Goal: Task Accomplishment & Management: Use online tool/utility

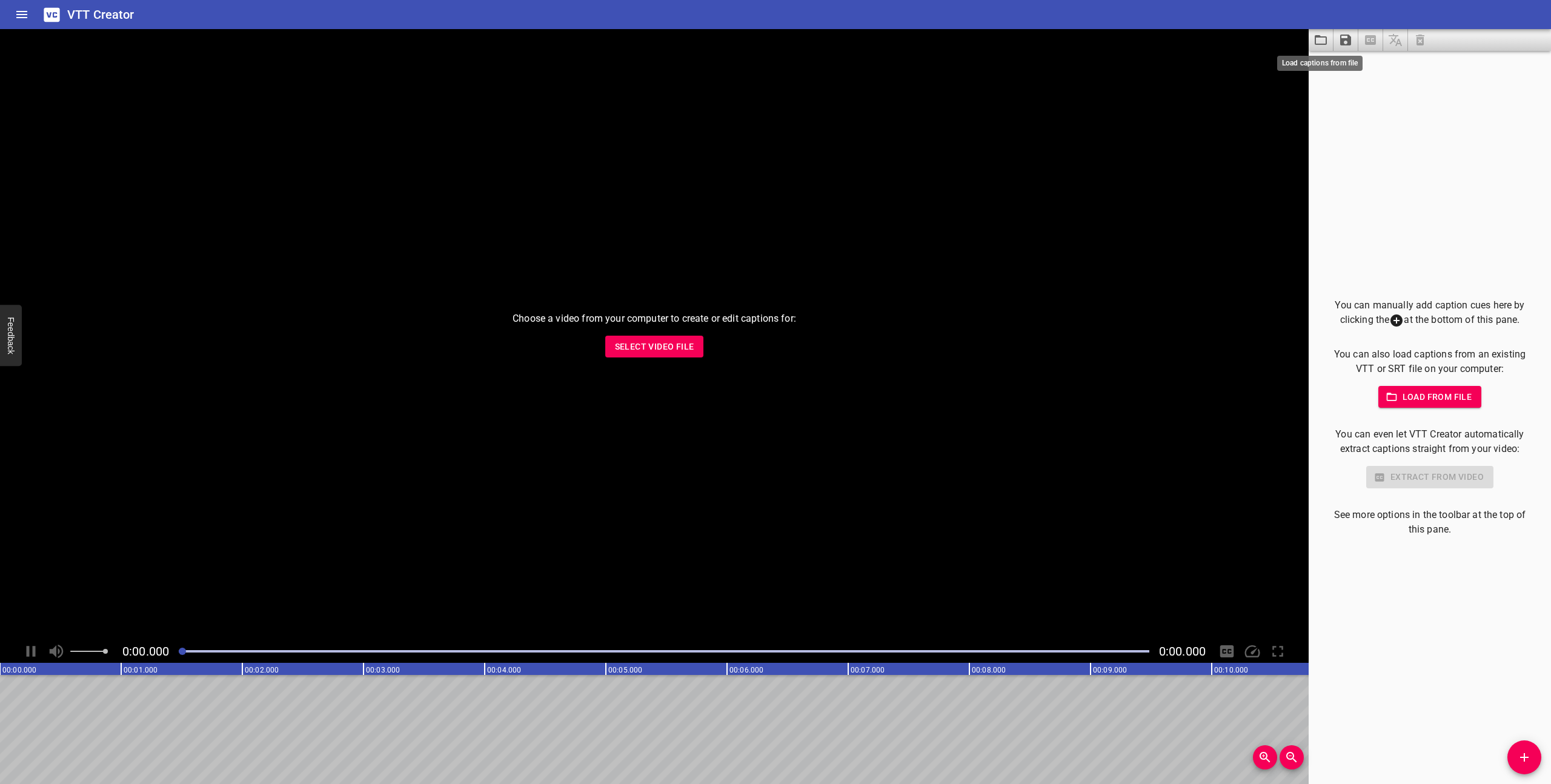
click at [1322, 46] on icon "Load captions from file" at bounding box center [1320, 40] width 14 height 14
click at [1351, 43] on icon "Save captions to file" at bounding box center [1345, 40] width 11 height 11
click at [1357, 138] on div at bounding box center [776, 392] width 1551 height 784
click at [696, 362] on div "Choose a video from your computer to create or edit captions for: Select Video …" at bounding box center [654, 334] width 1308 height 611
click at [696, 358] on div "Choose a video from your computer to create or edit captions for: Select Video …" at bounding box center [654, 334] width 1308 height 611
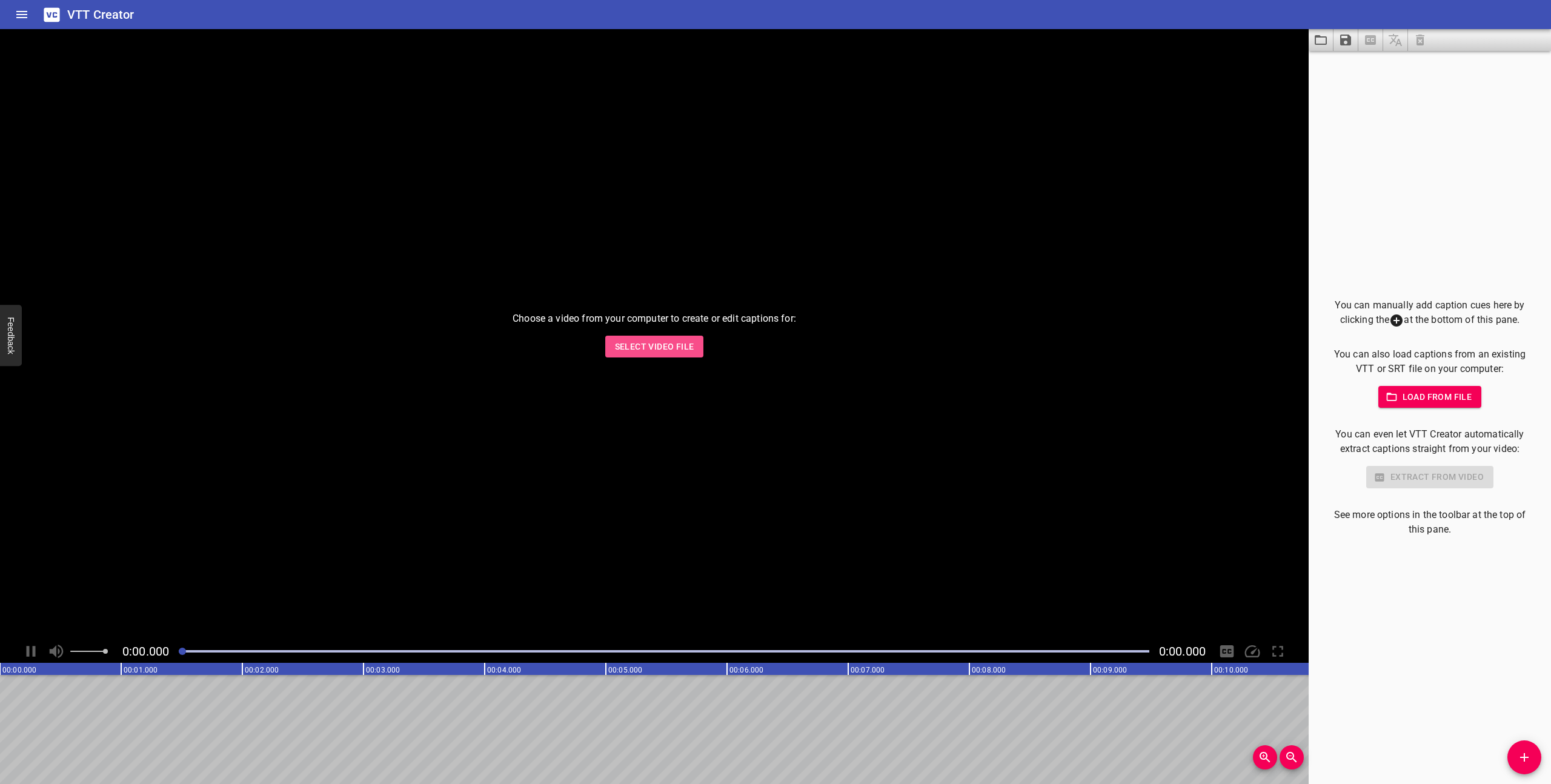
click at [691, 345] on span "Select Video File" at bounding box center [655, 347] width 79 height 15
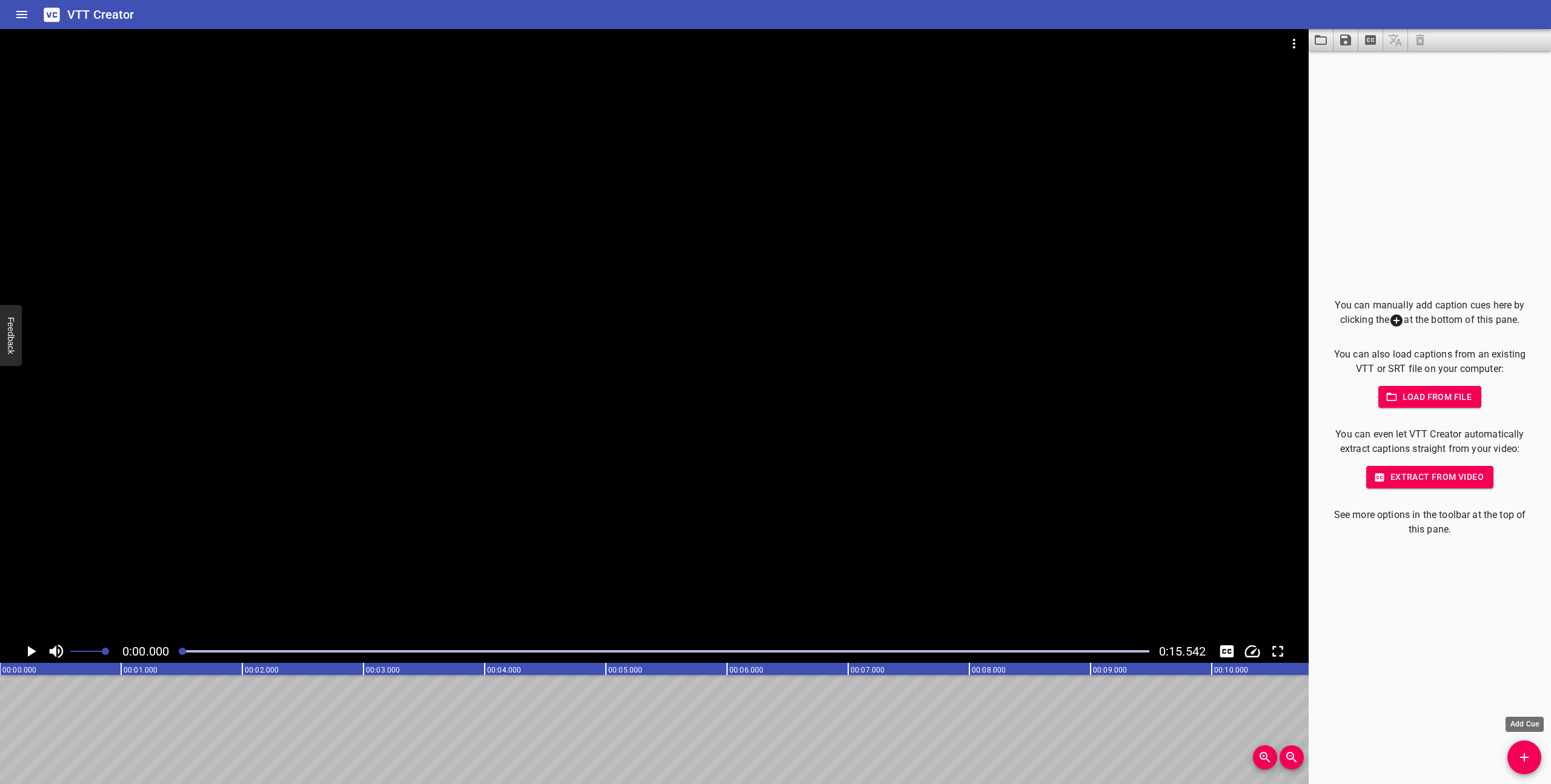
click at [1526, 760] on icon "Add Cue" at bounding box center [1524, 757] width 14 height 14
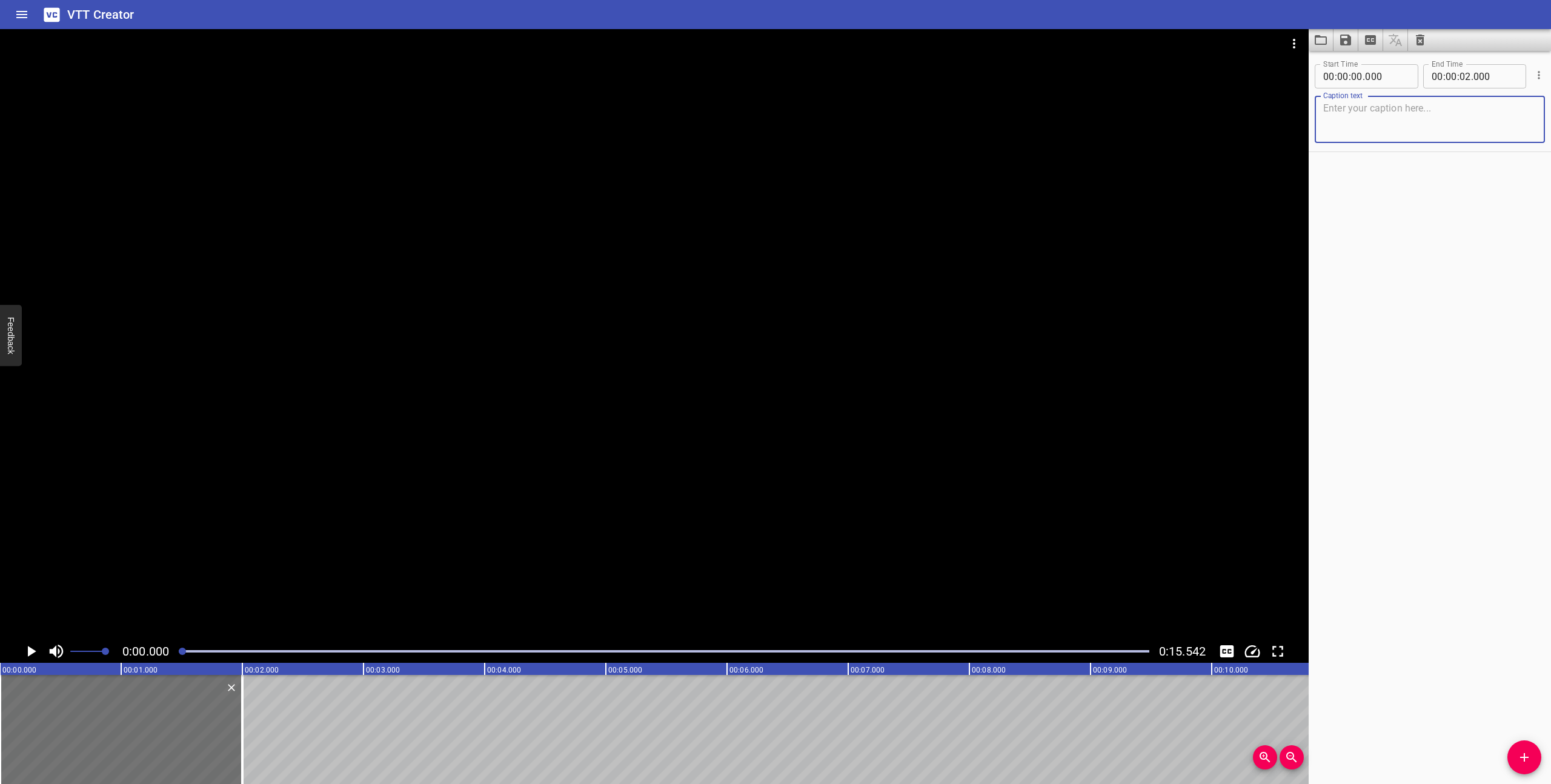
click at [1355, 117] on textarea at bounding box center [1430, 119] width 213 height 35
type textarea "A Happy Meal box floats in space in the world of Changeables."
click at [29, 650] on icon "Play/Pause" at bounding box center [31, 651] width 8 height 11
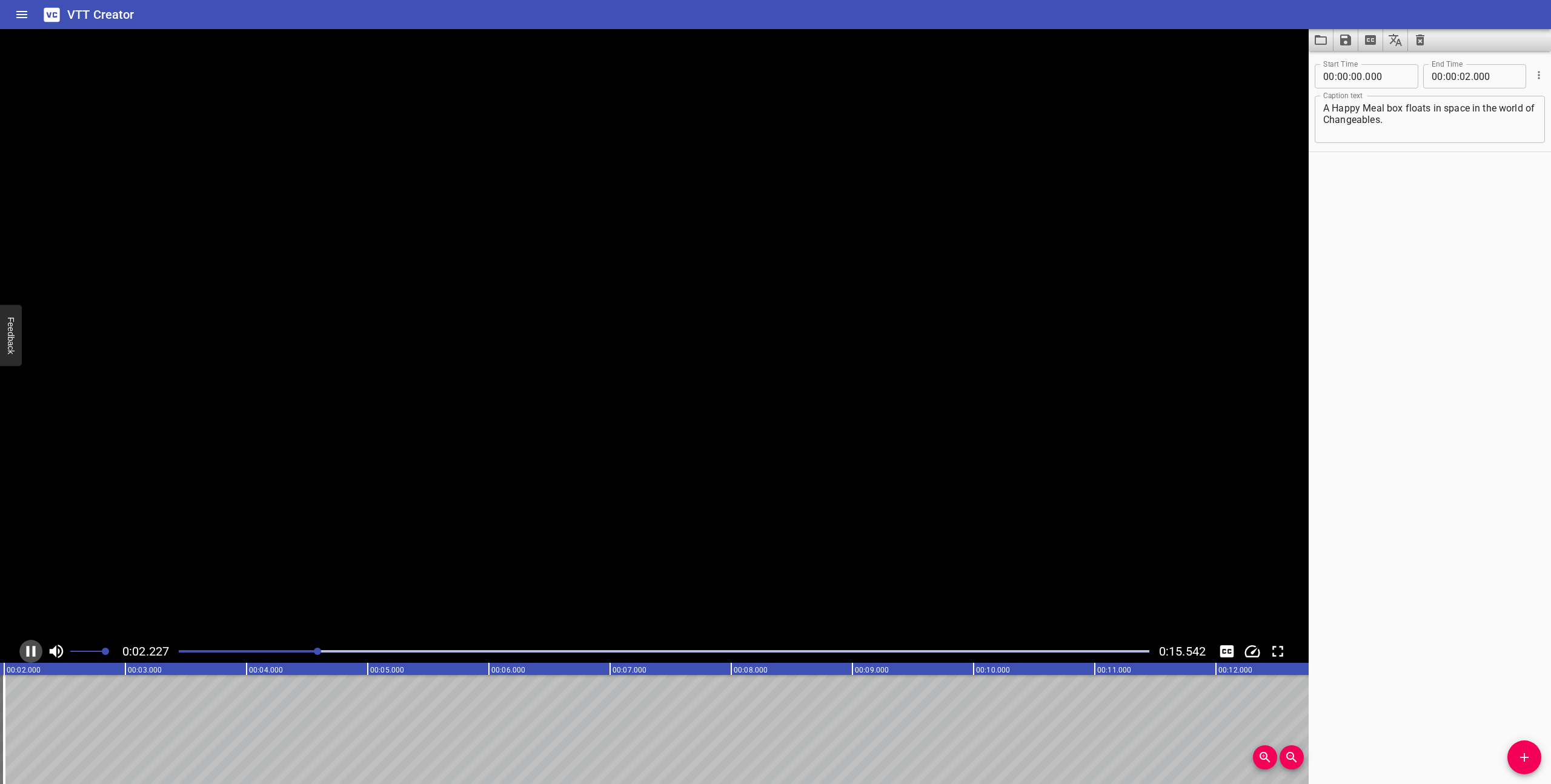
scroll to position [0, 282]
click at [29, 650] on icon "Play/Pause" at bounding box center [31, 651] width 18 height 18
click at [178, 650] on div at bounding box center [664, 651] width 985 height 17
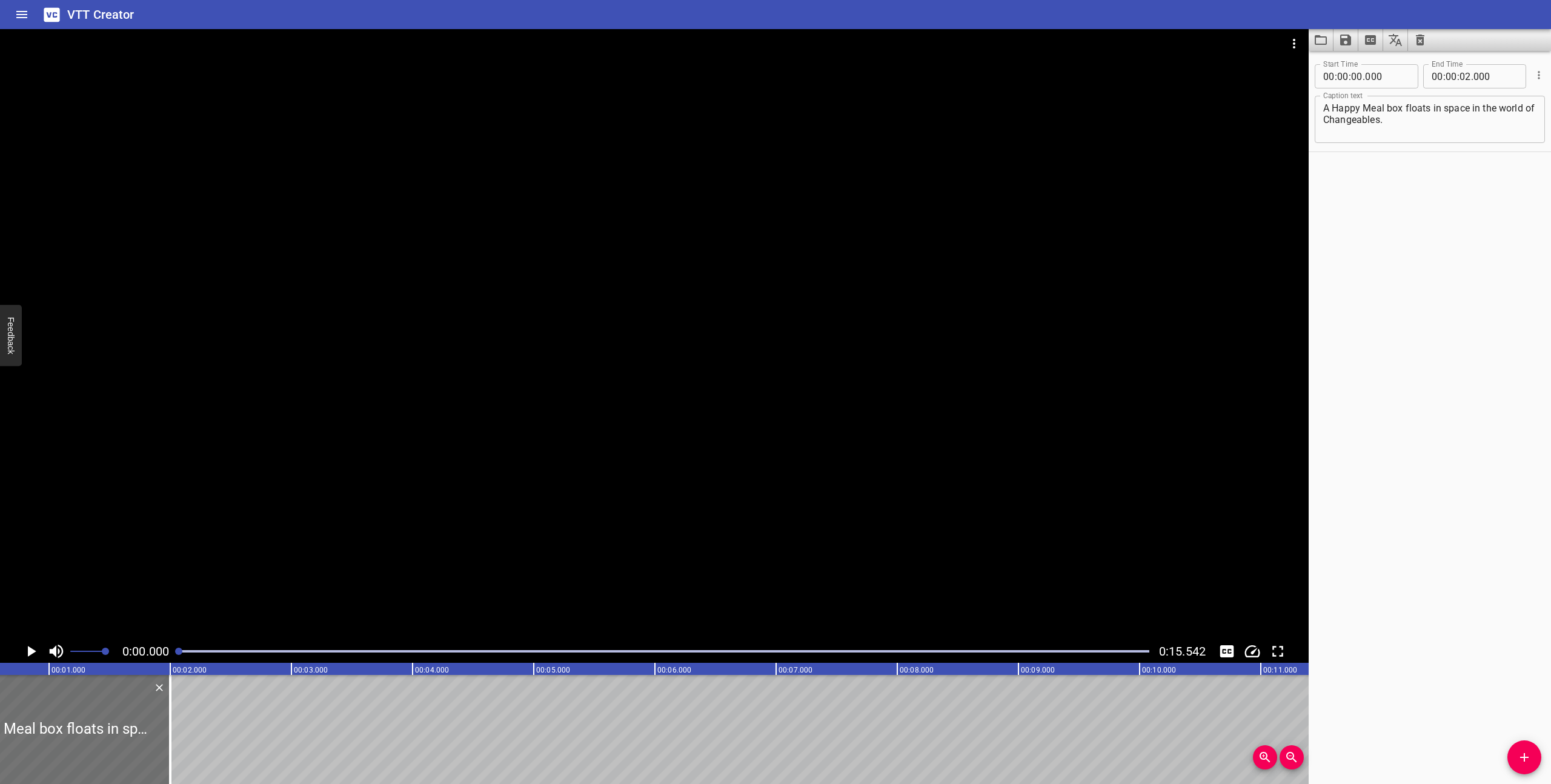
scroll to position [0, 0]
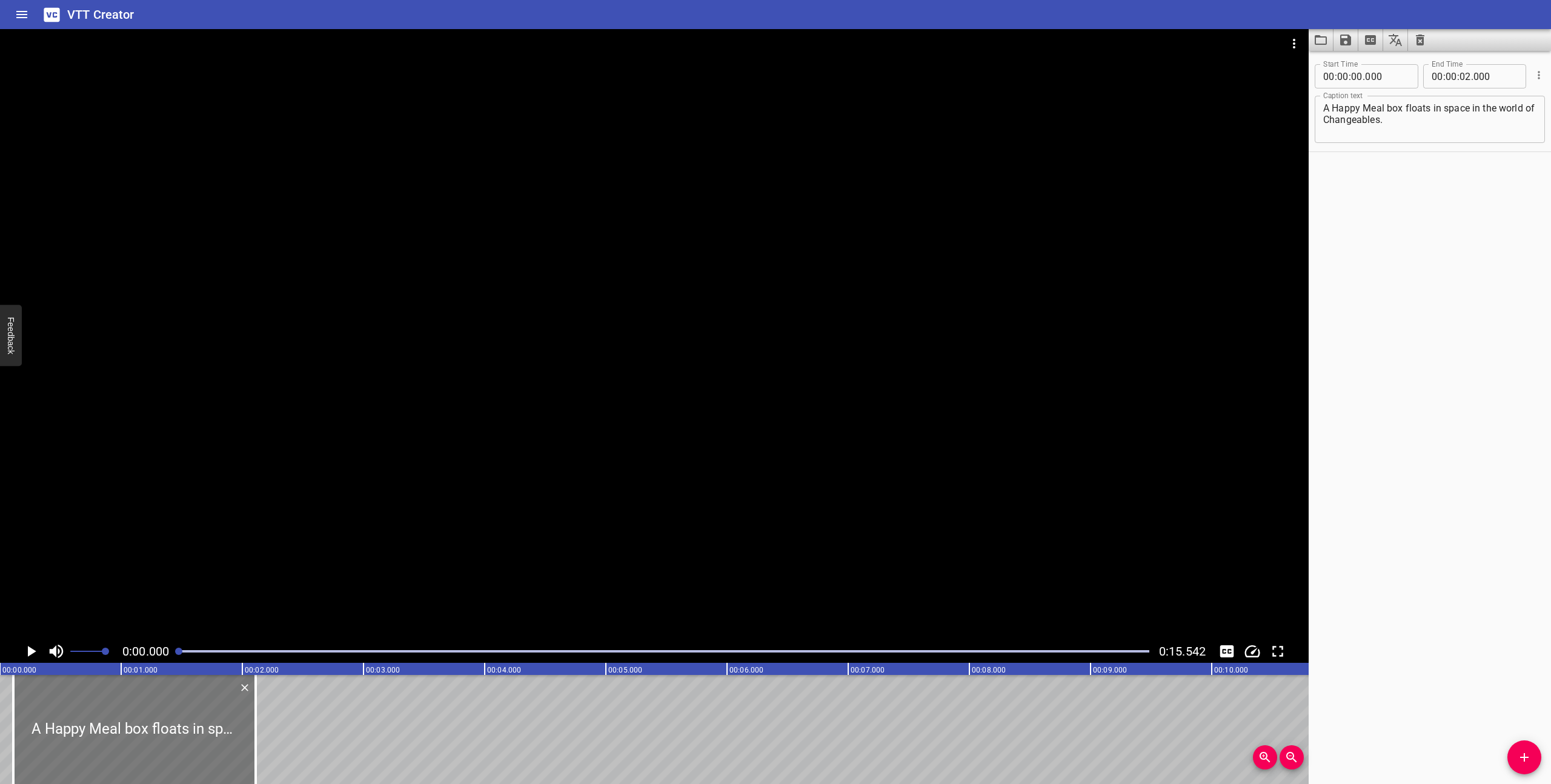
drag, startPoint x: 40, startPoint y: 738, endPoint x: 53, endPoint y: 739, distance: 13.0
click at [53, 739] on div at bounding box center [134, 729] width 243 height 109
type input "110"
drag, startPoint x: 16, startPoint y: 739, endPoint x: 85, endPoint y: 743, distance: 69.1
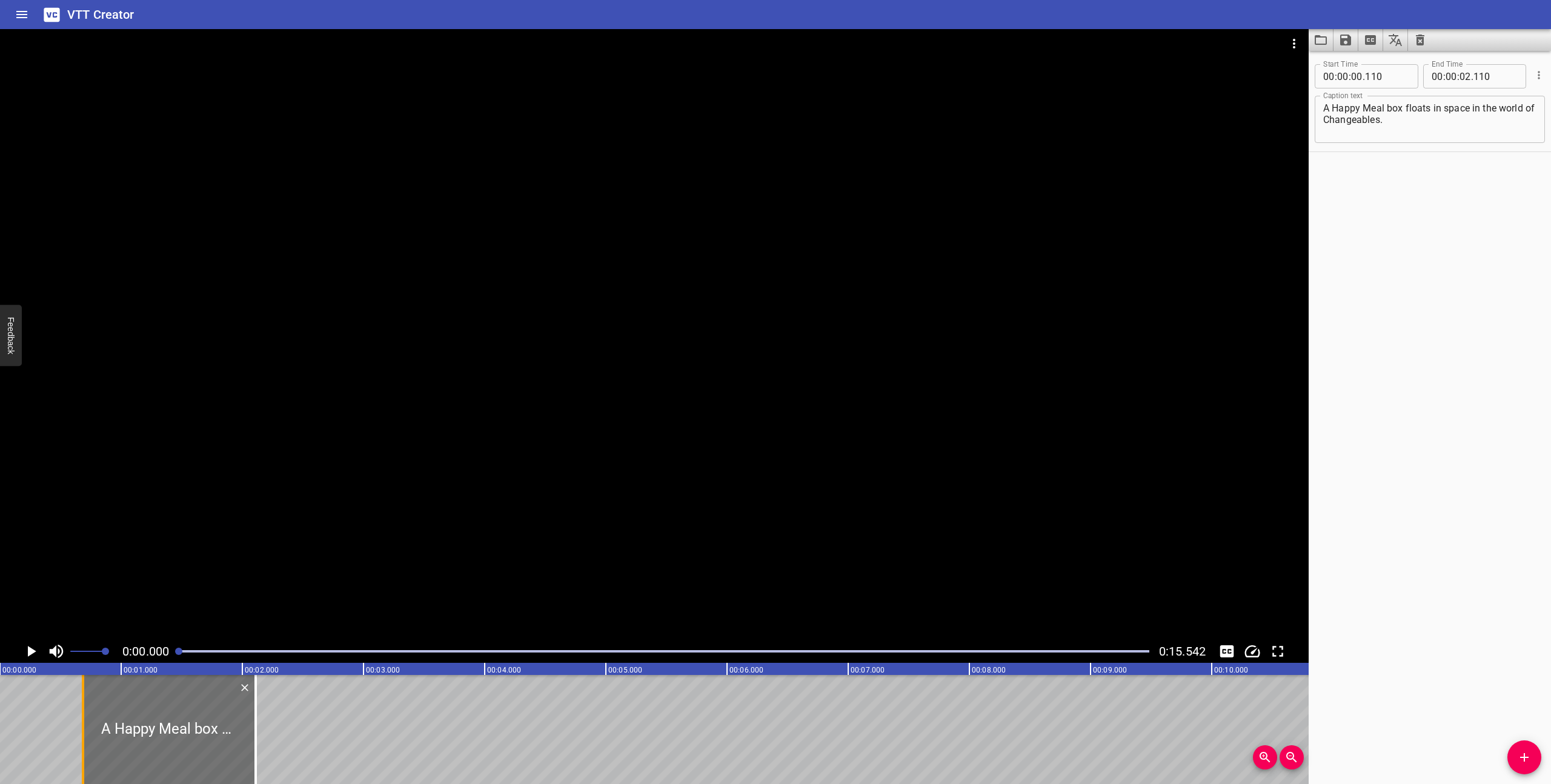
click at [85, 743] on div at bounding box center [82, 729] width 12 height 109
type input "685"
drag, startPoint x: 259, startPoint y: 753, endPoint x: 246, endPoint y: 752, distance: 13.0
click at [246, 752] on div at bounding box center [243, 729] width 12 height 109
type input "005"
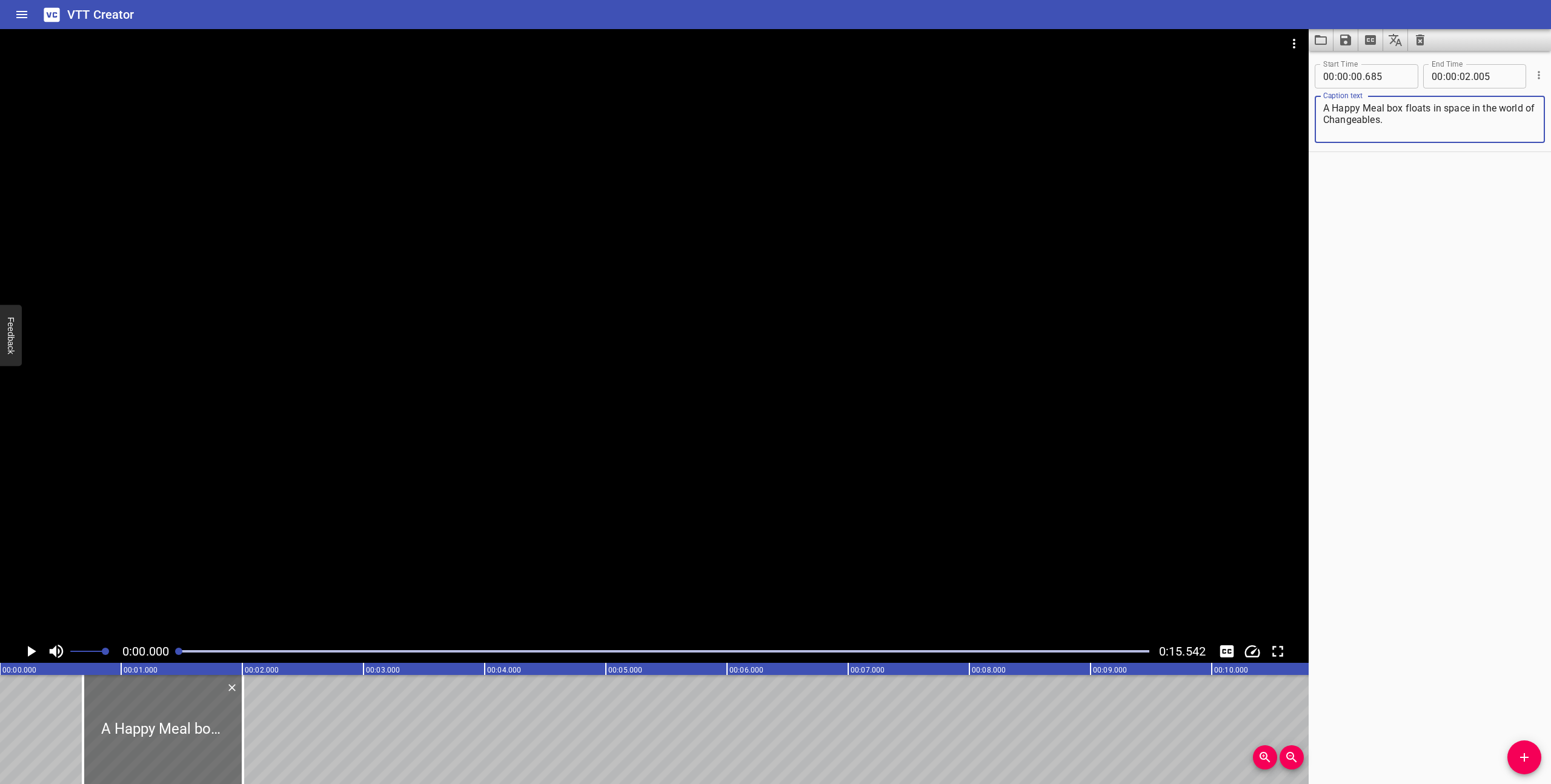
click at [1427, 127] on textarea "A Happy Meal box floats in space in the world of Changeables." at bounding box center [1430, 119] width 213 height 35
click at [30, 653] on icon "Play/Pause" at bounding box center [31, 651] width 8 height 11
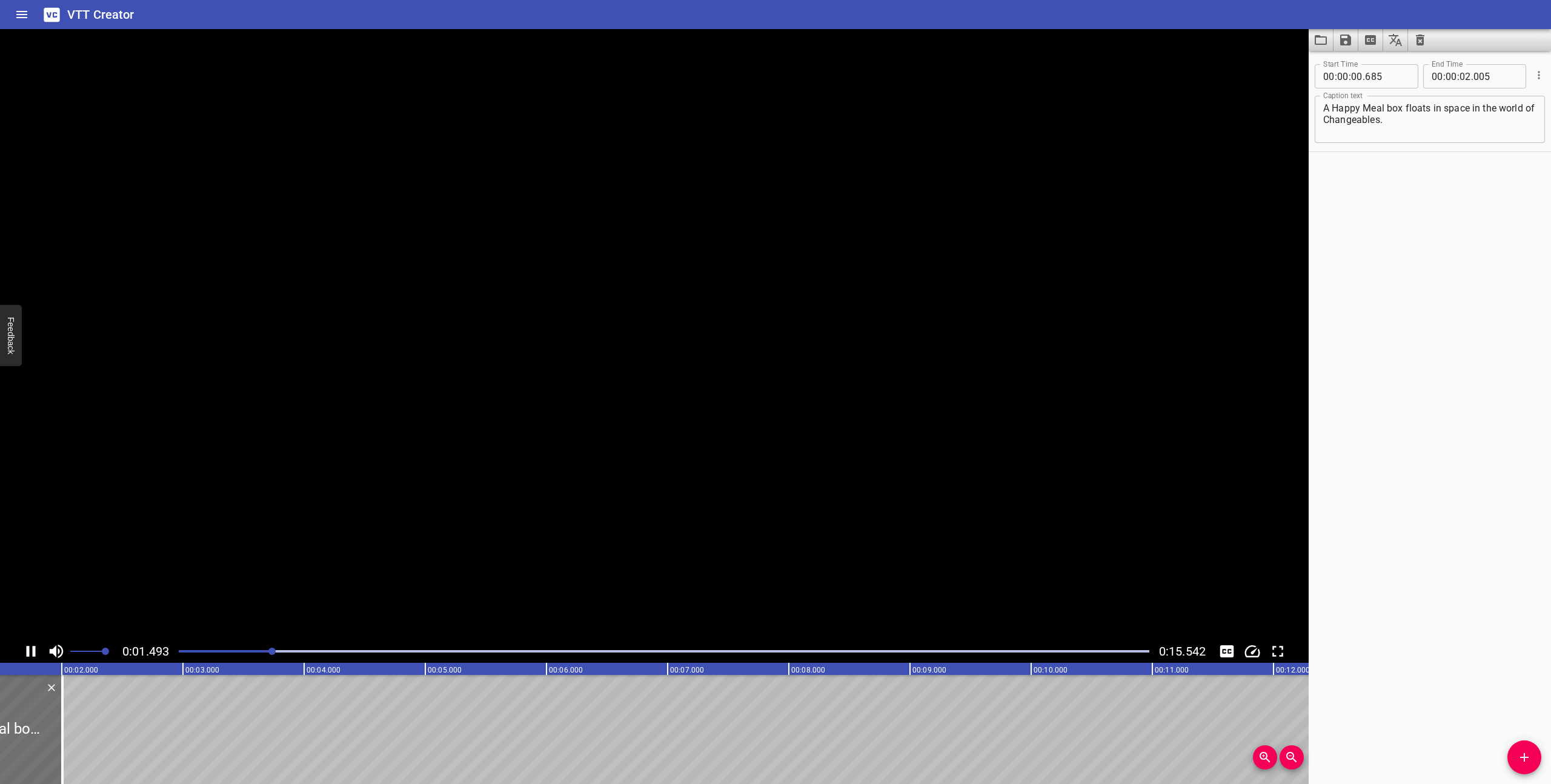
click at [30, 653] on icon "Play/Pause" at bounding box center [31, 651] width 18 height 18
click at [30, 653] on icon "Play/Pause" at bounding box center [31, 651] width 8 height 11
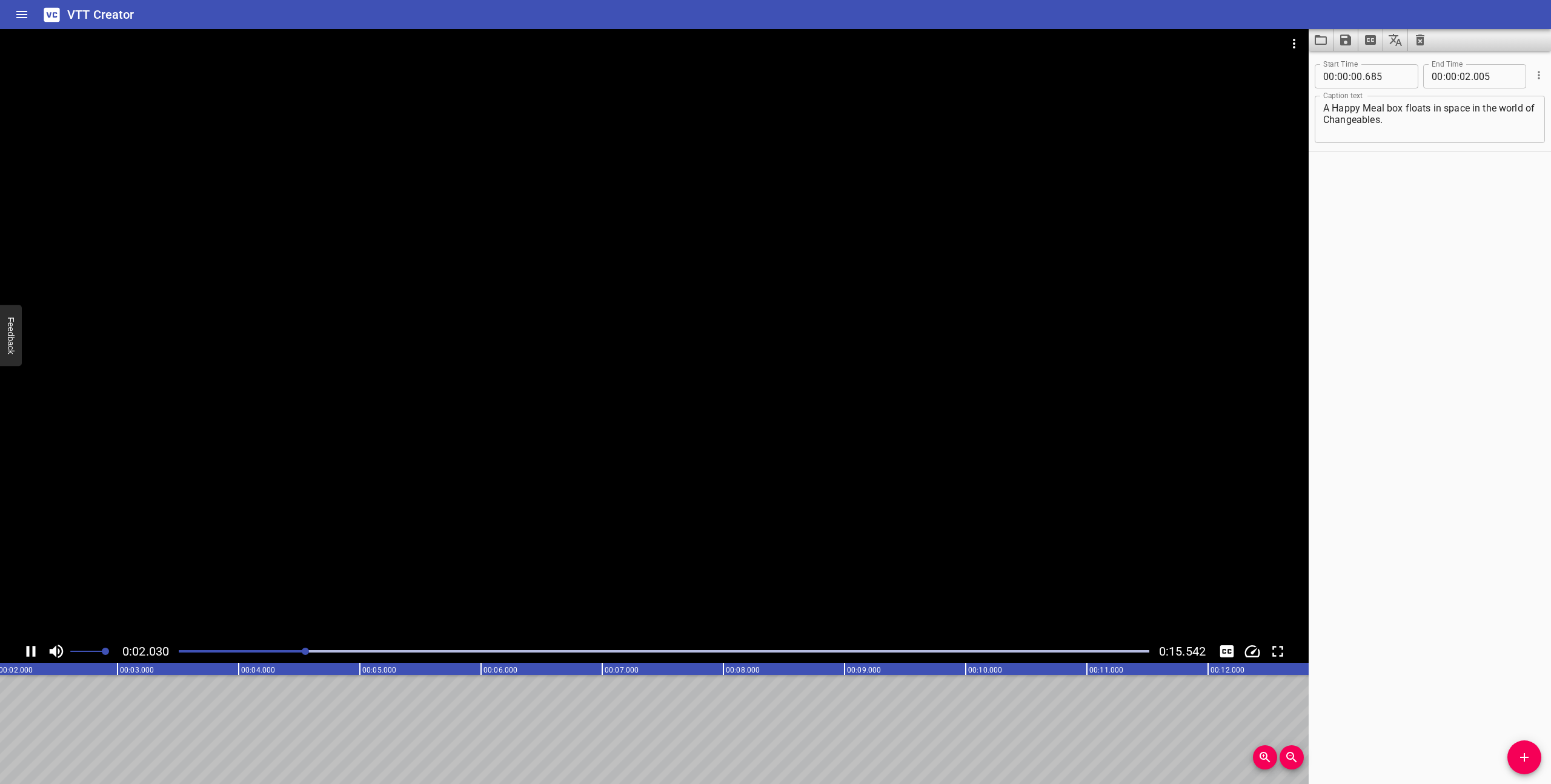
click at [30, 653] on icon "Play/Pause" at bounding box center [31, 651] width 18 height 18
click at [1403, 125] on textarea "A Happy Meal box floats in space in the world of Changeables." at bounding box center [1430, 119] width 213 height 35
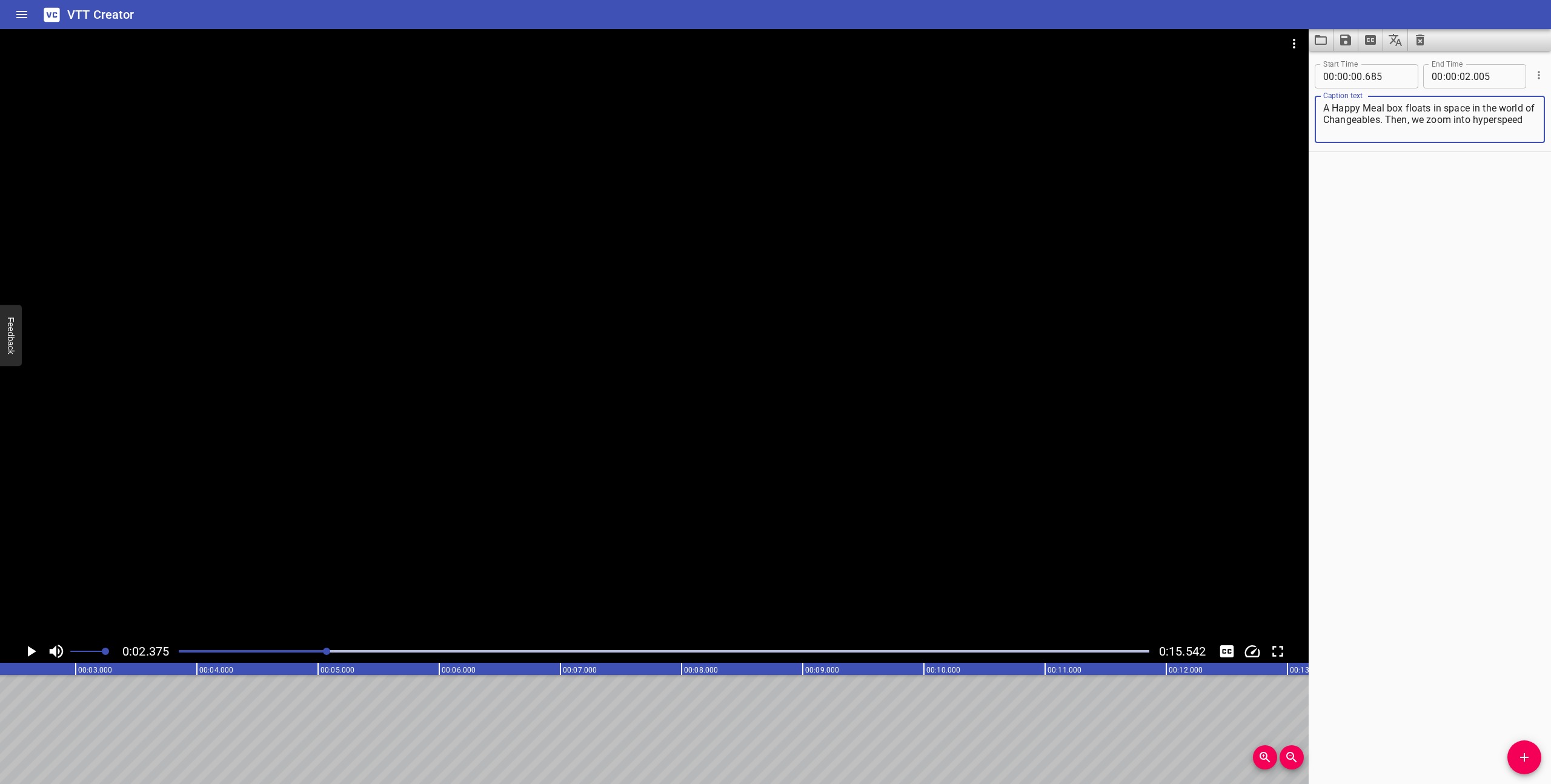
click at [29, 651] on icon "Play/Pause" at bounding box center [31, 651] width 8 height 11
click at [29, 651] on icon "Play/Pause" at bounding box center [31, 651] width 9 height 11
click at [29, 651] on icon "Play/Pause" at bounding box center [31, 651] width 8 height 11
click at [29, 651] on icon "Play/Pause" at bounding box center [31, 651] width 9 height 11
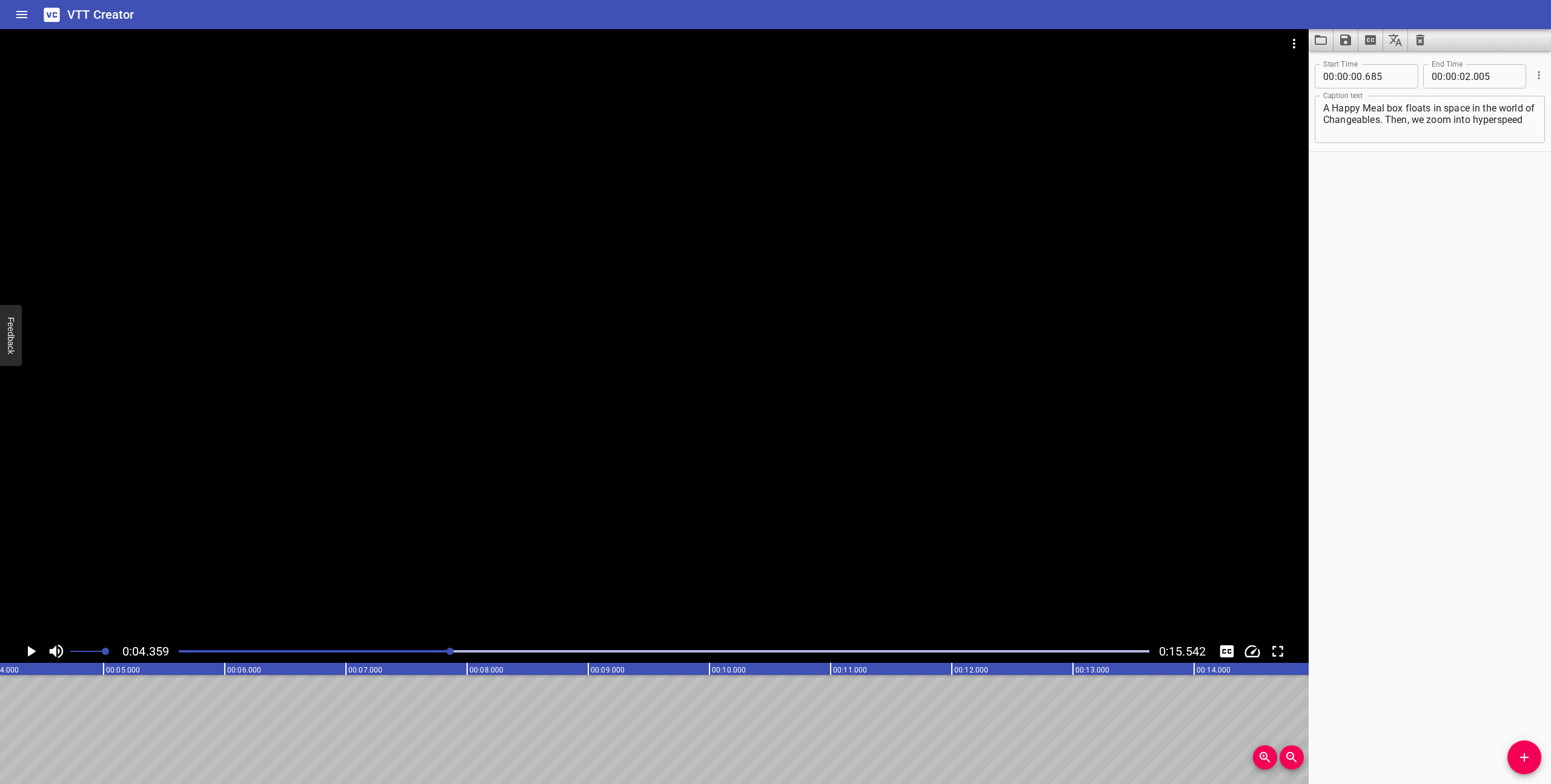
scroll to position [0, 529]
click at [1520, 114] on textarea "A Happy Meal box floats in space in the world of Changeables. Then, we zoom int…" at bounding box center [1430, 119] width 213 height 35
drag, startPoint x: 1528, startPoint y: 118, endPoint x: 1384, endPoint y: 116, distance: 144.0
click at [1384, 116] on textarea "A Happy Meal box floats in space in the world of Changeables. Then, we zoom int…" at bounding box center [1430, 119] width 213 height 35
click at [1516, 122] on textarea "A Happy Meal box floats in space in the world of Changeables. Then, we zoom int…" at bounding box center [1430, 119] width 213 height 35
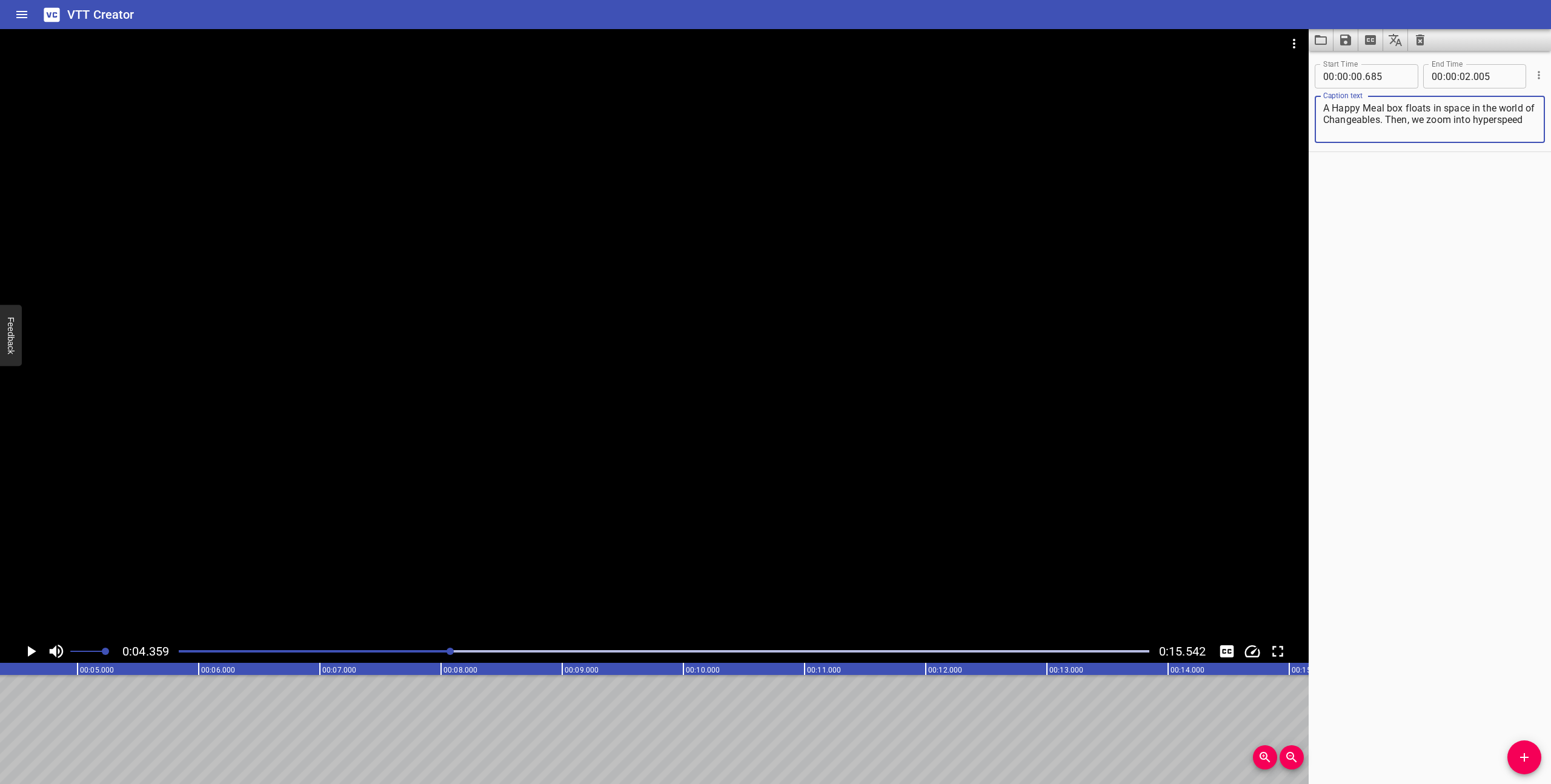
drag, startPoint x: 1527, startPoint y: 118, endPoint x: 1386, endPoint y: 117, distance: 141.0
click at [1386, 117] on textarea "A Happy Meal box floats in space in the world of Changeables. Then, we zoom int…" at bounding box center [1430, 119] width 213 height 35
click at [1352, 133] on textarea "A Happy Meal box floats in space in the world of Changeables. We zoom past the …" at bounding box center [1430, 119] width 213 height 35
click at [1349, 131] on textarea "A Happy Meal box floats in space in the world of Changeables. We zoom past the …" at bounding box center [1430, 119] width 213 height 35
click at [1403, 134] on textarea "A Happy Meal box floats in space in the world of Changeables. We zoom past the …" at bounding box center [1430, 119] width 213 height 35
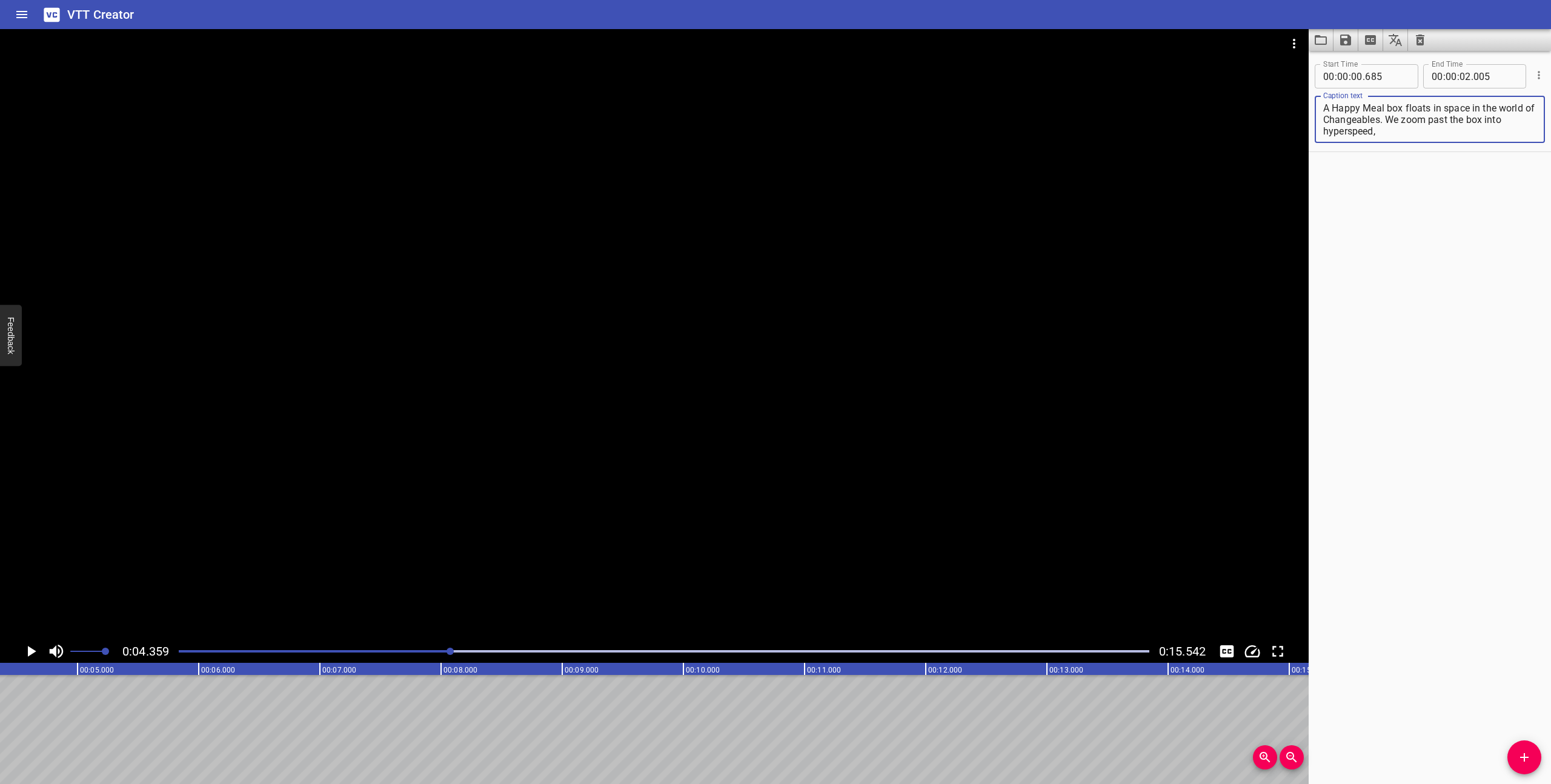
click at [1432, 133] on textarea "A Happy Meal box floats in space in the world of Changeables. We zoom past the …" at bounding box center [1430, 119] width 213 height 35
click at [325, 652] on div at bounding box center [664, 651] width 985 height 17
click at [1388, 121] on textarea "A Happy Meal box floats in space in the world of Changeables. We zoom past the …" at bounding box center [1430, 119] width 213 height 35
drag, startPoint x: 1416, startPoint y: 137, endPoint x: 1387, endPoint y: 121, distance: 33.1
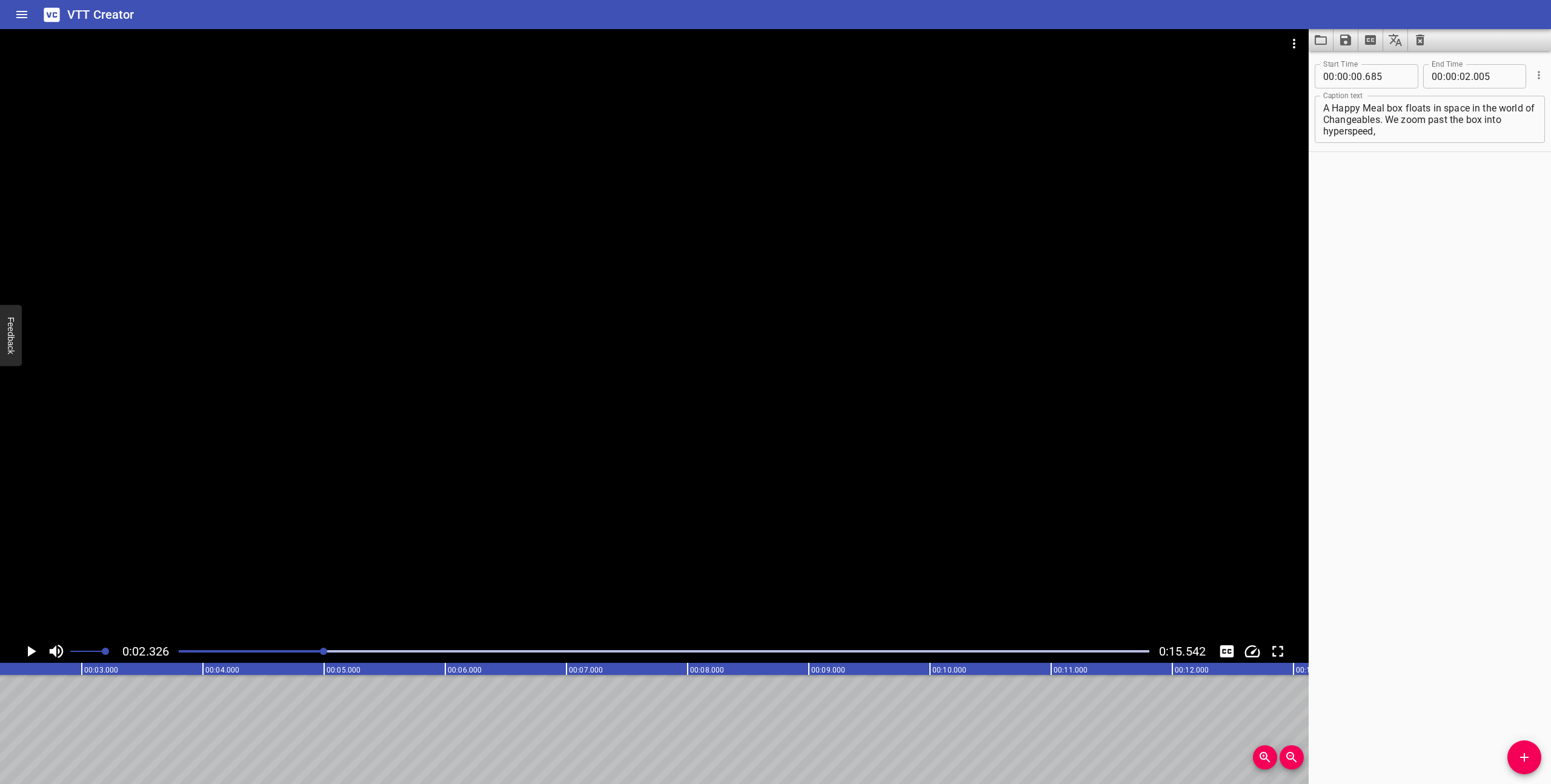
click at [1387, 121] on div "A Happy Meal box floats in space in the world of Changeables. We zoom past the …" at bounding box center [1430, 119] width 230 height 47
click at [1388, 133] on textarea "A Happy Meal box floats in space in the world of Changeables. We zoom past the …" at bounding box center [1430, 119] width 213 height 35
drag, startPoint x: 1395, startPoint y: 133, endPoint x: 1387, endPoint y: 123, distance: 12.8
click at [1387, 123] on textarea "A Happy Meal box floats in space in the world of Changeables. We zoom past the …" at bounding box center [1430, 119] width 213 height 35
click at [1389, 136] on textarea "A Happy Meal box floats in space in the world of Changeables. We zoom past the …" at bounding box center [1430, 119] width 213 height 35
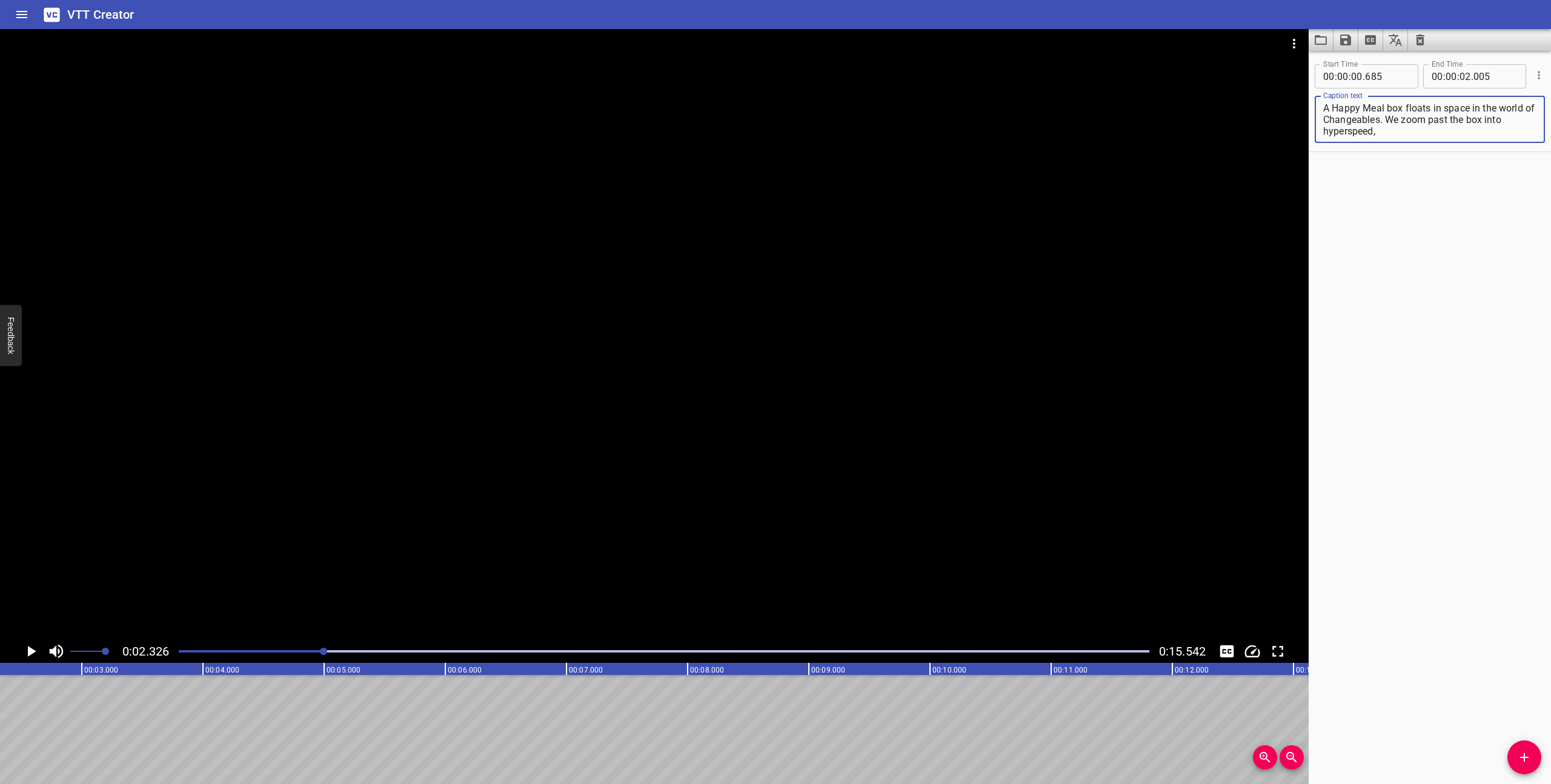
drag, startPoint x: 1389, startPoint y: 134, endPoint x: 1386, endPoint y: 122, distance: 12.4
click at [1386, 122] on textarea "A Happy Meal box floats in space in the world of Changeables. We zoom past the …" at bounding box center [1430, 119] width 213 height 35
drag, startPoint x: 1504, startPoint y: 119, endPoint x: 1379, endPoint y: 120, distance: 125.0
click at [1379, 120] on textarea "A Happy Meal box floats in space in the world of Changeables as we quickly zoom…" at bounding box center [1430, 119] width 213 height 35
click at [28, 650] on icon "Play/Pause" at bounding box center [31, 651] width 8 height 11
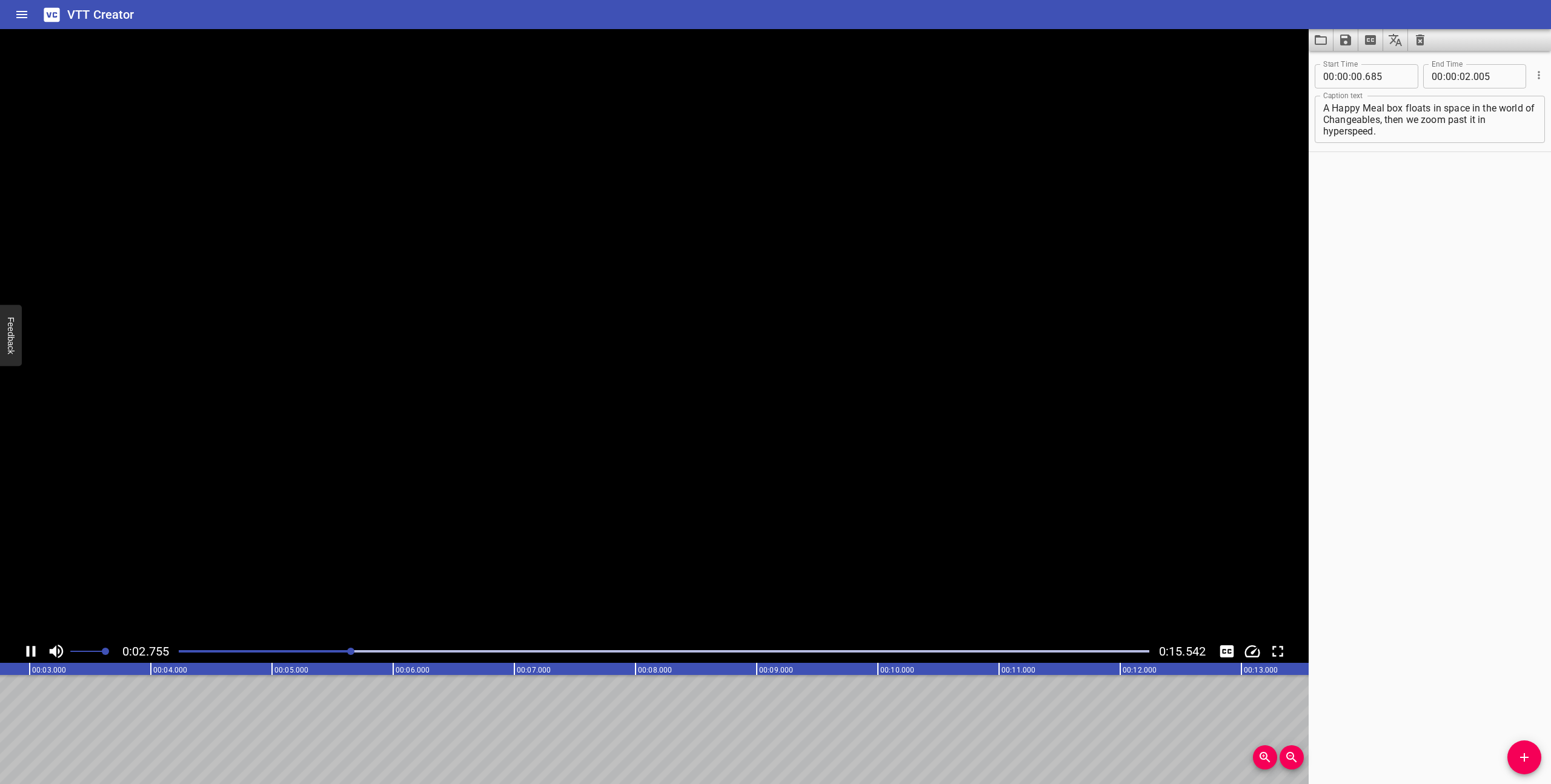
click at [28, 650] on icon "Play/Pause" at bounding box center [31, 651] width 9 height 11
click at [1390, 134] on textarea "A Happy Meal box floats in space in the world of Changeables, then we zoom past…" at bounding box center [1430, 119] width 213 height 35
click at [1325, 131] on textarea "A Happy Meal box floats in space in the world of Changeables, then we zoom past…" at bounding box center [1430, 119] width 213 height 35
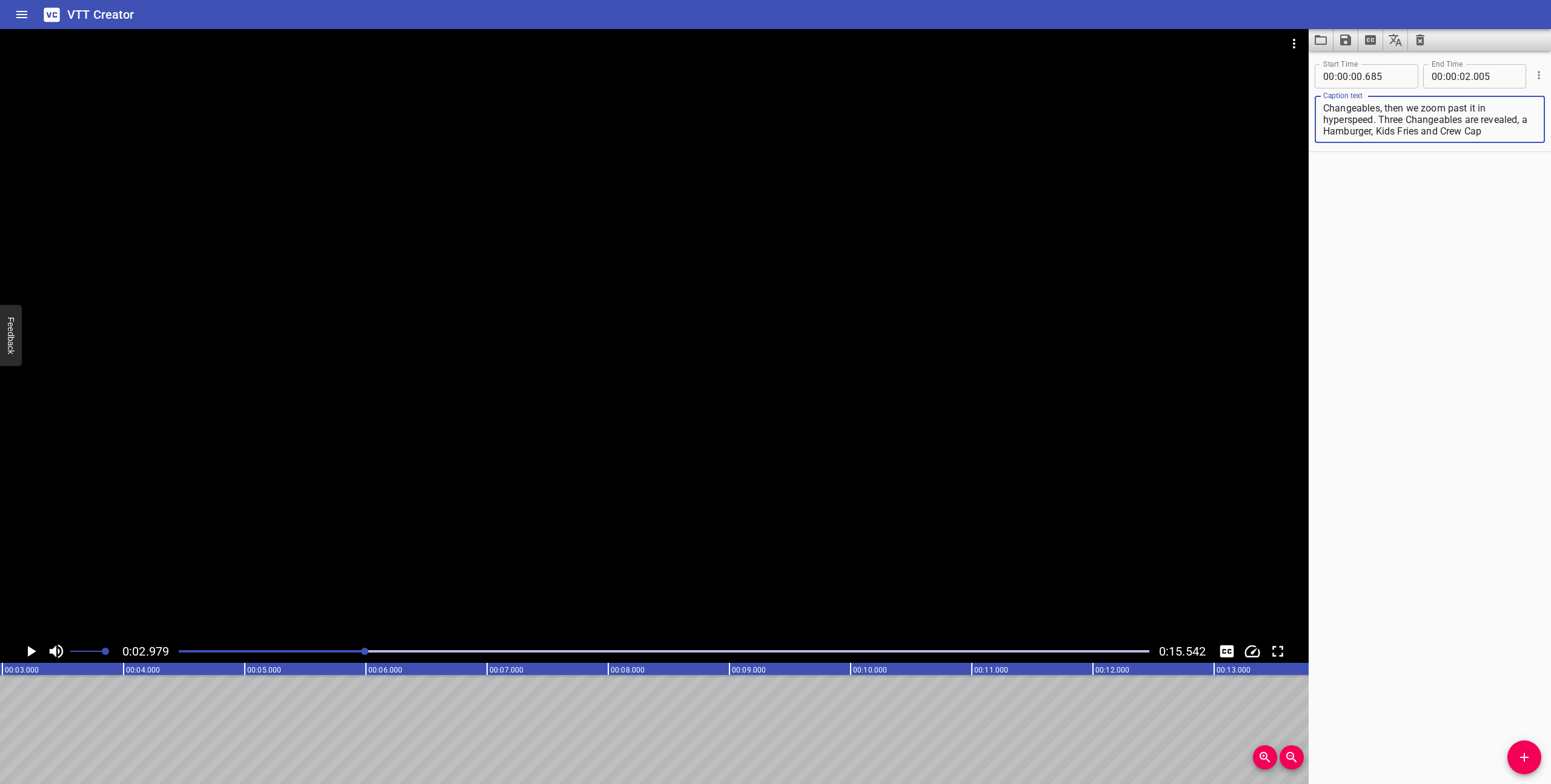
click at [1503, 132] on textarea "A Happy Meal box floats in space in the world of Changeables, then we zoom past…" at bounding box center [1430, 119] width 213 height 35
drag, startPoint x: 1406, startPoint y: 121, endPoint x: 1381, endPoint y: 121, distance: 25.0
click at [1381, 121] on textarea "A Happy Meal box floats in space in the world of Changeables, then we zoom past…" at bounding box center [1430, 119] width 213 height 35
drag, startPoint x: 1526, startPoint y: 121, endPoint x: 1465, endPoint y: 121, distance: 61.0
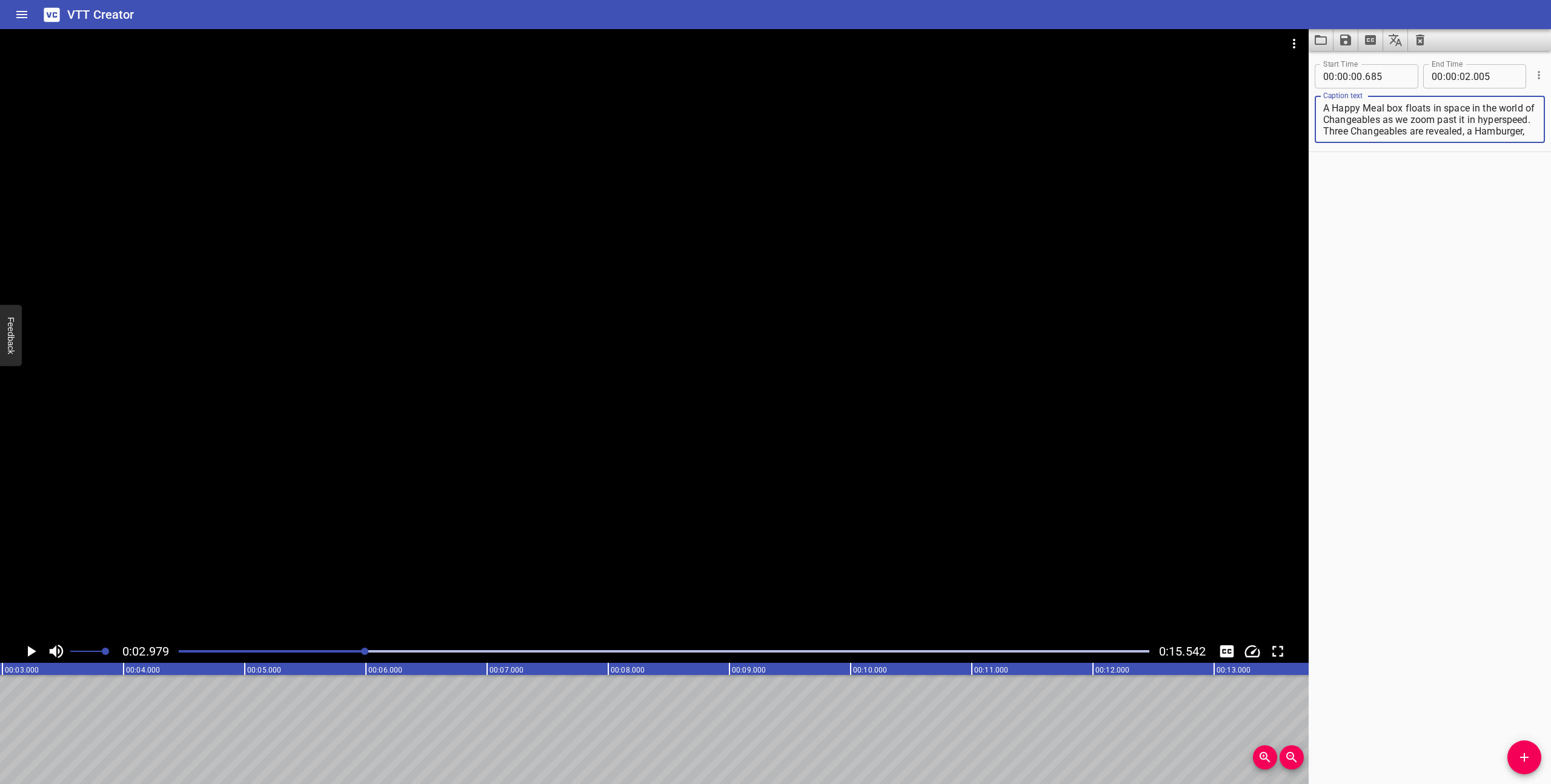
click at [1465, 121] on textarea "A Happy Meal box floats in space in the world of Changeables as we zoom past it…" at bounding box center [1430, 119] width 213 height 35
click at [1472, 110] on textarea "A Happy Meal box floats in space in the world of Changeables as we zoom past it…" at bounding box center [1430, 119] width 213 height 35
click at [1494, 119] on textarea "A Happy Meal box floats in space in the world of Changeables as we zoom past it…" at bounding box center [1430, 119] width 213 height 35
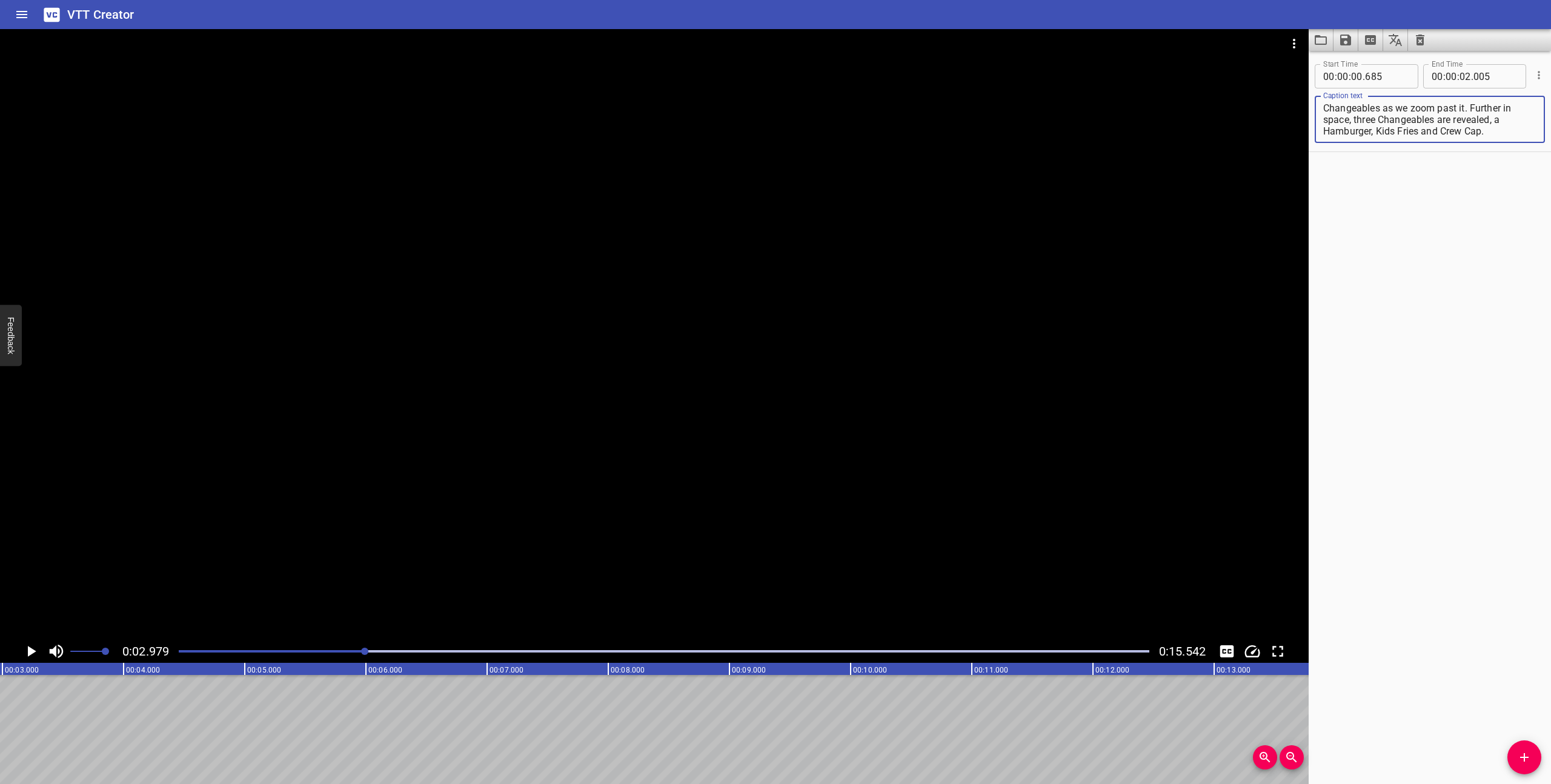
scroll to position [0, 0]
click at [178, 649] on div at bounding box center [664, 651] width 985 height 17
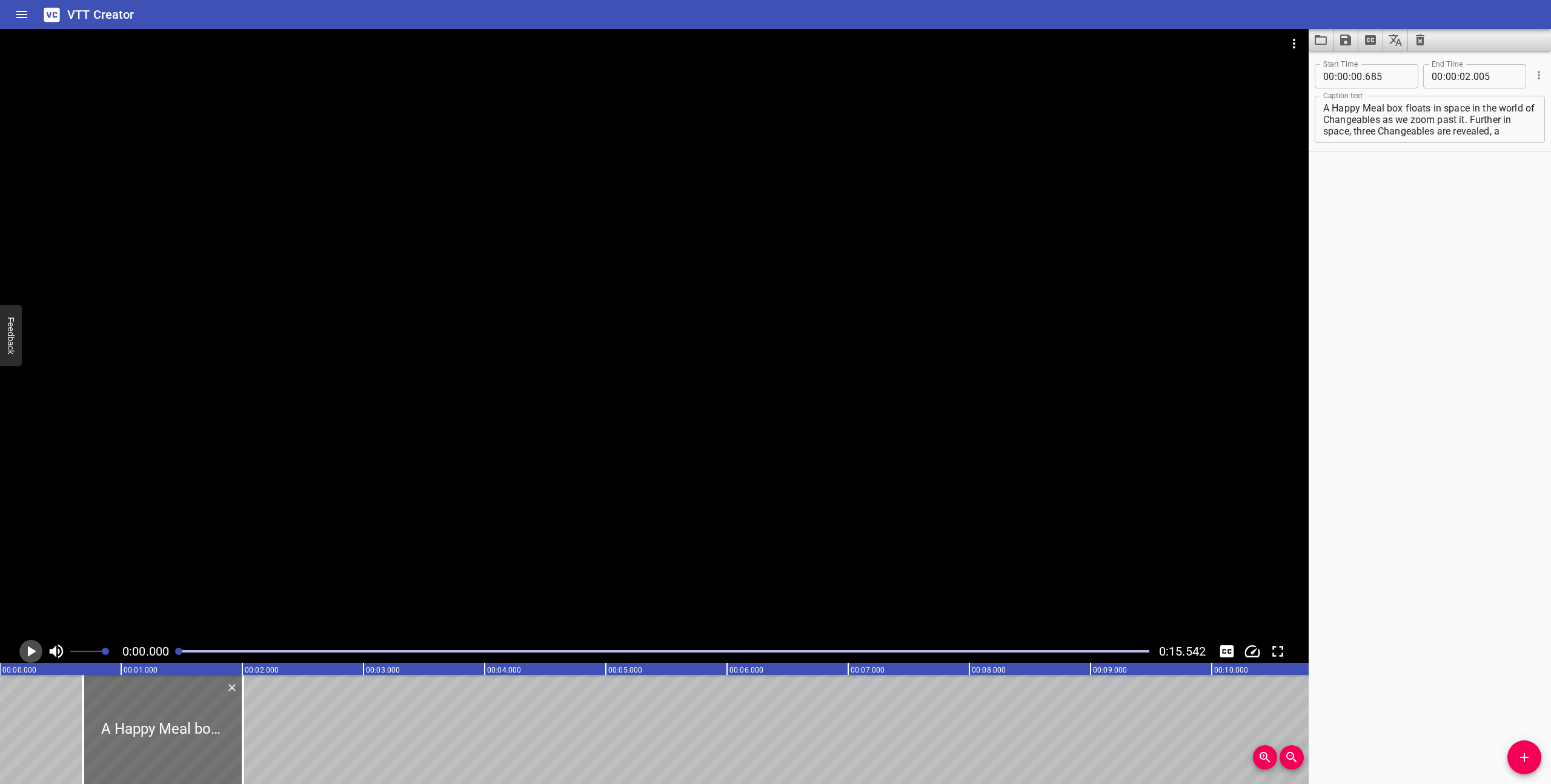
click at [29, 649] on icon "Play/Pause" at bounding box center [31, 651] width 8 height 11
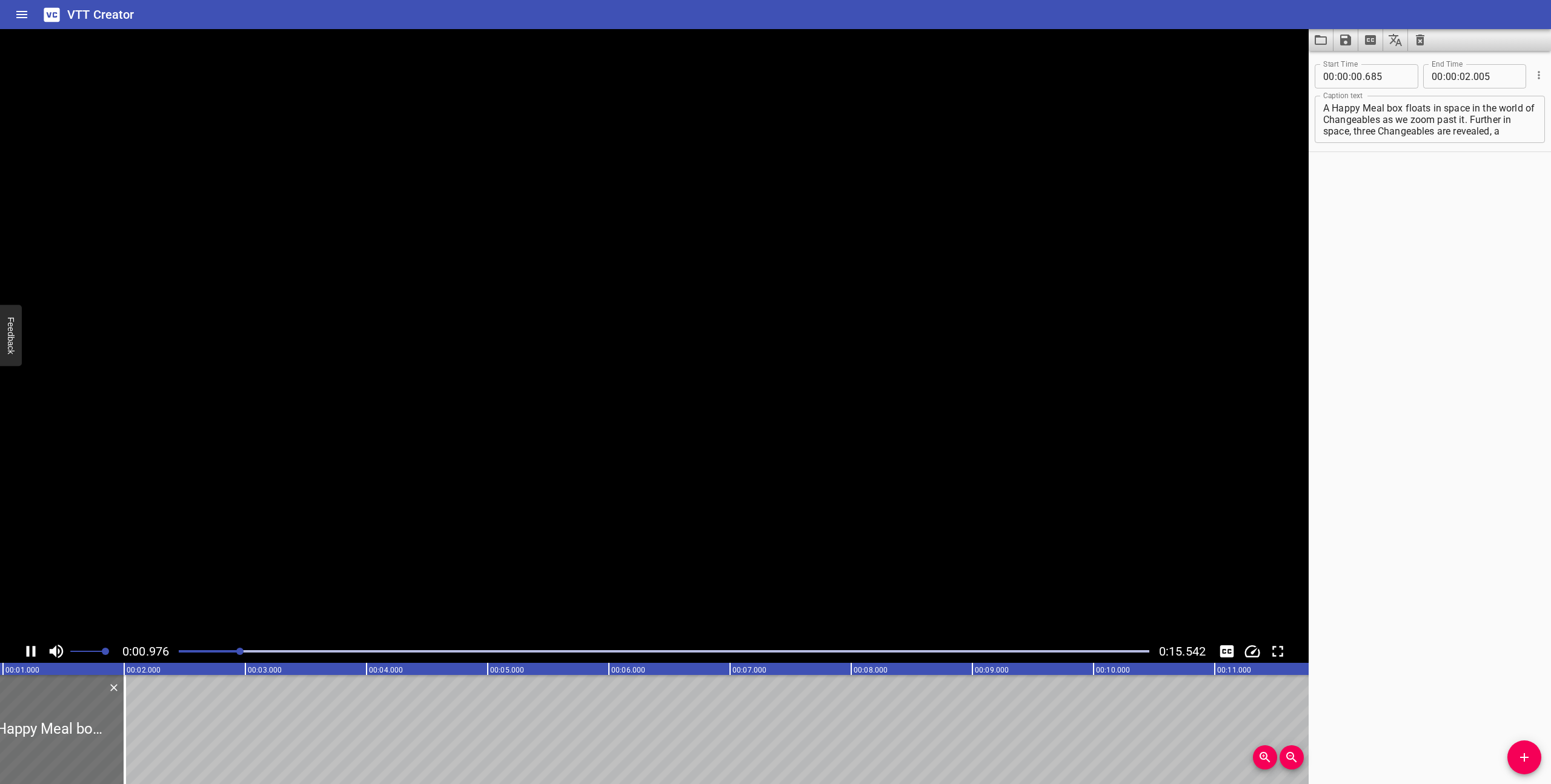
click at [29, 649] on icon "Play/Pause" at bounding box center [31, 651] width 18 height 18
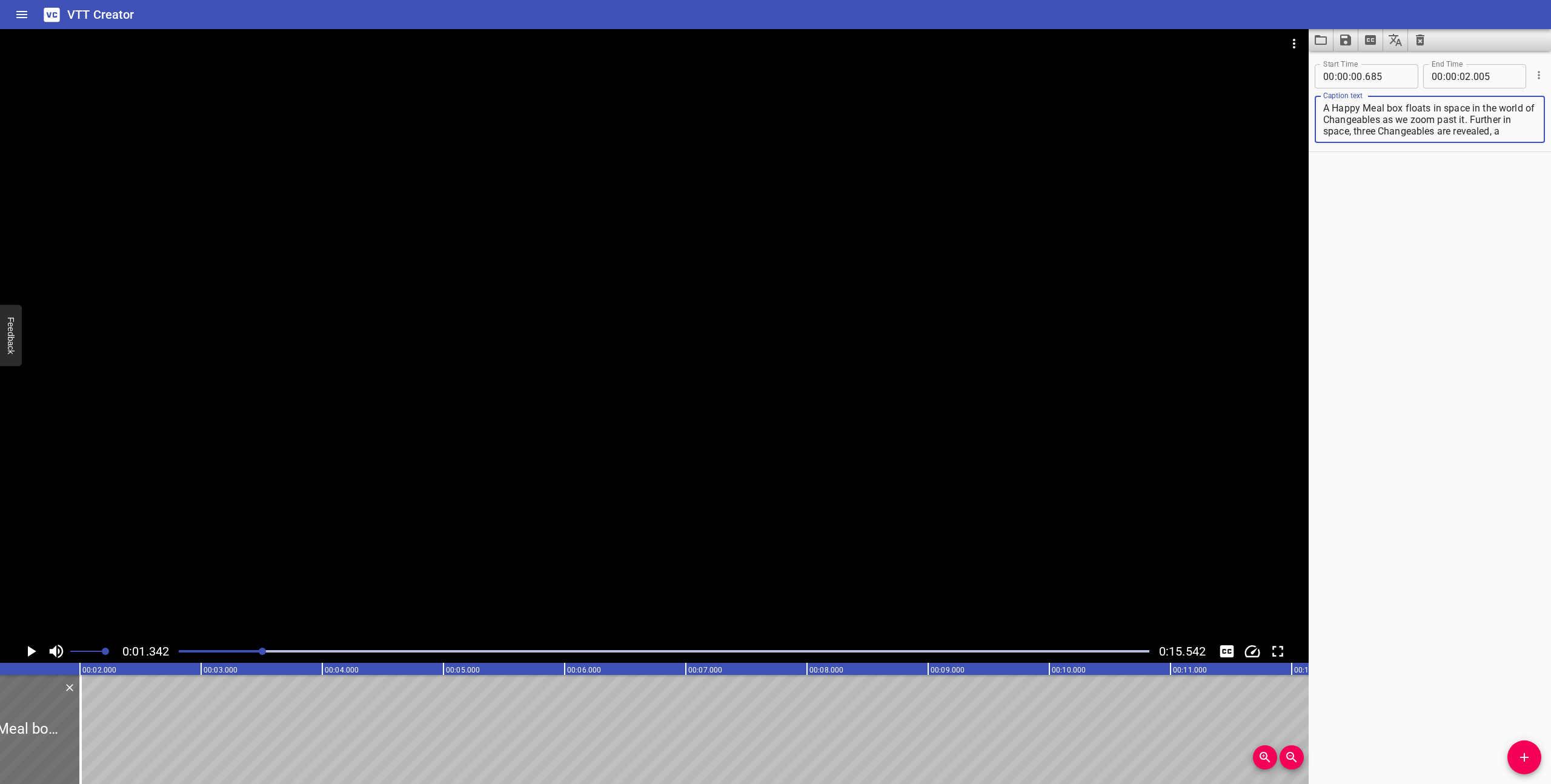
drag, startPoint x: 1354, startPoint y: 133, endPoint x: 1469, endPoint y: 119, distance: 115.8
click at [1469, 119] on textarea "A Happy Meal box floats in space in the world of Changeables as we zoom past it…" at bounding box center [1430, 119] width 213 height 35
click at [1442, 136] on div "A Happy Meal box floats in space in the world of Changeables as we zoom past it…" at bounding box center [1430, 119] width 230 height 47
click at [1465, 109] on textarea "A Happy Meal box floats in space in the world of Changeables as we zoom past it…" at bounding box center [1430, 119] width 213 height 35
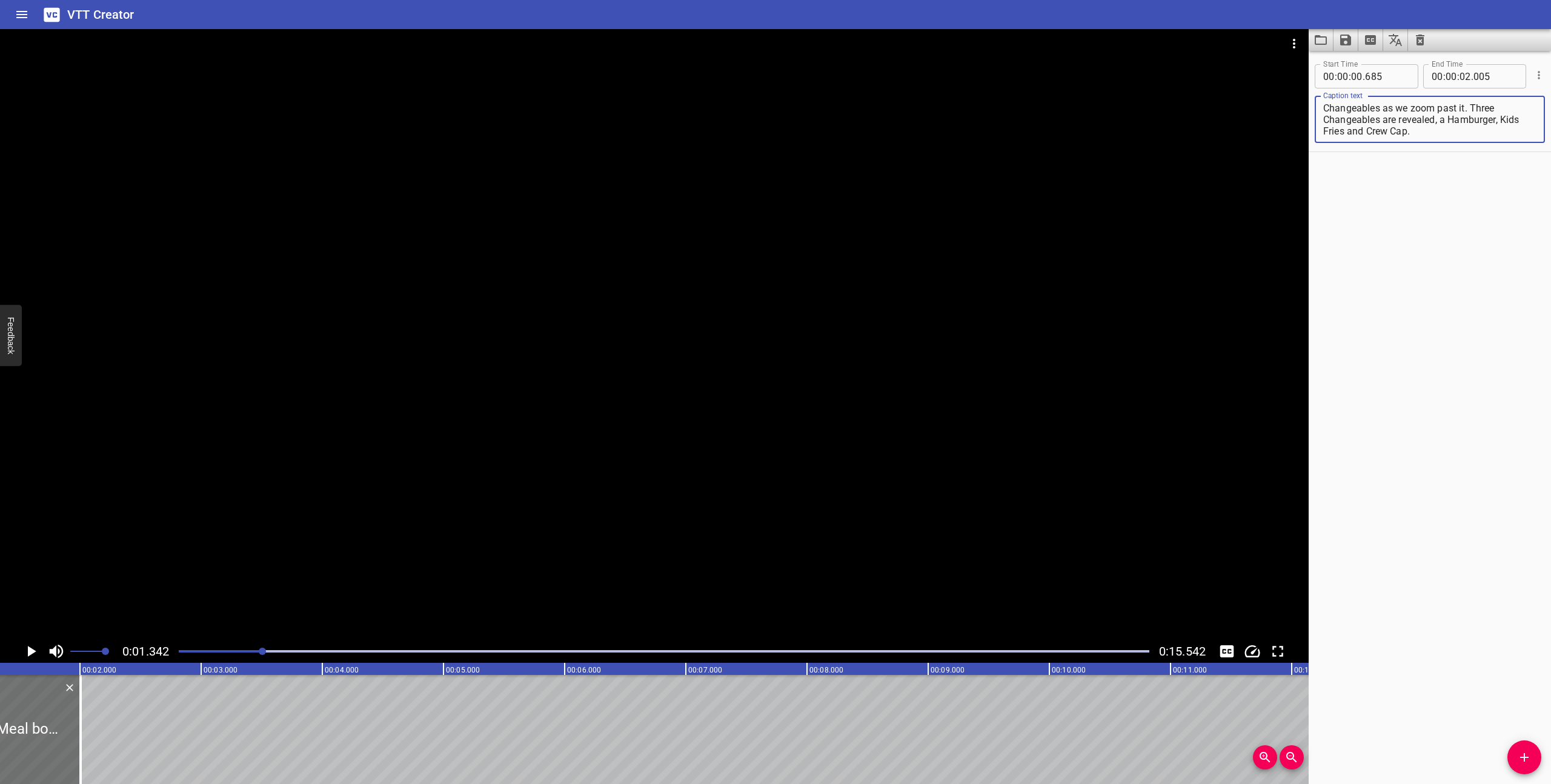
type textarea "A Happy Meal box floats in space in the world of Changeables as we zoom past it…"
click at [177, 653] on div at bounding box center [664, 651] width 985 height 17
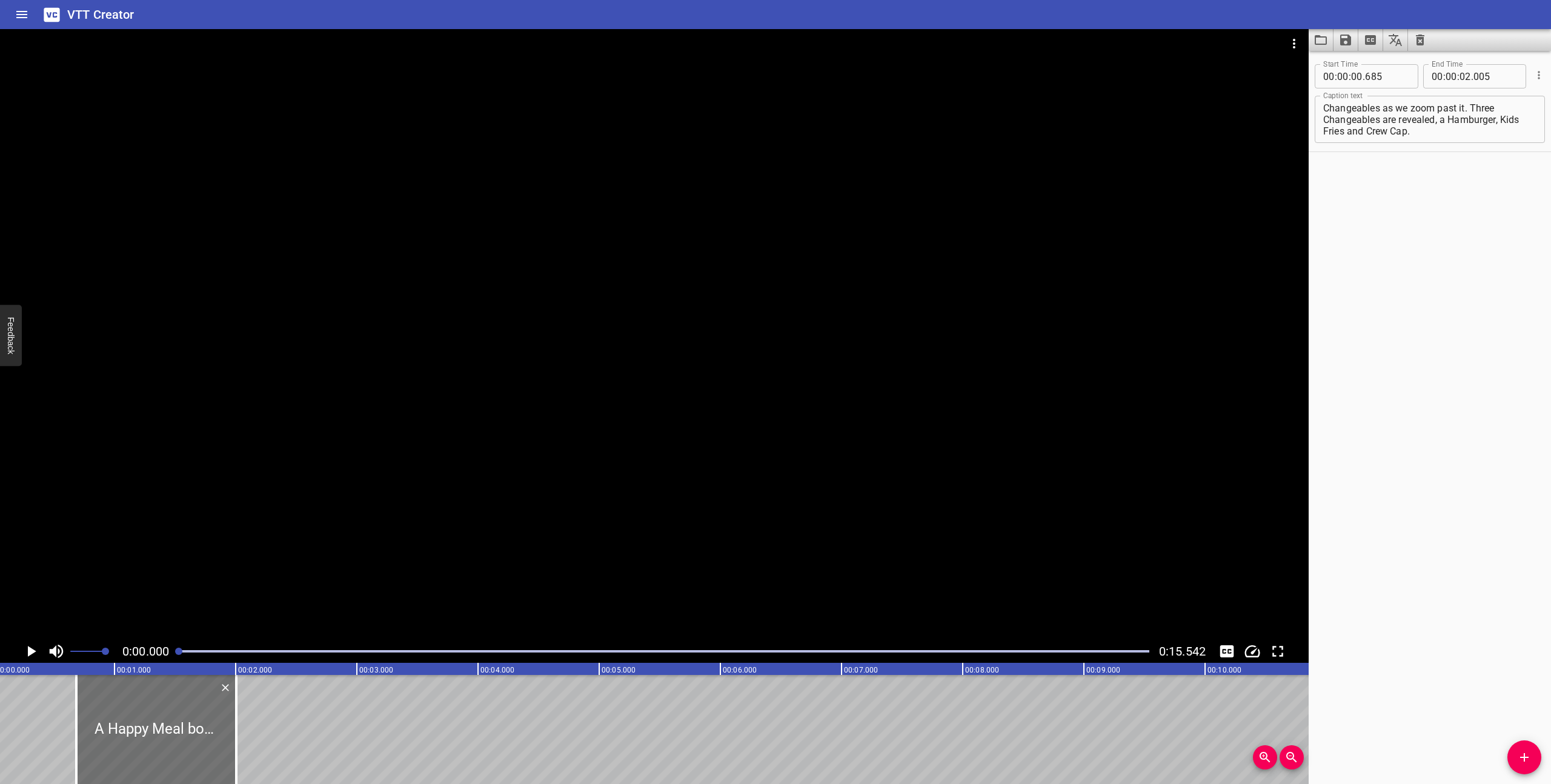
scroll to position [0, 0]
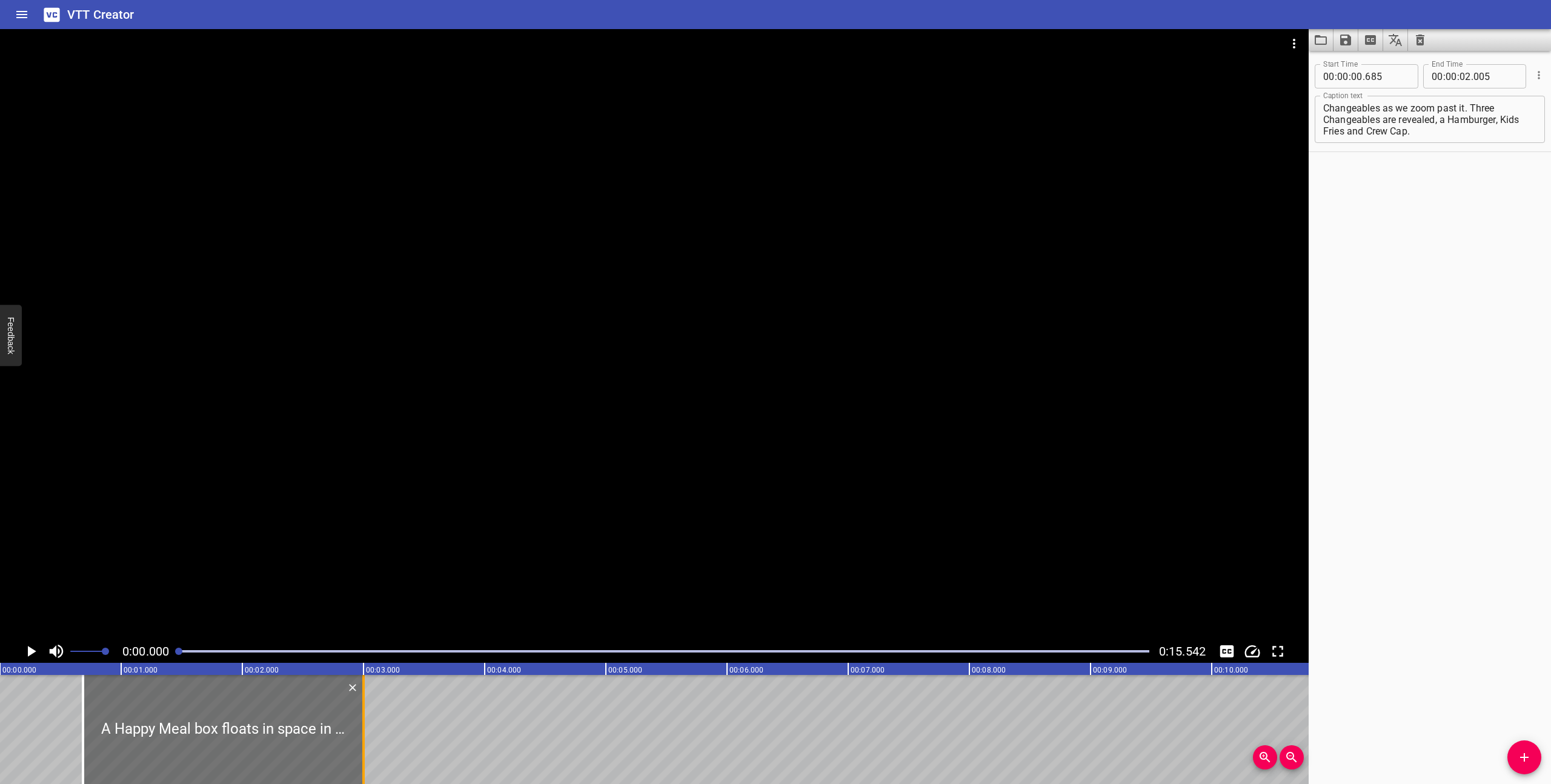
drag, startPoint x: 239, startPoint y: 743, endPoint x: 360, endPoint y: 740, distance: 121.0
click at [360, 740] on div at bounding box center [363, 729] width 12 height 109
type input "03"
click at [359, 740] on div at bounding box center [363, 729] width 12 height 109
type input "000"
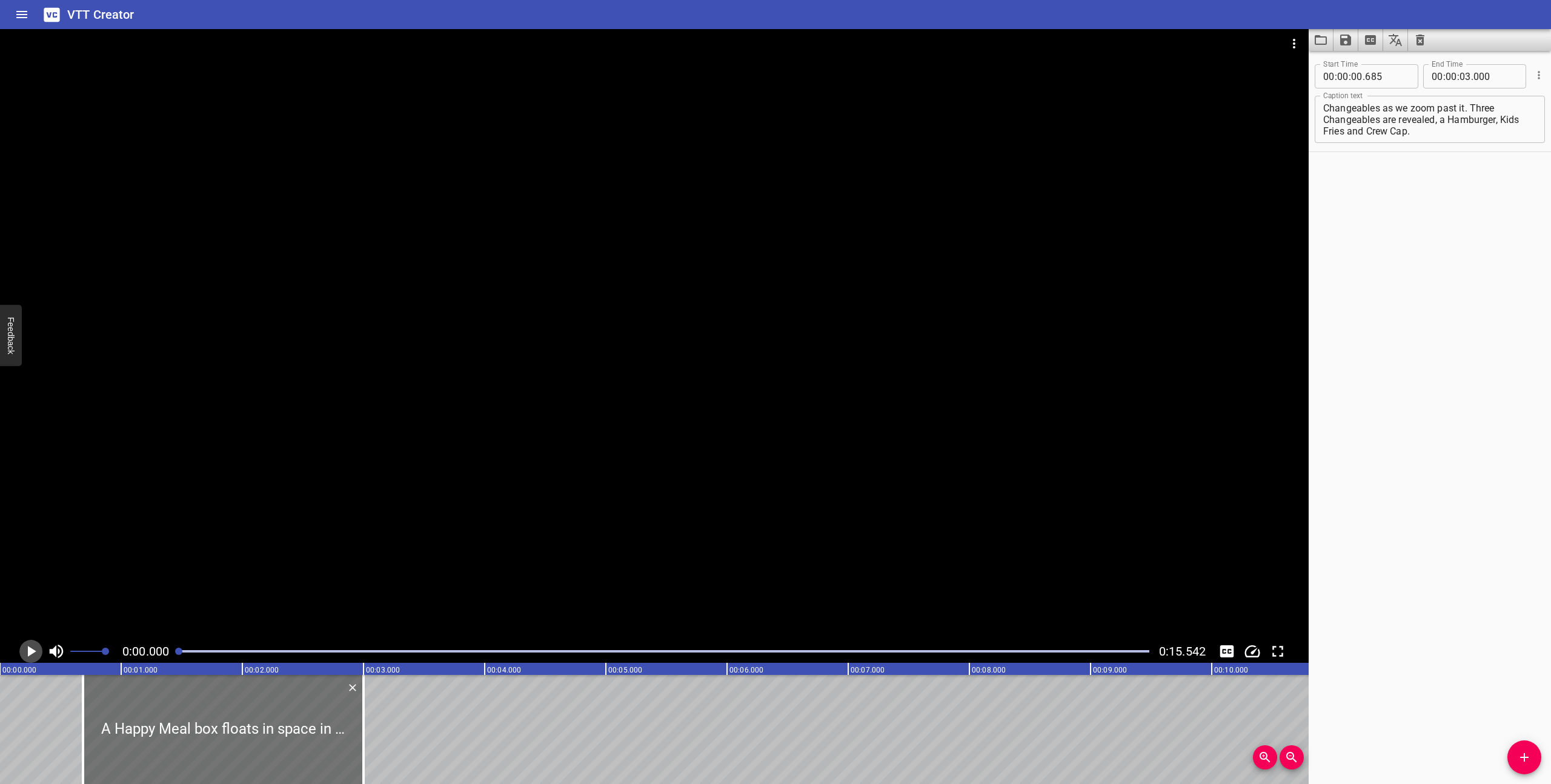
click at [30, 651] on icon "Play/Pause" at bounding box center [31, 651] width 8 height 11
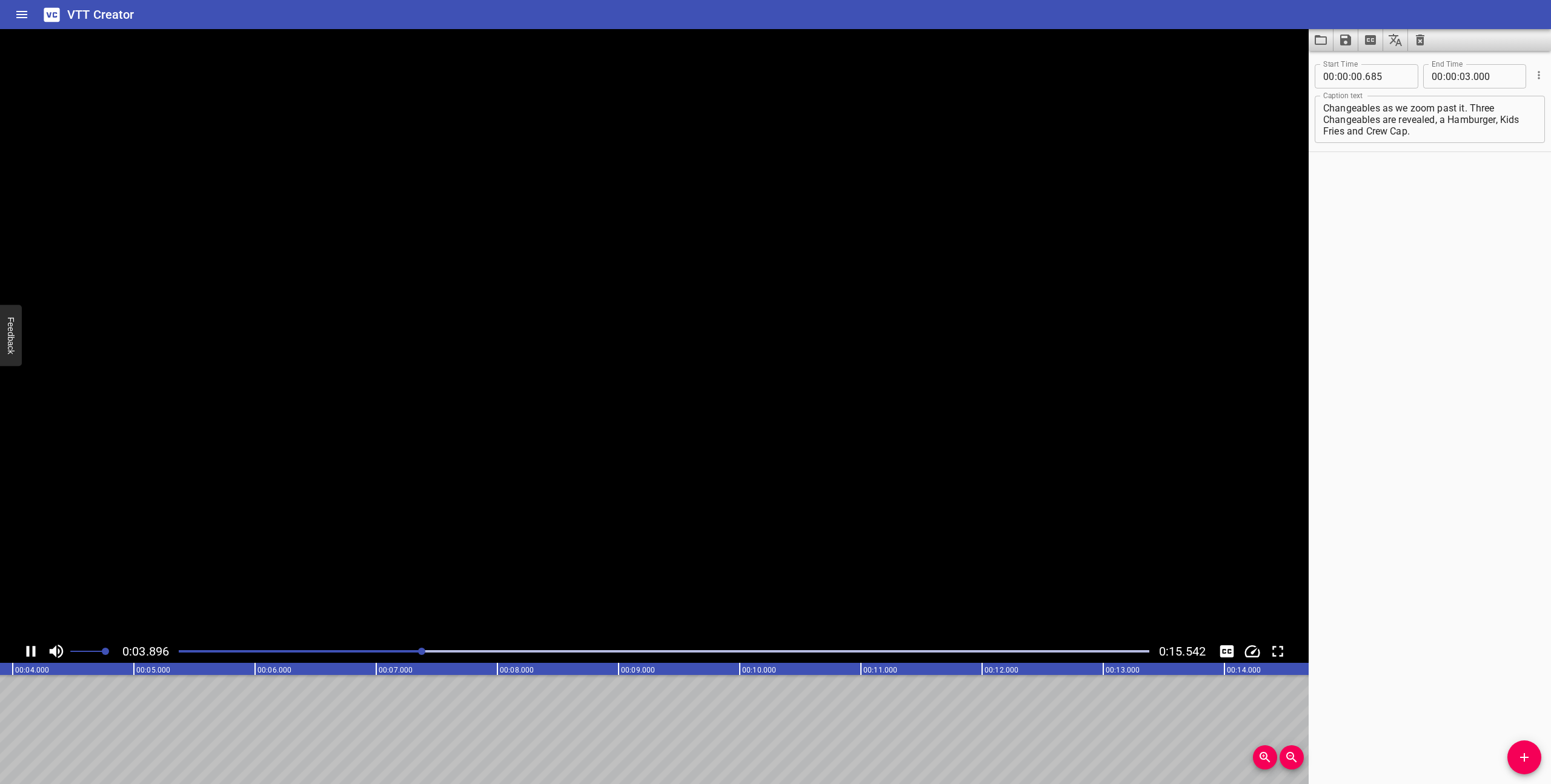
click at [30, 651] on icon "Play/Pause" at bounding box center [31, 651] width 18 height 18
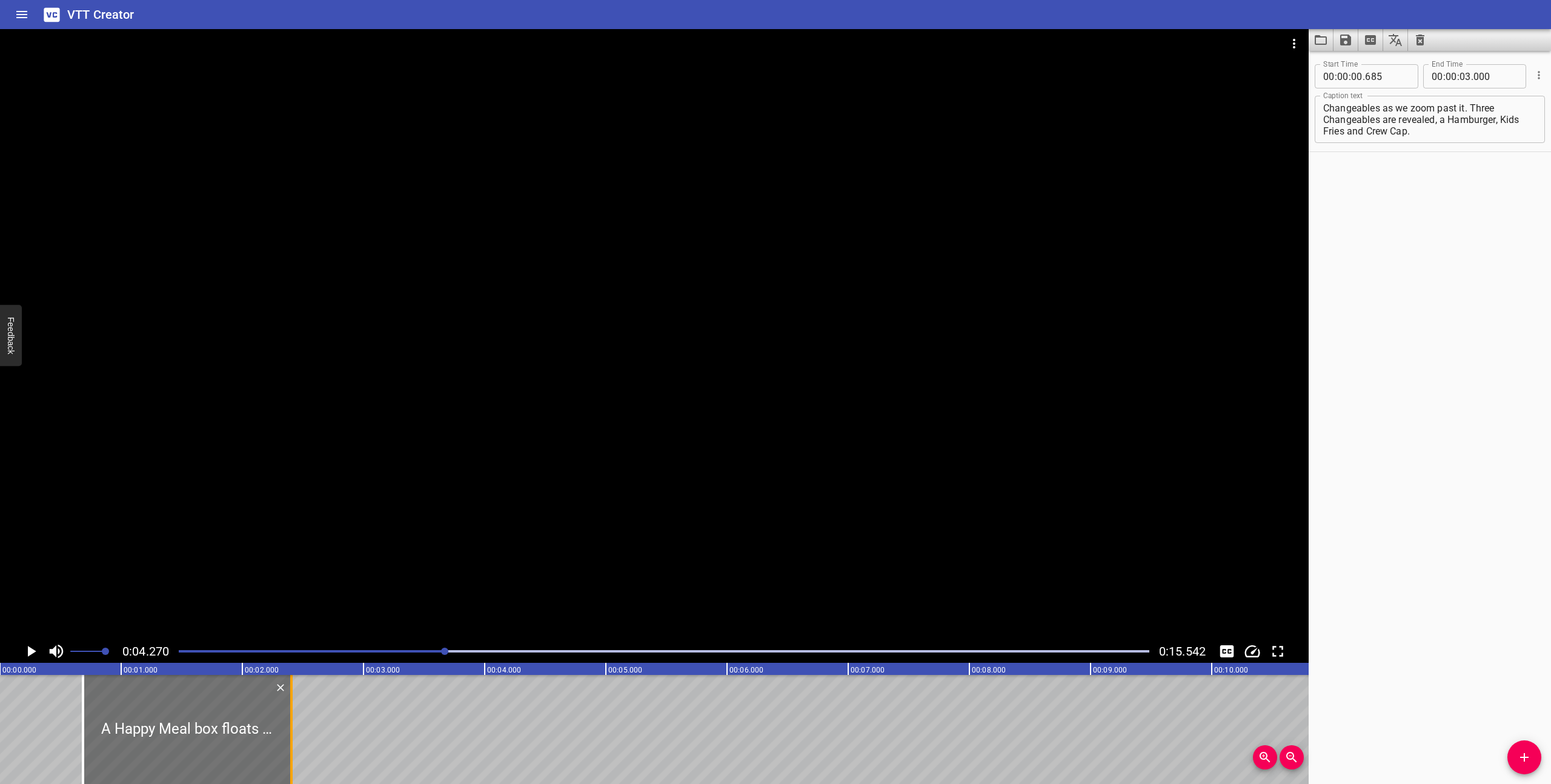
drag, startPoint x: 365, startPoint y: 731, endPoint x: 293, endPoint y: 723, distance: 72.4
click at [293, 723] on div at bounding box center [291, 729] width 12 height 109
type input "02"
type input "405"
click at [180, 652] on div at bounding box center [664, 651] width 985 height 17
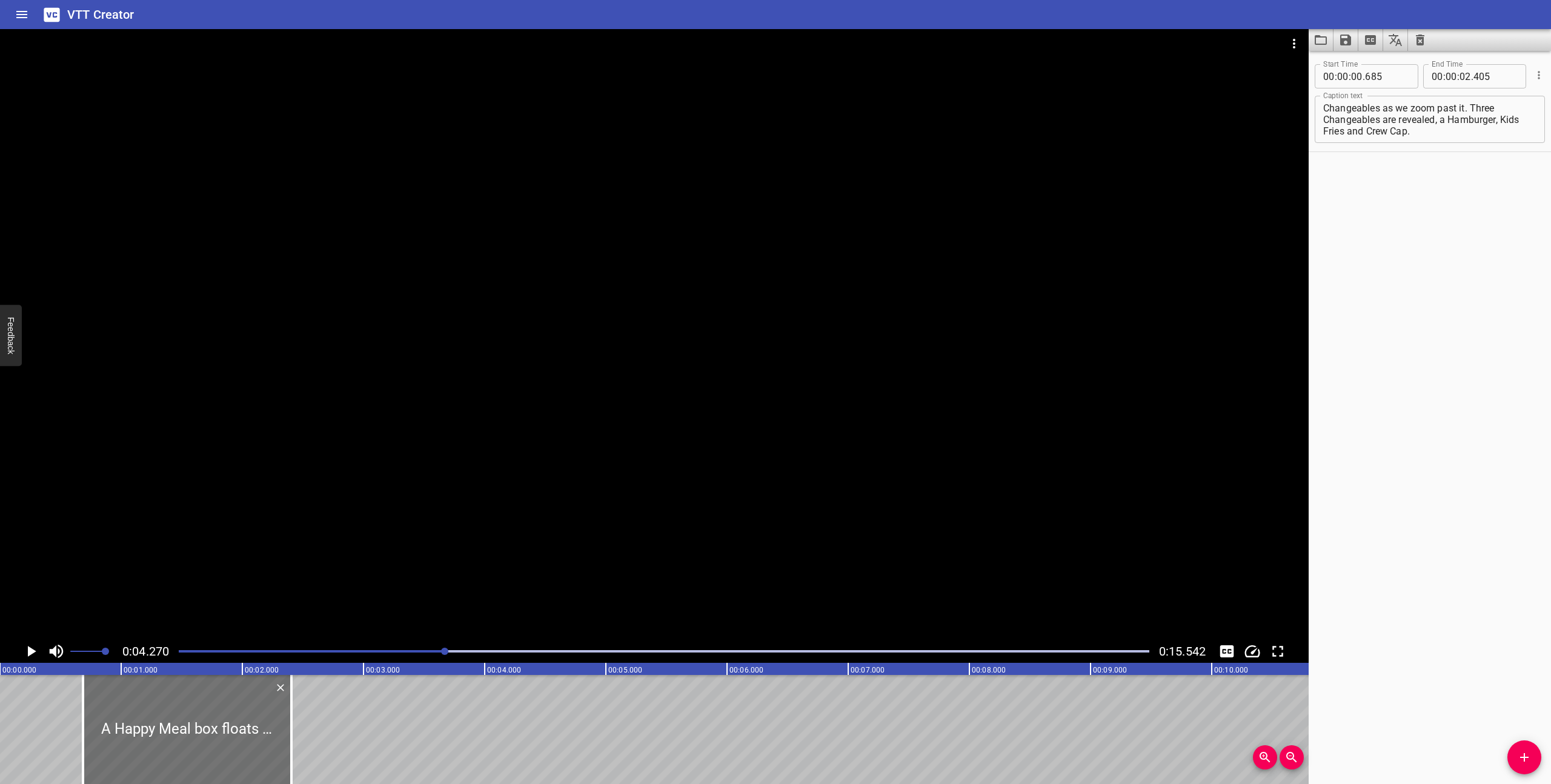
scroll to position [0, 1]
click at [23, 650] on icon "Play/Pause" at bounding box center [31, 651] width 18 height 18
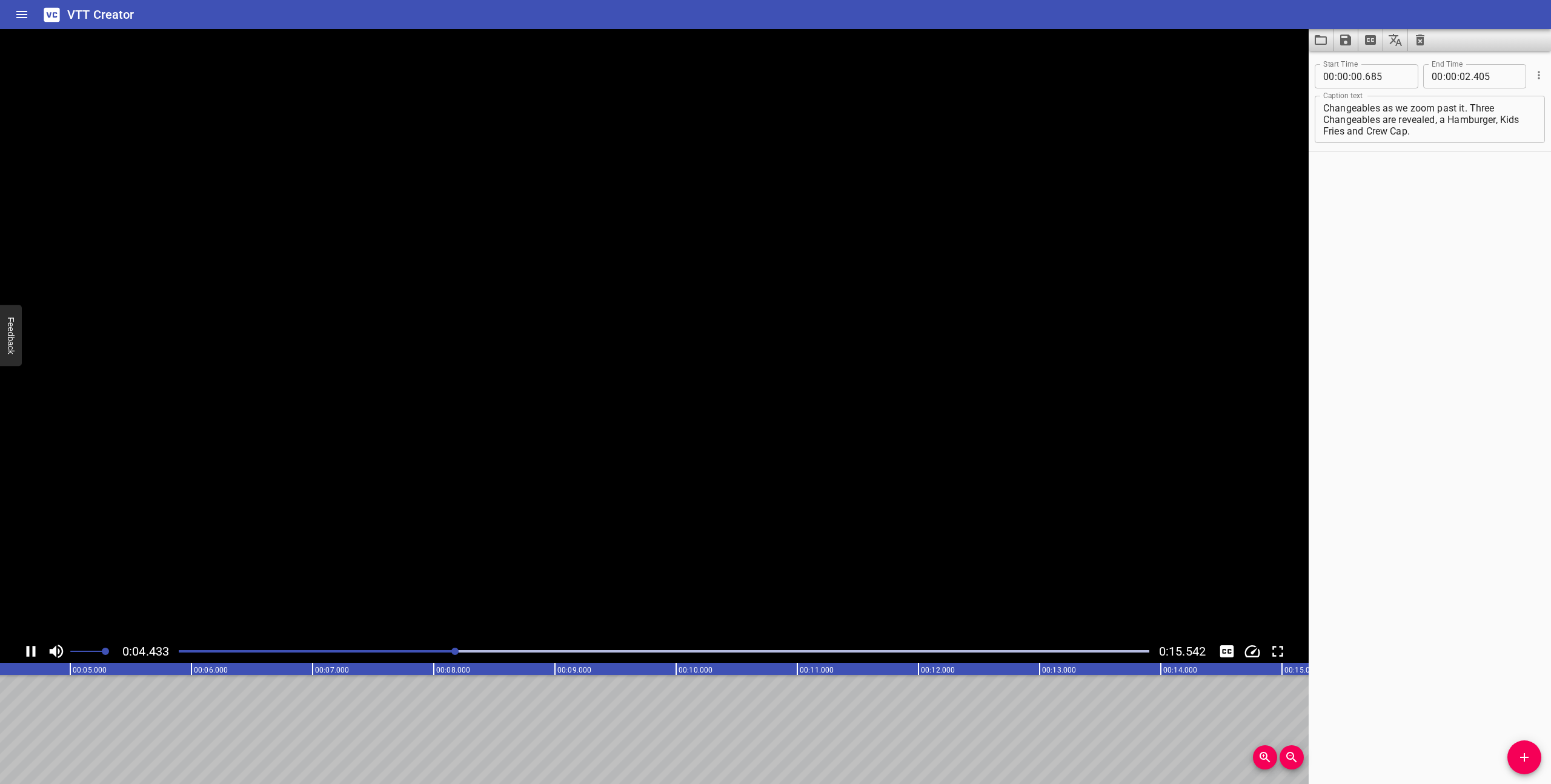
click at [28, 648] on icon "Play/Pause" at bounding box center [31, 651] width 9 height 11
click at [1527, 753] on icon "Add Cue" at bounding box center [1524, 757] width 14 height 14
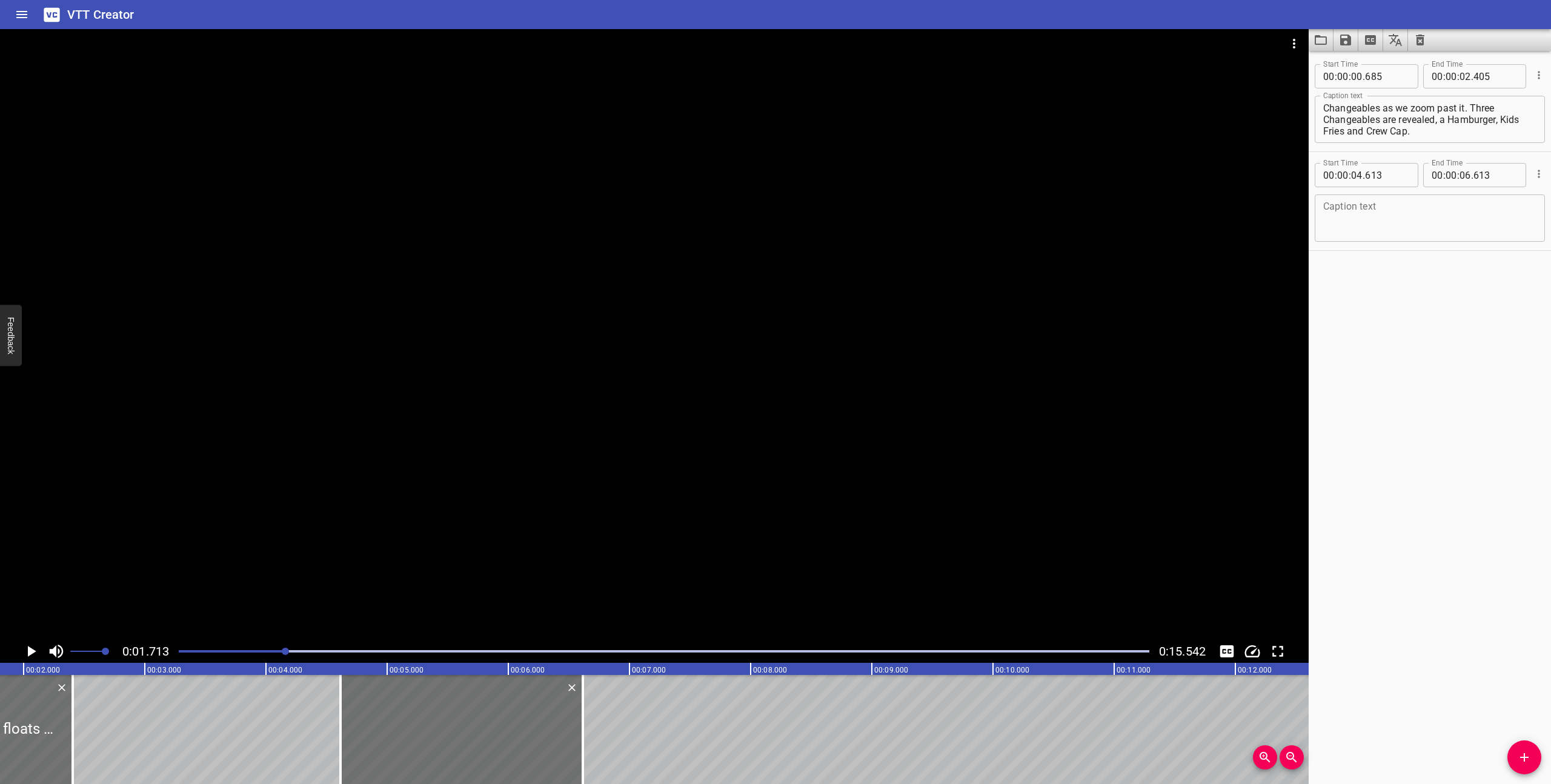
scroll to position [0, 208]
click at [34, 648] on icon "Play/Pause" at bounding box center [31, 651] width 18 height 18
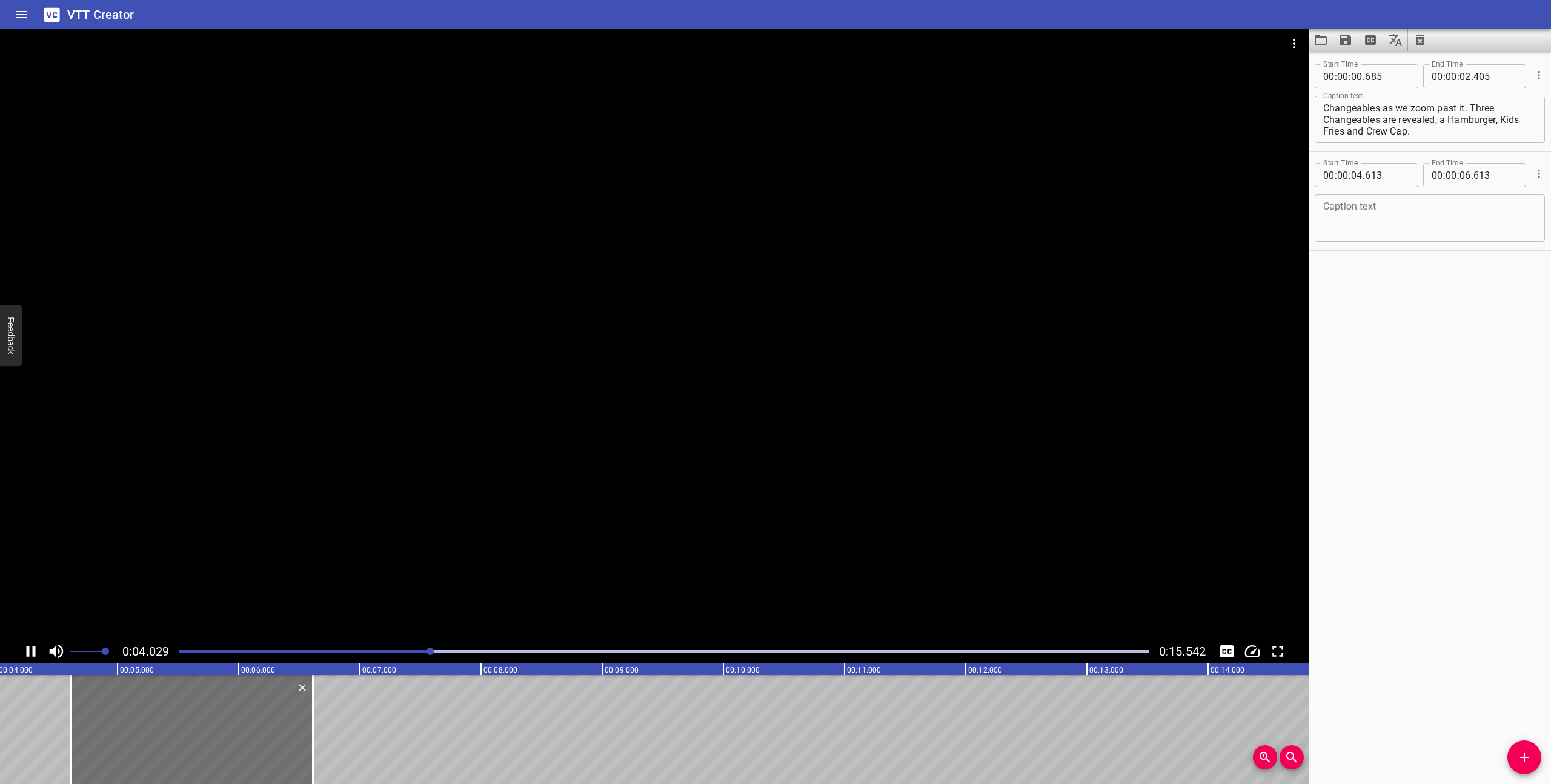
click at [31, 648] on icon "Play/Pause" at bounding box center [31, 651] width 18 height 18
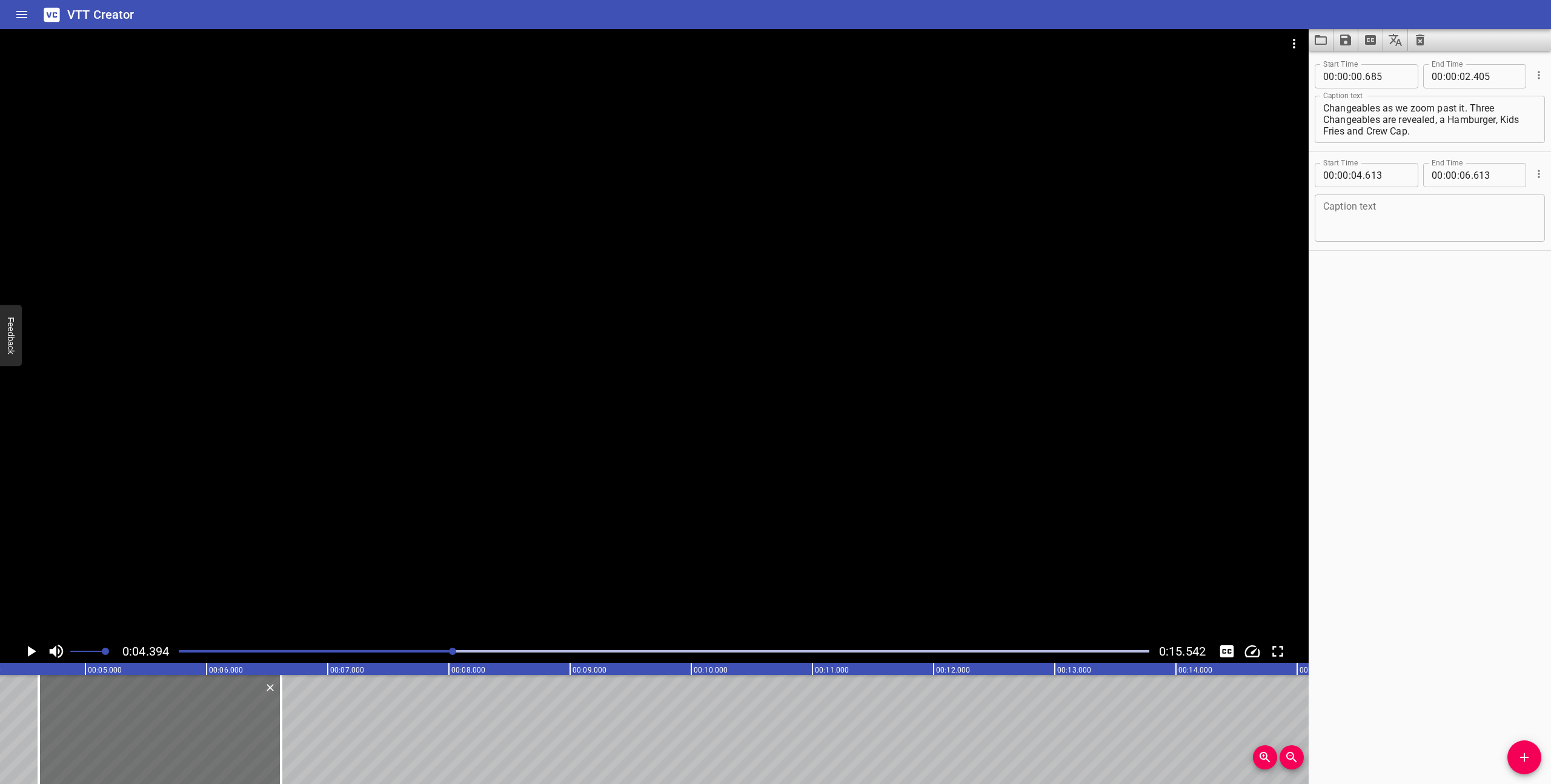
scroll to position [0, 532]
click at [1359, 212] on textarea at bounding box center [1430, 218] width 213 height 35
click at [29, 649] on icon "Play/Pause" at bounding box center [31, 651] width 8 height 11
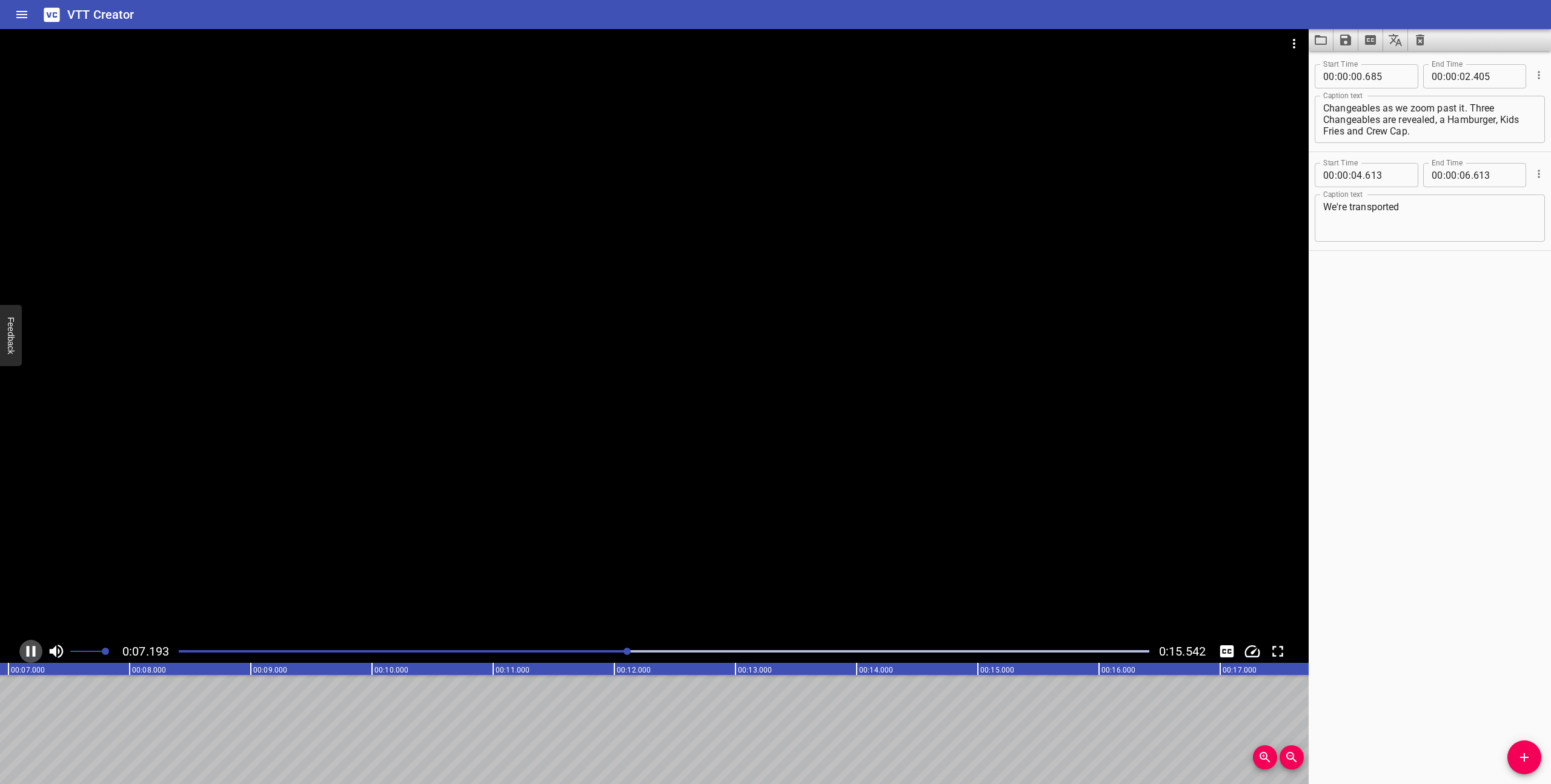
click at [29, 649] on icon "Play/Pause" at bounding box center [31, 651] width 18 height 18
click at [1432, 213] on textarea "We're transported" at bounding box center [1430, 218] width 213 height 35
drag, startPoint x: 1426, startPoint y: 218, endPoint x: 1425, endPoint y: 210, distance: 8.1
click at [1425, 210] on textarea "We're transported to an orange and yellow planet" at bounding box center [1430, 218] width 213 height 35
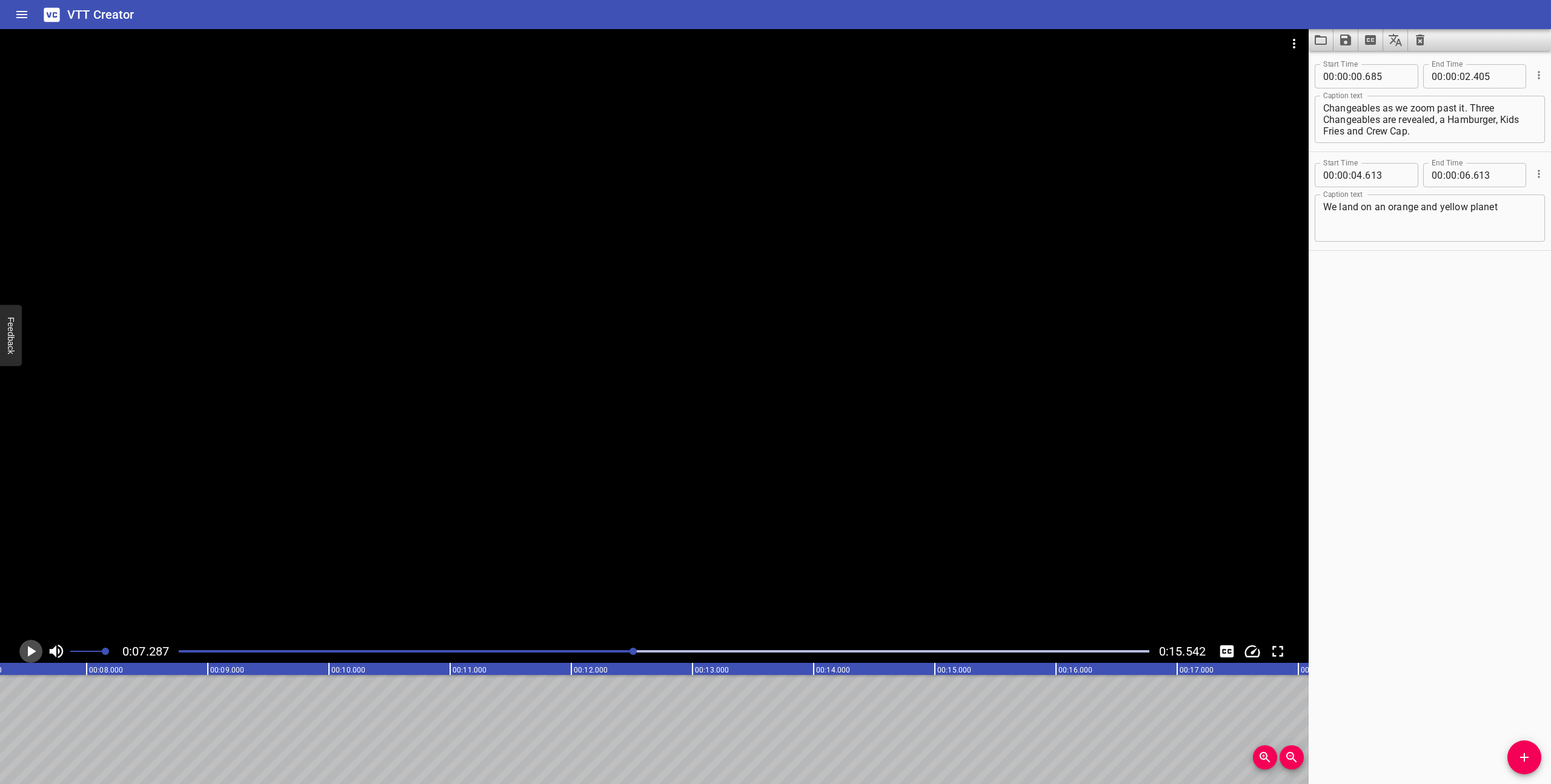
click at [26, 651] on icon "Play/Pause" at bounding box center [31, 651] width 18 height 18
click at [26, 651] on icon "Play/Pause" at bounding box center [31, 651] width 9 height 11
click at [1501, 212] on textarea "We land on an orange and yellow planet" at bounding box center [1430, 218] width 213 height 35
type textarea "We land on an orange and yellow planet where the Kids Fries"
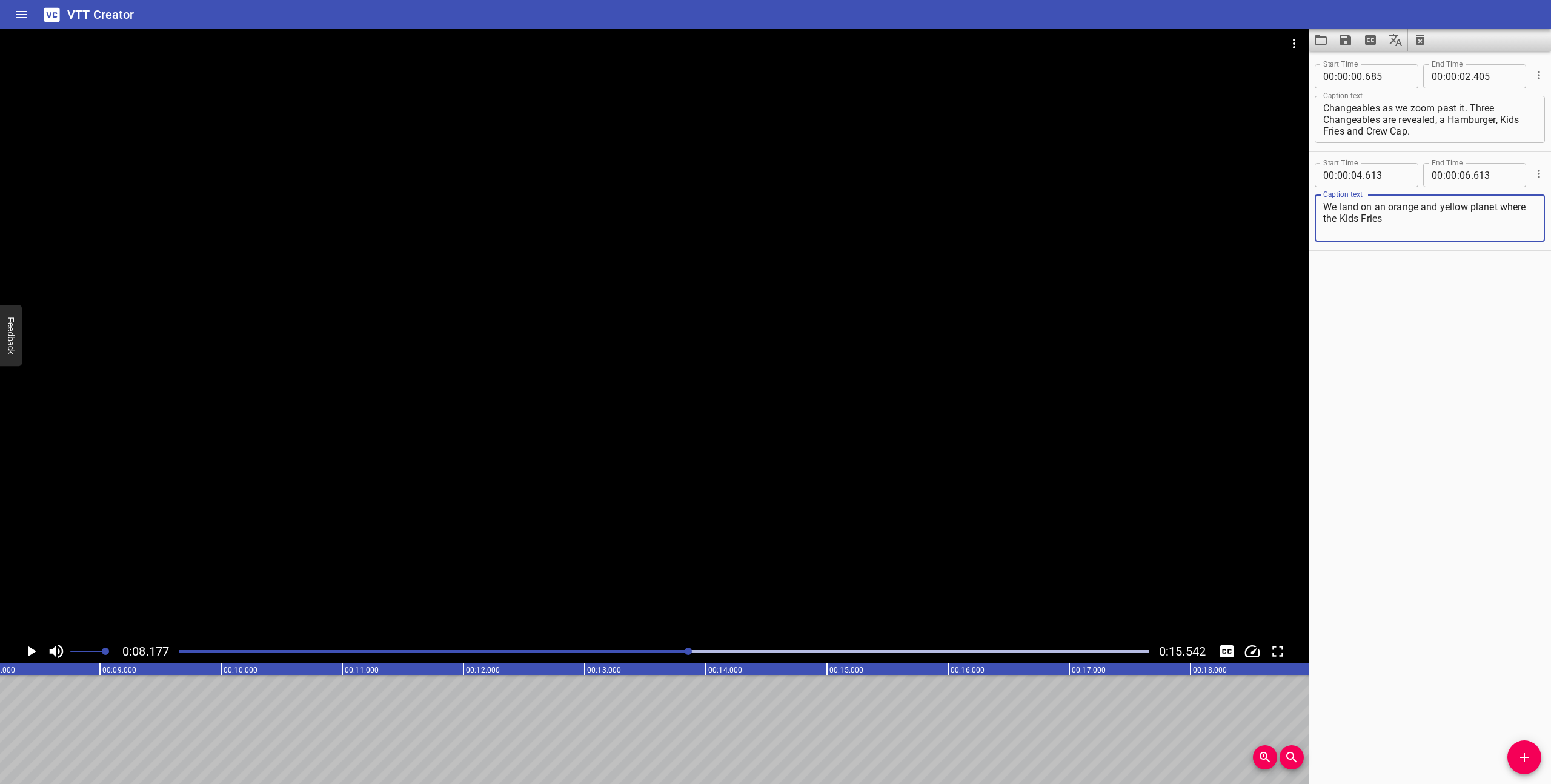
click at [1343, 132] on textarea "A Happy Meal box floats in space in the world of Changeables as we zoom past it…" at bounding box center [1430, 119] width 213 height 35
type textarea "A Happy Meal box floats in space in the world of Changeables as we zoom past it…"
click at [1396, 221] on textarea "We land on an orange and yellow planet where the Kids Fries" at bounding box center [1430, 218] width 213 height 35
click at [1389, 220] on textarea "We land on an orange and yellow planet where the Kids Fries" at bounding box center [1430, 218] width 213 height 35
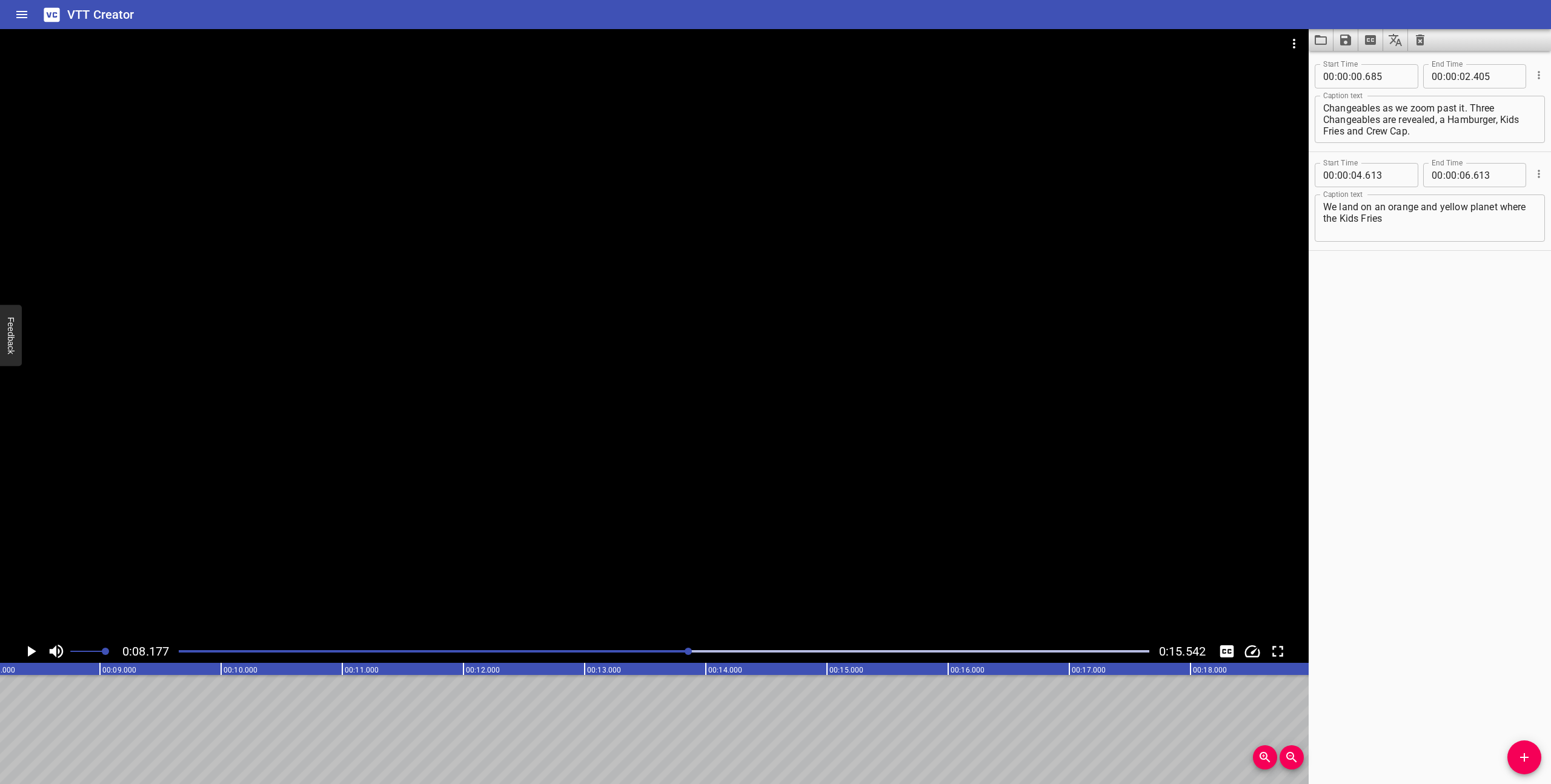
click at [432, 651] on div "Play progress" at bounding box center [204, 651] width 970 height 3
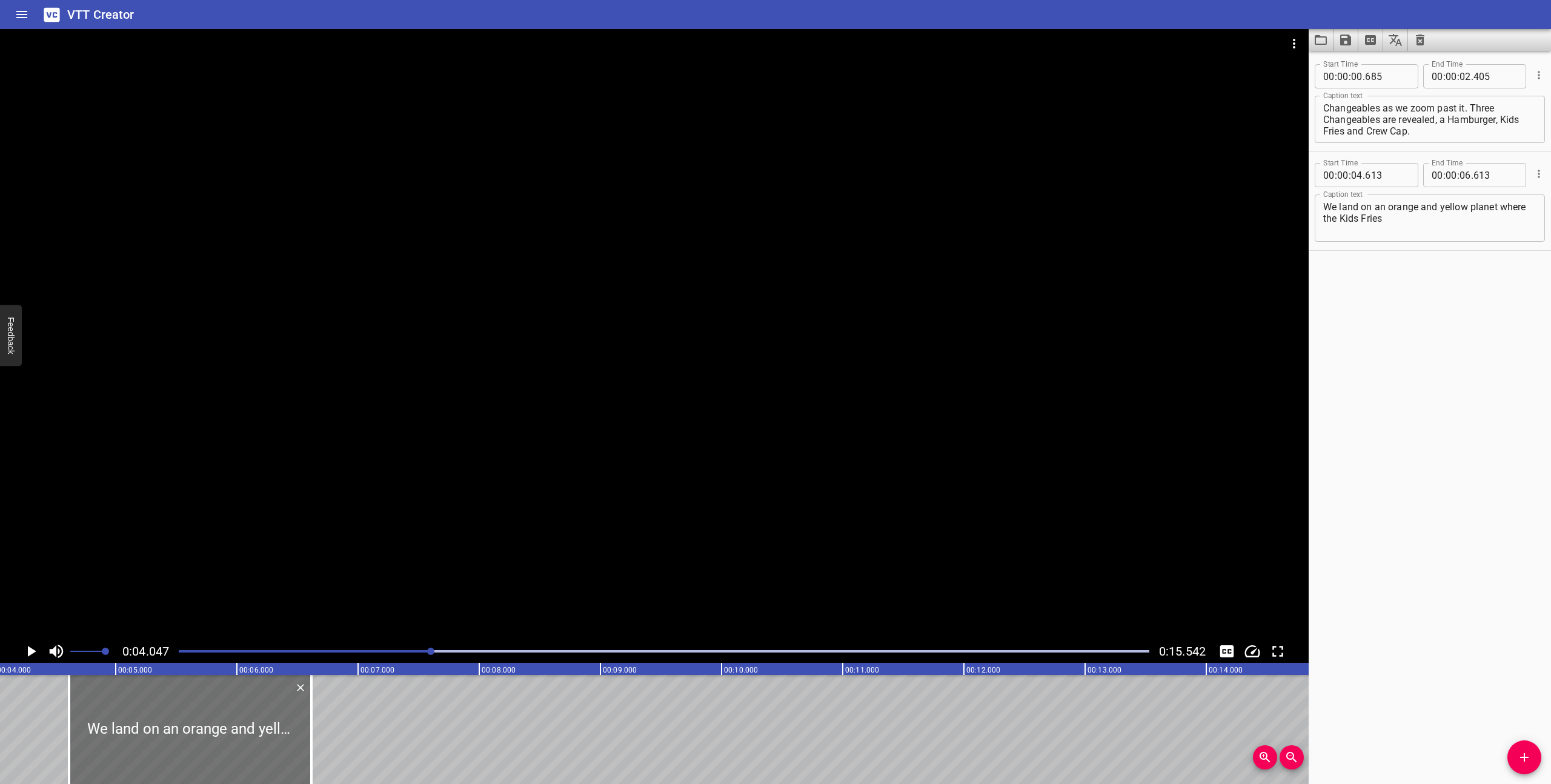
click at [28, 651] on icon "Play/Pause" at bounding box center [31, 651] width 8 height 11
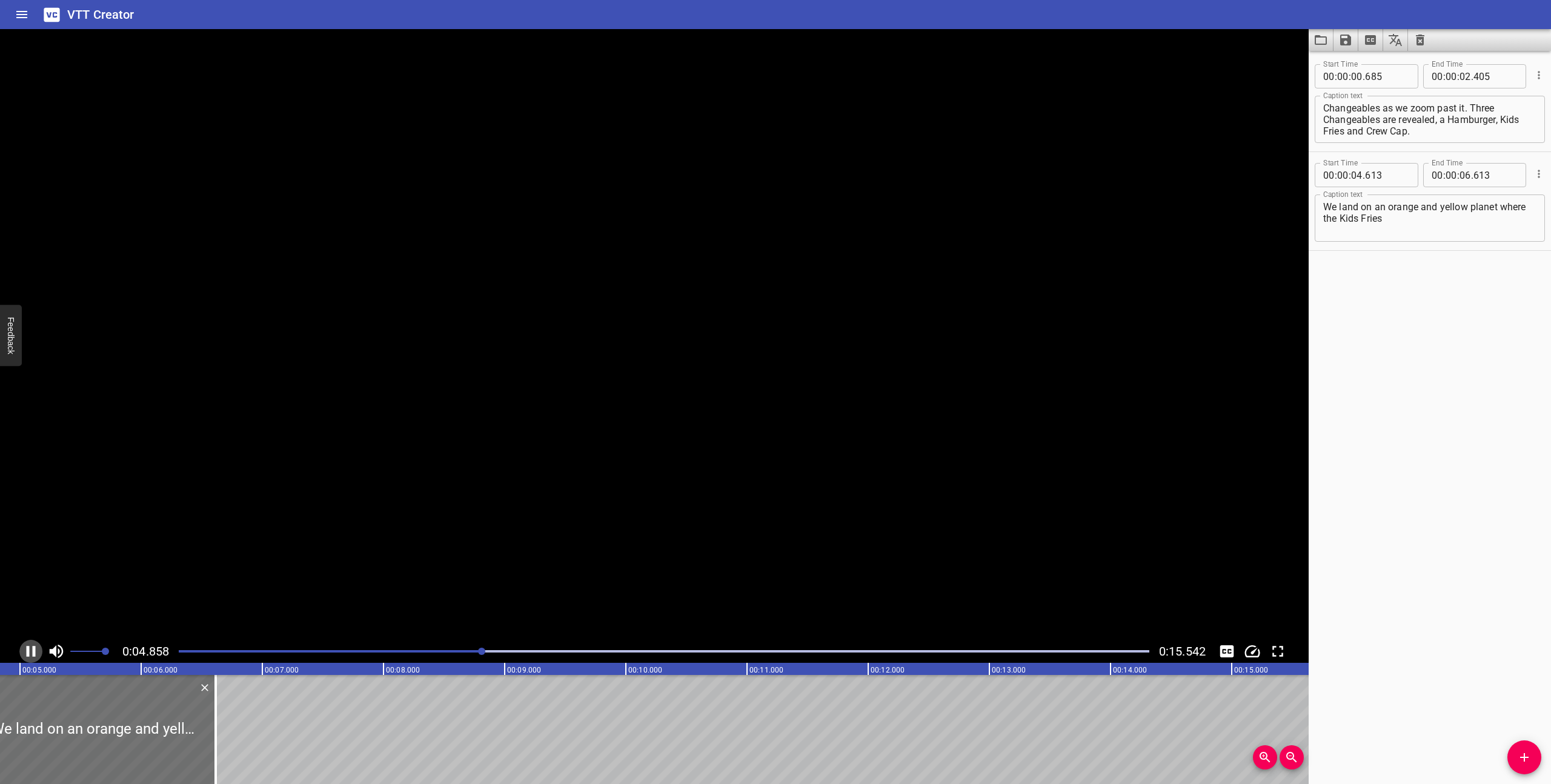
click at [28, 651] on icon "Play/Pause" at bounding box center [31, 651] width 9 height 11
click at [1408, 221] on textarea "We land on an orange and yellow planet where the Kids Fries" at bounding box center [1430, 218] width 213 height 35
click at [36, 650] on icon "Play/Pause" at bounding box center [31, 651] width 18 height 18
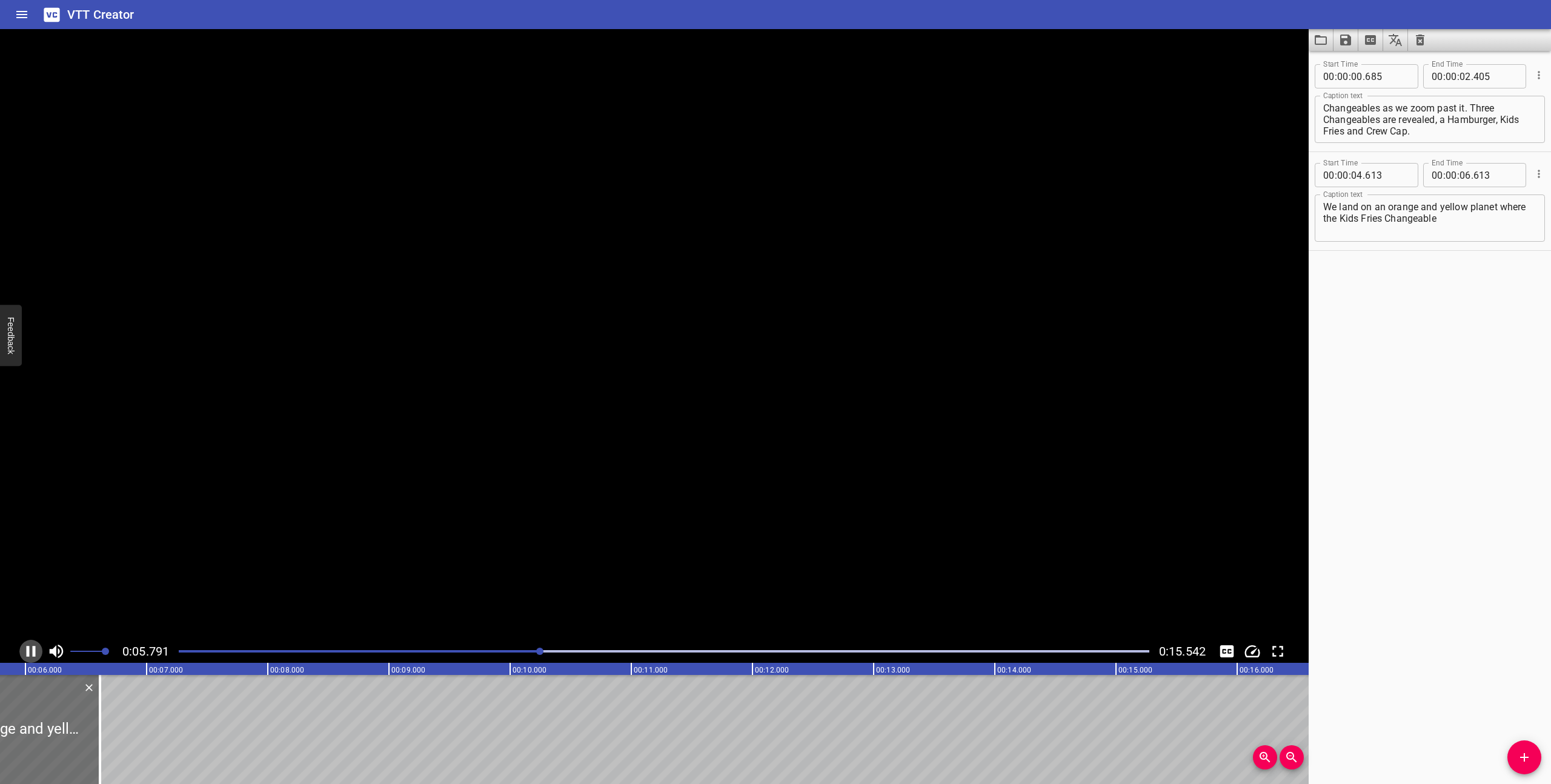
click at [36, 650] on icon "Play/Pause" at bounding box center [31, 651] width 18 height 18
click at [1446, 219] on textarea "We land on an orange and yellow planet where the Kids Fries Changeable" at bounding box center [1430, 218] width 213 height 35
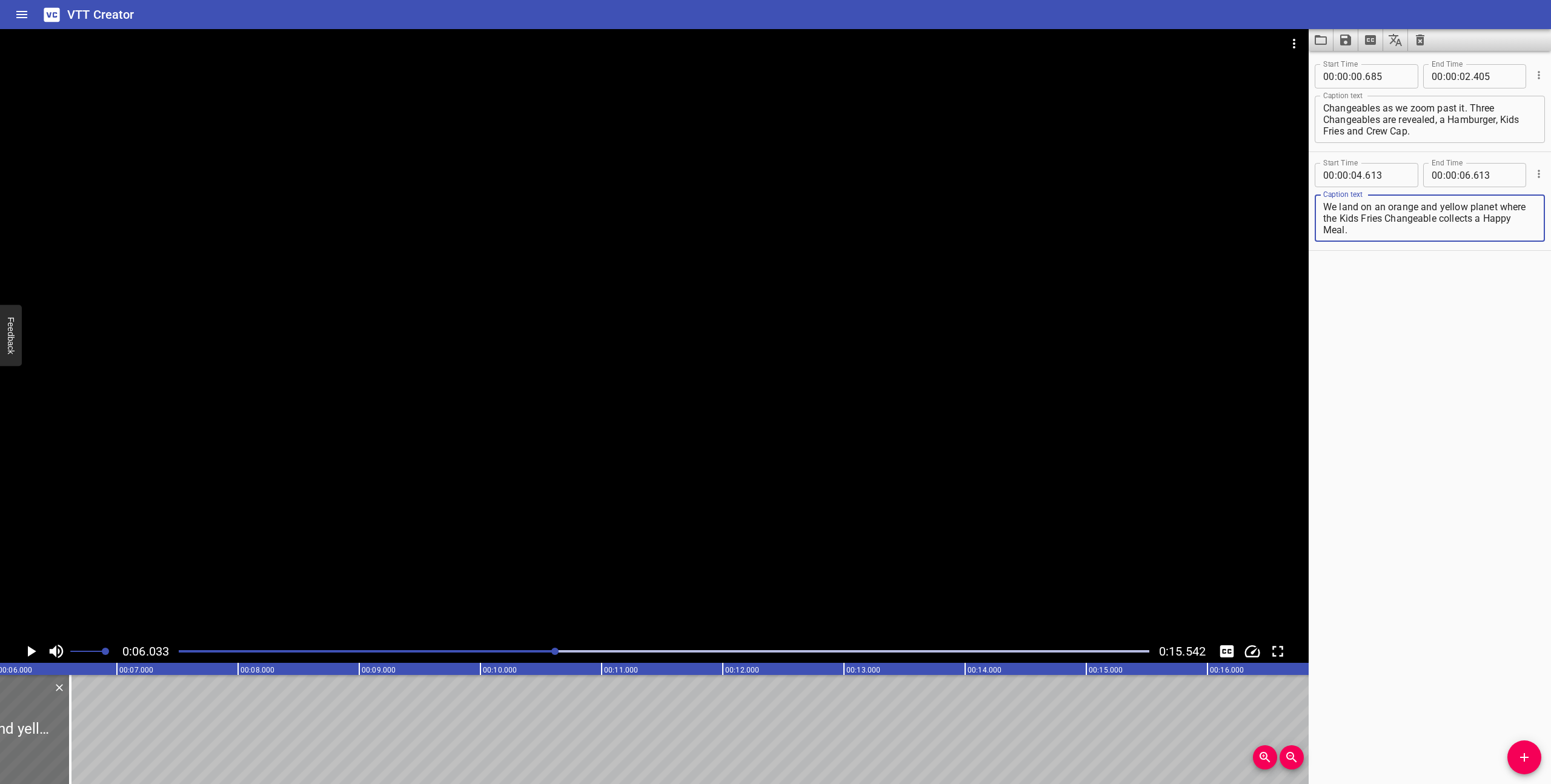
type textarea "We land on an orange and yellow planet where the Kids Fries Changeable collects…"
click at [405, 651] on div "Play progress" at bounding box center [70, 651] width 970 height 3
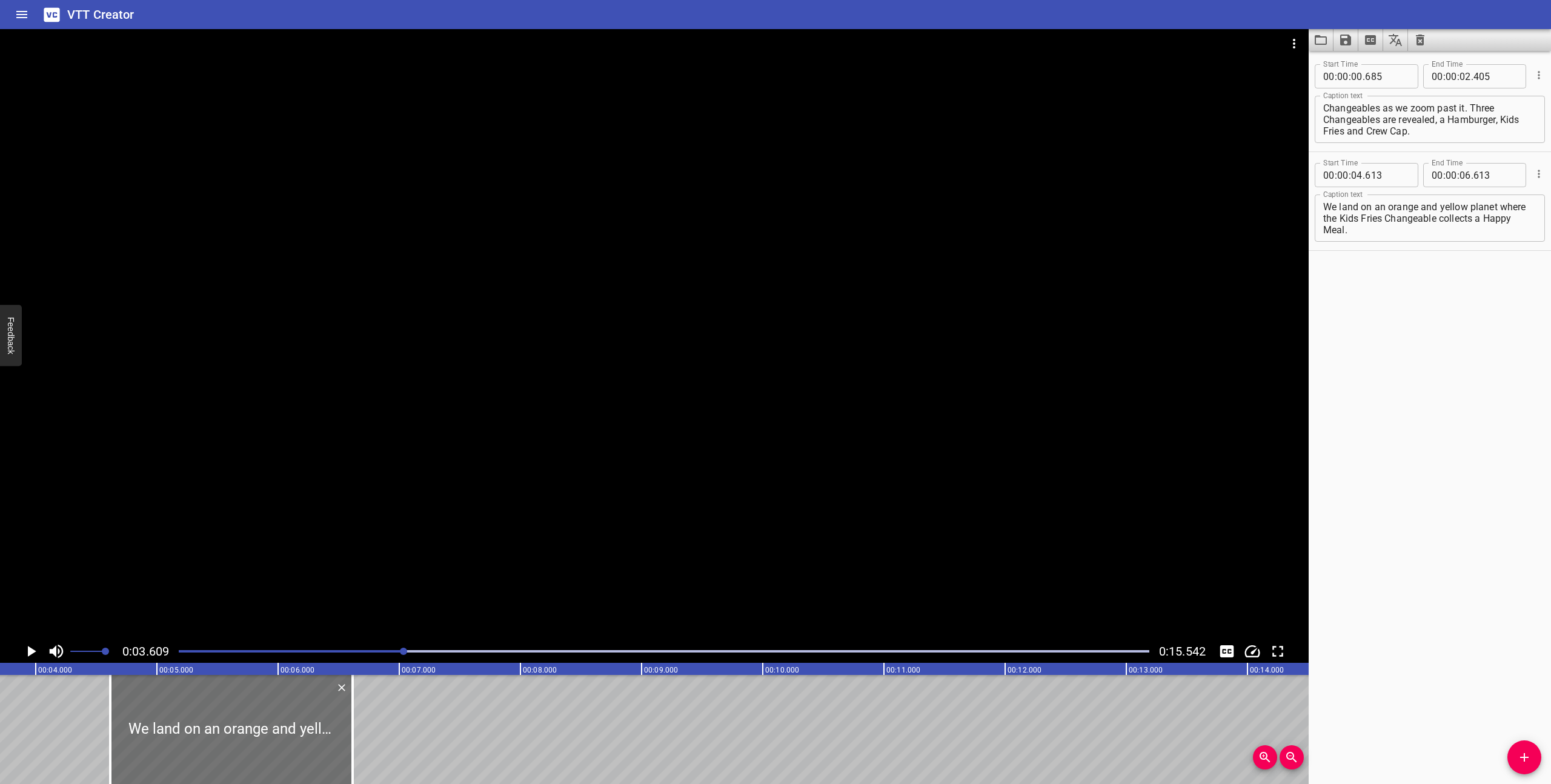
scroll to position [0, 437]
drag, startPoint x: 361, startPoint y: 743, endPoint x: 286, endPoint y: 734, distance: 75.5
click at [286, 734] on div at bounding box center [289, 729] width 12 height 109
type input "05"
type input "998"
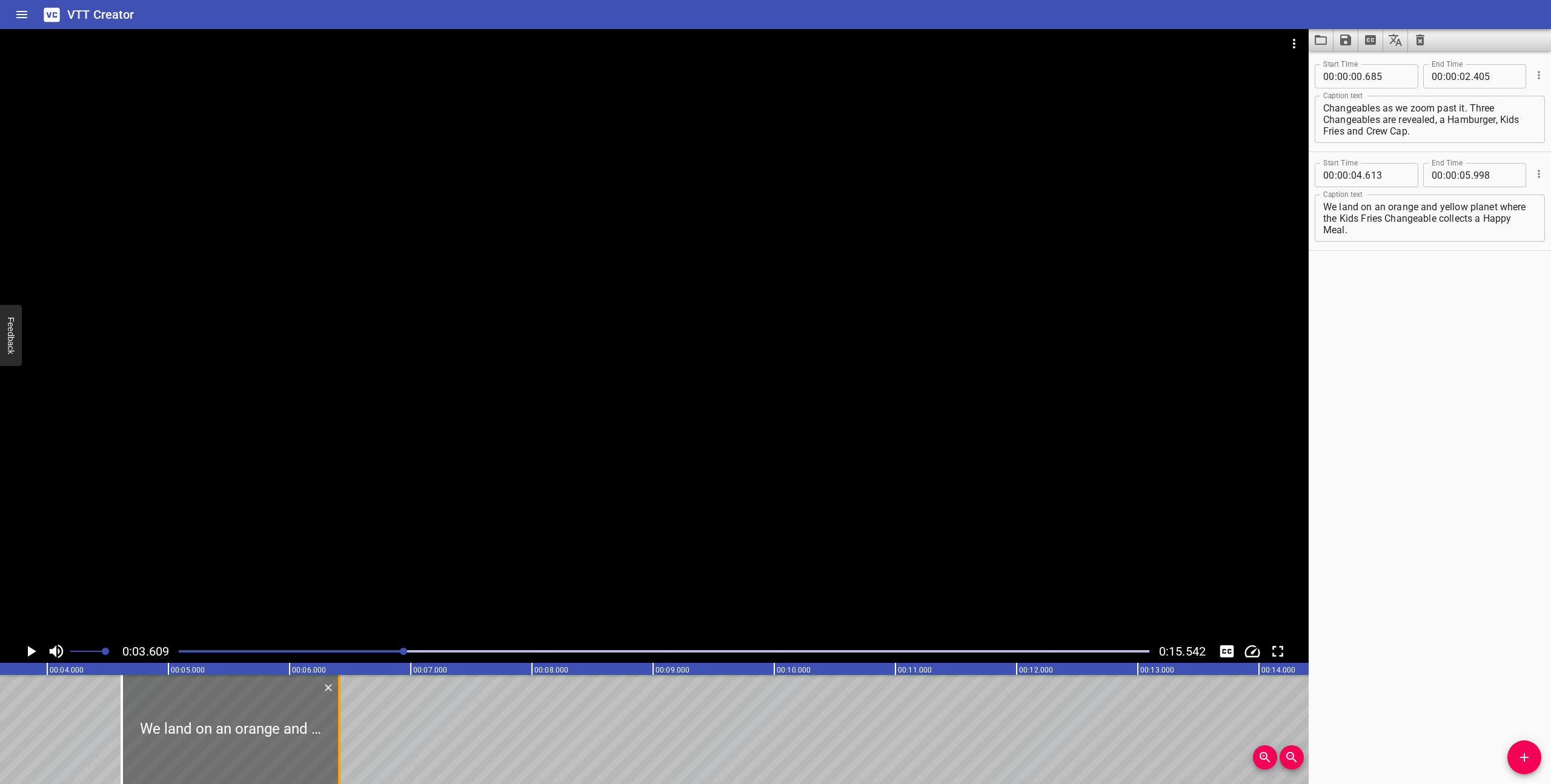
drag, startPoint x: 286, startPoint y: 734, endPoint x: 336, endPoint y: 739, distance: 50.2
click at [336, 739] on div at bounding box center [339, 729] width 12 height 109
type input "06"
type input "408"
click at [177, 648] on div at bounding box center [664, 651] width 985 height 17
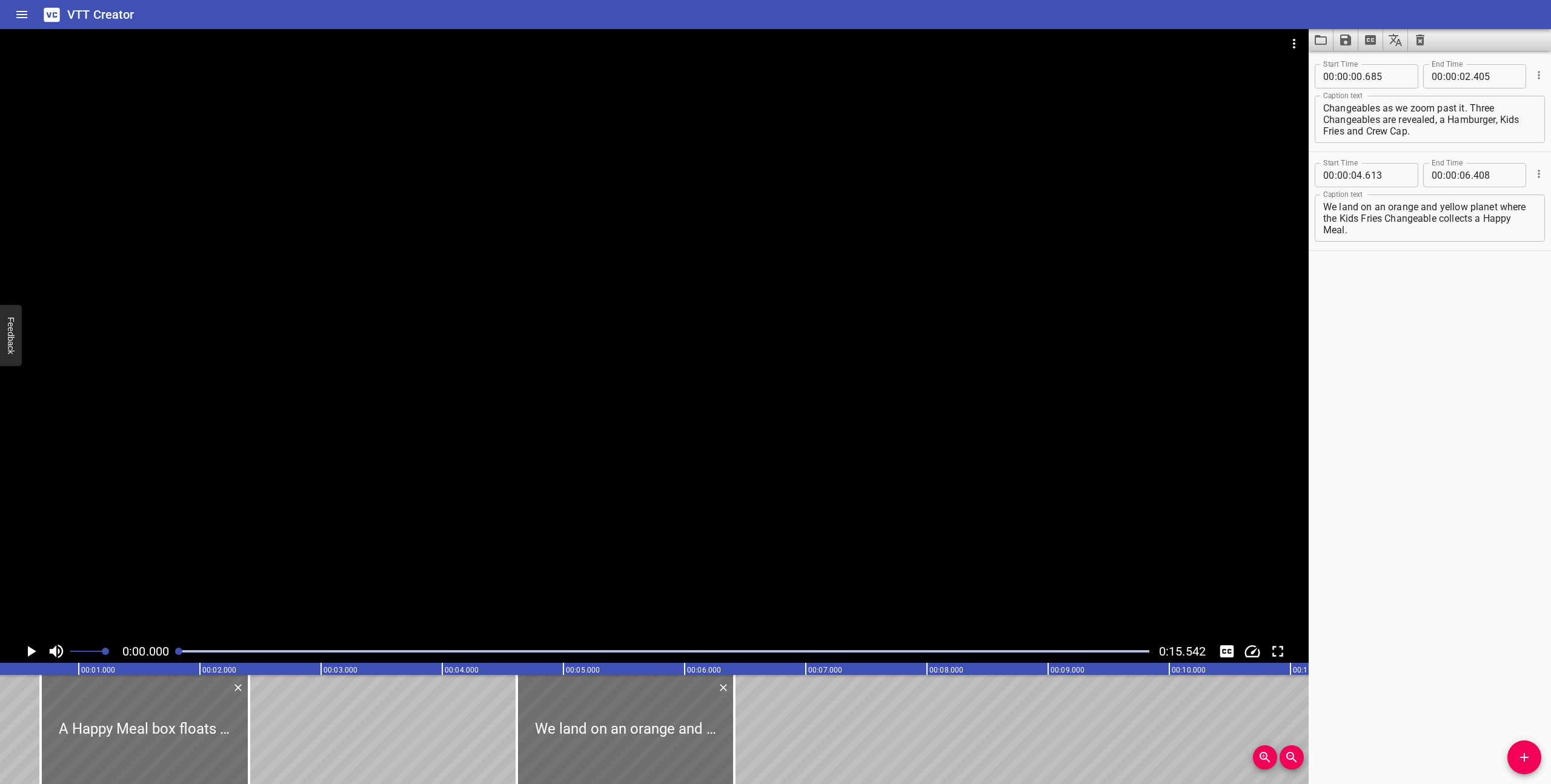
scroll to position [0, 0]
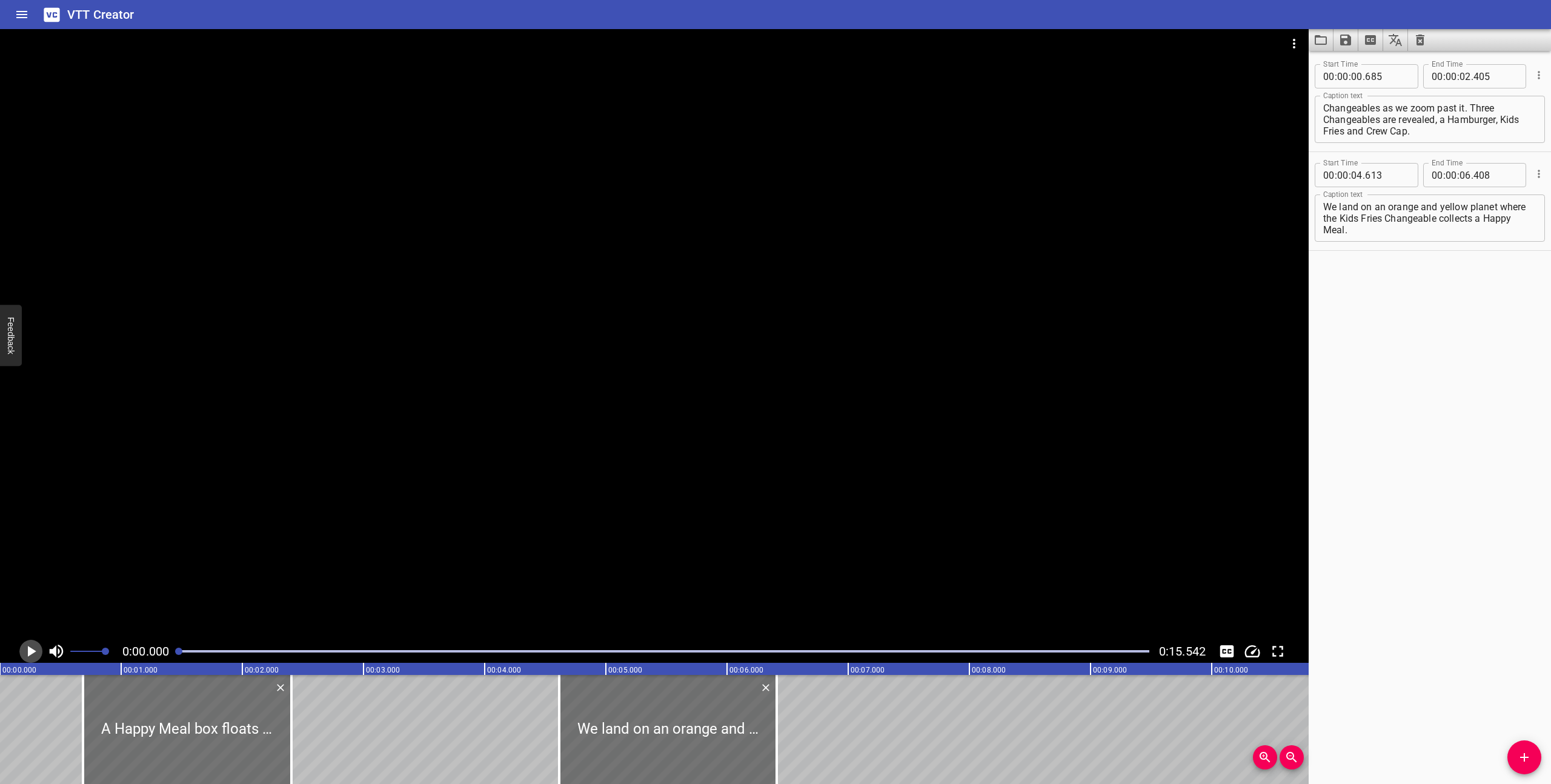
click at [28, 649] on icon "Play/Pause" at bounding box center [31, 651] width 8 height 11
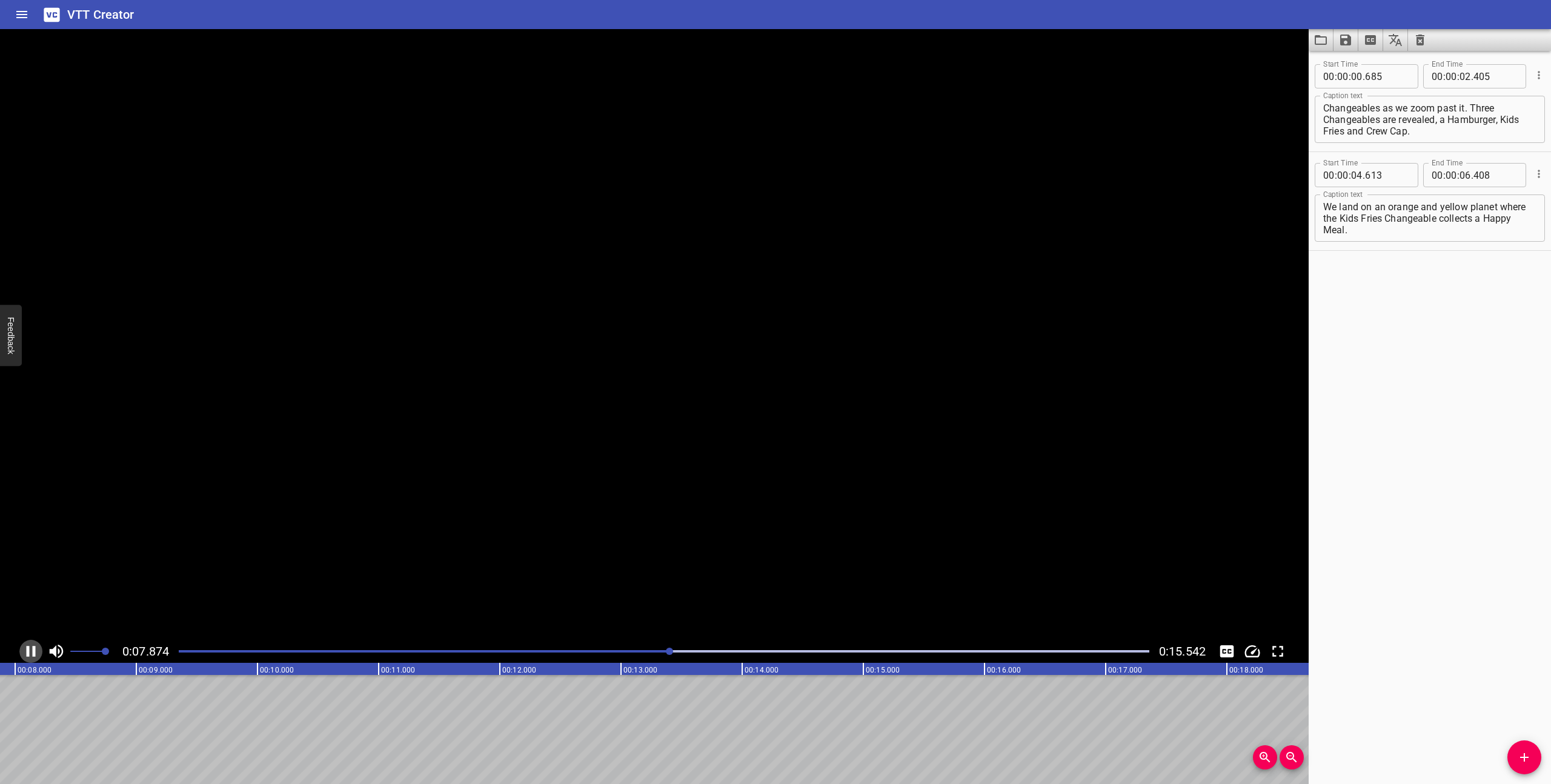
click at [28, 649] on icon "Play/Pause" at bounding box center [31, 651] width 9 height 11
click at [1529, 756] on icon "Add Cue" at bounding box center [1524, 757] width 14 height 14
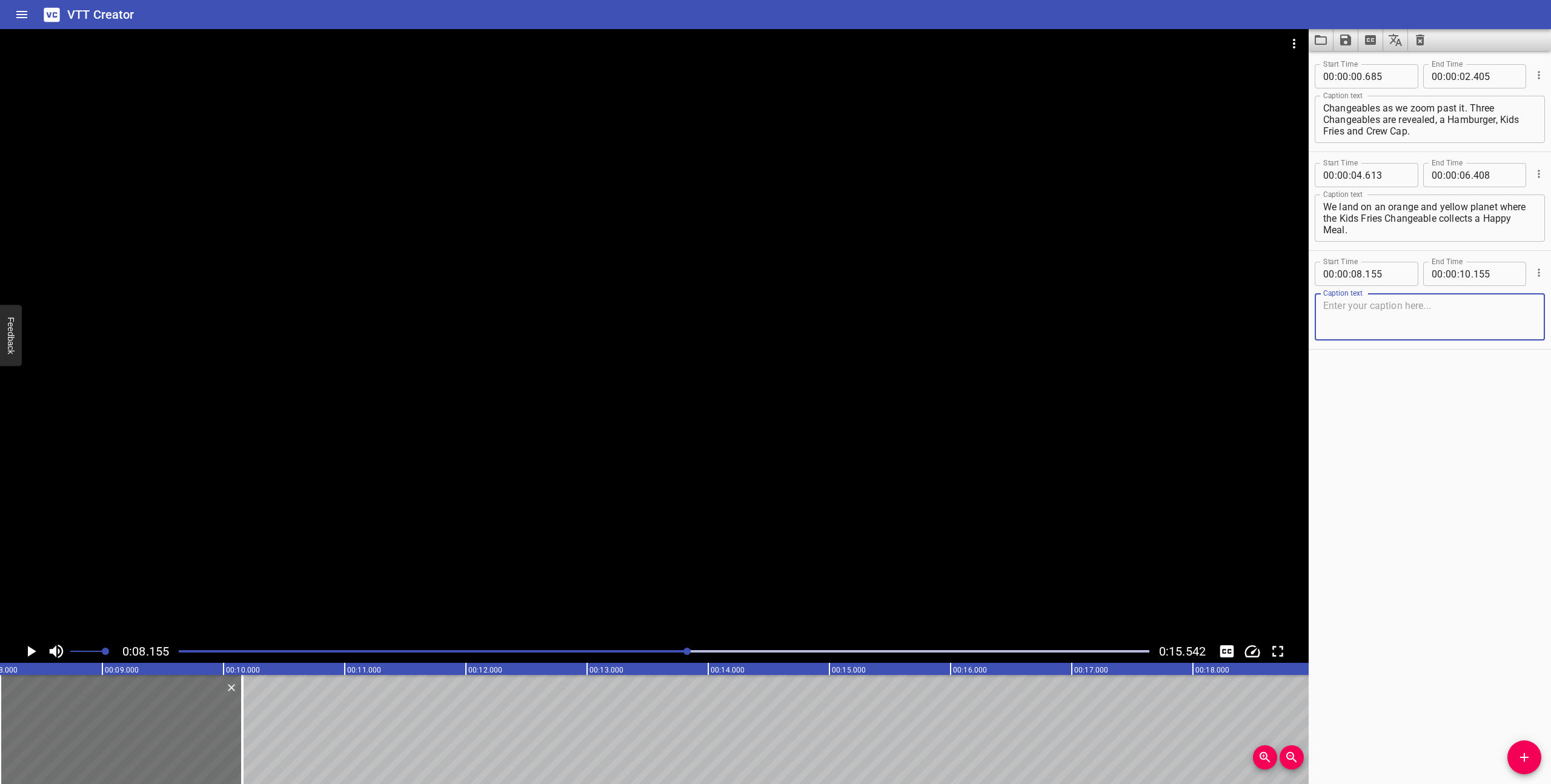
click at [1441, 308] on textarea at bounding box center [1430, 317] width 213 height 35
type textarea "On a blue, futuristic planet a wr"
click at [1343, 216] on textarea "We land on an orange and yellow planet where the Kids Fries Changeable collects…" at bounding box center [1430, 218] width 213 height 35
type textarea "We land on an orange and yellow planet where the Kids Fries Changeable collects…"
click at [1465, 310] on textarea "On a blue, futuristic planet a wr" at bounding box center [1430, 317] width 213 height 35
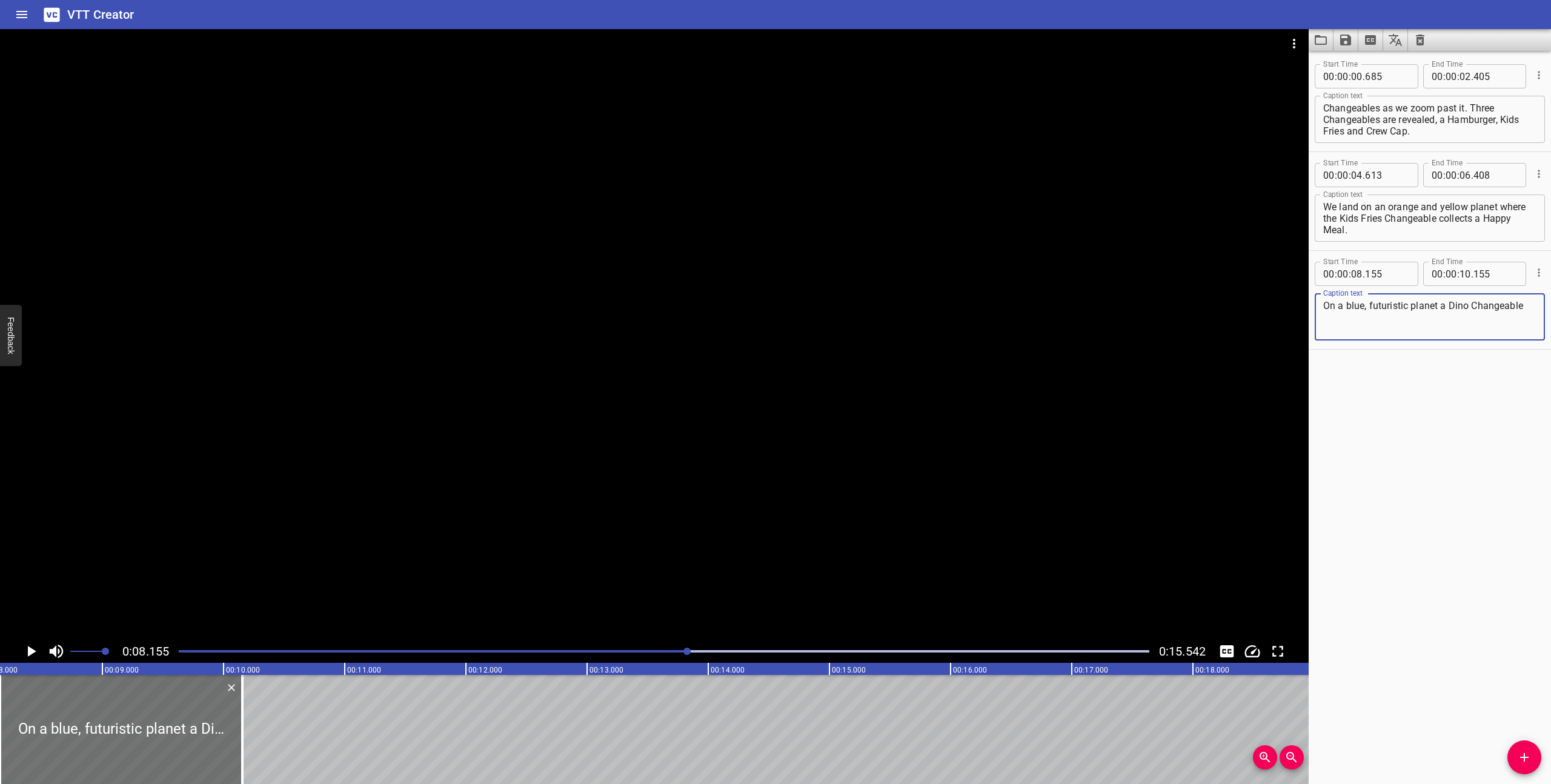
click at [634, 650] on div "Play progress" at bounding box center [203, 651] width 970 height 3
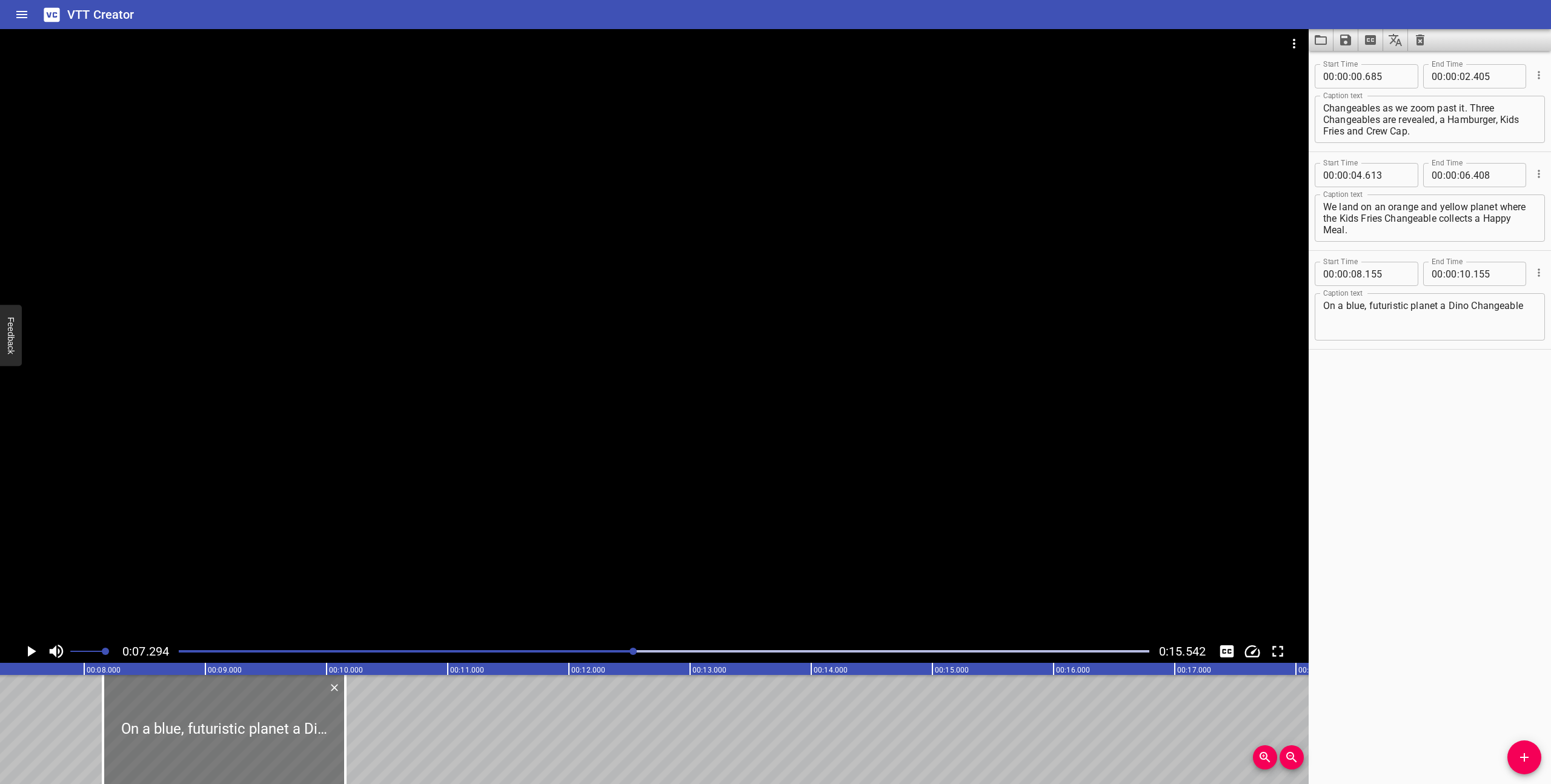
scroll to position [0, 884]
click at [35, 652] on icon "Play/Pause" at bounding box center [31, 651] width 18 height 18
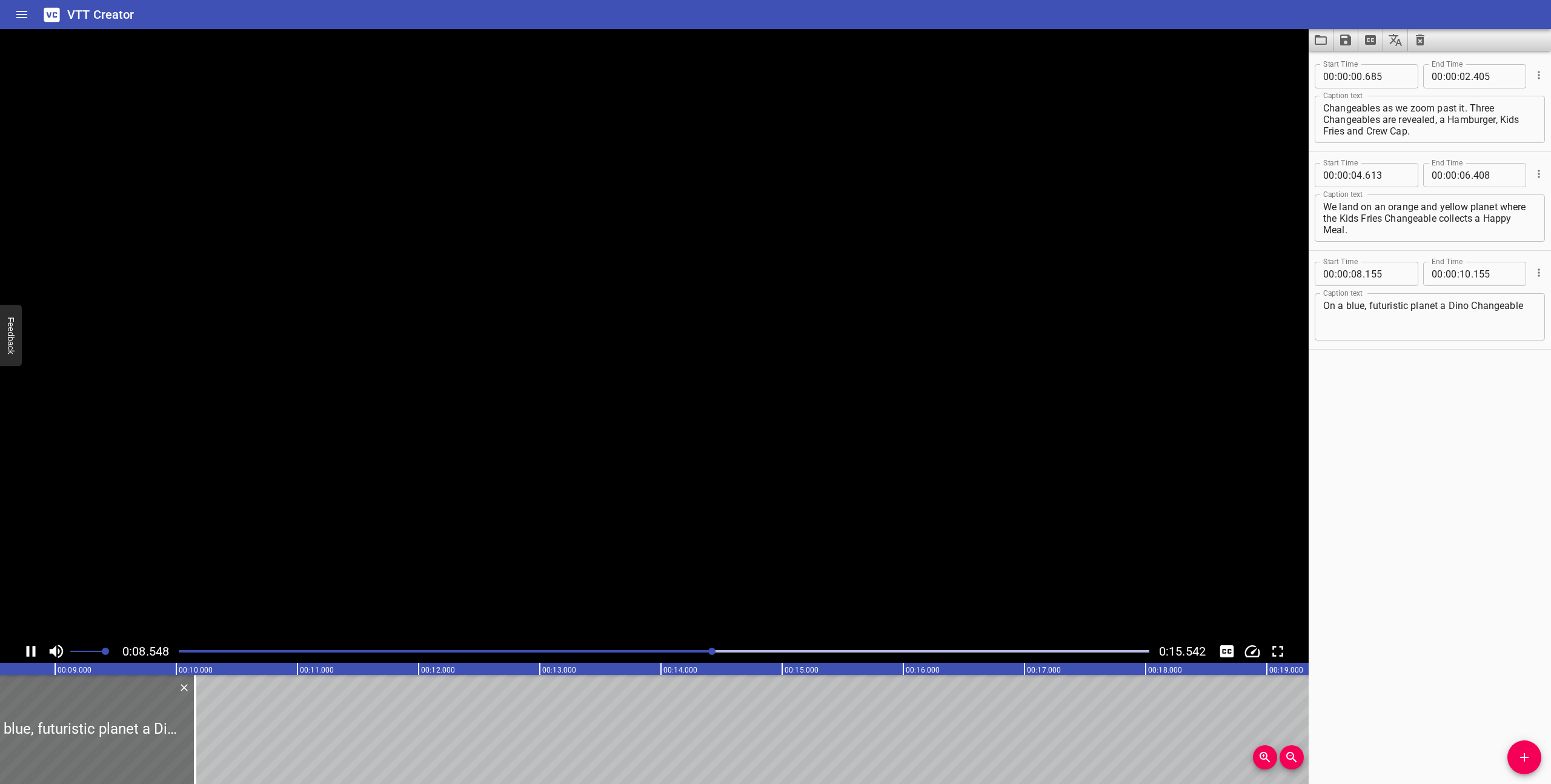
click at [35, 652] on icon "Play/Pause" at bounding box center [31, 651] width 9 height 11
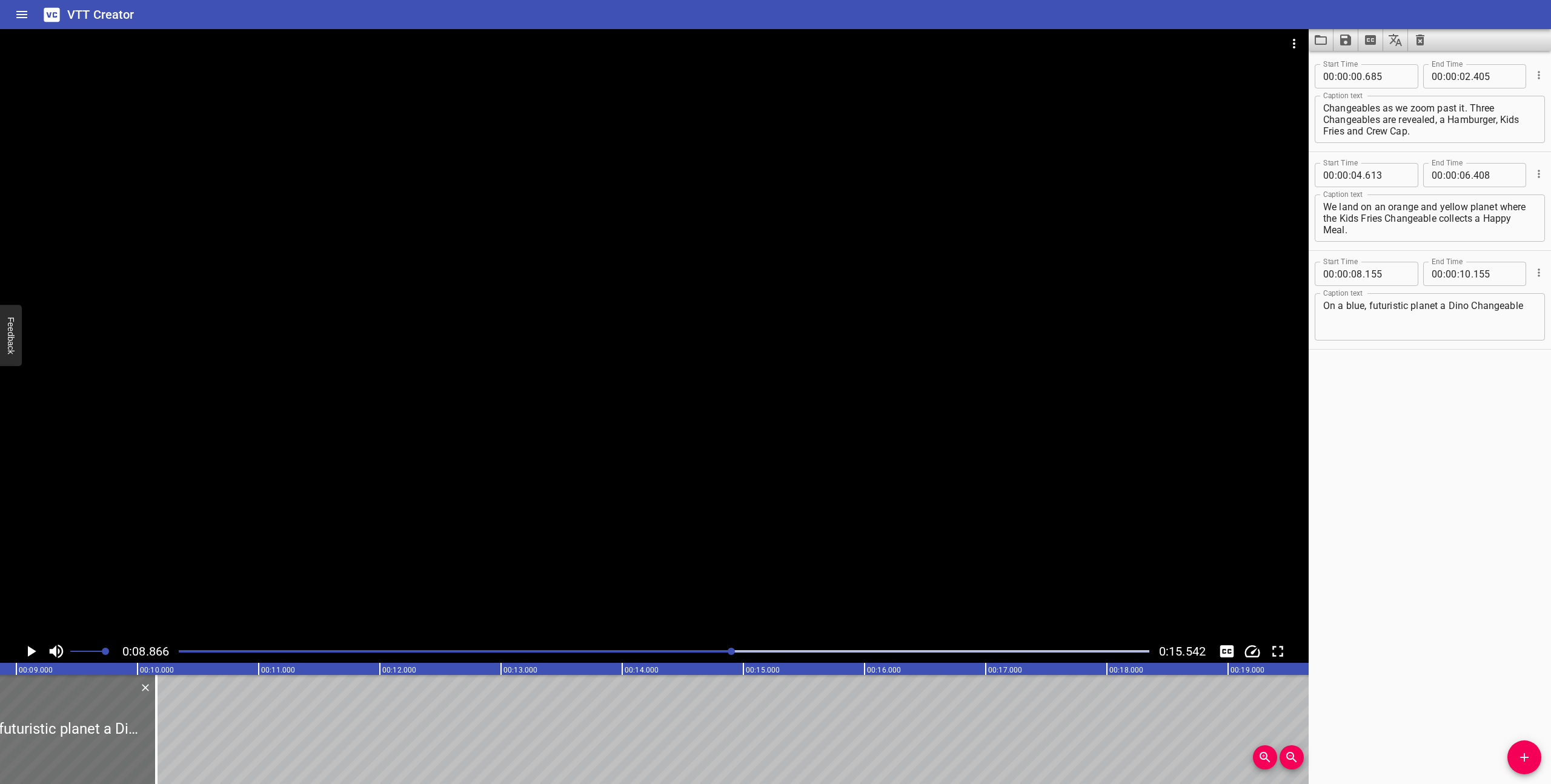
click at [35, 652] on icon "Play/Pause" at bounding box center [31, 651] width 18 height 18
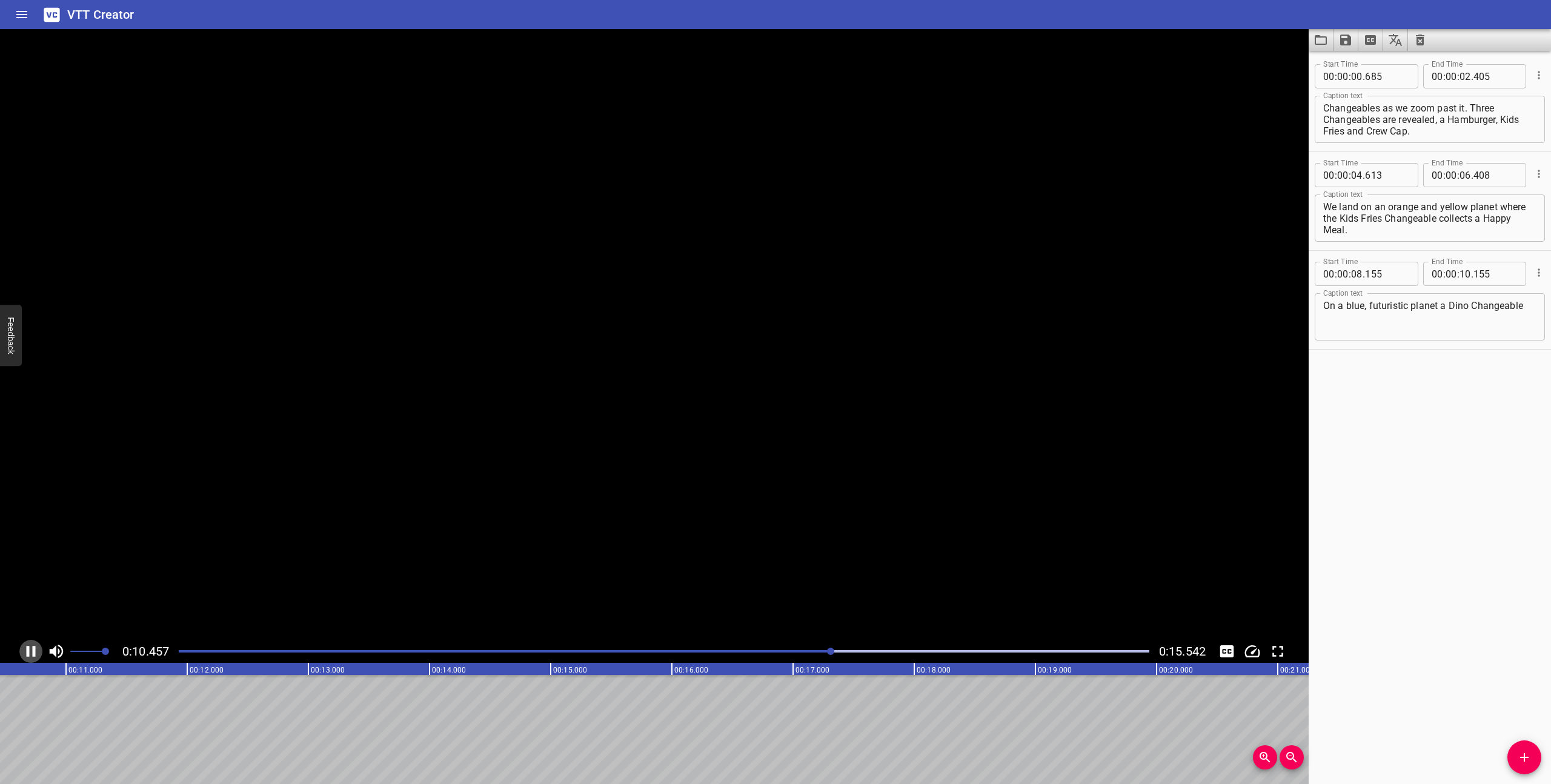
click at [35, 652] on icon "Play/Pause" at bounding box center [31, 651] width 9 height 11
click at [1526, 312] on textarea "On a blue, futuristic planet a Dino Changeable" at bounding box center [1430, 317] width 213 height 35
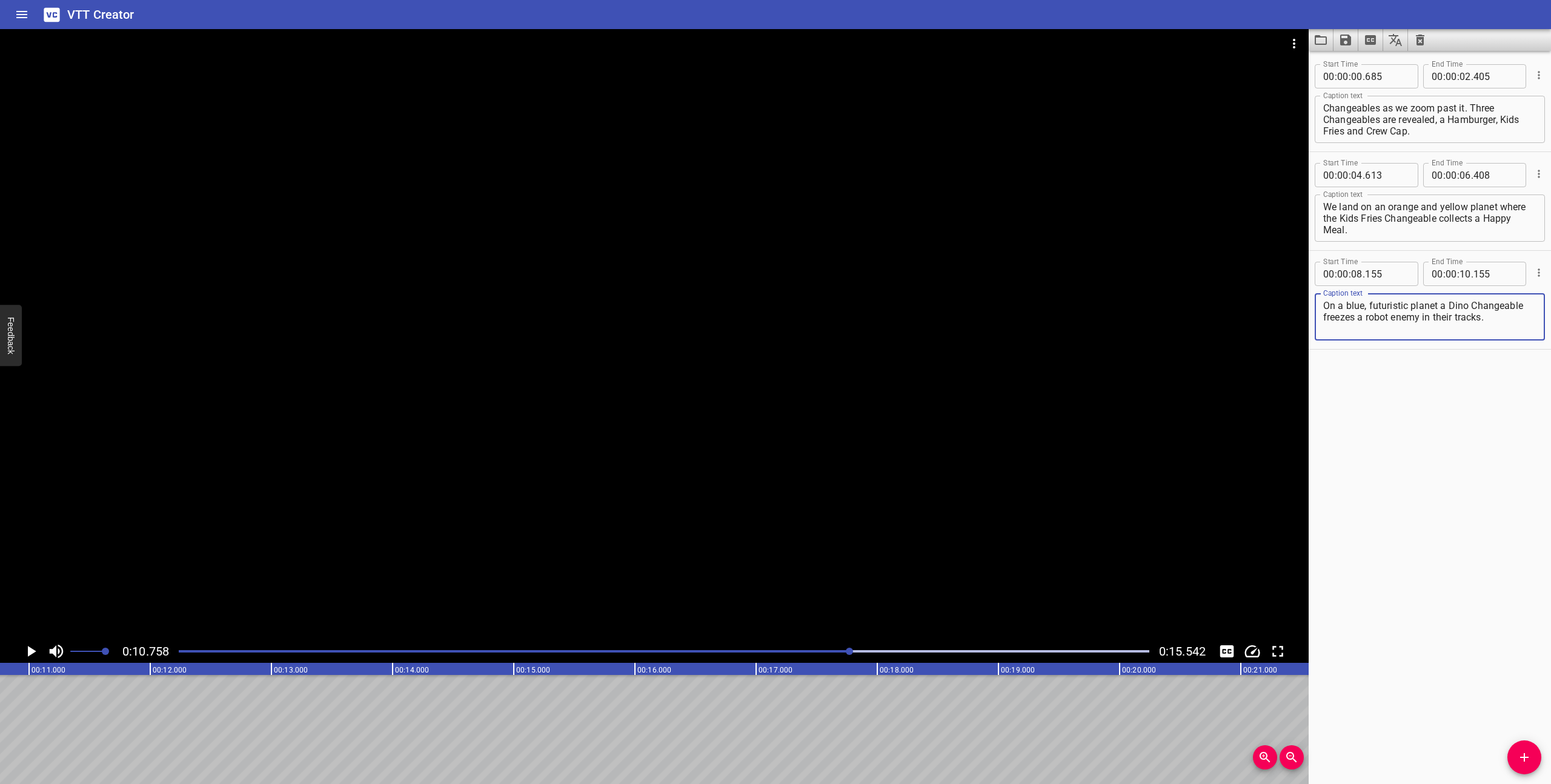
type textarea "On a blue, futuristic planet a Dino Changeable freezes a robot enemy in their t…"
click at [1423, 232] on textarea "We land on an orange and yellow planet where the Kids Fries Changeable collects…" at bounding box center [1430, 218] width 213 height 35
click at [476, 651] on div "Play progress" at bounding box center [365, 651] width 970 height 3
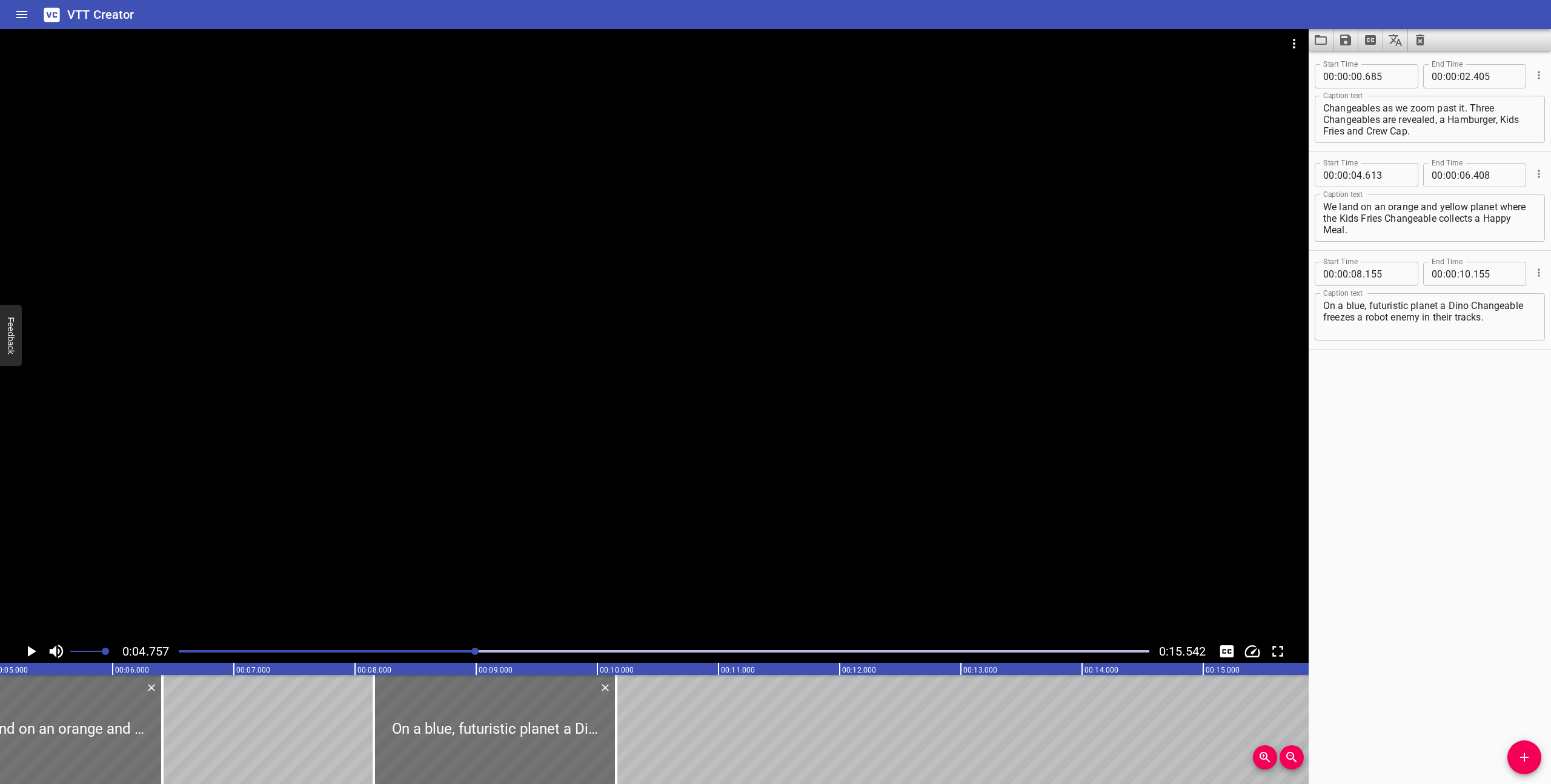
click at [487, 573] on div at bounding box center [654, 334] width 1308 height 611
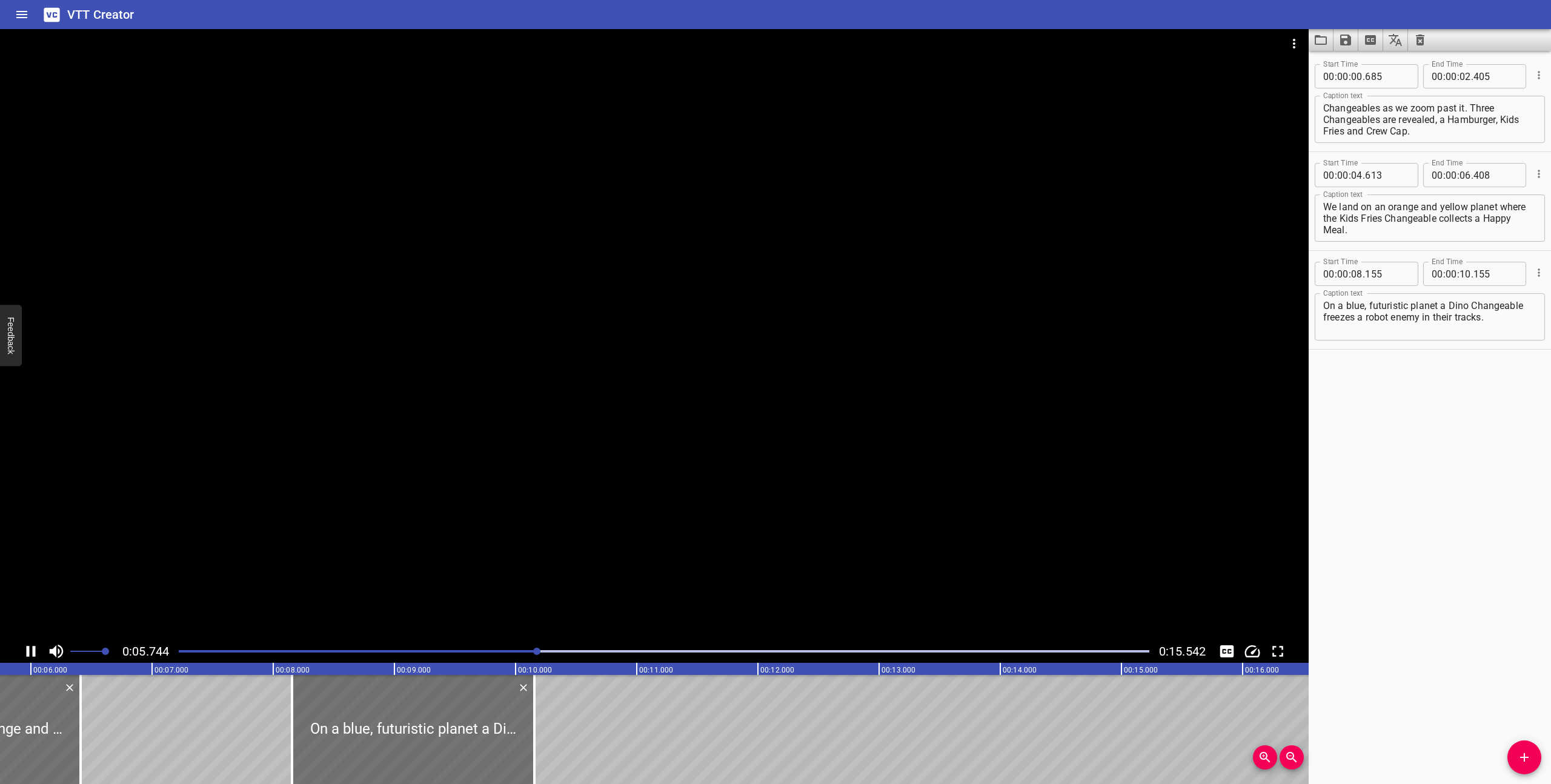
click at [514, 532] on div at bounding box center [654, 334] width 1308 height 611
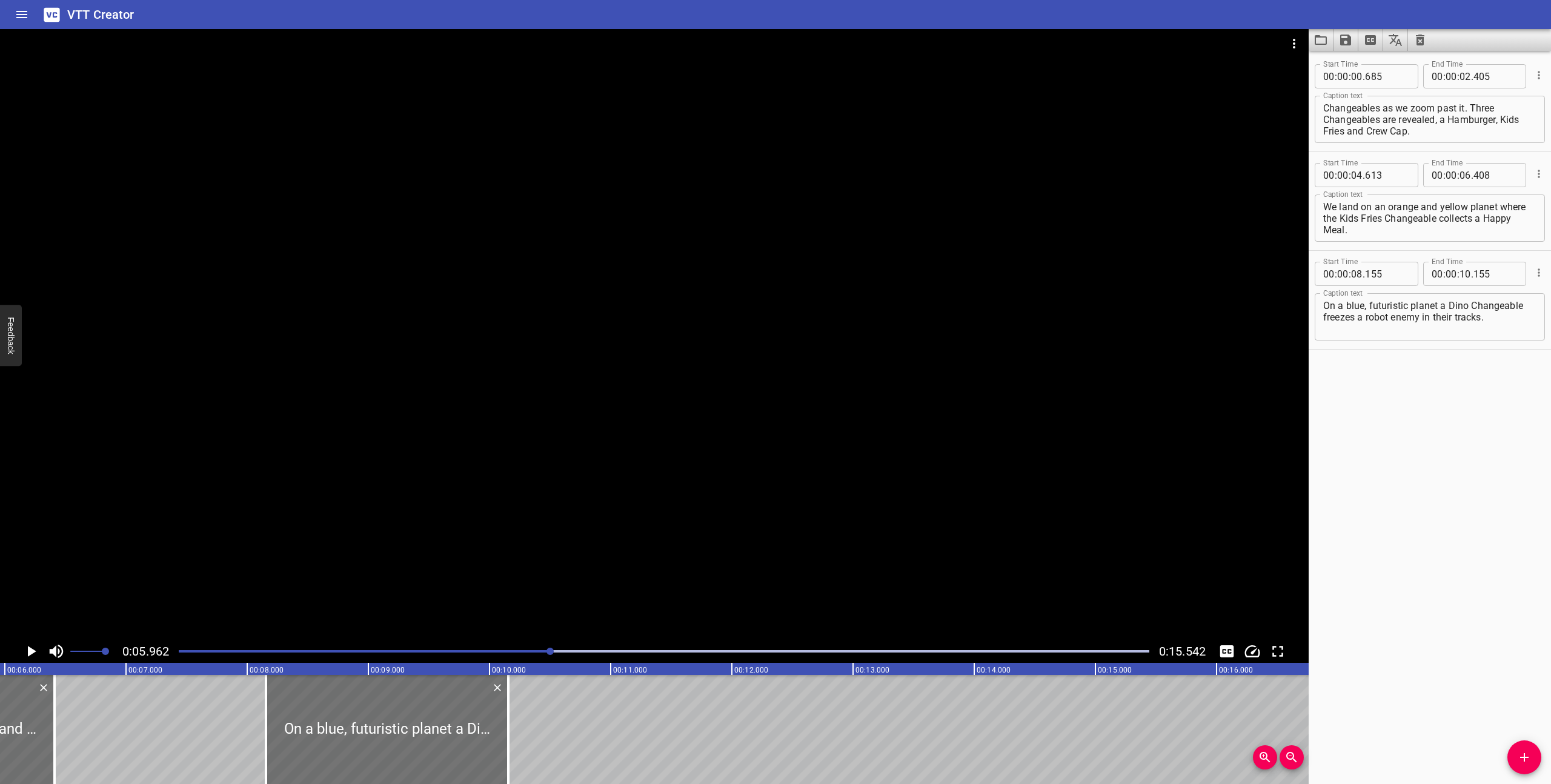
click at [1400, 222] on textarea "We land on an orange and yellow planet where the Kids Fries Changeable collects…" at bounding box center [1430, 218] width 213 height 35
drag, startPoint x: 1466, startPoint y: 207, endPoint x: 1389, endPoint y: 206, distance: 77.0
click at [1389, 206] on textarea "We land on an orange and yellow planet where the Kids Fries Changeable collects…" at bounding box center [1430, 218] width 213 height 35
click at [1388, 206] on textarea "We land on an ancient planet where the Kids Fries Changeable collects a Happy M…" at bounding box center [1430, 218] width 213 height 35
type textarea "We land on an orange, ancient planet where the Kids Fries Changeable collects a…"
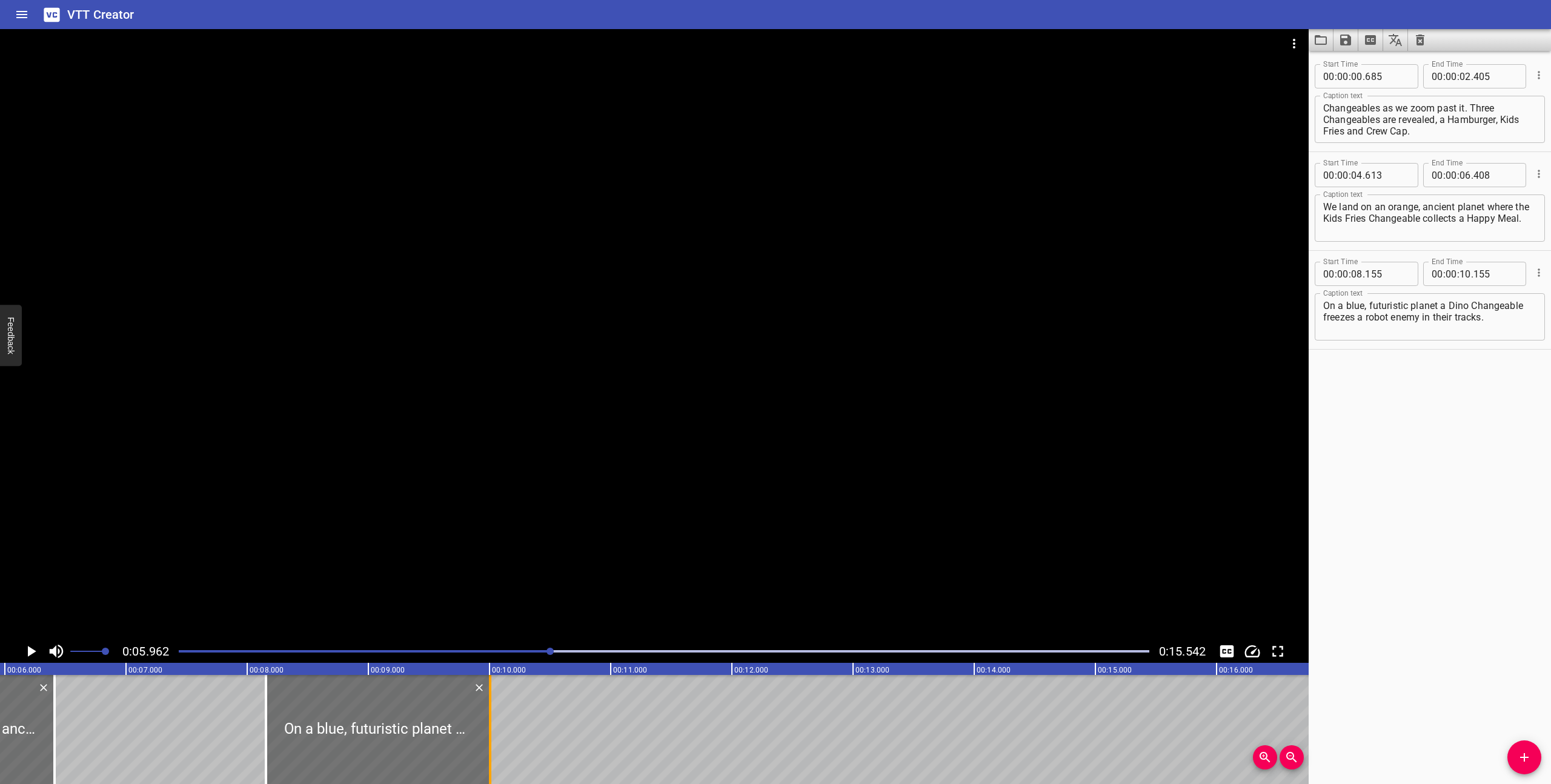
drag, startPoint x: 503, startPoint y: 734, endPoint x: 485, endPoint y: 731, distance: 18.2
click at [485, 731] on div at bounding box center [490, 729] width 12 height 109
type input "005"
click at [177, 650] on div at bounding box center [664, 651] width 985 height 17
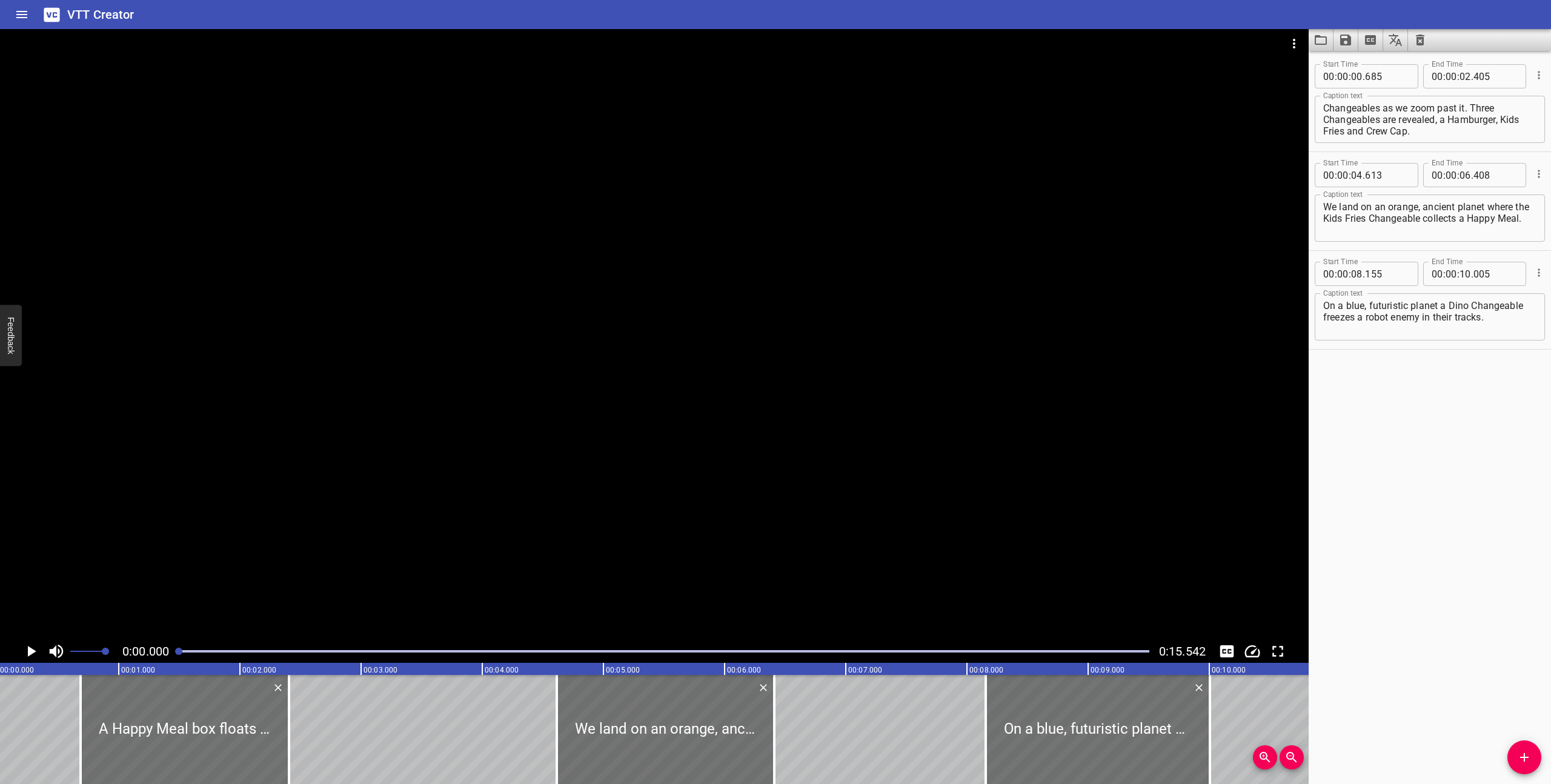
scroll to position [0, 0]
click at [26, 646] on icon "Play/Pause" at bounding box center [31, 651] width 18 height 18
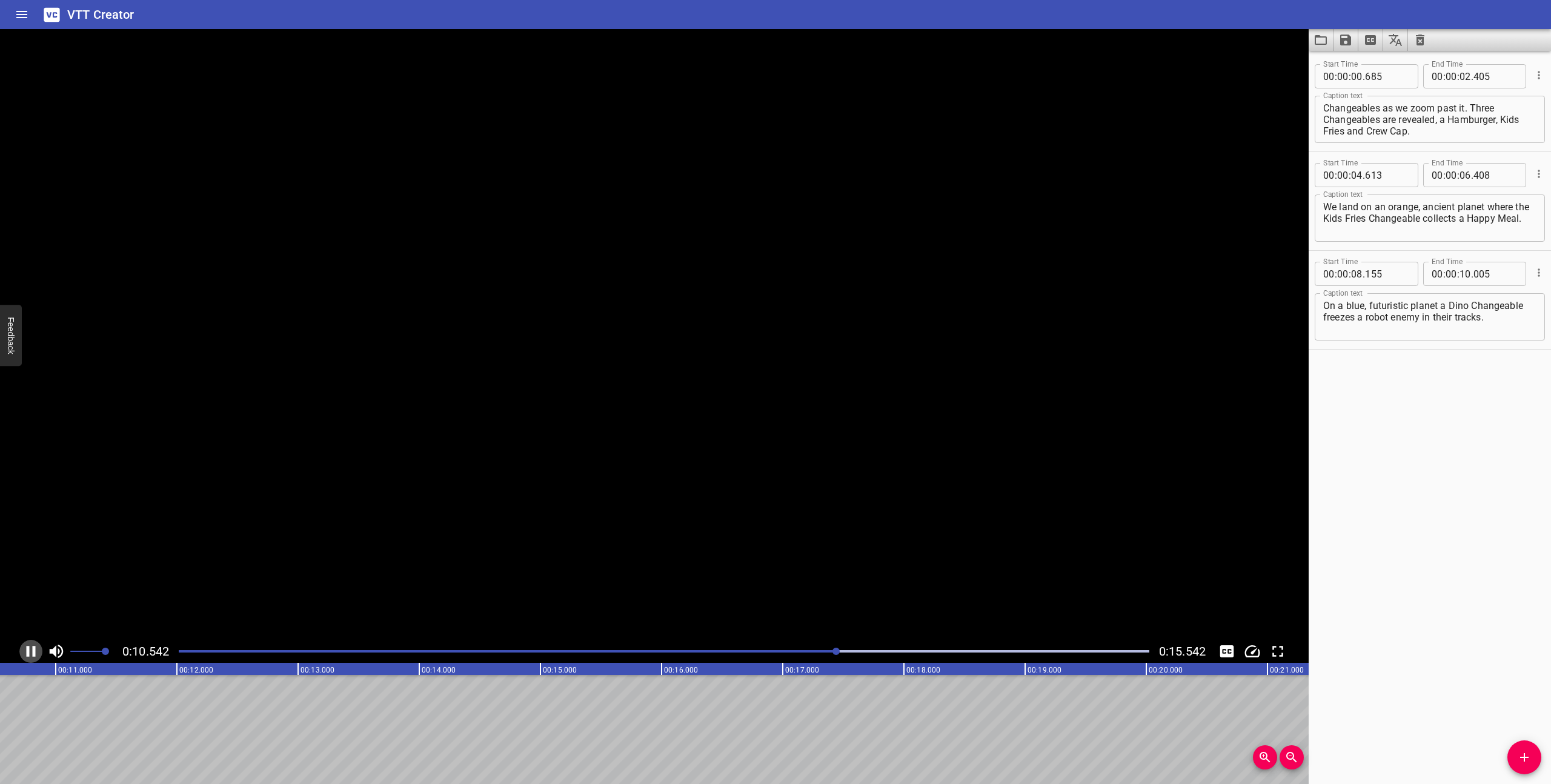
click at [26, 646] on icon "Play/Pause" at bounding box center [31, 651] width 9 height 11
click at [32, 646] on icon "Play/Pause" at bounding box center [31, 651] width 18 height 18
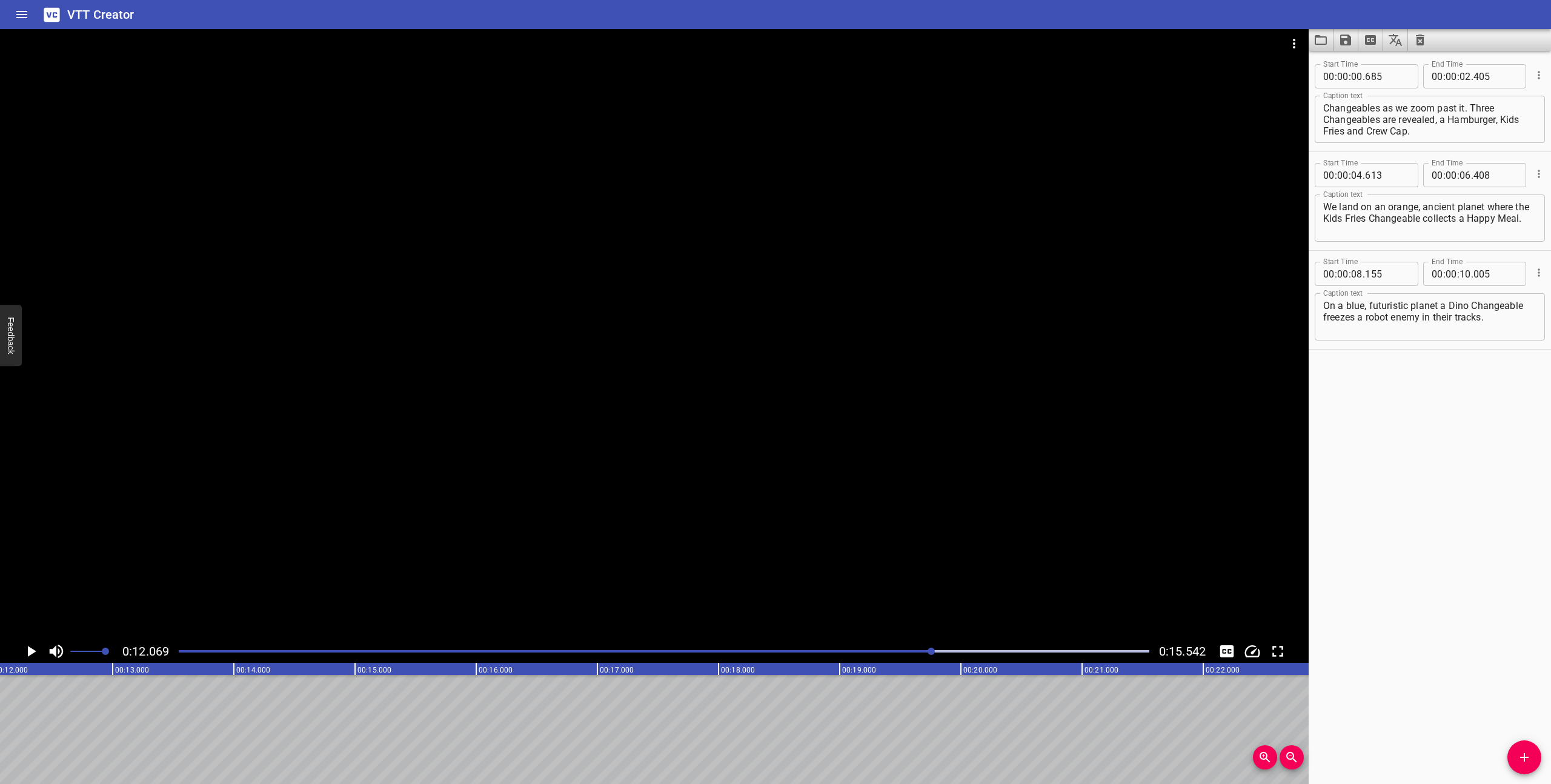
click at [26, 646] on icon "Play/Pause" at bounding box center [31, 651] width 18 height 18
click at [26, 646] on icon "Play/Pause" at bounding box center [31, 651] width 9 height 11
click at [1476, 321] on textarea "On a blue, futuristic planet a Dino Changeable freezes a robot enemy in their t…" at bounding box center [1430, 317] width 213 height 35
drag, startPoint x: 1481, startPoint y: 318, endPoint x: 1424, endPoint y: 318, distance: 57.0
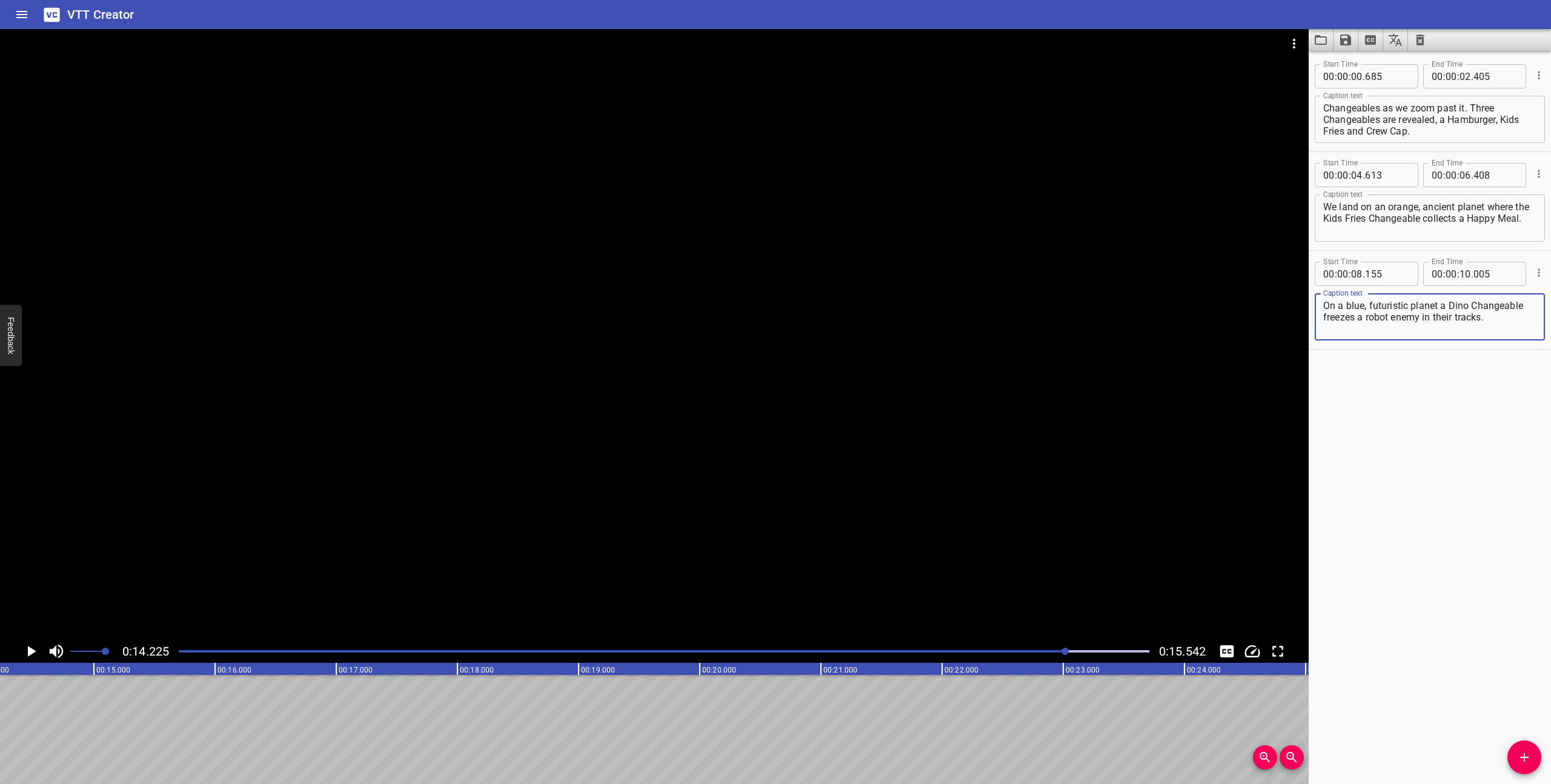
click at [1424, 318] on textarea "On a blue, futuristic planet a Dino Changeable freezes a robot enemy in their t…" at bounding box center [1430, 317] width 213 height 35
click at [1433, 327] on textarea "On a blue, futuristic planet a Dino Changeable freezes a robot enemy before cha…" at bounding box center [1430, 317] width 213 height 35
drag, startPoint x: 1418, startPoint y: 329, endPoint x: 1422, endPoint y: 318, distance: 11.7
click at [1422, 318] on textarea "On a blue, futuristic planet a Dino Changeable freezes a robot enemy before cha…" at bounding box center [1430, 317] width 213 height 35
type textarea "On a blue, futuristic planet a Dino Changeable freezes a robot enemy, then chan…"
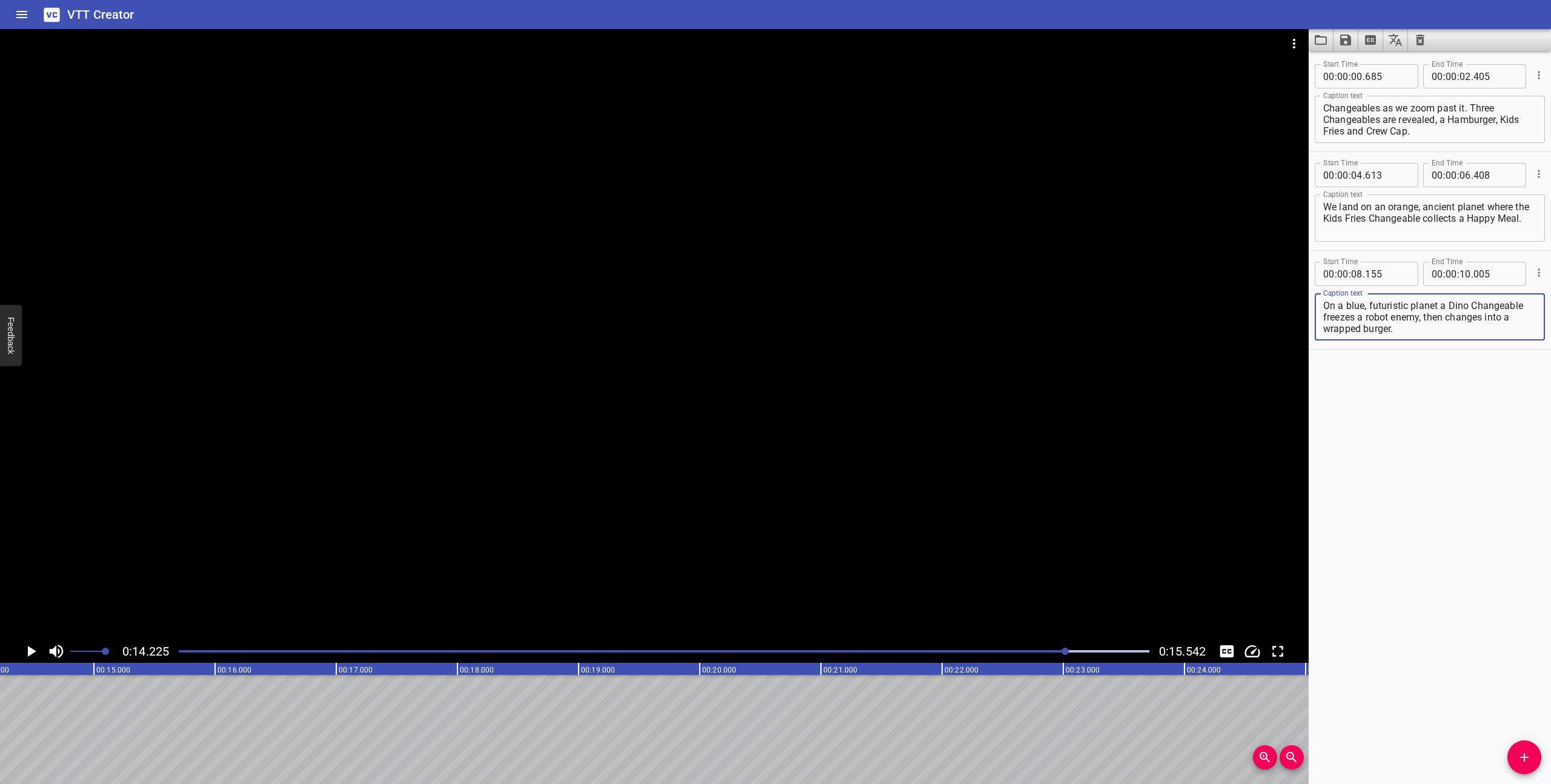
click at [425, 653] on div at bounding box center [664, 651] width 985 height 17
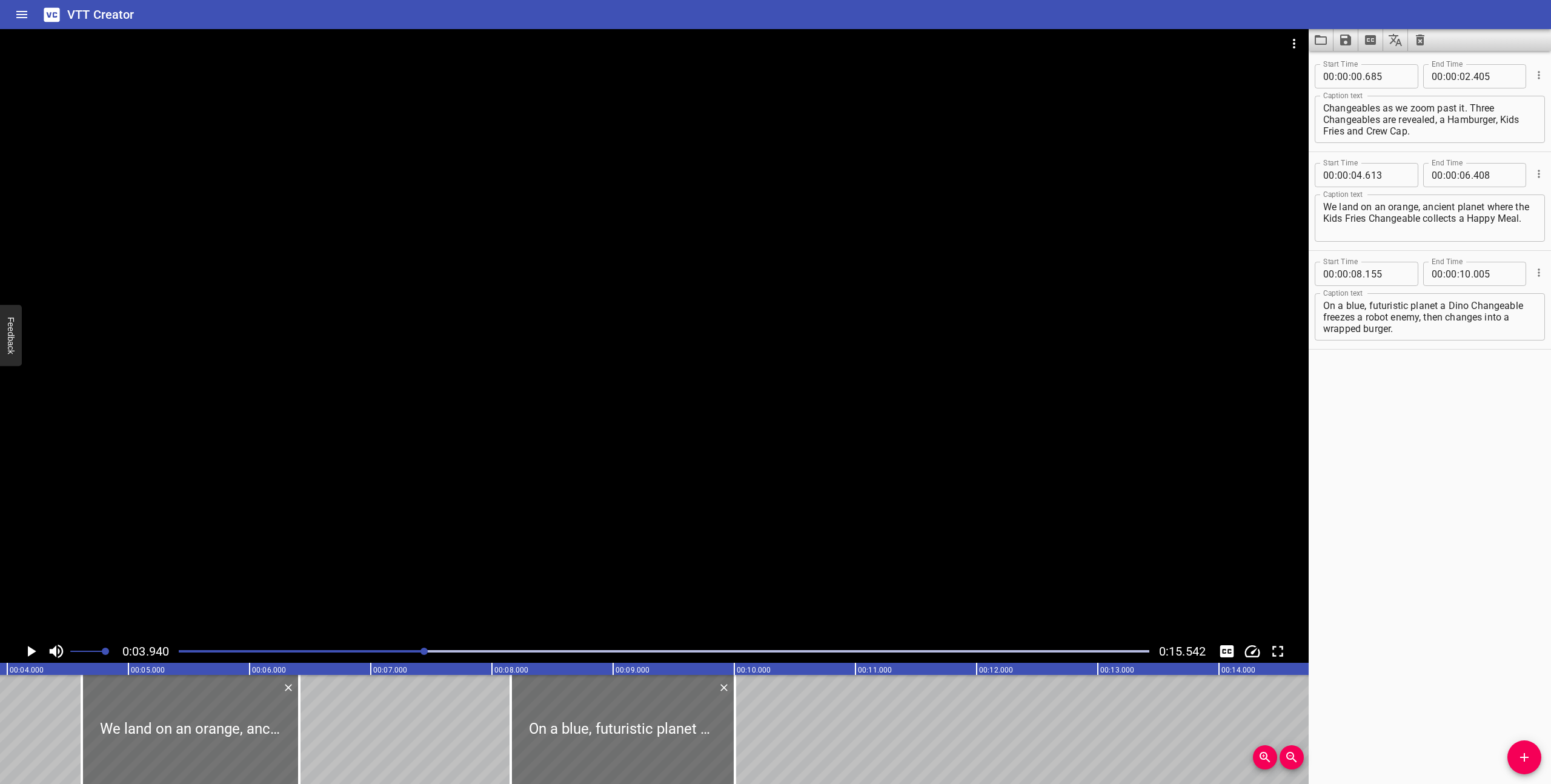
click at [30, 644] on icon "Play/Pause" at bounding box center [31, 651] width 18 height 18
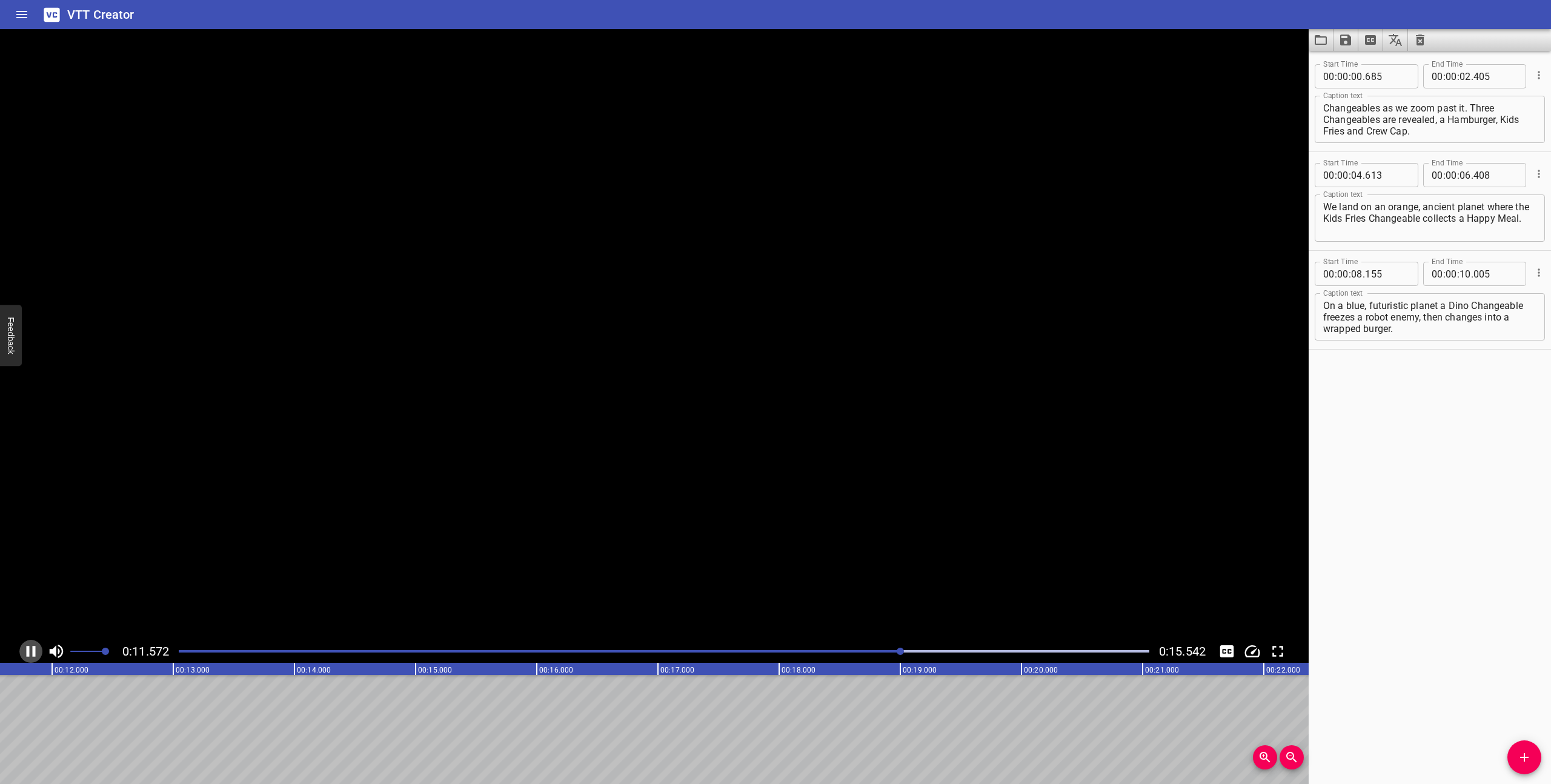
click at [30, 648] on icon "Play/Pause" at bounding box center [31, 651] width 18 height 18
click at [1527, 751] on icon "Add Cue" at bounding box center [1524, 757] width 14 height 14
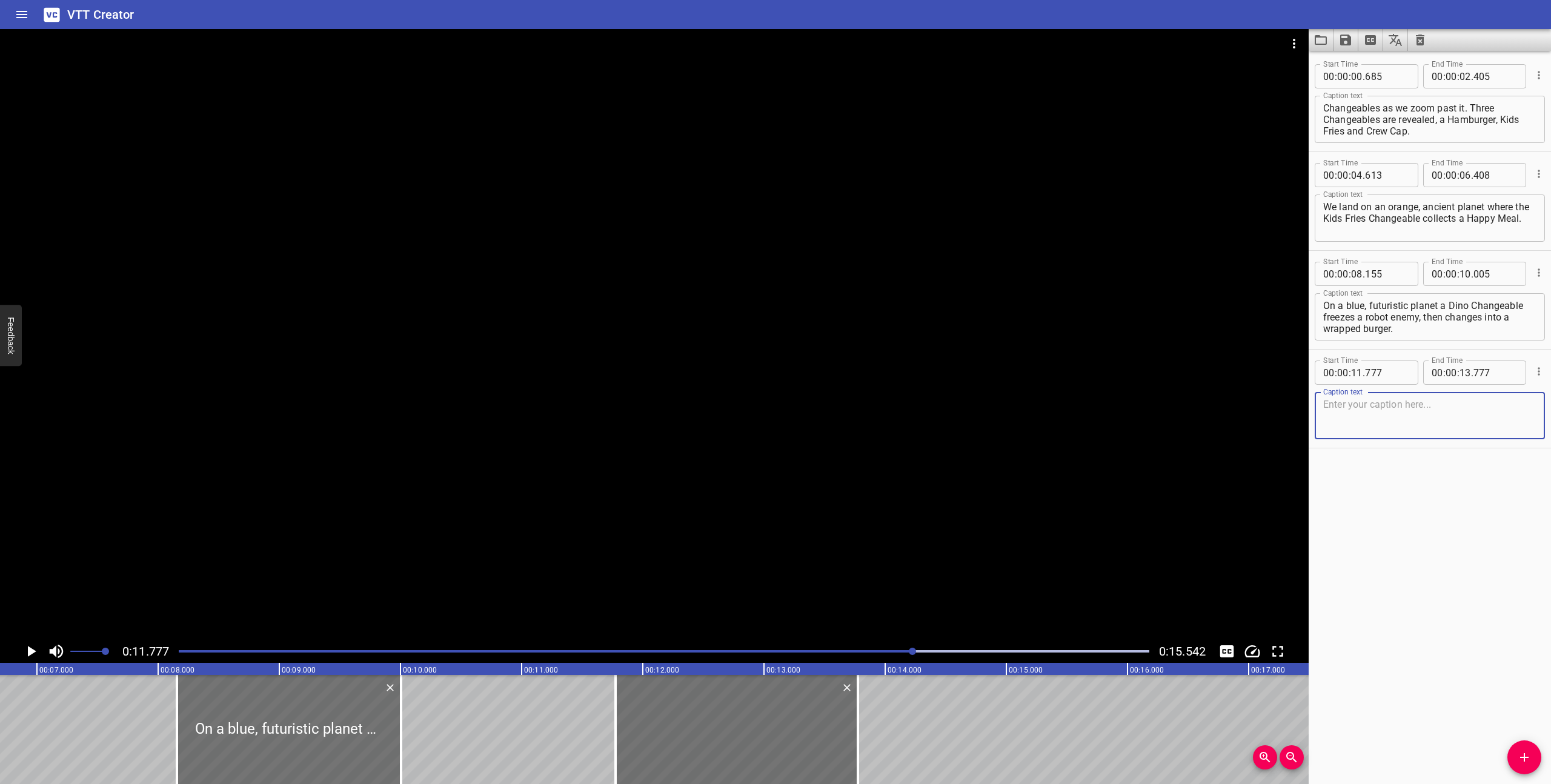
scroll to position [0, 760]
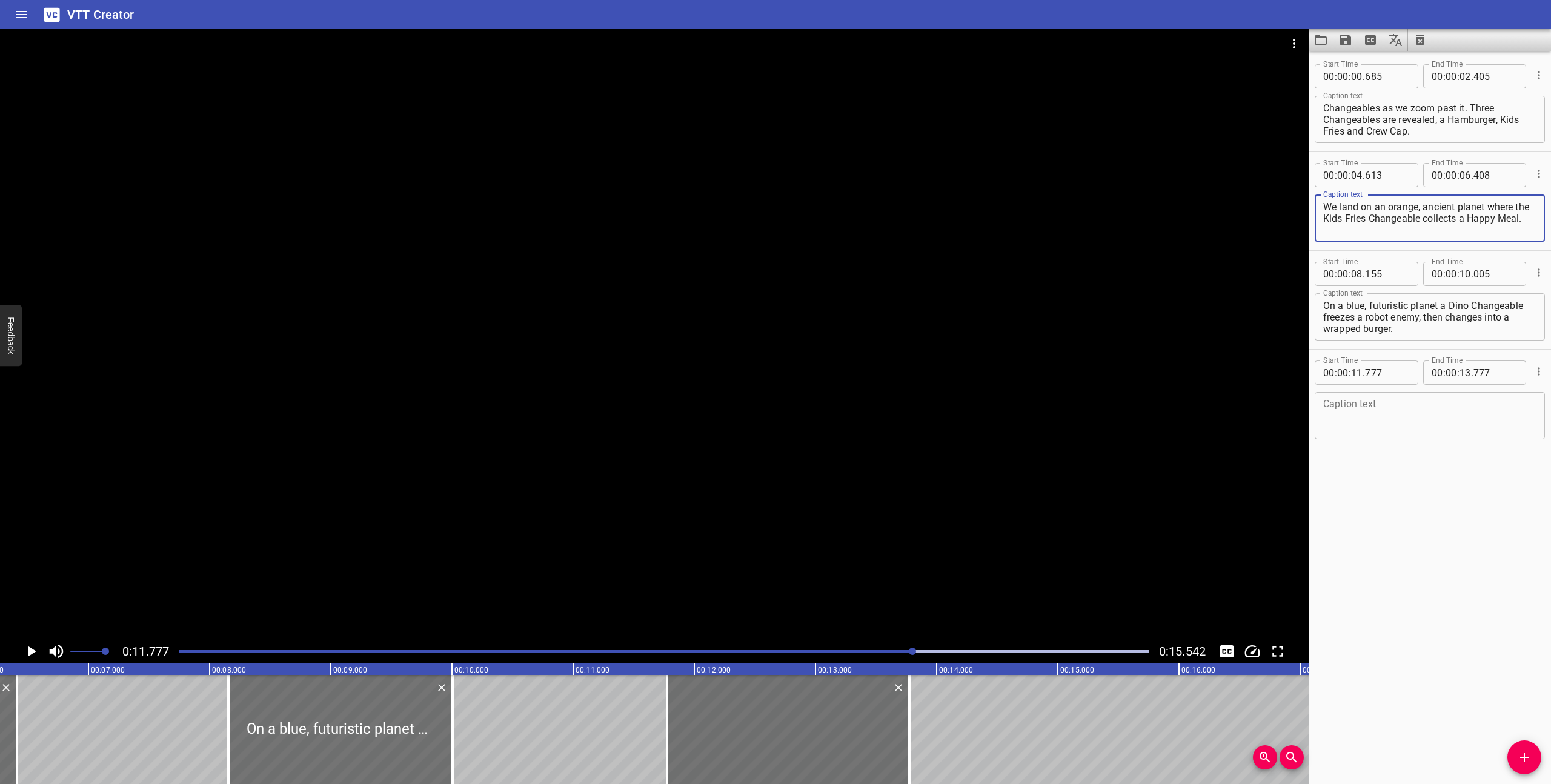
click at [1423, 221] on textarea "We land on an orange, ancient planet where the Kids Fries Changeable collects a…" at bounding box center [1430, 218] width 213 height 35
type textarea "We land on an orange, ancient planet where the Kids Fries Changeable hops acros…"
click at [1418, 324] on textarea "On a blue, futuristic planet a Dino Changeable freezes a robot enemy, then chan…" at bounding box center [1430, 317] width 213 height 35
click at [1420, 319] on textarea "On a blue, futuristic planet a Dino Changeable freezes a robot enemy, then chan…" at bounding box center [1430, 317] width 213 height 35
type textarea "On a blue, futuristic planet a Dino Changeable freezes a robot enemy, then chan…"
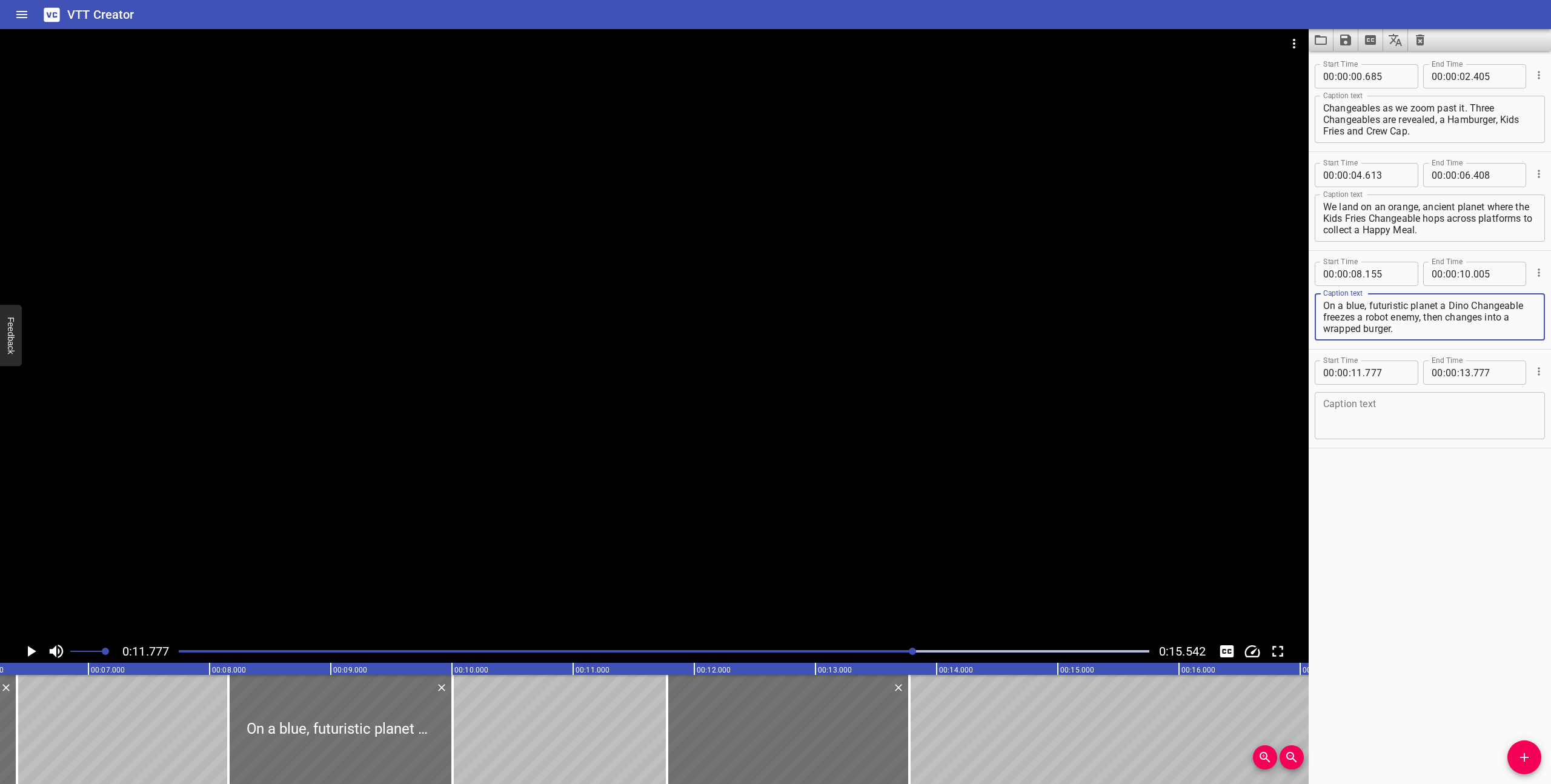
click at [1479, 221] on textarea "We land on an orange, ancient planet where the Kids Fries Changeable hops acros…" at bounding box center [1430, 218] width 213 height 35
click at [1427, 334] on textarea "On a blue, futuristic planet a Dino Changeable freezes a robot enemy, then chan…" at bounding box center [1430, 317] width 213 height 35
click at [1354, 406] on textarea at bounding box center [1430, 415] width 213 height 35
click at [1360, 404] on textarea at bounding box center [1430, 415] width 213 height 35
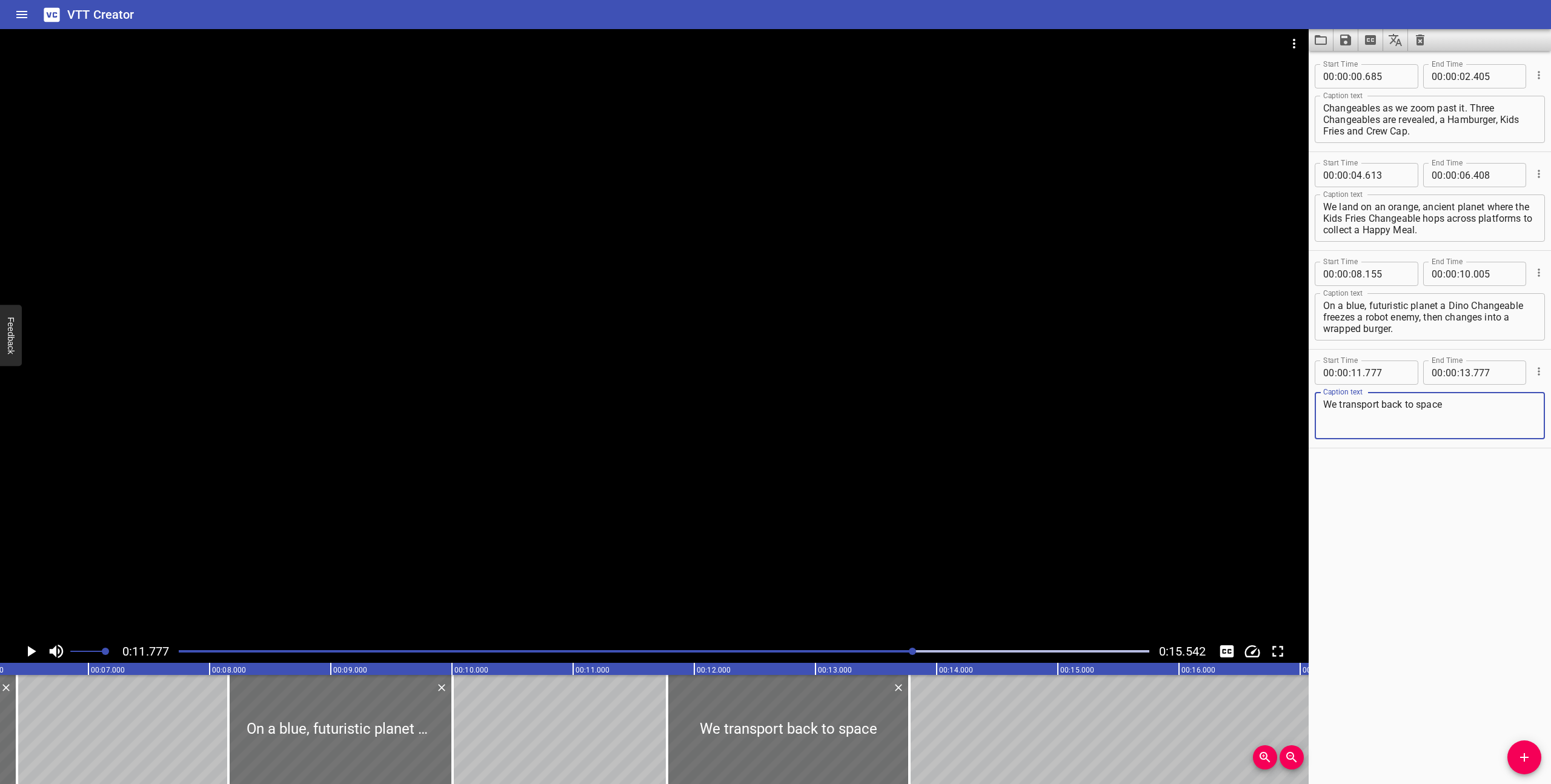
click at [774, 646] on div at bounding box center [664, 651] width 985 height 17
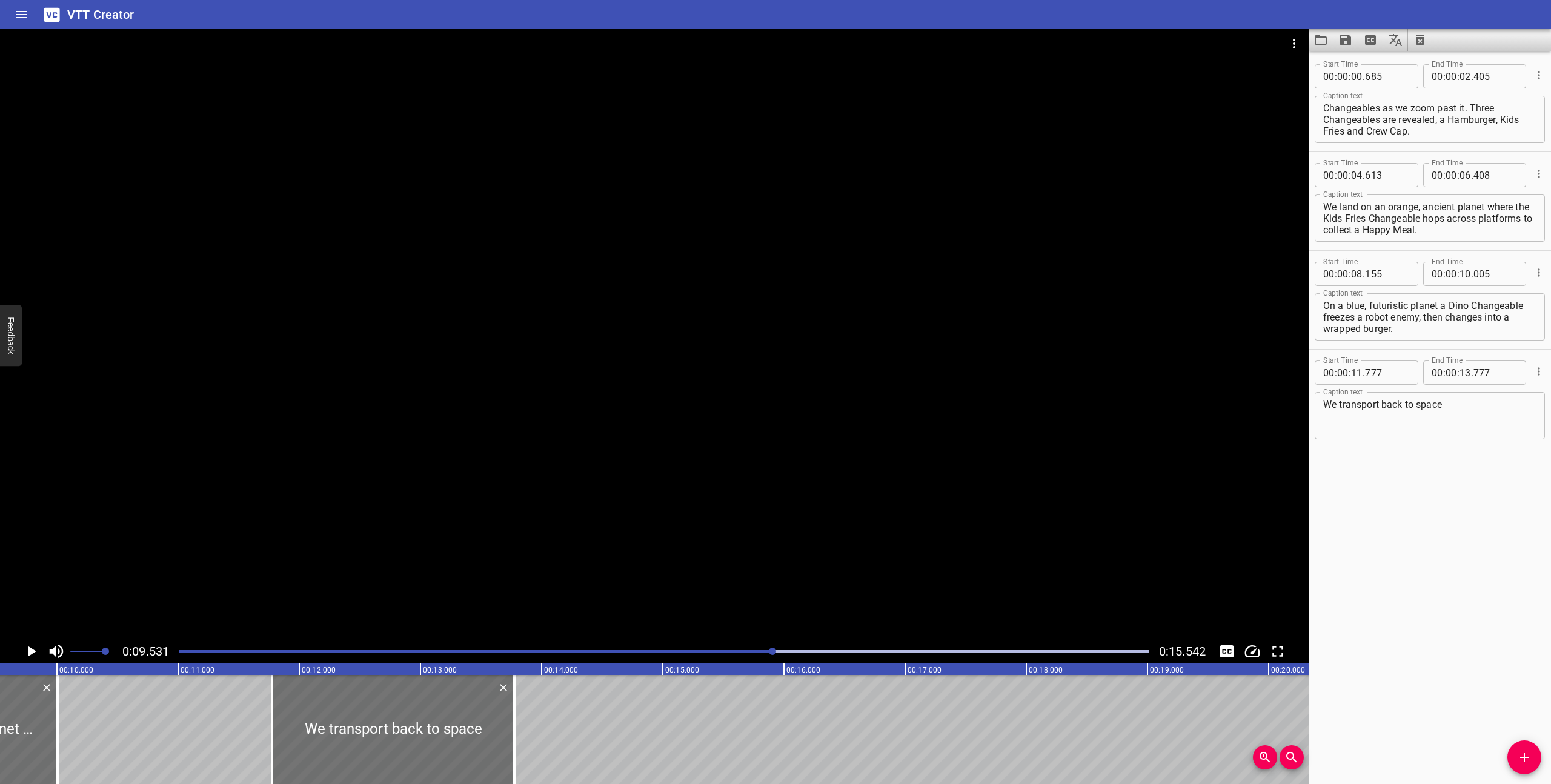
click at [711, 541] on div at bounding box center [654, 334] width 1308 height 611
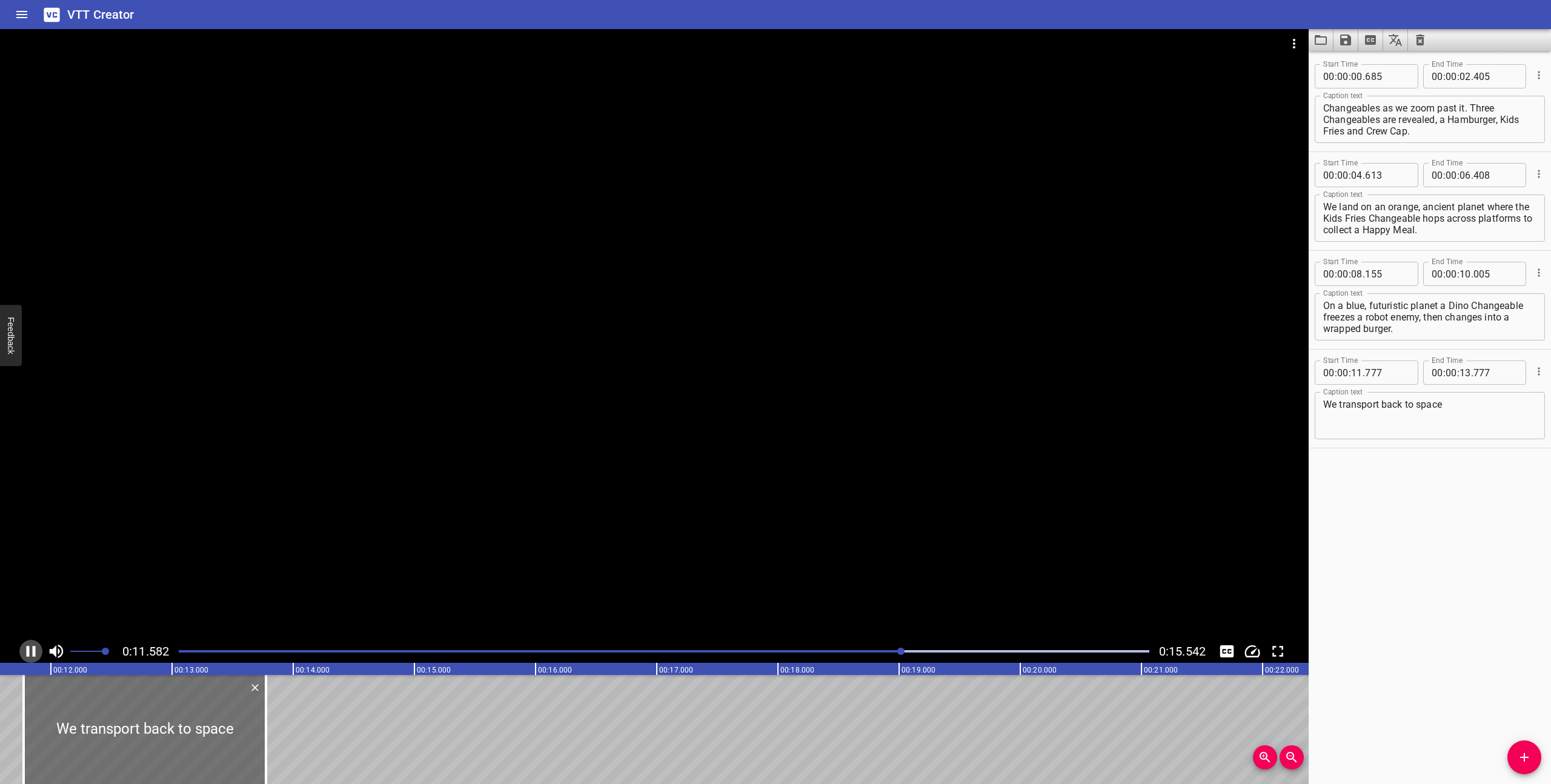
click at [32, 649] on icon "Play/Pause" at bounding box center [31, 651] width 18 height 18
click at [1462, 405] on textarea "We transport back to space" at bounding box center [1430, 415] width 213 height 35
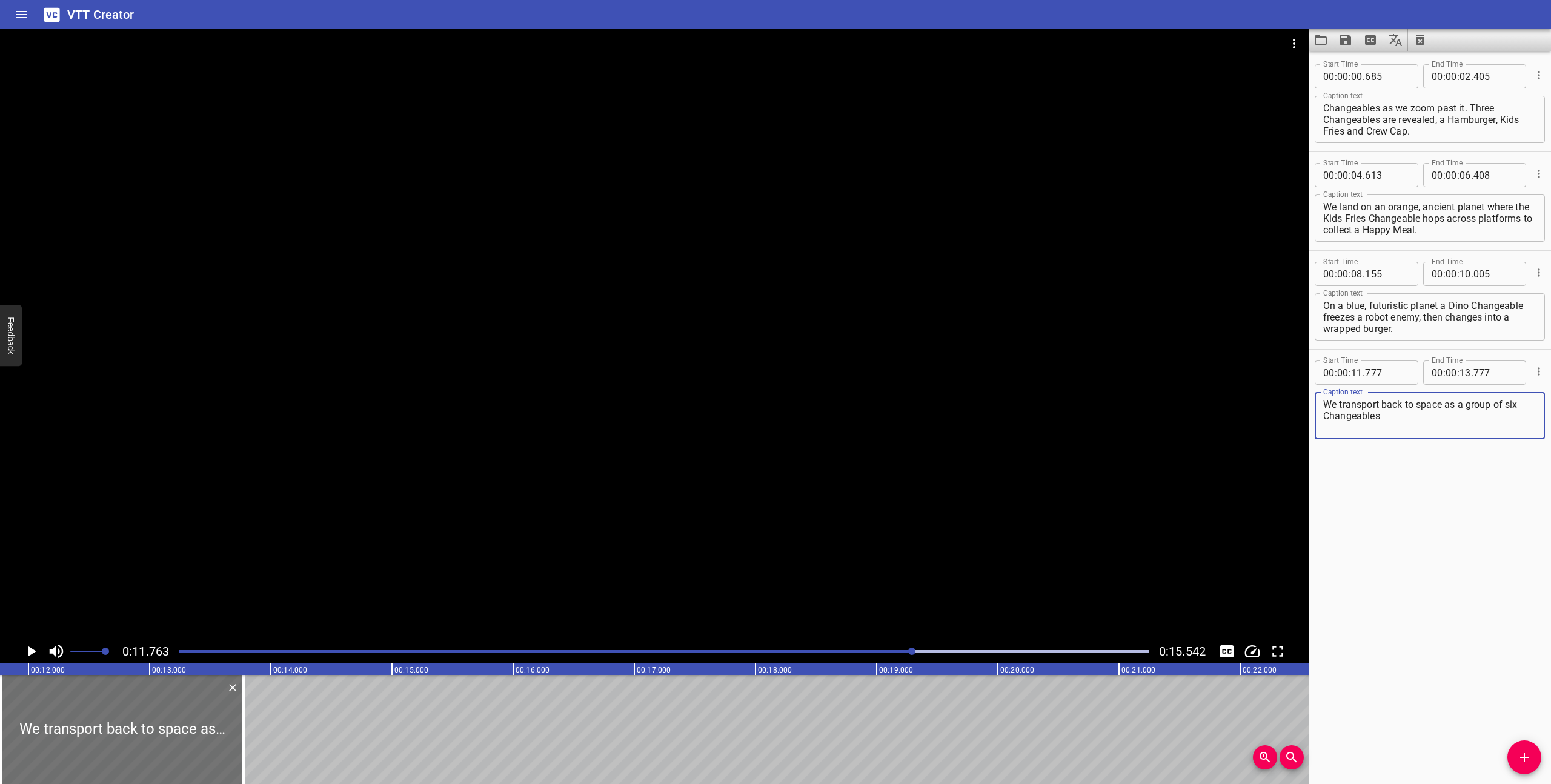
click at [1403, 413] on textarea "We transport back to space as a group of six Changeables" at bounding box center [1430, 415] width 213 height 35
drag, startPoint x: 1456, startPoint y: 416, endPoint x: 1458, endPoint y: 406, distance: 10.2
click at [1458, 406] on textarea "We transport back to space as a group of six Changeables" at bounding box center [1430, 415] width 213 height 35
click at [1448, 416] on textarea "We transport back to space as a group of six Changeables" at bounding box center [1430, 415] width 213 height 35
click at [31, 649] on icon "Play/Pause" at bounding box center [31, 651] width 8 height 11
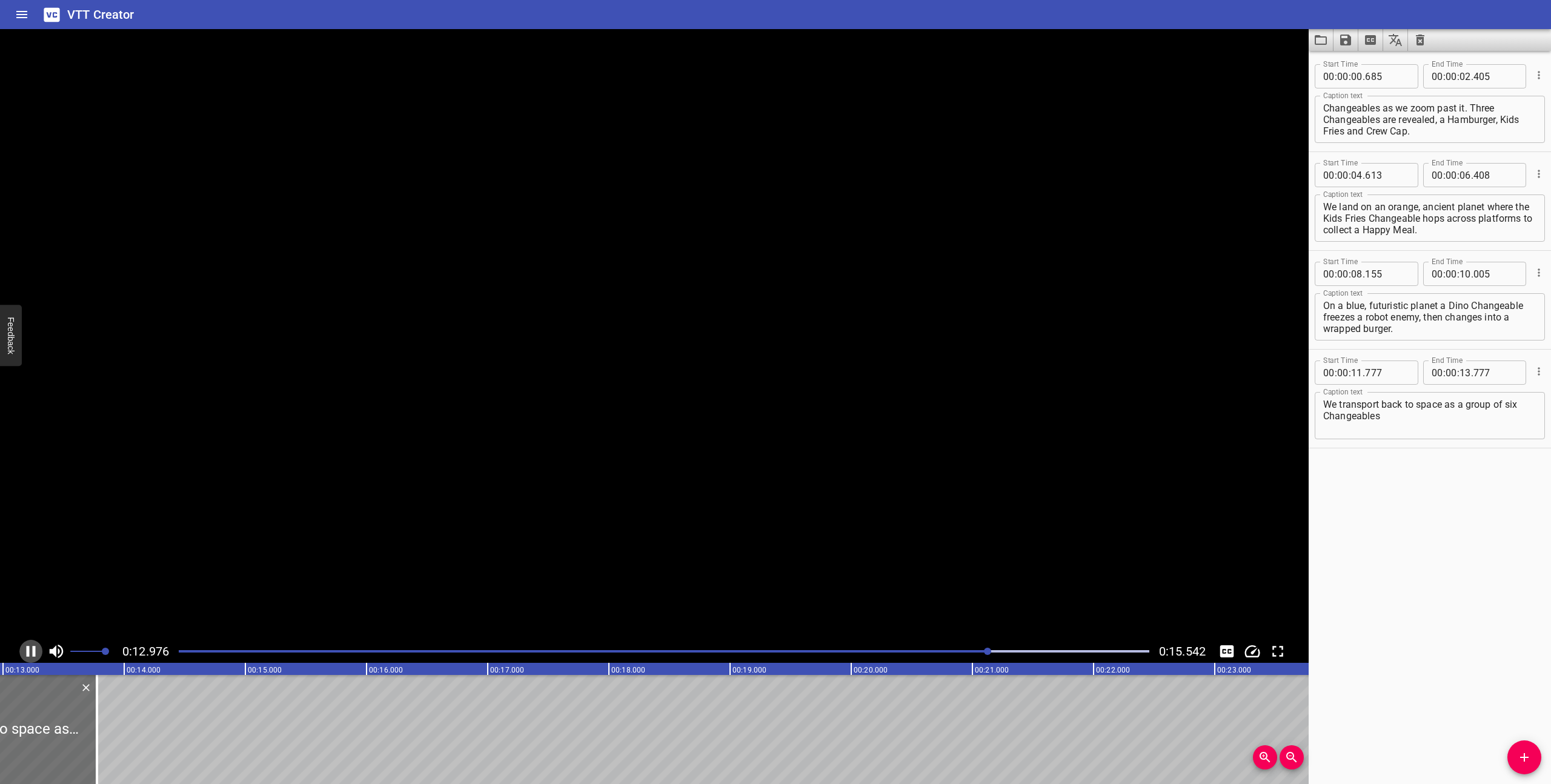
click at [31, 649] on icon "Play/Pause" at bounding box center [31, 651] width 18 height 18
click at [31, 651] on icon "Play/Pause" at bounding box center [31, 651] width 8 height 11
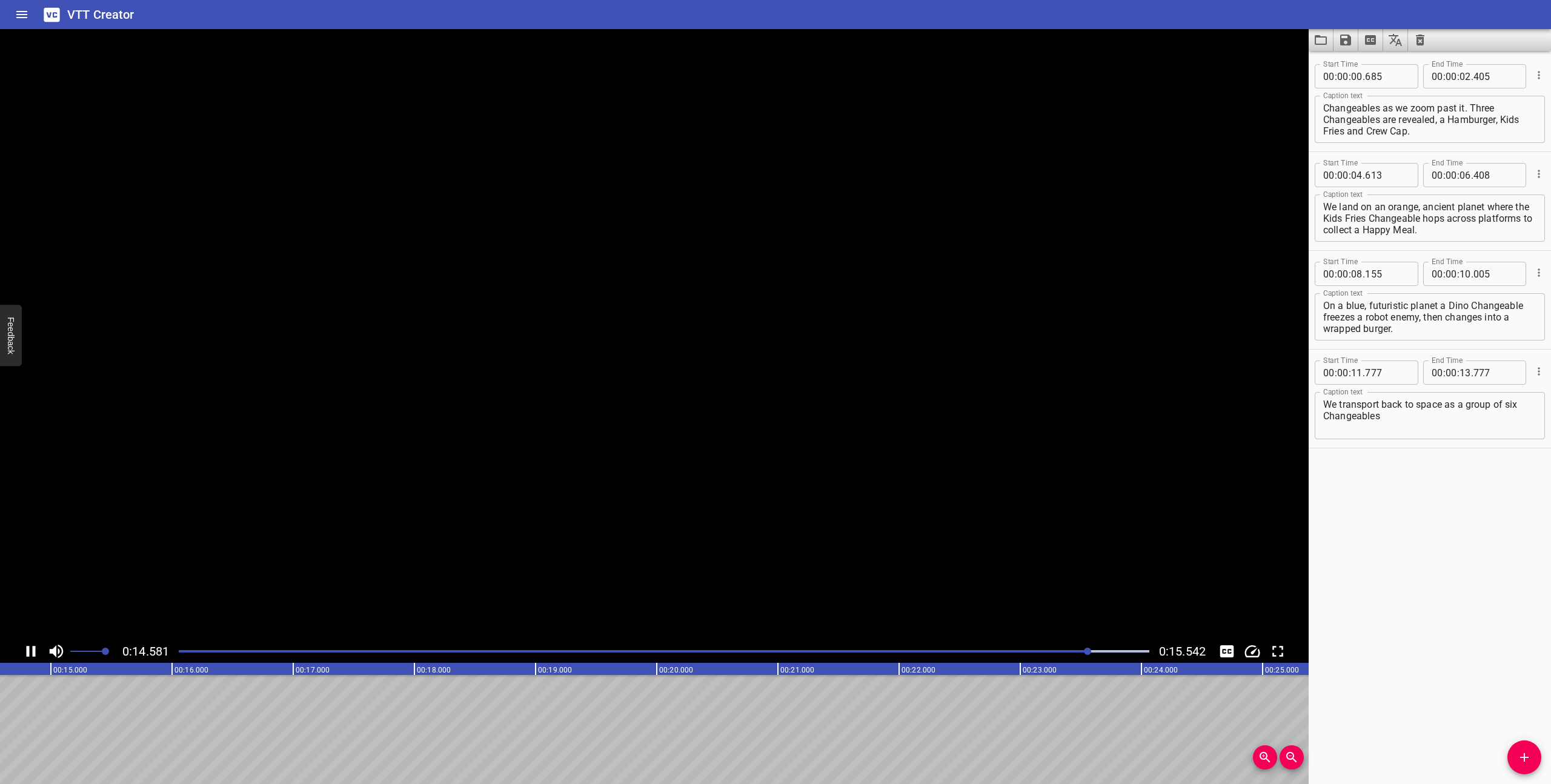
click at [31, 651] on icon "Play/Pause" at bounding box center [31, 651] width 18 height 18
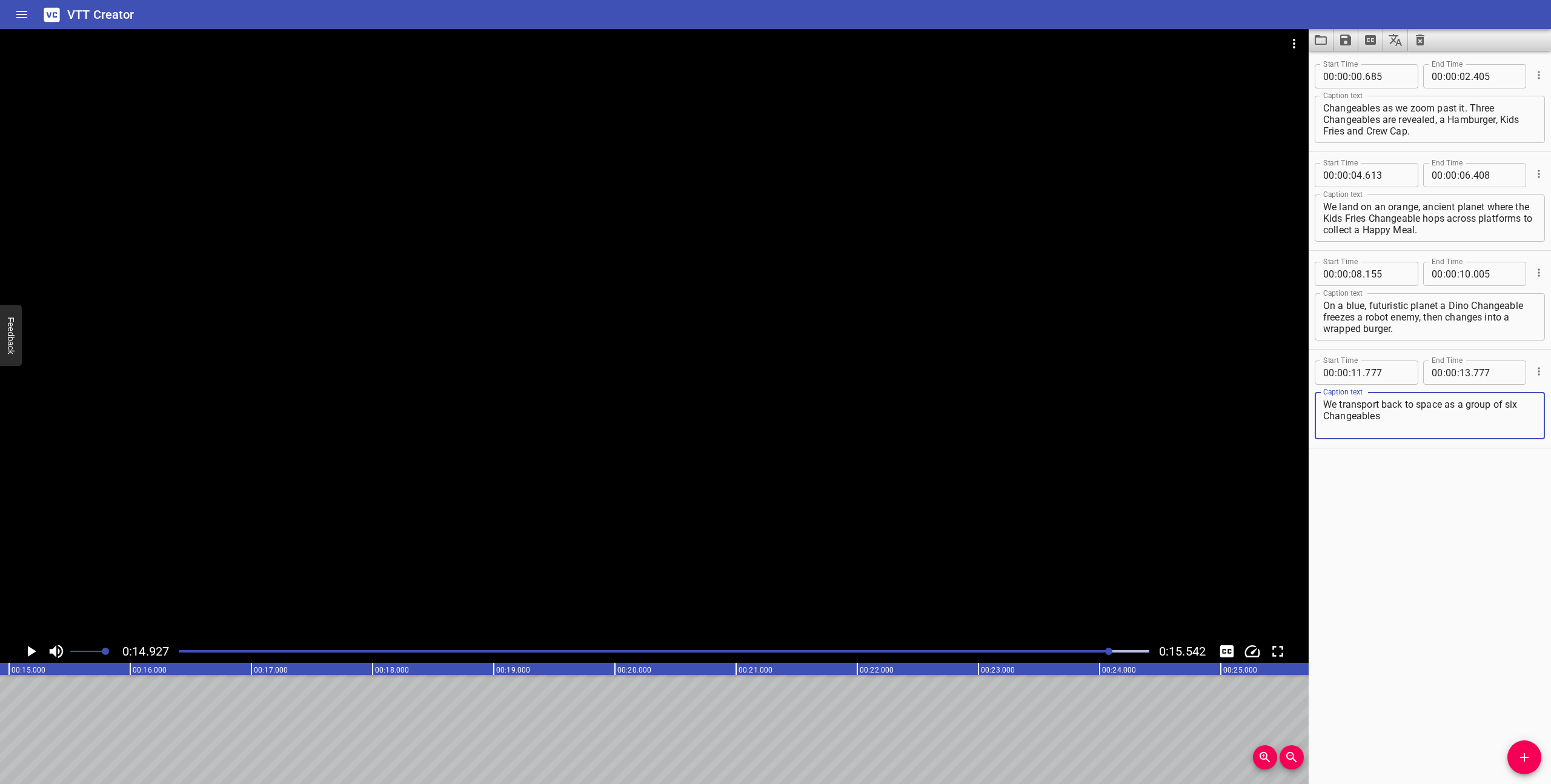
click at [1461, 419] on textarea "We transport back to space as a group of six Changeables" at bounding box center [1430, 415] width 213 height 35
click at [1064, 650] on div "Play progress" at bounding box center [626, 651] width 970 height 3
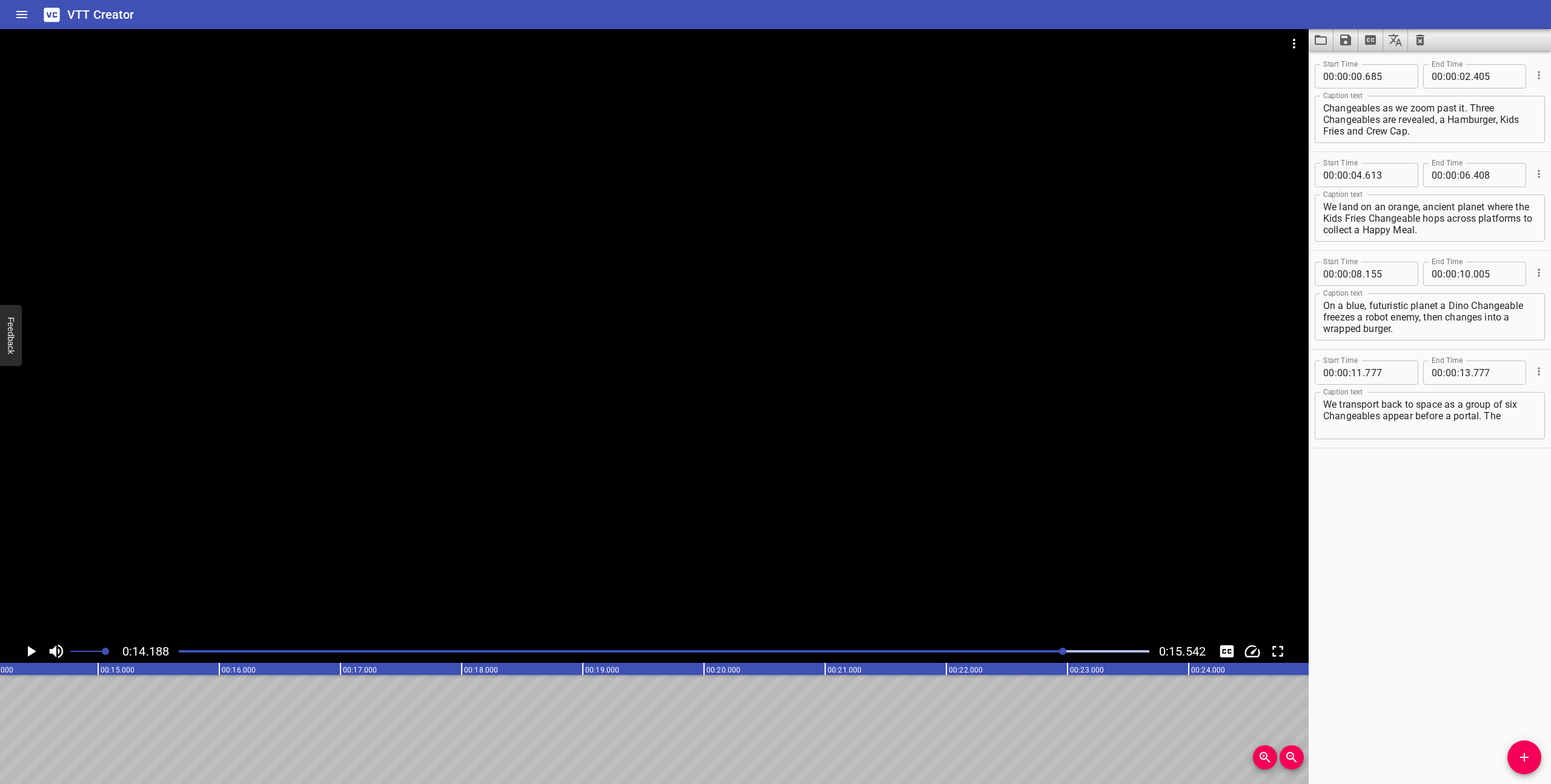
click at [1023, 650] on div "Play progress" at bounding box center [579, 651] width 970 height 3
click at [967, 651] on div "Play progress" at bounding box center [539, 651] width 970 height 3
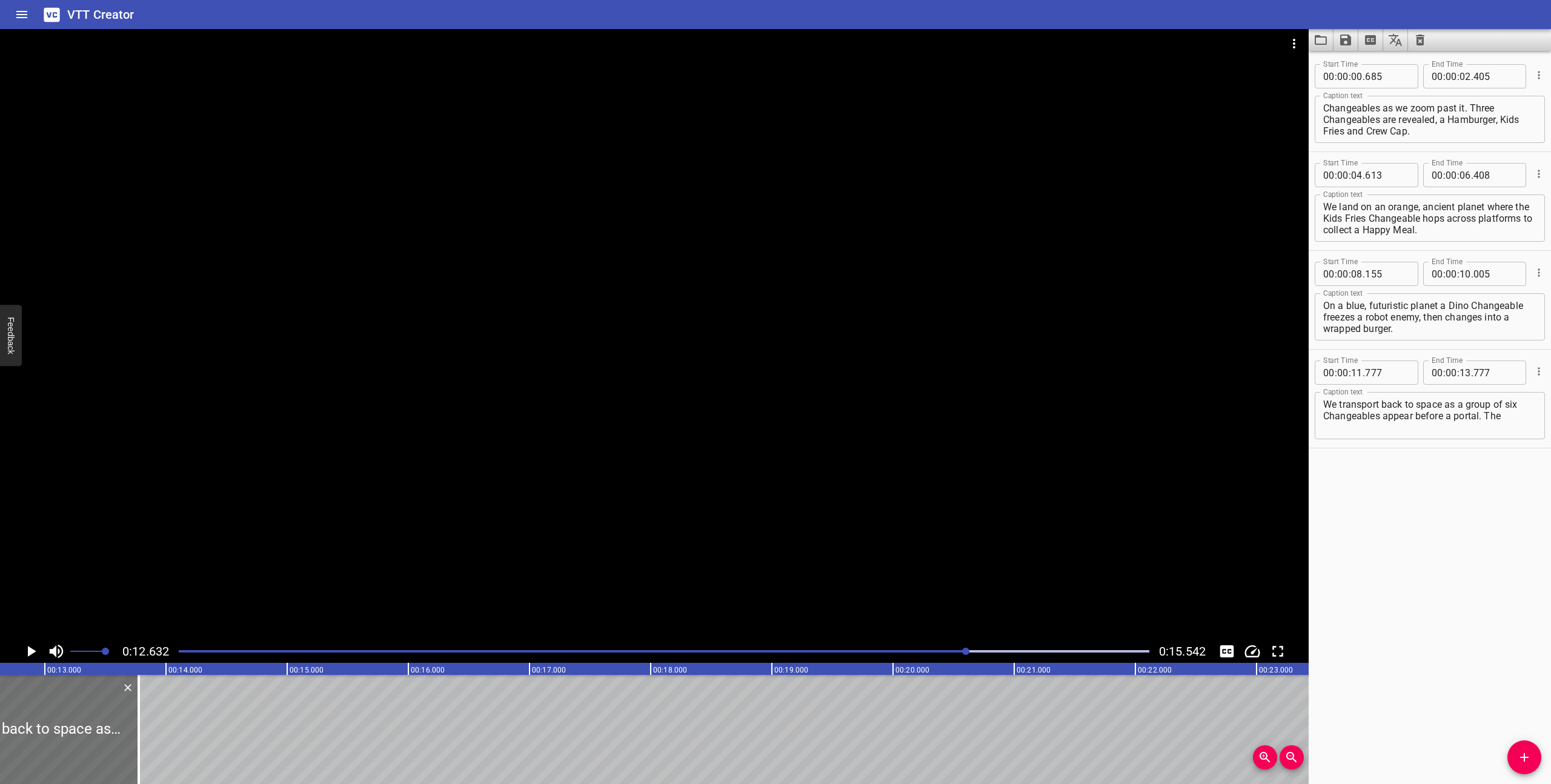
click at [843, 651] on div "Play progress" at bounding box center [482, 651] width 970 height 3
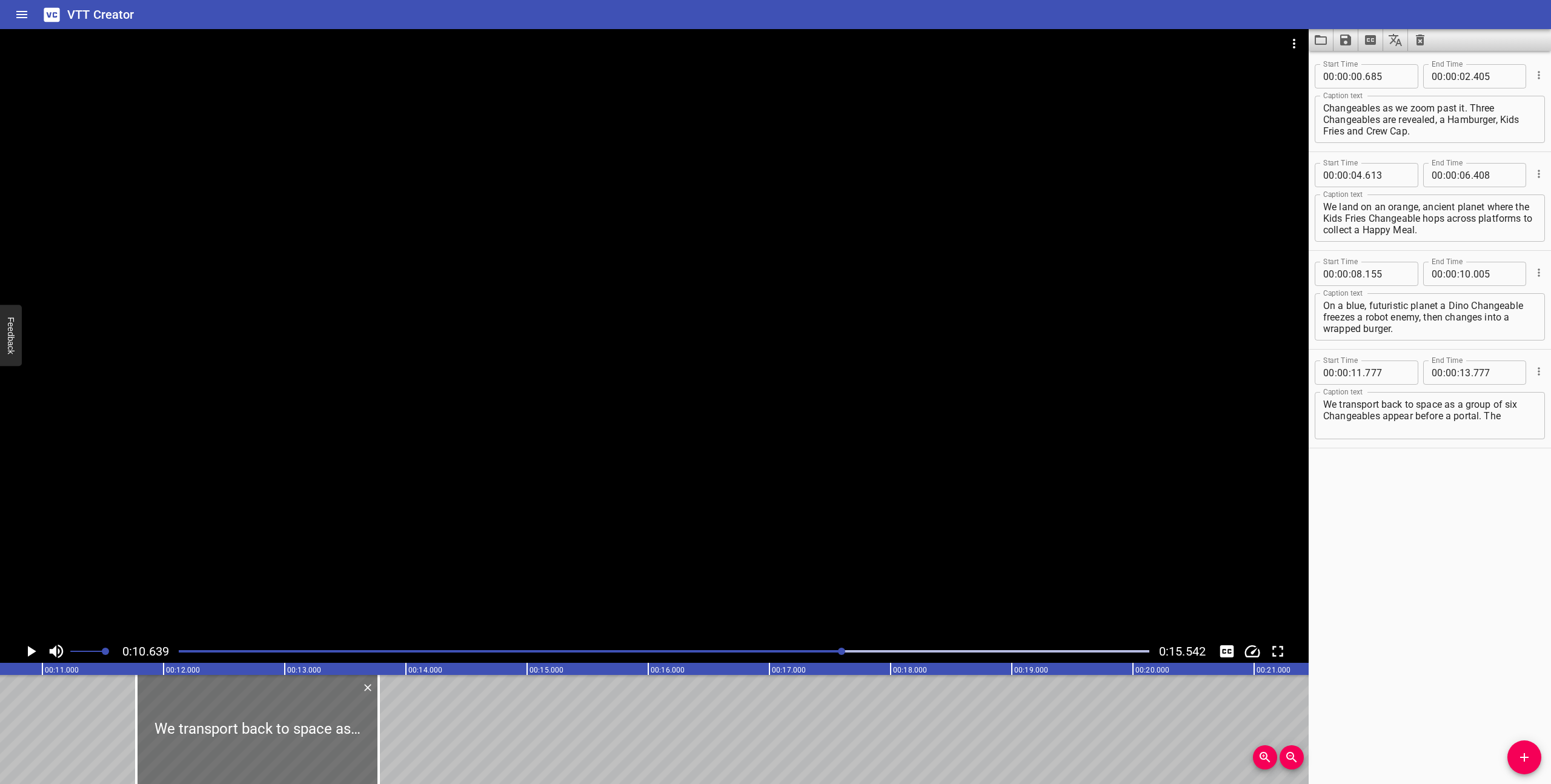
scroll to position [0, 1290]
click at [28, 650] on icon "Play/Pause" at bounding box center [31, 651] width 8 height 11
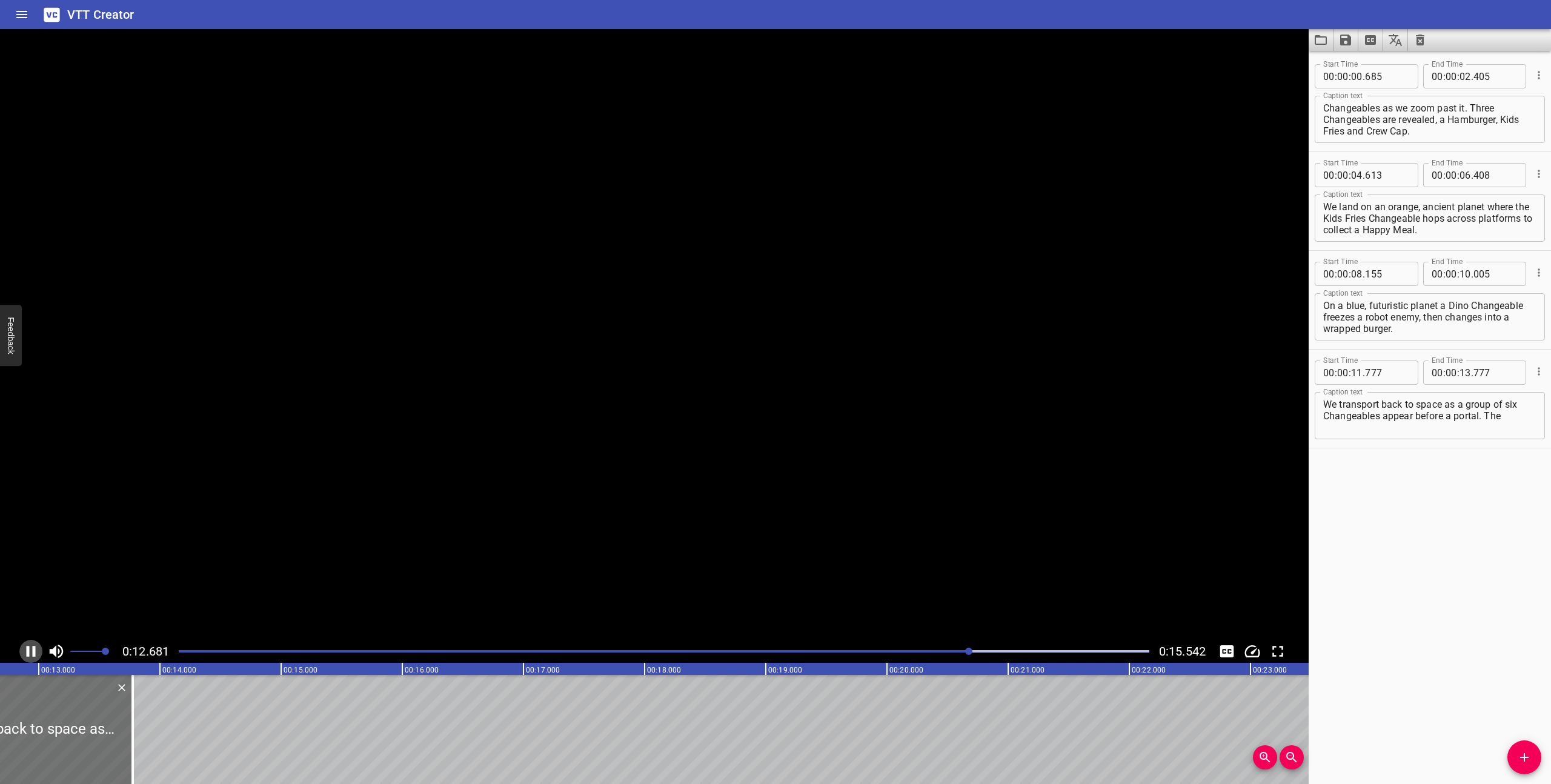
click at [28, 650] on icon "Play/Pause" at bounding box center [31, 651] width 9 height 11
click at [1504, 413] on textarea "We transport back to space as a group of six Changeables appear before a portal…" at bounding box center [1430, 415] width 213 height 35
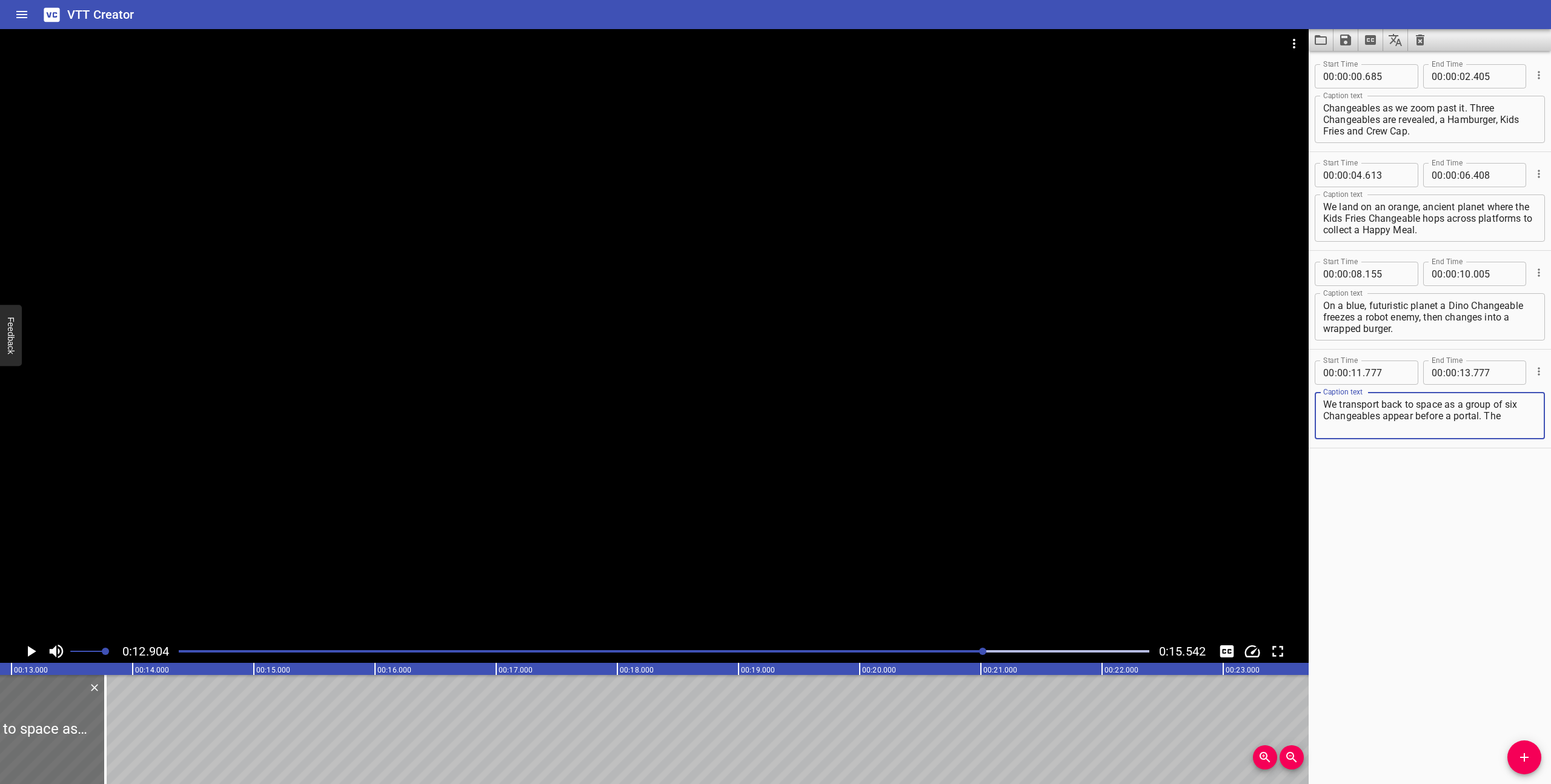
drag, startPoint x: 1510, startPoint y: 417, endPoint x: 1322, endPoint y: 406, distance: 188.3
click at [1322, 406] on div "We transport back to space as a group of six Changeables appear before a portal…" at bounding box center [1430, 415] width 230 height 47
click at [36, 650] on icon "Play/Pause" at bounding box center [31, 651] width 18 height 18
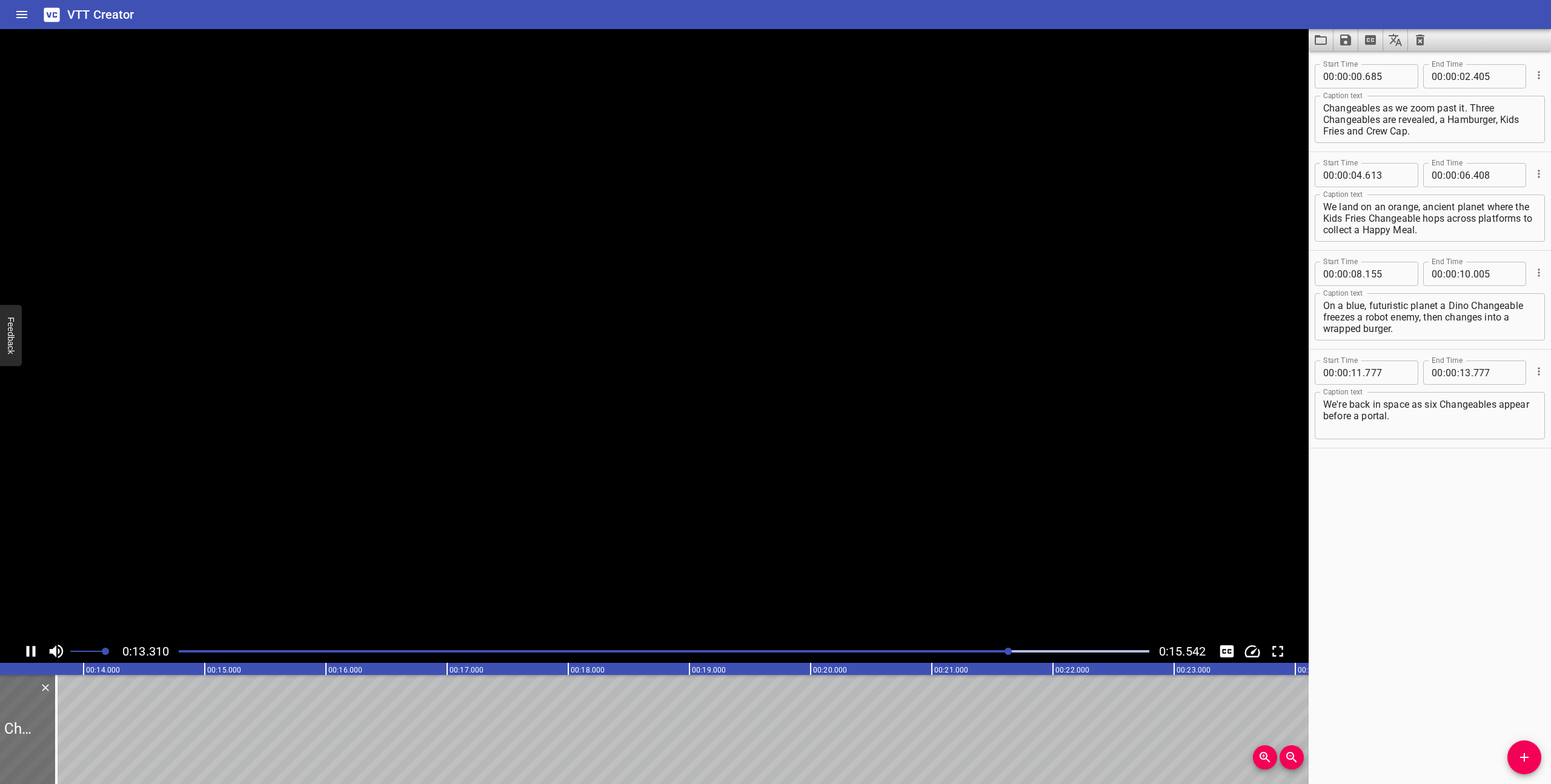
click at [36, 650] on icon "Play/Pause" at bounding box center [31, 651] width 18 height 18
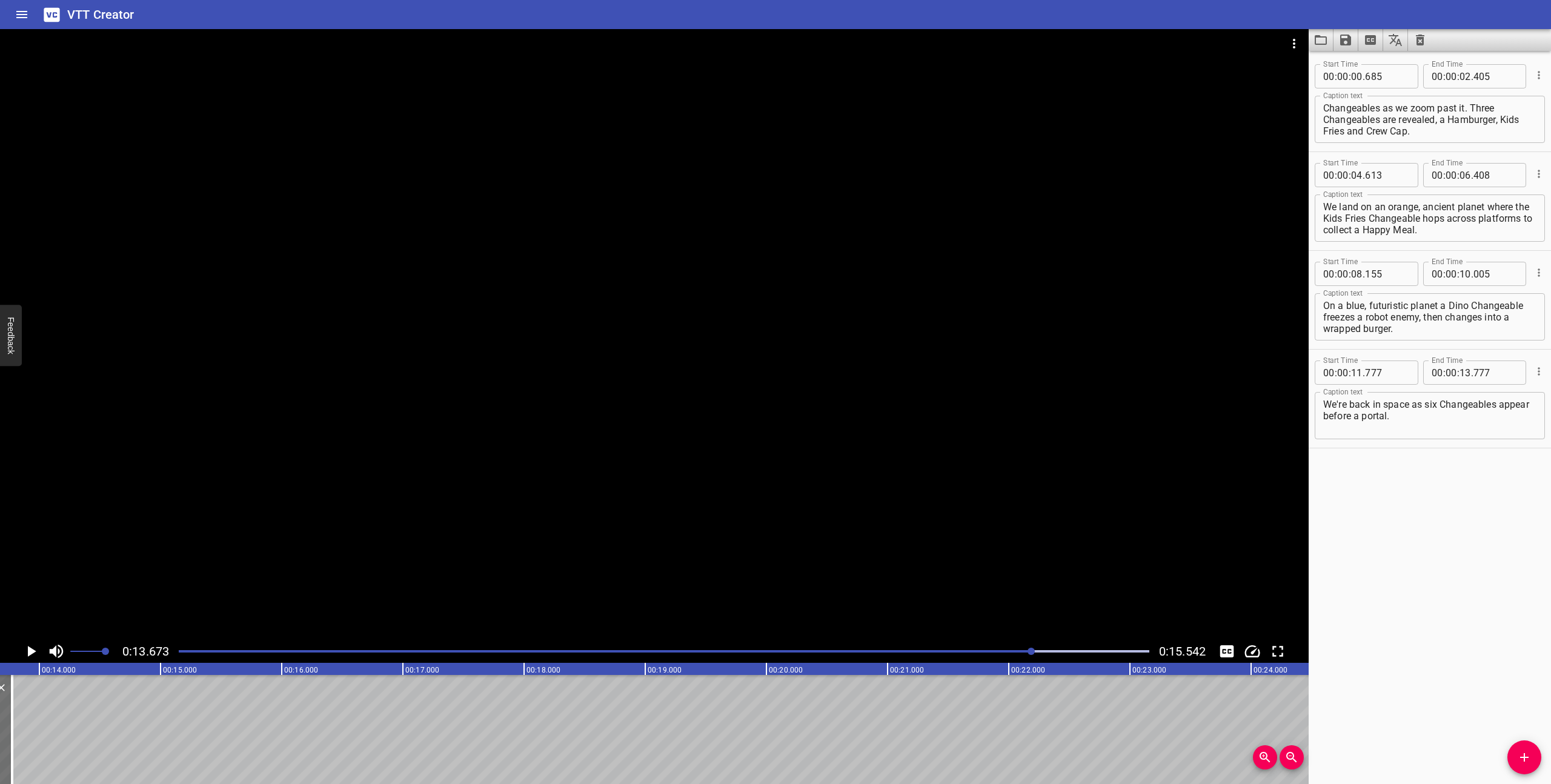
click at [935, 650] on div "Play progress" at bounding box center [547, 651] width 970 height 3
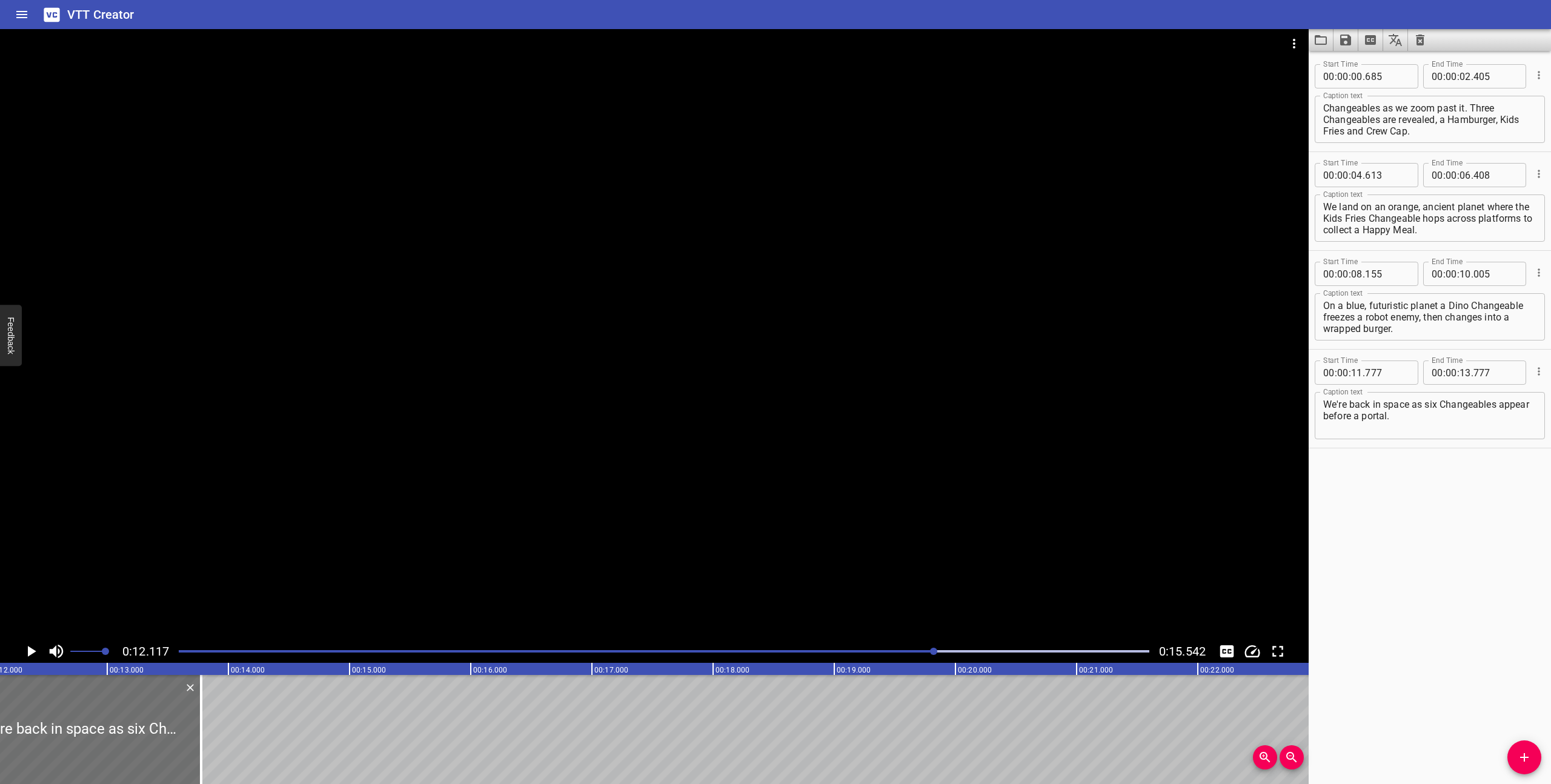
click at [869, 563] on div at bounding box center [654, 334] width 1308 height 611
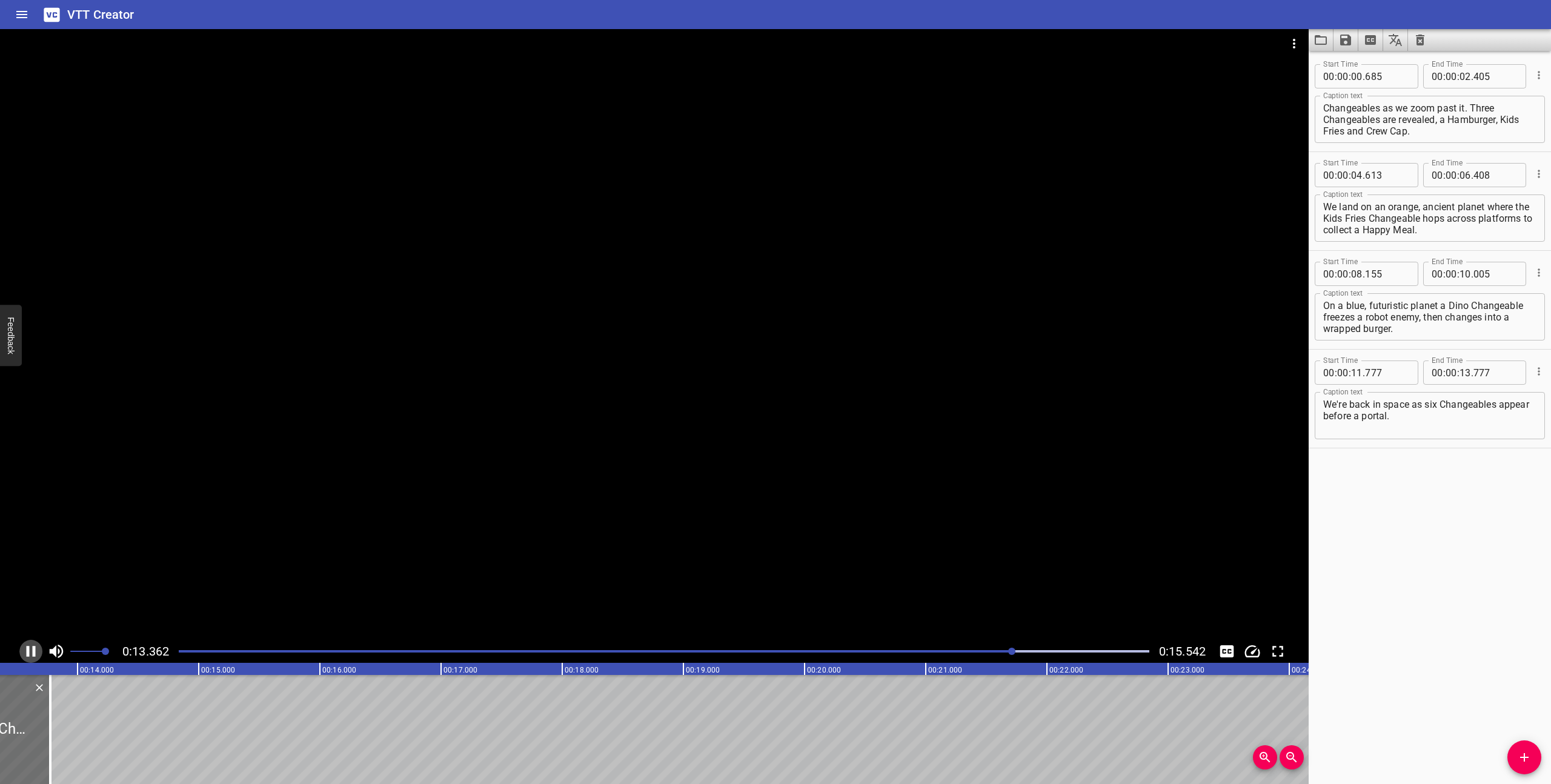
click at [28, 649] on icon "Play/Pause" at bounding box center [31, 651] width 9 height 11
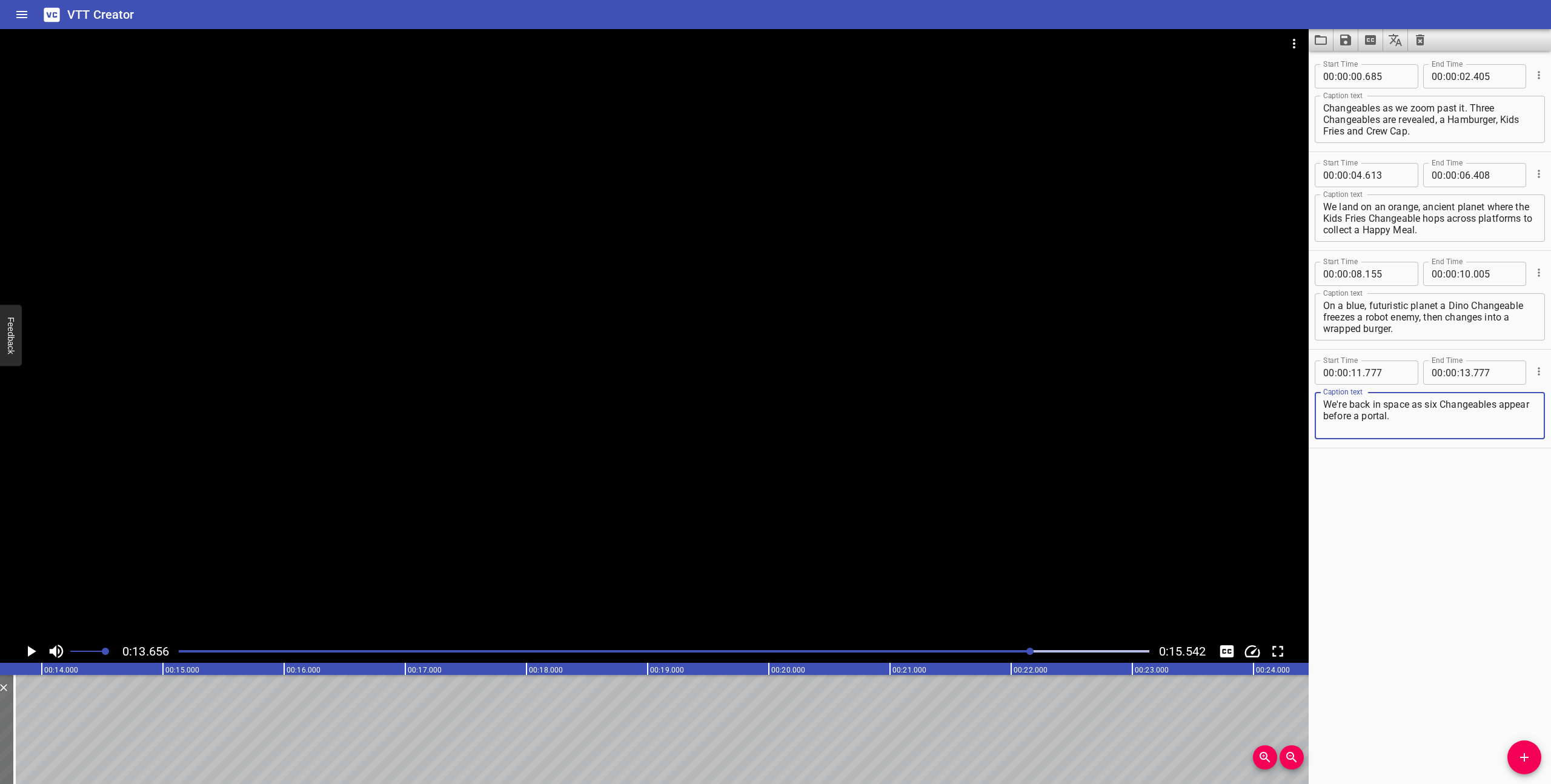
drag, startPoint x: 1433, startPoint y: 416, endPoint x: 1324, endPoint y: 417, distance: 109.0
click at [1324, 417] on textarea "We're back in space as six Changeables appear before a portal." at bounding box center [1430, 415] width 213 height 35
click at [848, 651] on div "Play progress" at bounding box center [546, 651] width 970 height 3
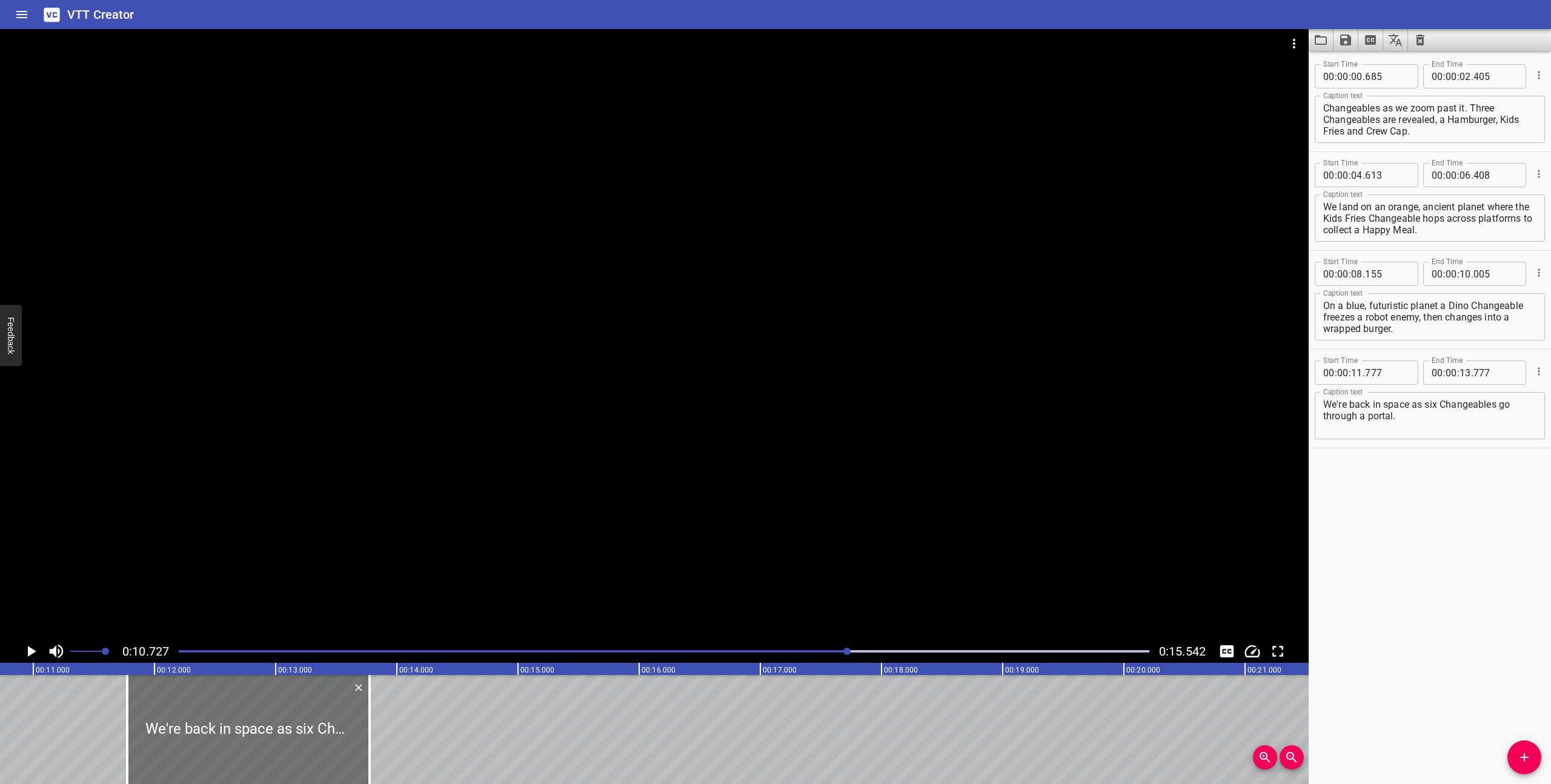
click at [591, 555] on div at bounding box center [654, 334] width 1308 height 611
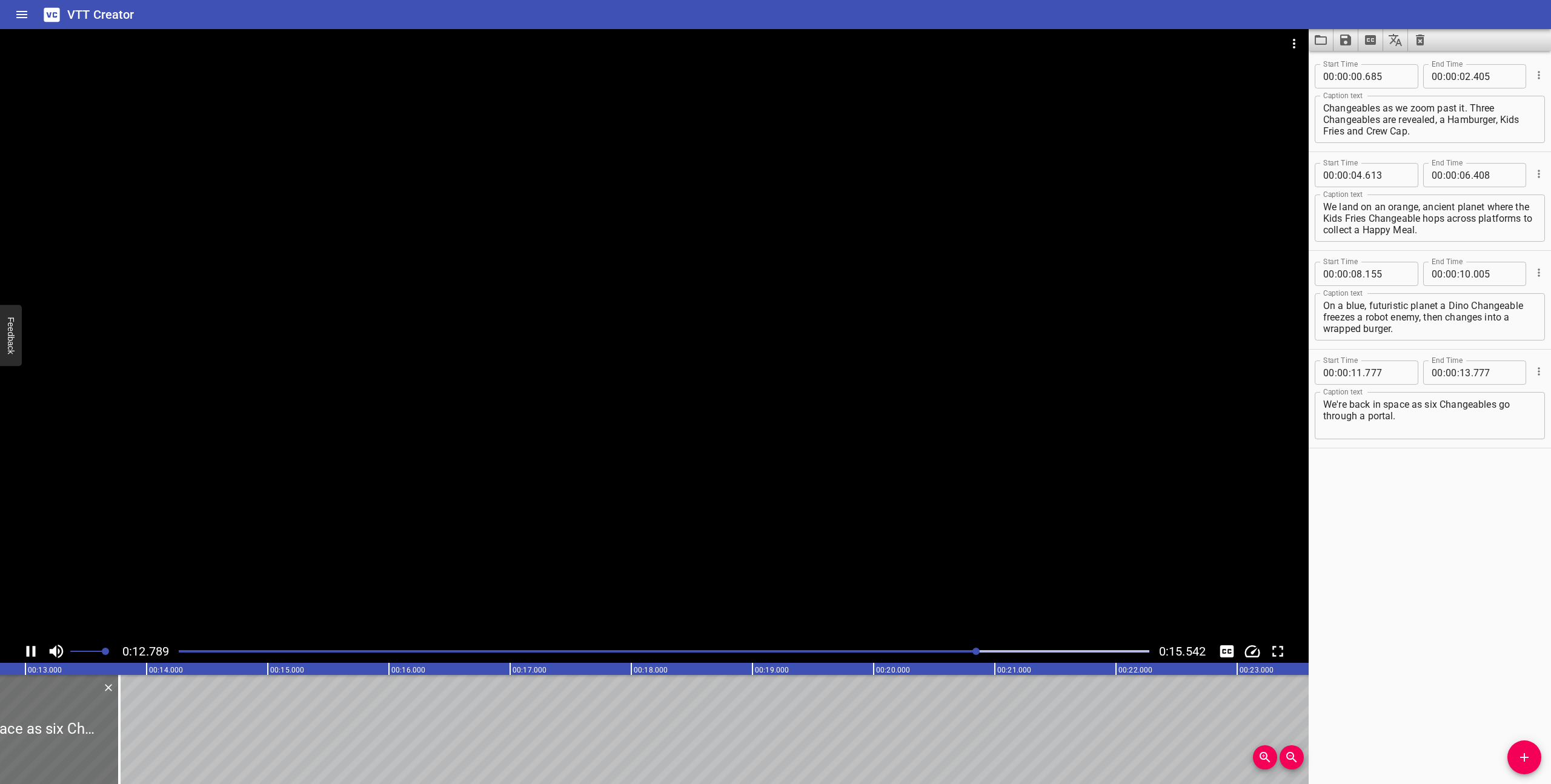
click at [26, 648] on icon "Play/Pause" at bounding box center [31, 651] width 9 height 11
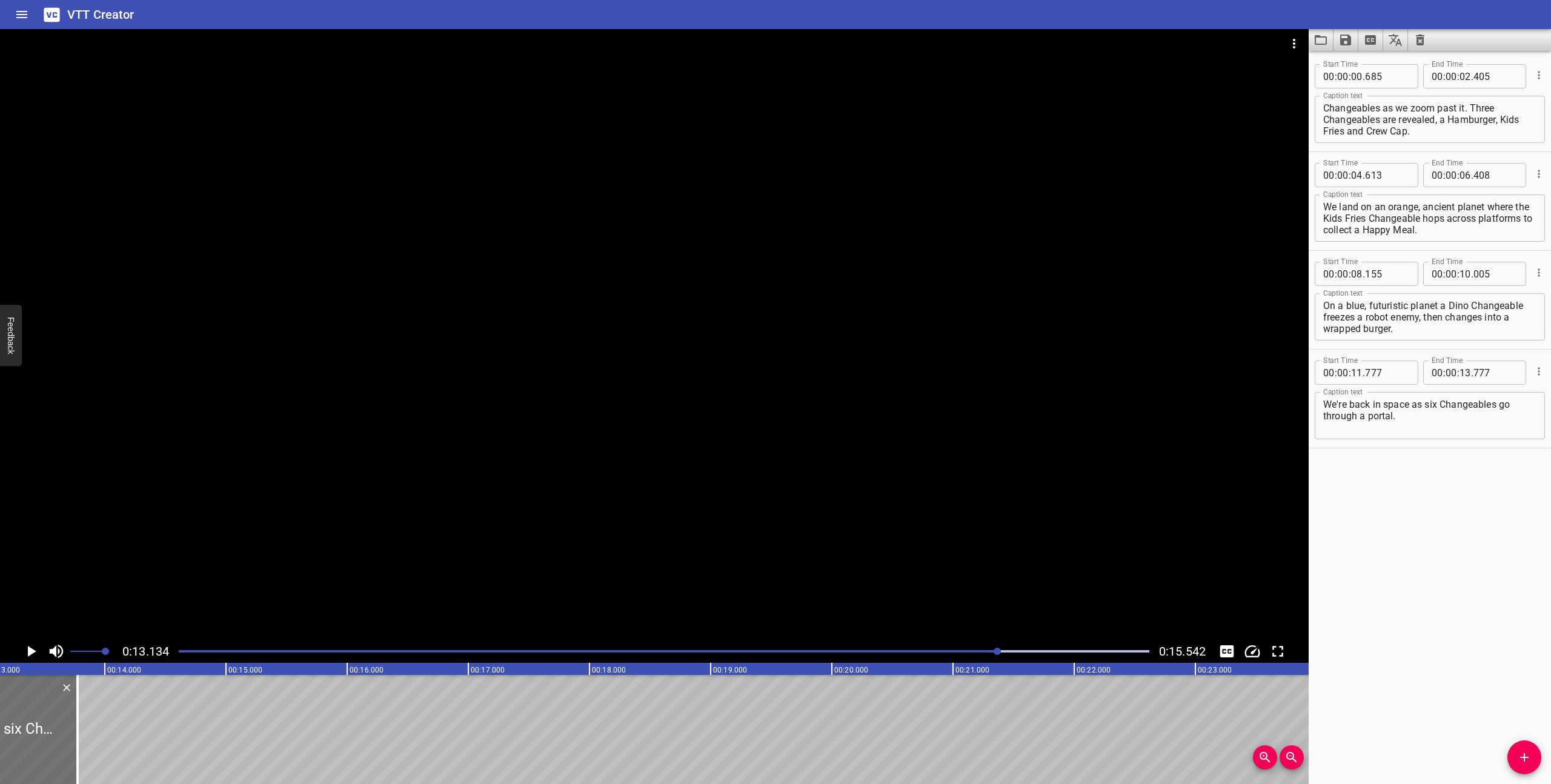
click at [1414, 426] on textarea "We're back in space as six Changeables go through a portal." at bounding box center [1430, 415] width 213 height 35
click at [1432, 416] on textarea "We're back in space as six Changeables go through a portal." at bounding box center [1430, 415] width 213 height 35
drag, startPoint x: 1459, startPoint y: 411, endPoint x: 1427, endPoint y: 406, distance: 32.4
click at [1427, 406] on textarea "We're back in space as six Changeables go through a portal." at bounding box center [1430, 415] width 213 height 35
click at [867, 653] on div at bounding box center [664, 651] width 985 height 17
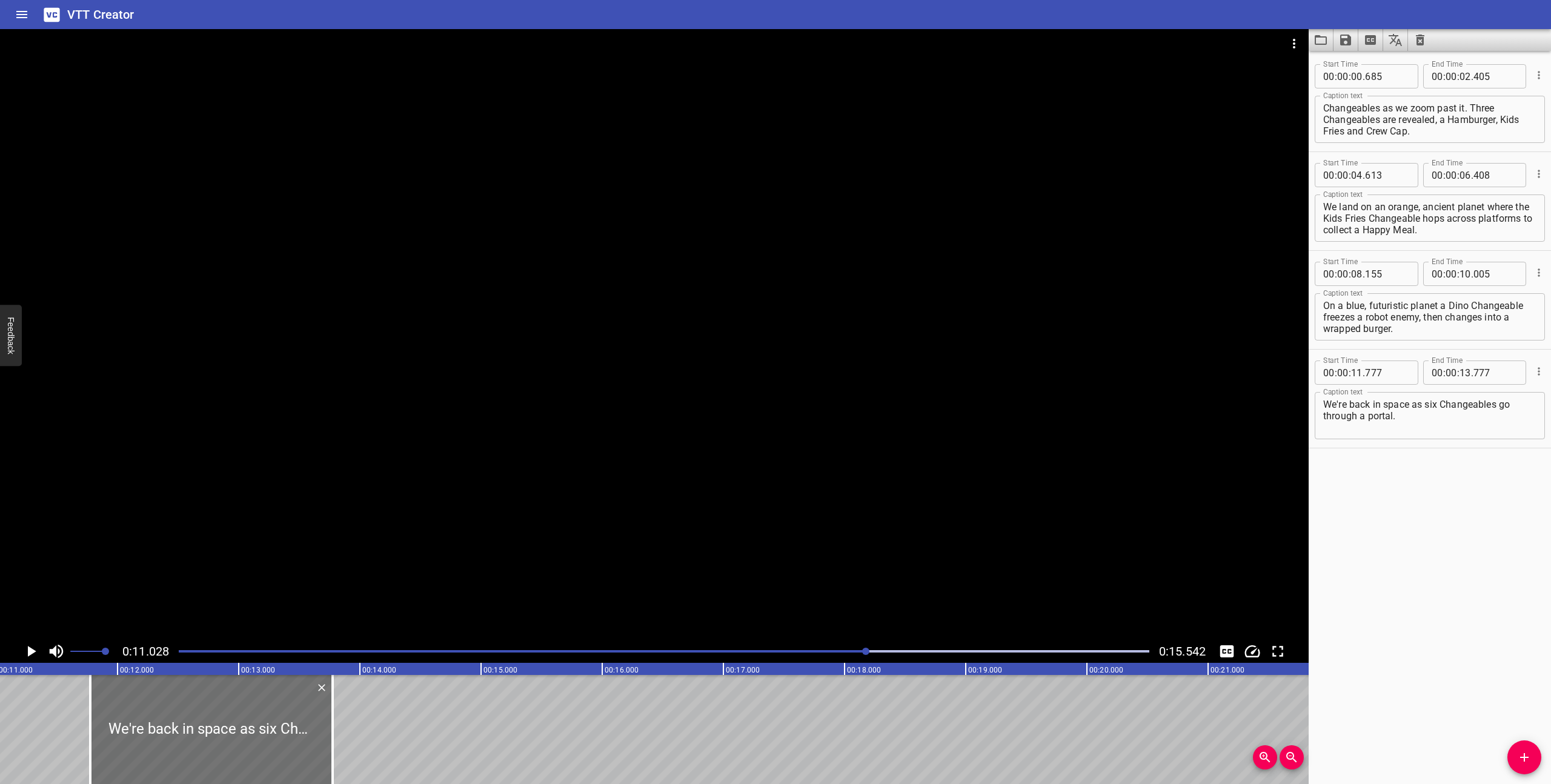
click at [718, 531] on div at bounding box center [654, 334] width 1308 height 611
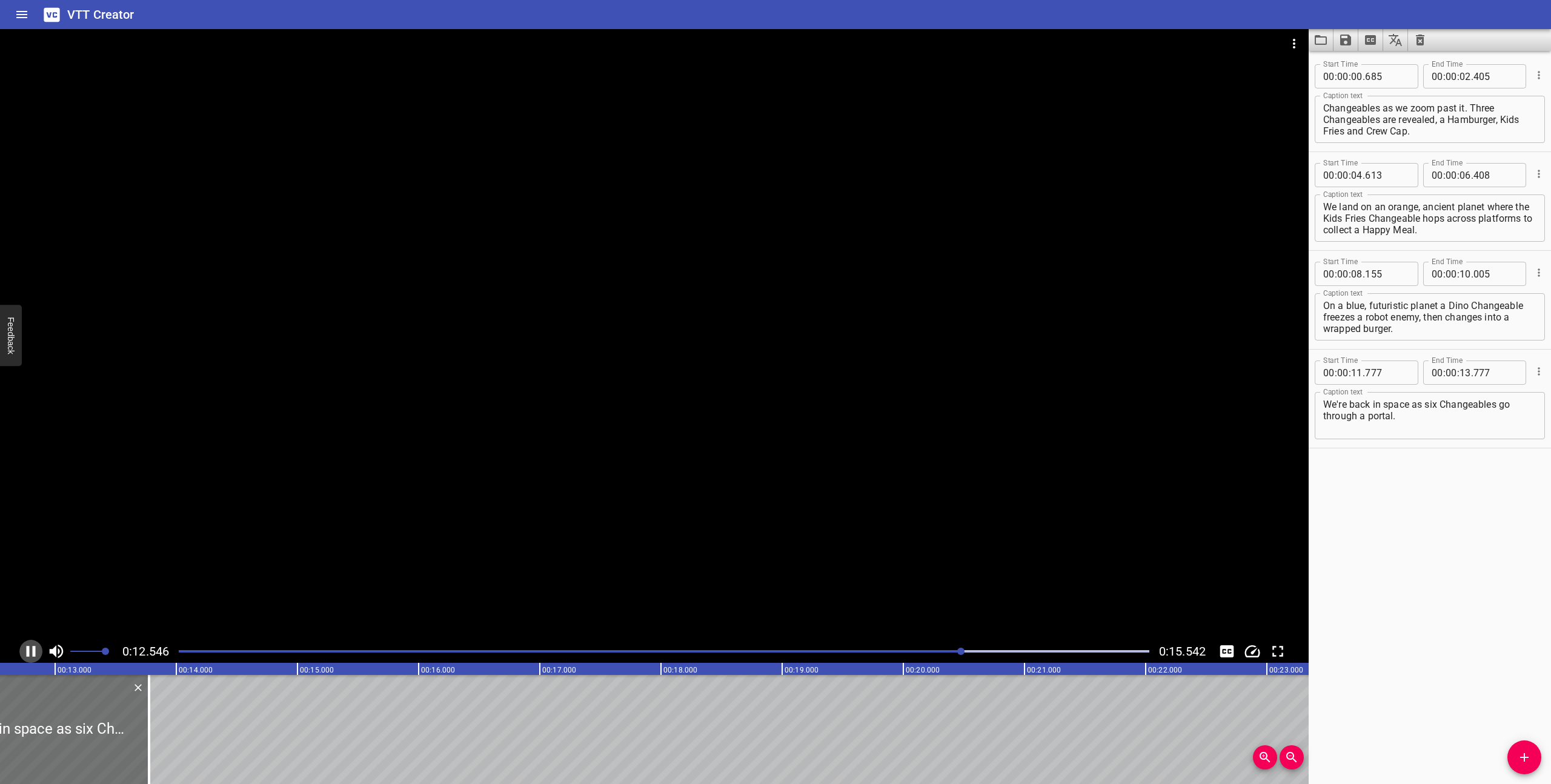
click at [31, 647] on icon "Play/Pause" at bounding box center [31, 651] width 18 height 18
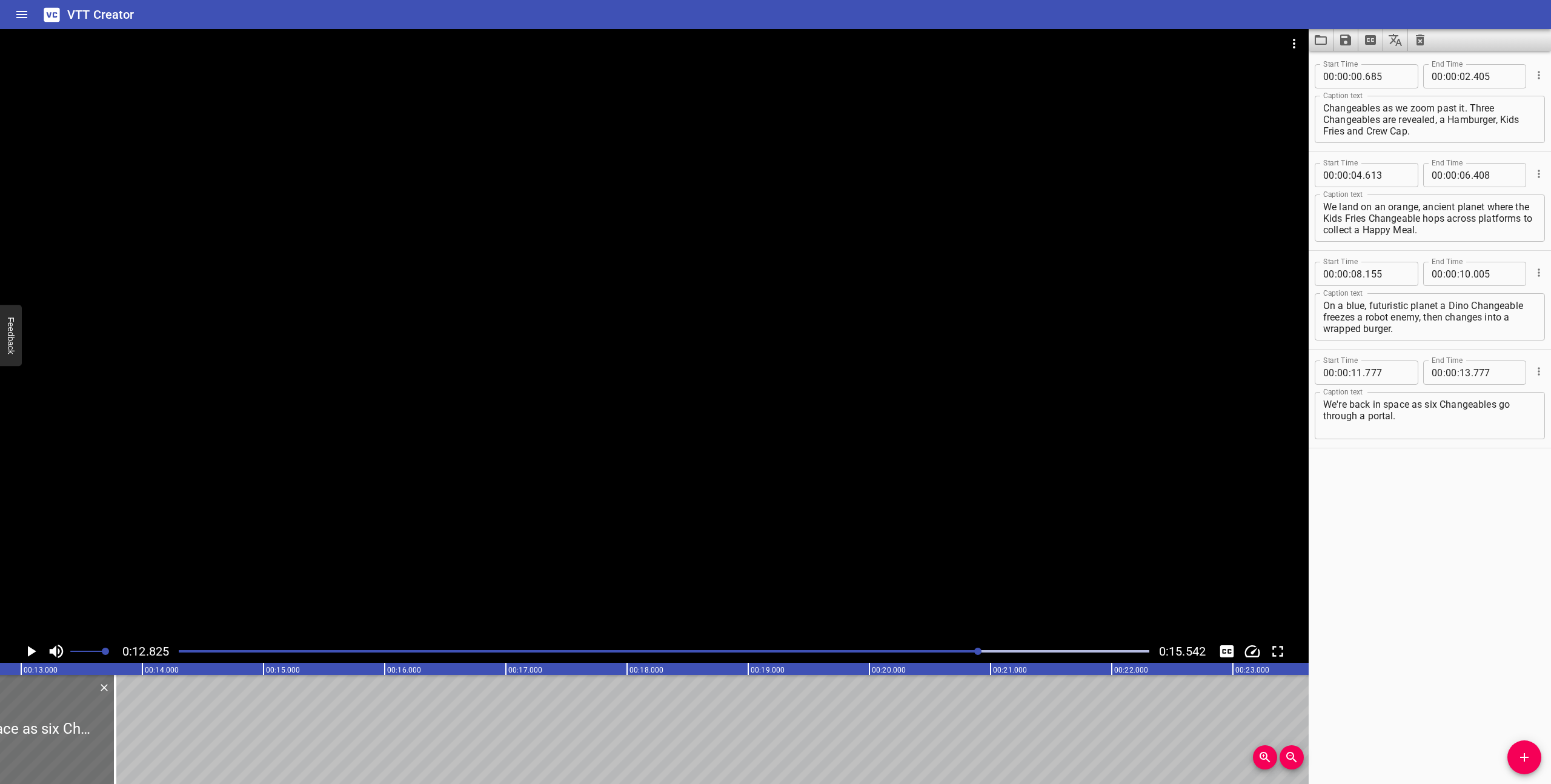
click at [1430, 413] on textarea "We're back in space as six Changeables go through a portal." at bounding box center [1430, 415] width 213 height 35
drag, startPoint x: 1508, startPoint y: 408, endPoint x: 1413, endPoint y: 408, distance: 95.0
click at [1413, 408] on textarea "We're back in space as six Changeables go through a portal." at bounding box center [1430, 415] width 213 height 35
drag, startPoint x: 1500, startPoint y: 406, endPoint x: 1410, endPoint y: 407, distance: 90.0
click at [1410, 407] on textarea "We're back in space o through a portal." at bounding box center [1430, 415] width 213 height 35
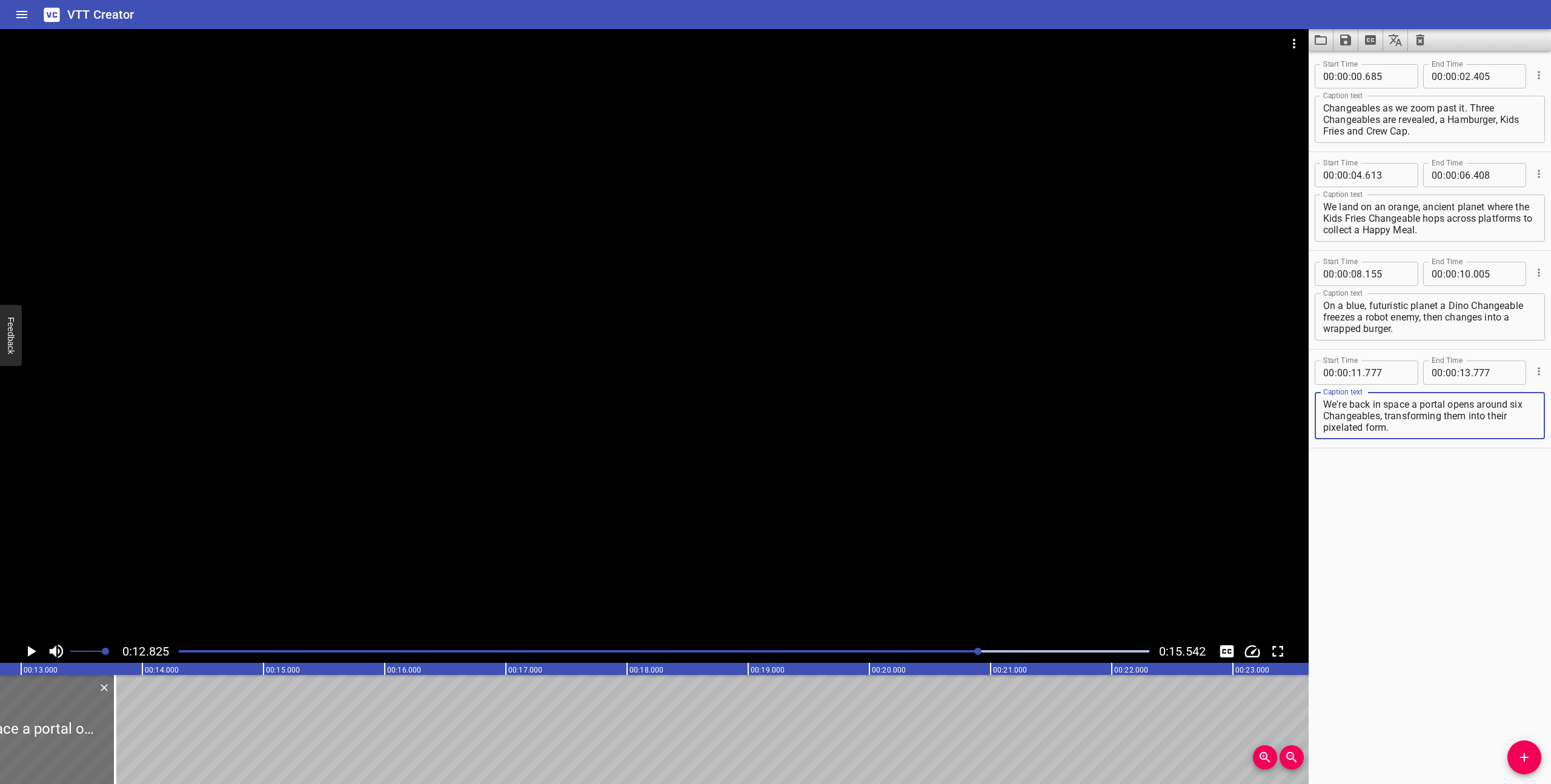
click at [27, 652] on icon "Play/Pause" at bounding box center [31, 651] width 18 height 18
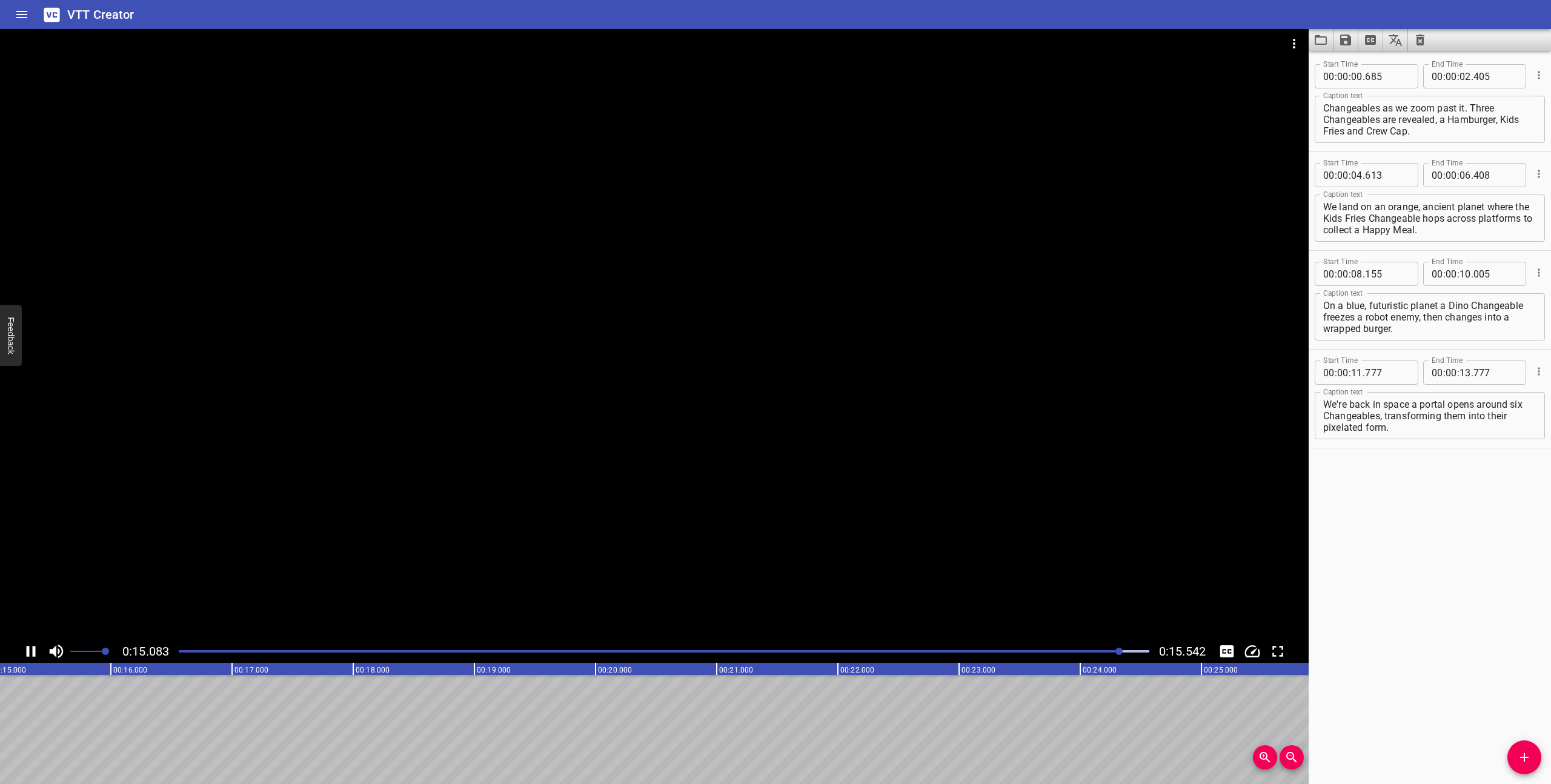
click at [28, 651] on icon "Play/Pause" at bounding box center [31, 651] width 9 height 11
click at [1407, 432] on textarea "We're back in space a portal opens around six Changeables, transforming them in…" at bounding box center [1430, 415] width 213 height 35
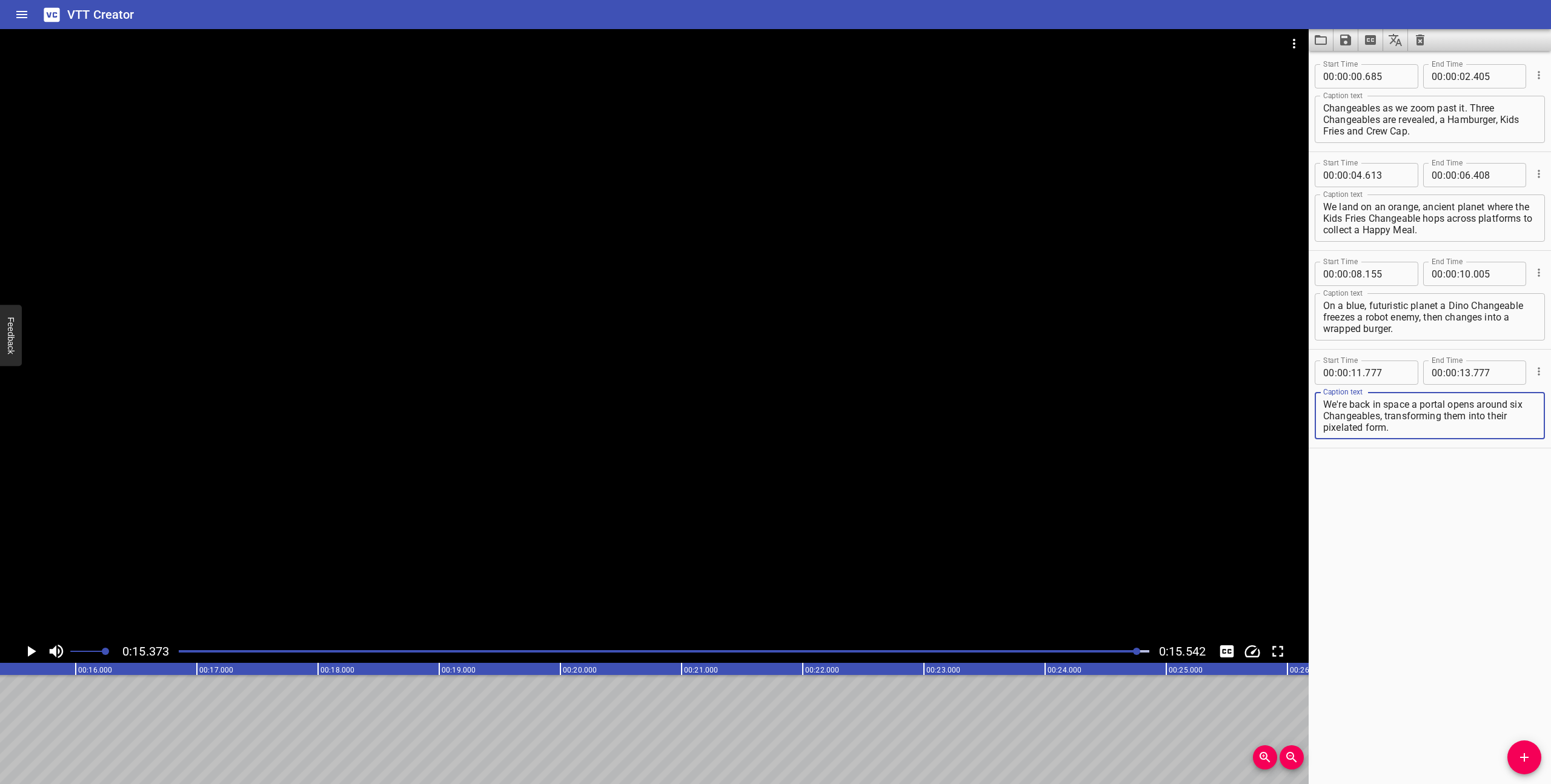
click at [1417, 405] on textarea "We're back in space a portal opens around six Changeables, transforming them in…" at bounding box center [1430, 415] width 213 height 35
drag, startPoint x: 1476, startPoint y: 426, endPoint x: 1462, endPoint y: 407, distance: 23.6
click at [1462, 407] on textarea "We're back in space as a portal opens around six Changeables, transforming them…" at bounding box center [1430, 415] width 213 height 35
click at [1459, 403] on textarea "We're back in space as a portal transforms 6 Changeables" at bounding box center [1430, 415] width 213 height 35
click at [1480, 415] on textarea "We're back in space as a portal opens and transforms 6 Changeables" at bounding box center [1430, 415] width 213 height 35
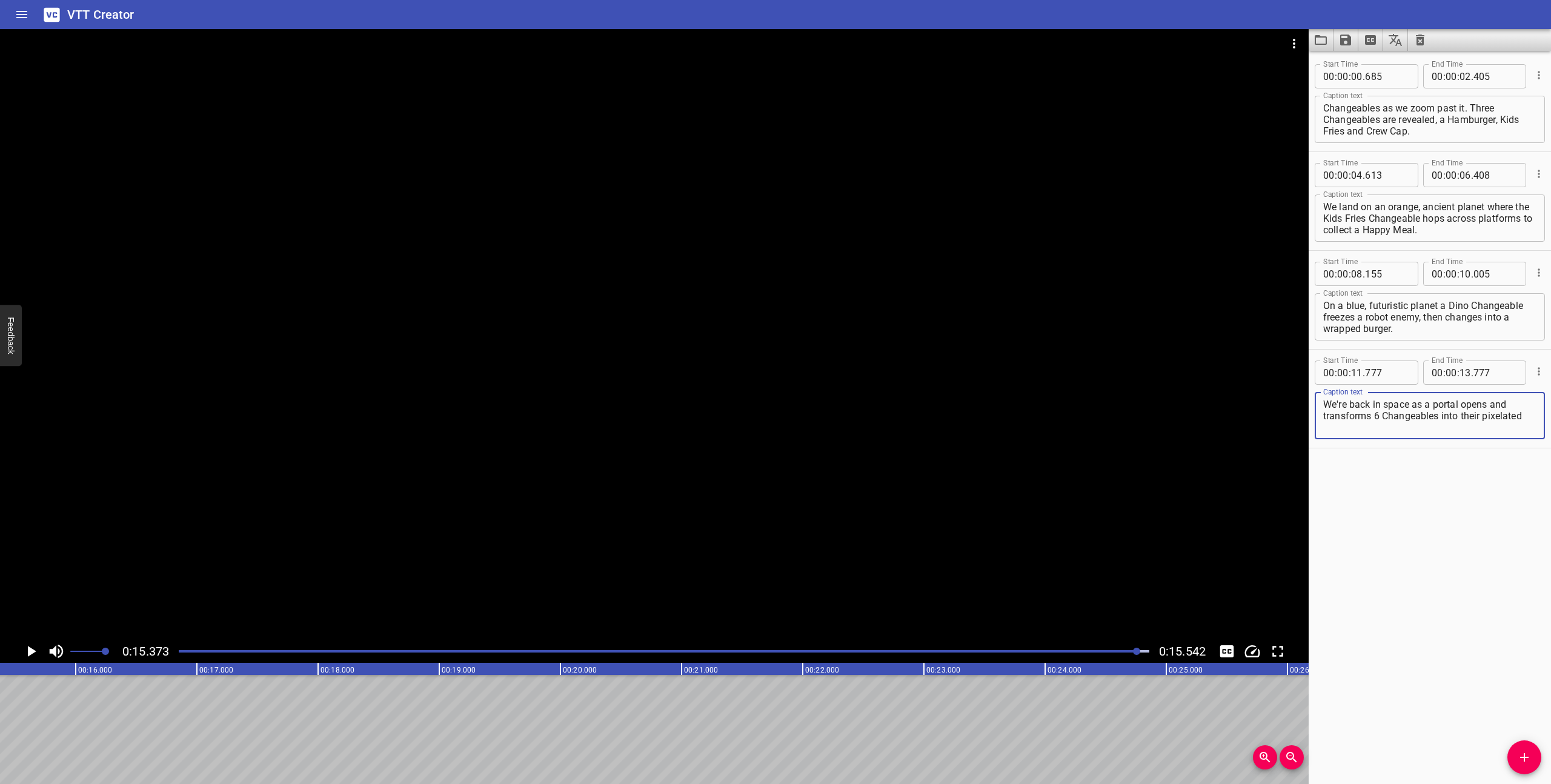
click at [1378, 417] on textarea "We're back in space as a portal opens and transforms 6 Changeables into their p…" at bounding box center [1430, 415] width 213 height 35
click at [1542, 414] on div "We're back in space as a portal opens and transforms six Changeables into their…" at bounding box center [1430, 415] width 230 height 47
click at [1534, 415] on textarea "We're back in space as a portal opens and transforms six Changeables into their…" at bounding box center [1430, 415] width 213 height 35
click at [180, 650] on div "Play progress" at bounding box center [654, 651] width 970 height 3
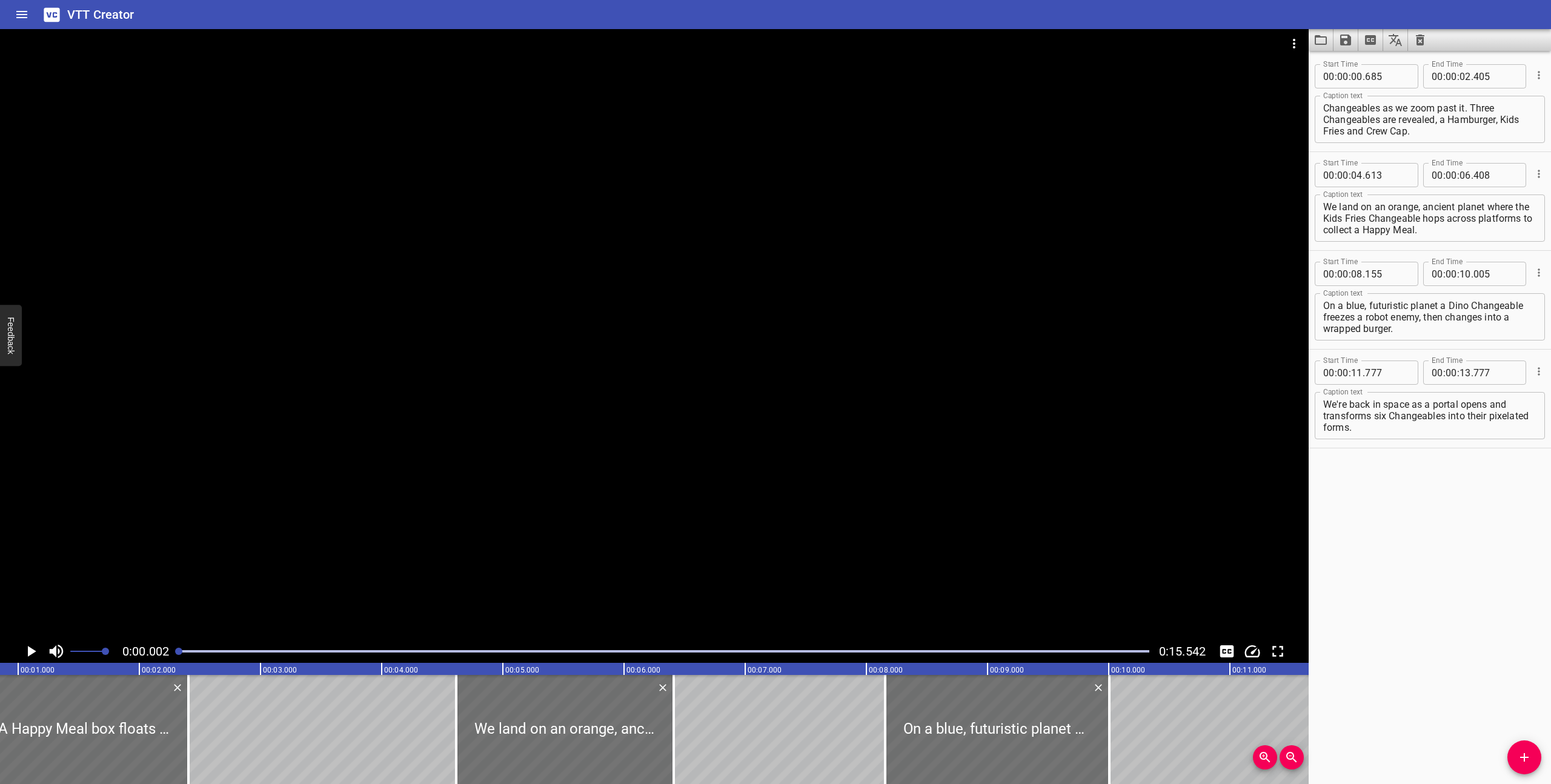
scroll to position [0, 0]
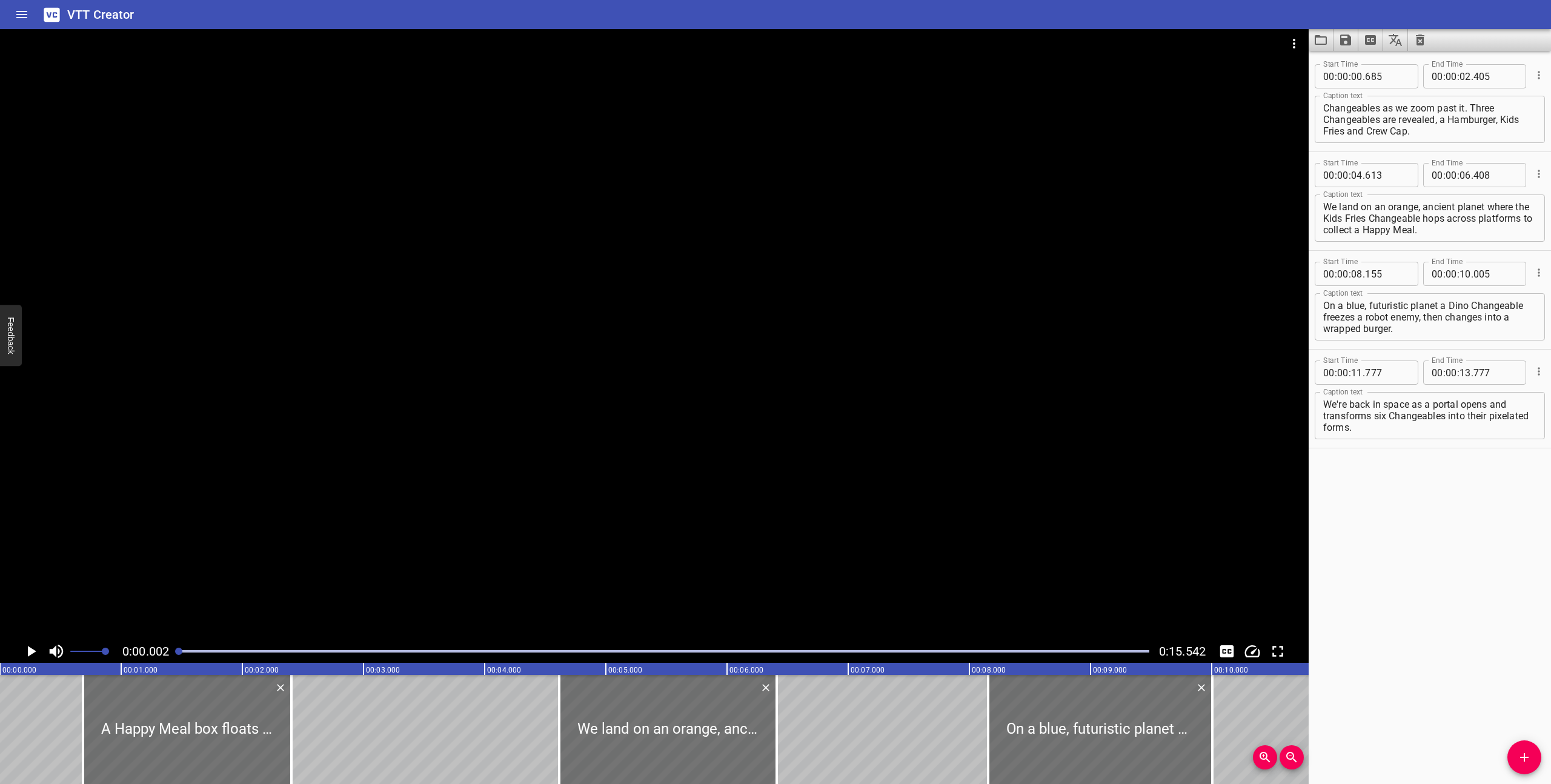
click at [26, 648] on icon "Play/Pause" at bounding box center [31, 651] width 18 height 18
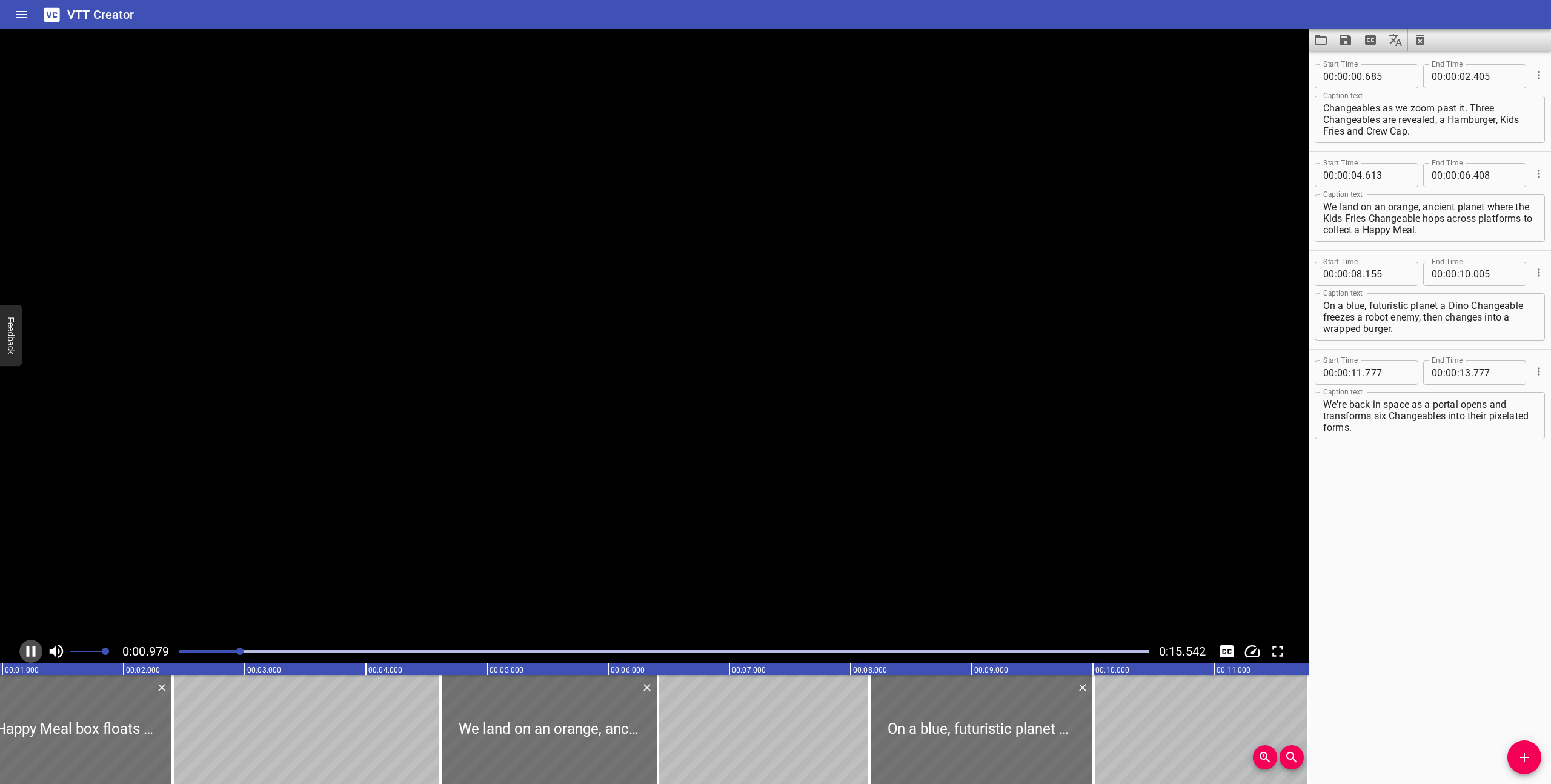
click at [26, 648] on icon "Play/Pause" at bounding box center [31, 651] width 9 height 11
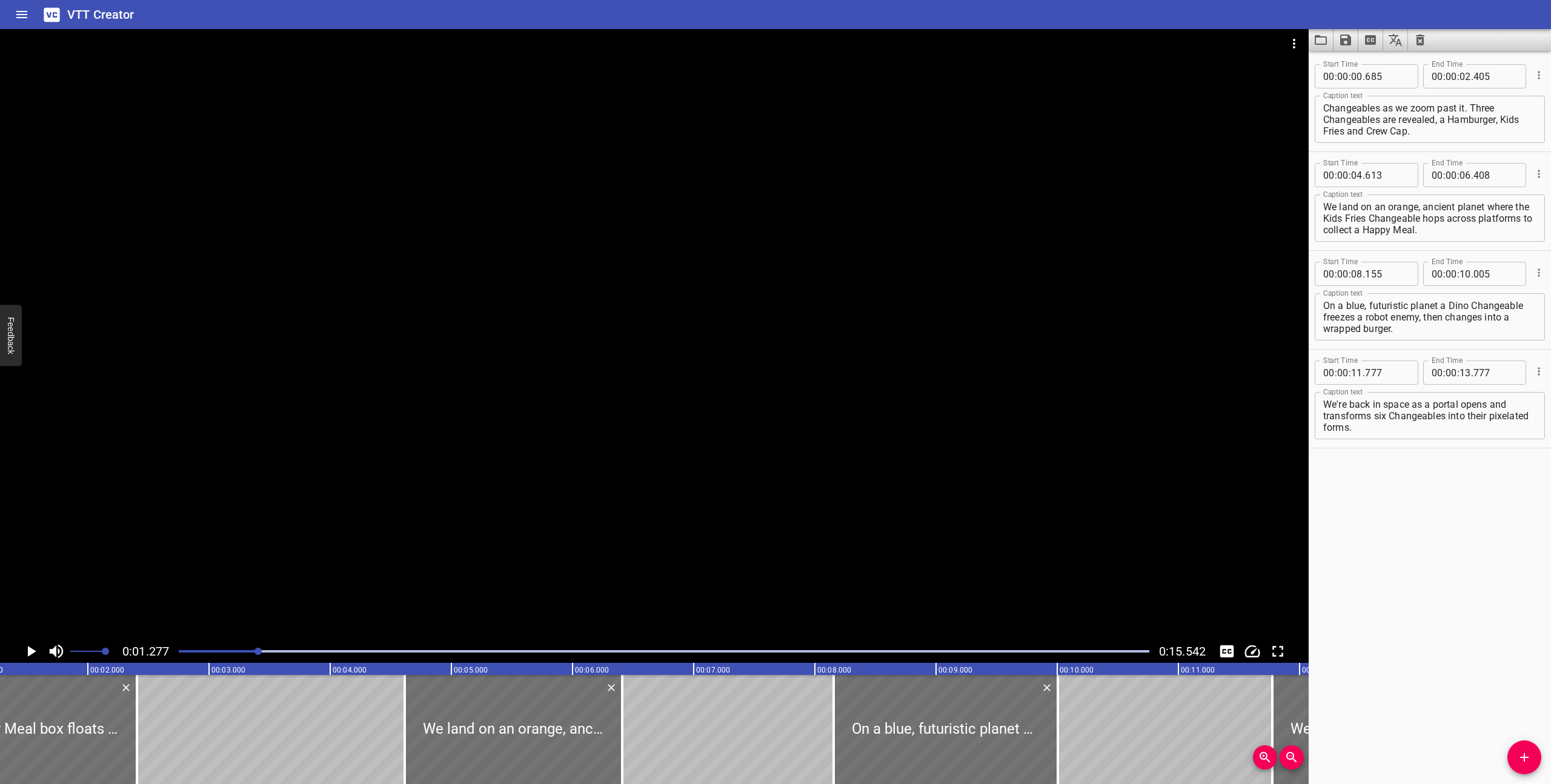
click at [26, 648] on icon "Play/Pause" at bounding box center [31, 651] width 18 height 18
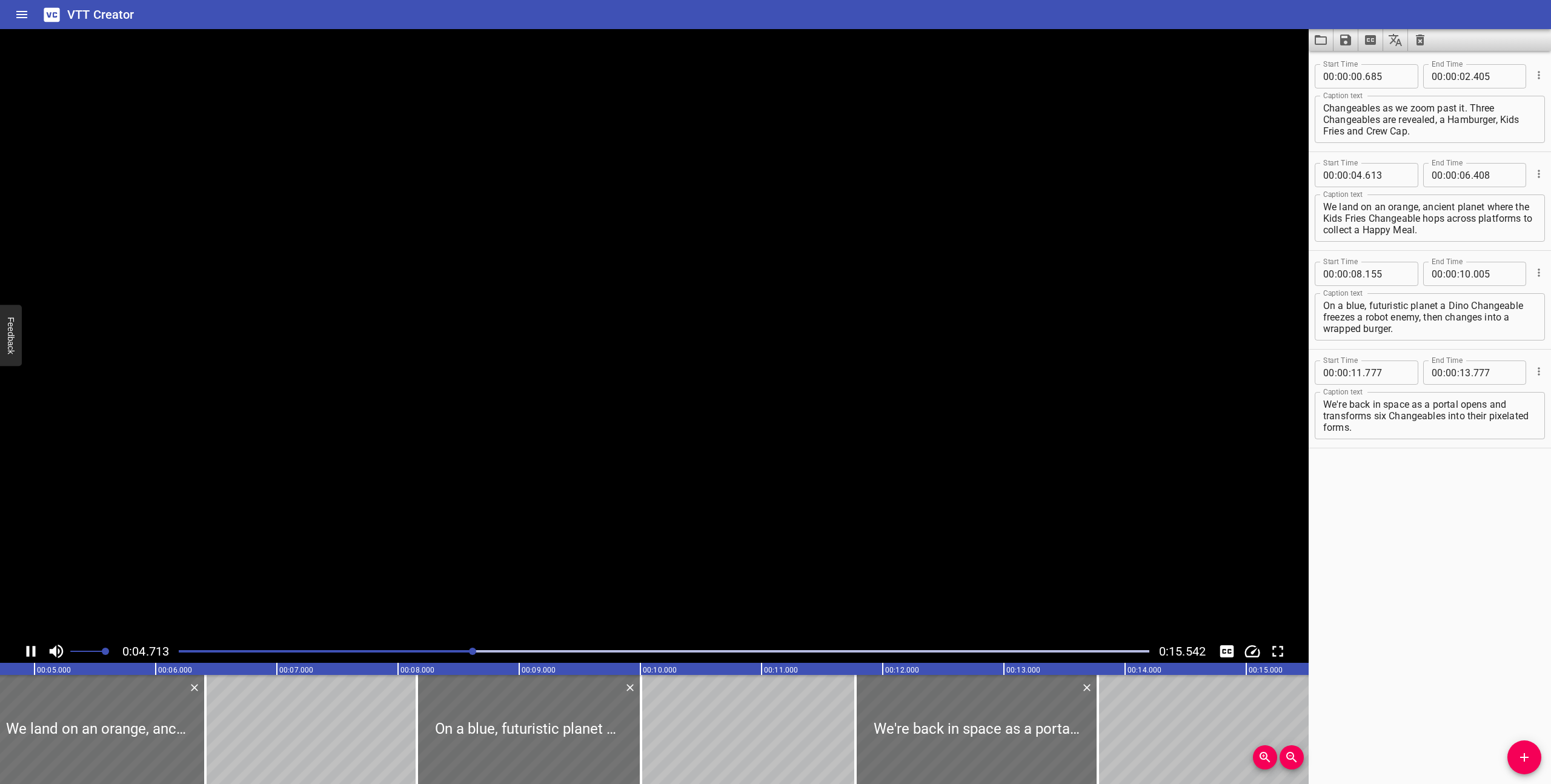
click at [26, 648] on icon "Play/Pause" at bounding box center [31, 651] width 9 height 11
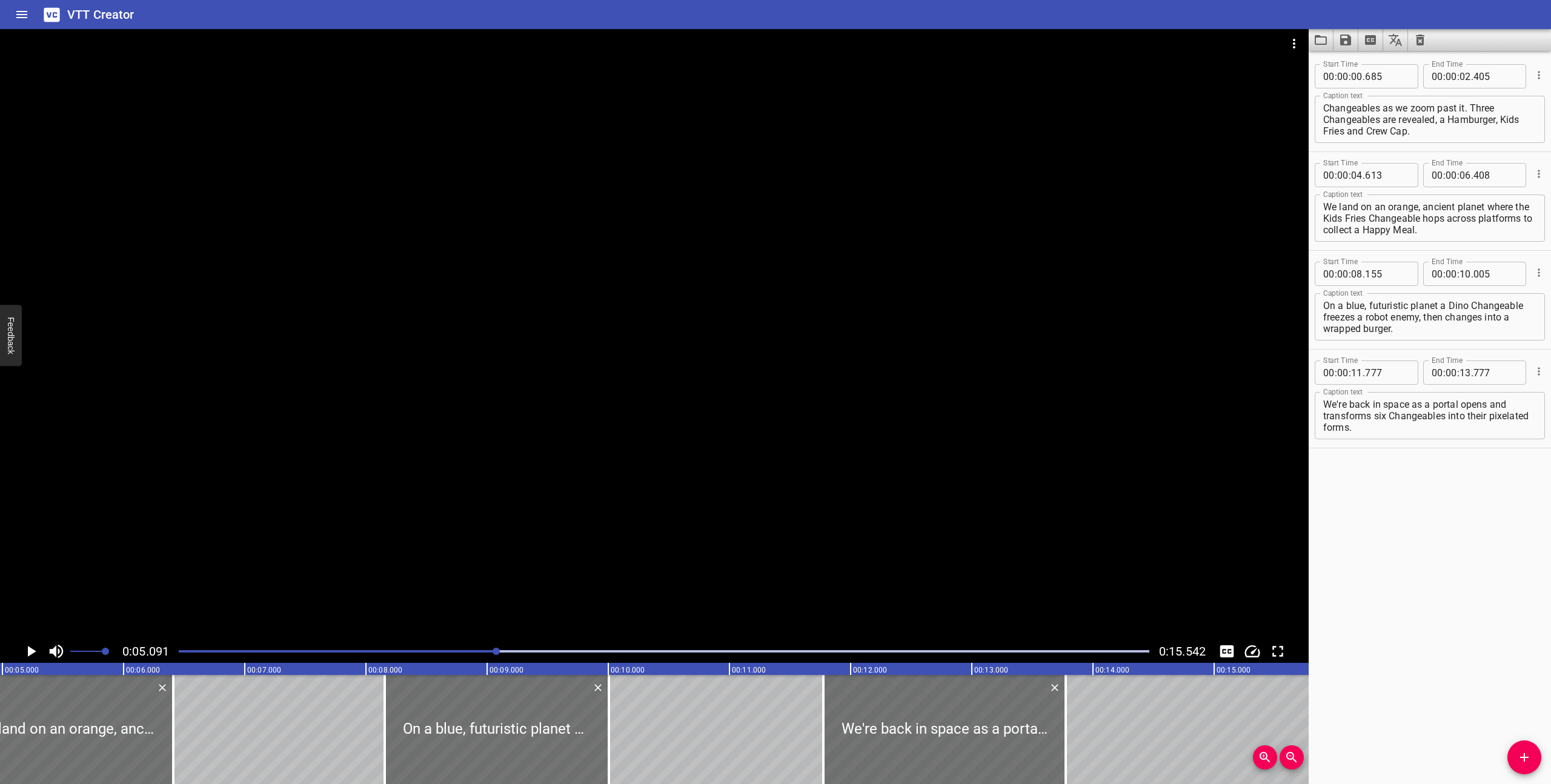
scroll to position [0, 617]
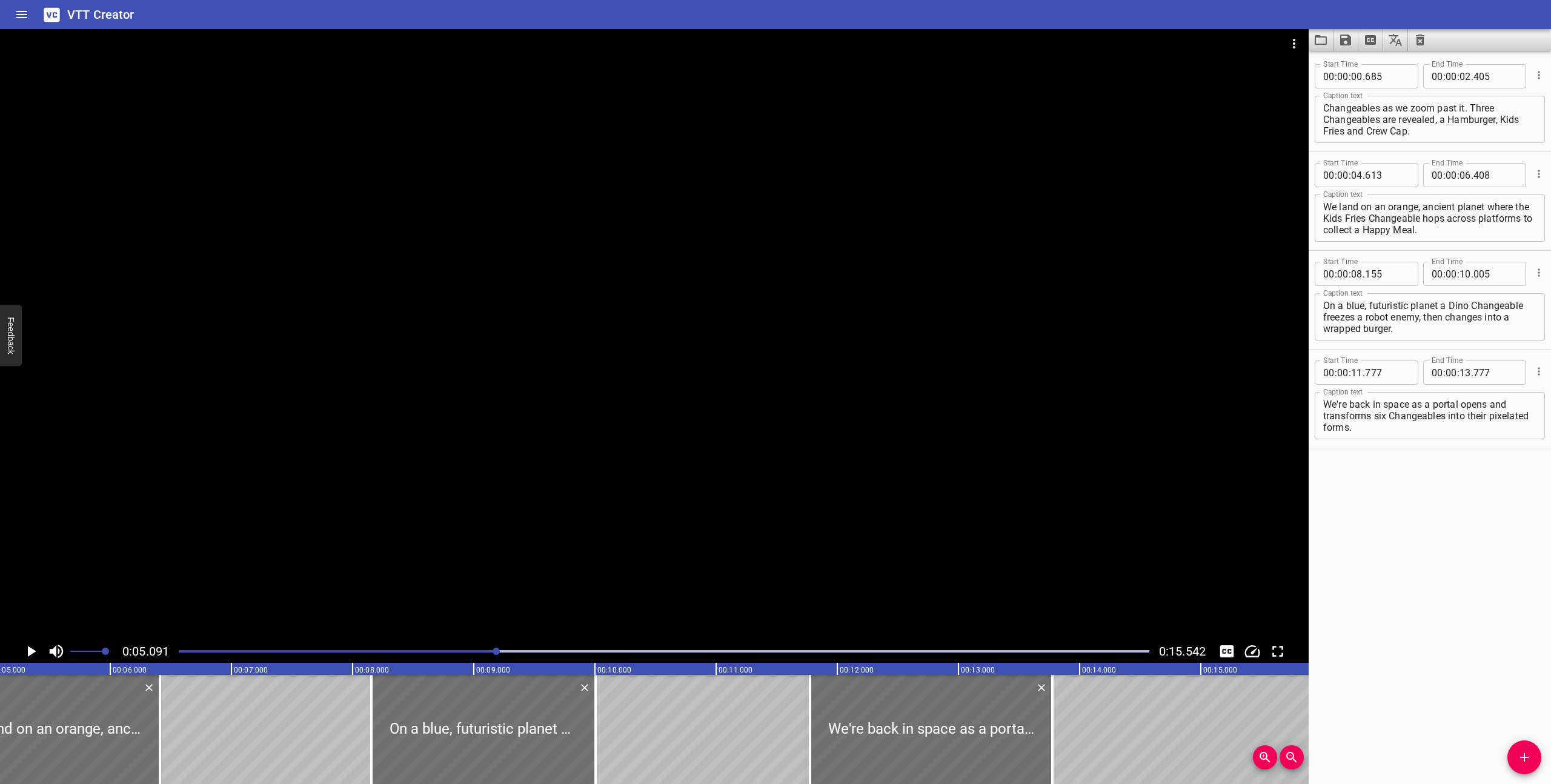
click at [30, 647] on icon "Play/Pause" at bounding box center [31, 651] width 18 height 18
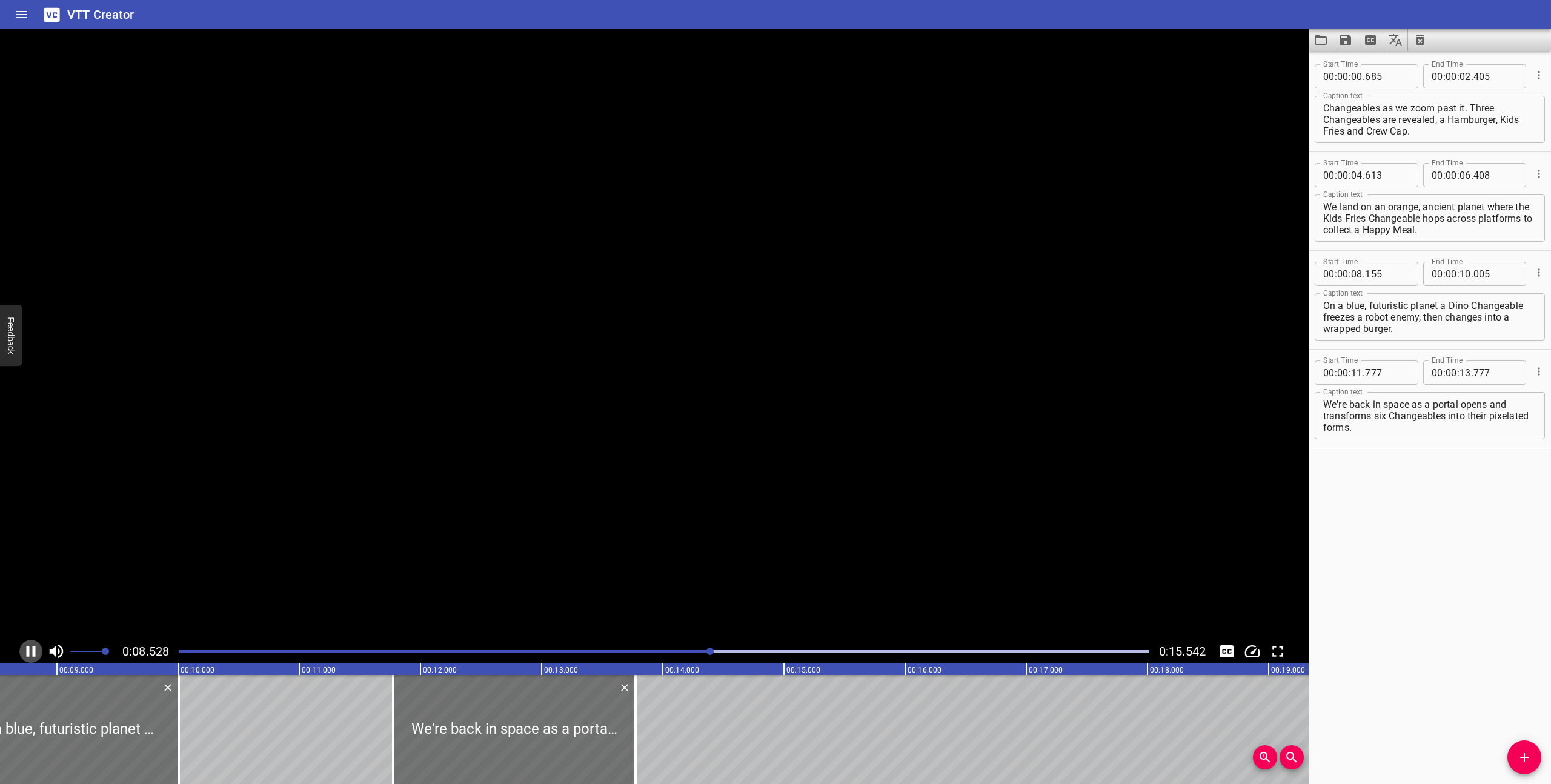
click at [30, 647] on icon "Play/Pause" at bounding box center [31, 651] width 18 height 18
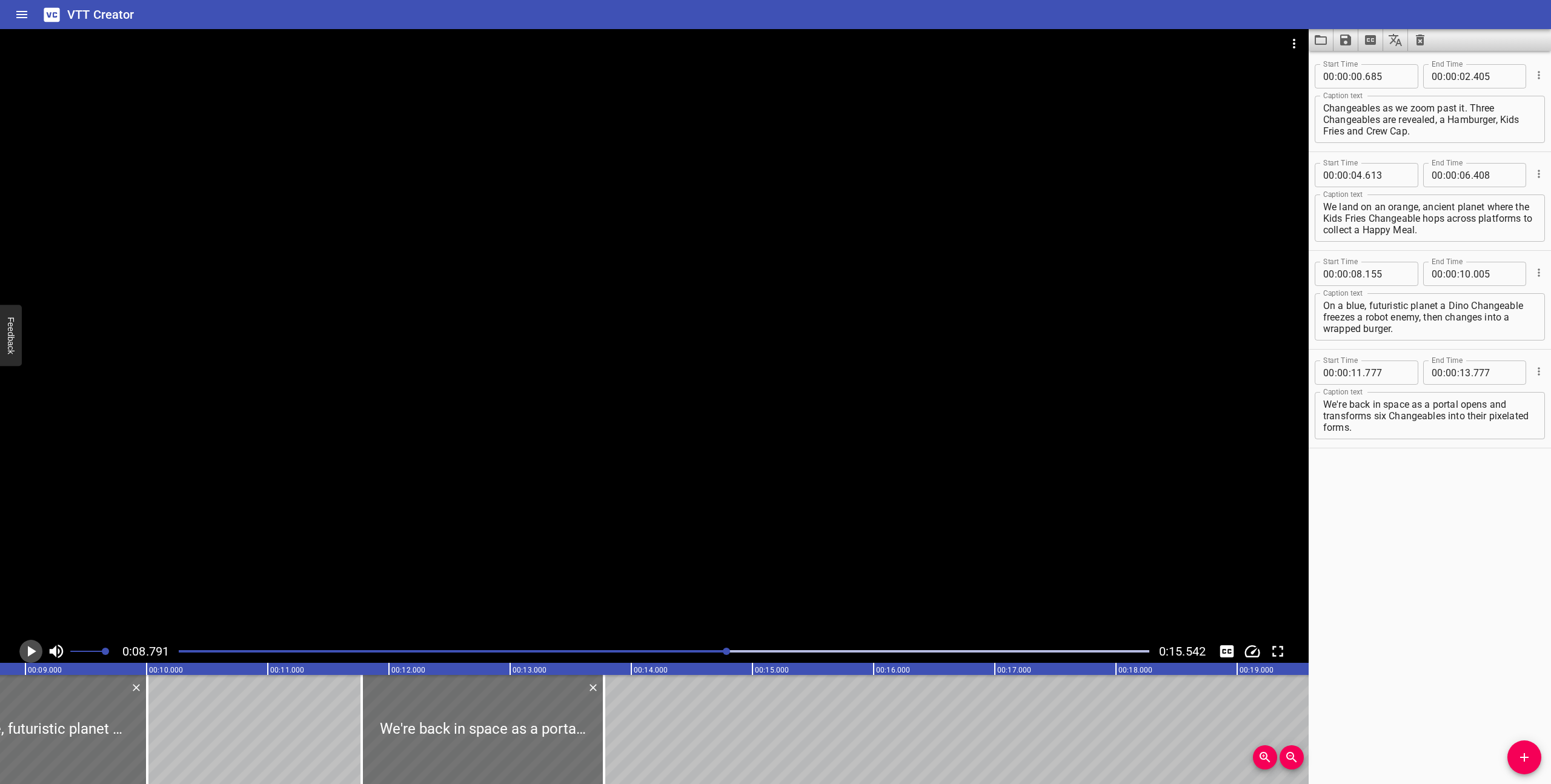
click at [30, 647] on icon "Play/Pause" at bounding box center [31, 651] width 8 height 11
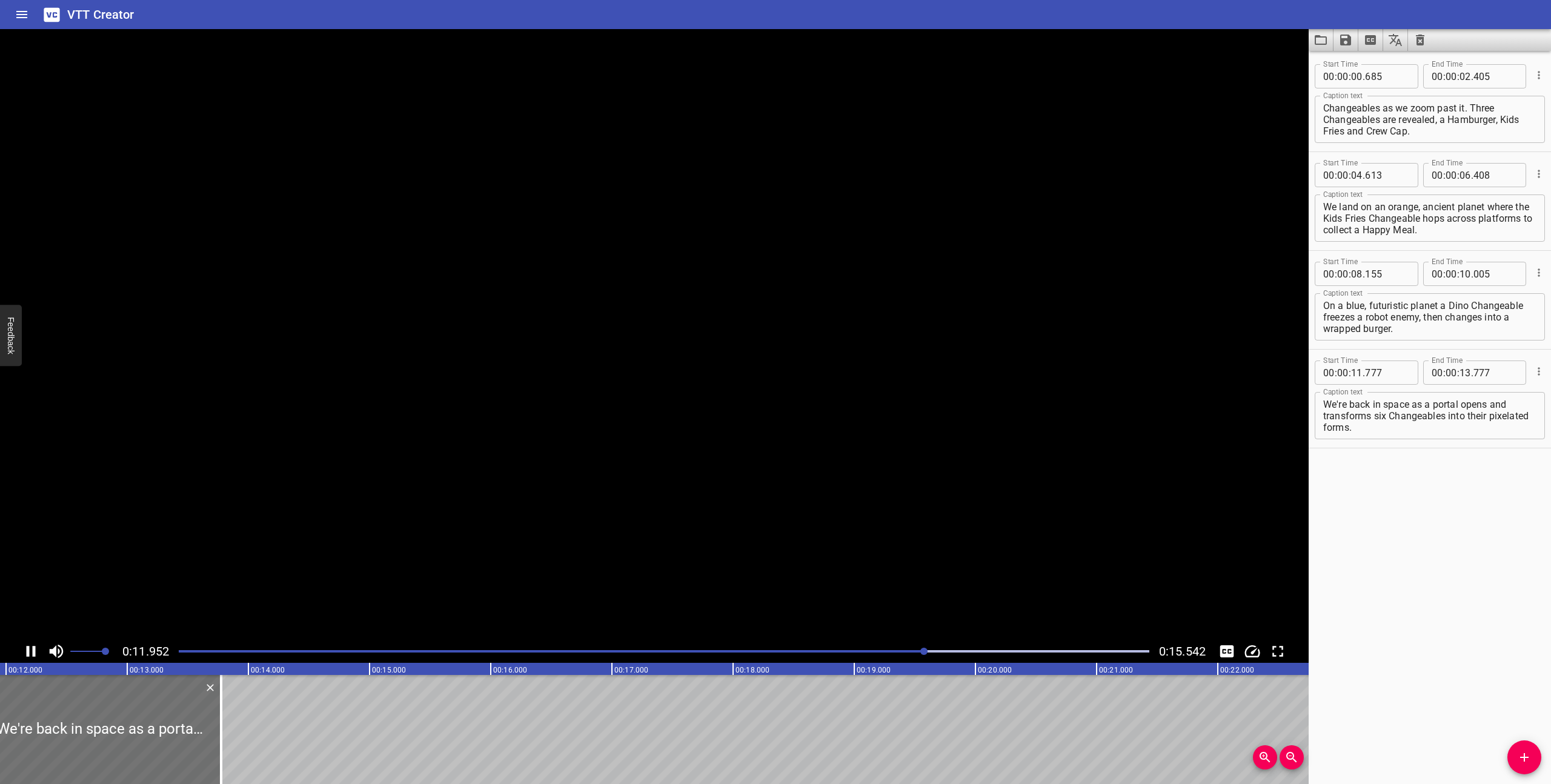
click at [30, 647] on icon "Play/Pause" at bounding box center [31, 651] width 18 height 18
click at [30, 647] on icon "Play/Pause" at bounding box center [31, 651] width 8 height 11
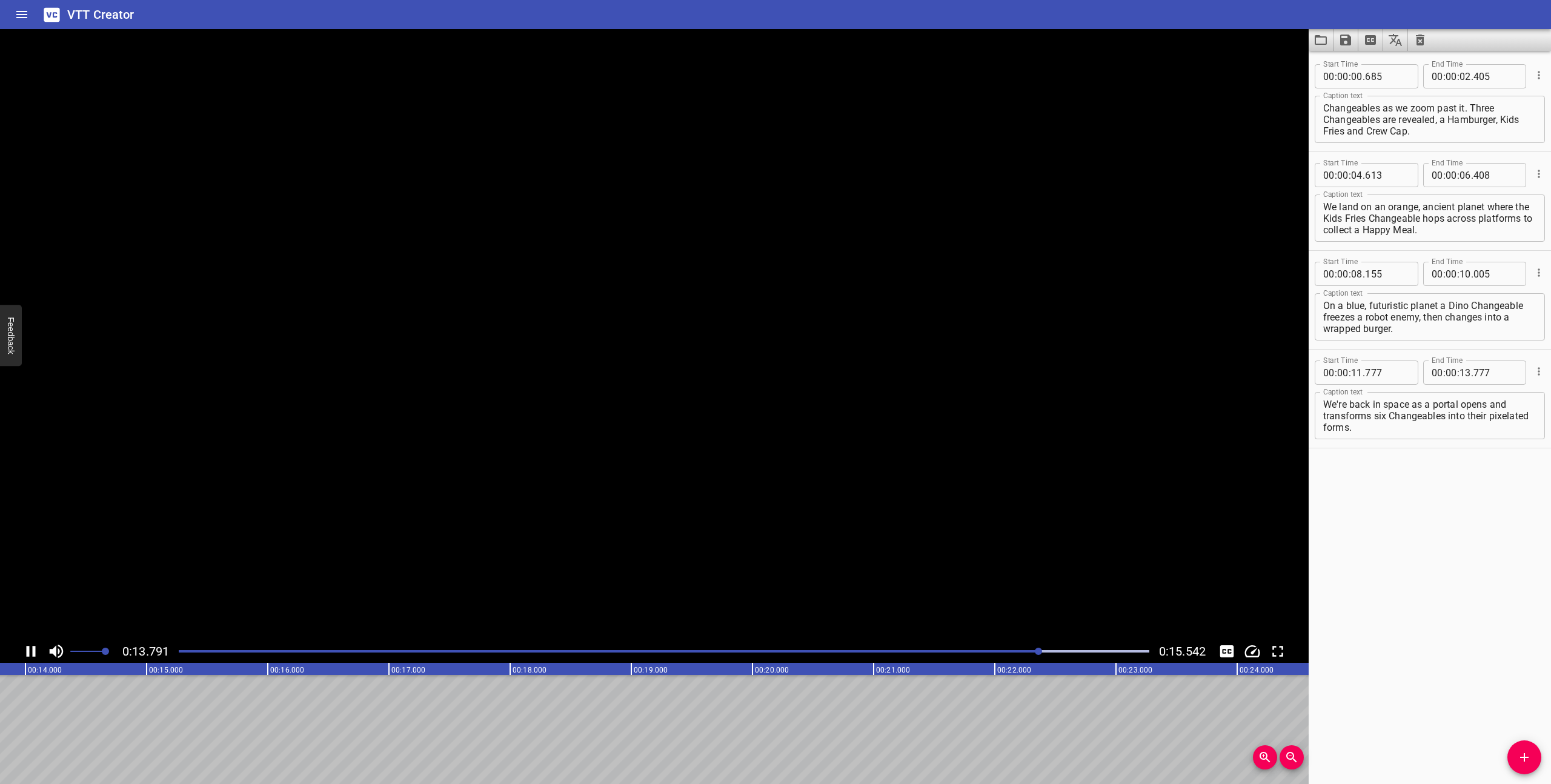
click at [30, 647] on icon "Play/Pause" at bounding box center [31, 651] width 18 height 18
click at [1361, 430] on textarea "We're back in space as a portal opens and transforms six Changeables into their…" at bounding box center [1430, 415] width 213 height 35
drag, startPoint x: 1391, startPoint y: 428, endPoint x: 1356, endPoint y: 428, distance: 35.0
click at [1356, 428] on textarea "We're back in space as a portal opens and transforms six Changeables into their…" at bounding box center [1430, 415] width 213 height 35
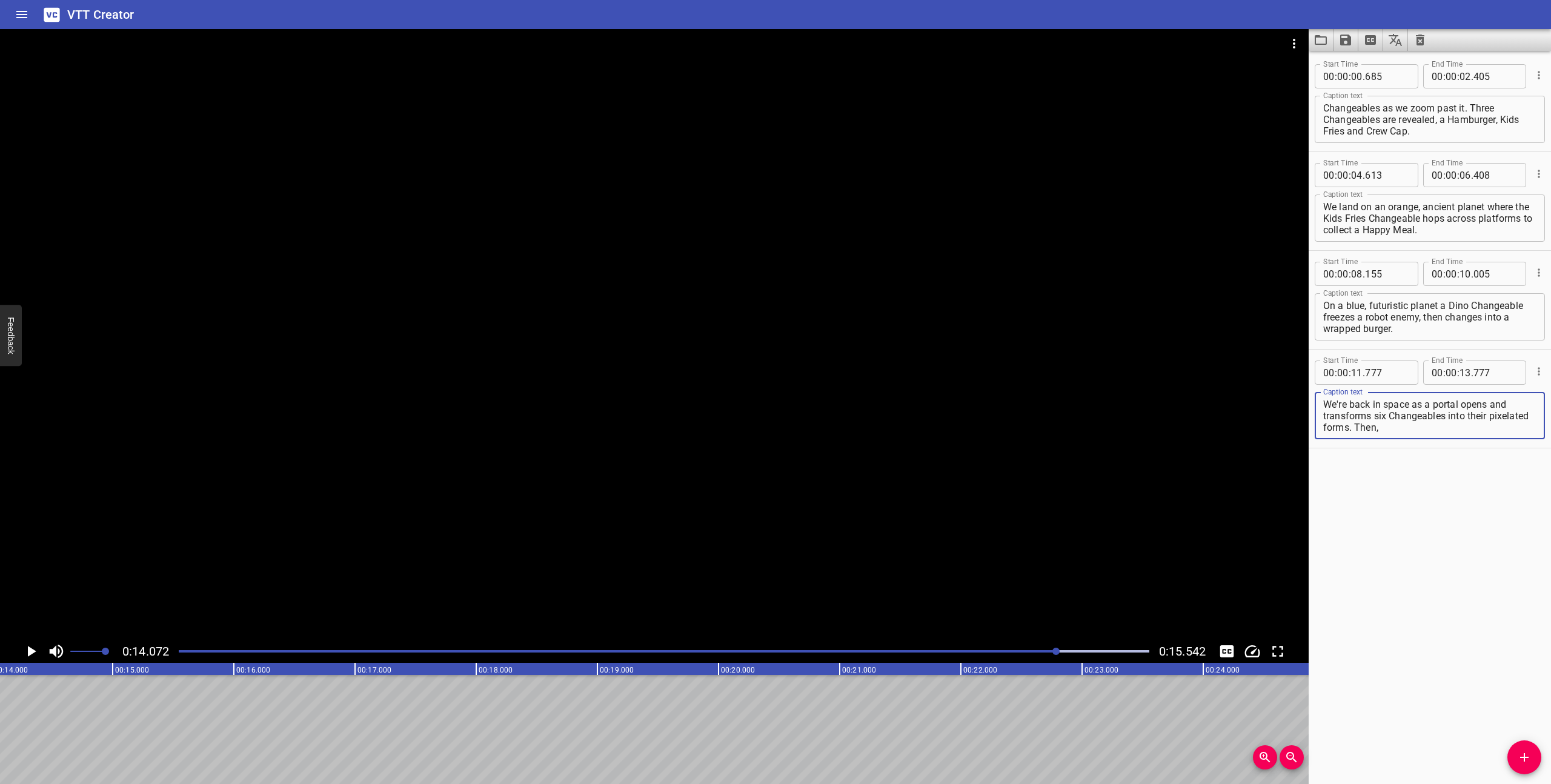
click at [1391, 430] on textarea "We're back in space as a portal opens and transforms six Changeables into their…" at bounding box center [1430, 415] width 213 height 35
drag, startPoint x: 1381, startPoint y: 427, endPoint x: 1357, endPoint y: 427, distance: 24.0
click at [1357, 427] on textarea "We're back in space as a portal opens and transforms six Changeables into their…" at bounding box center [1430, 415] width 213 height 35
drag, startPoint x: 1356, startPoint y: 415, endPoint x: 1355, endPoint y: 408, distance: 7.1
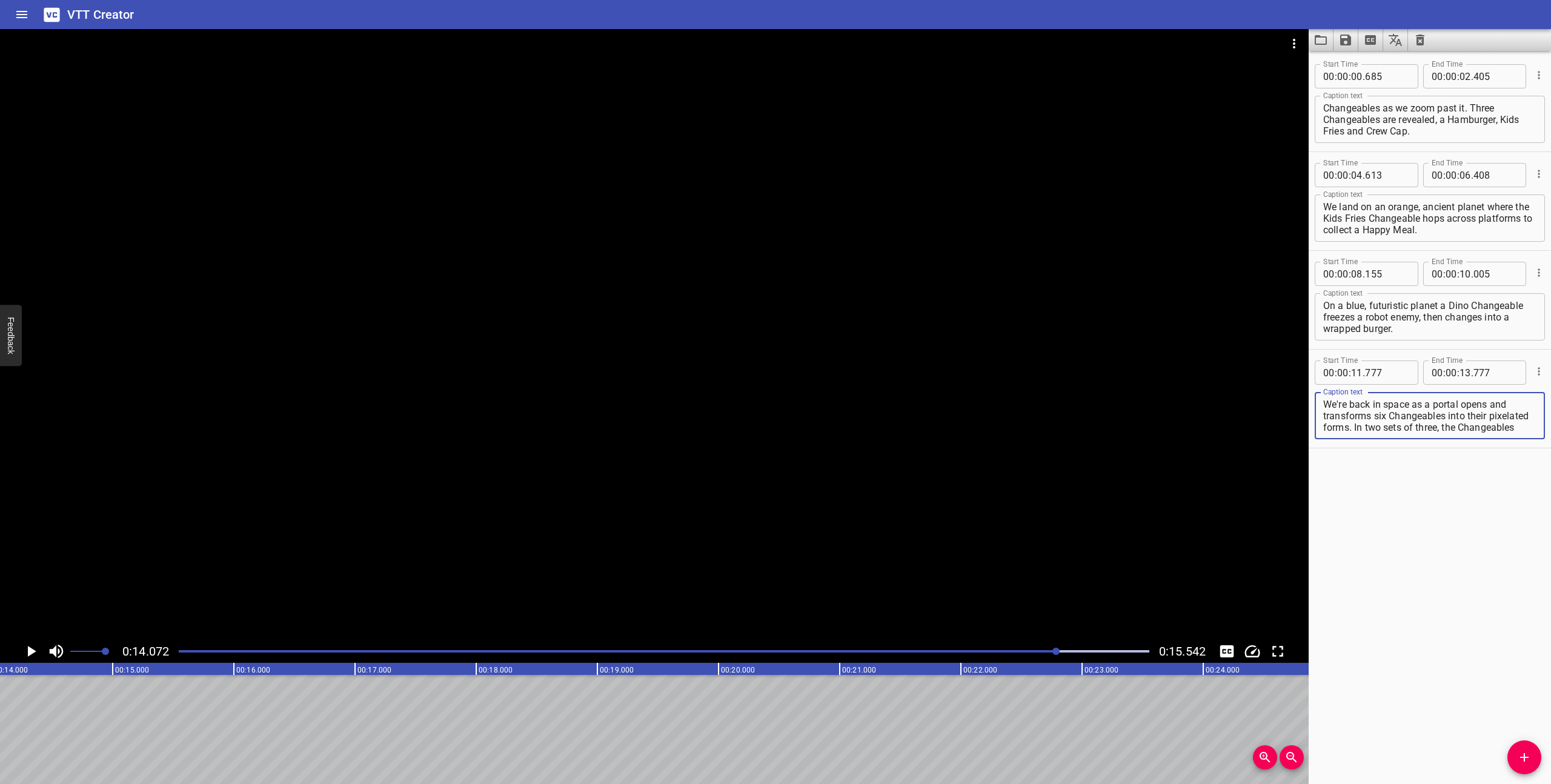
click at [1355, 408] on textarea "We're back in space as a portal opens and transforms six Changeables into their…" at bounding box center [1430, 415] width 213 height 35
click at [1362, 423] on textarea "We're back in space as a portal opens and transforms six Changeables into their…" at bounding box center [1430, 415] width 213 height 35
click at [1356, 423] on textarea "We're back in space as a portal opens and transforms six Changeables into their…" at bounding box center [1430, 415] width 213 height 35
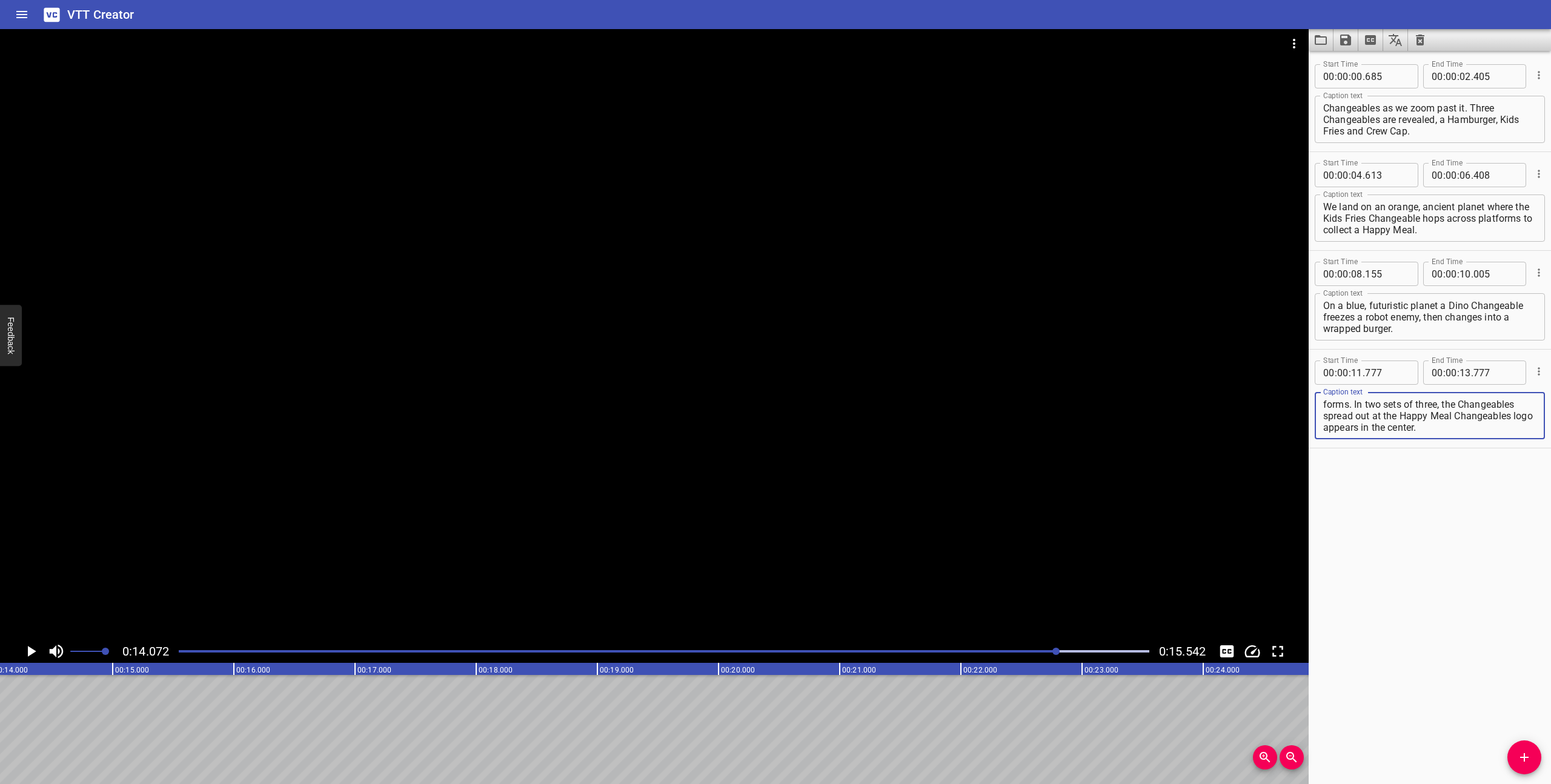
drag, startPoint x: 1373, startPoint y: 430, endPoint x: 1367, endPoint y: 419, distance: 12.5
click at [1367, 422] on textarea "We're back in space as a portal opens and transforms six Changeables into their…" at bounding box center [1430, 415] width 213 height 35
click at [1367, 419] on textarea "We're back in space as a portal opens and transforms six Changeables into their…" at bounding box center [1430, 415] width 213 height 35
click at [1372, 417] on textarea "We're back in space as a portal opens and transforms six Changeables into their…" at bounding box center [1430, 415] width 213 height 35
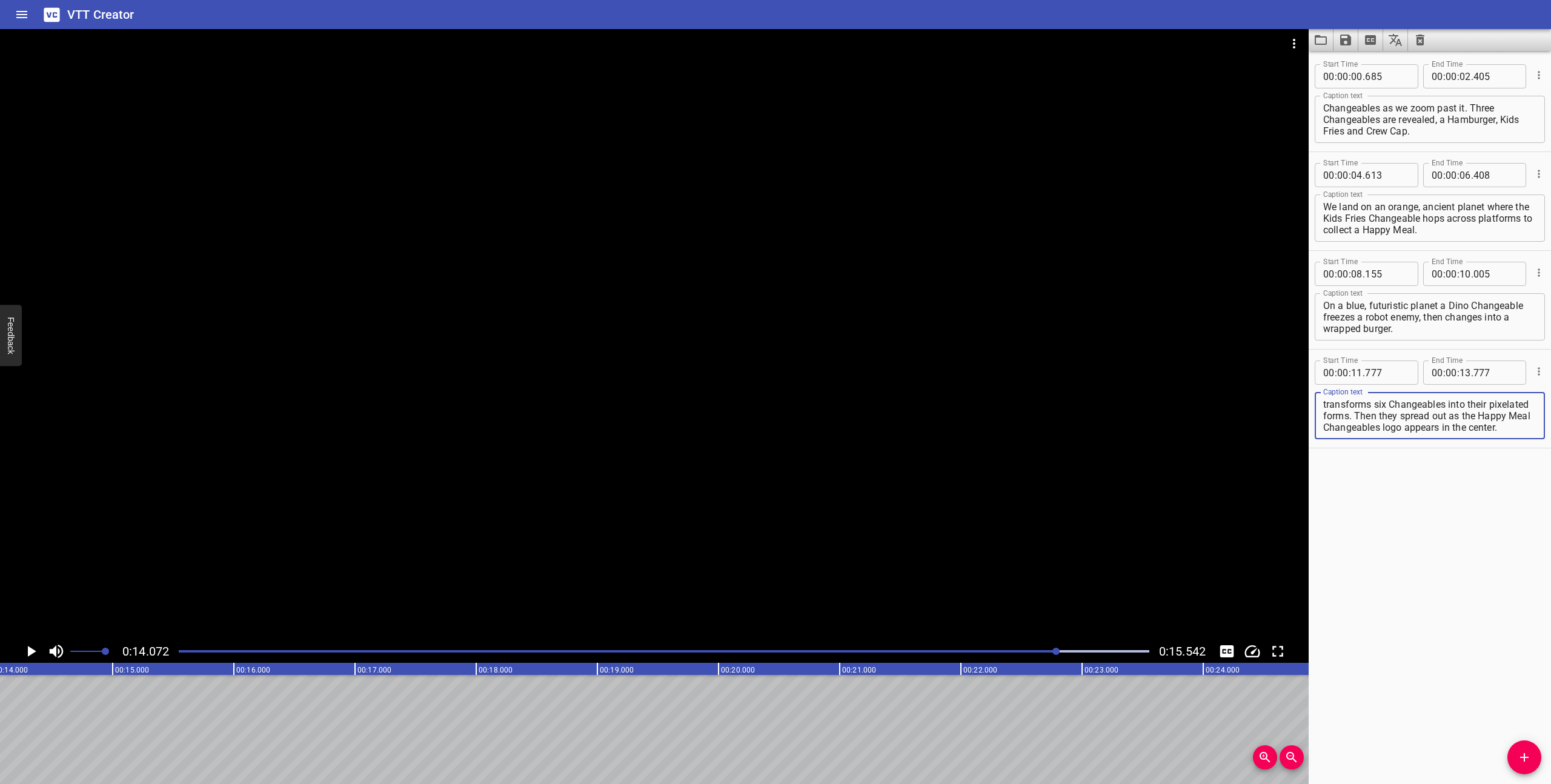
click at [1376, 417] on textarea "We're back in space as a portal opens and transforms six Changeables into their…" at bounding box center [1430, 415] width 213 height 35
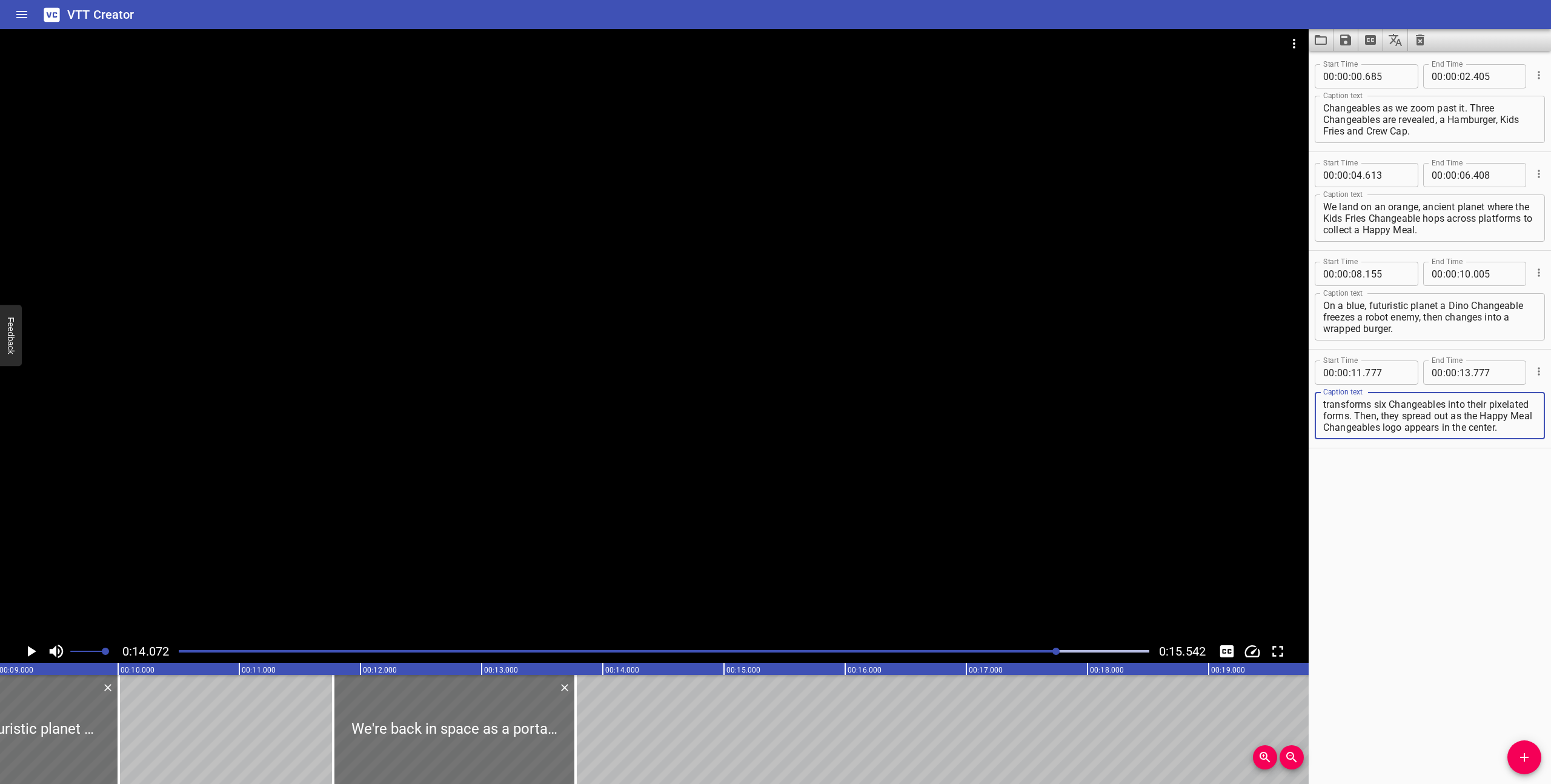
scroll to position [0, 1081]
click at [177, 650] on div at bounding box center [664, 651] width 985 height 17
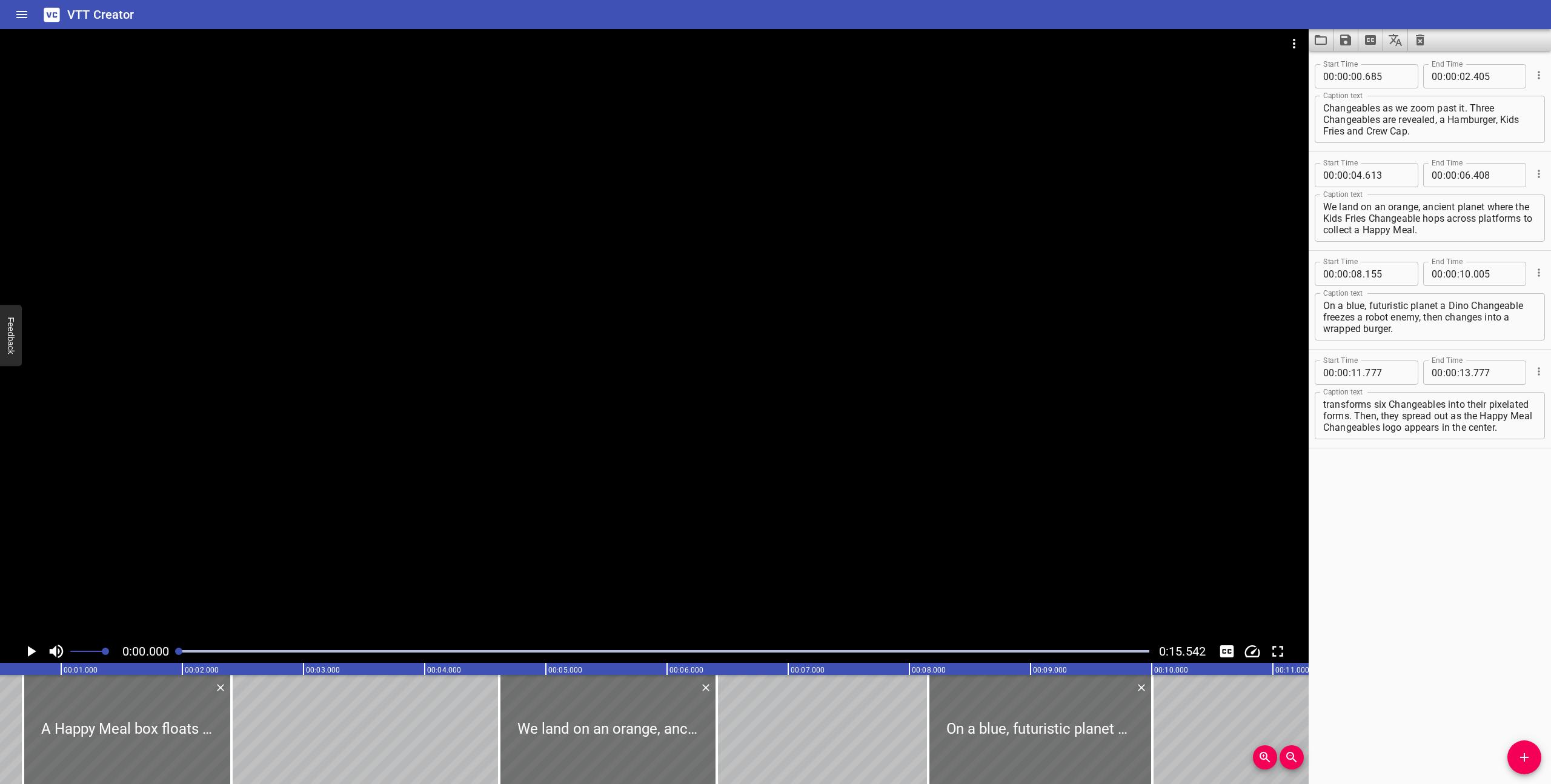
scroll to position [0, 0]
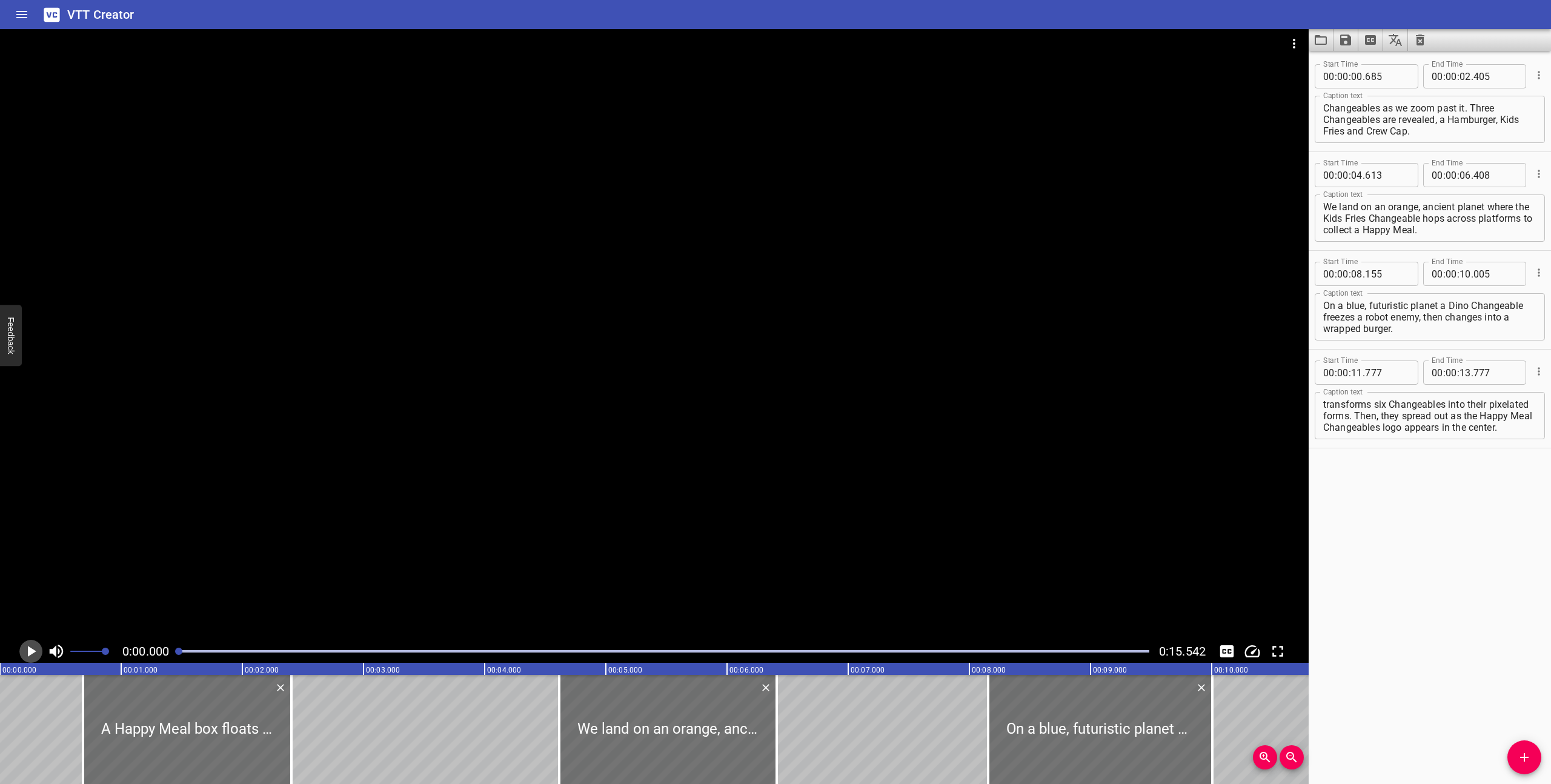
click at [31, 650] on icon "Play/Pause" at bounding box center [31, 651] width 8 height 11
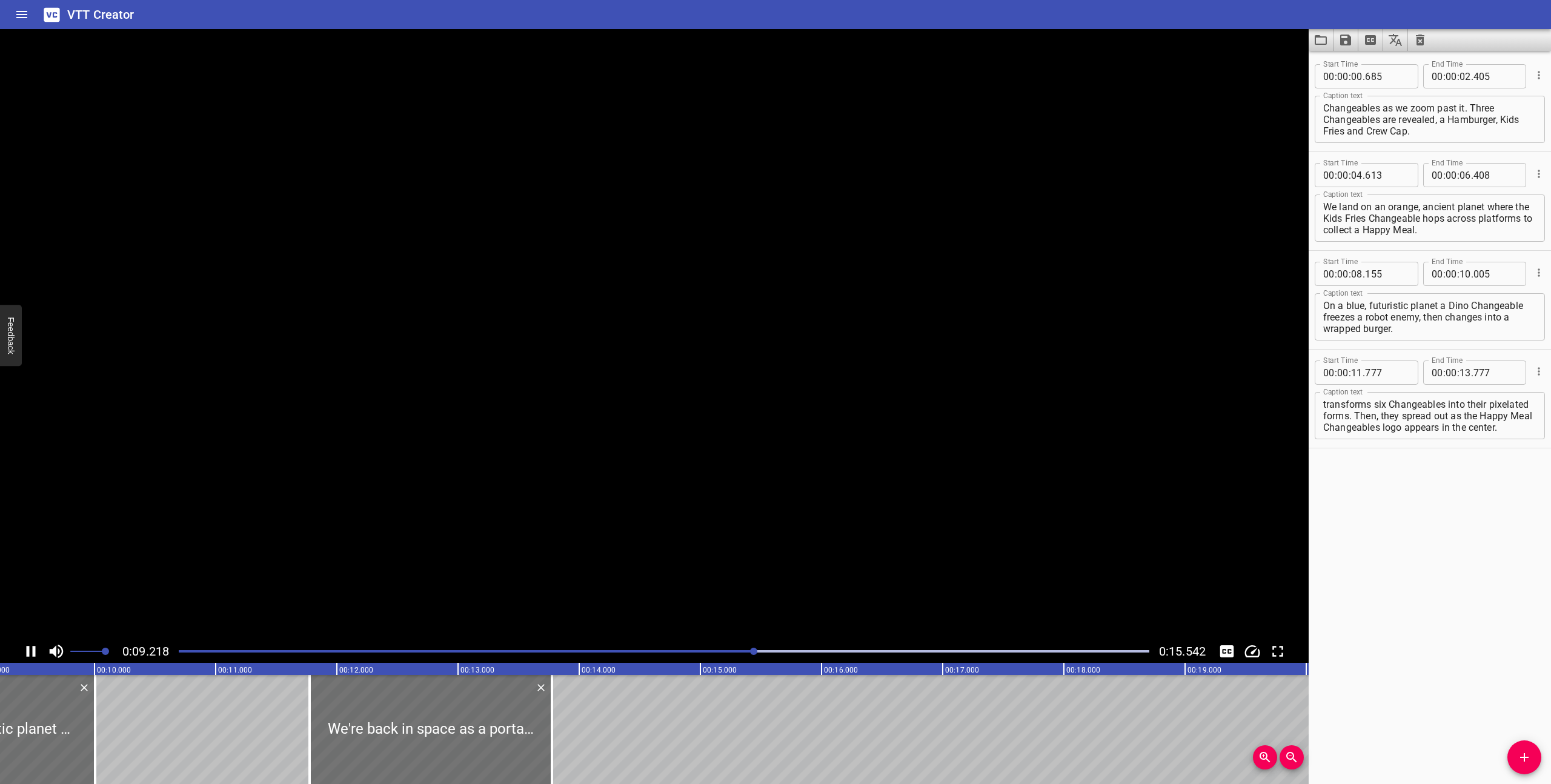
click at [31, 648] on icon "Play/Pause" at bounding box center [31, 651] width 18 height 18
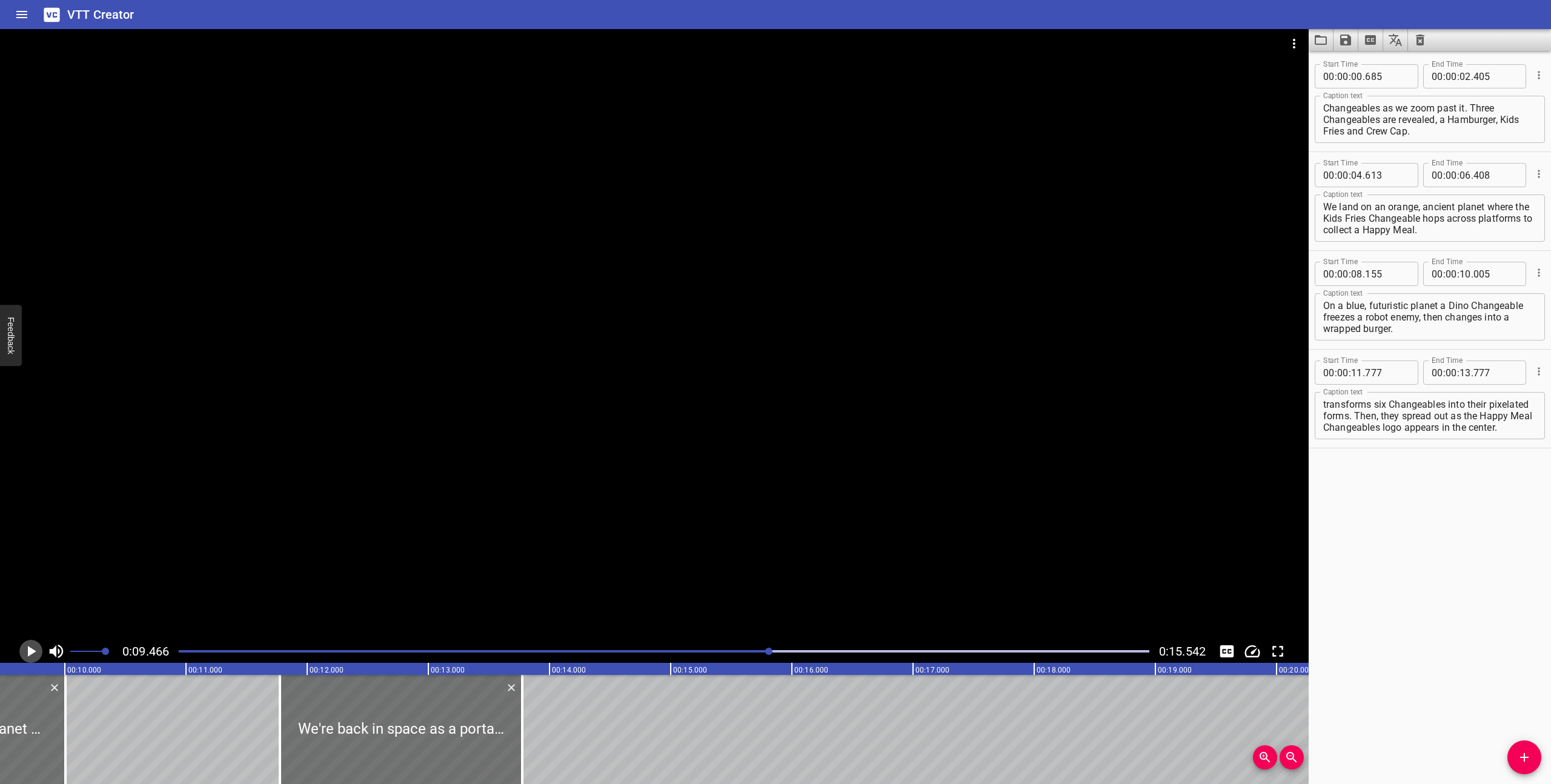
click at [31, 648] on icon "Play/Pause" at bounding box center [31, 651] width 18 height 18
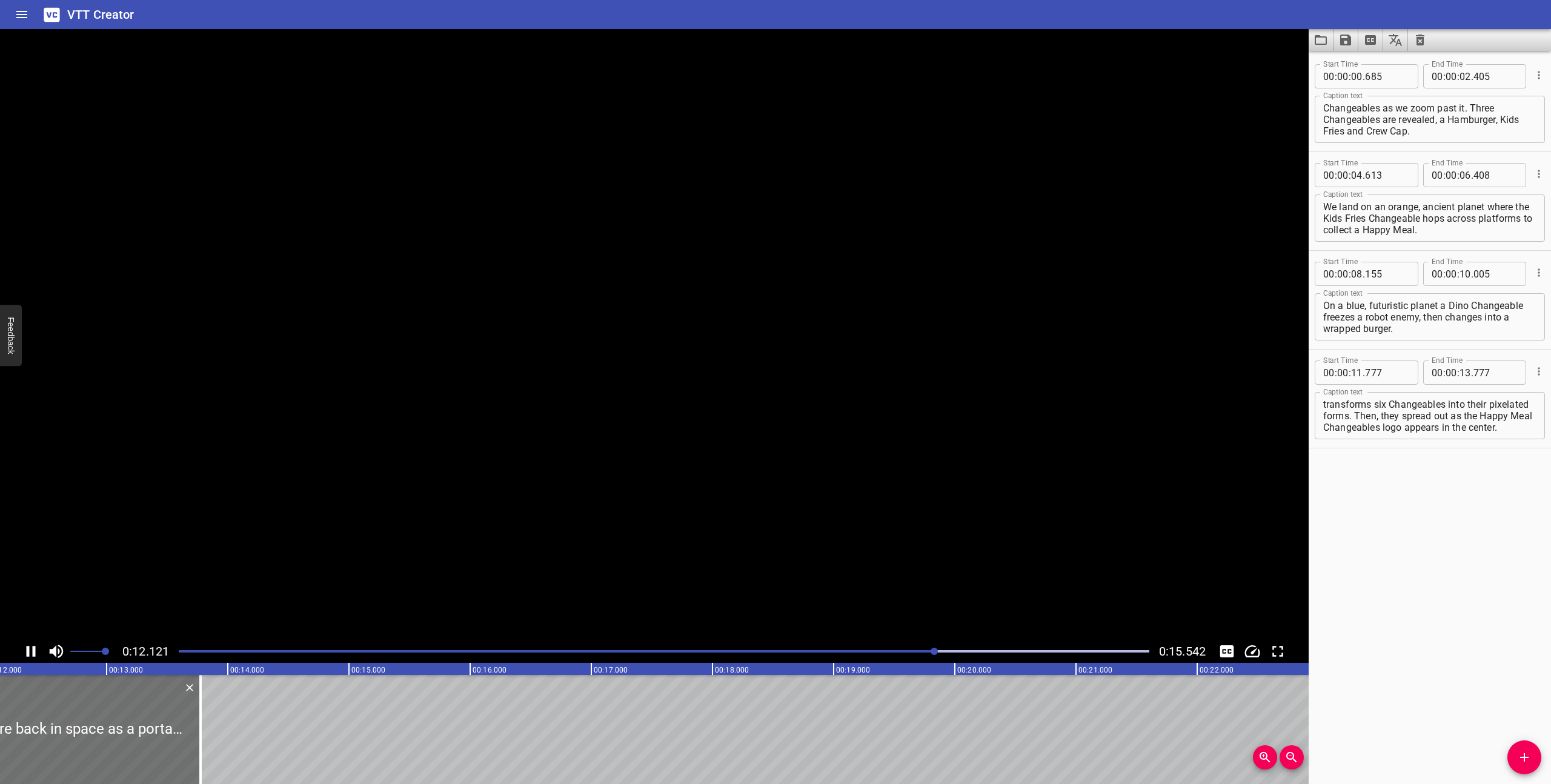
click at [31, 648] on icon "Play/Pause" at bounding box center [31, 651] width 18 height 18
click at [31, 646] on icon "Play/Pause" at bounding box center [31, 651] width 18 height 18
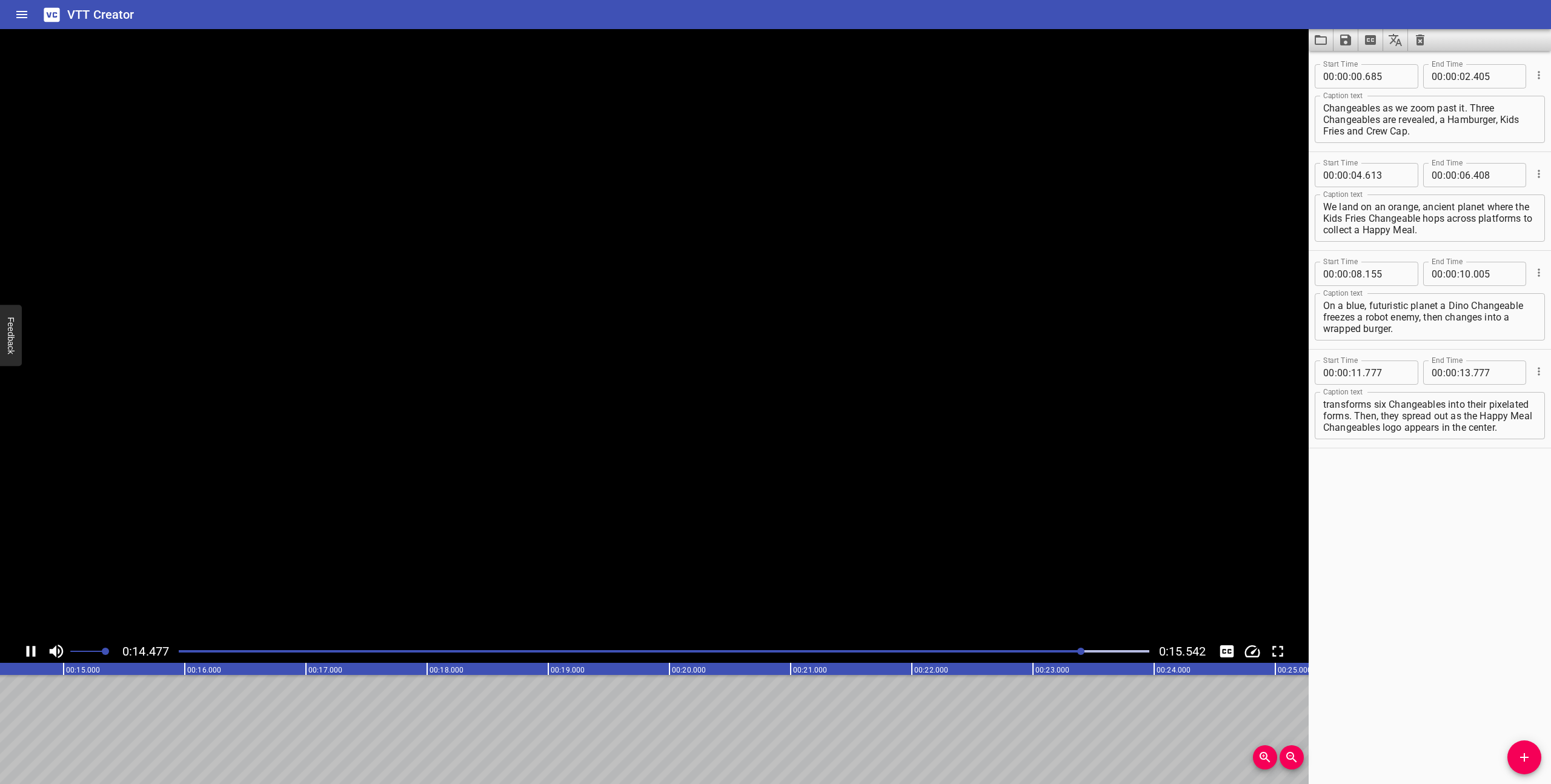
click at [31, 646] on icon "Play/Pause" at bounding box center [31, 651] width 18 height 18
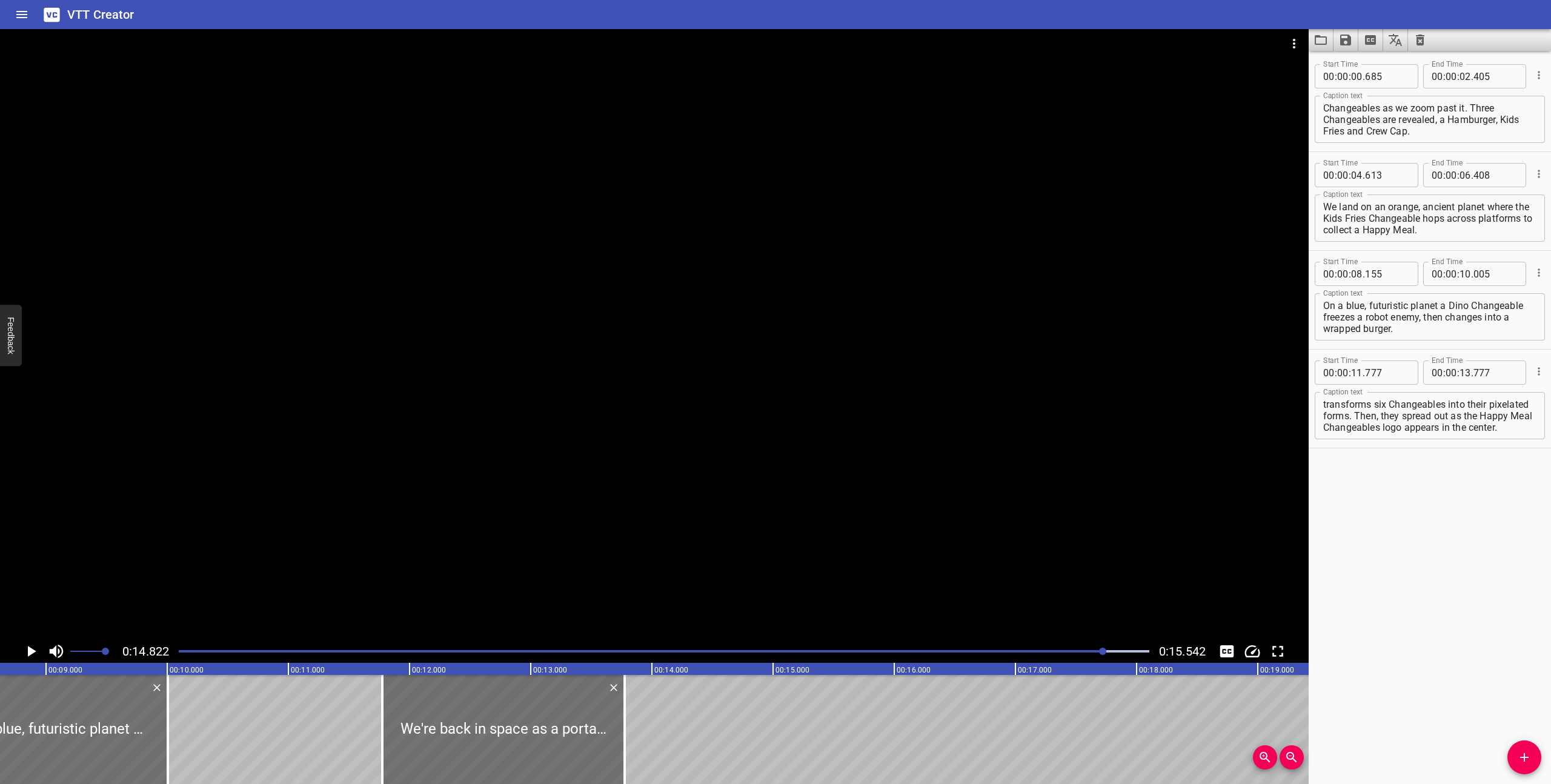
scroll to position [0, 0]
click at [1346, 38] on icon "Save captions to file" at bounding box center [1345, 40] width 11 height 11
click at [1372, 70] on li "Save to VTT file" at bounding box center [1378, 67] width 89 height 22
drag, startPoint x: 1384, startPoint y: 428, endPoint x: 1368, endPoint y: 427, distance: 16.0
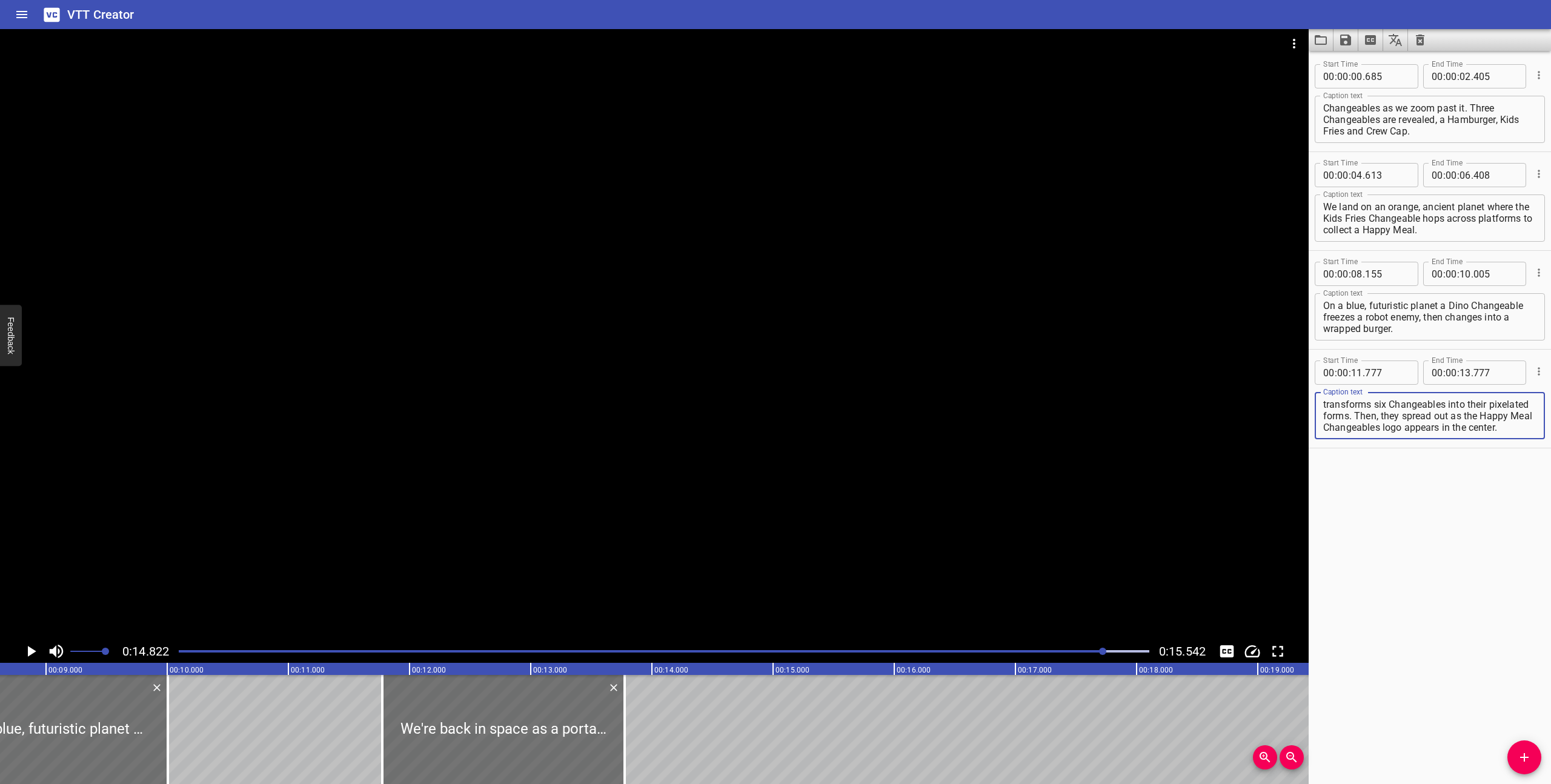
click at [1367, 427] on textarea "We're back in space as a portal opens and transforms six Changeables into their…" at bounding box center [1430, 415] width 213 height 35
click at [1368, 427] on textarea "We're back in space as a portal opens and transforms six Changeables into their…" at bounding box center [1430, 415] width 213 height 35
click at [1384, 418] on textarea "We're back in space as a portal opens and transforms six Changeables into their…" at bounding box center [1430, 415] width 213 height 35
click at [1512, 423] on textarea "We're back in space as a portal opens and transforms six Changeables into their…" at bounding box center [1430, 415] width 213 height 35
type textarea "We're back in space as a portal opens and transforms six Changeables into their…"
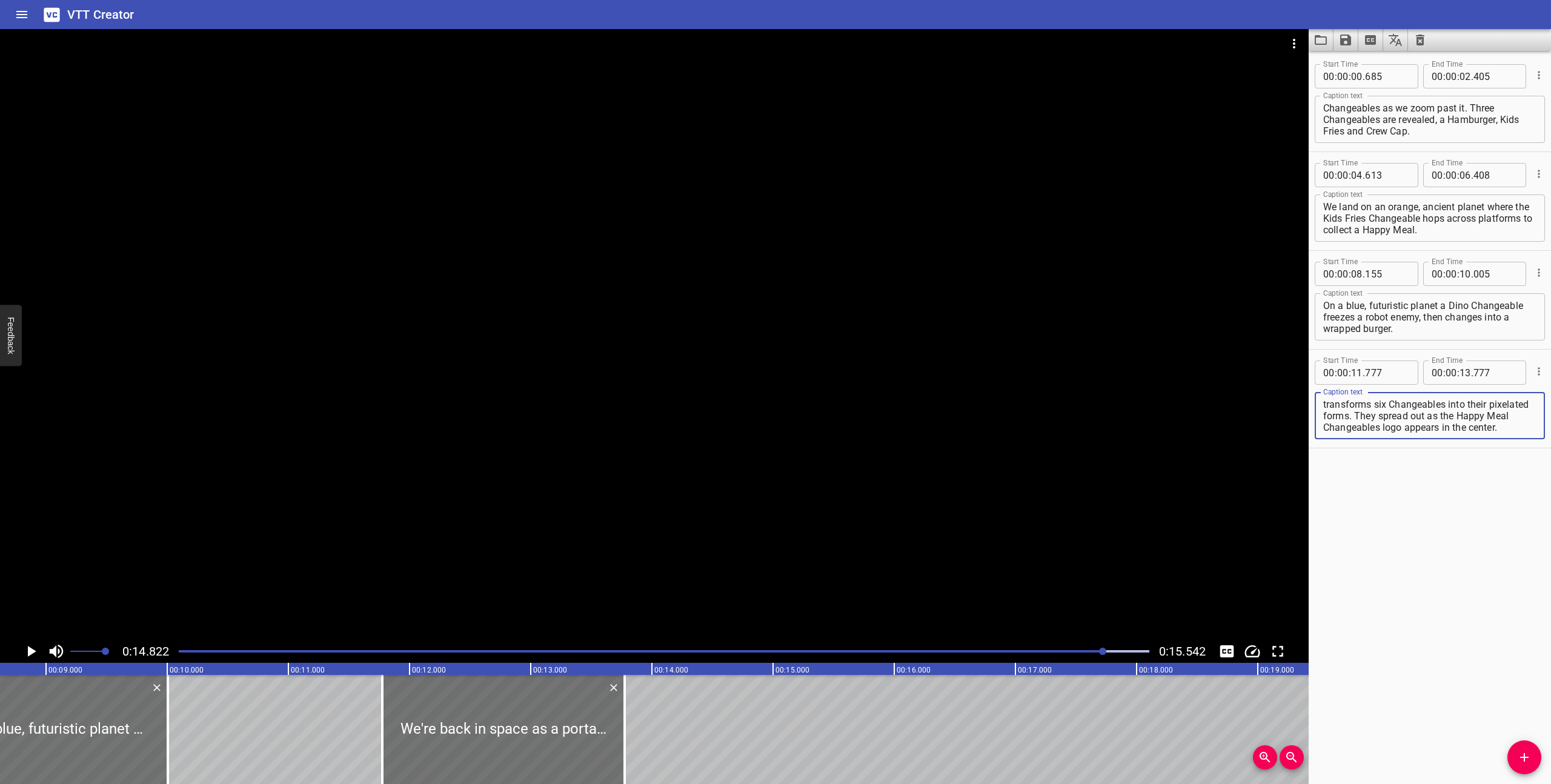
click at [830, 648] on div at bounding box center [664, 651] width 985 height 17
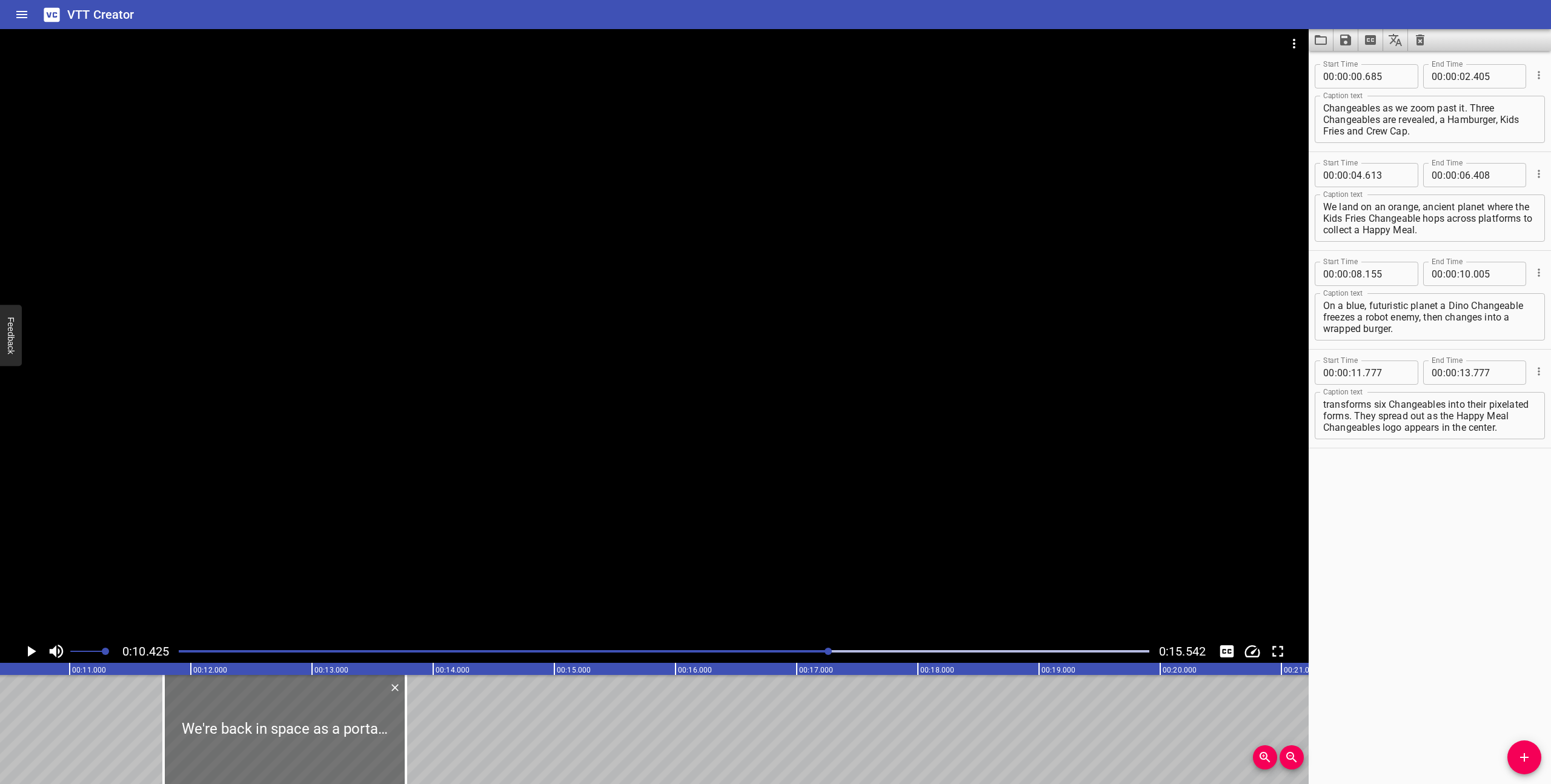
click at [831, 587] on div at bounding box center [654, 334] width 1308 height 611
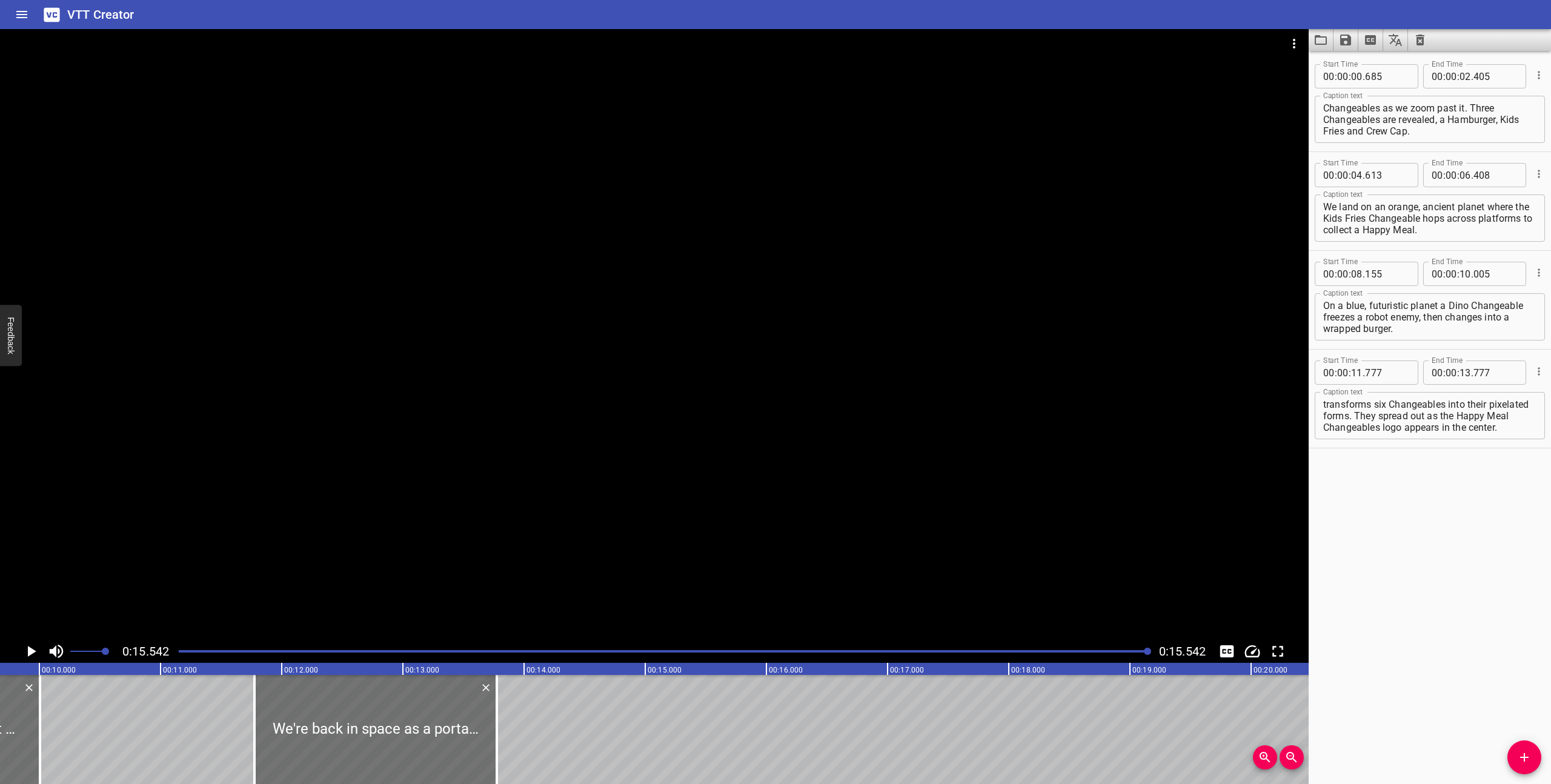
scroll to position [0, 1158]
drag, startPoint x: 513, startPoint y: 743, endPoint x: 481, endPoint y: 741, distance: 32.1
click at [481, 741] on div at bounding box center [478, 729] width 12 height 109
click at [481, 741] on div at bounding box center [478, 729] width 12 height 109
type input "517"
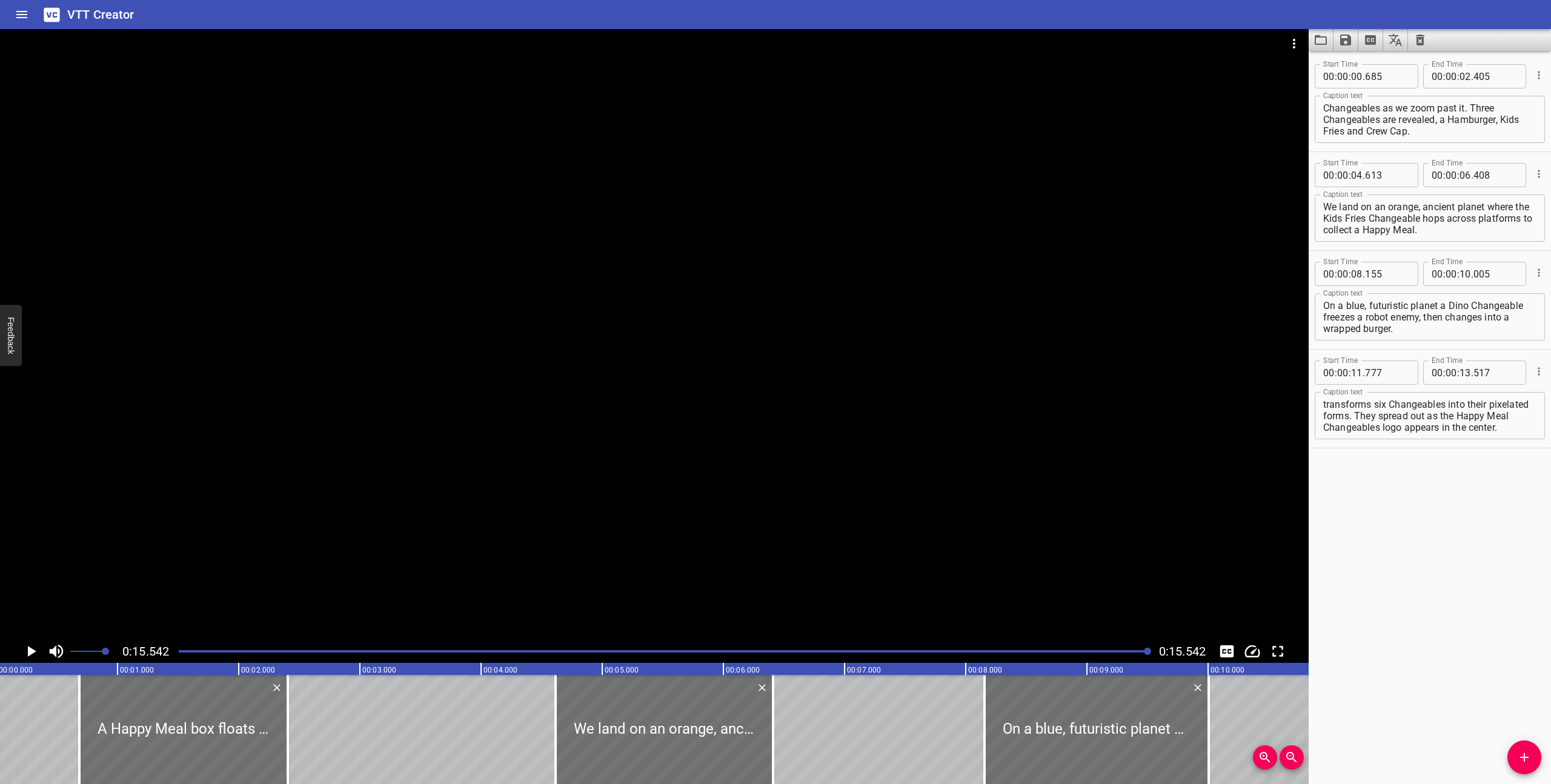
scroll to position [0, 0]
click at [179, 651] on div "Play progress" at bounding box center [664, 651] width 970 height 3
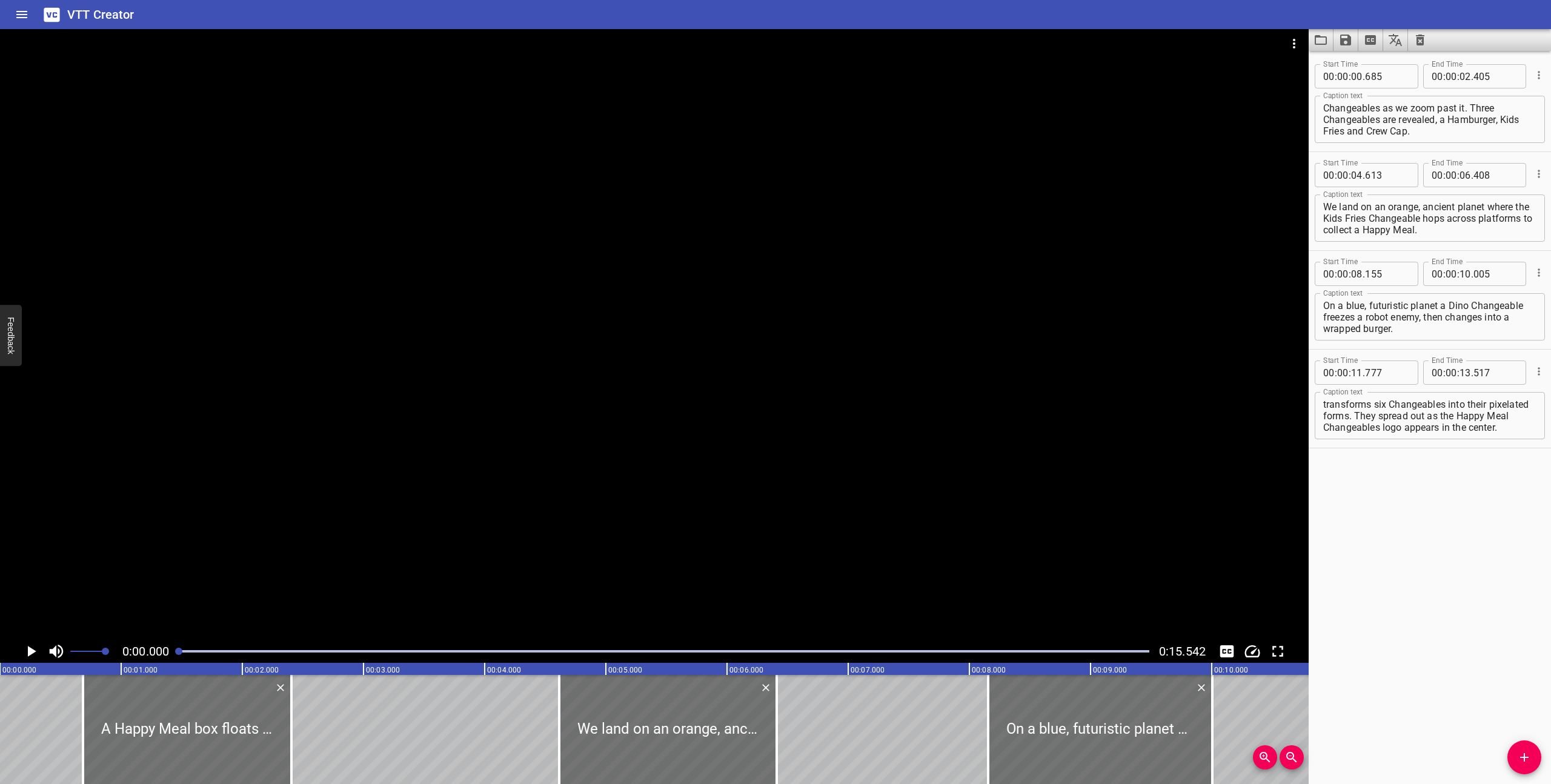
click at [1418, 41] on icon "Clear captions" at bounding box center [1420, 40] width 8 height 11
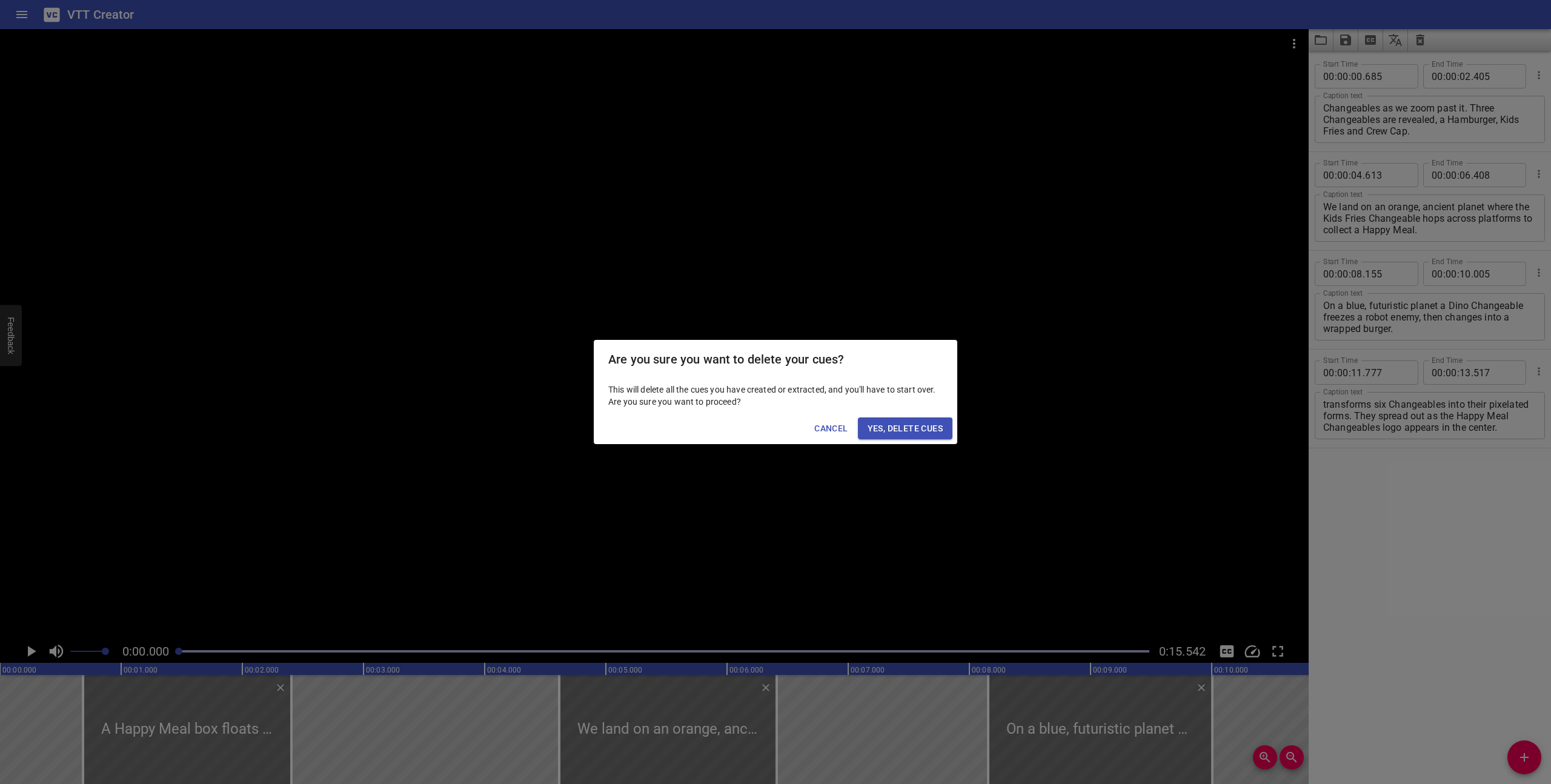
click at [936, 423] on span "Yes, Delete Cues" at bounding box center [906, 428] width 75 height 15
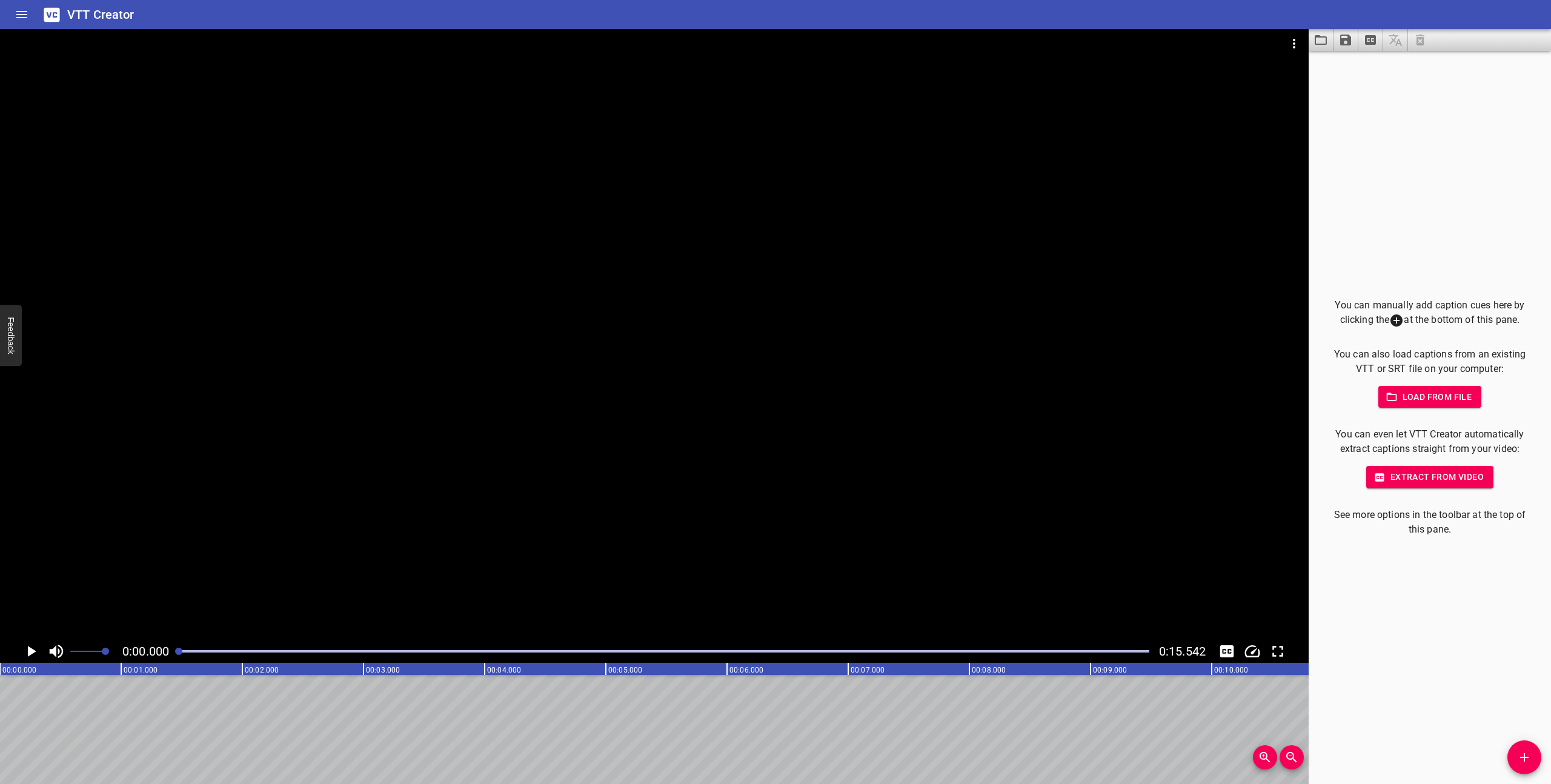
click at [35, 652] on icon "Play/Pause" at bounding box center [31, 651] width 18 height 18
click at [35, 652] on icon "Play/Pause" at bounding box center [31, 651] width 9 height 11
click at [31, 651] on icon "Play/Pause" at bounding box center [31, 651] width 8 height 11
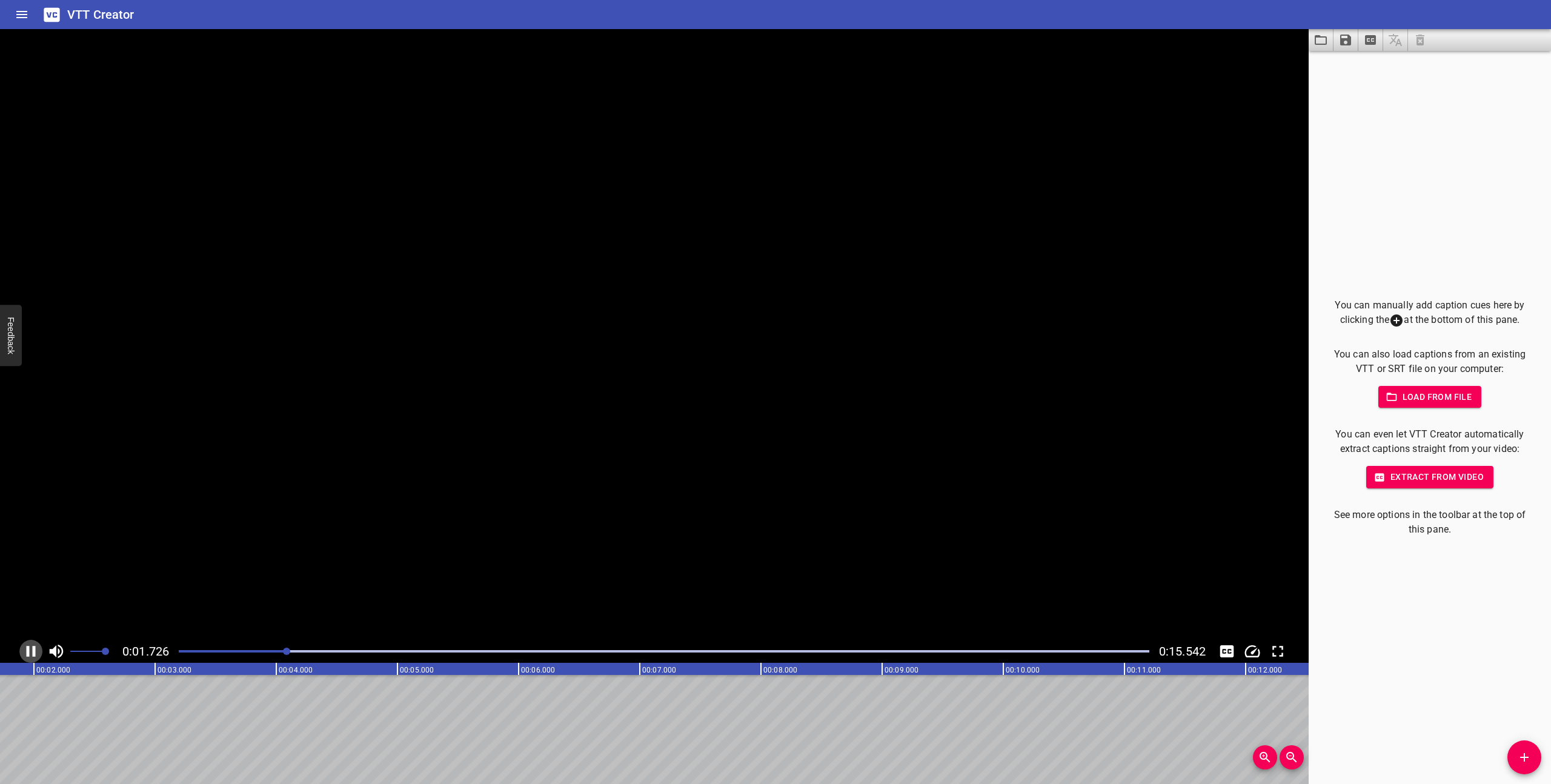
click at [31, 651] on icon "Play/Pause" at bounding box center [31, 651] width 18 height 18
click at [30, 648] on icon "Play/Pause" at bounding box center [31, 651] width 8 height 11
click at [30, 648] on icon "Play/Pause" at bounding box center [31, 651] width 18 height 18
click at [1530, 756] on icon "Add Cue" at bounding box center [1524, 757] width 14 height 14
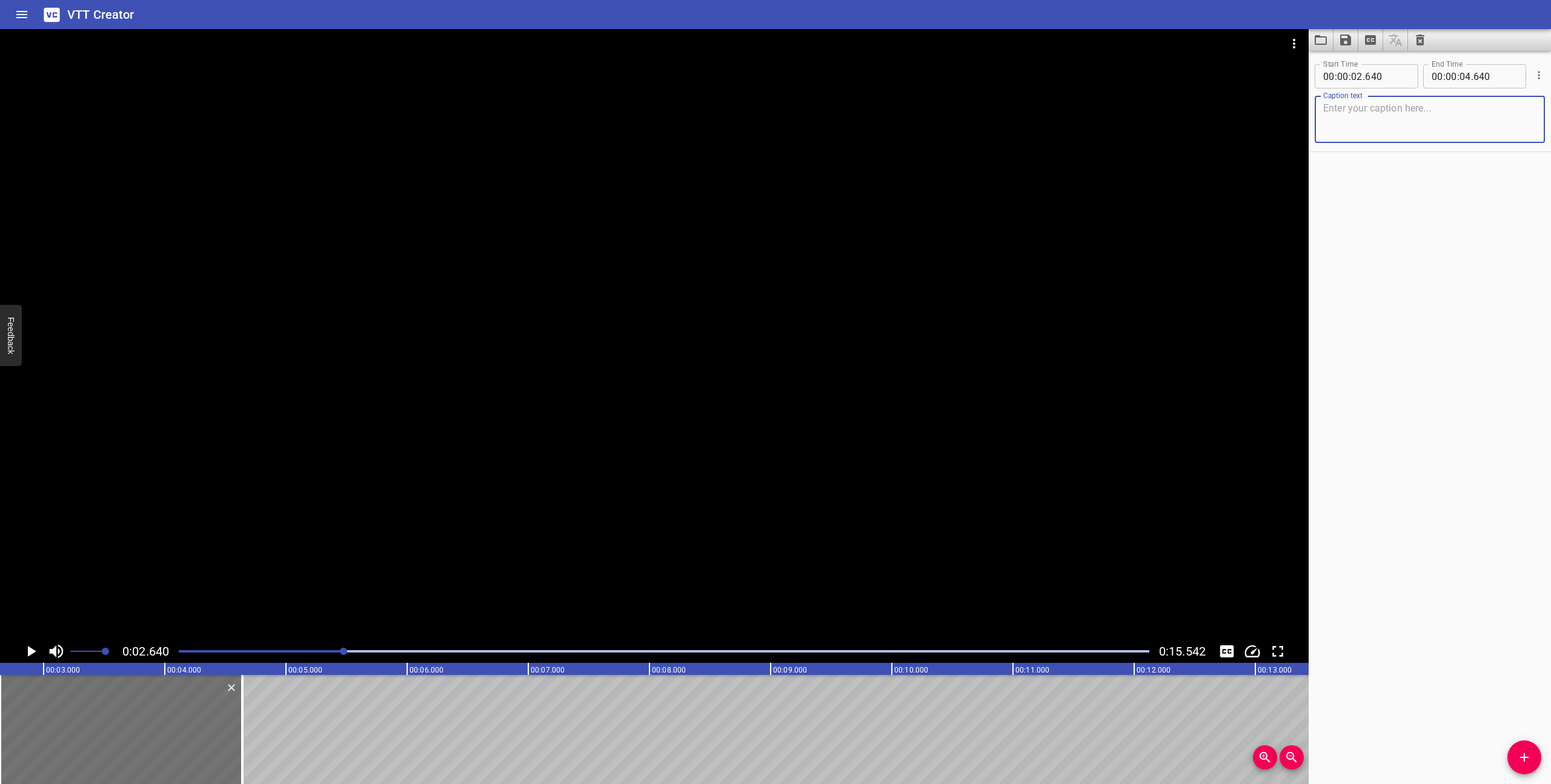
click at [1399, 116] on textarea at bounding box center [1430, 119] width 213 height 35
type textarea "[space whooshing]"
click at [1320, 110] on div "[space whooshing] Caption text" at bounding box center [1430, 119] width 230 height 47
click at [1324, 109] on textarea "[space whooshing]" at bounding box center [1430, 119] width 213 height 35
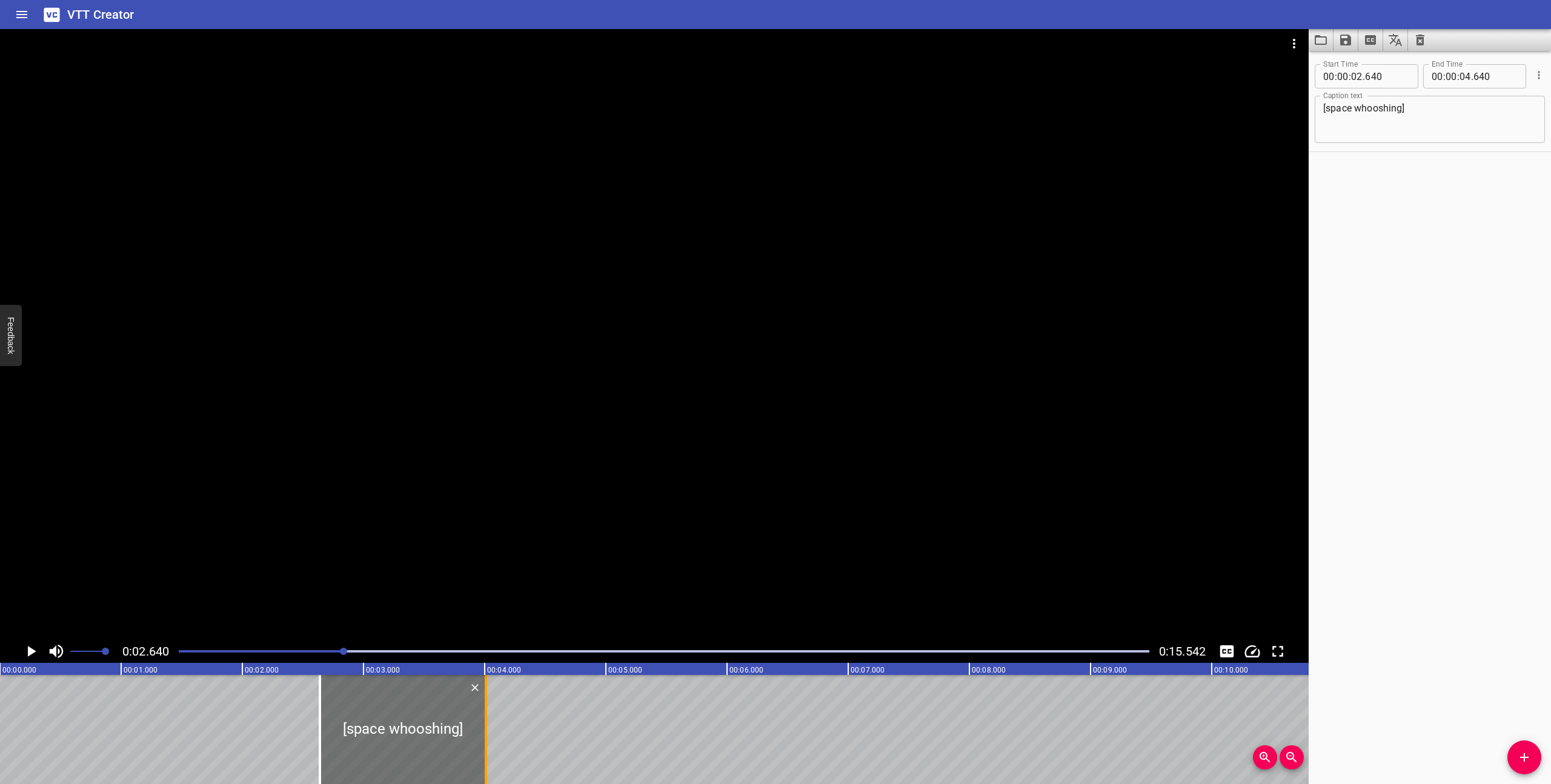
drag, startPoint x: 556, startPoint y: 757, endPoint x: 480, endPoint y: 754, distance: 76.1
click at [480, 754] on div at bounding box center [486, 729] width 12 height 109
type input "010"
drag, startPoint x: 407, startPoint y: 766, endPoint x: 450, endPoint y: 767, distance: 43.0
click at [450, 767] on div at bounding box center [446, 729] width 166 height 109
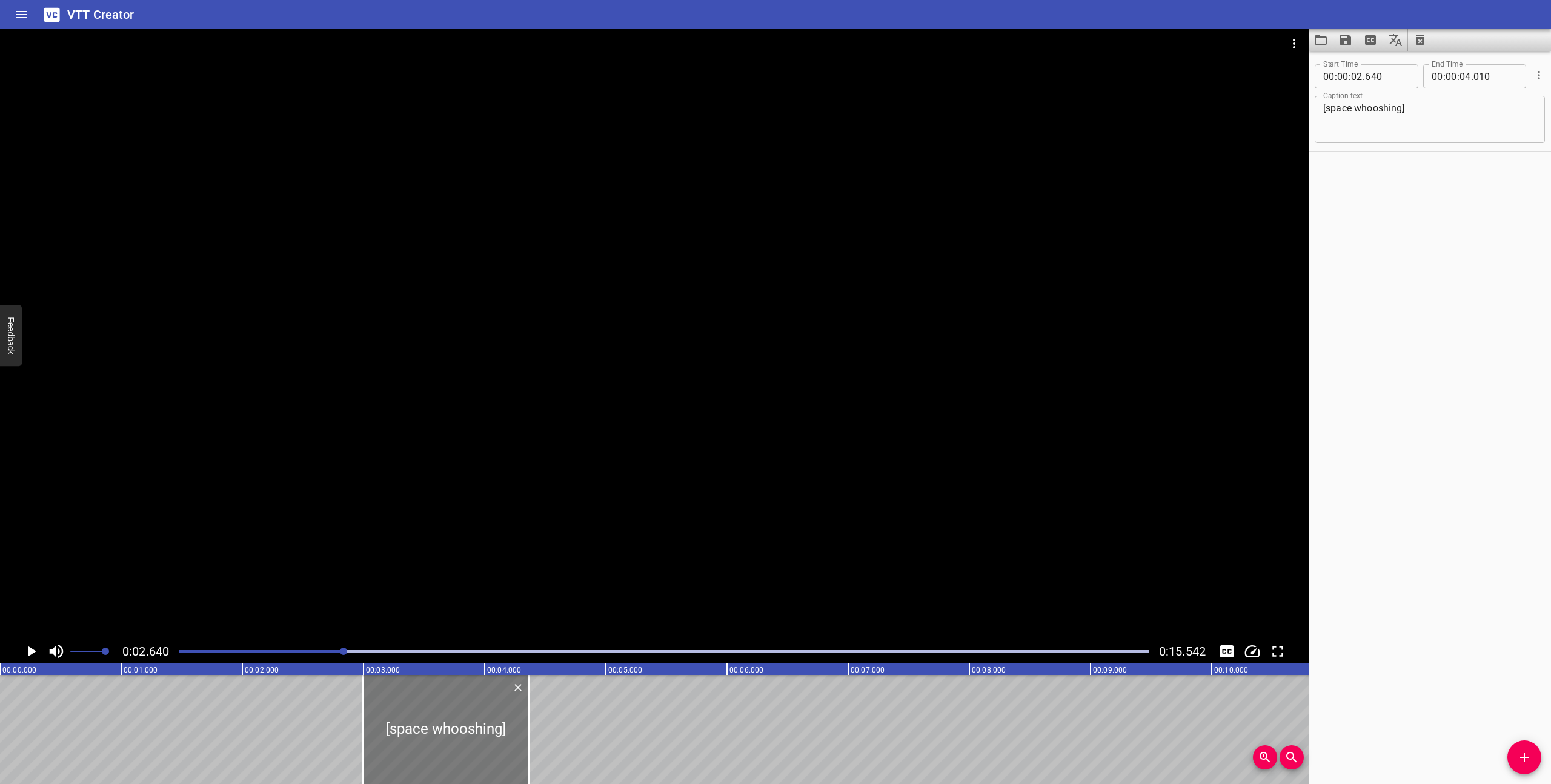
type input "995"
type input "365"
click at [1519, 760] on icon "Add Cue" at bounding box center [1524, 757] width 14 height 14
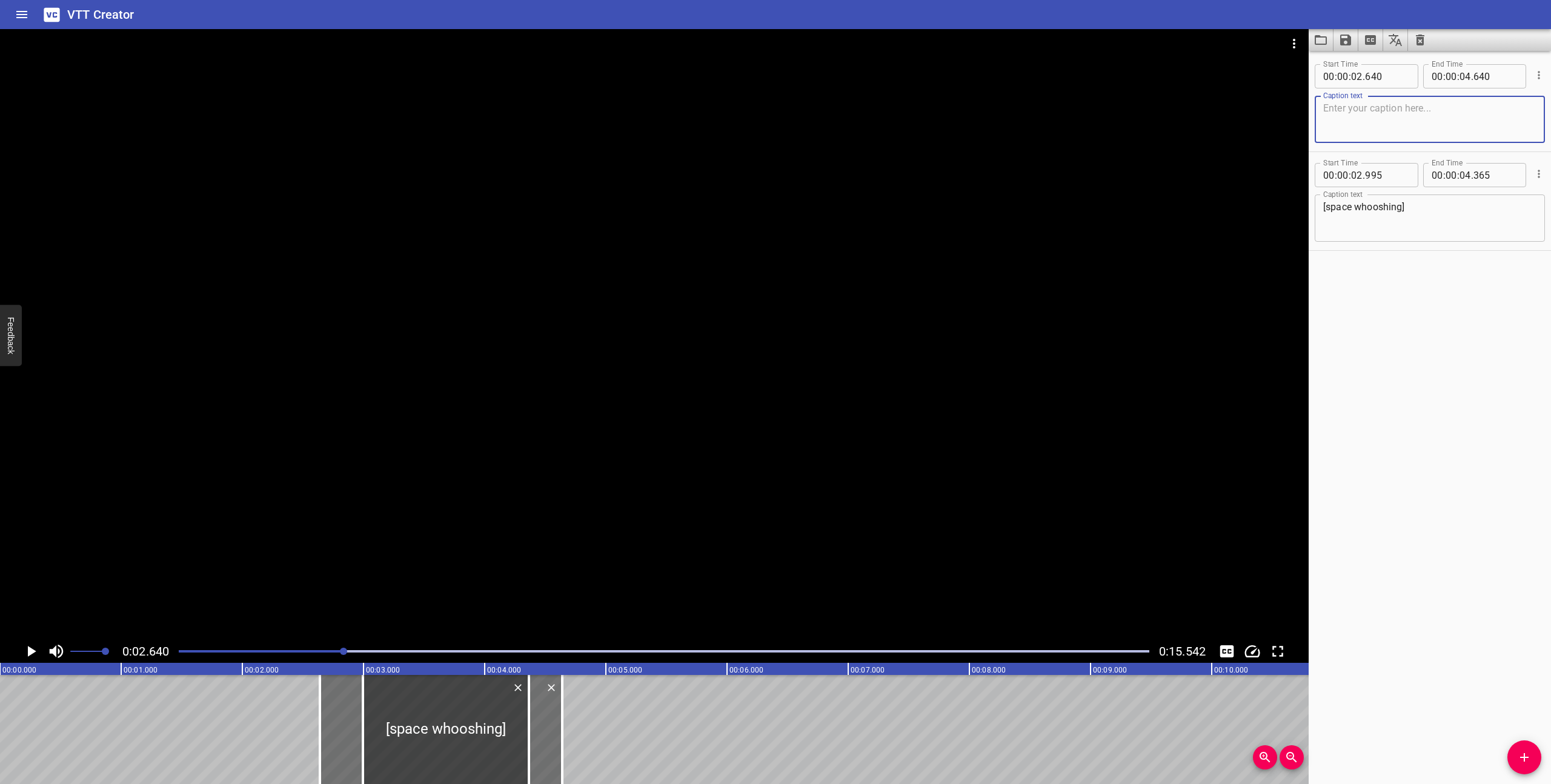
click at [1413, 122] on textarea at bounding box center [1430, 119] width 213 height 35
type textarea "[electric music builds]"
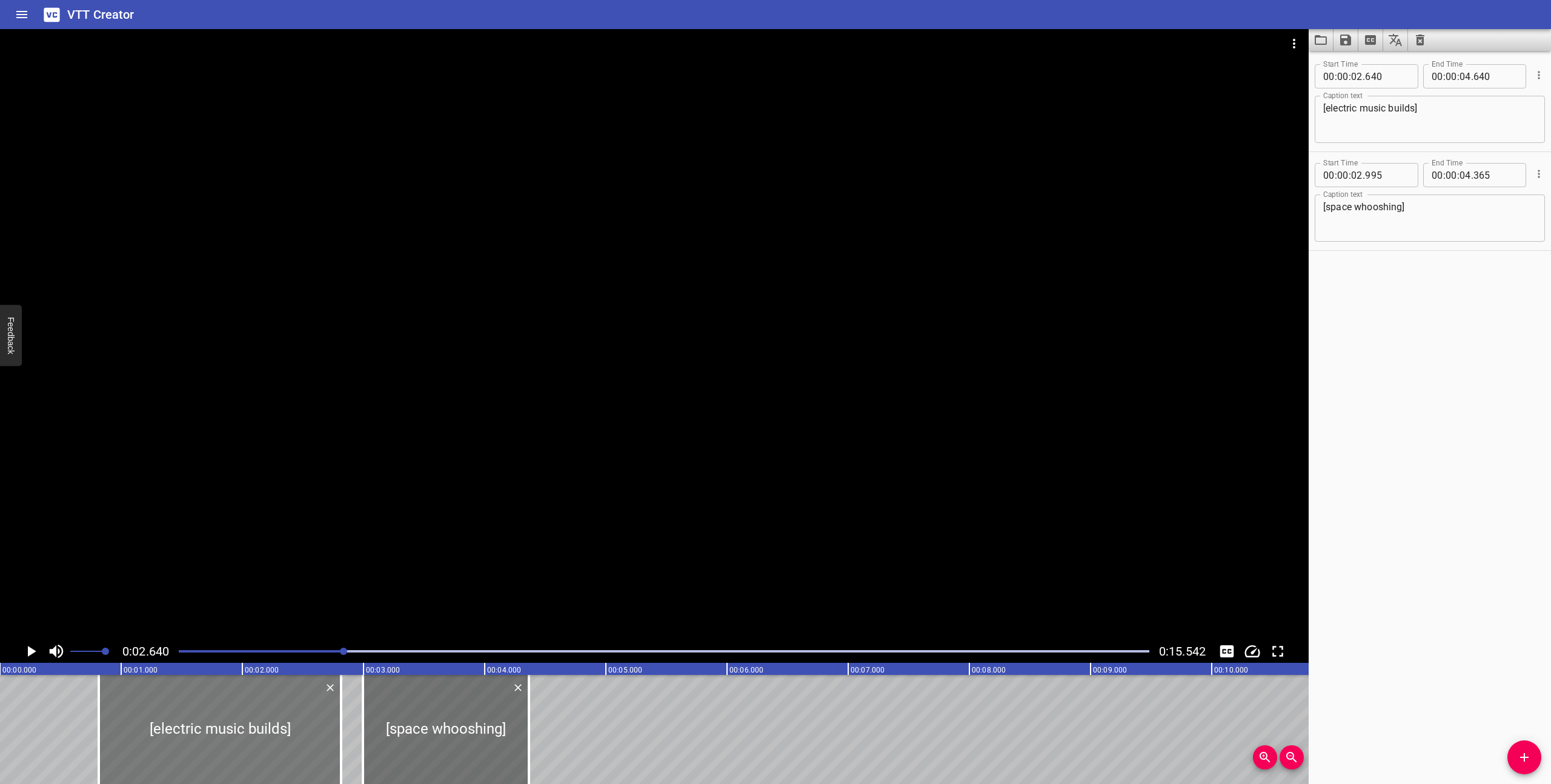
drag, startPoint x: 351, startPoint y: 753, endPoint x: 126, endPoint y: 751, distance: 225.0
click at [126, 751] on div at bounding box center [220, 729] width 243 height 109
type input "00"
type input "790"
type input "02"
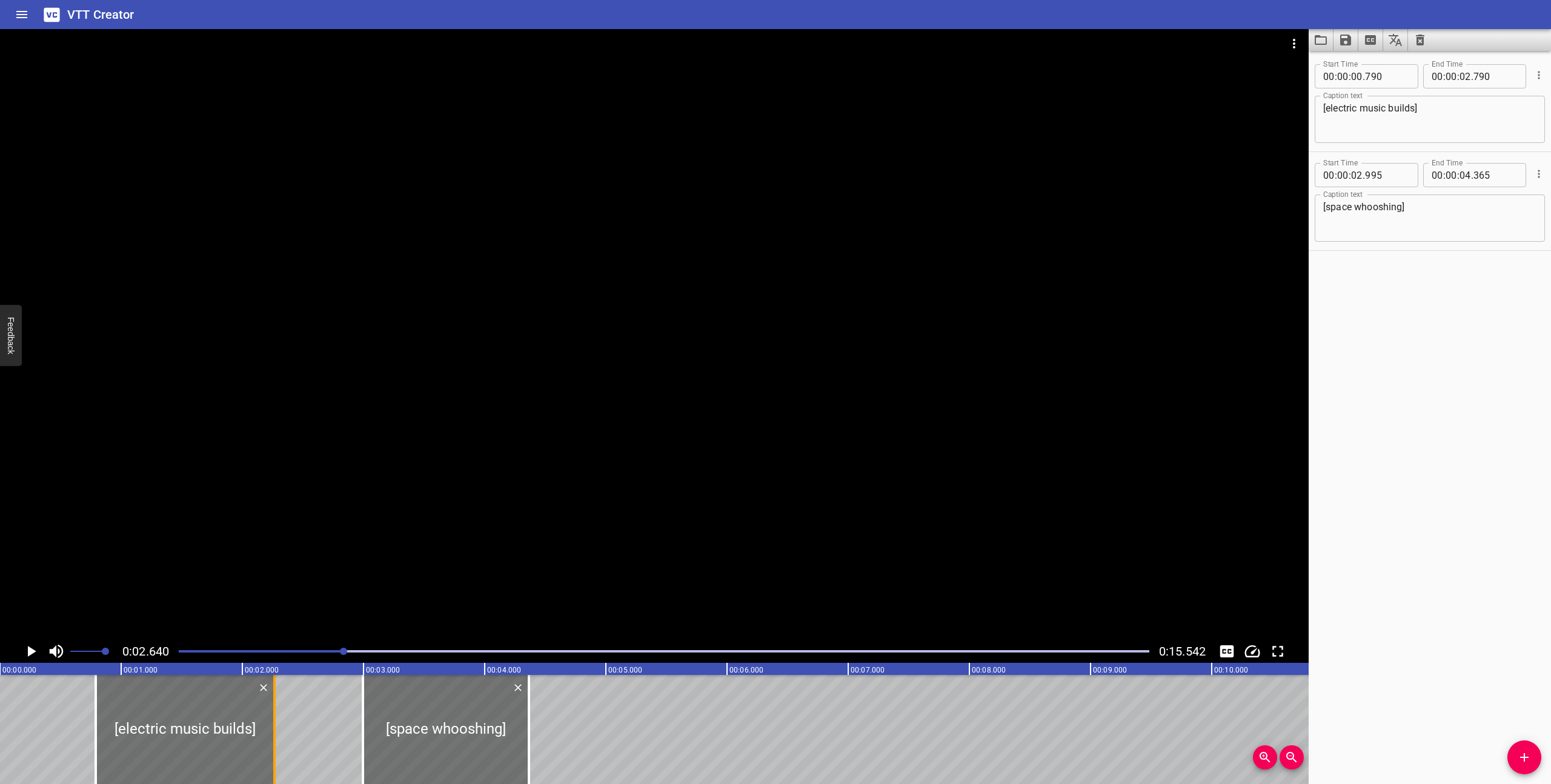
drag, startPoint x: 336, startPoint y: 745, endPoint x: 272, endPoint y: 748, distance: 64.1
click at [272, 748] on div at bounding box center [274, 729] width 12 height 109
type input "265"
type input "01"
type input "105"
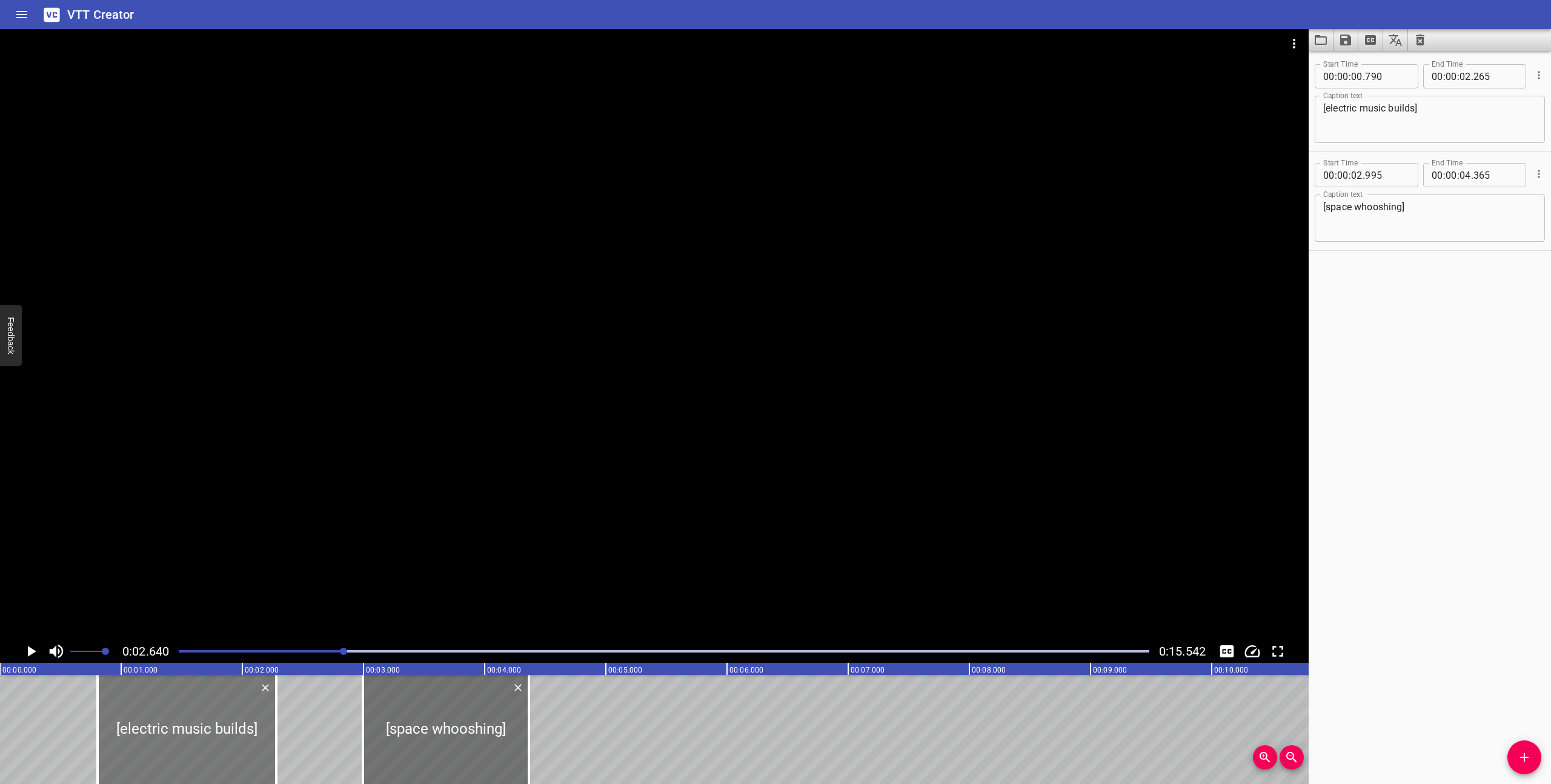
type input "580"
type input "110"
type input "585"
click at [190, 699] on div at bounding box center [210, 729] width 178 height 109
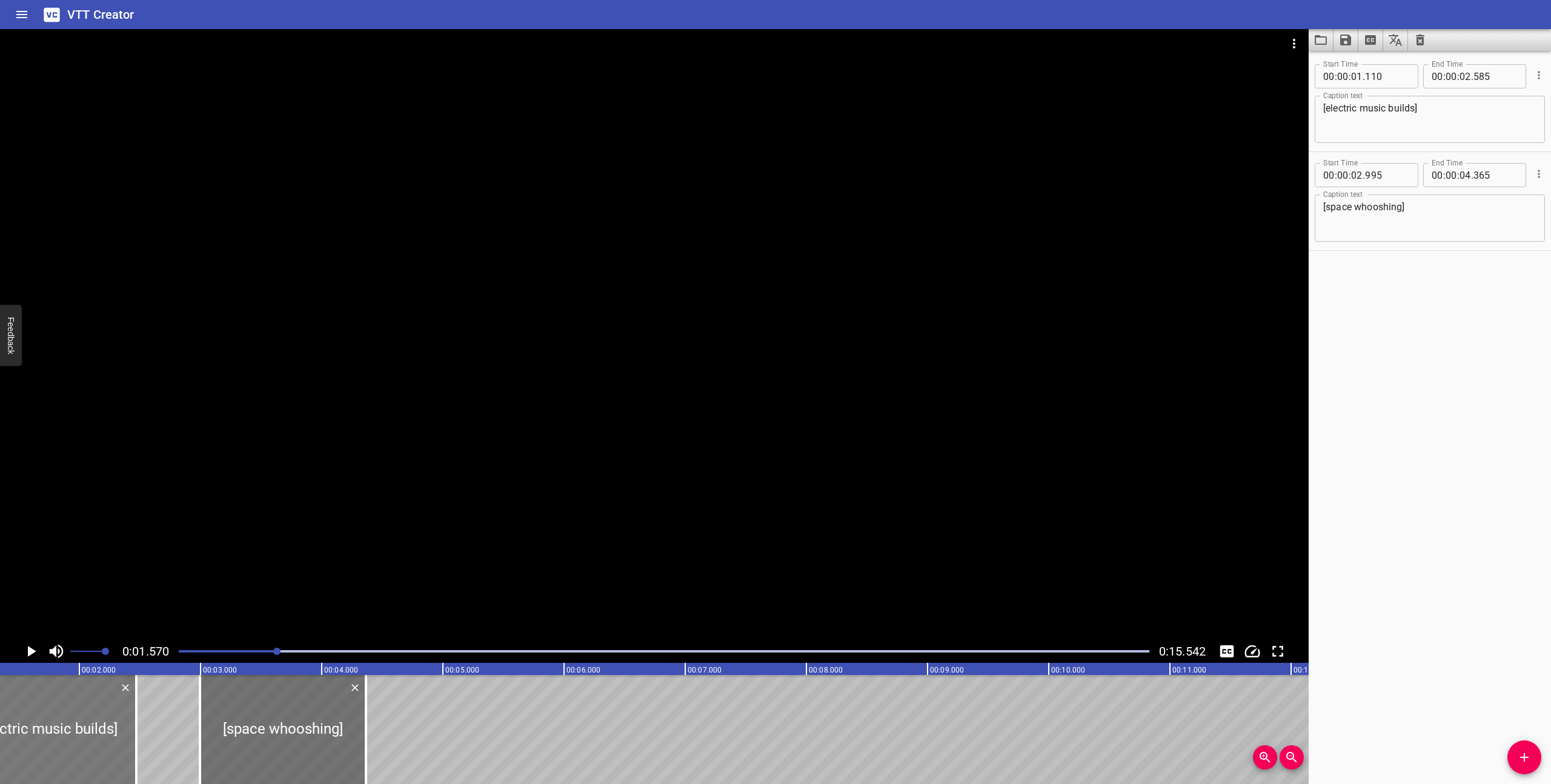
scroll to position [0, 190]
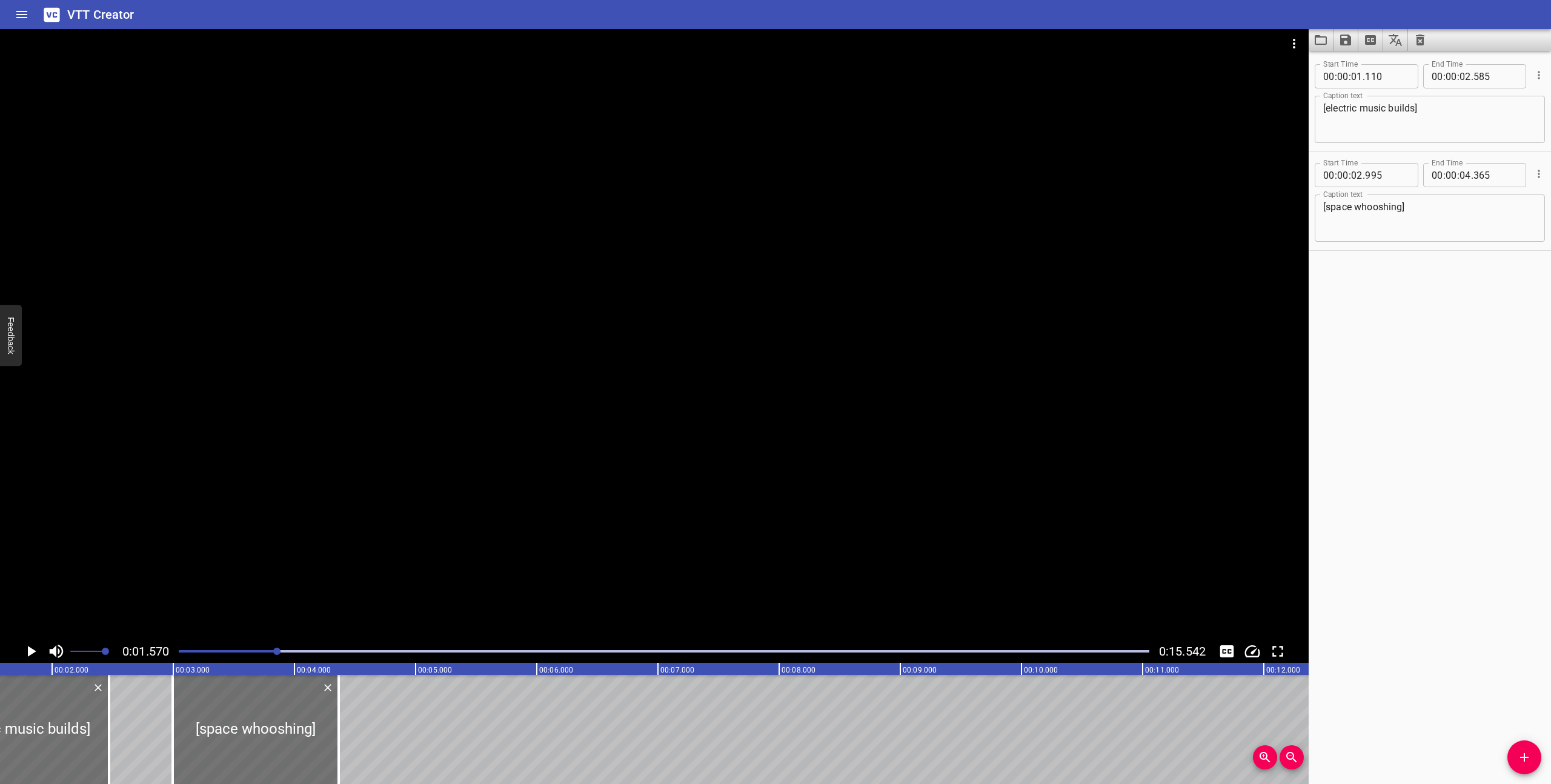
click at [180, 649] on div at bounding box center [664, 651] width 985 height 17
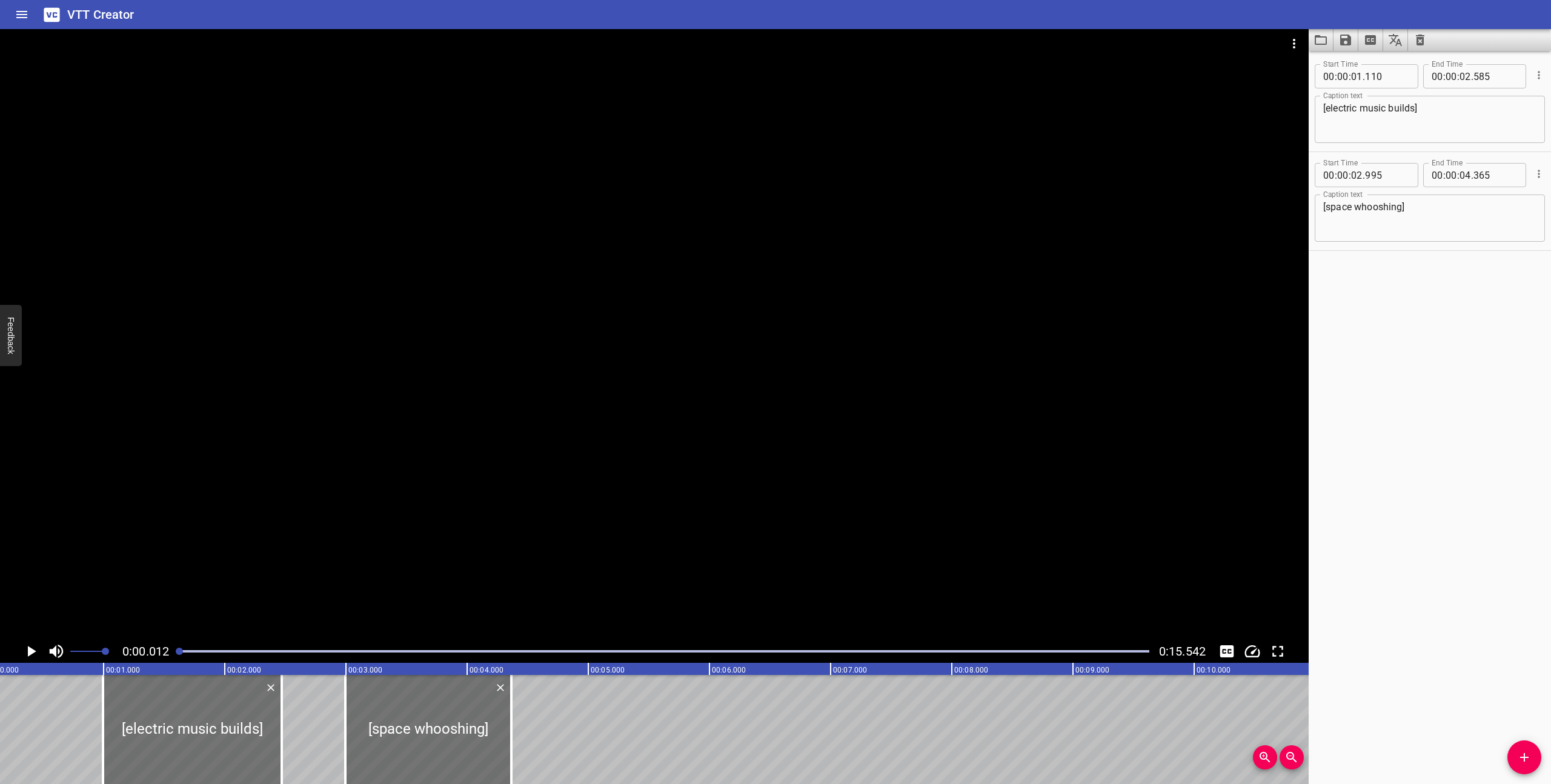
scroll to position [0, 1]
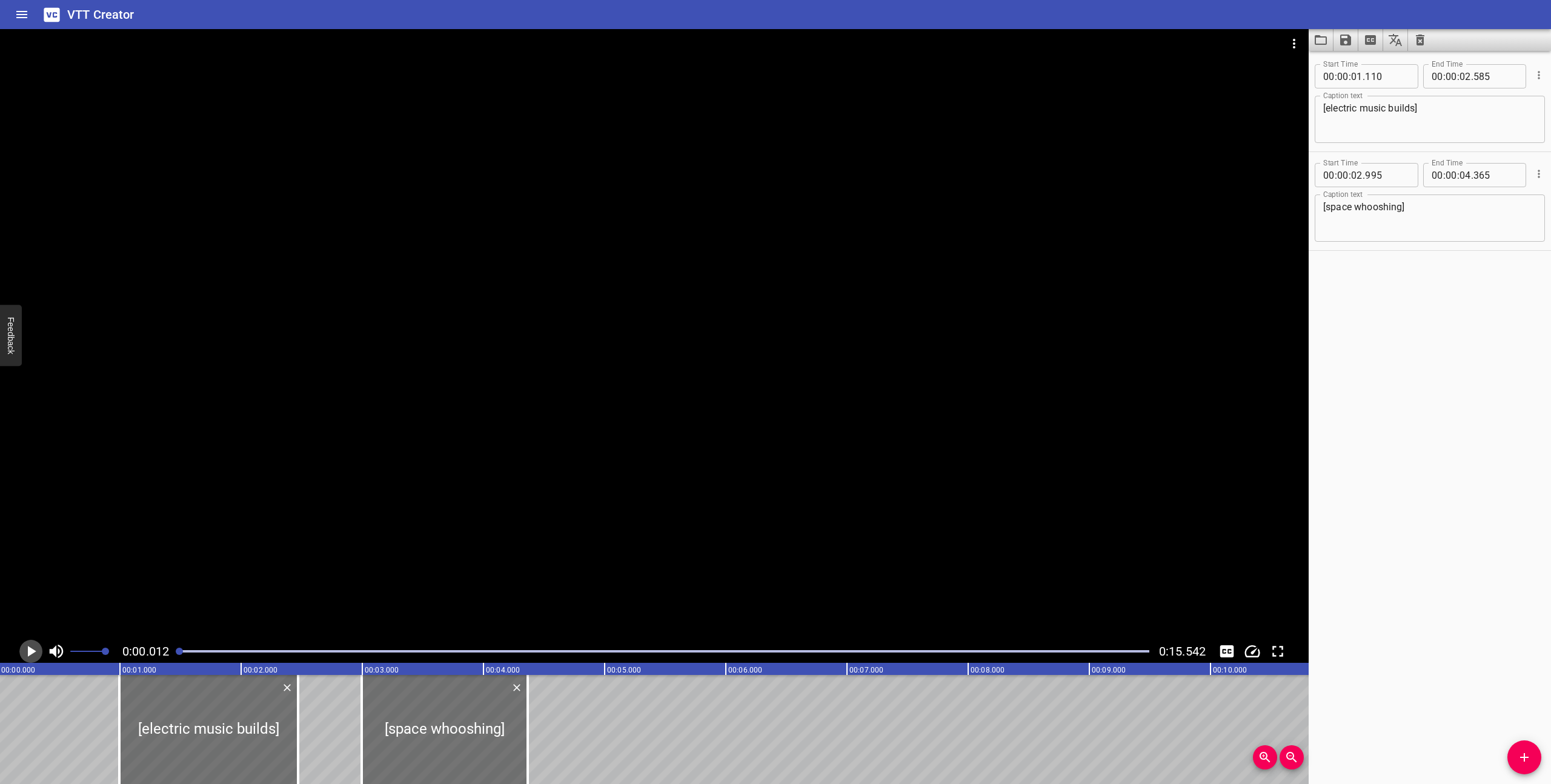
click at [31, 650] on icon "Play/Pause" at bounding box center [31, 651] width 8 height 11
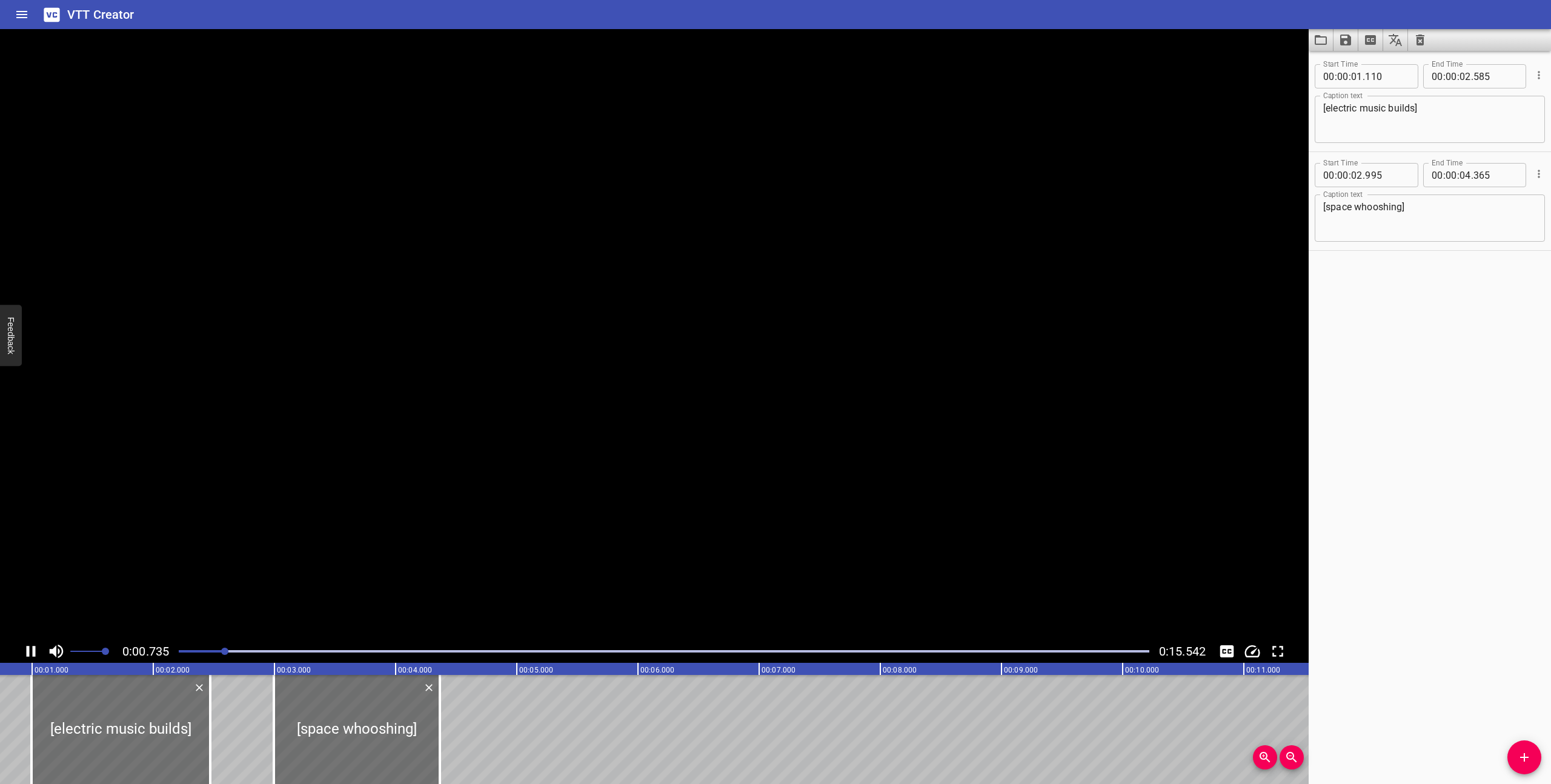
click at [31, 650] on icon "Play/Pause" at bounding box center [31, 651] width 18 height 18
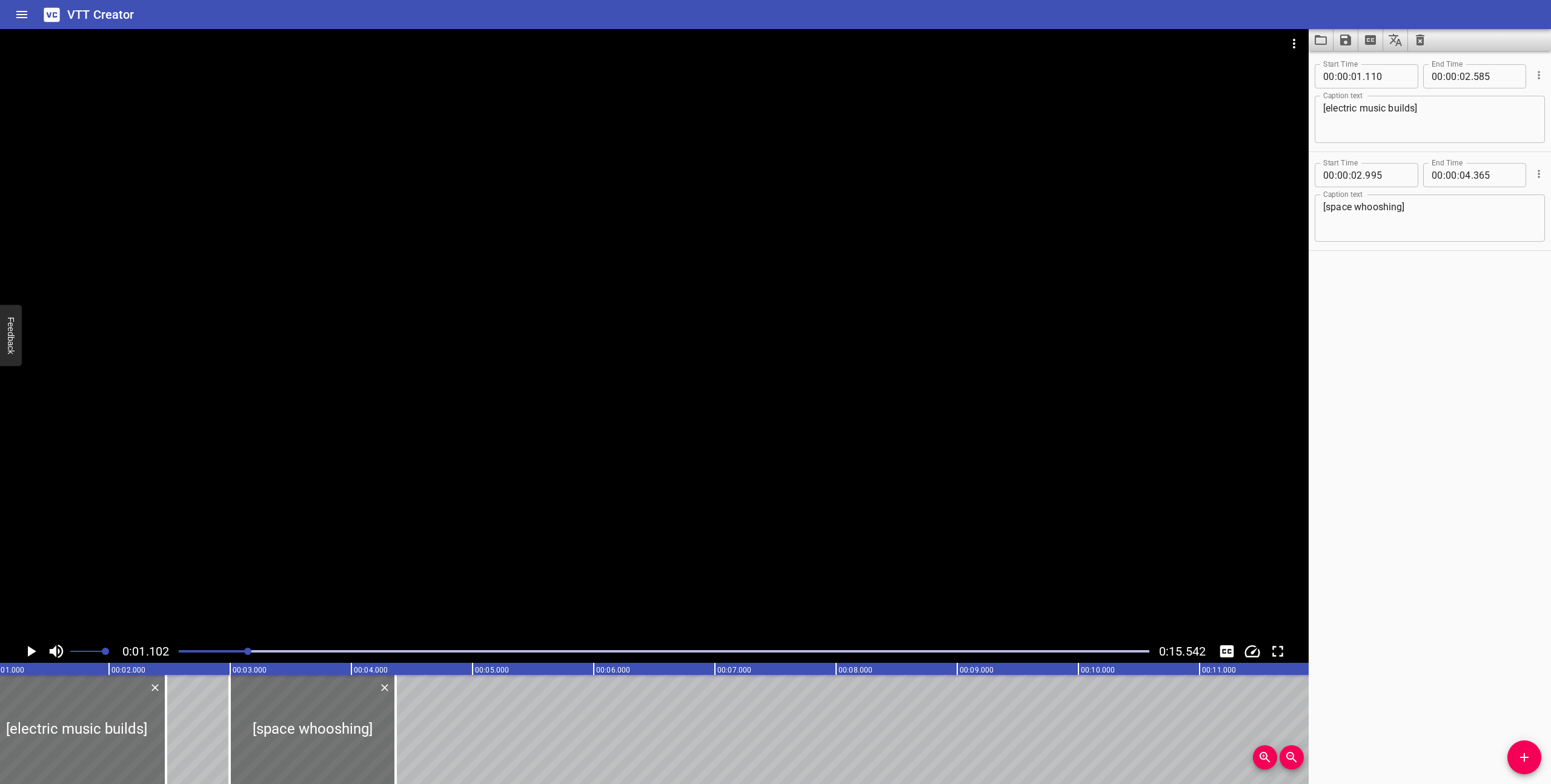
scroll to position [0, 0]
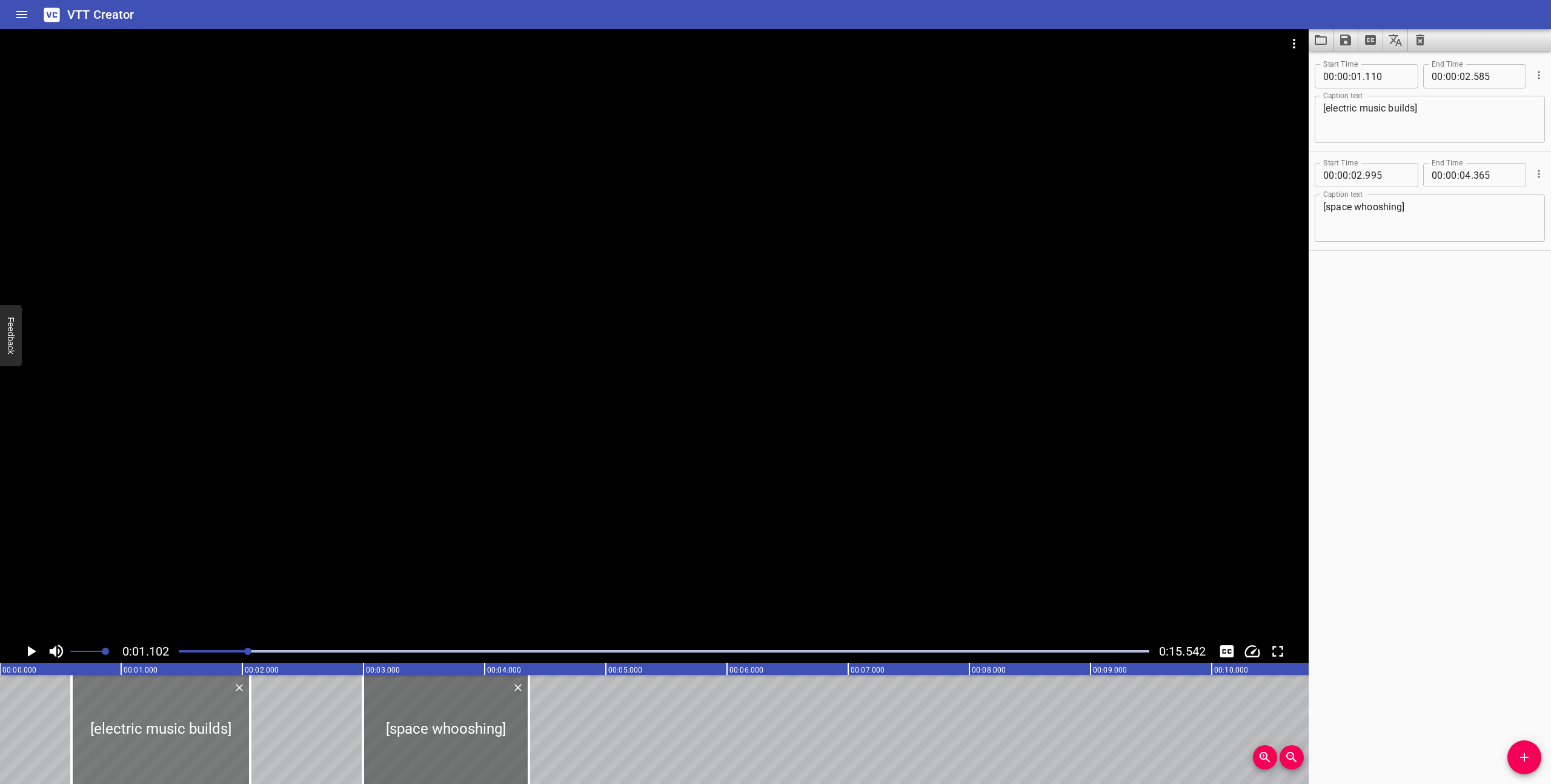
drag, startPoint x: 180, startPoint y: 753, endPoint x: 131, endPoint y: 749, distance: 49.2
click at [131, 749] on div at bounding box center [161, 729] width 178 height 109
type input "00"
type input "705"
type input "180"
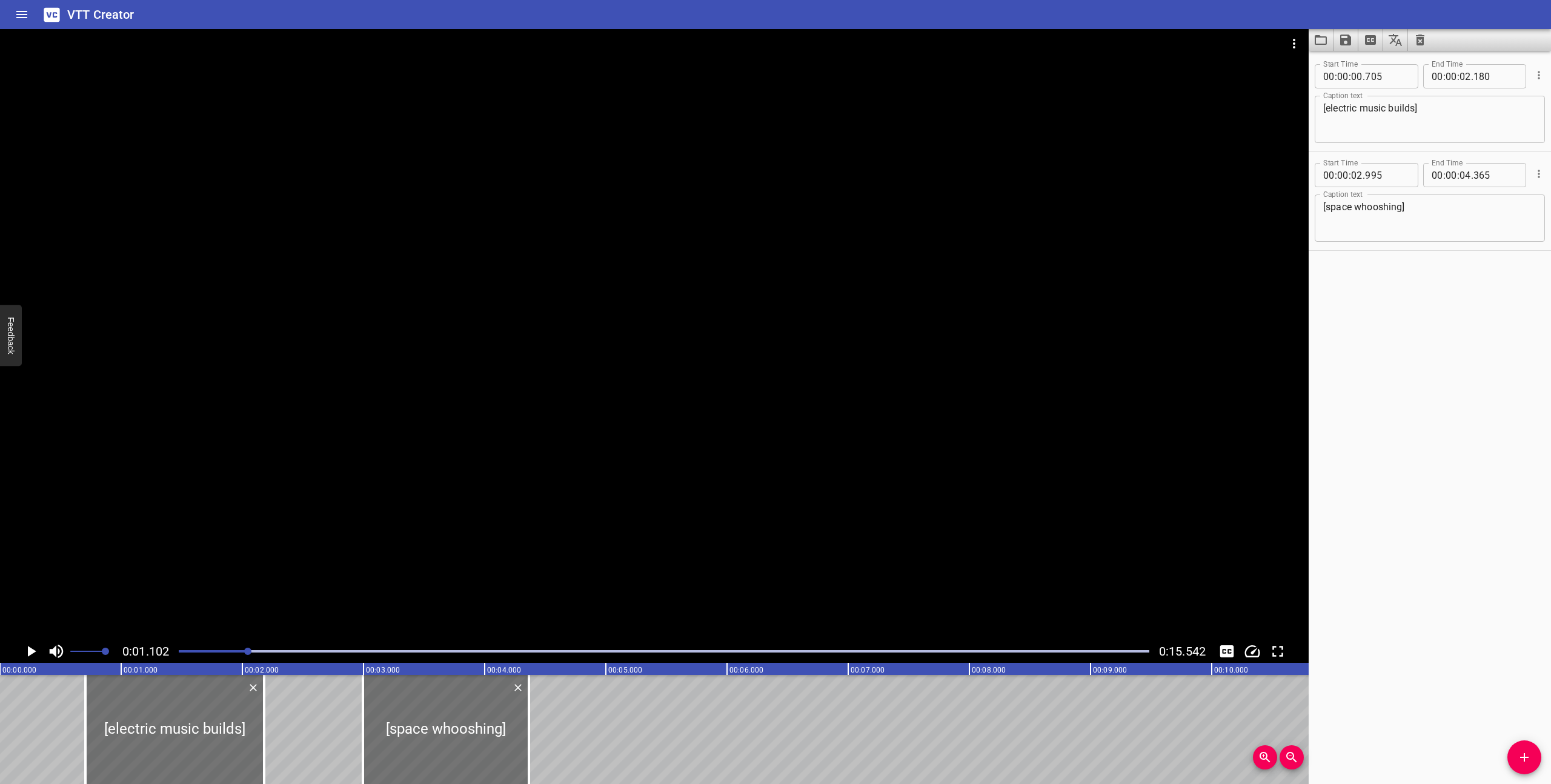
click at [178, 650] on div at bounding box center [664, 651] width 985 height 17
click at [29, 651] on icon "Play/Pause" at bounding box center [31, 651] width 8 height 11
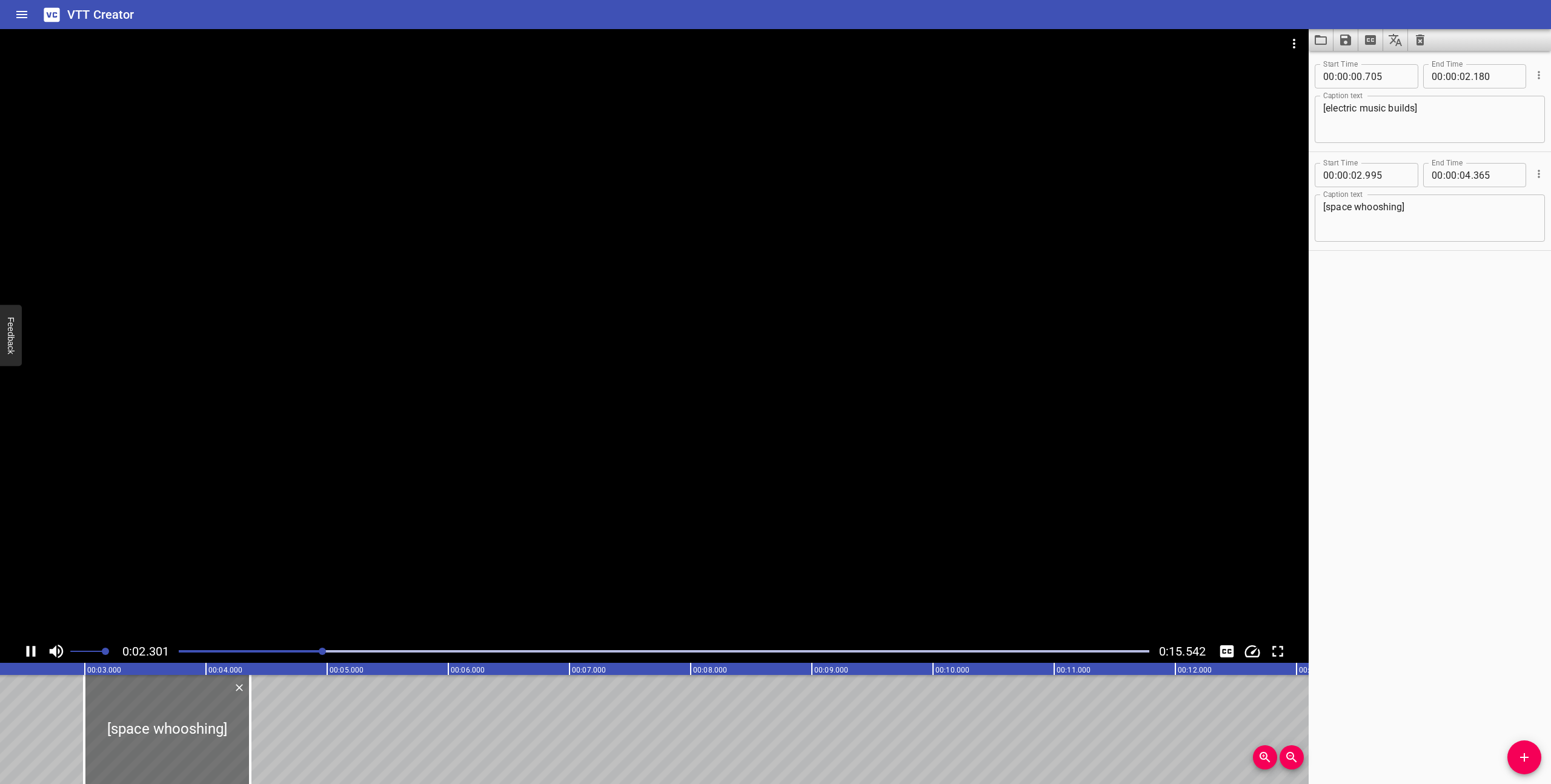
click at [29, 651] on icon "Play/Pause" at bounding box center [31, 651] width 18 height 18
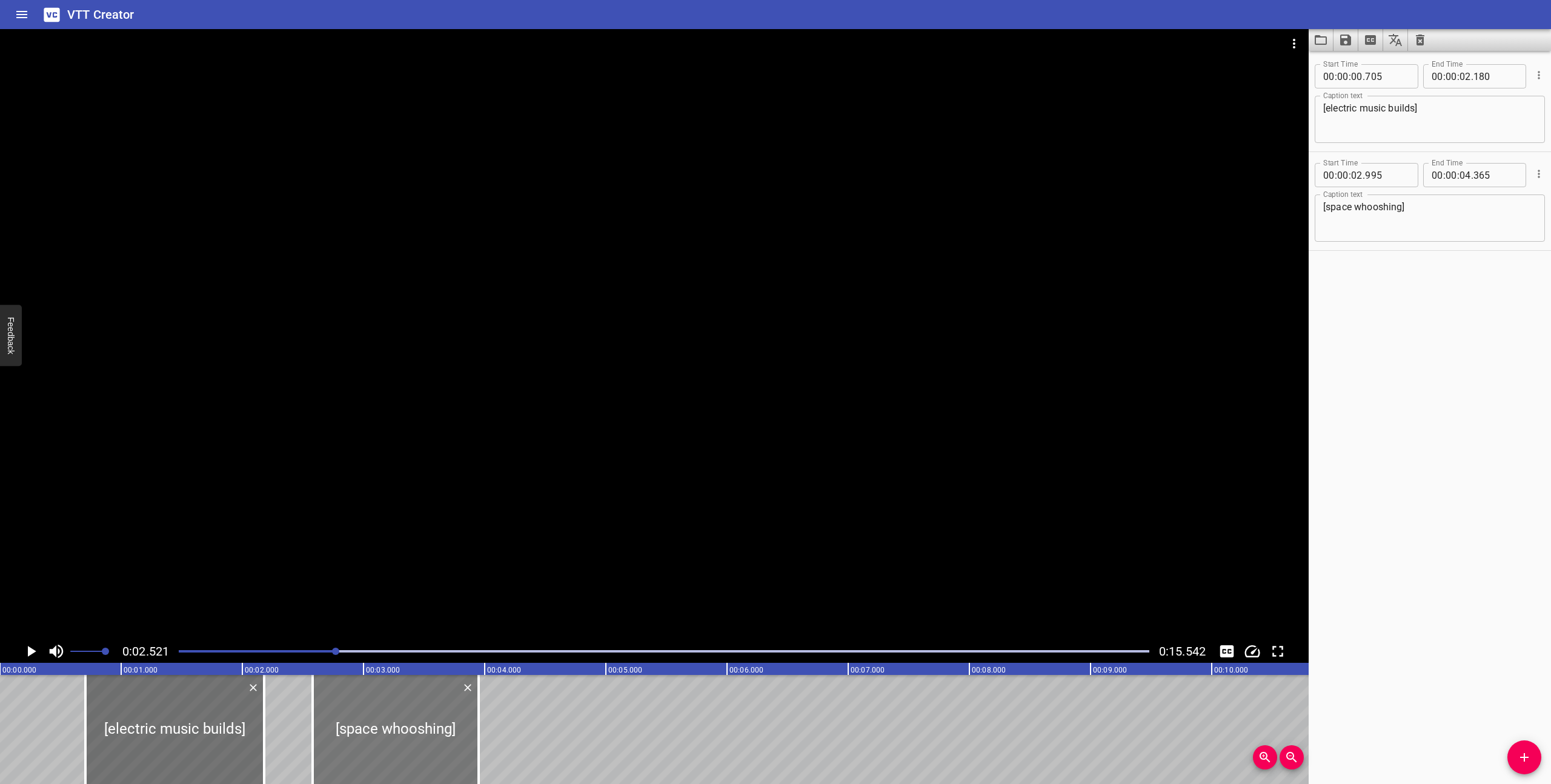
drag, startPoint x: 461, startPoint y: 749, endPoint x: 410, endPoint y: 743, distance: 51.4
click at [410, 743] on div at bounding box center [395, 729] width 166 height 109
type input "580"
type input "03"
type input "950"
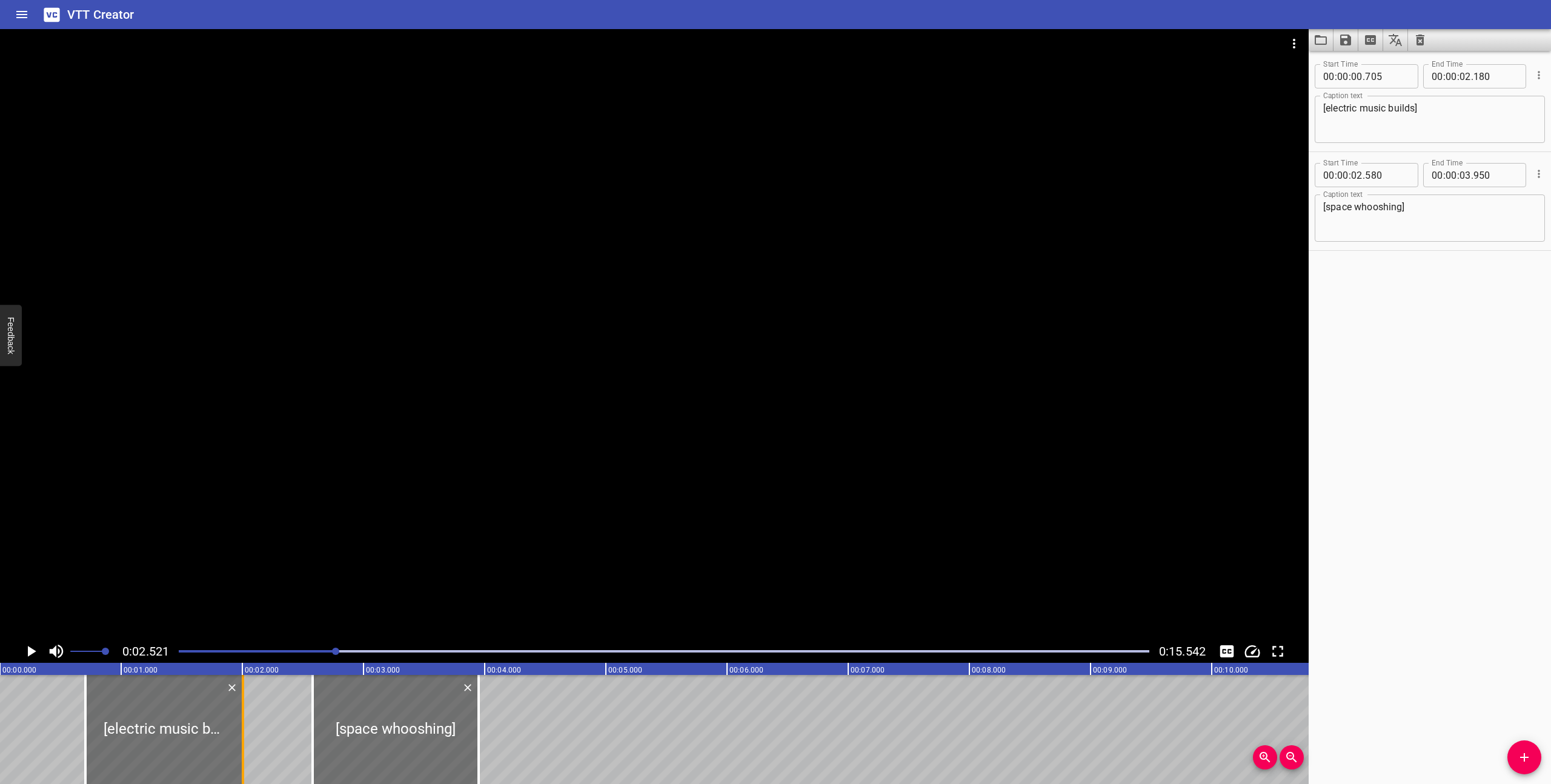
drag, startPoint x: 258, startPoint y: 744, endPoint x: 237, endPoint y: 740, distance: 21.4
click at [237, 740] on div at bounding box center [243, 729] width 12 height 109
type input "005"
drag, startPoint x: 400, startPoint y: 719, endPoint x: 386, endPoint y: 719, distance: 14.0
click at [386, 719] on div at bounding box center [381, 729] width 166 height 109
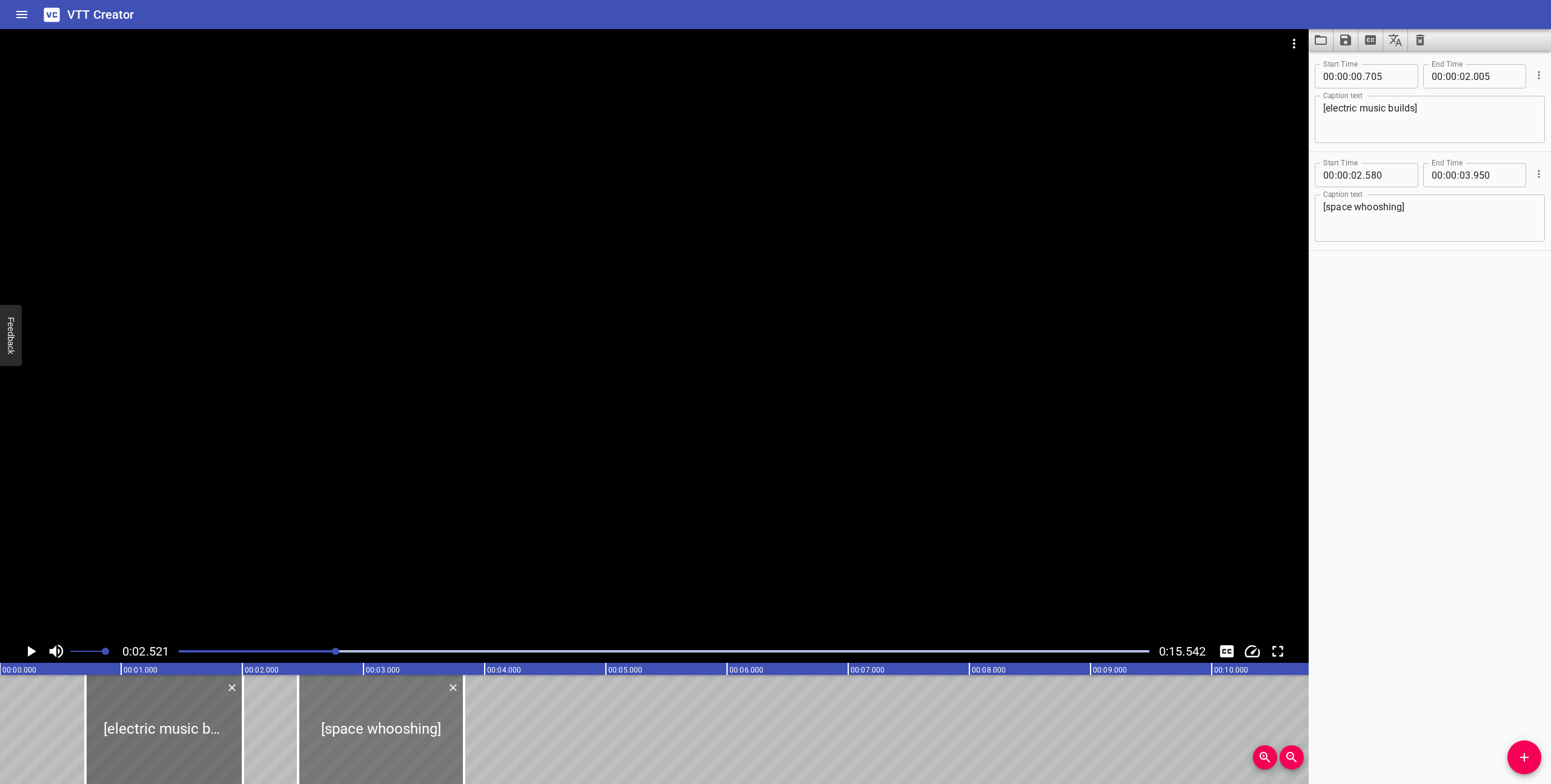
type input "460"
type input "830"
click at [1400, 207] on textarea "[space whooshing]" at bounding box center [1430, 218] width 213 height 35
drag, startPoint x: 1389, startPoint y: 206, endPoint x: 1325, endPoint y: 205, distance: 64.0
click at [1325, 205] on textarea "[space whoosh]" at bounding box center [1430, 218] width 213 height 35
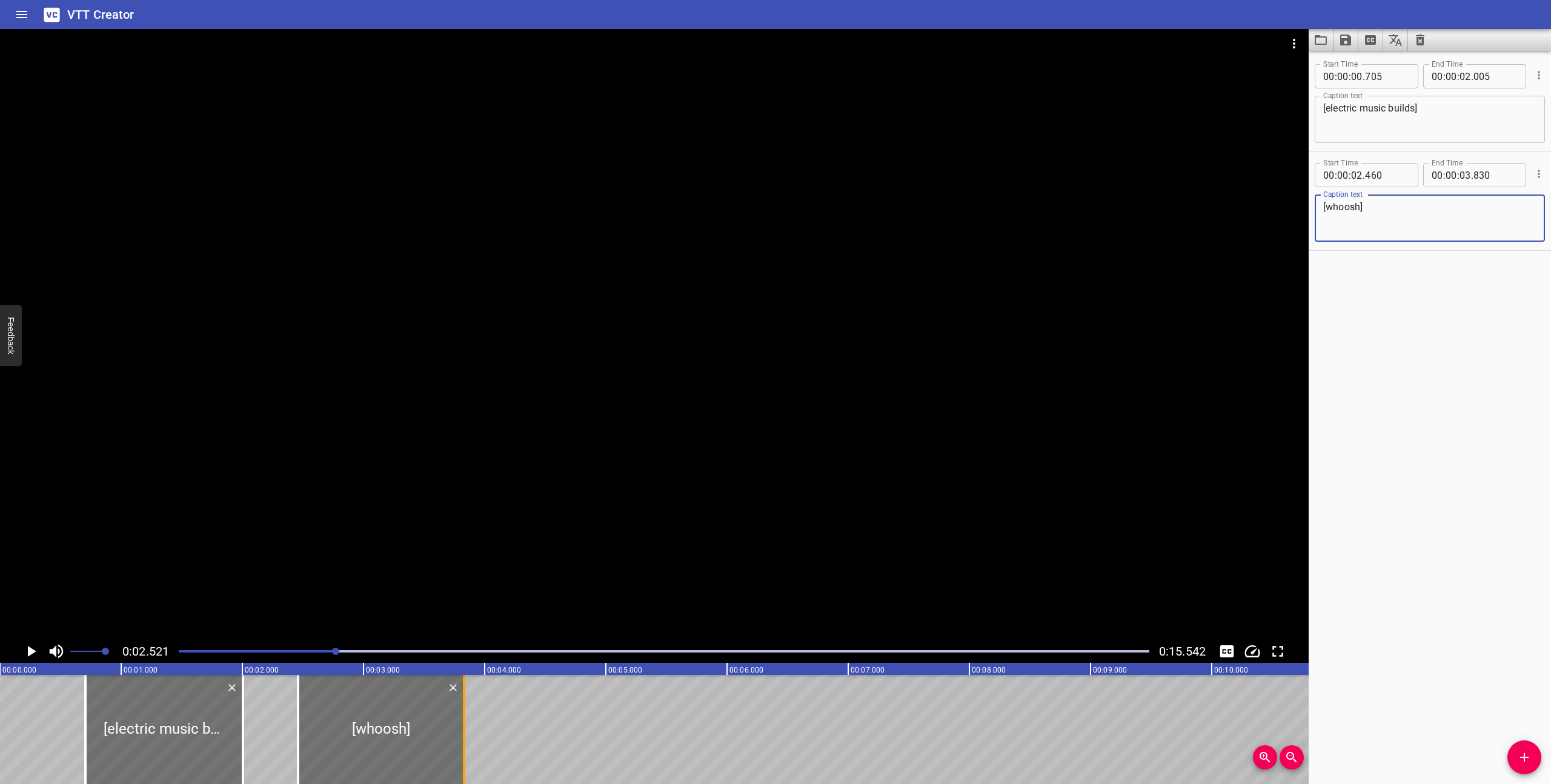
type textarea "[whoosh]"
drag, startPoint x: 463, startPoint y: 760, endPoint x: 409, endPoint y: 752, distance: 54.6
click at [409, 752] on div at bounding box center [410, 729] width 3 height 109
type input "390"
click at [380, 755] on div at bounding box center [351, 729] width 112 height 109
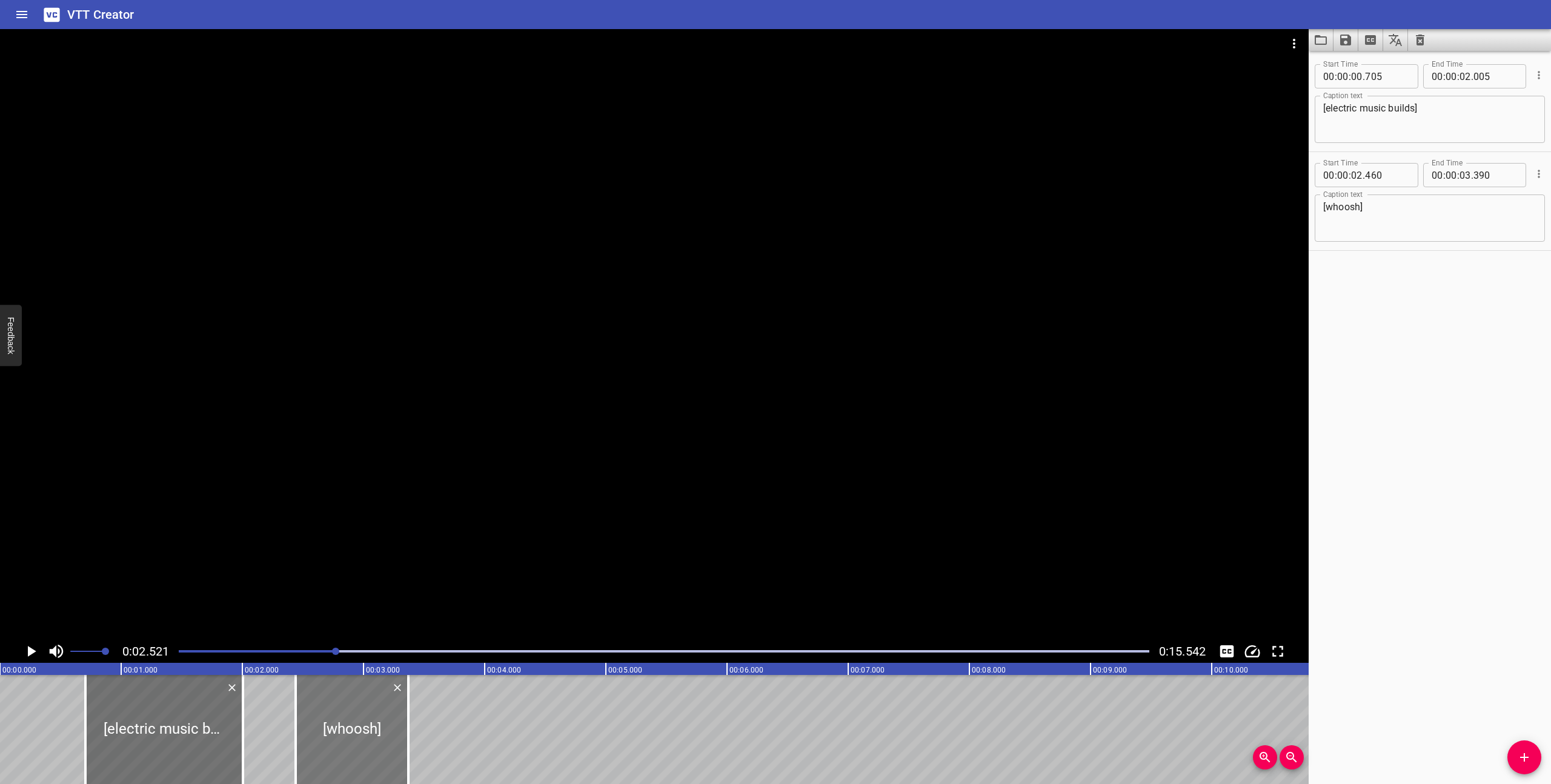
type input "440"
type input "370"
click at [171, 650] on div "0:02.521 0:15.542" at bounding box center [654, 651] width 1308 height 23
click at [33, 648] on icon "Play/Pause" at bounding box center [31, 651] width 18 height 18
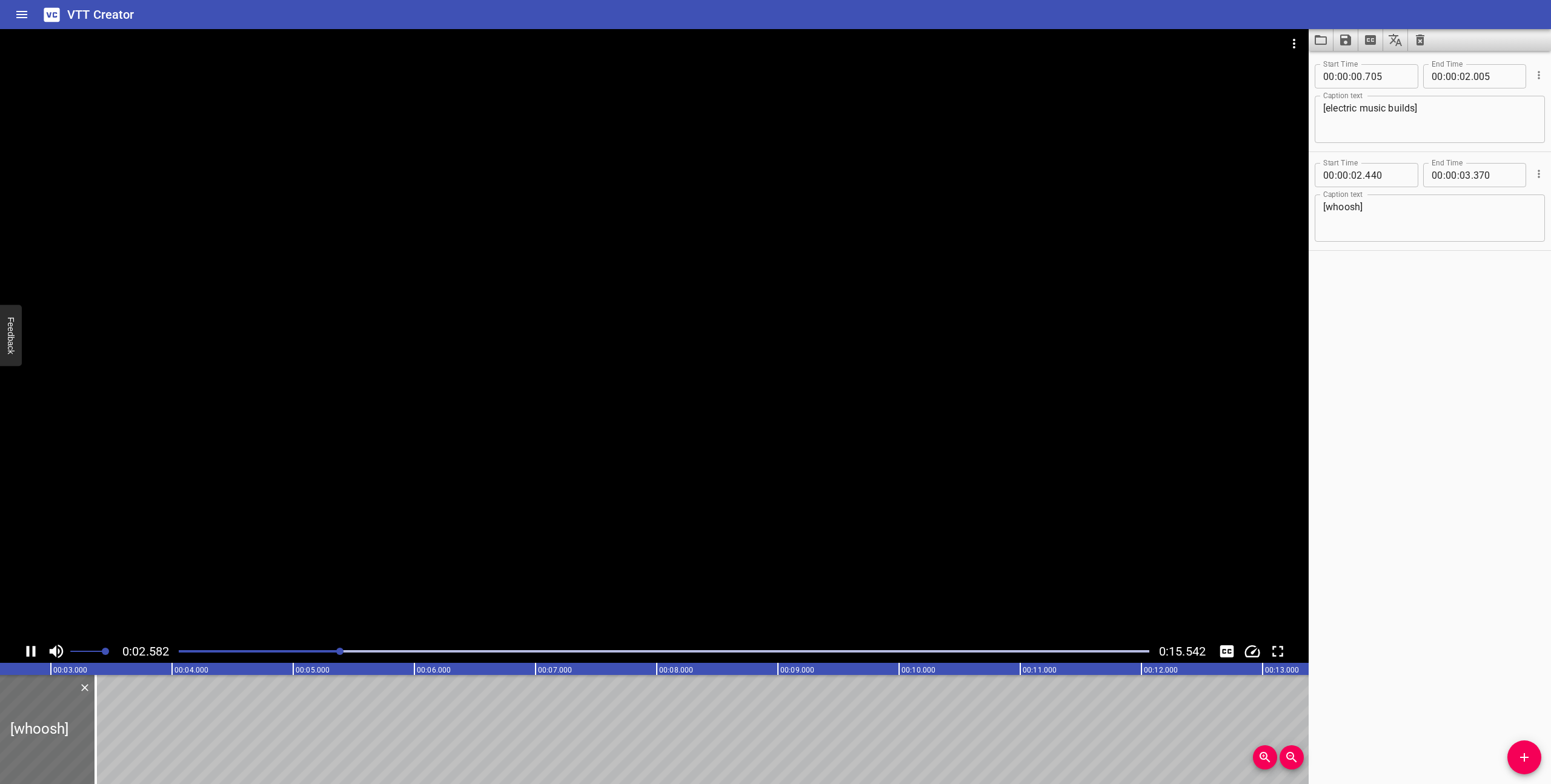
click at [33, 648] on icon "Play/Pause" at bounding box center [31, 651] width 9 height 11
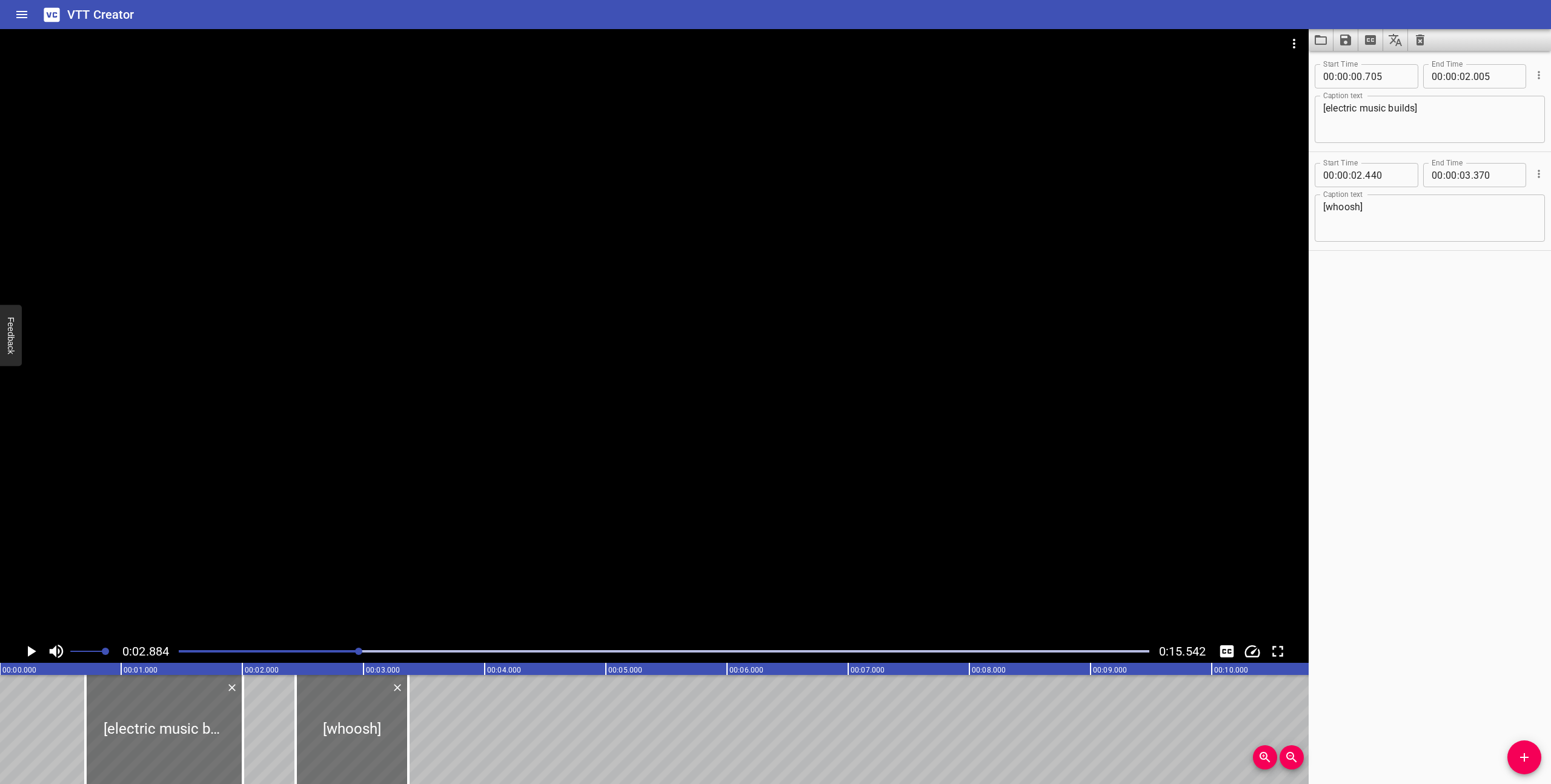
click at [395, 685] on icon "Delete" at bounding box center [397, 687] width 12 height 12
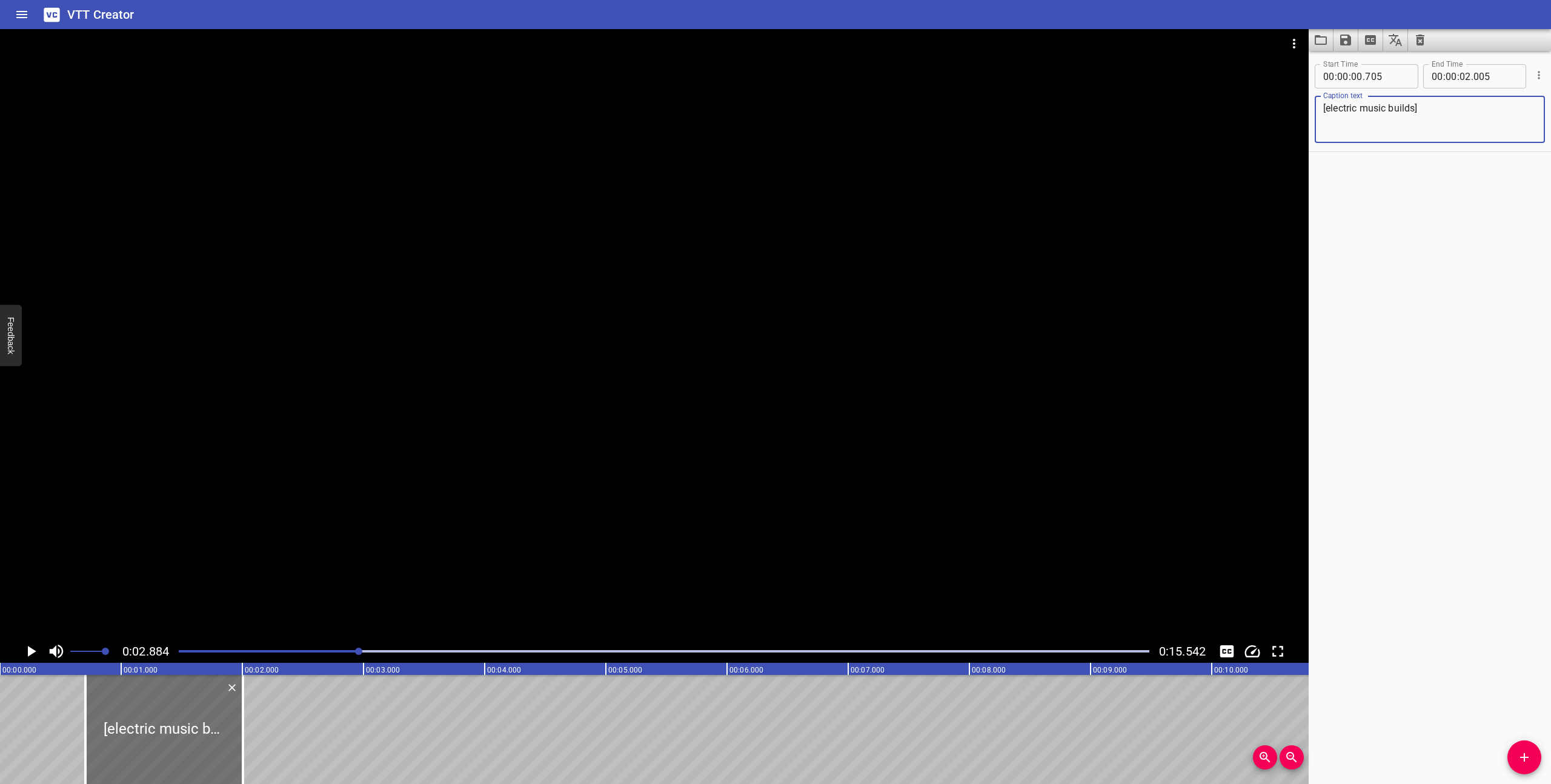
click at [1463, 112] on textarea "[electric music builds]" at bounding box center [1430, 119] width 213 height 35
type textarea "[electric music builds] [whoosh]"
drag, startPoint x: 241, startPoint y: 746, endPoint x: 331, endPoint y: 755, distance: 90.4
click at [331, 755] on div at bounding box center [334, 729] width 12 height 109
type input "755"
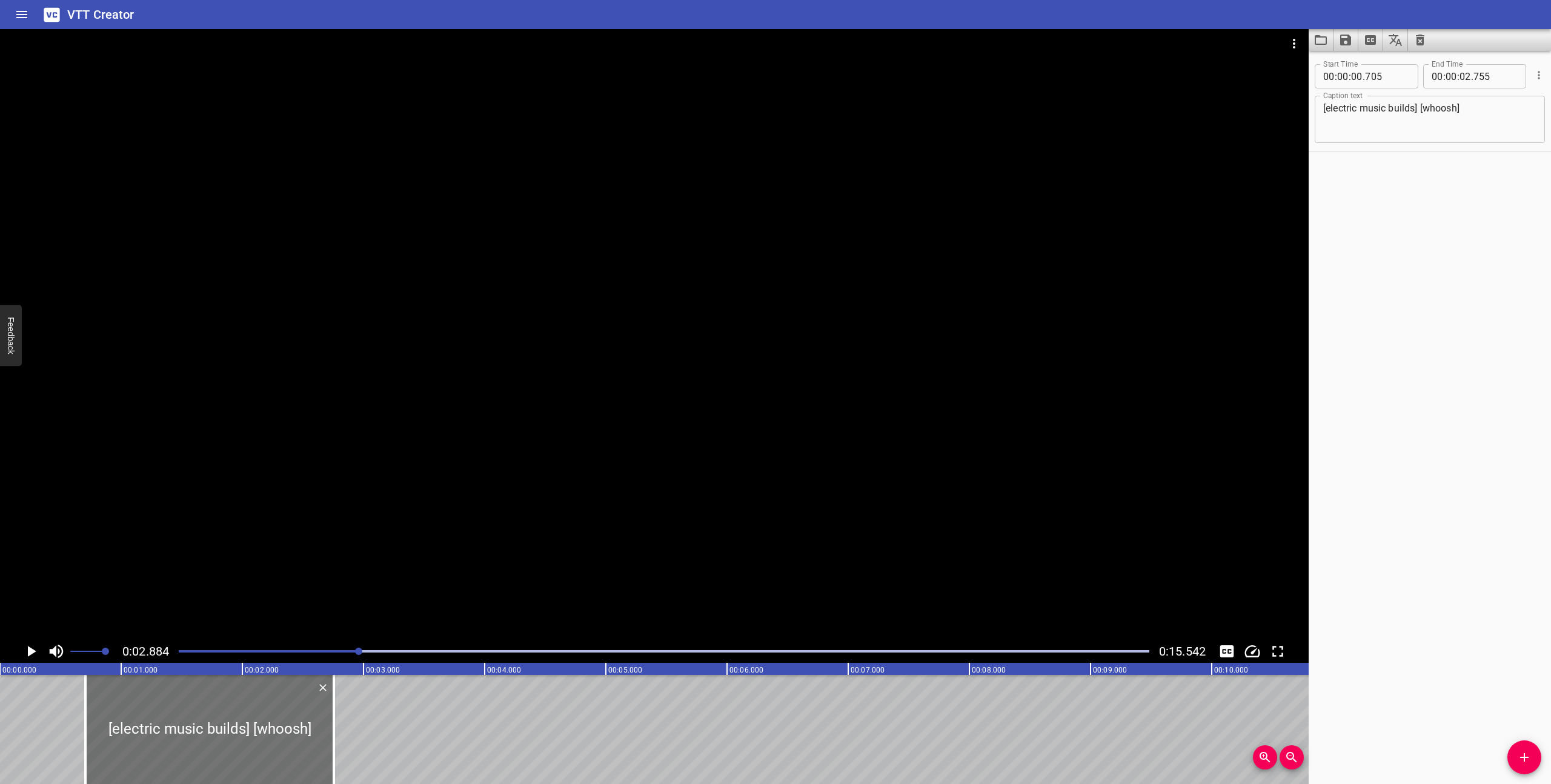
click at [182, 648] on div at bounding box center [664, 651] width 985 height 17
click at [30, 651] on icon "Play/Pause" at bounding box center [31, 651] width 8 height 11
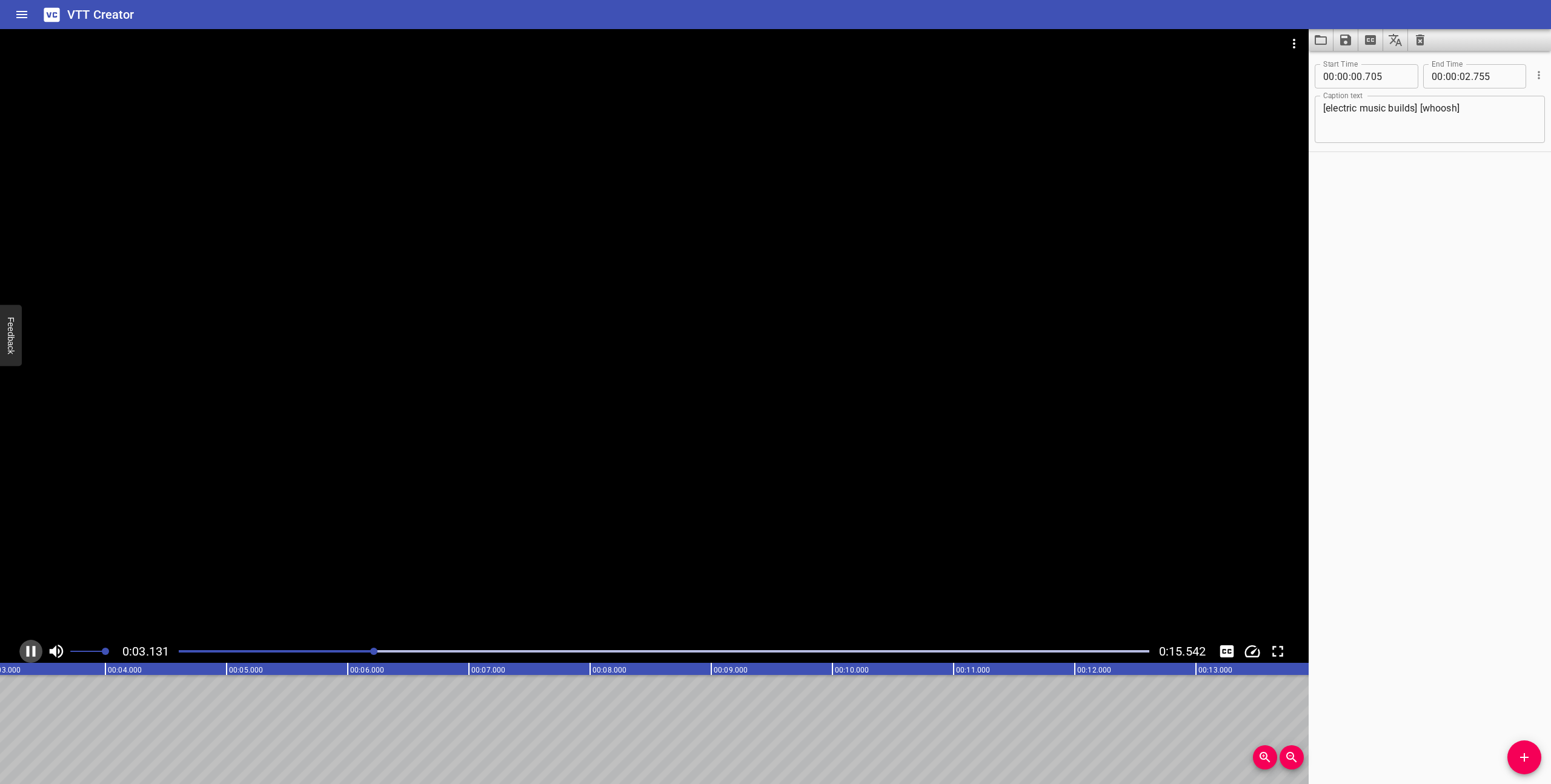
click at [30, 651] on icon "Play/Pause" at bounding box center [31, 651] width 18 height 18
click at [1525, 755] on icon "Add Cue" at bounding box center [1524, 757] width 14 height 14
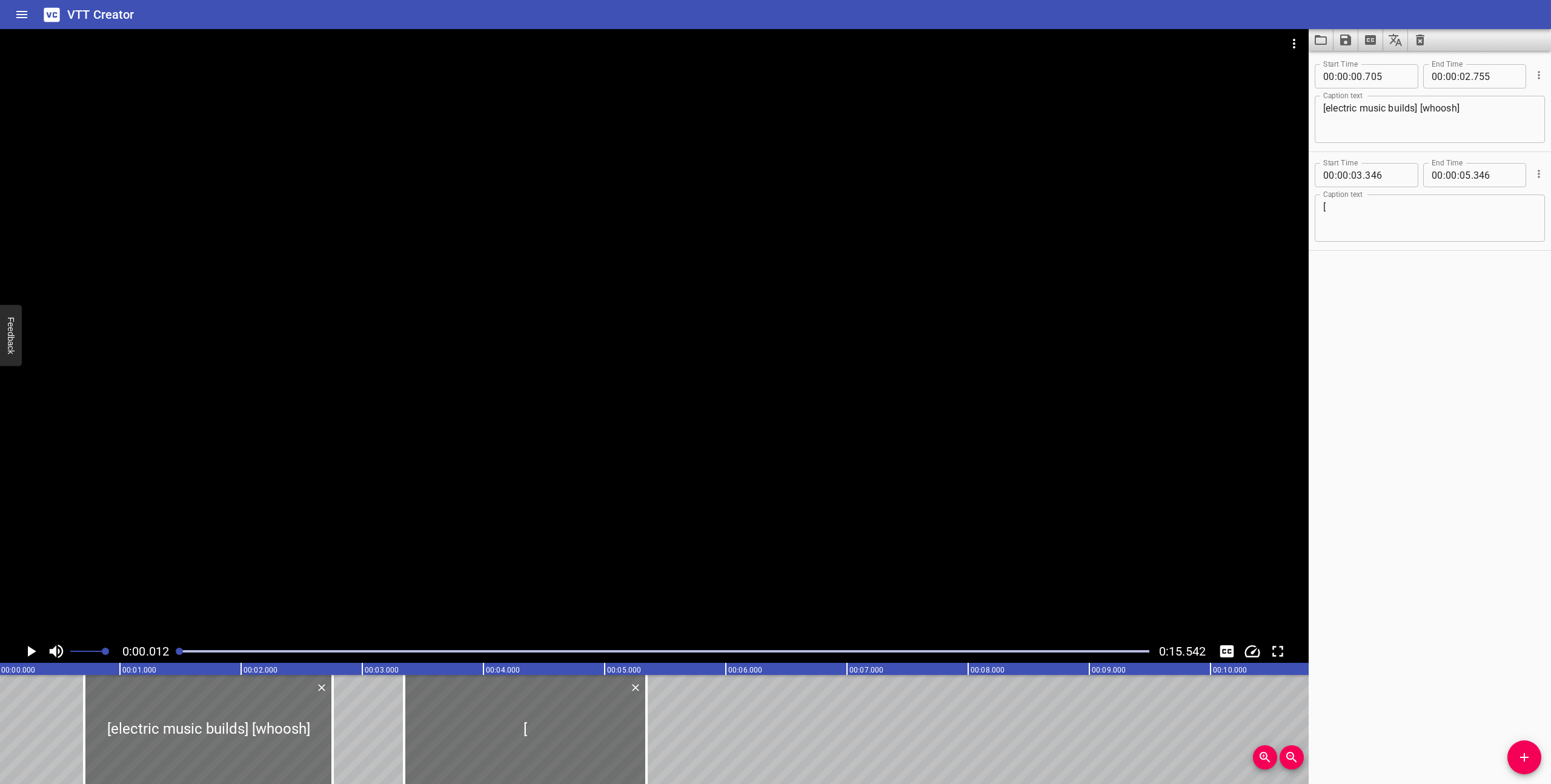
click at [31, 650] on icon "Play/Pause" at bounding box center [31, 651] width 8 height 11
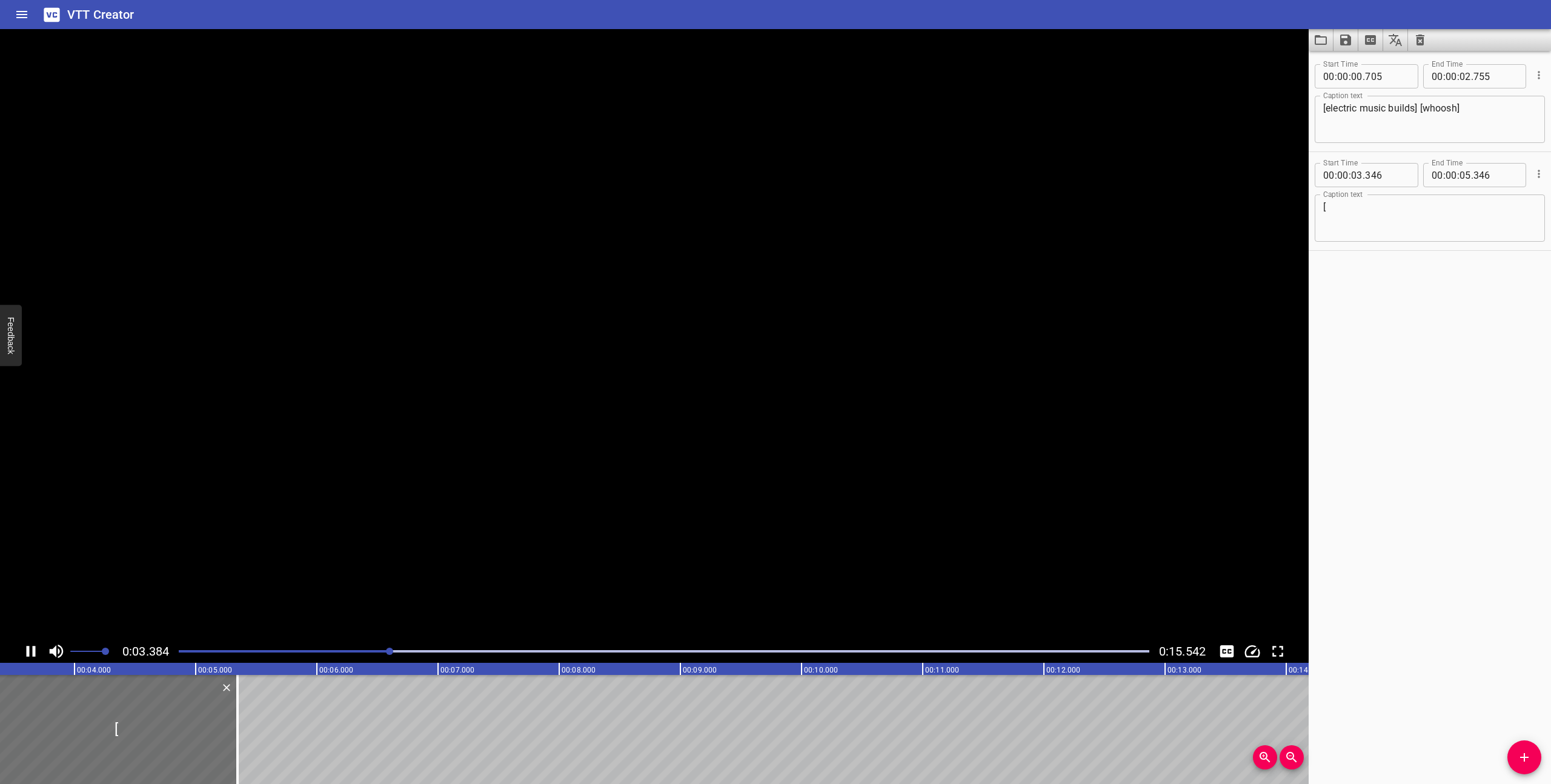
click at [31, 650] on icon "Play/Pause" at bounding box center [31, 651] width 18 height 18
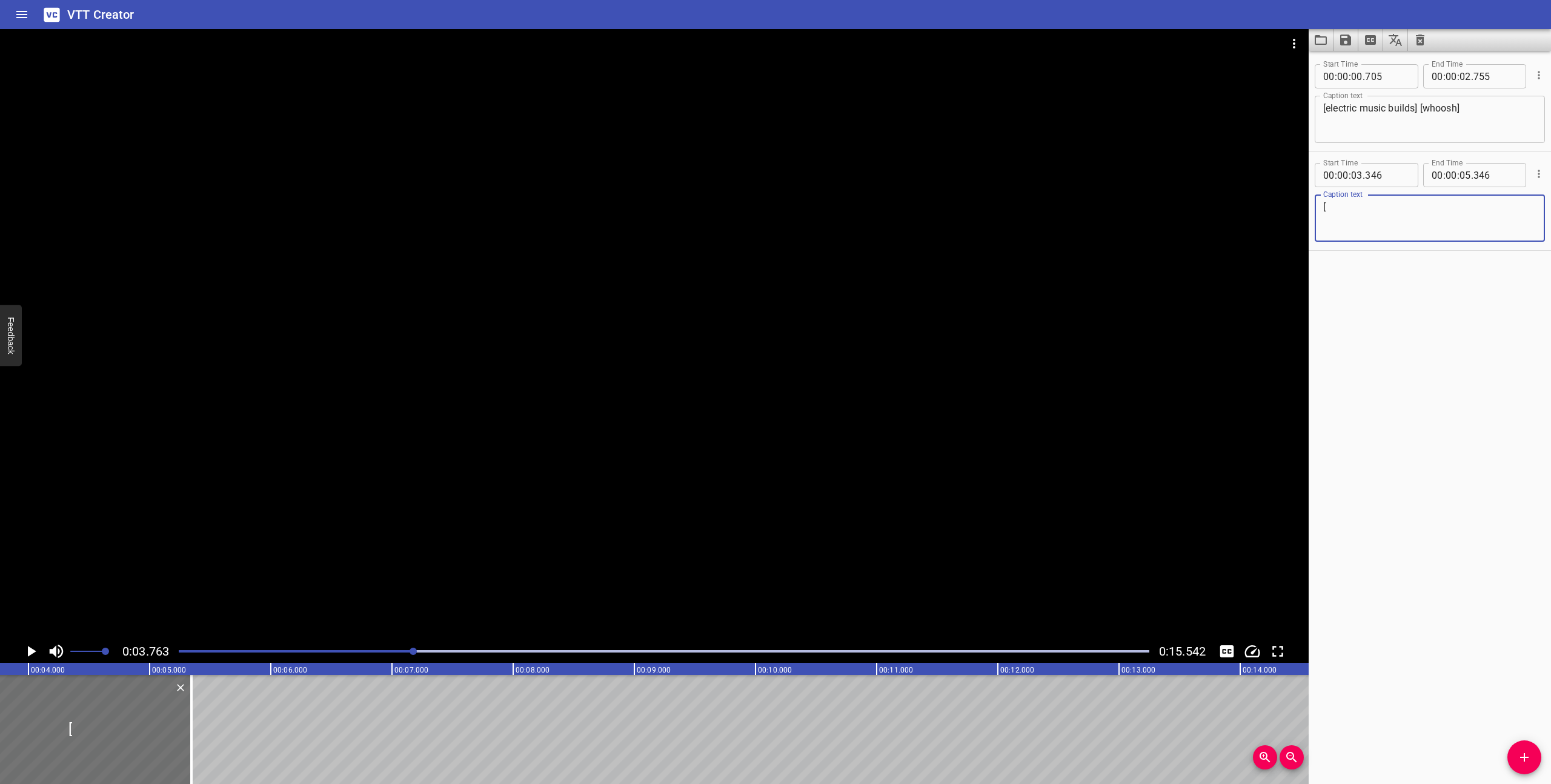
click at [1357, 212] on textarea "[" at bounding box center [1430, 218] width 213 height 35
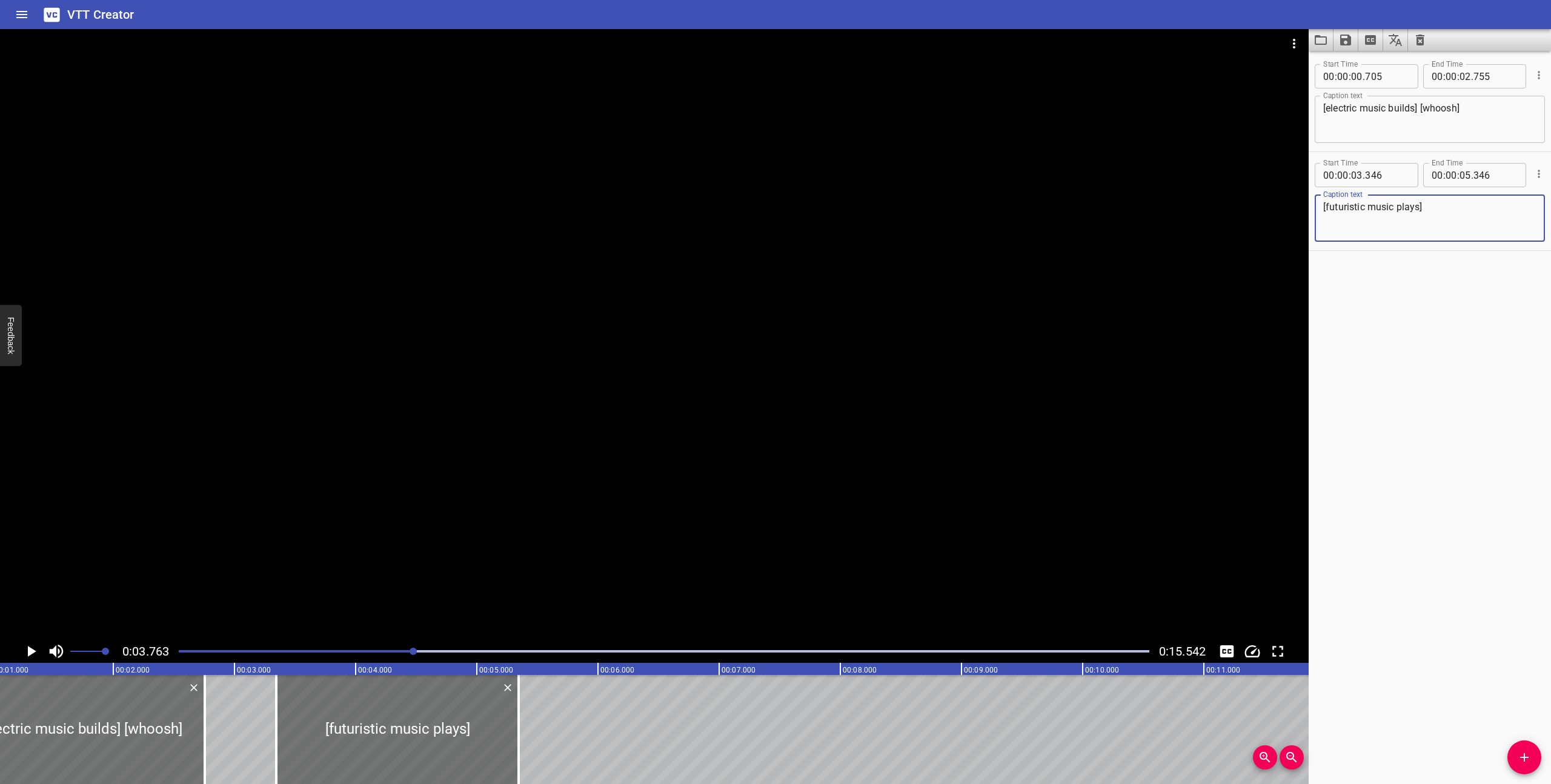
scroll to position [0, 0]
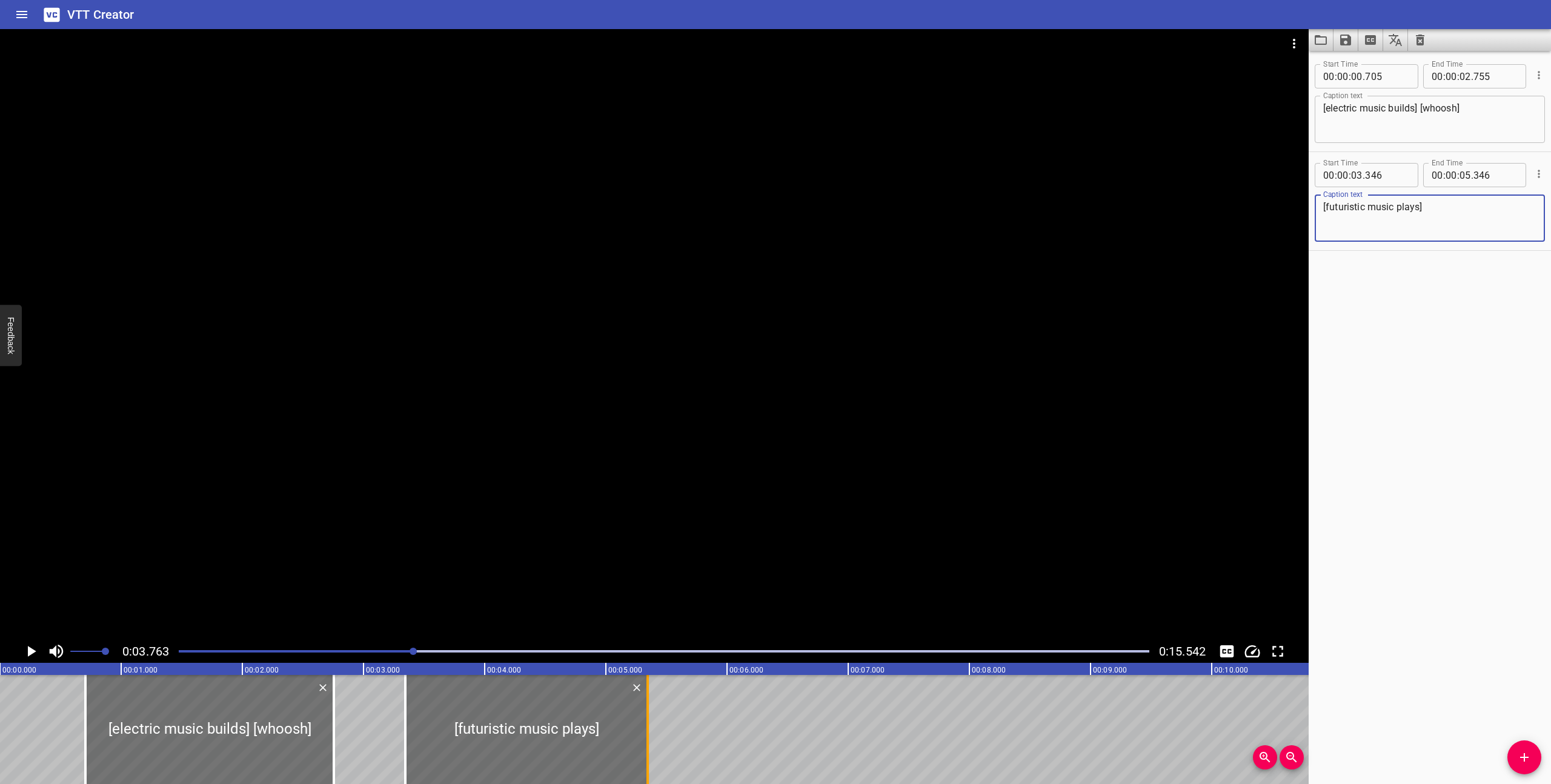
type textarea "[futuristic music plays]"
drag, startPoint x: 645, startPoint y: 733, endPoint x: 590, endPoint y: 731, distance: 55.0
click at [590, 731] on div at bounding box center [592, 729] width 12 height 109
type input "04"
type input "891"
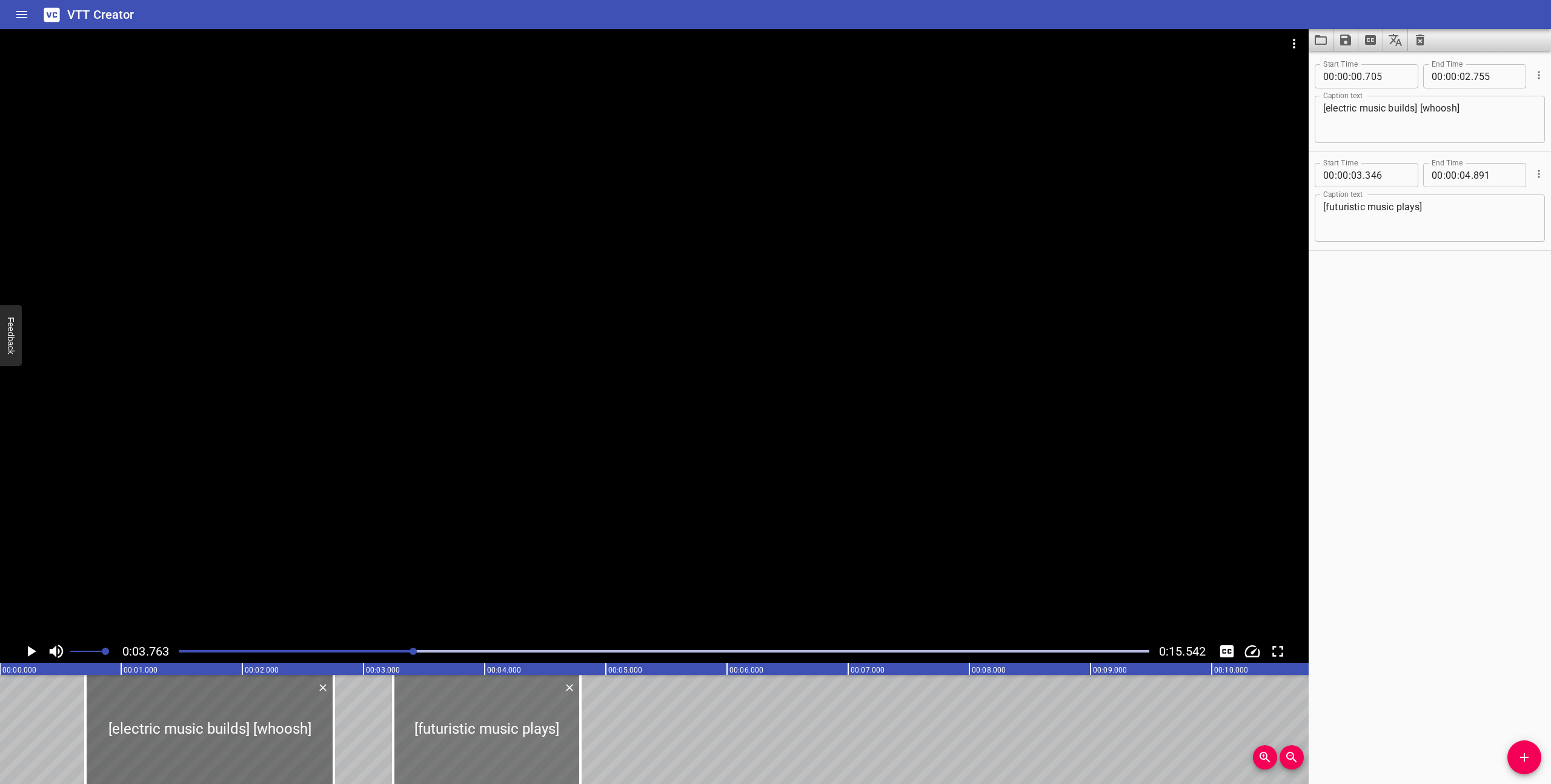
drag, startPoint x: 529, startPoint y: 760, endPoint x: 516, endPoint y: 757, distance: 13.3
click at [516, 757] on div at bounding box center [487, 729] width 187 height 109
type input "246"
type input "791"
click at [180, 649] on div at bounding box center [664, 651] width 985 height 17
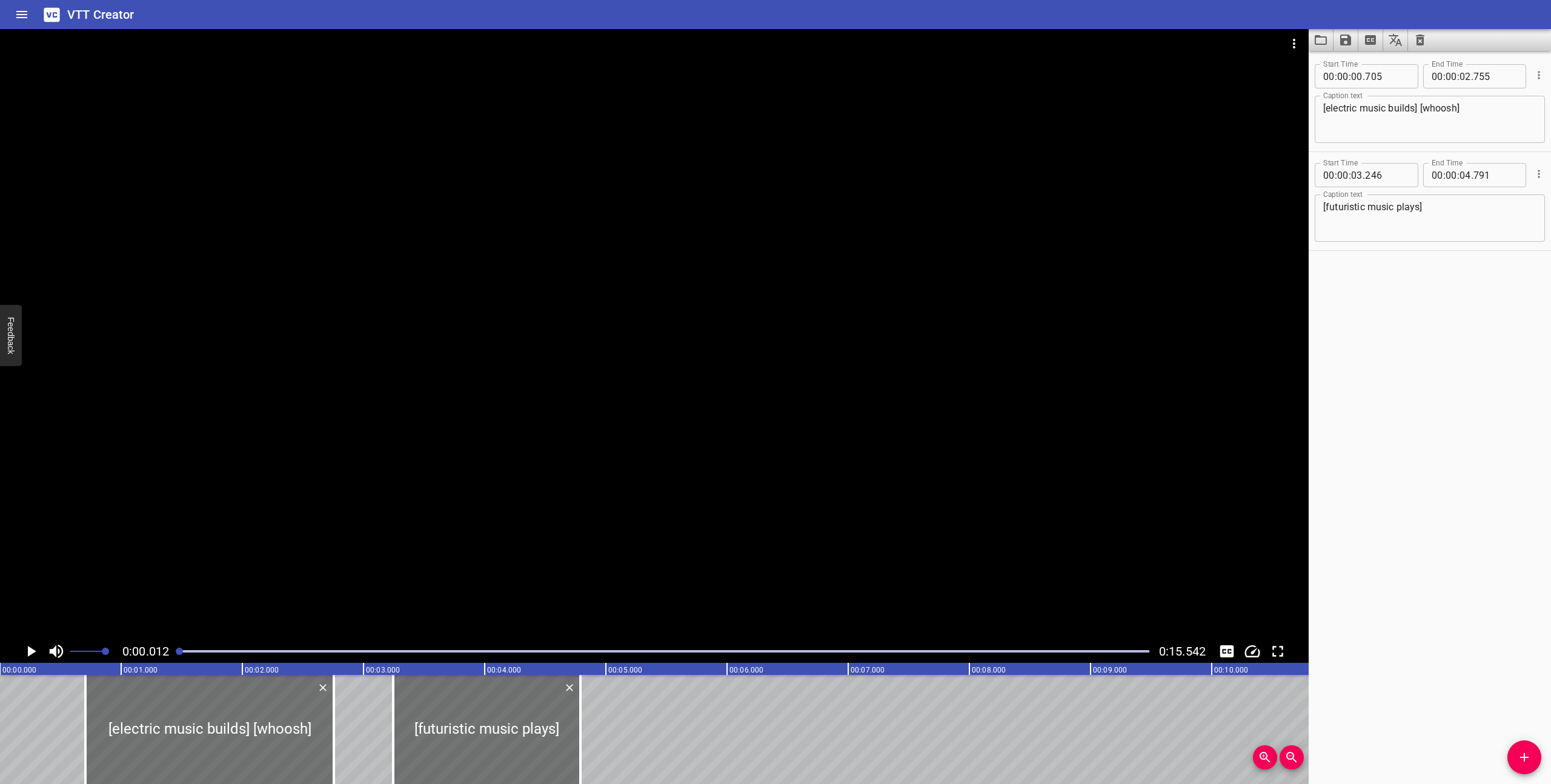
scroll to position [0, 1]
click at [31, 650] on icon "Play/Pause" at bounding box center [31, 651] width 8 height 11
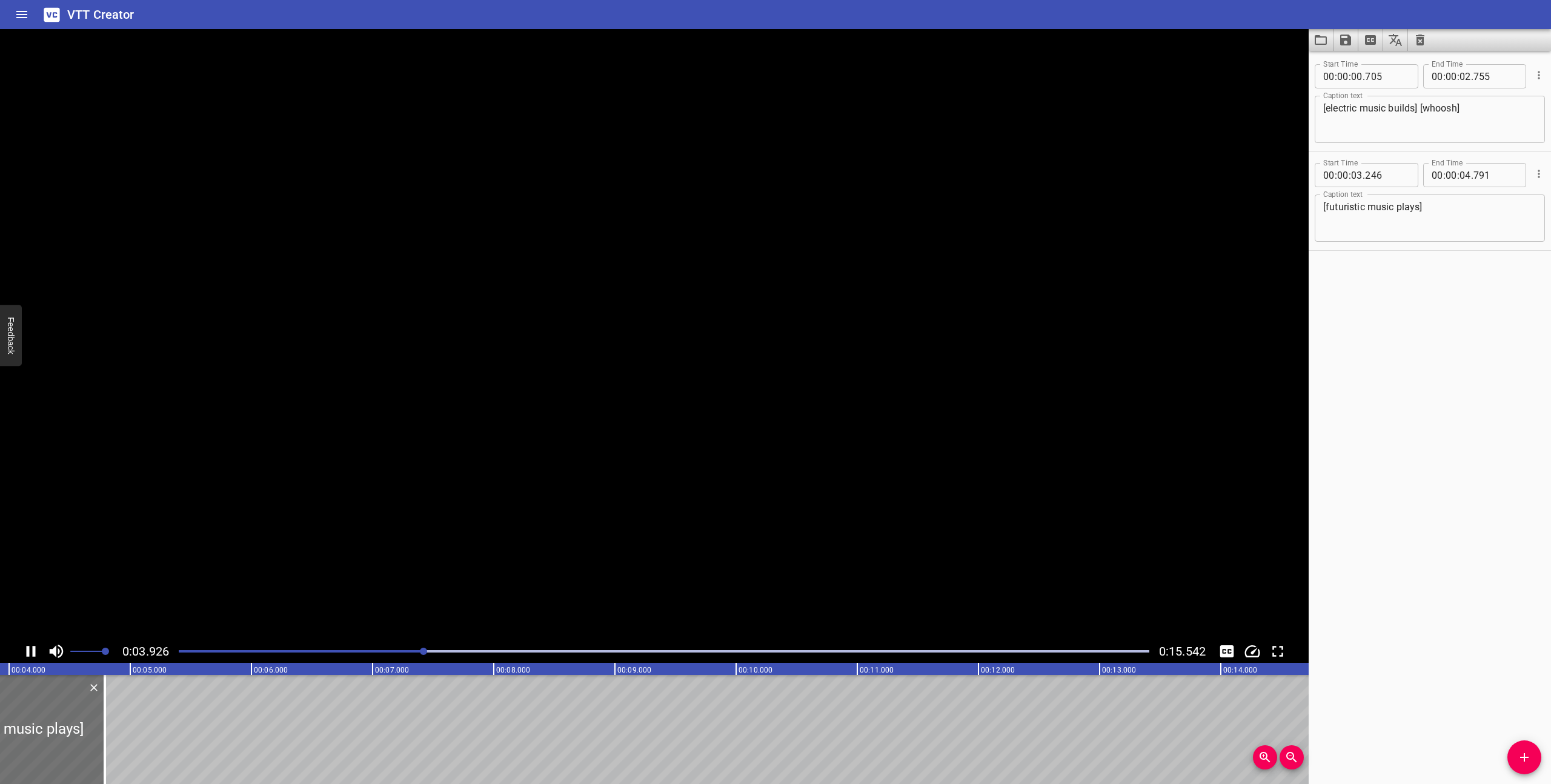
click at [31, 650] on icon "Play/Pause" at bounding box center [31, 651] width 18 height 18
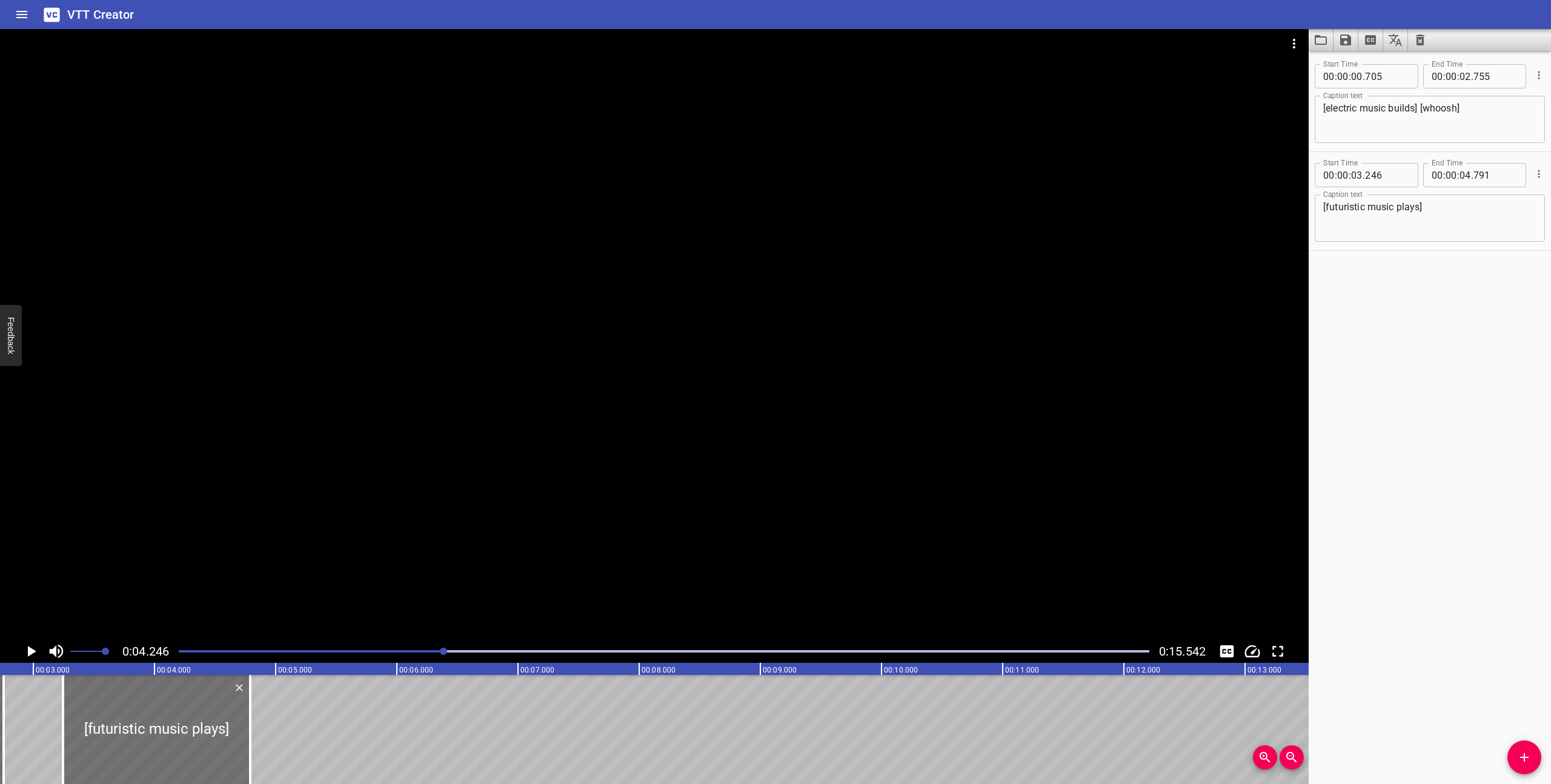
scroll to position [0, 0]
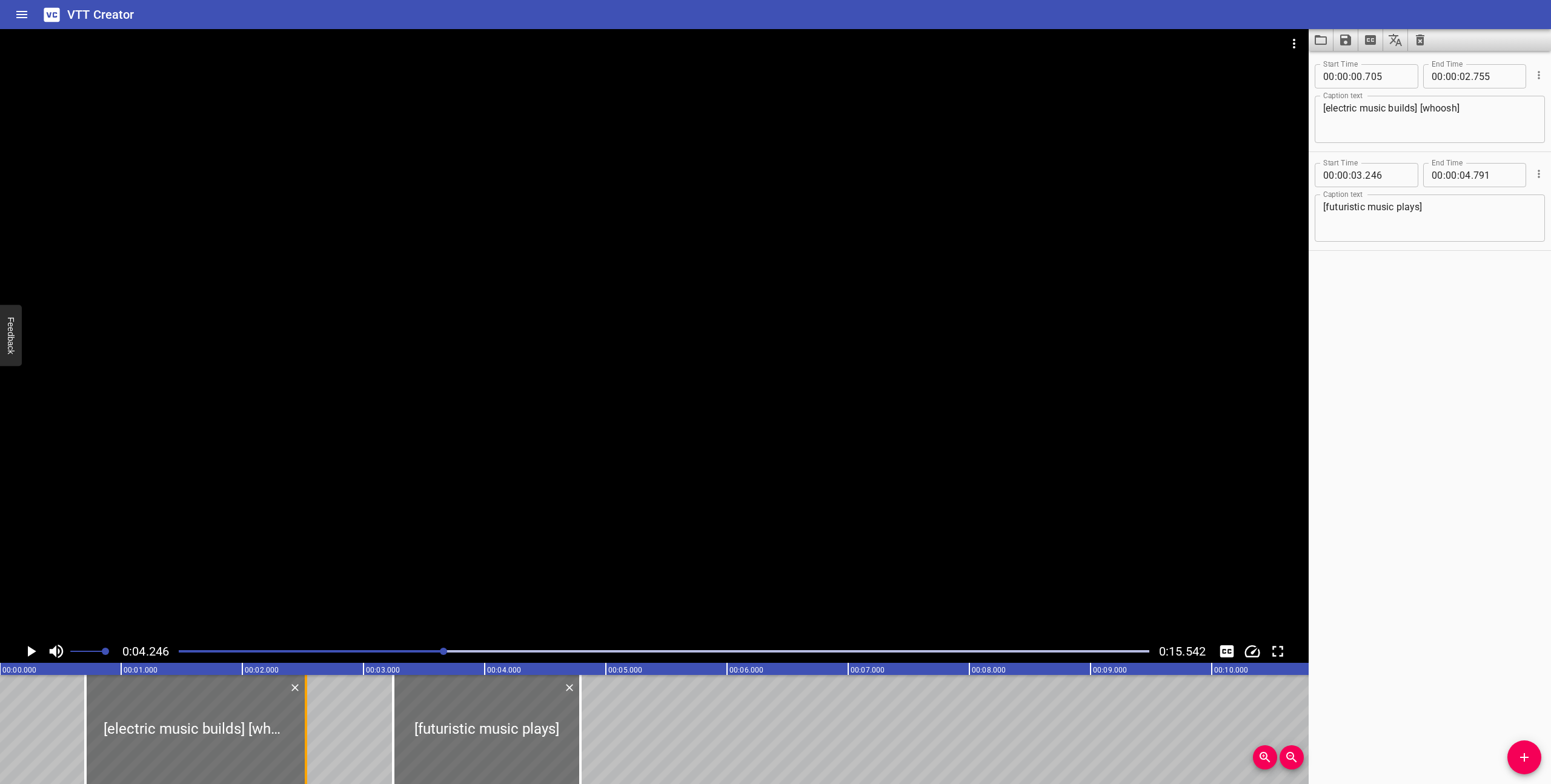
drag, startPoint x: 332, startPoint y: 745, endPoint x: 305, endPoint y: 739, distance: 27.7
click at [305, 739] on div at bounding box center [306, 729] width 3 height 109
drag, startPoint x: 305, startPoint y: 739, endPoint x: 287, endPoint y: 737, distance: 18.1
click at [287, 737] on div at bounding box center [288, 729] width 3 height 109
type input "375"
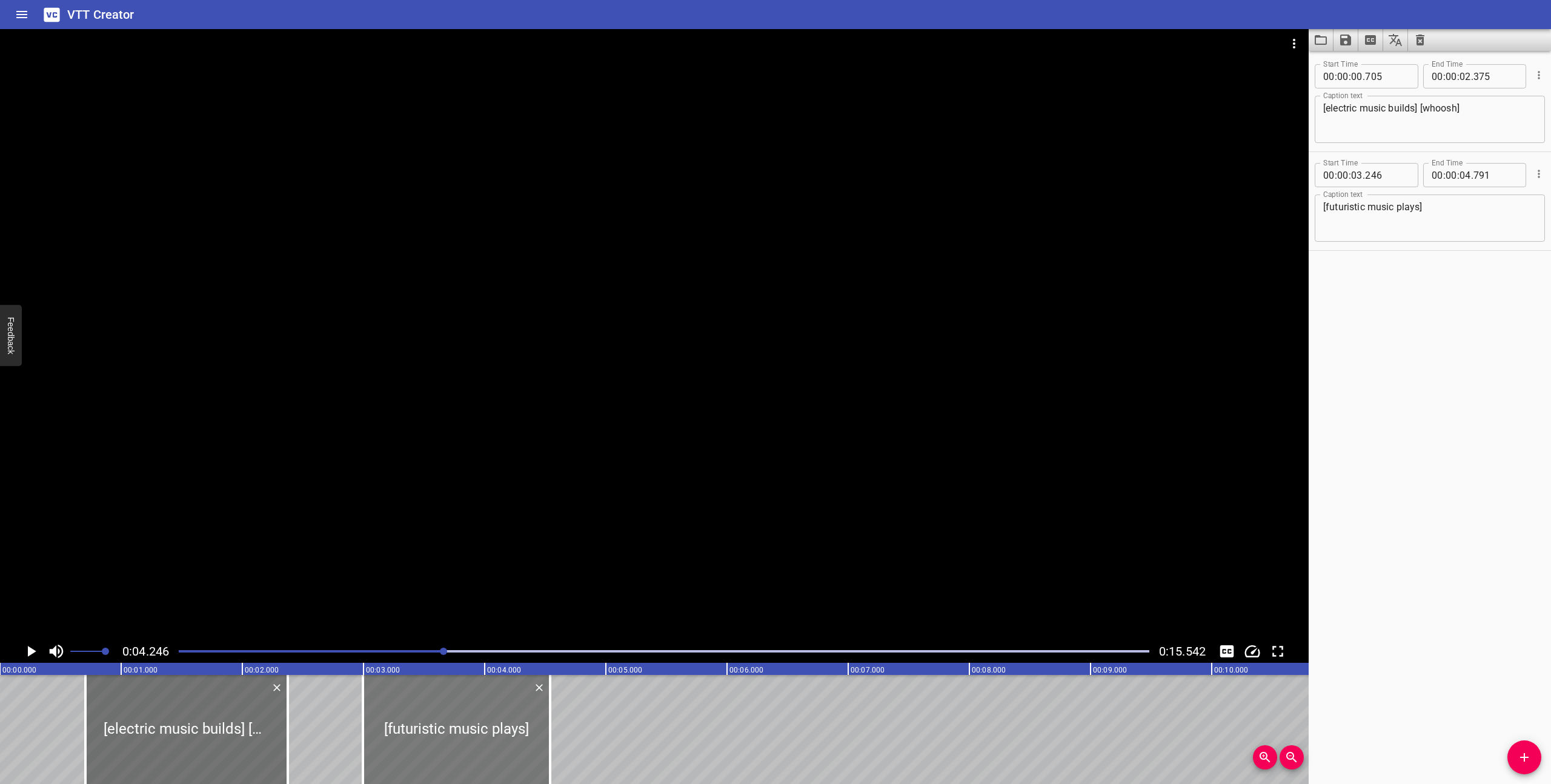
drag, startPoint x: 517, startPoint y: 752, endPoint x: 487, endPoint y: 751, distance: 30.0
click at [487, 751] on div at bounding box center [456, 729] width 187 height 109
type input "02"
type input "996"
type input "541"
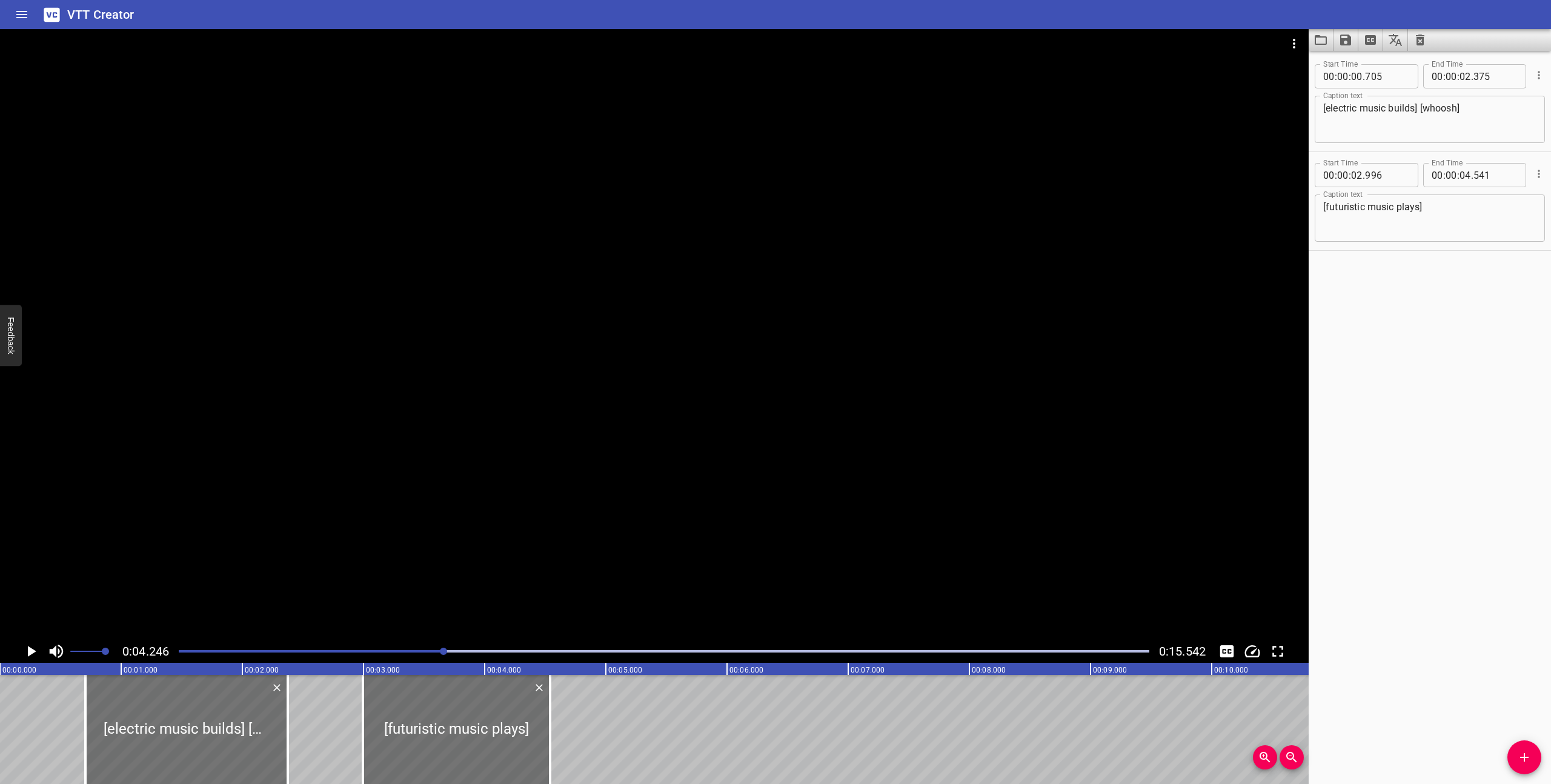
click at [177, 652] on div at bounding box center [664, 651] width 985 height 17
click at [23, 649] on icon "Play/Pause" at bounding box center [31, 651] width 18 height 18
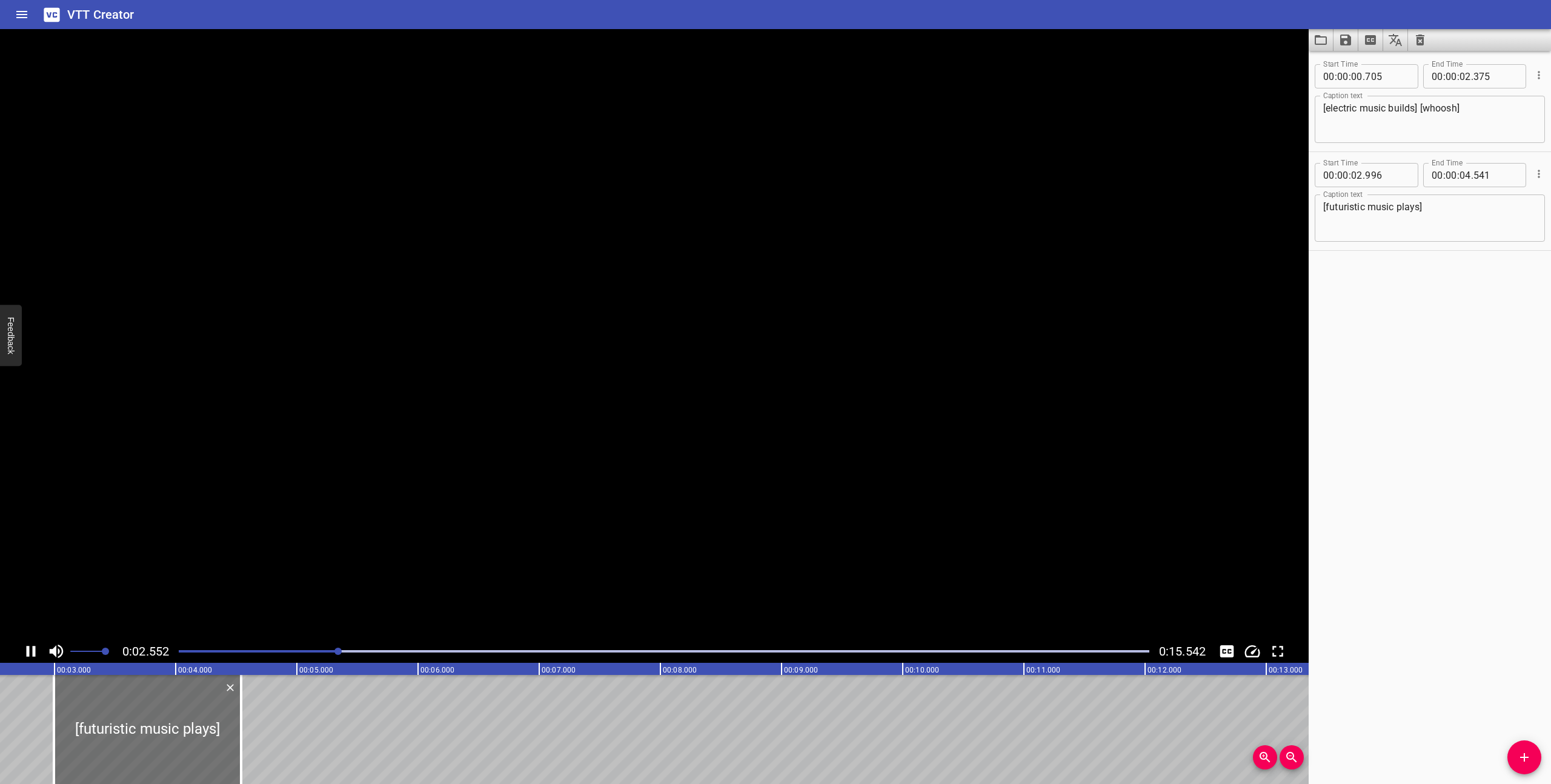
click at [23, 649] on icon "Play/Pause" at bounding box center [31, 651] width 18 height 18
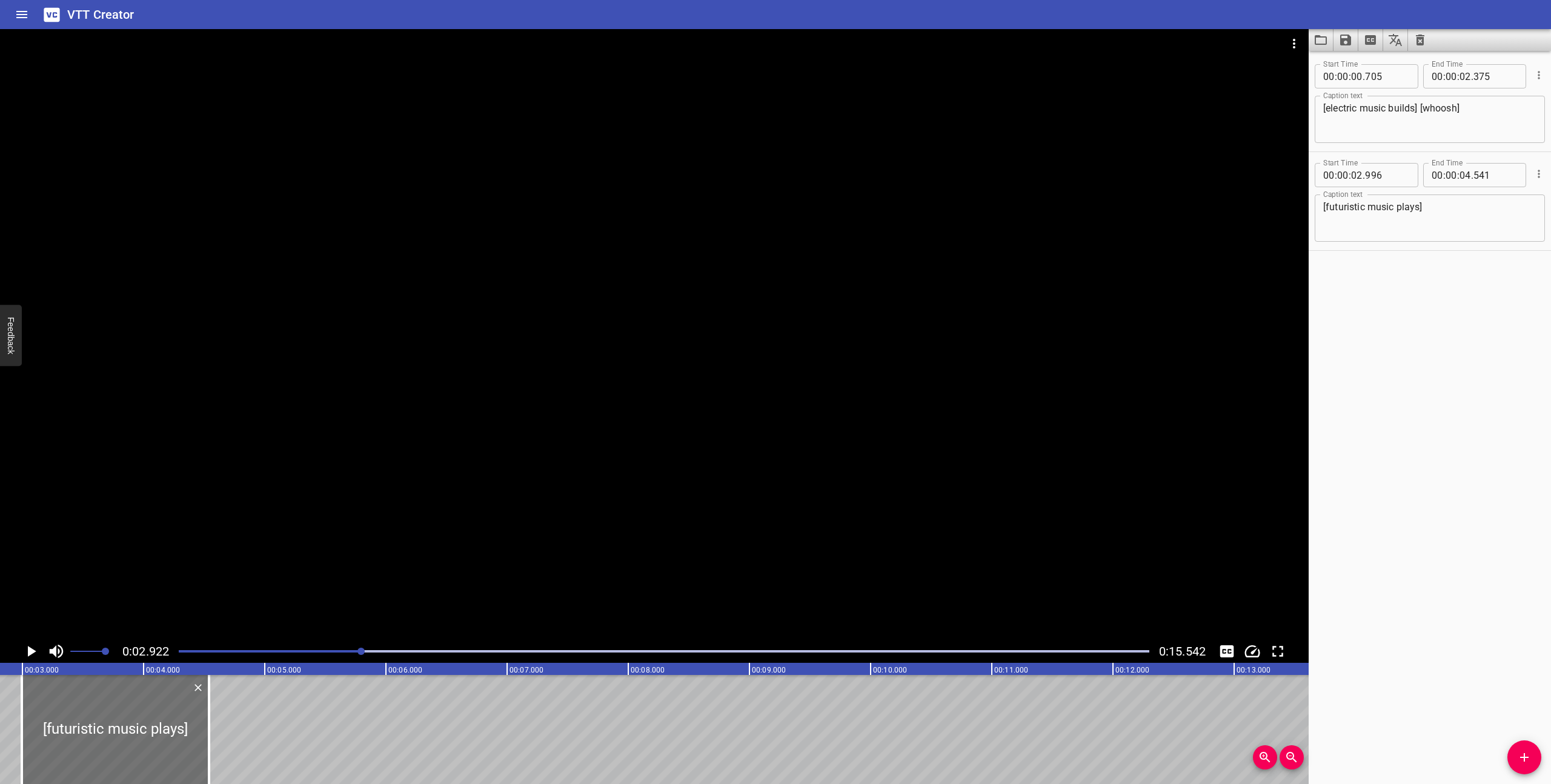
scroll to position [0, 354]
click at [173, 649] on div at bounding box center [664, 651] width 985 height 17
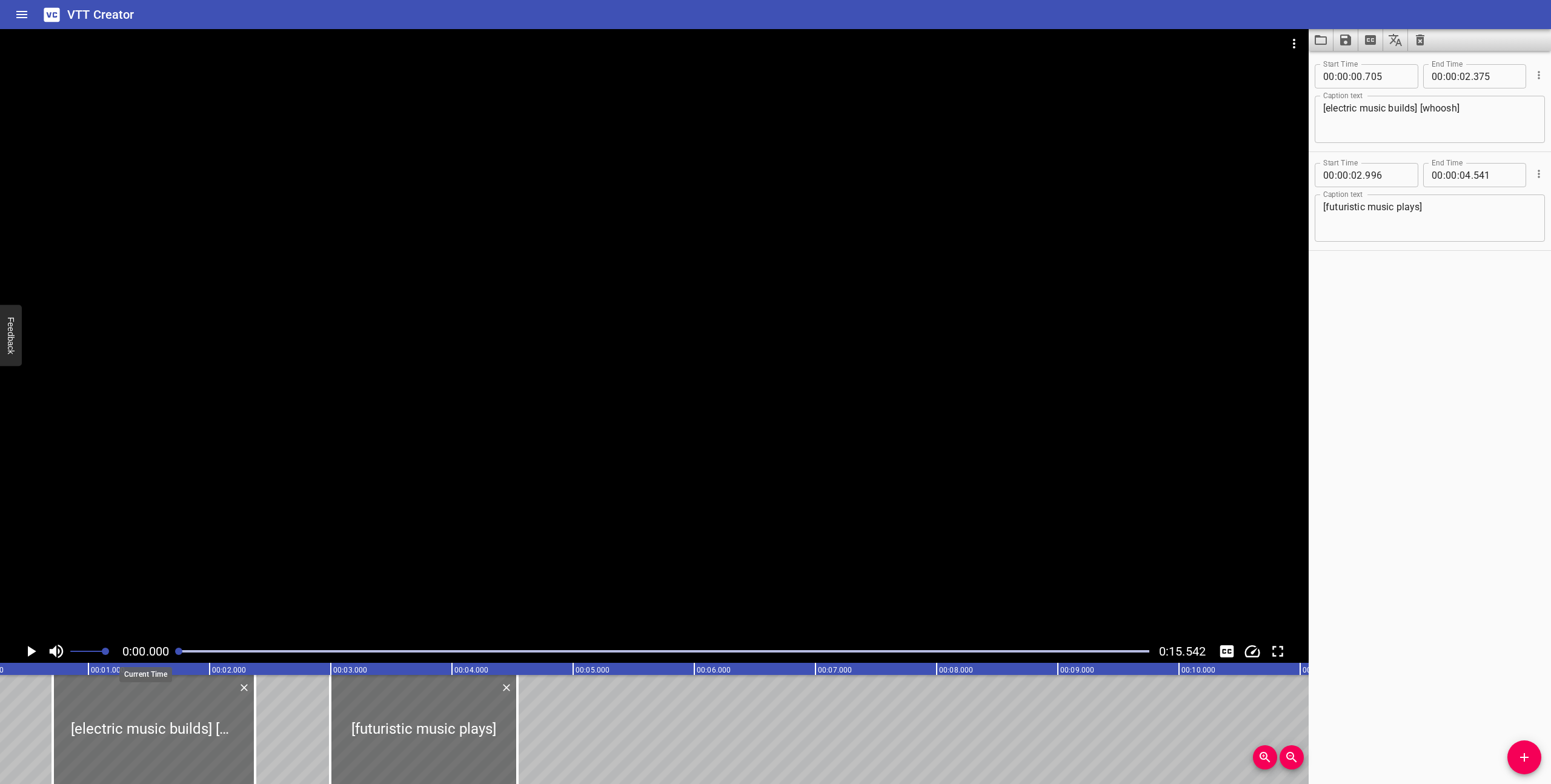
scroll to position [0, 0]
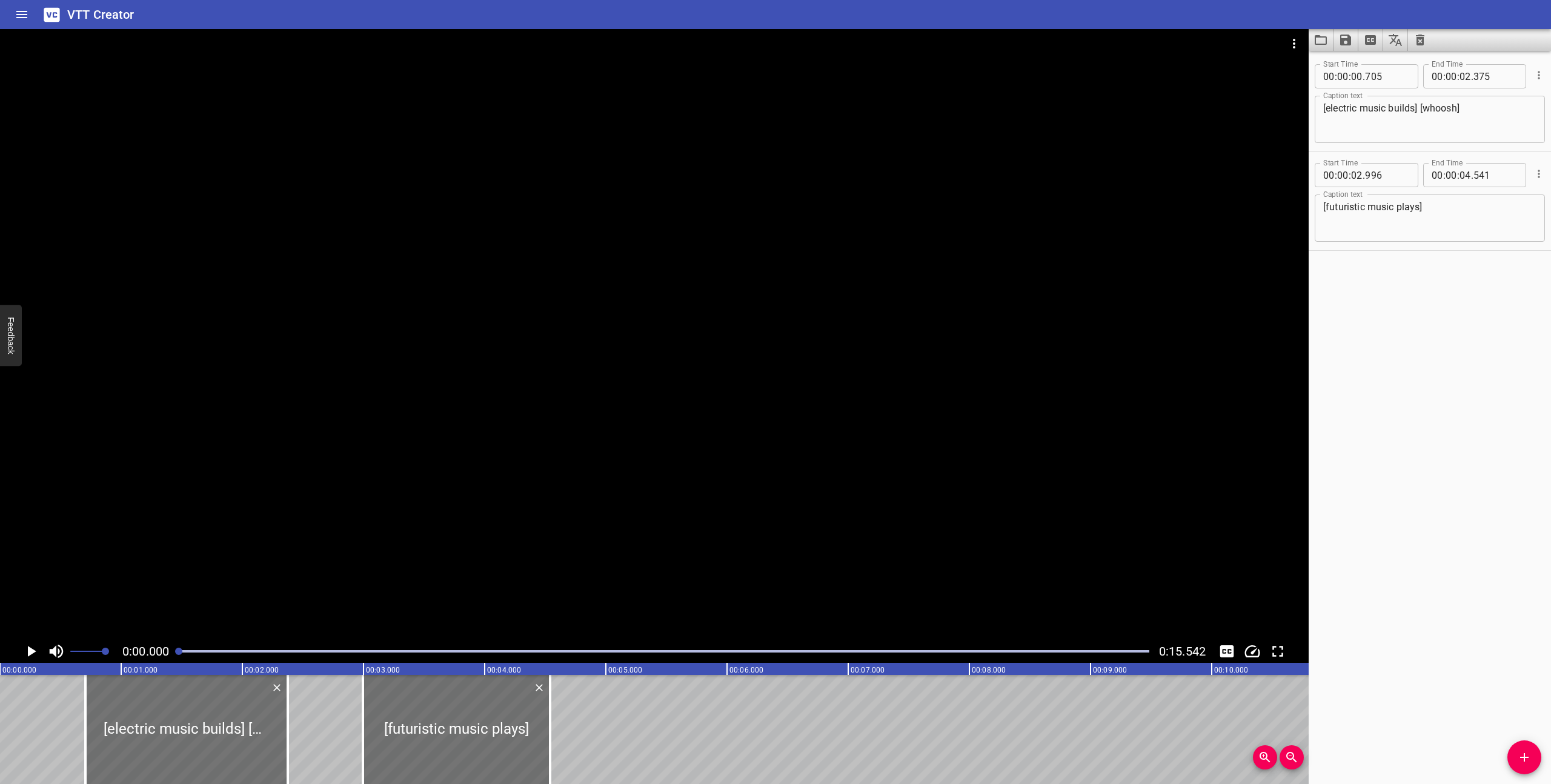
click at [29, 649] on icon "Play/Pause" at bounding box center [31, 651] width 8 height 11
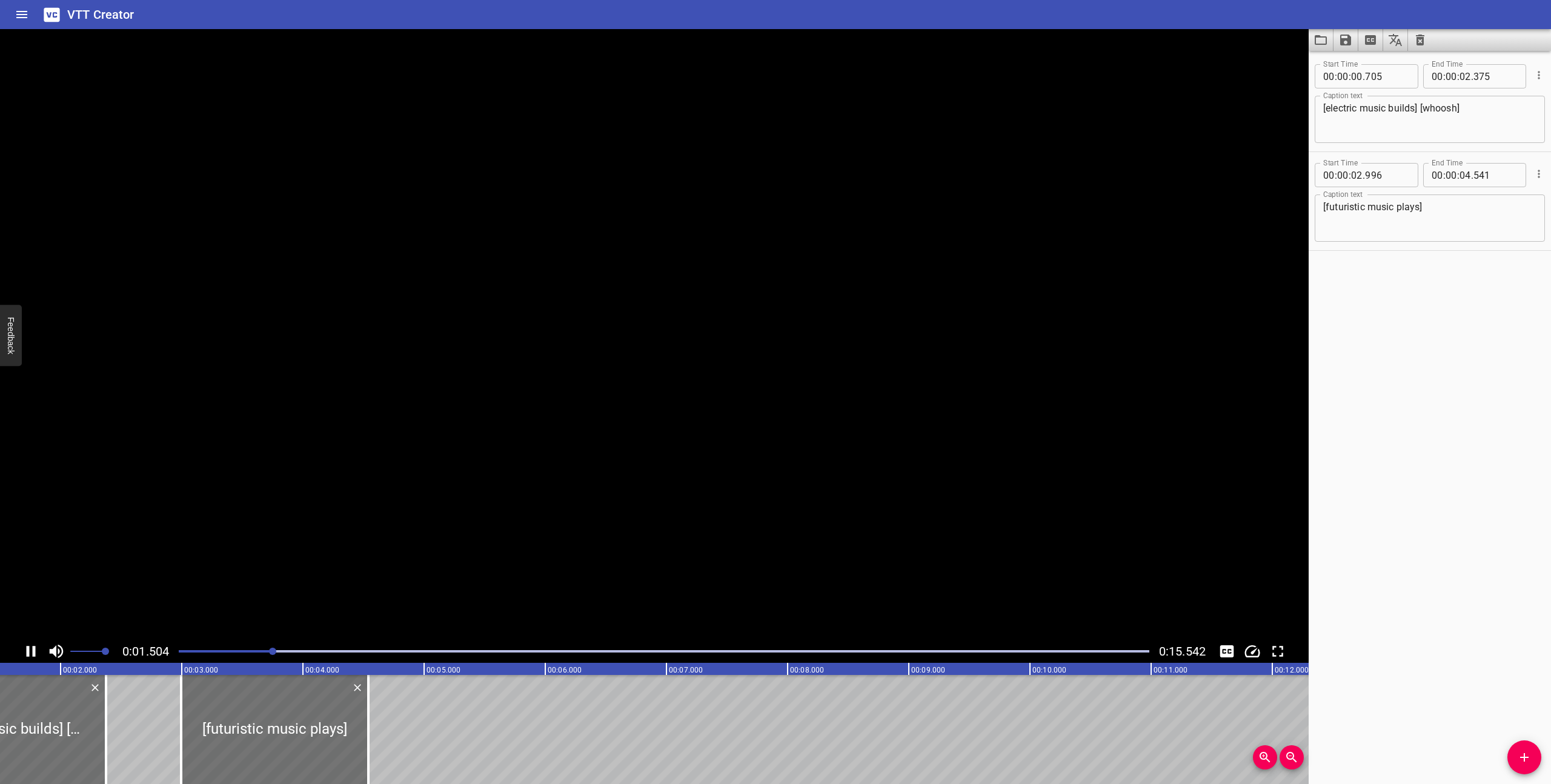
click at [29, 649] on icon "Play/Pause" at bounding box center [31, 651] width 18 height 18
click at [29, 648] on icon "Play/Pause" at bounding box center [31, 651] width 8 height 11
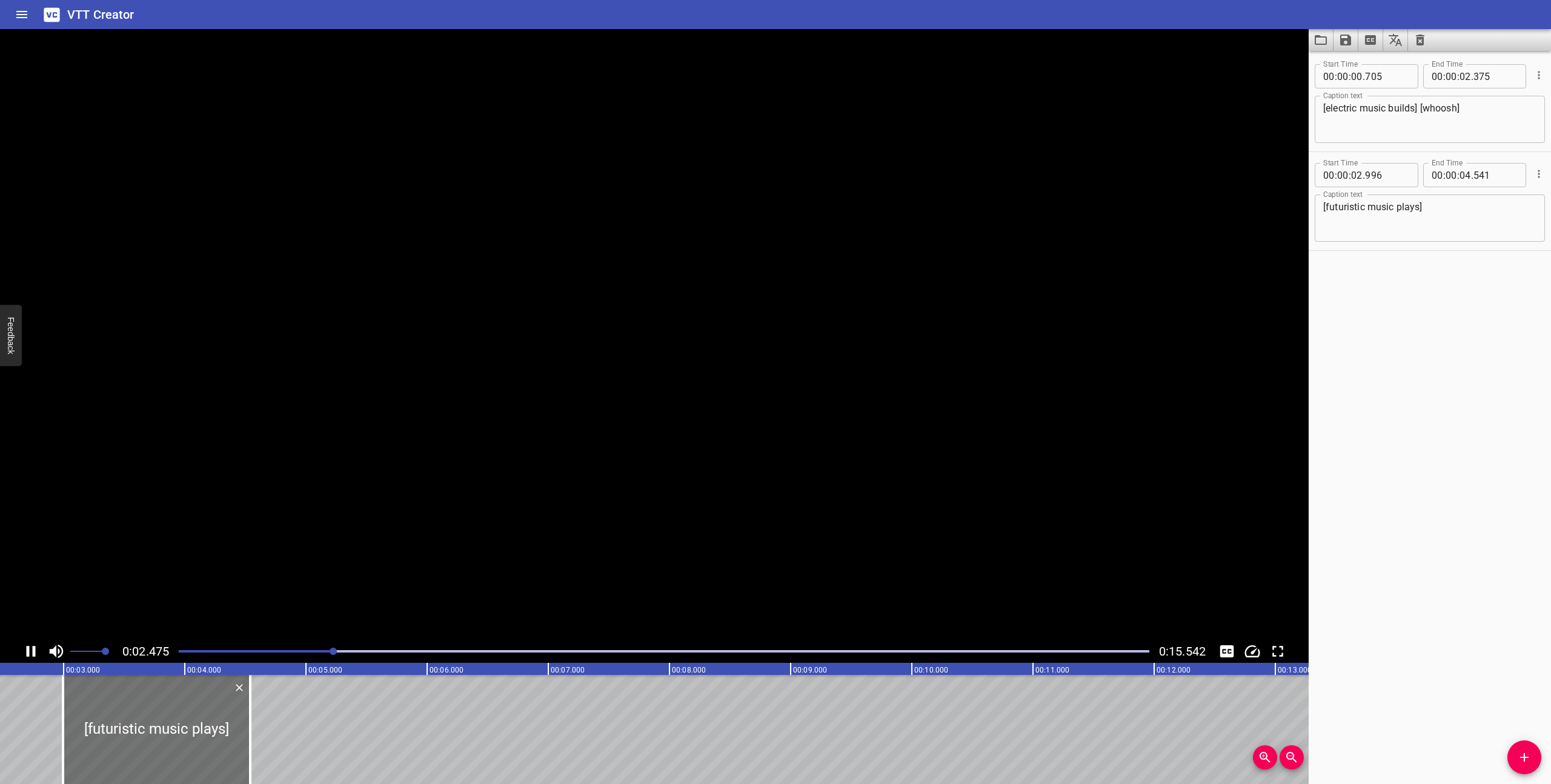
click at [29, 648] on icon "Play/Pause" at bounding box center [31, 651] width 18 height 18
drag, startPoint x: 1361, startPoint y: 111, endPoint x: 1338, endPoint y: 111, distance: 23.0
click at [1339, 111] on textarea "[electric music builds] [whoosh]" at bounding box center [1430, 119] width 213 height 35
click at [1383, 114] on textarea "[electric music builds] [whoosh]" at bounding box center [1430, 119] width 213 height 35
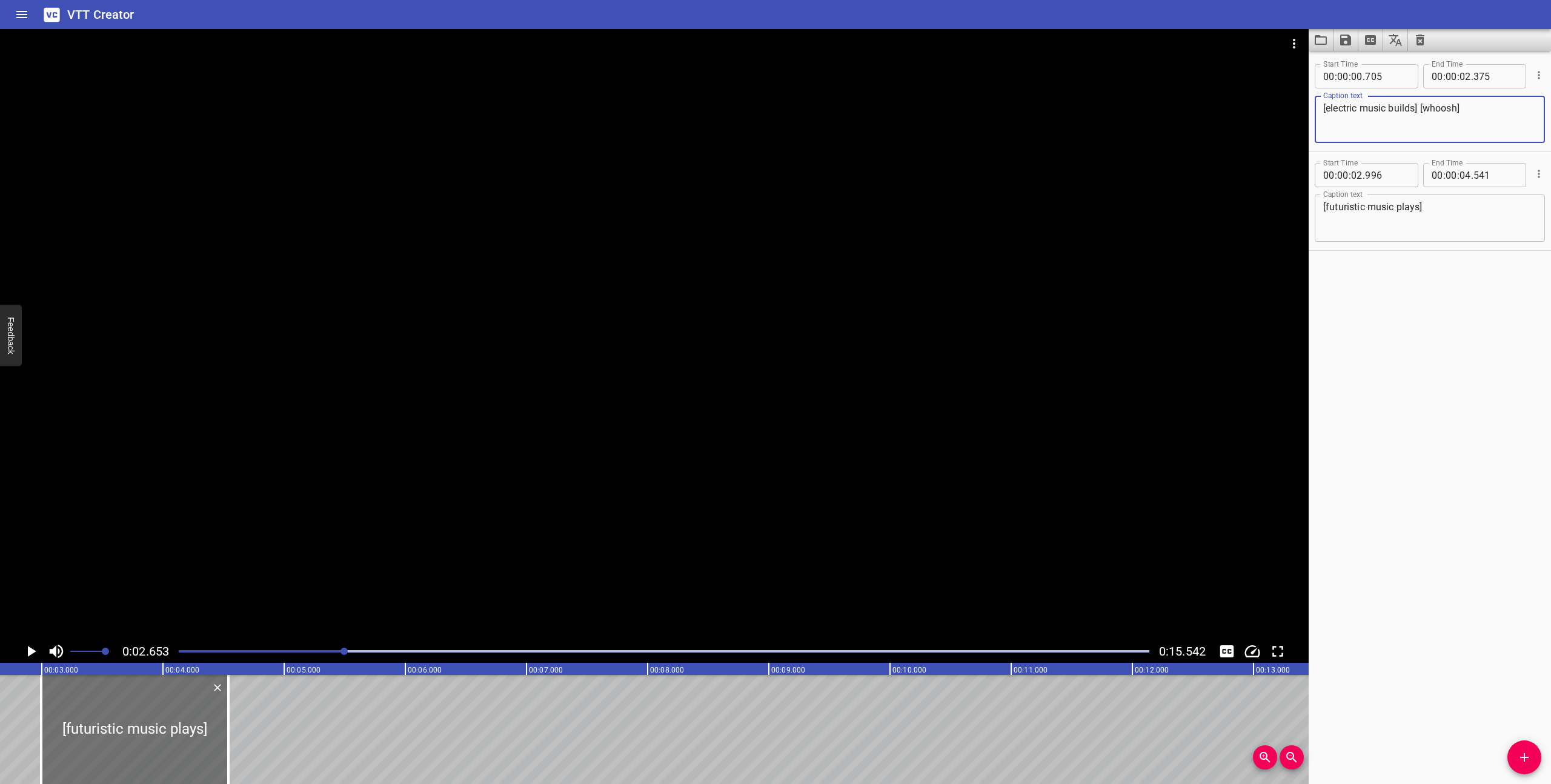
click at [178, 650] on div at bounding box center [664, 651] width 985 height 17
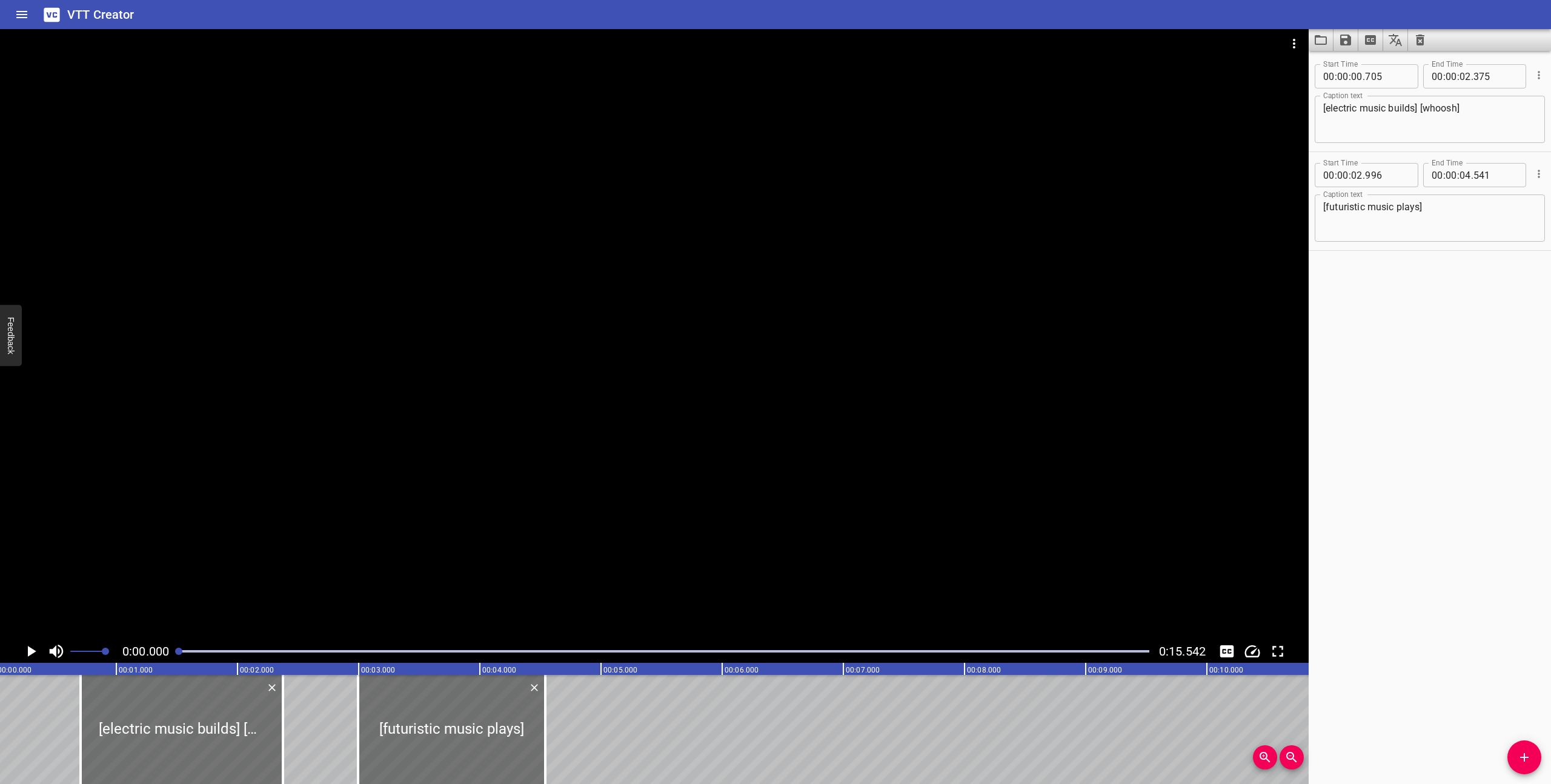
scroll to position [0, 0]
click at [31, 650] on icon "Play/Pause" at bounding box center [31, 651] width 8 height 11
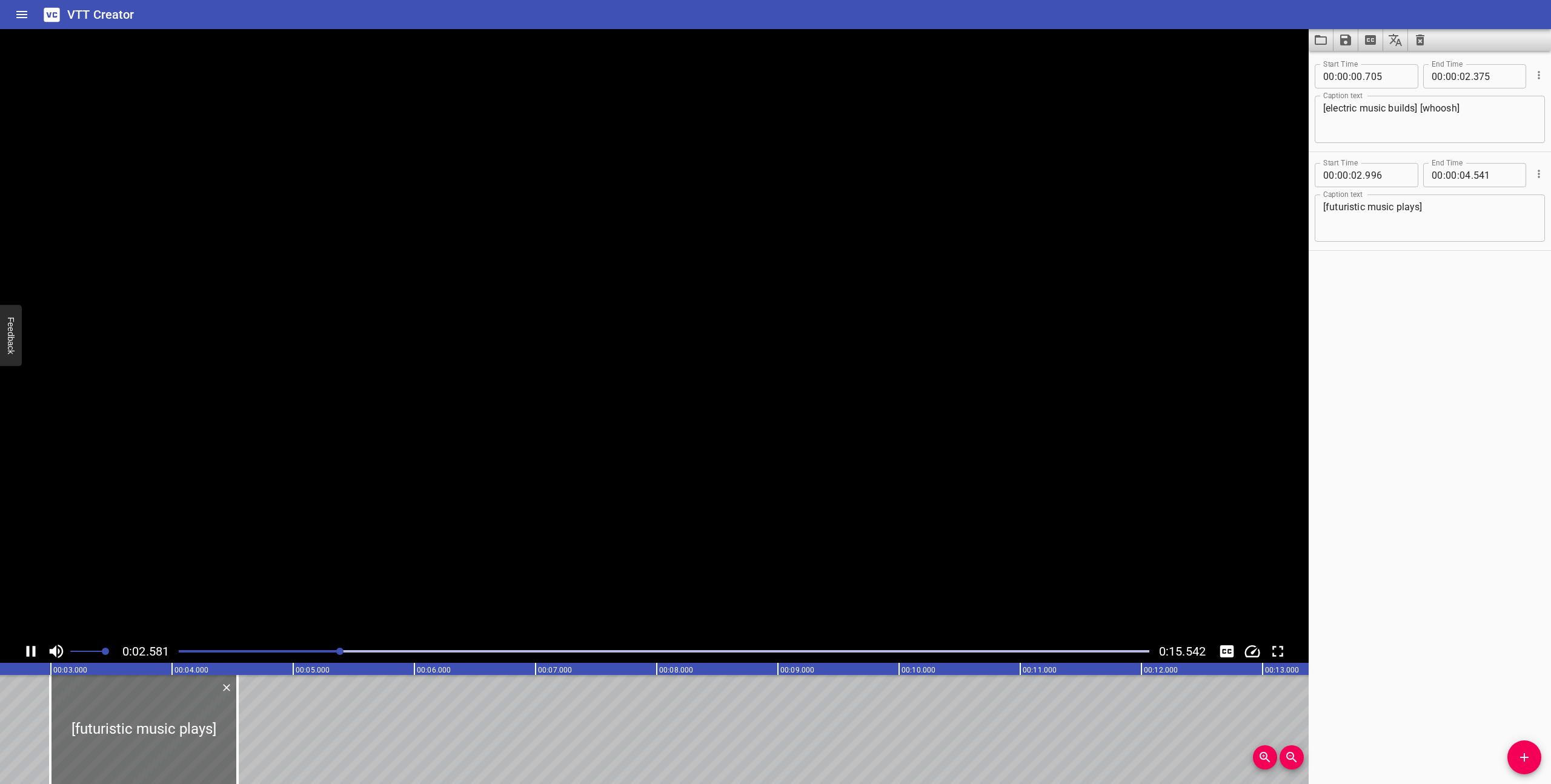
click at [31, 650] on icon "Play/Pause" at bounding box center [31, 651] width 18 height 18
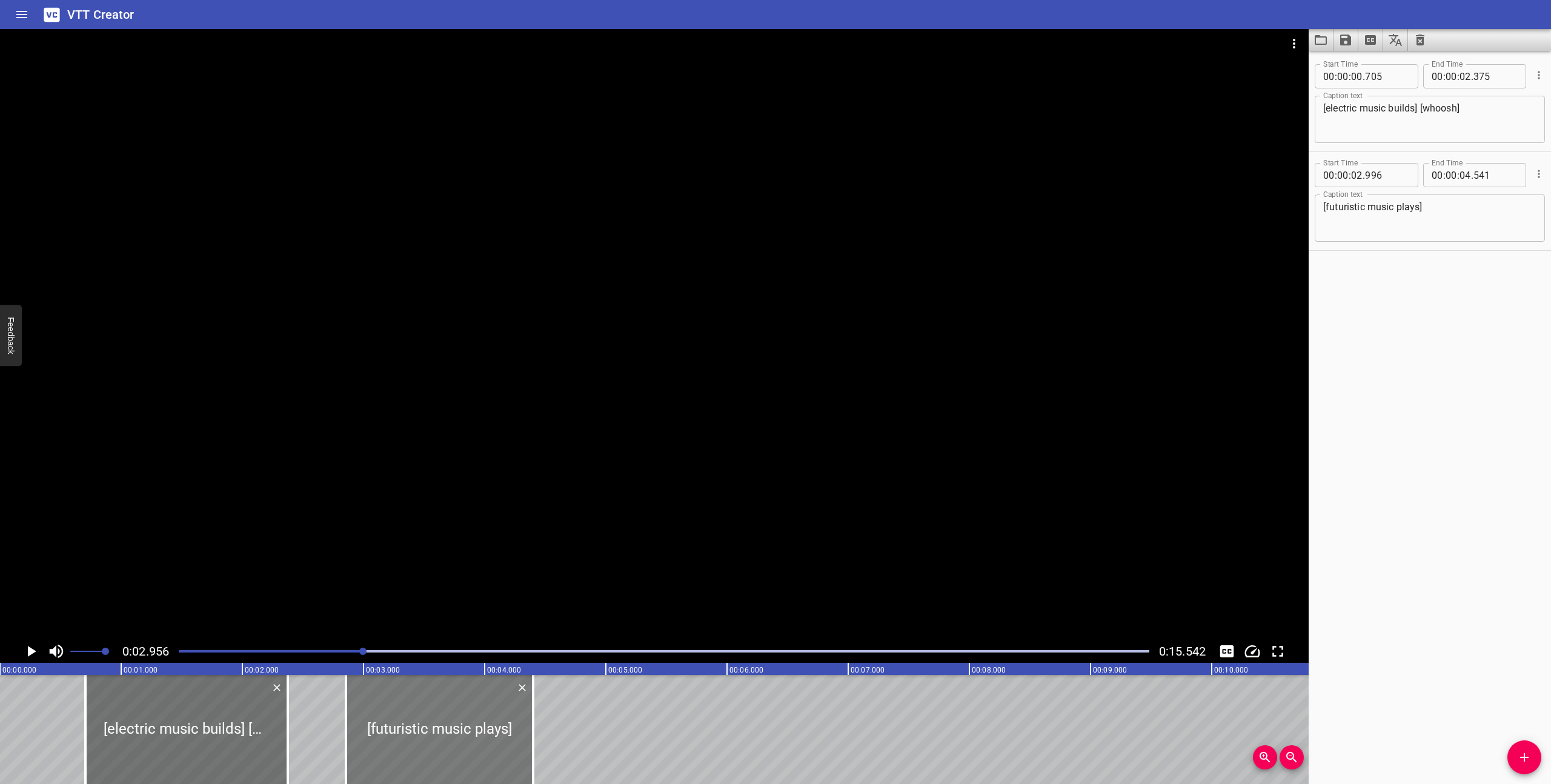
drag, startPoint x: 427, startPoint y: 733, endPoint x: 410, endPoint y: 733, distance: 17.0
click at [410, 733] on div at bounding box center [439, 729] width 187 height 109
type input "856"
type input "401"
click at [177, 650] on div at bounding box center [664, 651] width 985 height 17
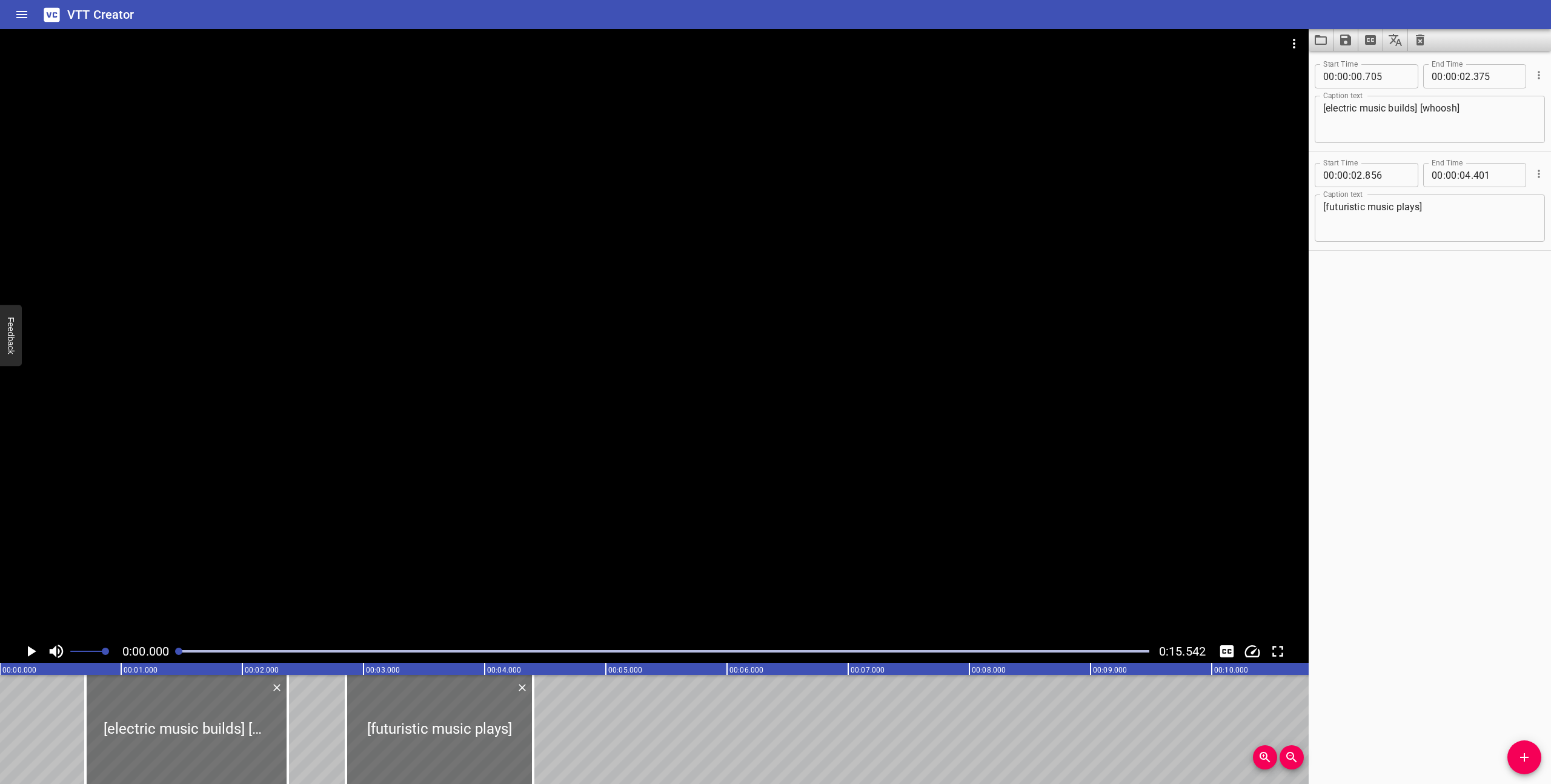
click at [25, 645] on icon "Play/Pause" at bounding box center [31, 651] width 18 height 18
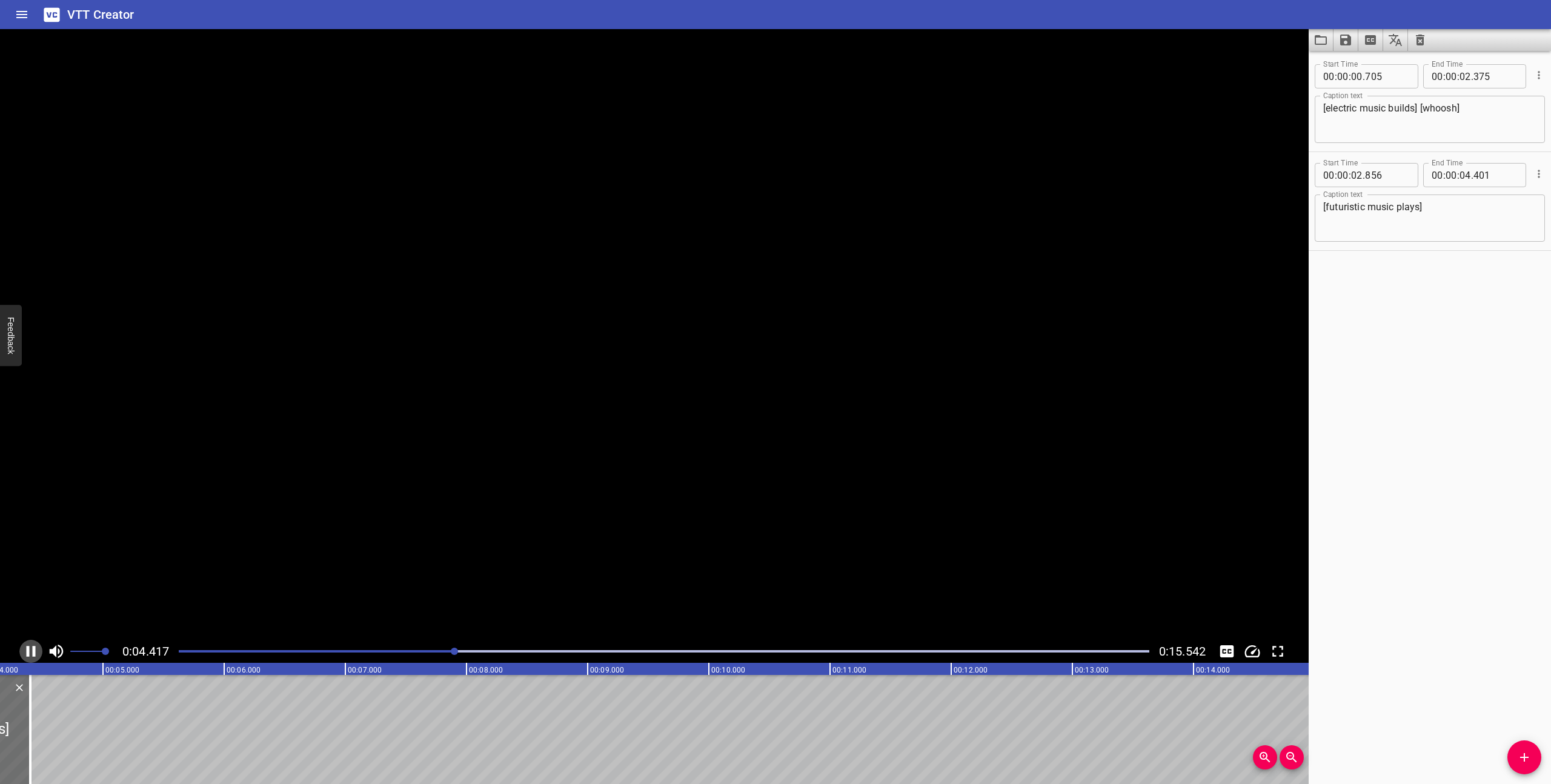
click at [26, 648] on icon "Play/Pause" at bounding box center [31, 651] width 9 height 11
click at [26, 648] on icon "Play/Pause" at bounding box center [31, 651] width 18 height 18
click at [26, 648] on icon "Play/Pause" at bounding box center [31, 651] width 9 height 11
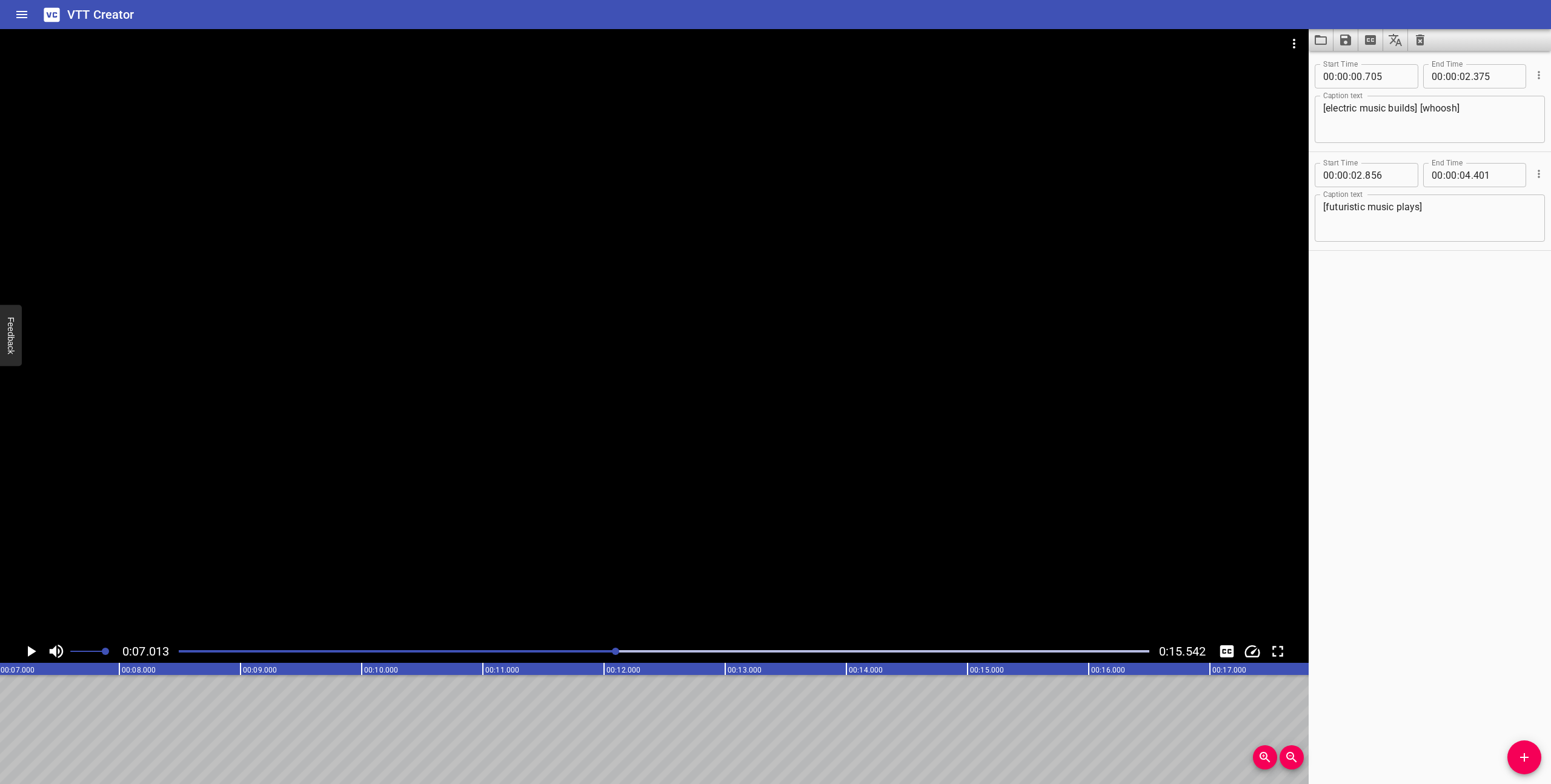
click at [26, 648] on icon "Play/Pause" at bounding box center [31, 651] width 18 height 18
click at [26, 648] on icon "Play/Pause" at bounding box center [31, 651] width 9 height 11
click at [583, 655] on div at bounding box center [664, 651] width 985 height 17
click at [559, 648] on div at bounding box center [664, 651] width 985 height 17
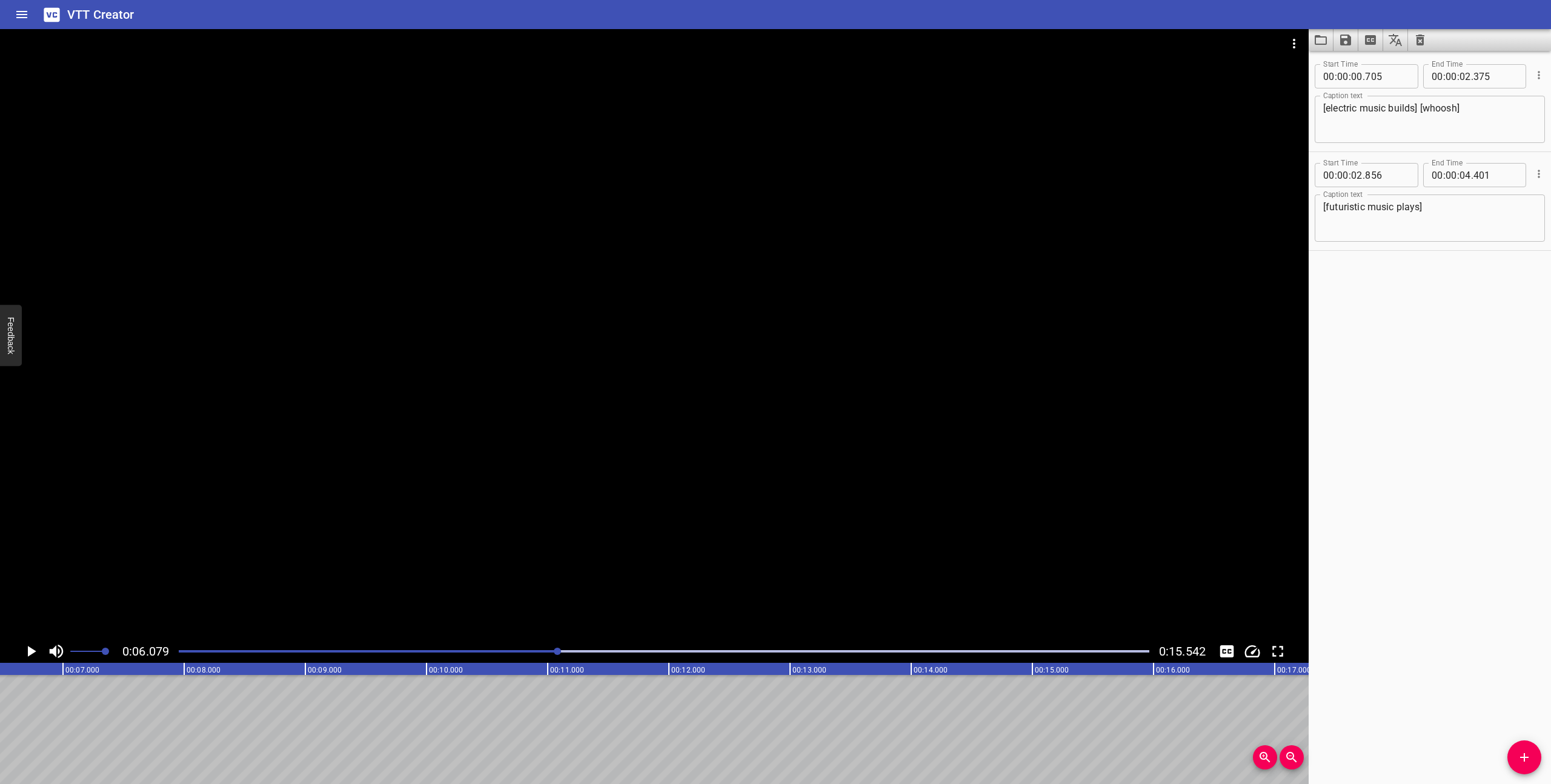
scroll to position [0, 737]
click at [457, 649] on div at bounding box center [664, 651] width 985 height 17
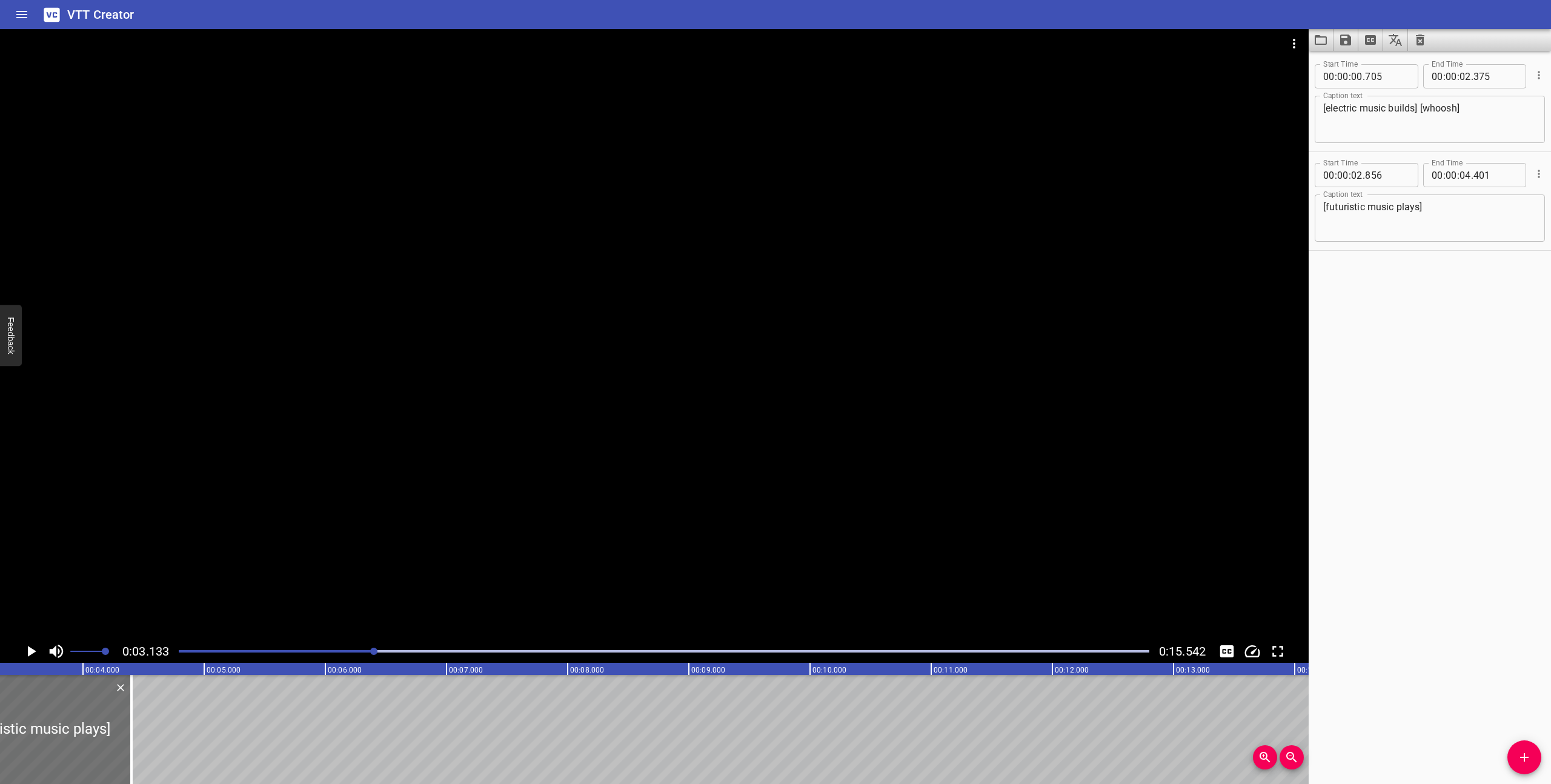
scroll to position [0, 380]
click at [29, 649] on icon "Play/Pause" at bounding box center [31, 651] width 8 height 11
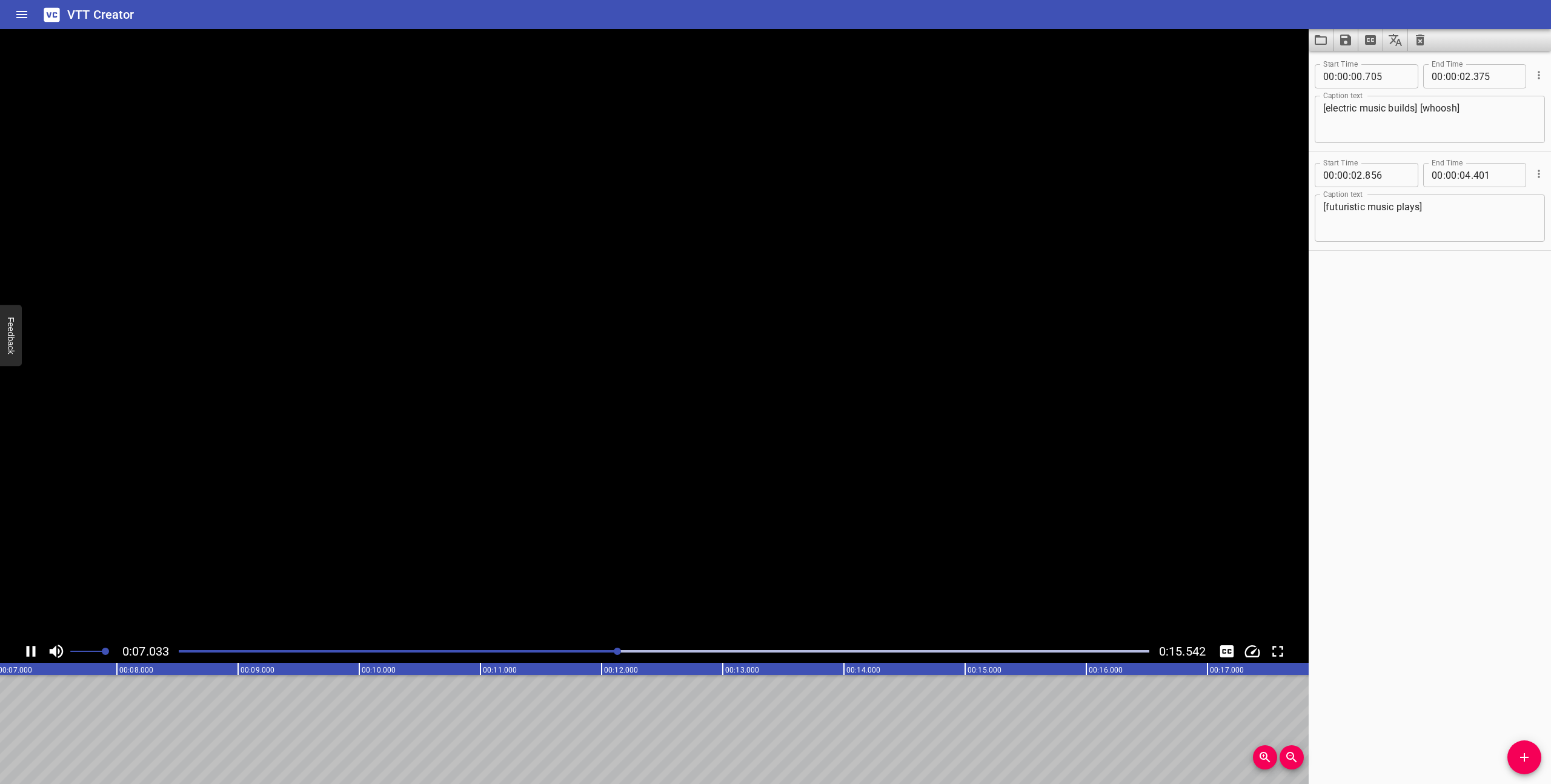
click at [29, 649] on icon "Play/Pause" at bounding box center [31, 651] width 18 height 18
click at [1522, 749] on button "Add Cue" at bounding box center [1525, 757] width 34 height 34
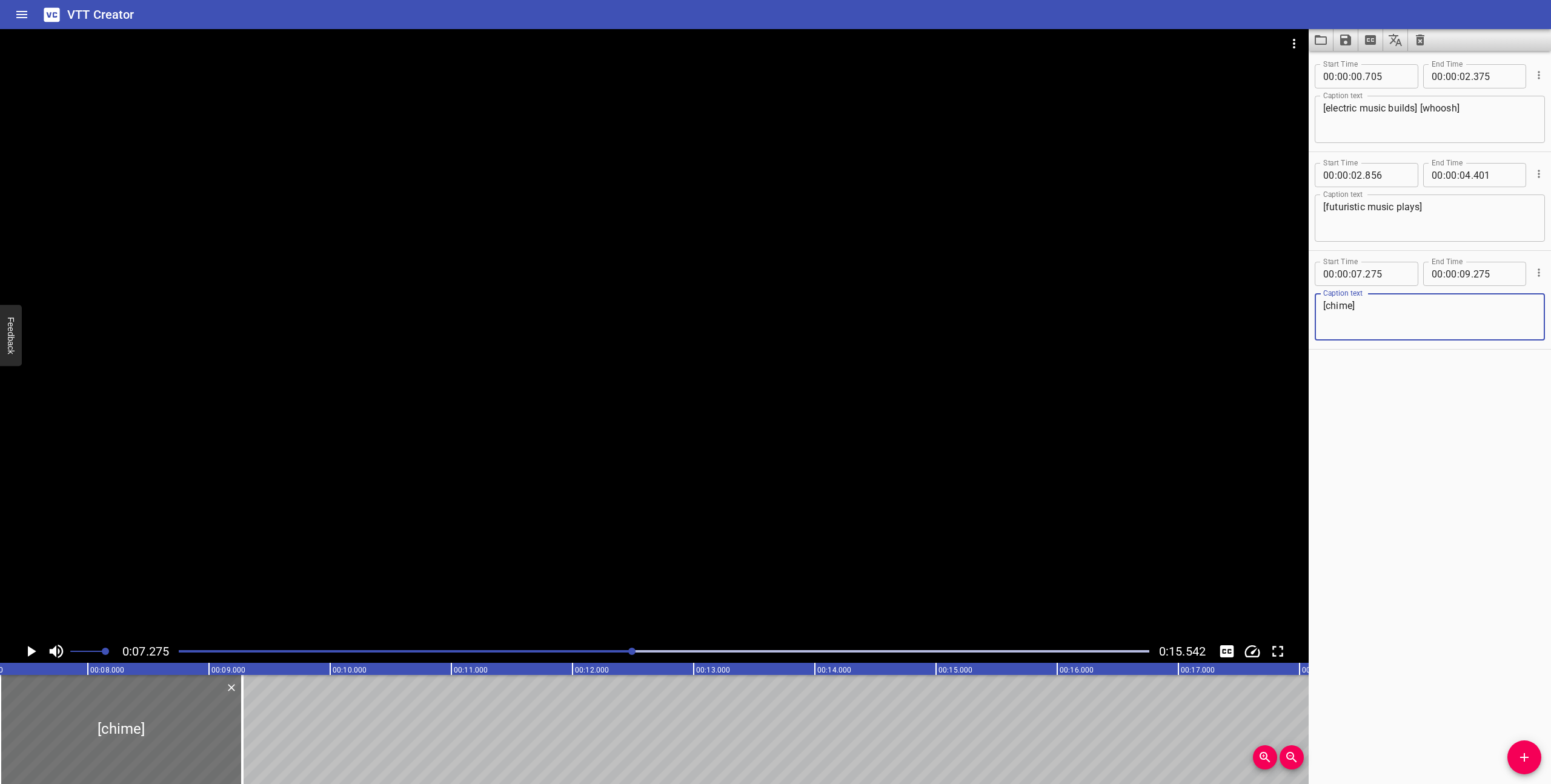
click at [1327, 303] on textarea "[chime]" at bounding box center [1430, 317] width 213 height 35
click at [1408, 307] on textarea "[Happy Meal chime]" at bounding box center [1430, 317] width 213 height 35
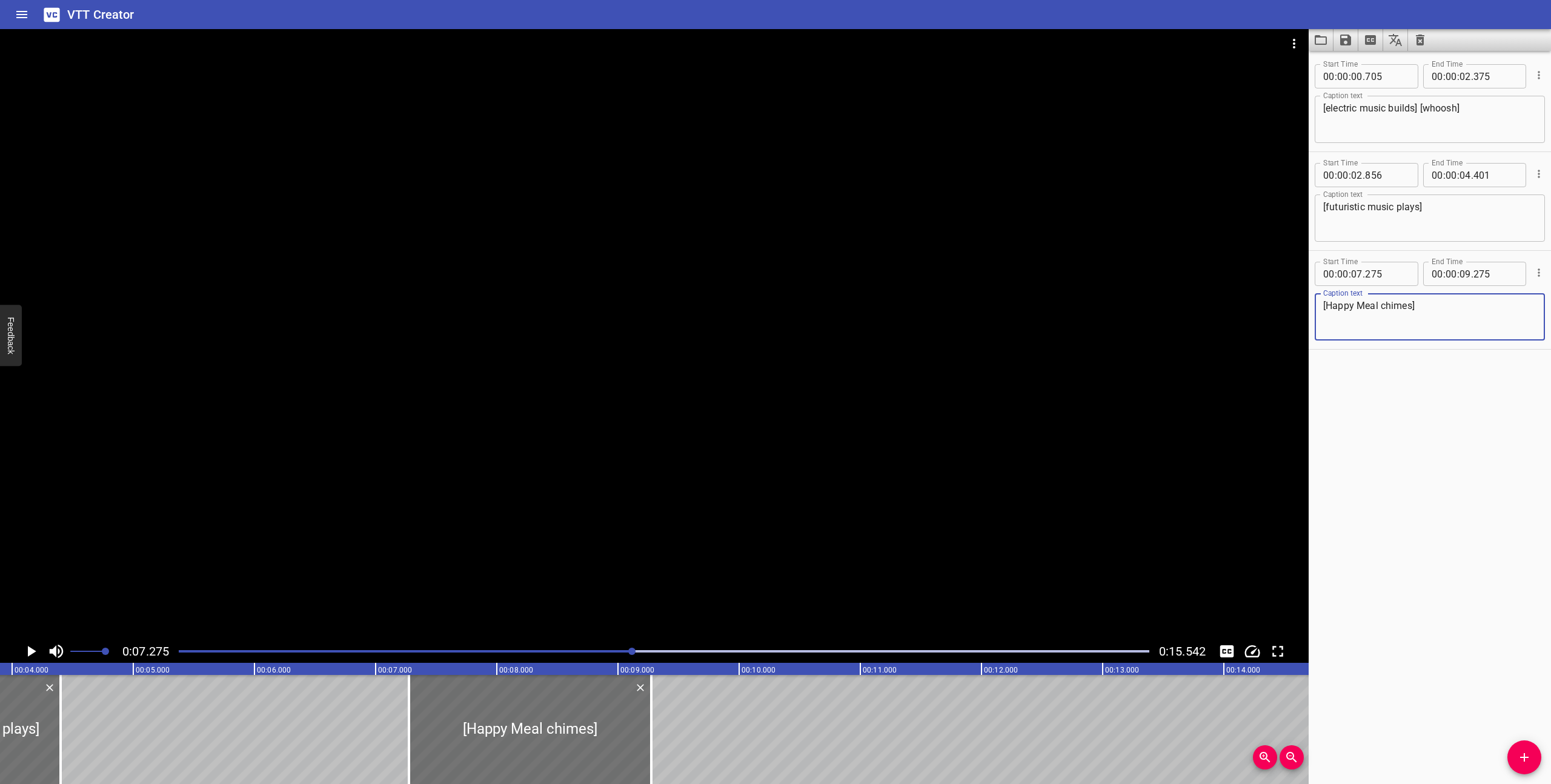
scroll to position [0, 445]
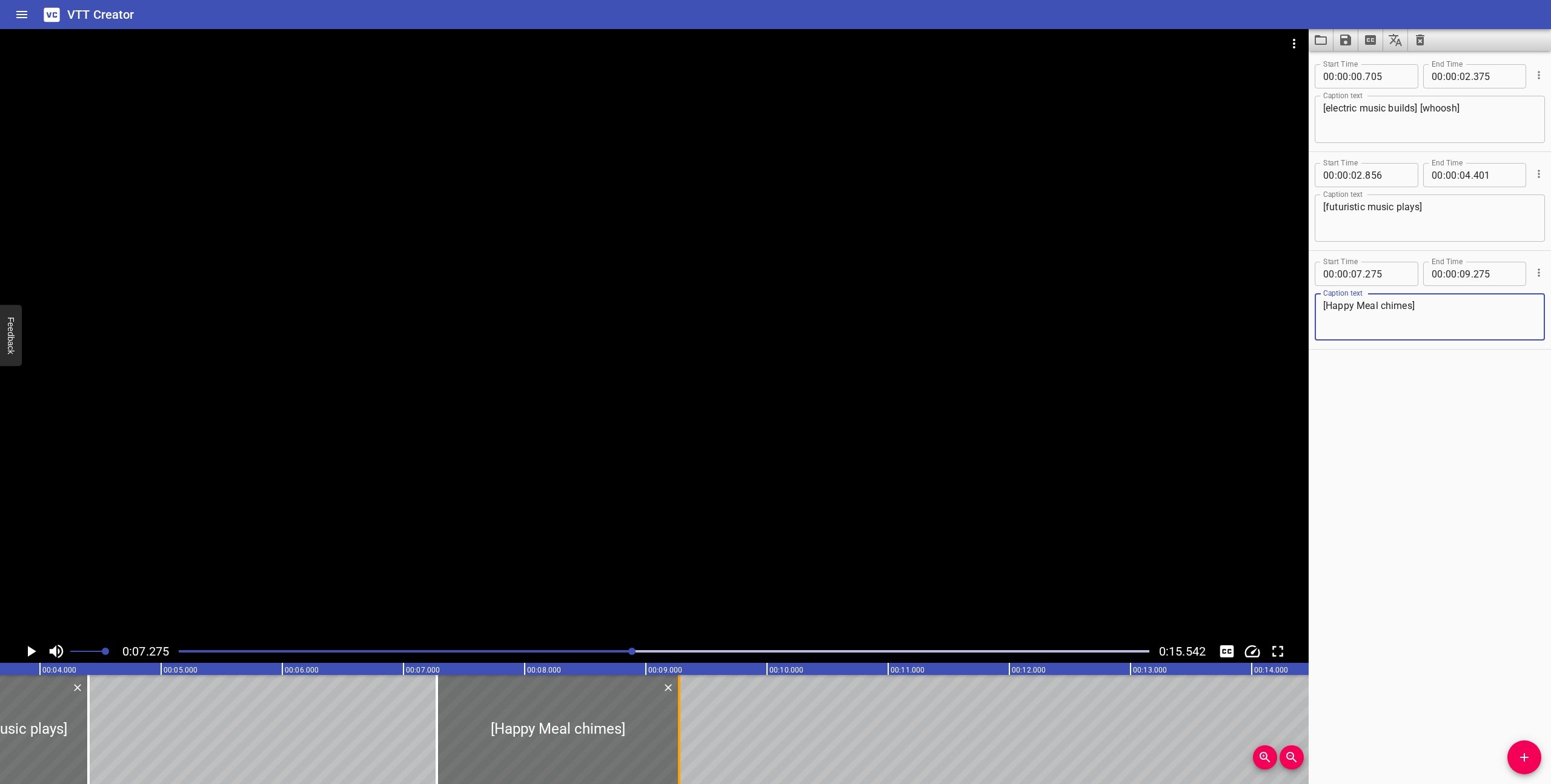
type textarea "[Happy Meal chimes]"
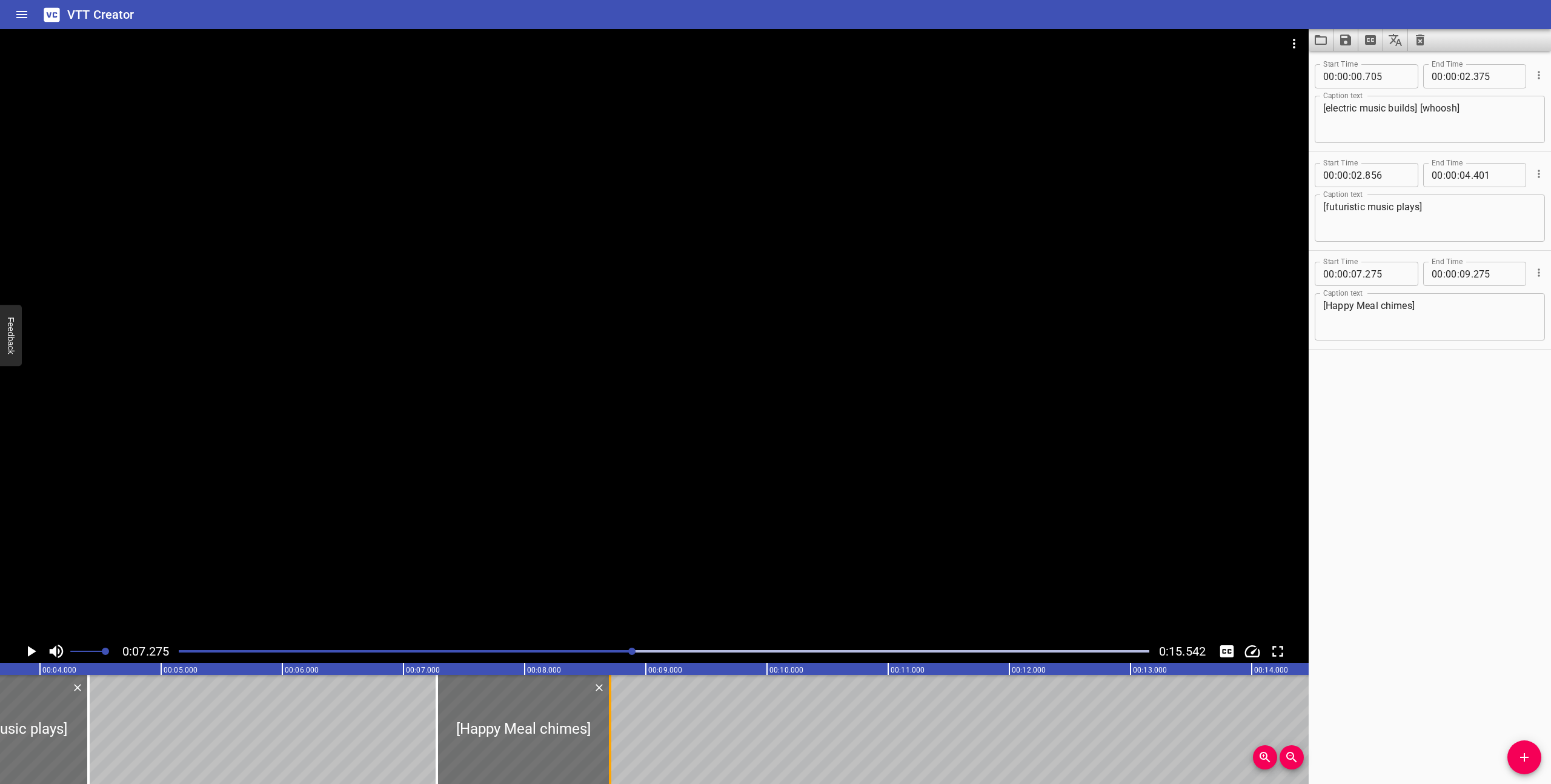
drag, startPoint x: 682, startPoint y: 734, endPoint x: 613, endPoint y: 742, distance: 69.5
click at [613, 742] on div at bounding box center [610, 729] width 12 height 109
type input "08"
type input "705"
click at [573, 648] on div at bounding box center [664, 651] width 985 height 17
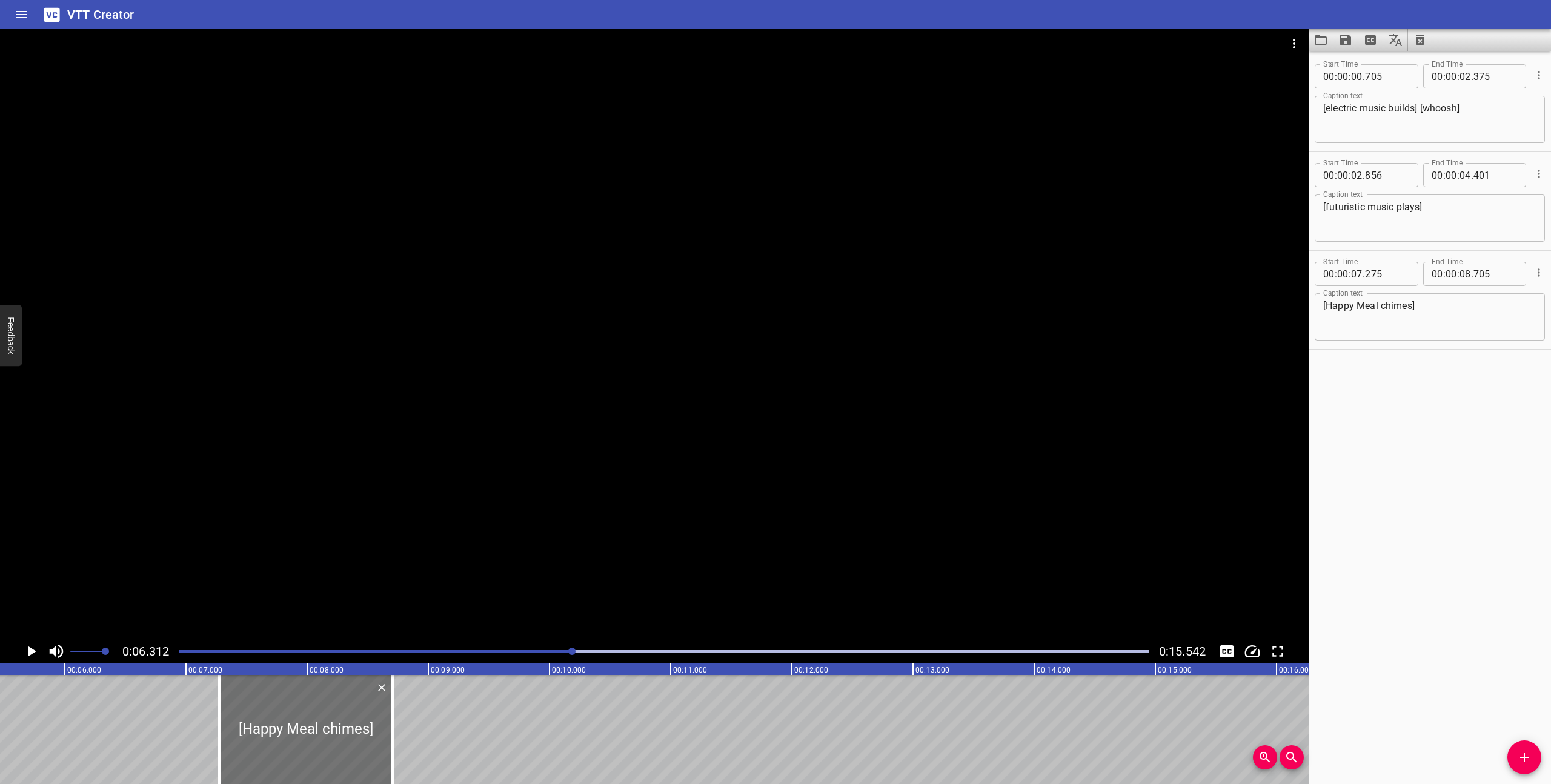
scroll to position [0, 765]
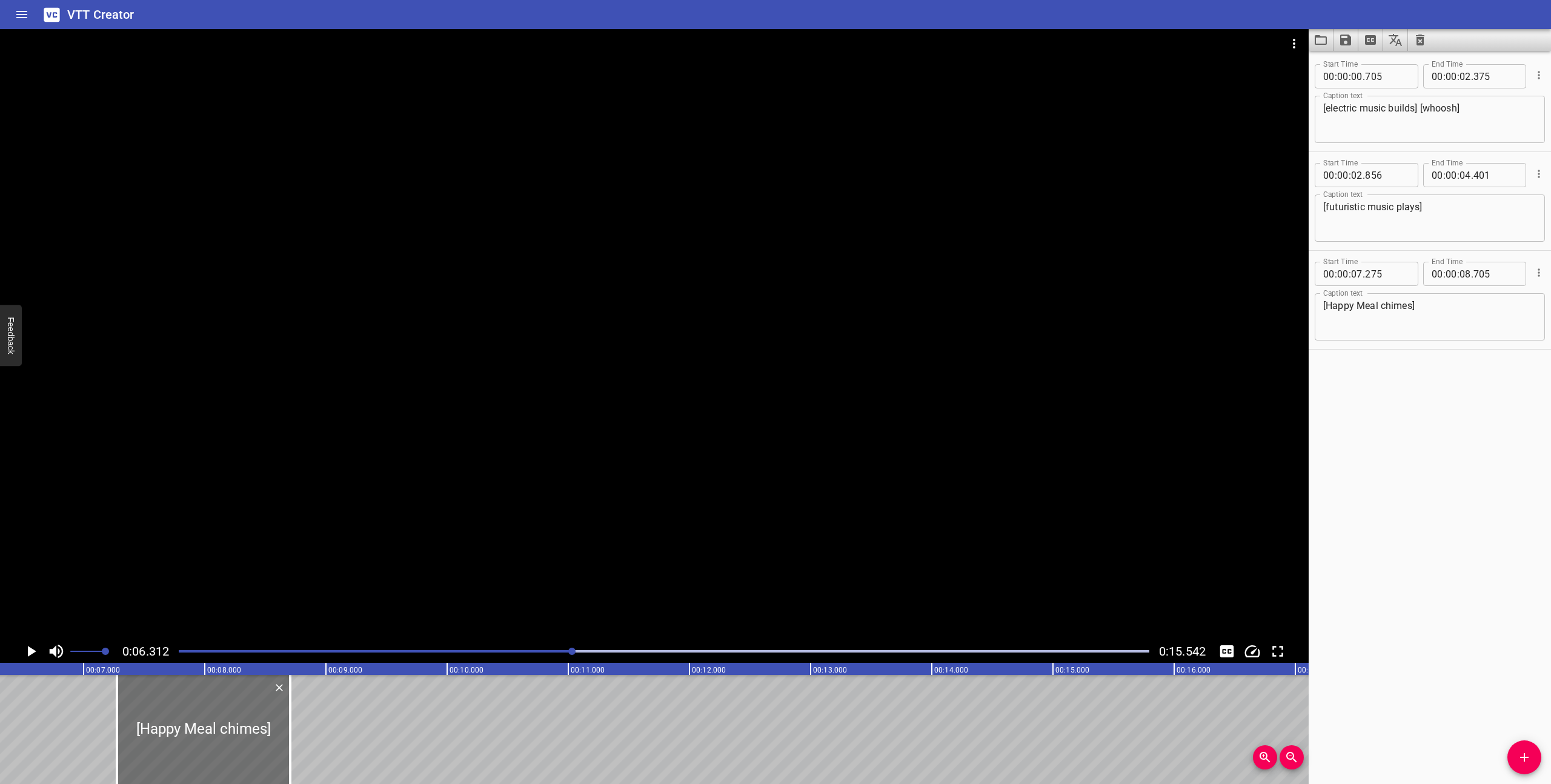
click at [515, 645] on div at bounding box center [664, 651] width 985 height 17
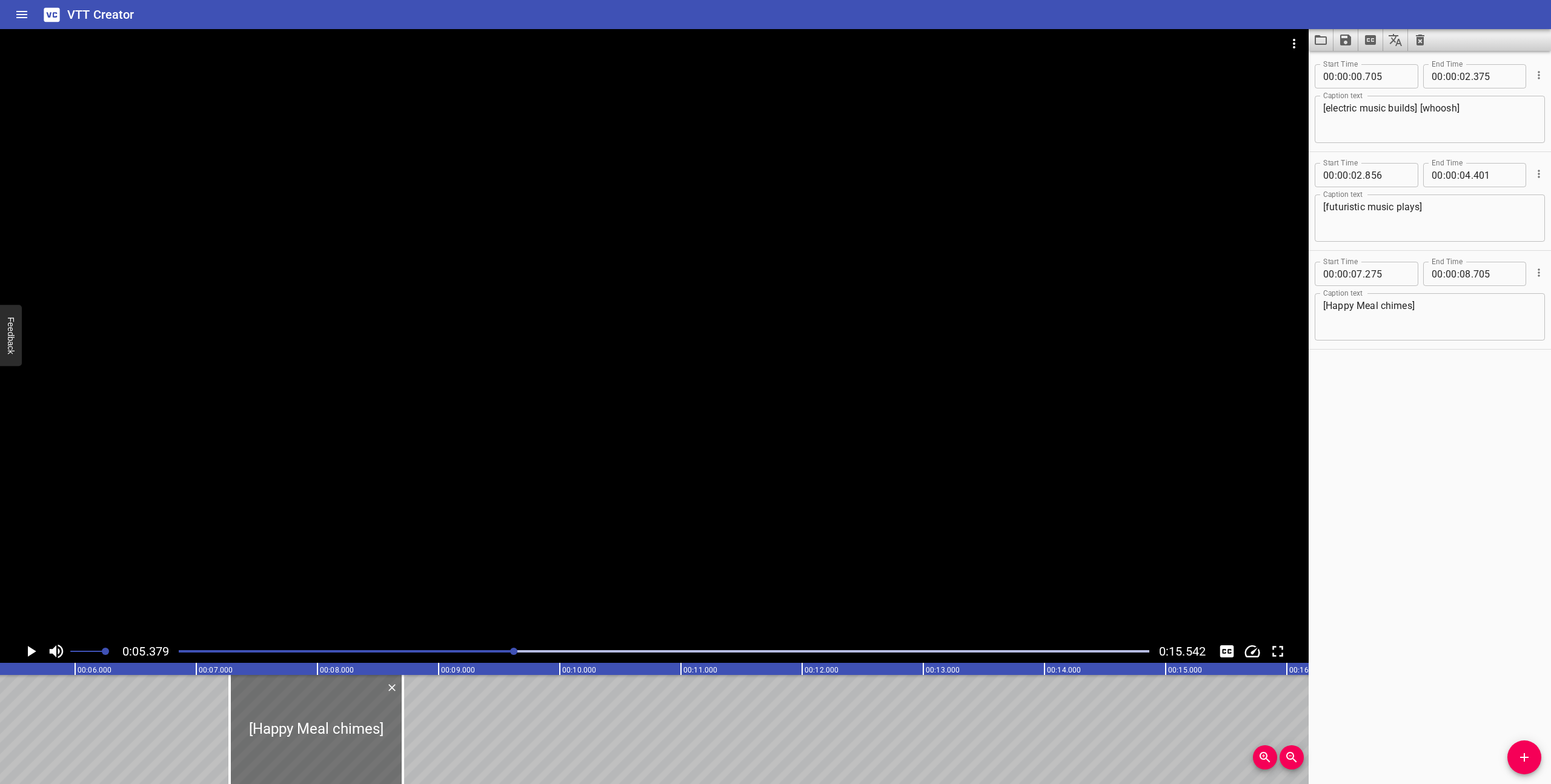
click at [513, 585] on div at bounding box center [654, 334] width 1308 height 611
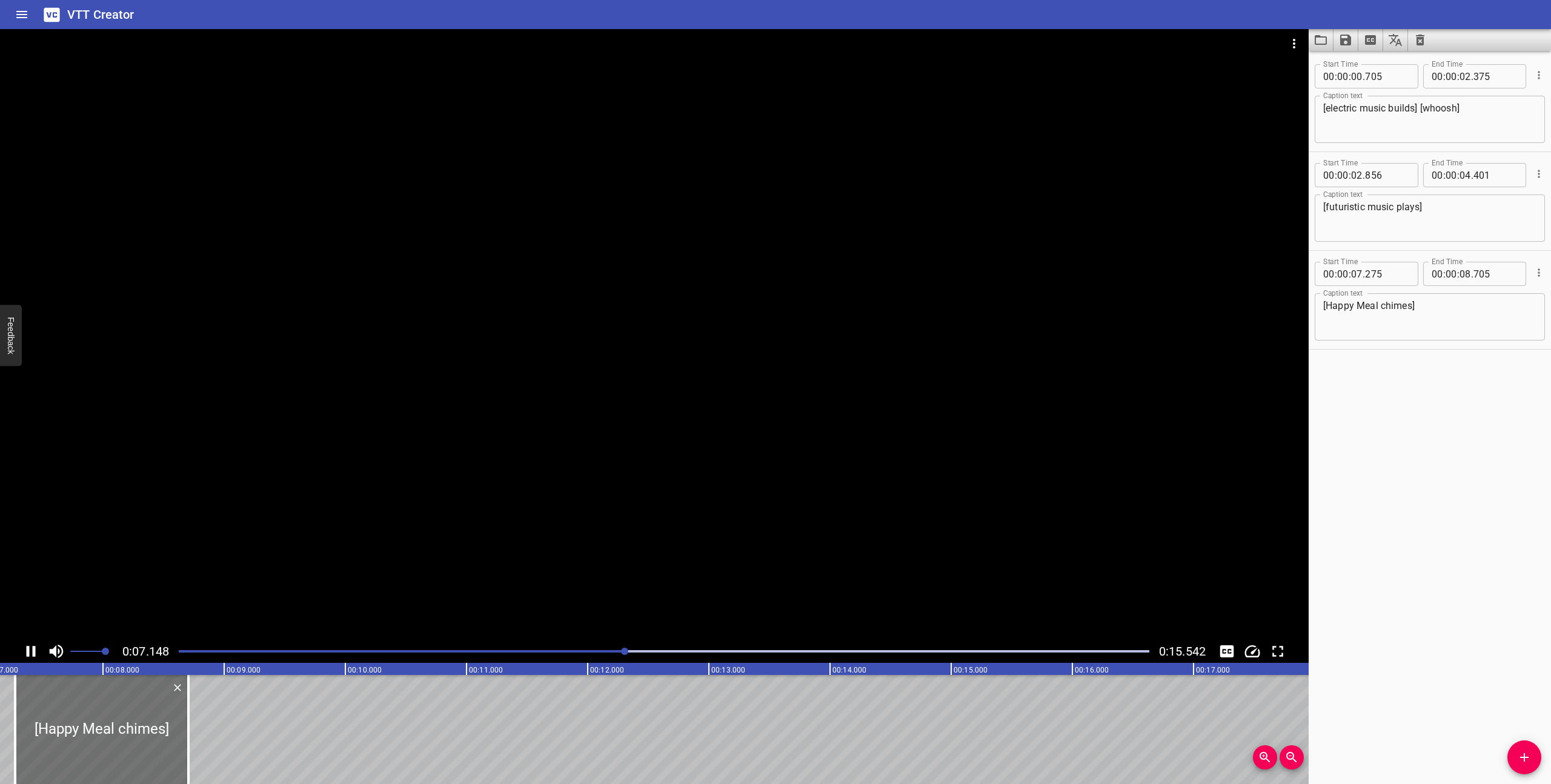
click at [28, 649] on icon "Play/Pause" at bounding box center [31, 651] width 9 height 11
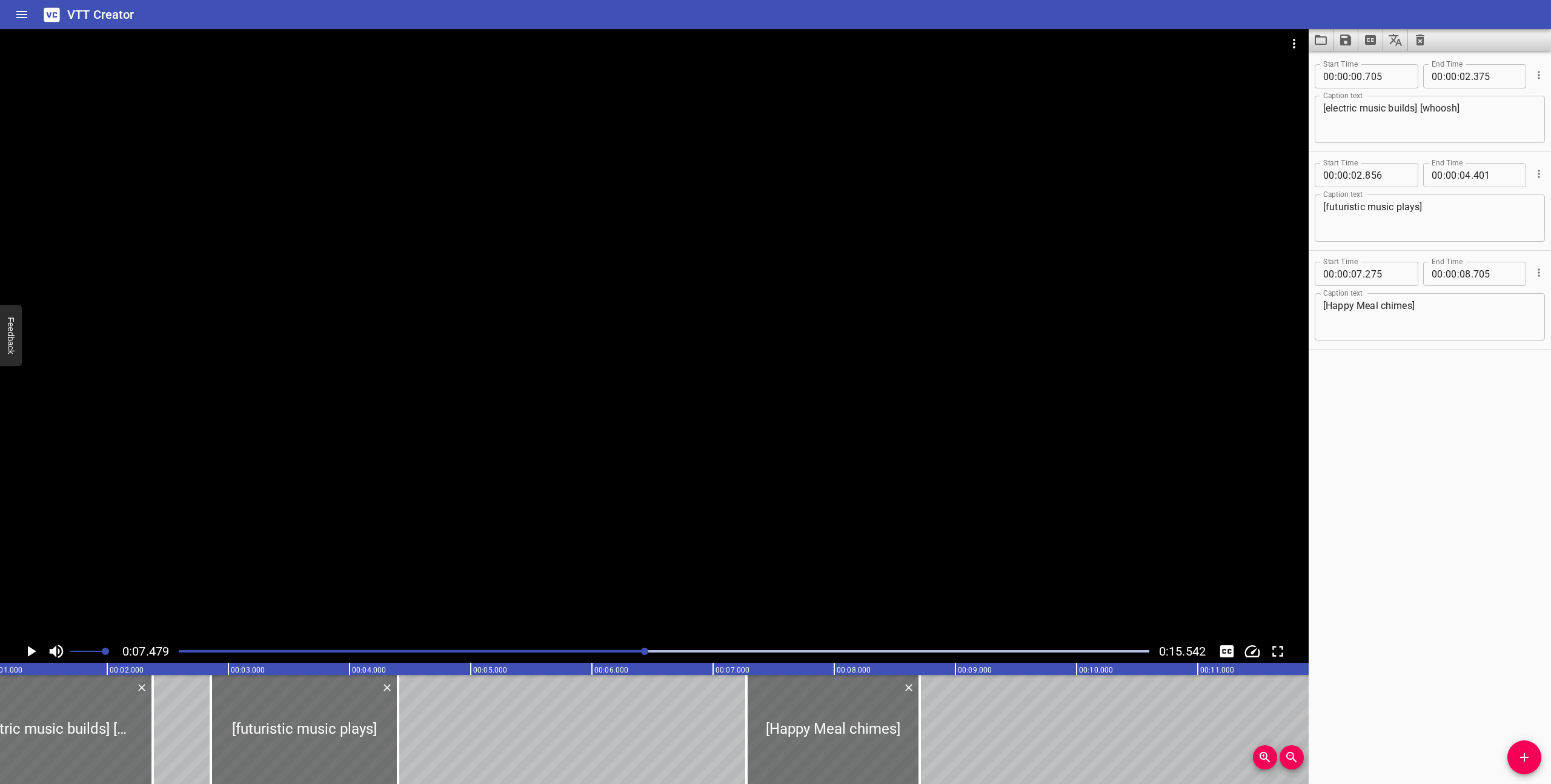
scroll to position [0, 67]
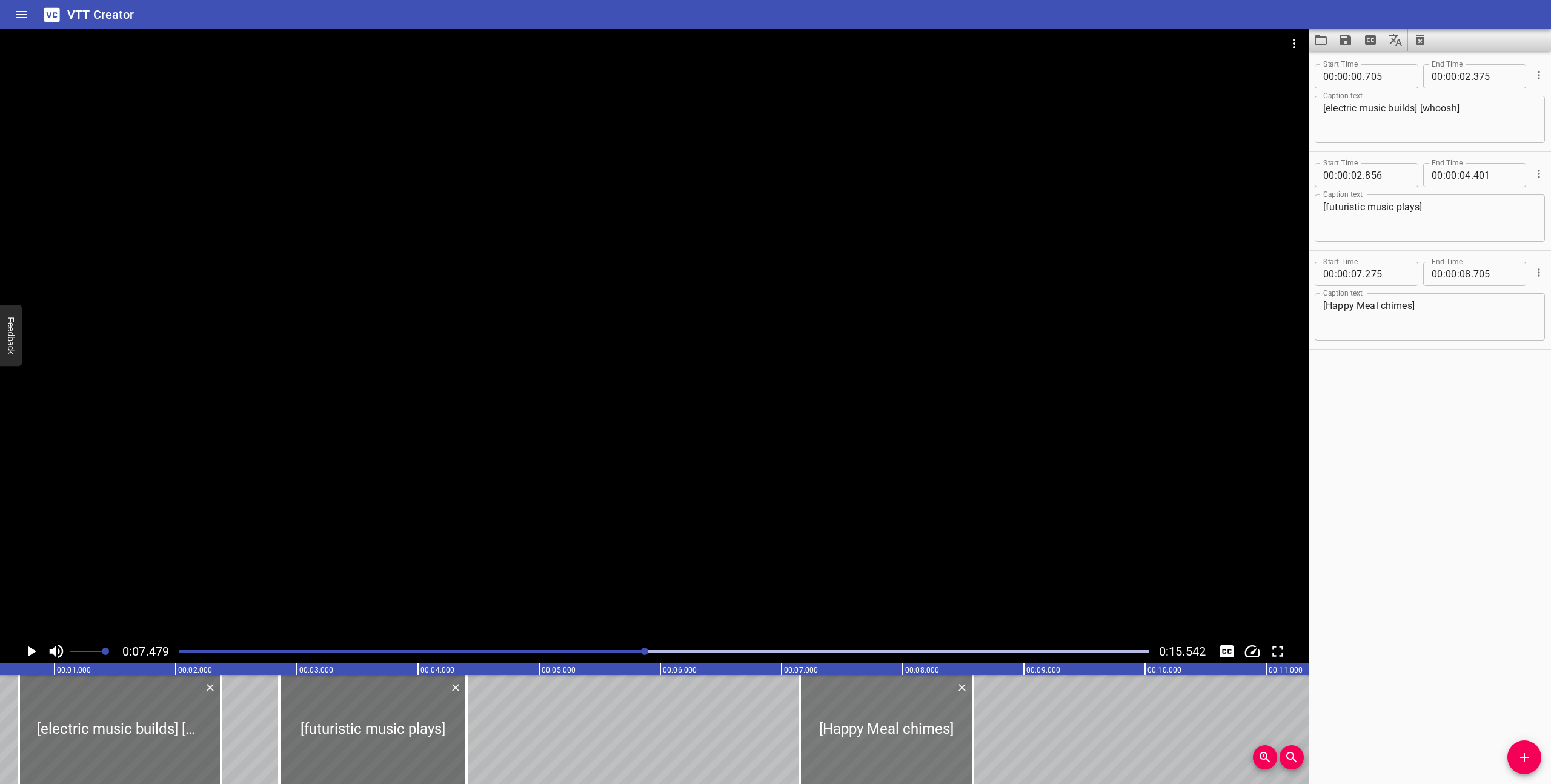
drag, startPoint x: 883, startPoint y: 720, endPoint x: 868, endPoint y: 720, distance: 15.0
click at [868, 720] on div at bounding box center [887, 729] width 173 height 109
type input "150"
type input "580"
click at [600, 650] on div "Play progress" at bounding box center [160, 651] width 970 height 3
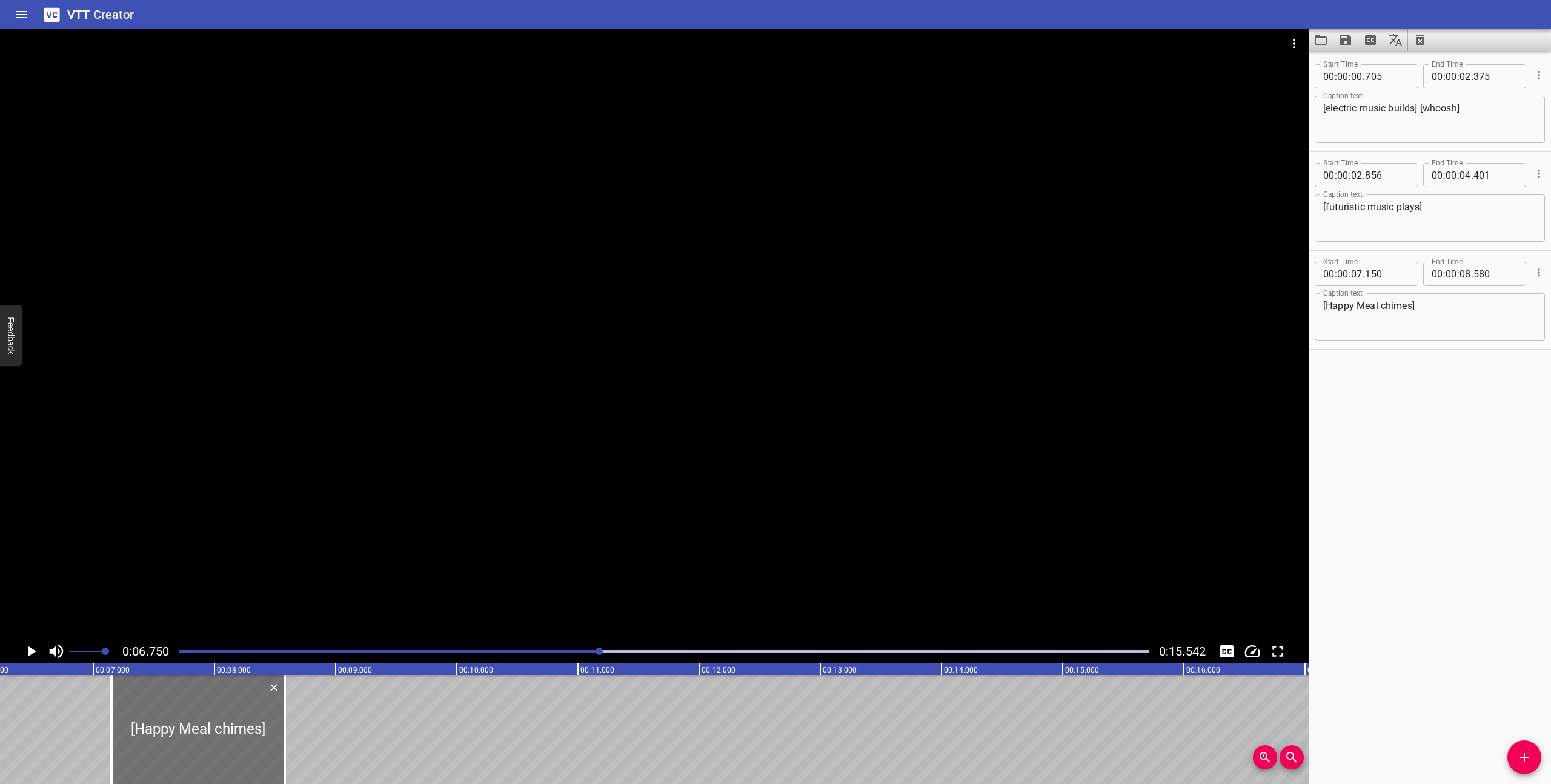
click at [550, 570] on div at bounding box center [654, 334] width 1308 height 611
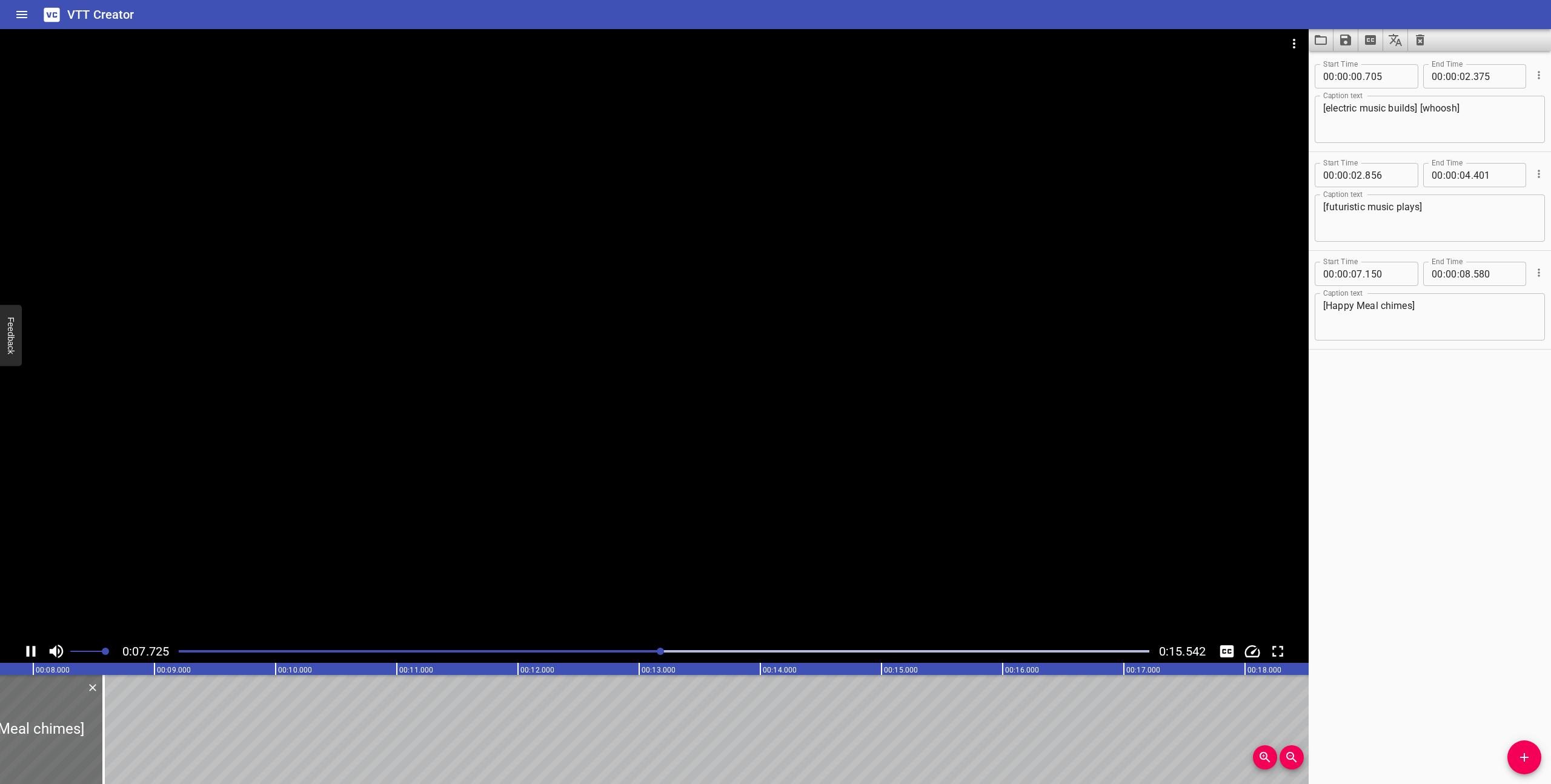
click at [493, 647] on div at bounding box center [664, 651] width 985 height 17
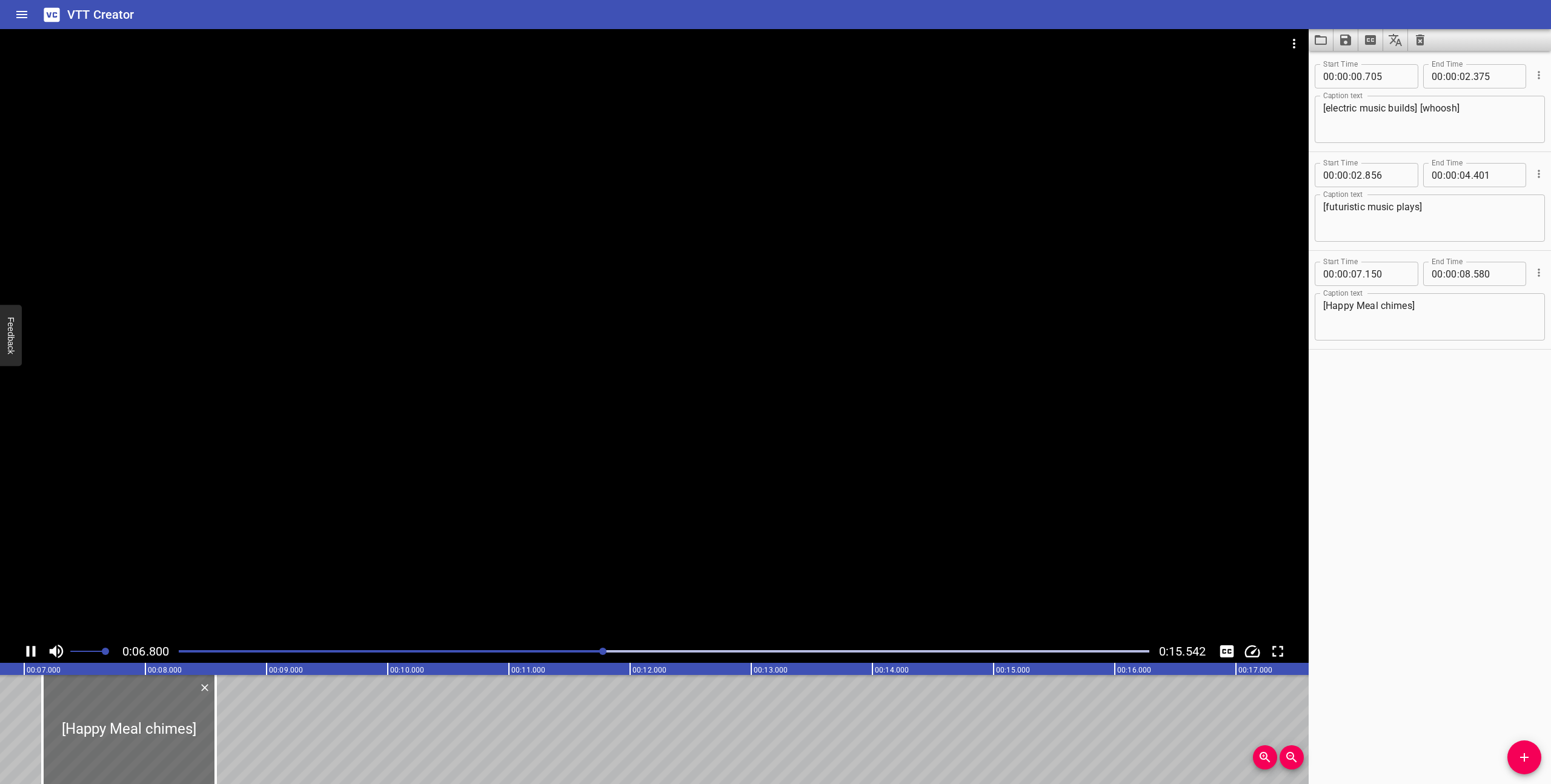
click at [25, 653] on icon "Play/Pause" at bounding box center [31, 651] width 18 height 18
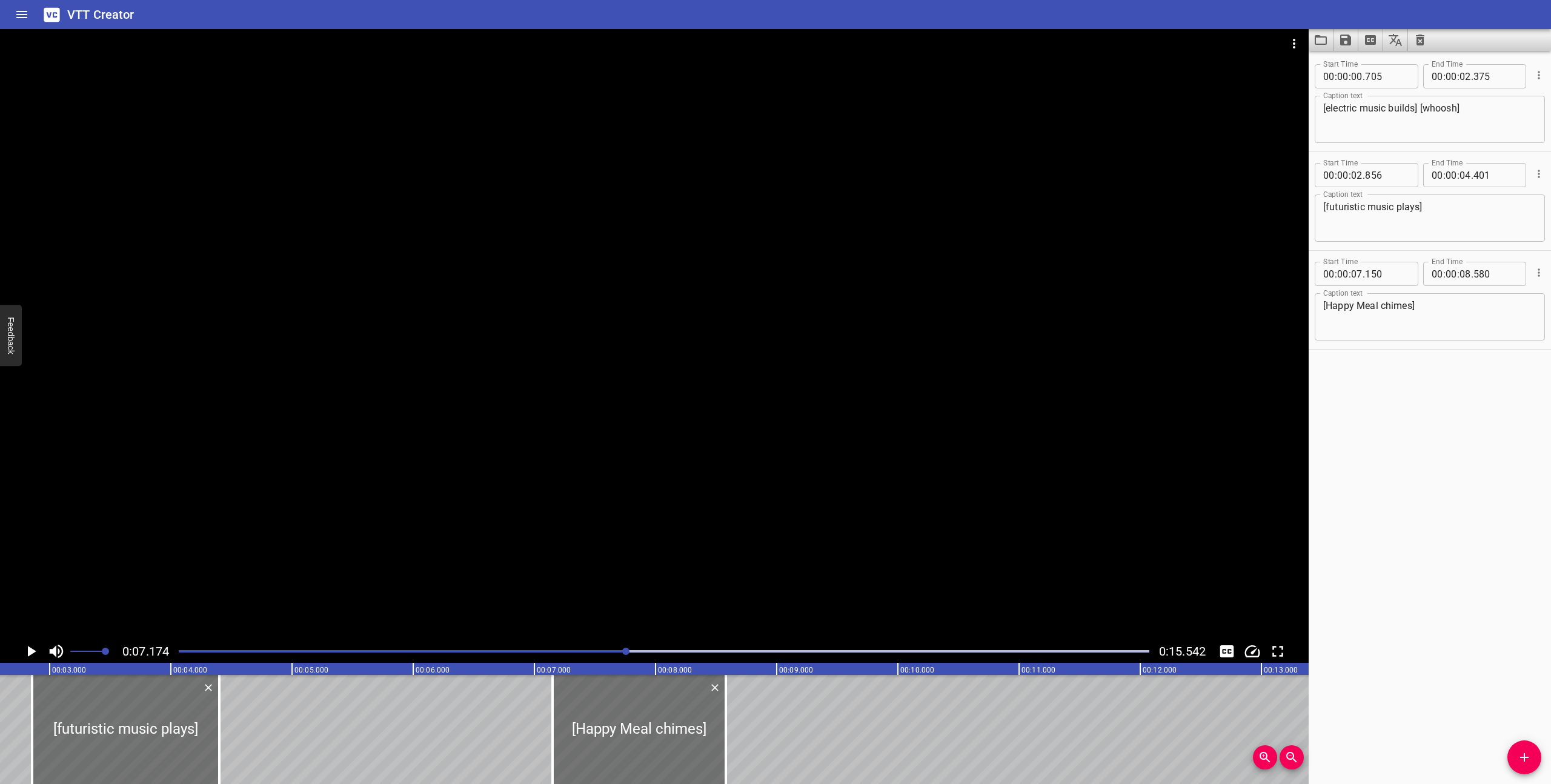
scroll to position [0, 241]
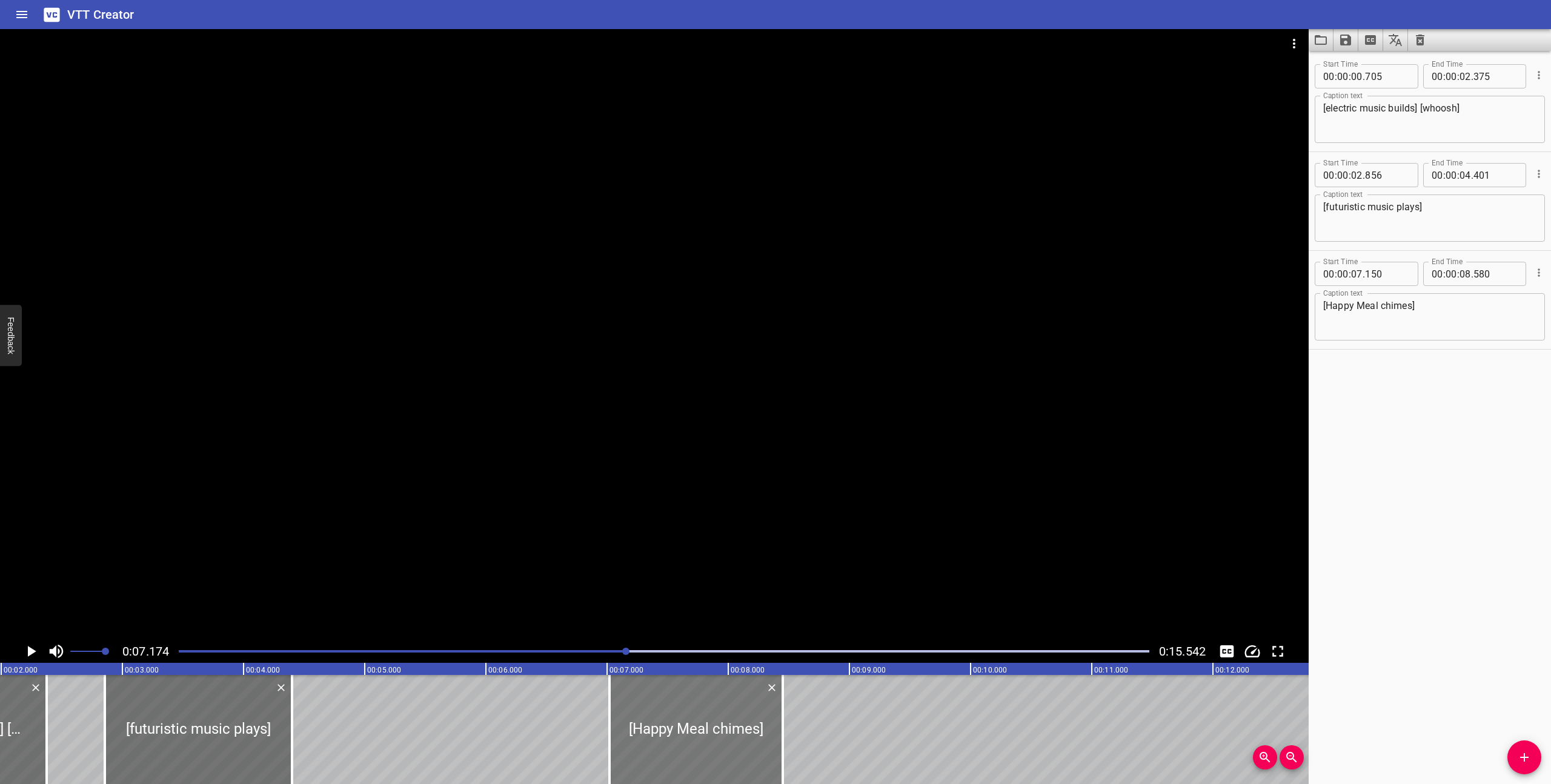
drag, startPoint x: 706, startPoint y: 729, endPoint x: 690, endPoint y: 727, distance: 16.1
click at [690, 727] on div at bounding box center [696, 729] width 173 height 109
type input "020"
type input "450"
click at [496, 651] on div "Play progress" at bounding box center [141, 651] width 970 height 3
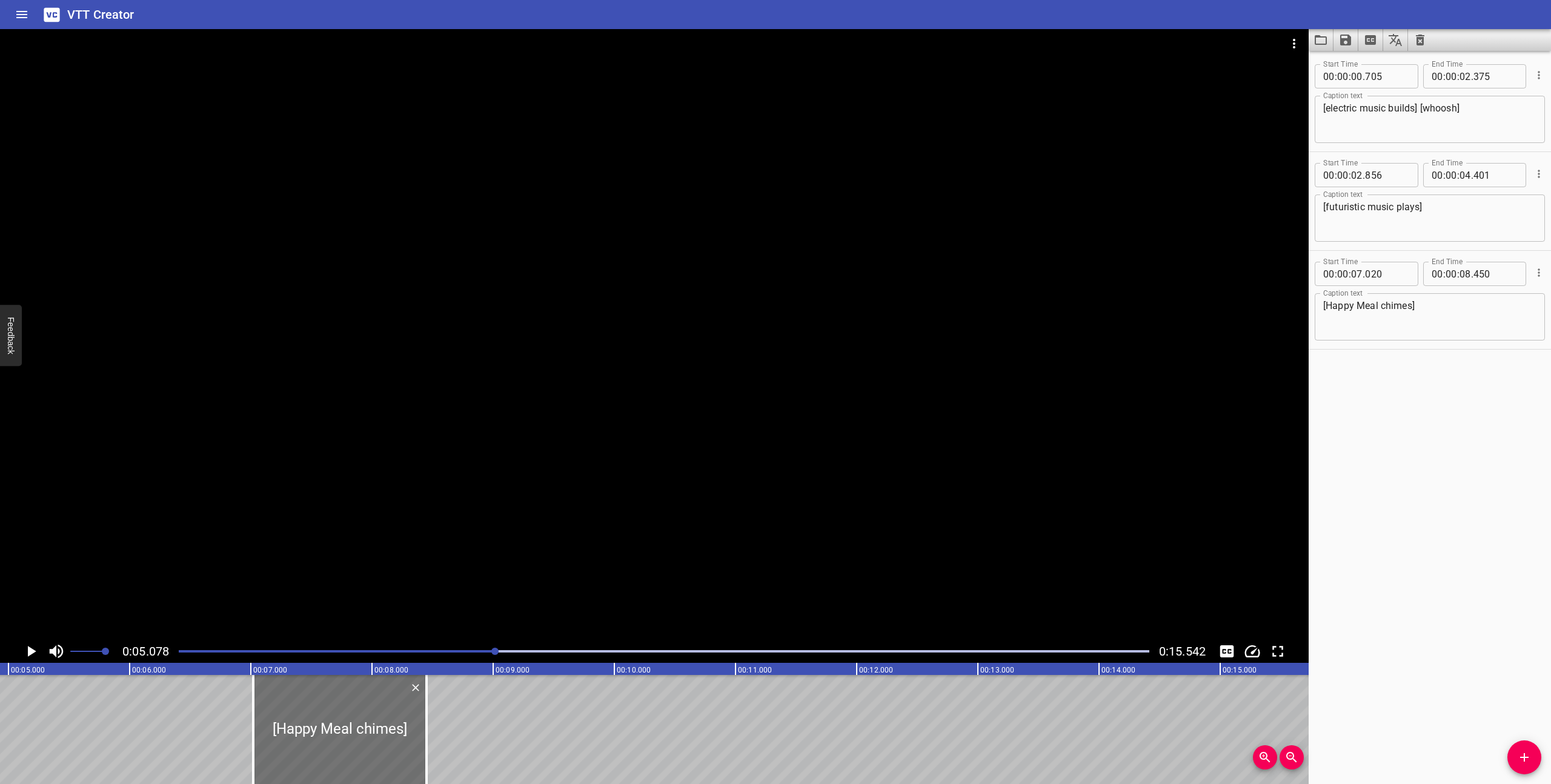
scroll to position [0, 615]
click at [28, 648] on icon "Play/Pause" at bounding box center [31, 651] width 8 height 11
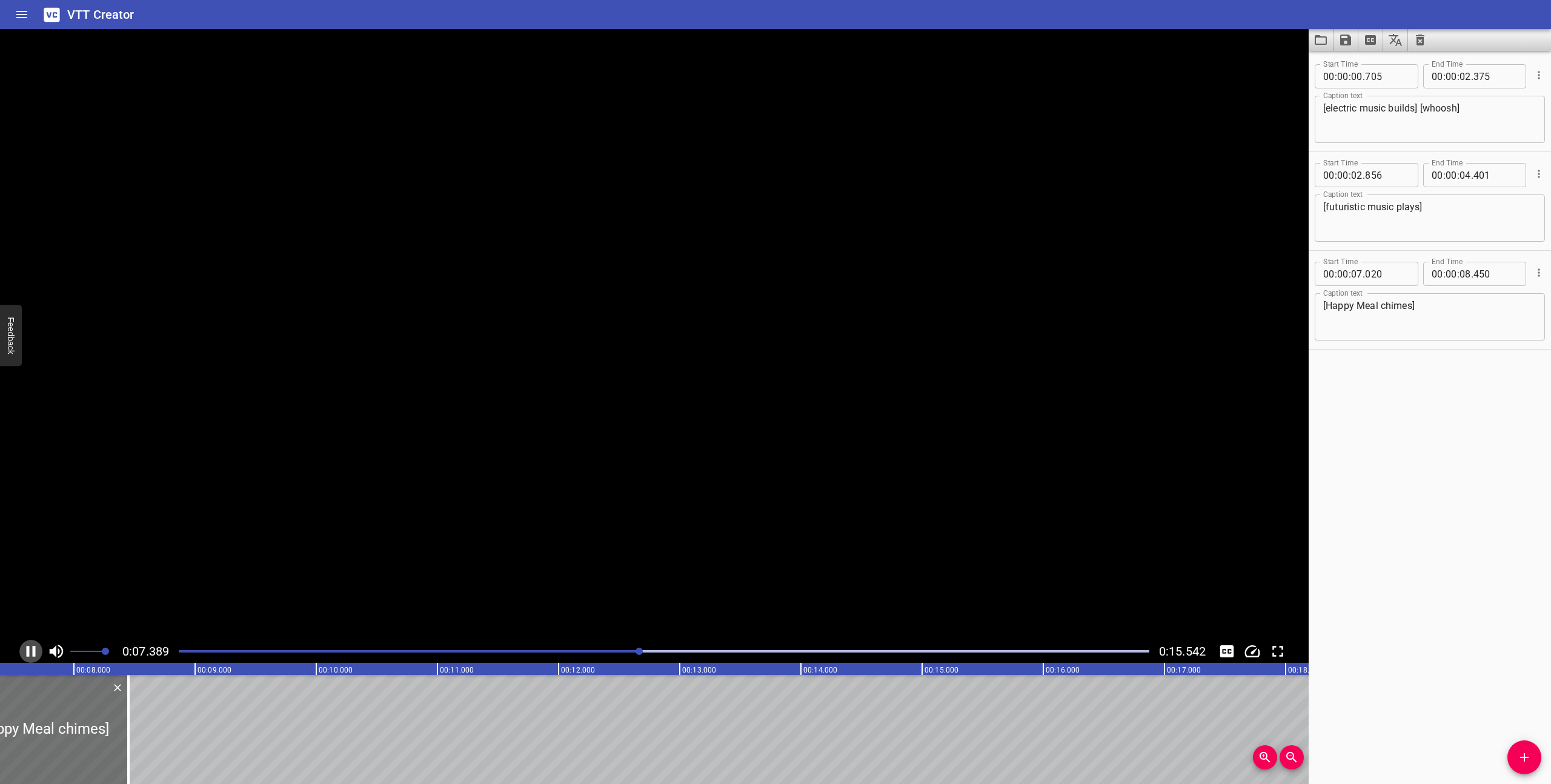
click at [28, 648] on icon "Play/Pause" at bounding box center [31, 651] width 9 height 11
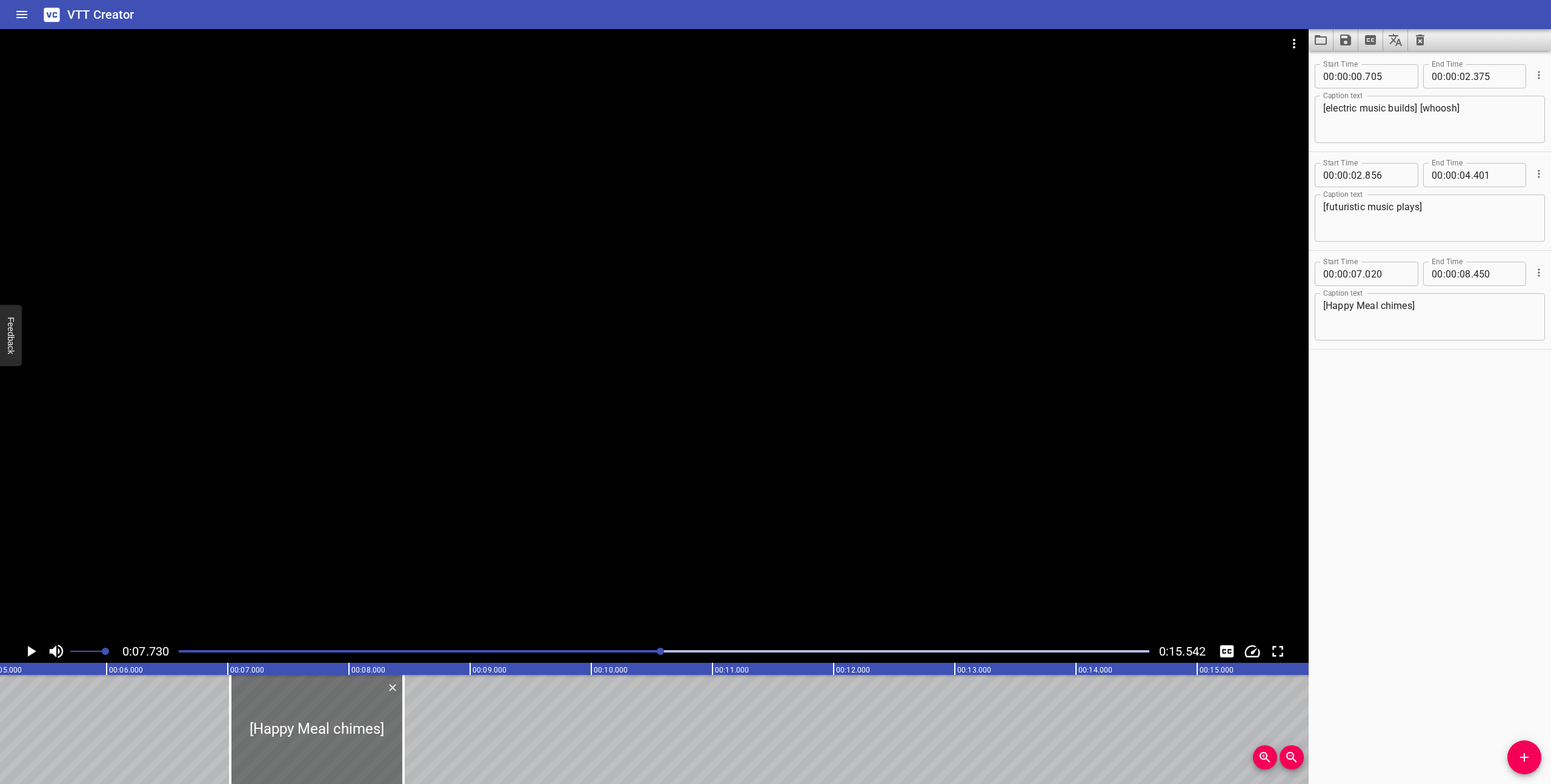
scroll to position [0, 363]
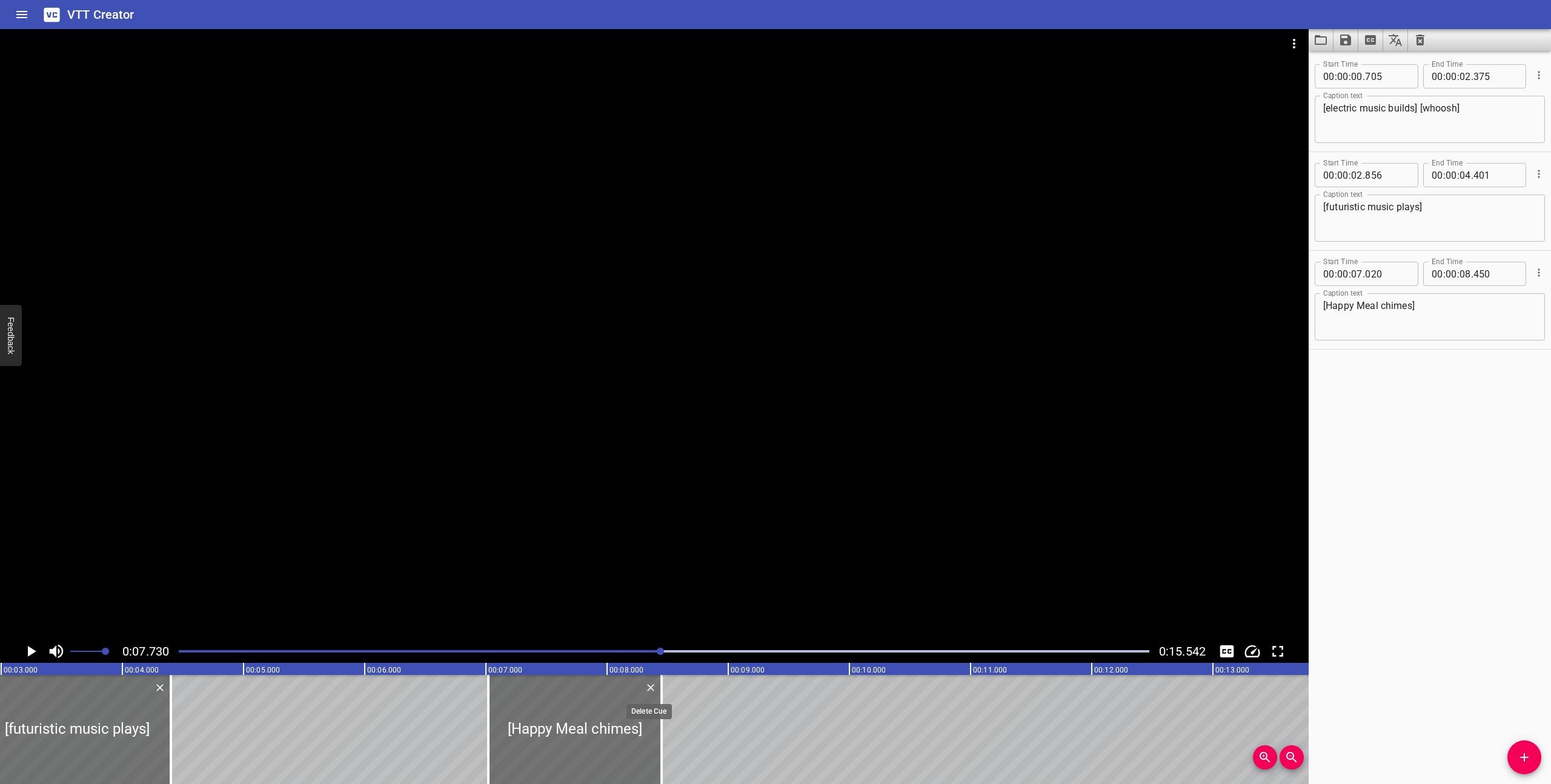
click at [649, 686] on icon "Delete" at bounding box center [651, 687] width 8 height 8
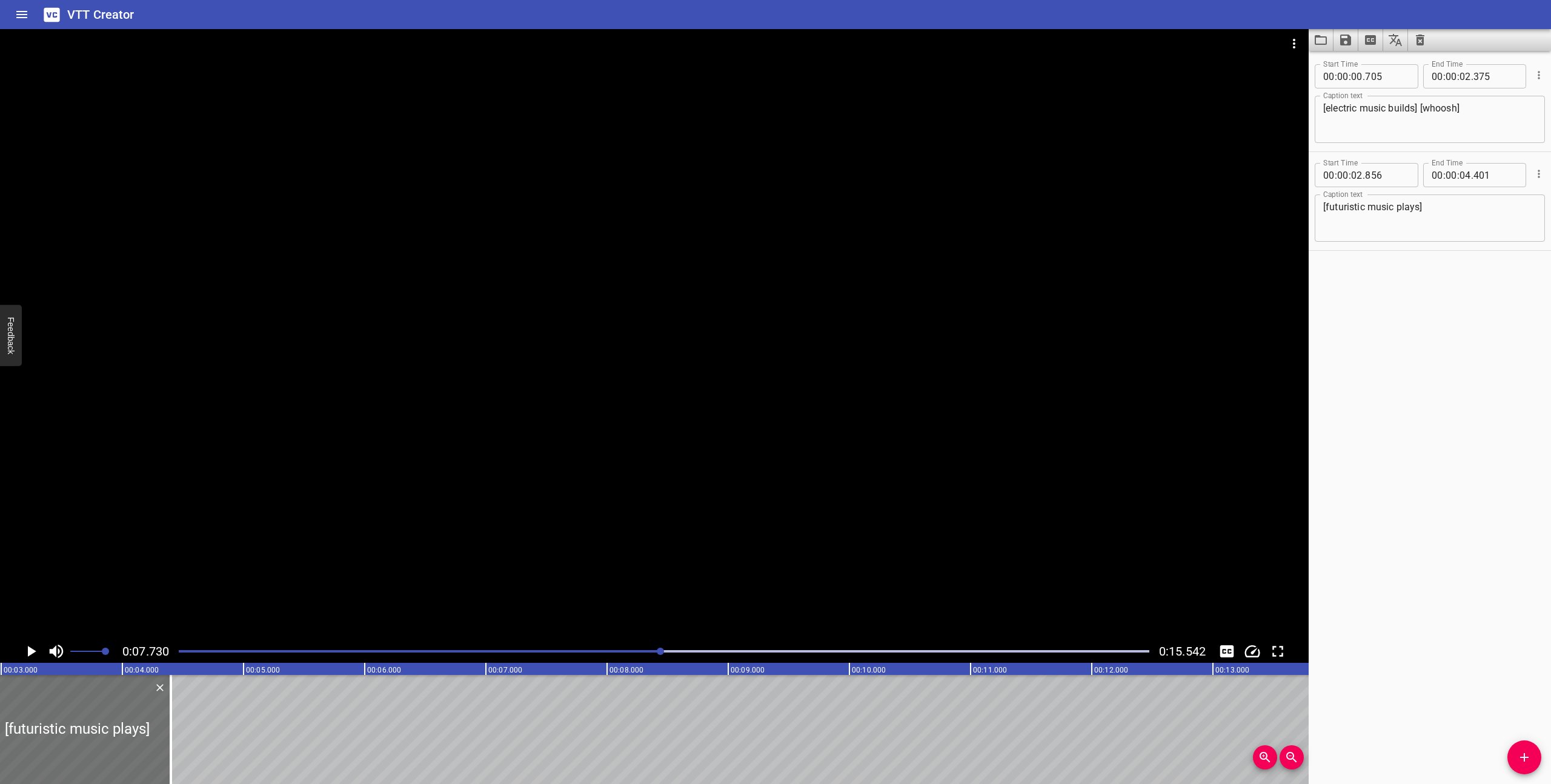
click at [178, 651] on div at bounding box center [664, 651] width 985 height 17
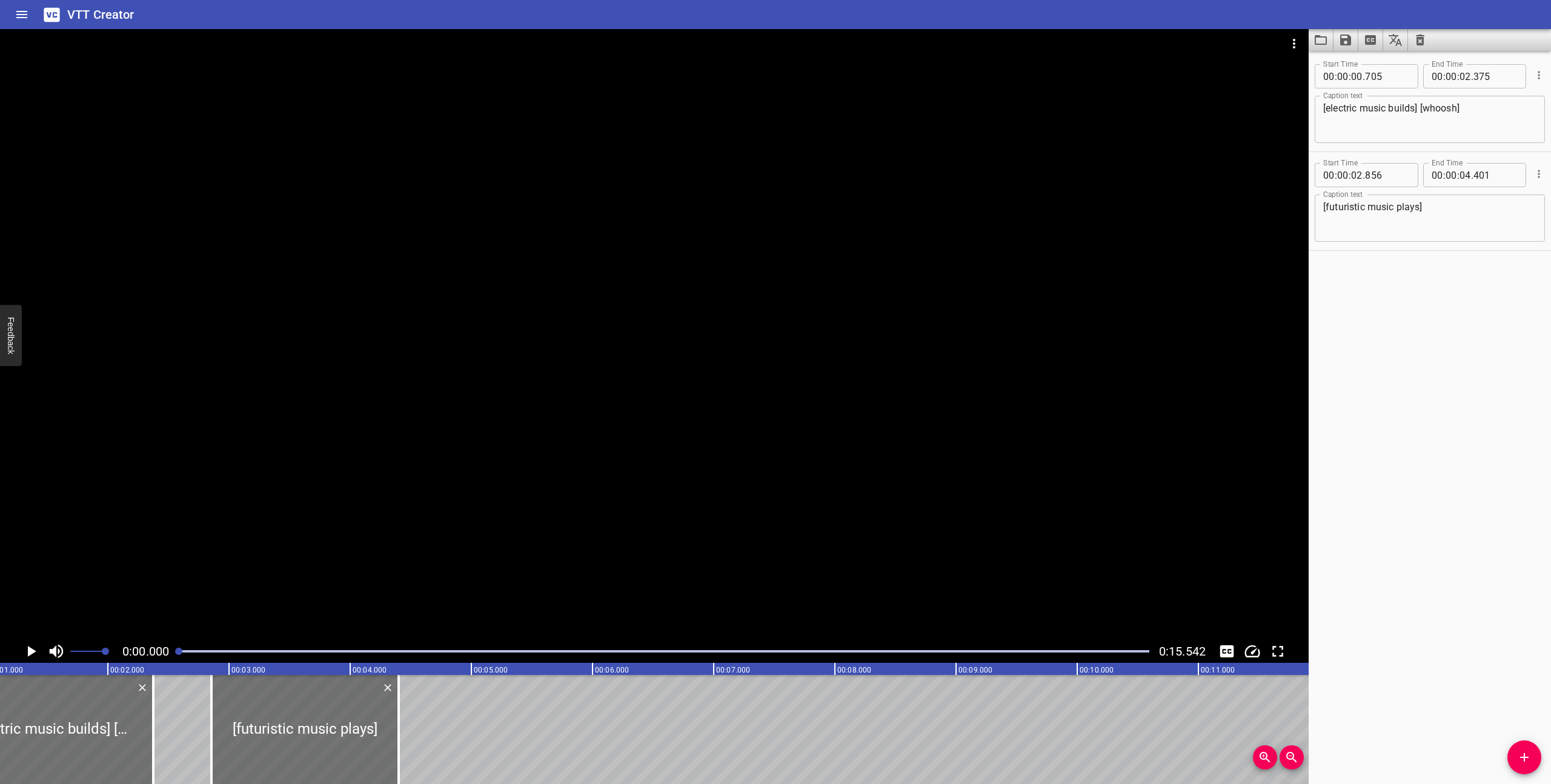
scroll to position [0, 0]
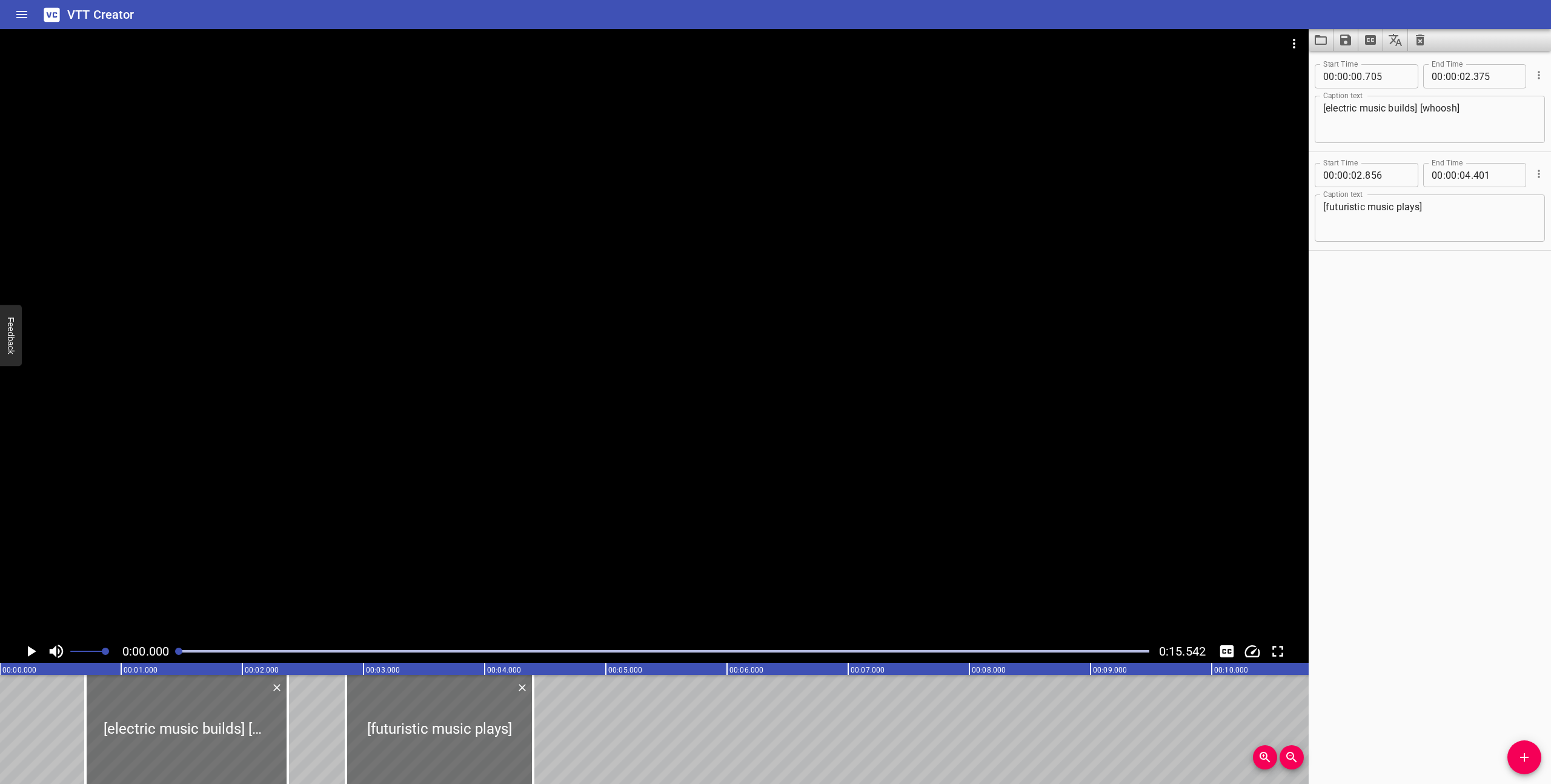
click at [28, 650] on icon "Play/Pause" at bounding box center [31, 651] width 8 height 11
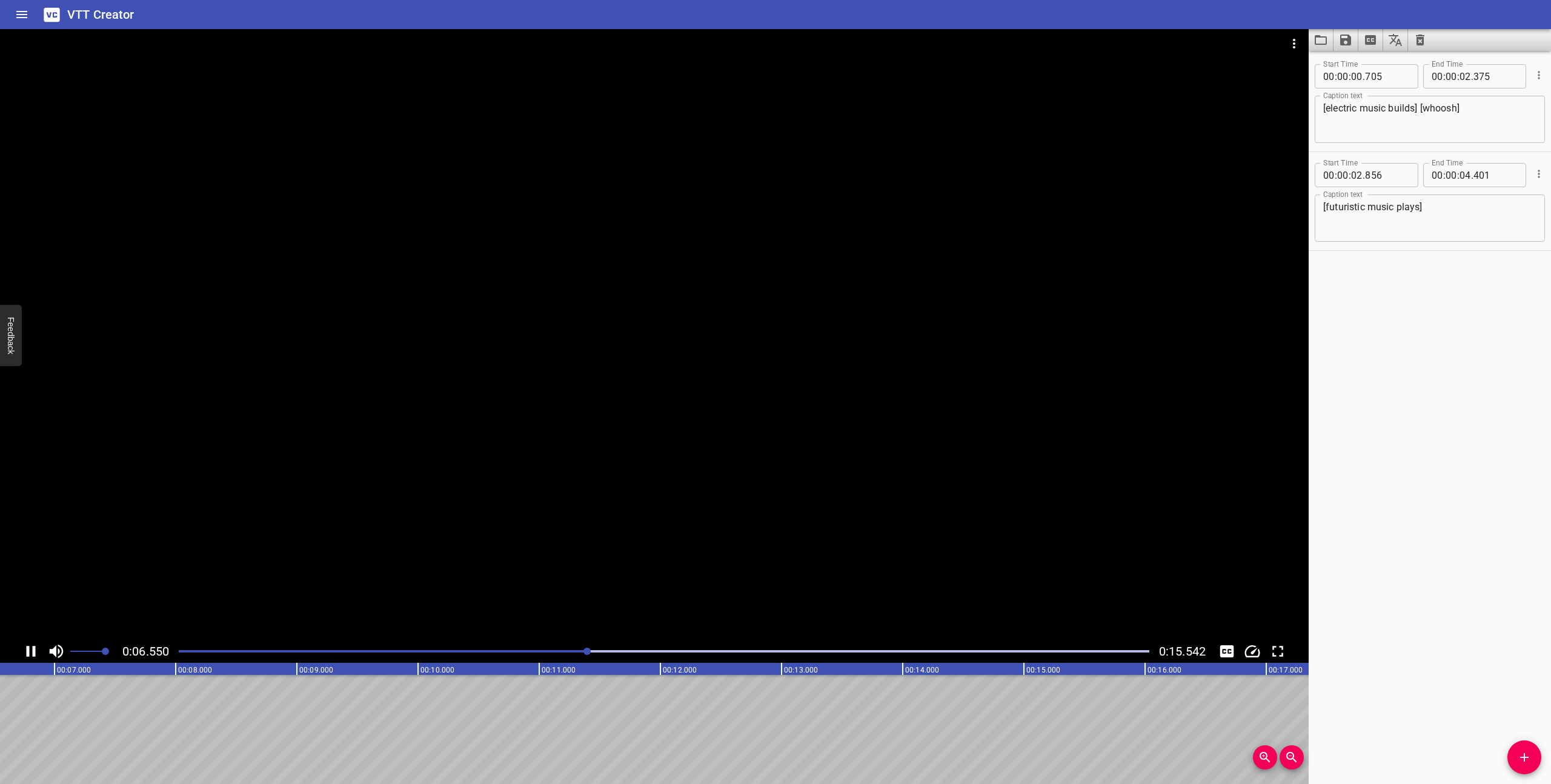
click at [28, 650] on icon "Play/Pause" at bounding box center [31, 651] width 9 height 11
click at [1536, 760] on span "Add Cue" at bounding box center [1525, 757] width 34 height 14
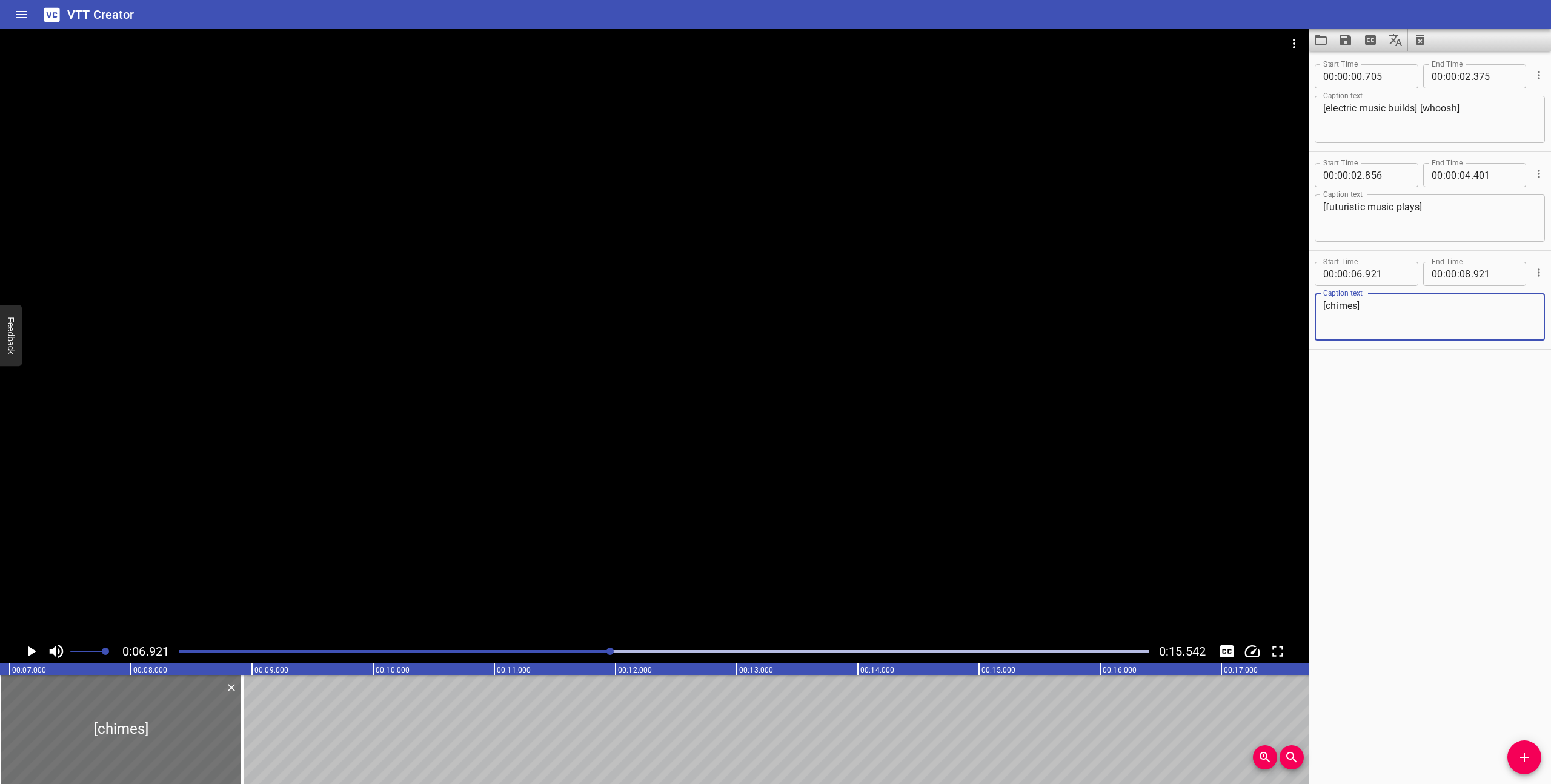
type textarea "[chimes]"
click at [180, 651] on div "Play progress" at bounding box center [126, 651] width 970 height 3
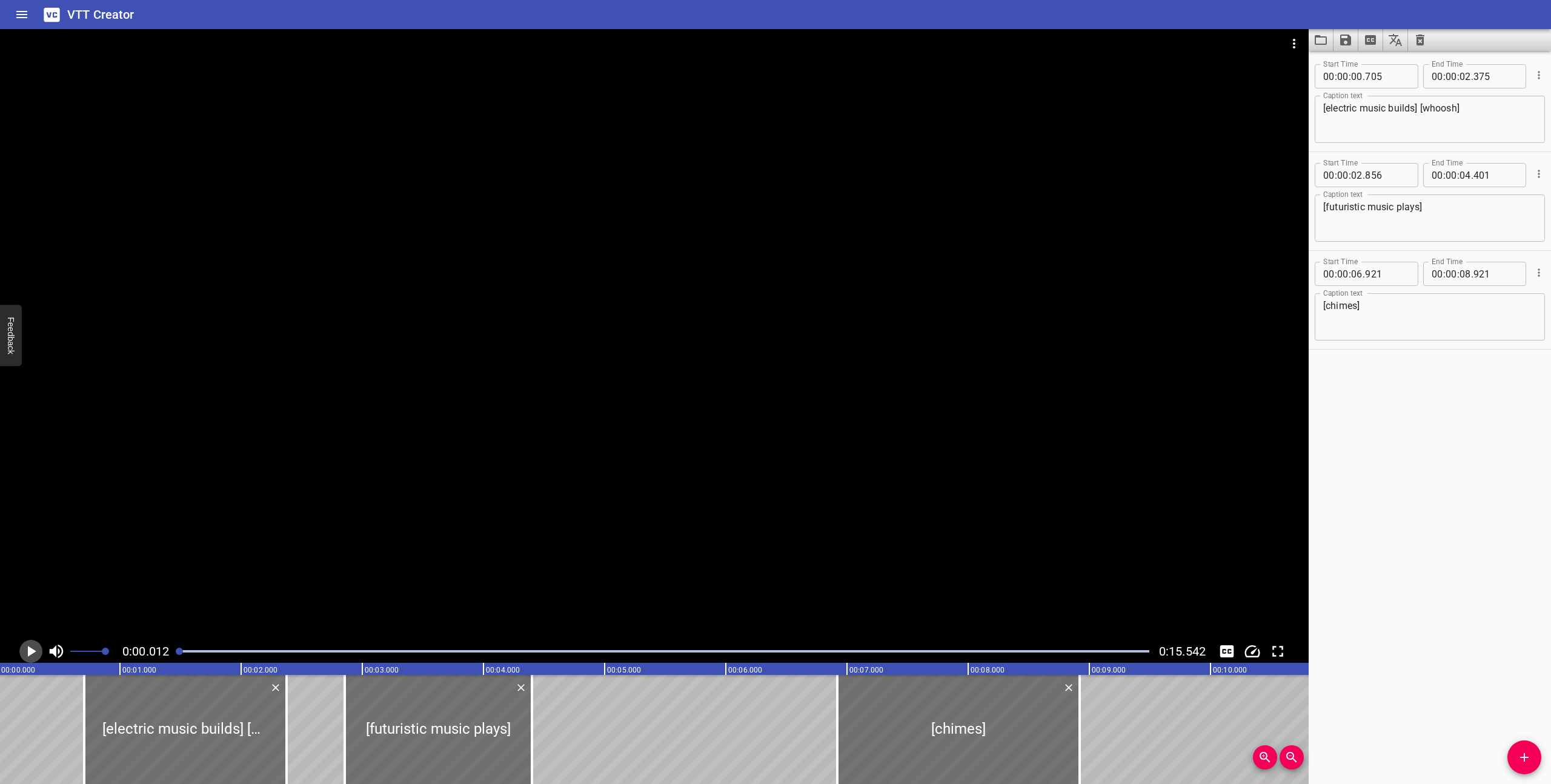
click at [29, 650] on icon "Play/Pause" at bounding box center [31, 651] width 8 height 11
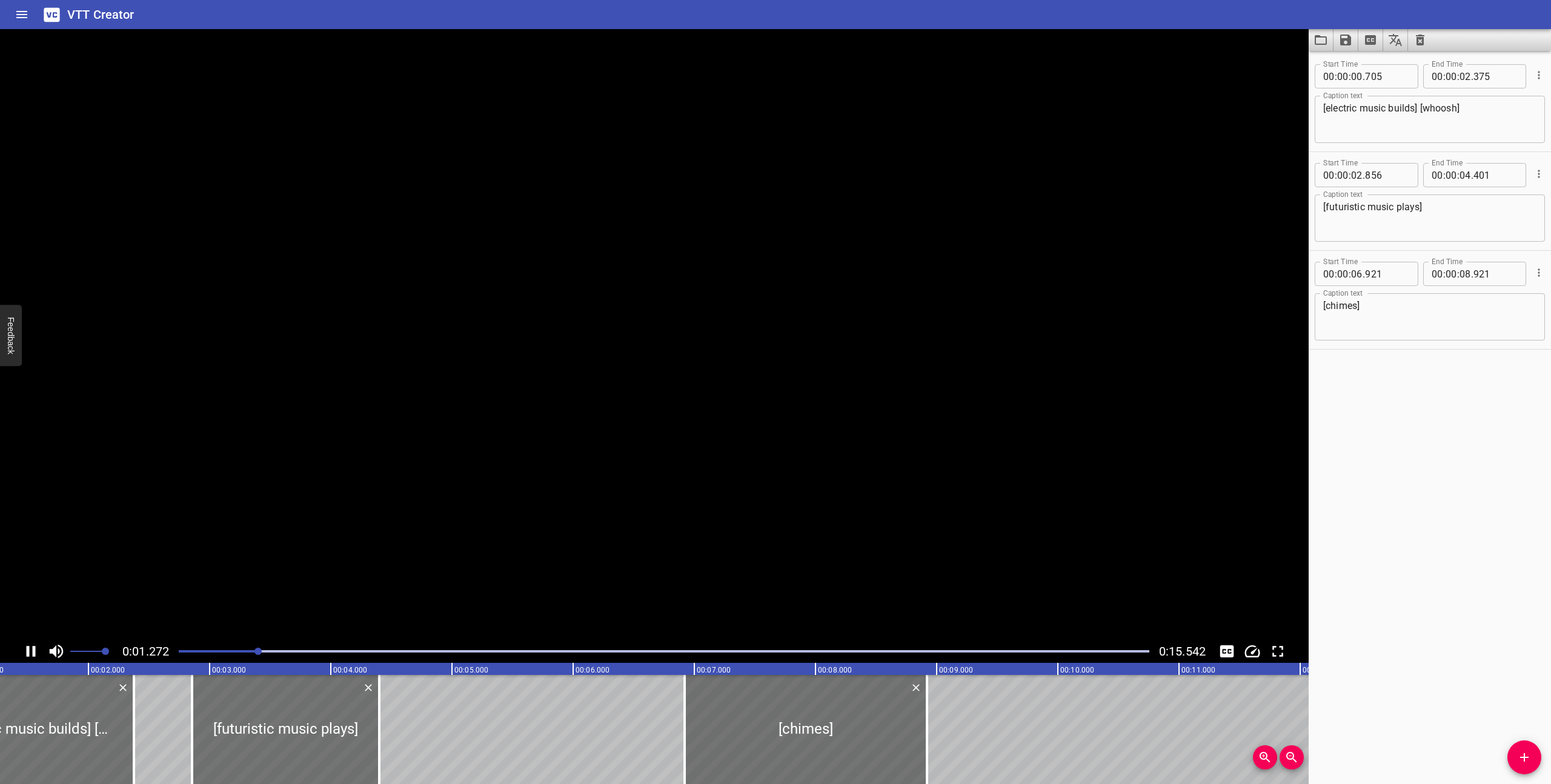
click at [29, 650] on icon "Play/Pause" at bounding box center [31, 651] width 9 height 11
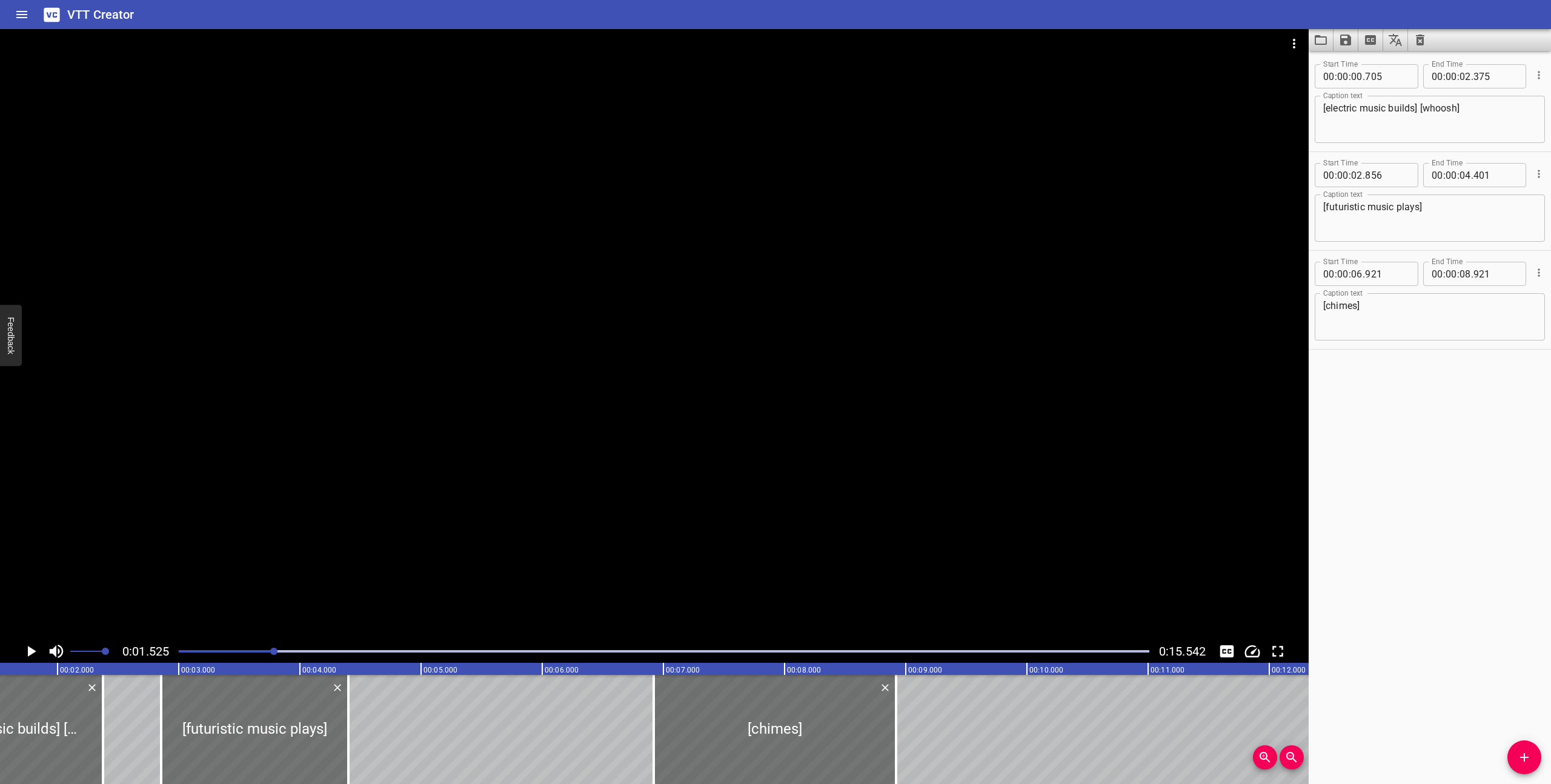
click at [28, 649] on icon "Play/Pause" at bounding box center [31, 651] width 8 height 11
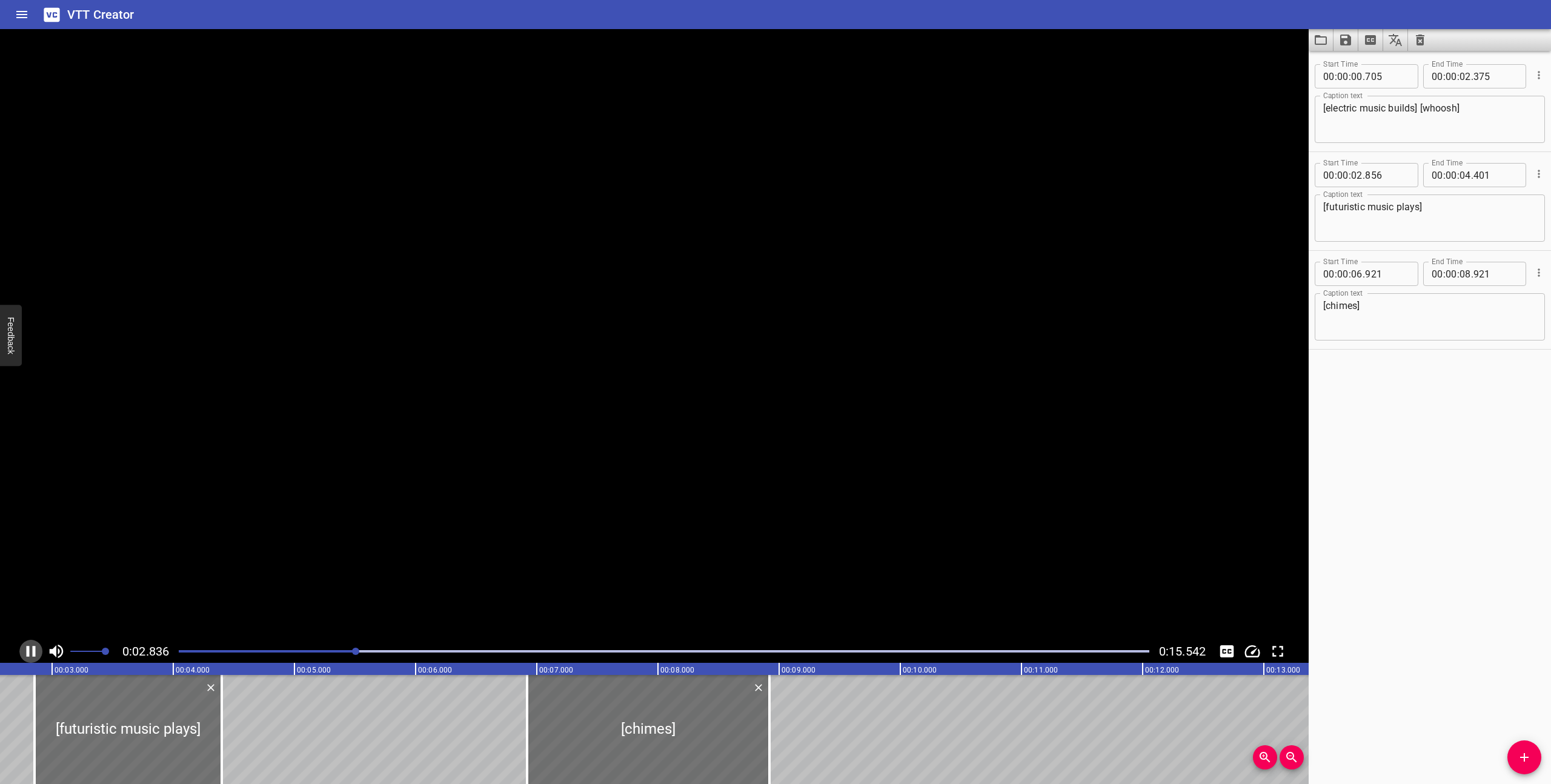
click at [28, 649] on icon "Play/Pause" at bounding box center [31, 651] width 9 height 11
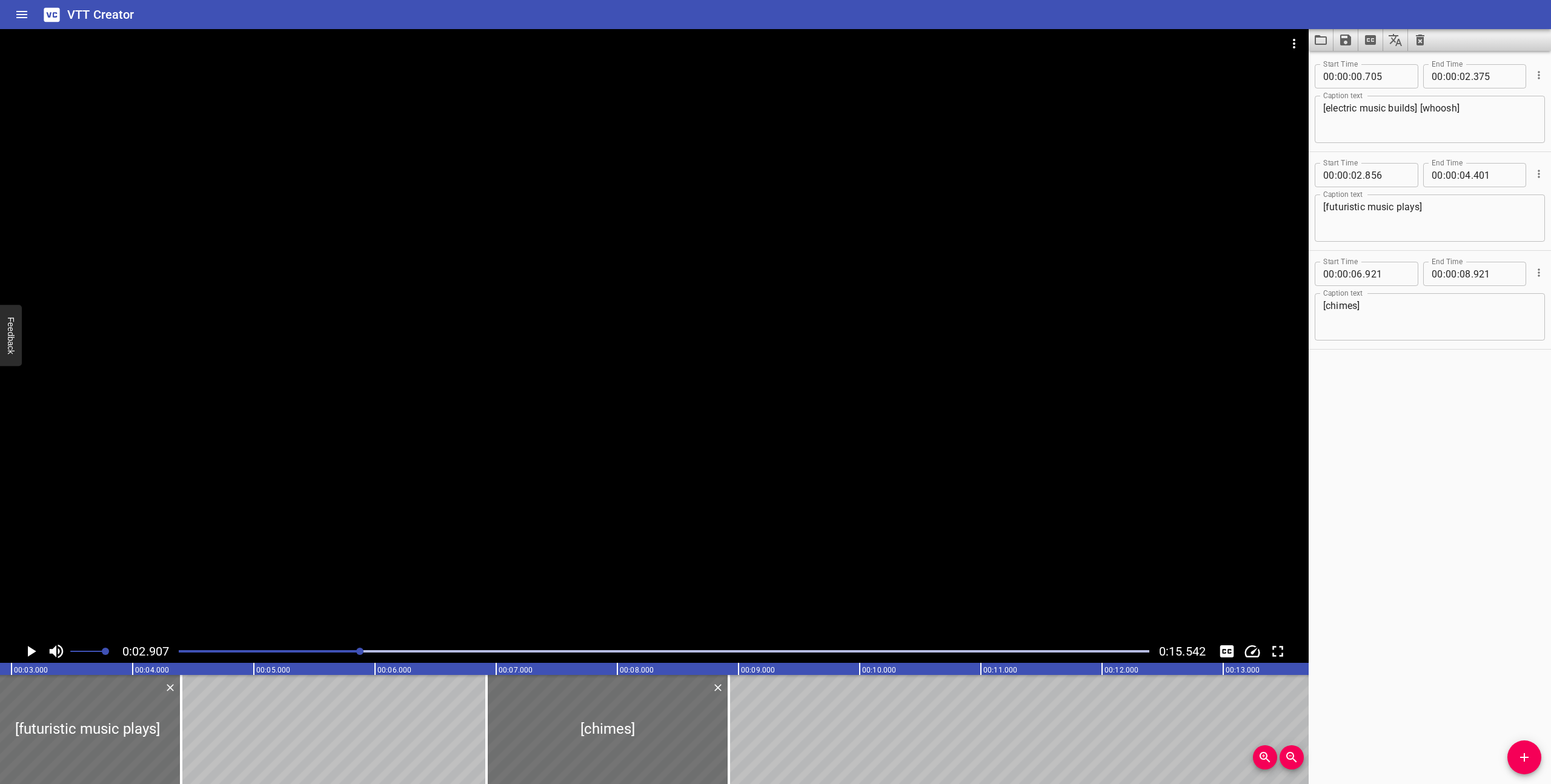
click at [174, 655] on div at bounding box center [664, 651] width 985 height 17
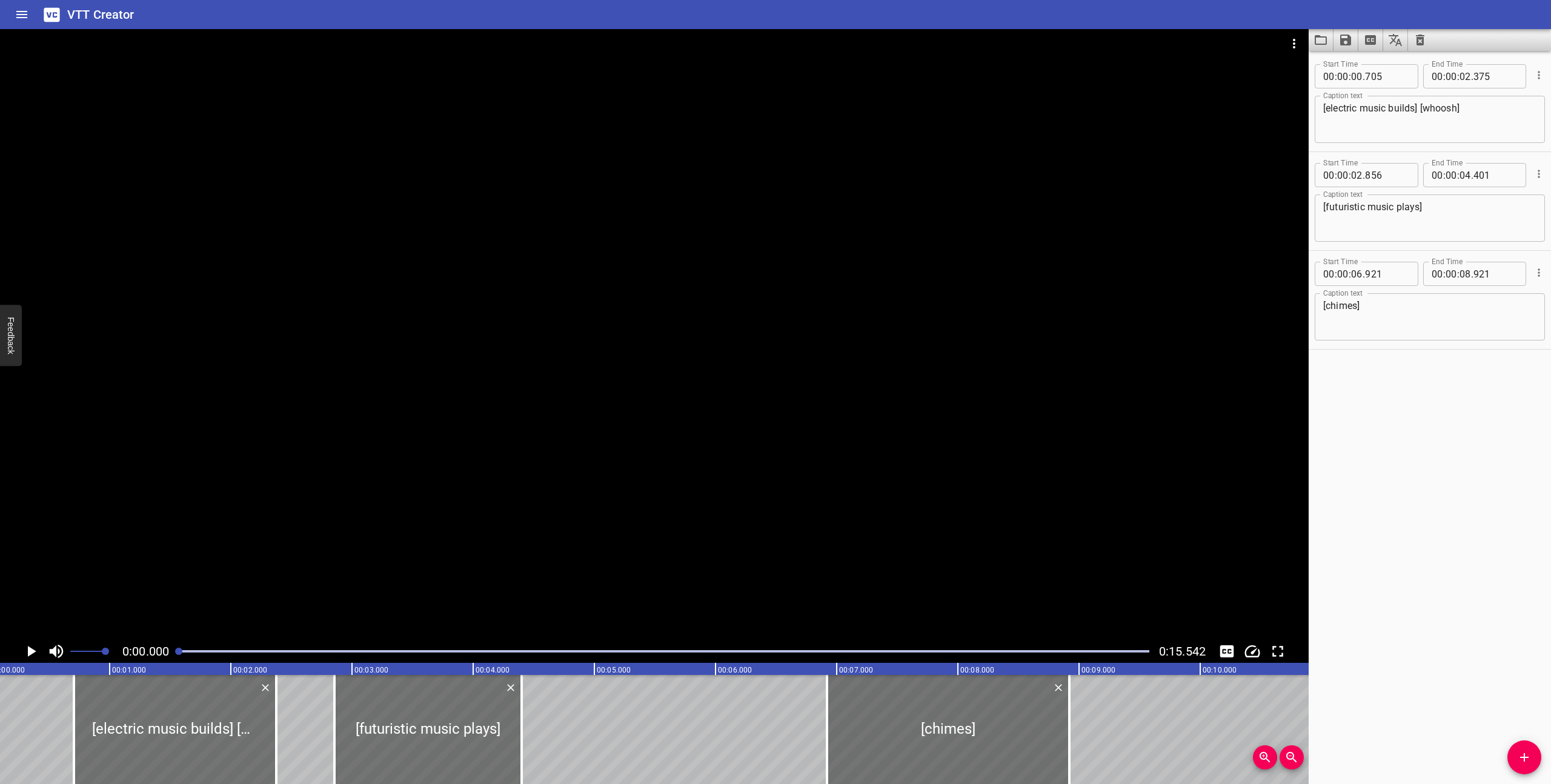
scroll to position [0, 0]
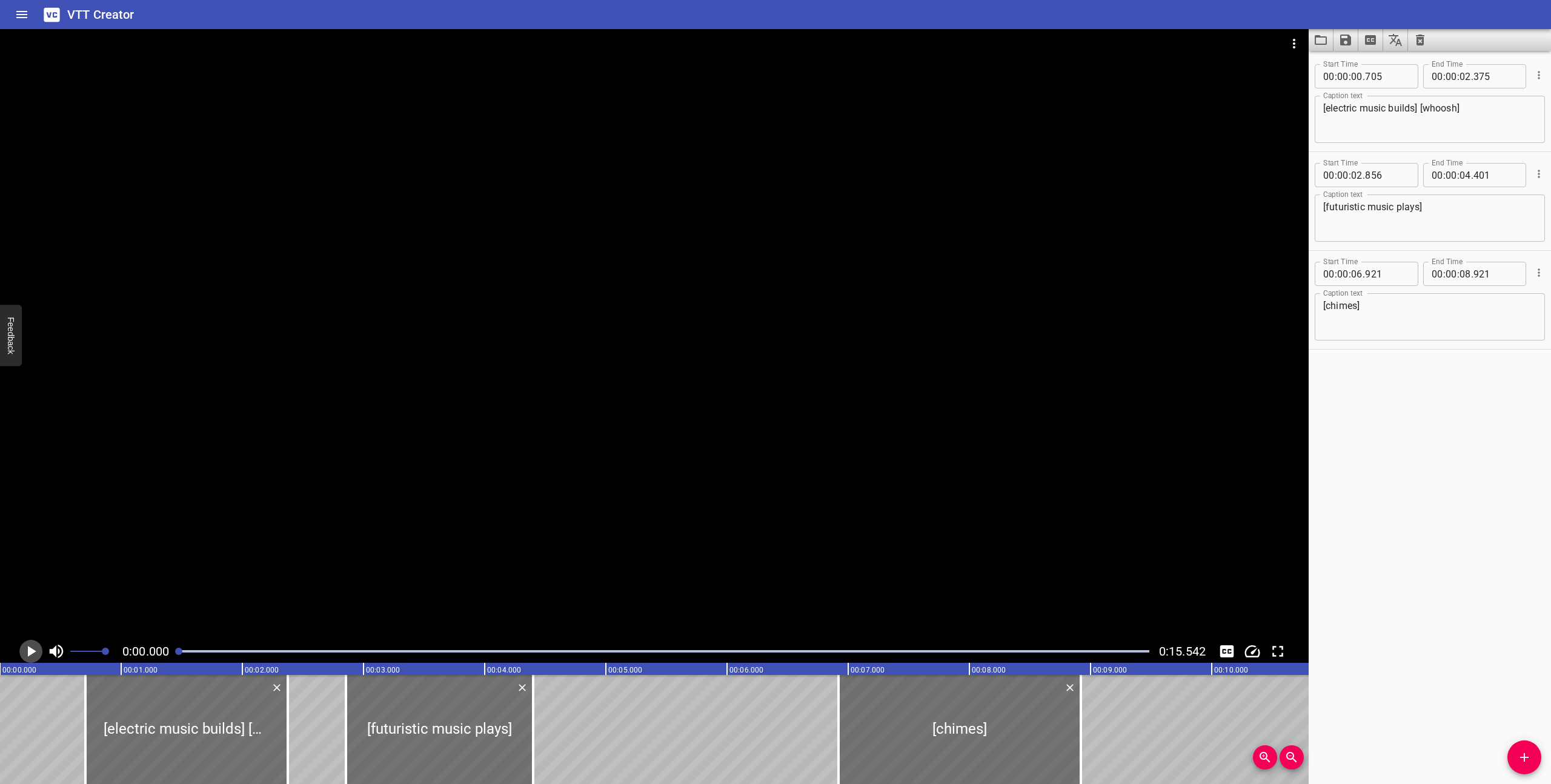
click at [19, 652] on button "Play/Pause" at bounding box center [31, 651] width 23 height 23
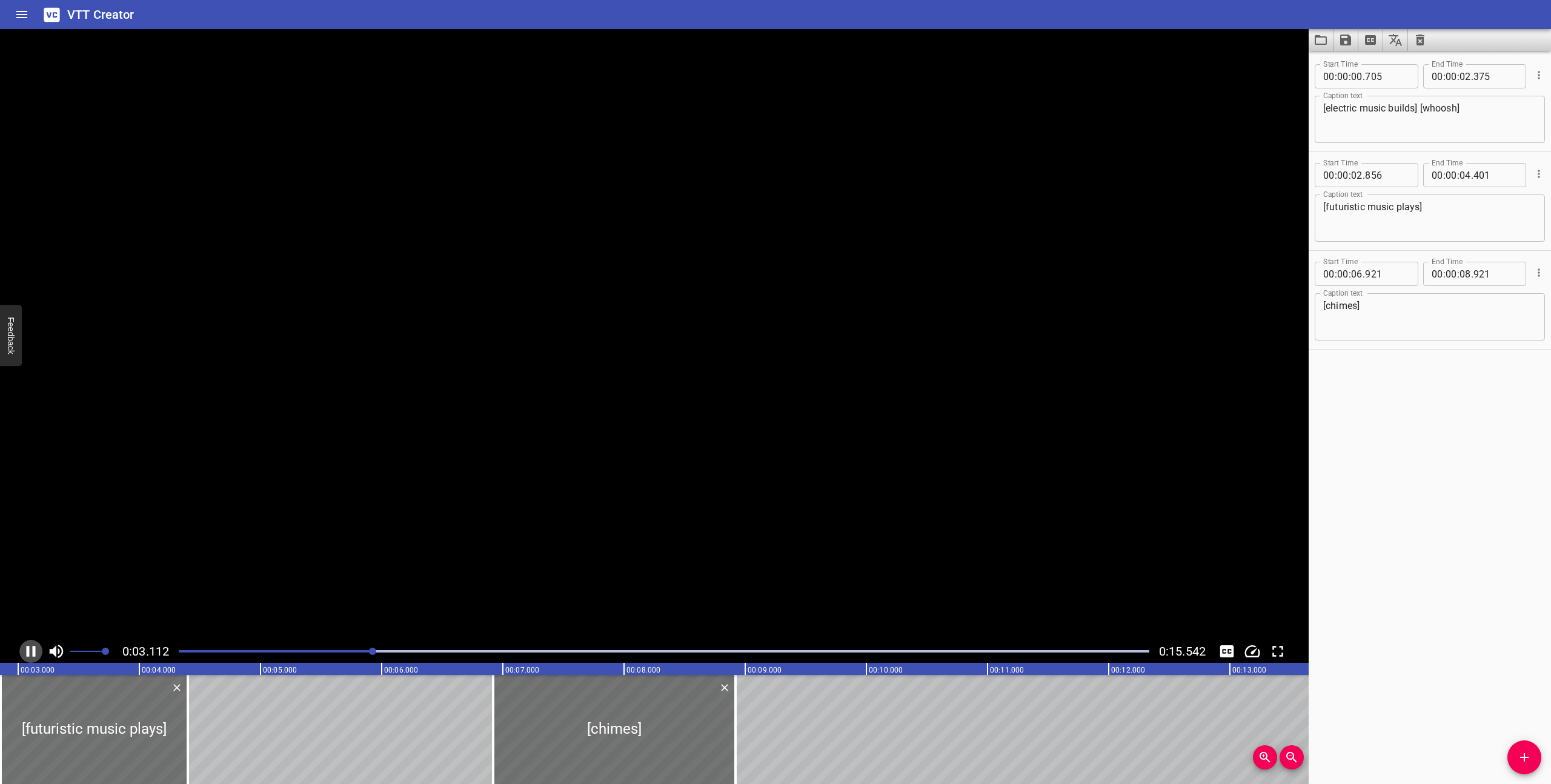
click at [30, 647] on icon "Play/Pause" at bounding box center [31, 651] width 18 height 18
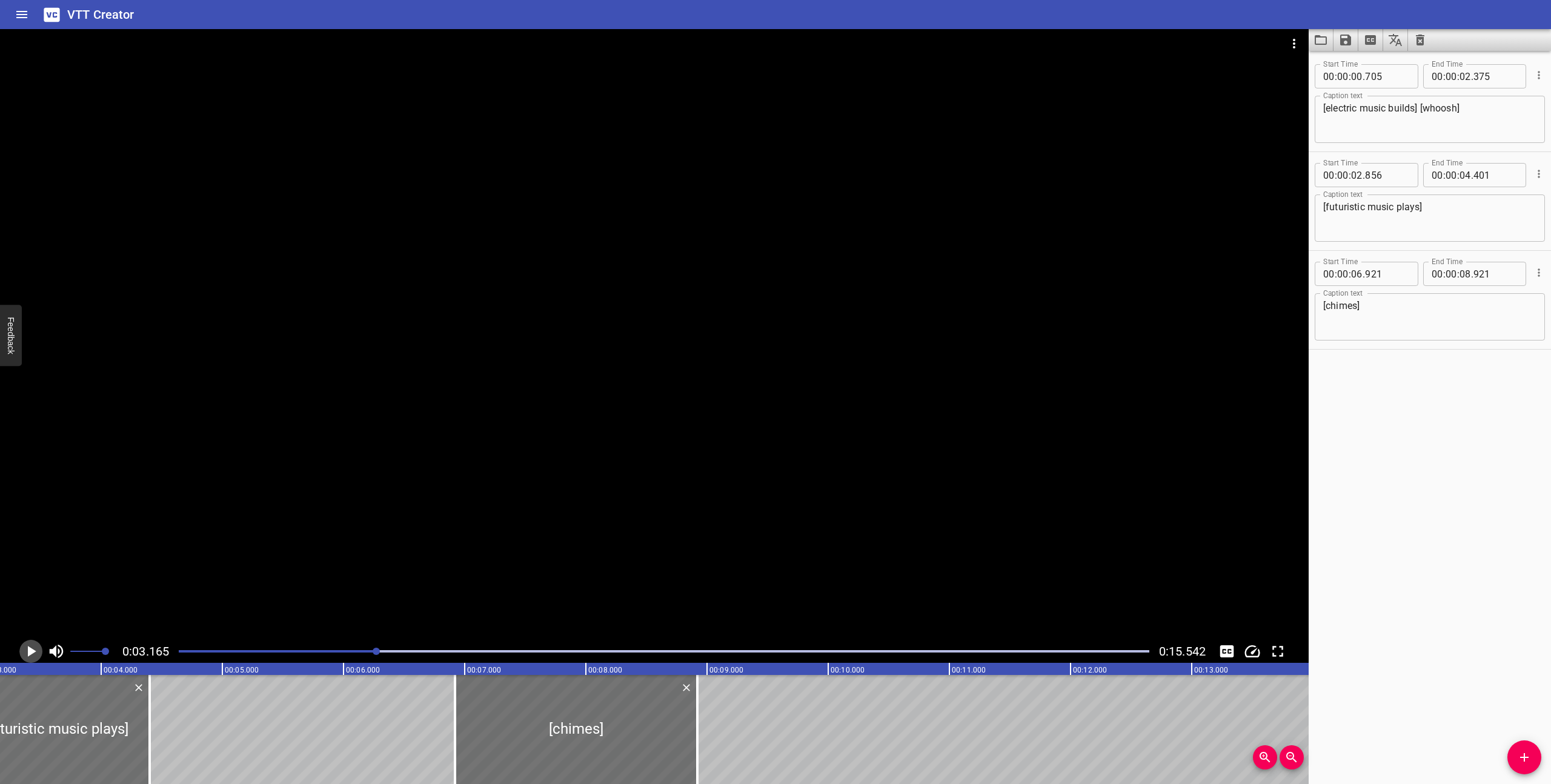
click at [30, 647] on icon "Play/Pause" at bounding box center [31, 651] width 18 height 18
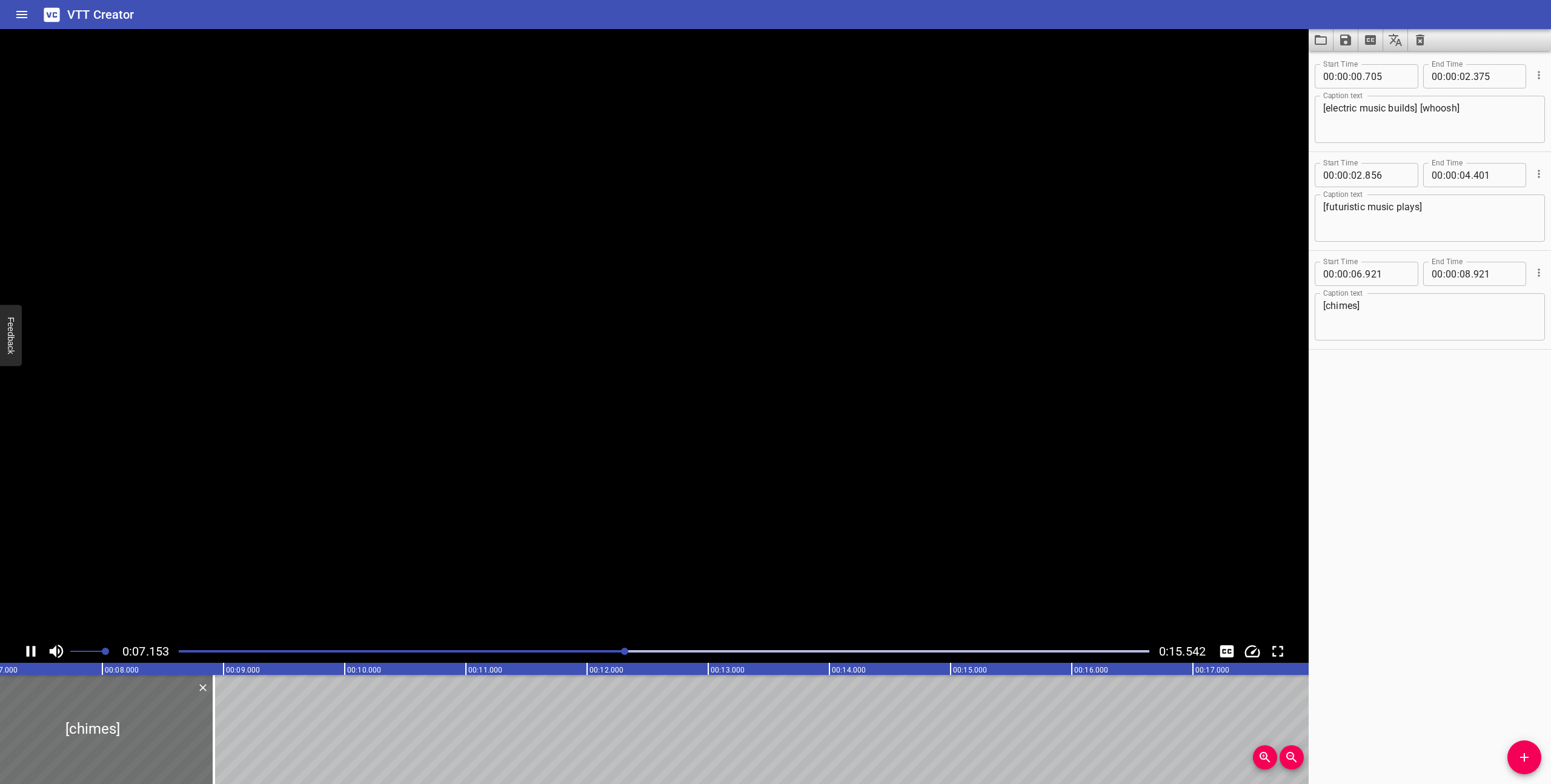
click at [30, 647] on icon "Play/Pause" at bounding box center [31, 651] width 18 height 18
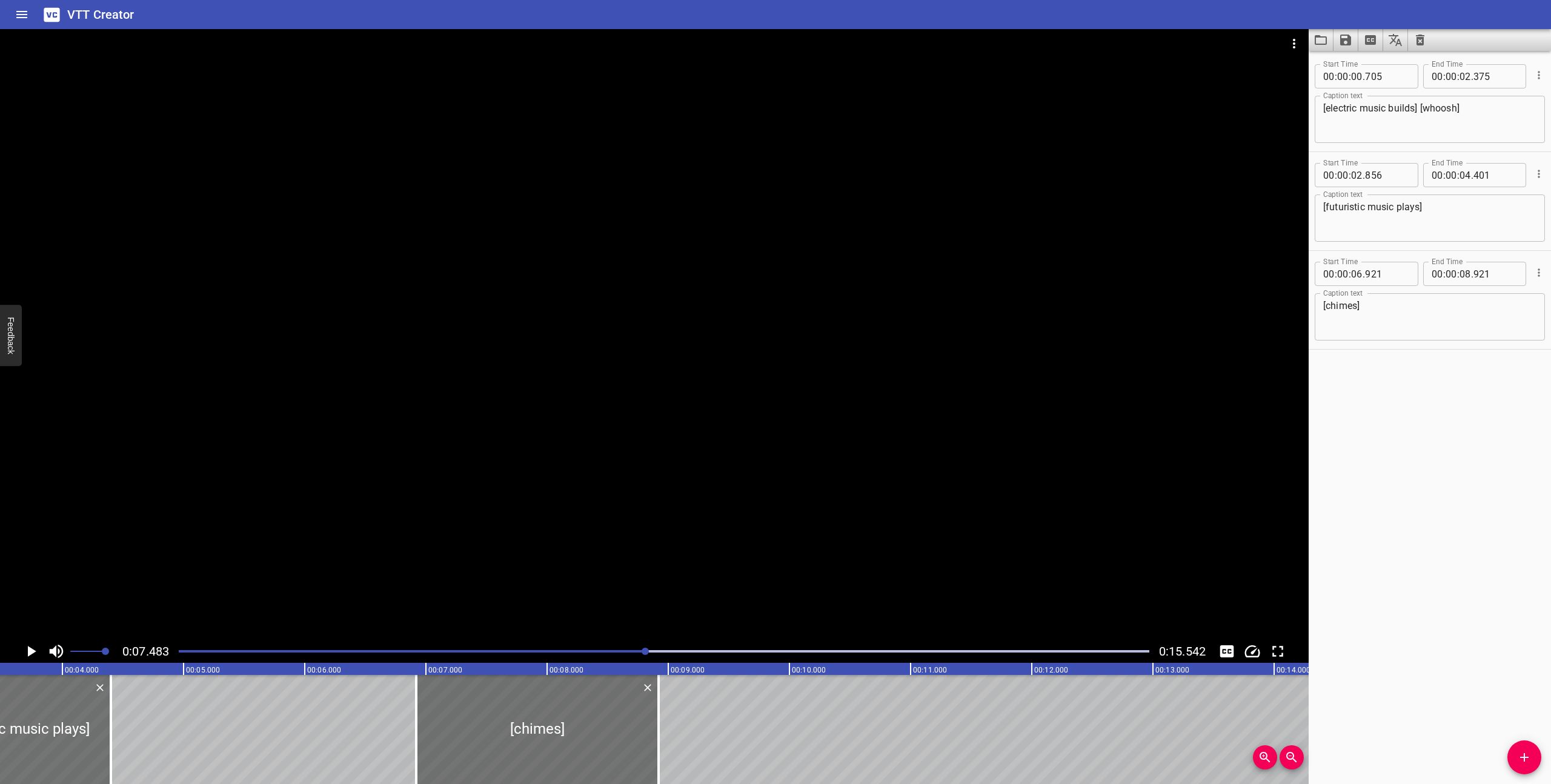
scroll to position [0, 358]
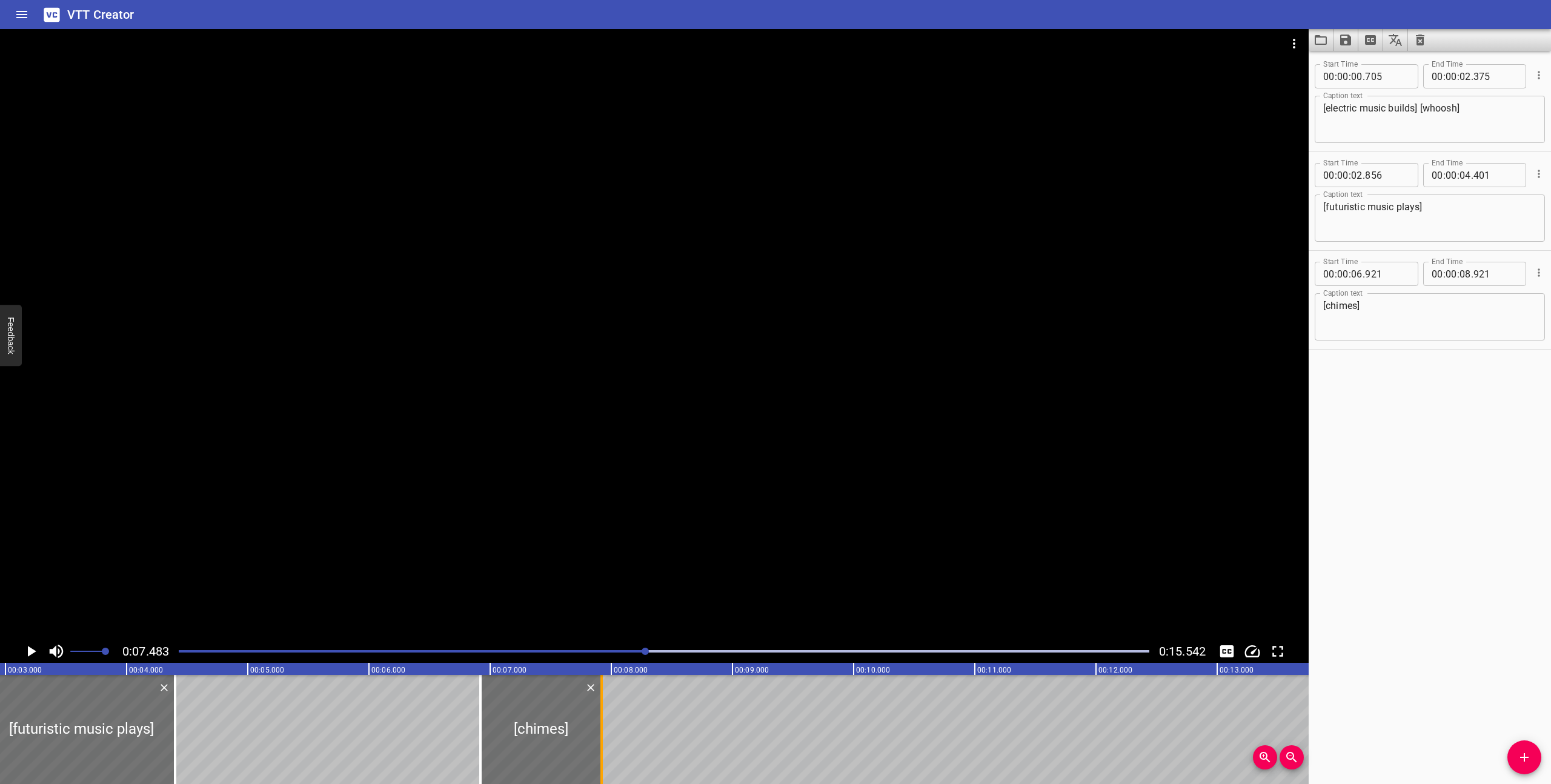
drag, startPoint x: 721, startPoint y: 758, endPoint x: 600, endPoint y: 754, distance: 121.1
click at [600, 754] on div at bounding box center [601, 729] width 3 height 109
type input "07"
drag, startPoint x: 564, startPoint y: 758, endPoint x: 548, endPoint y: 756, distance: 16.1
click at [548, 756] on div at bounding box center [524, 729] width 121 height 109
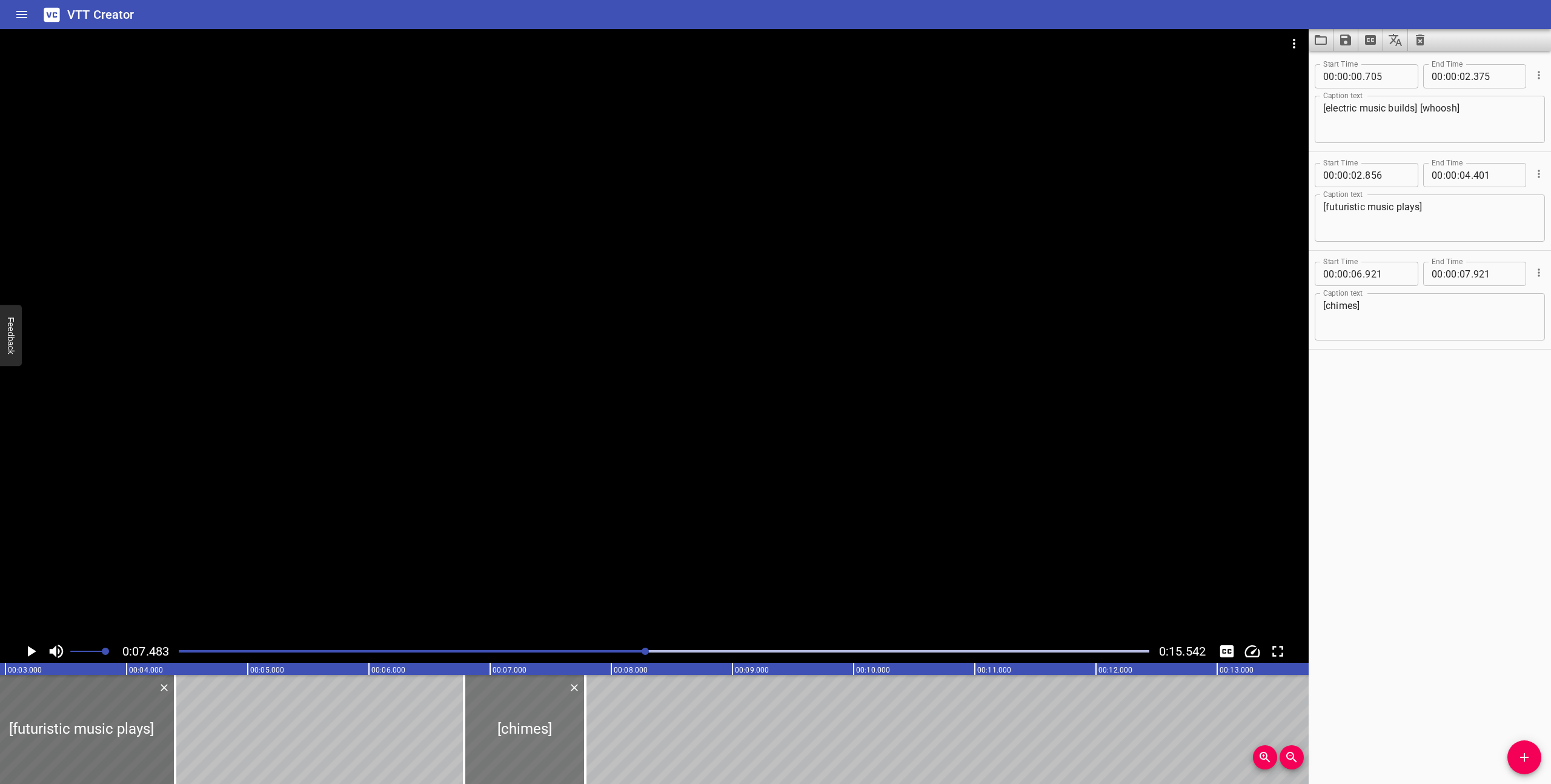
type input "786"
click at [605, 650] on div "Play progress" at bounding box center [161, 651] width 970 height 3
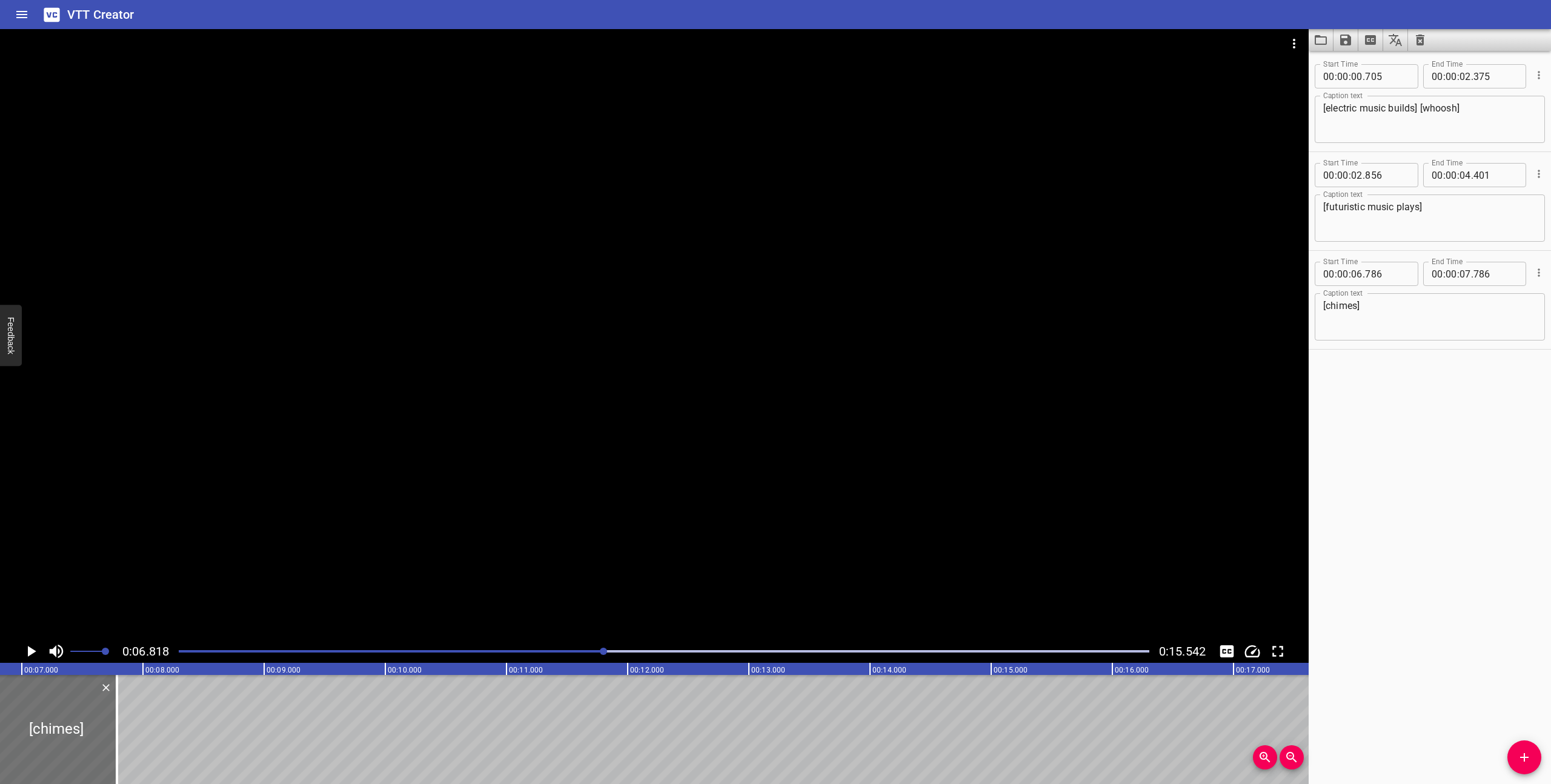
click at [542, 652] on div at bounding box center [664, 651] width 985 height 17
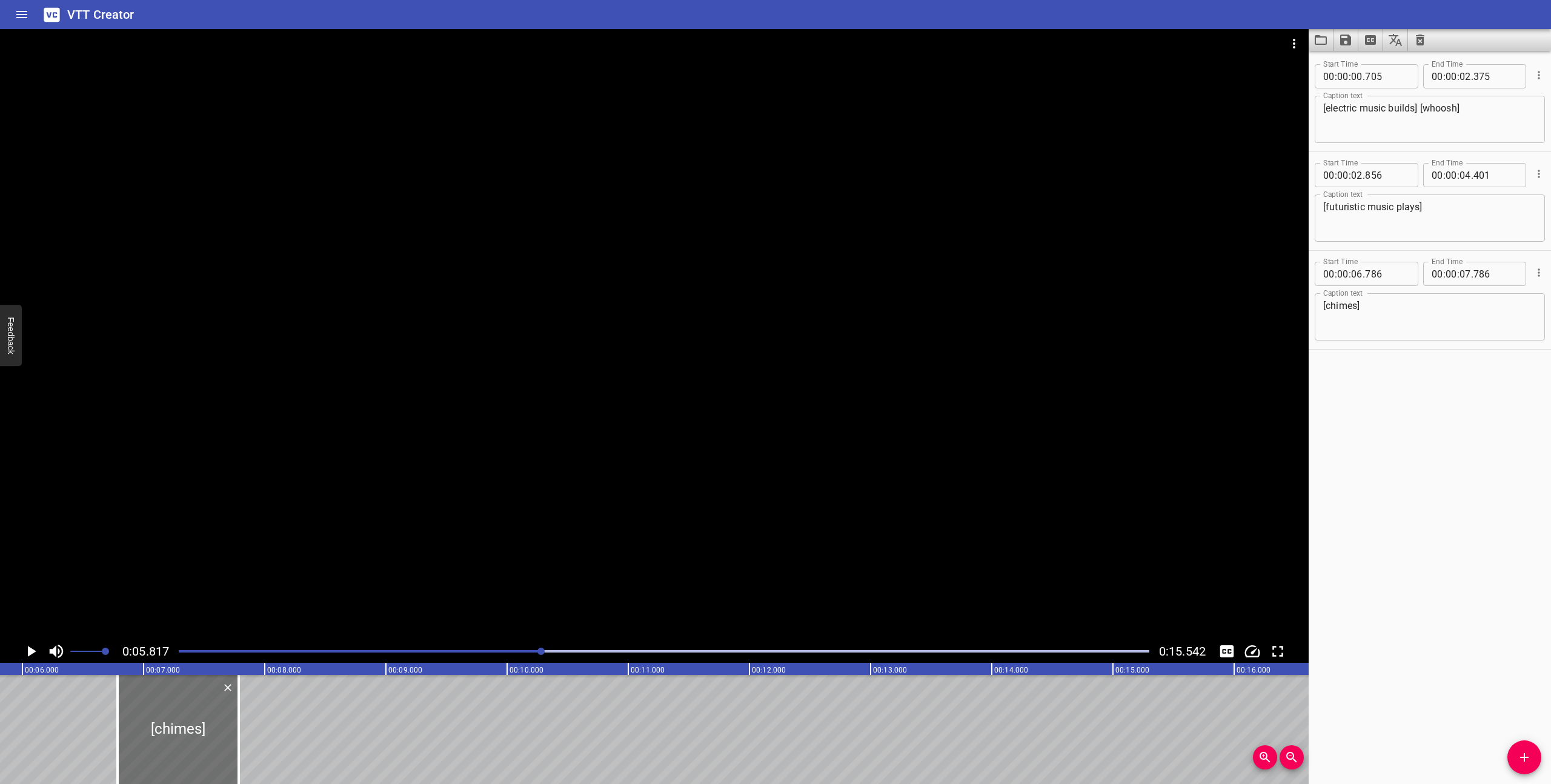
click at [513, 626] on div at bounding box center [654, 334] width 1308 height 611
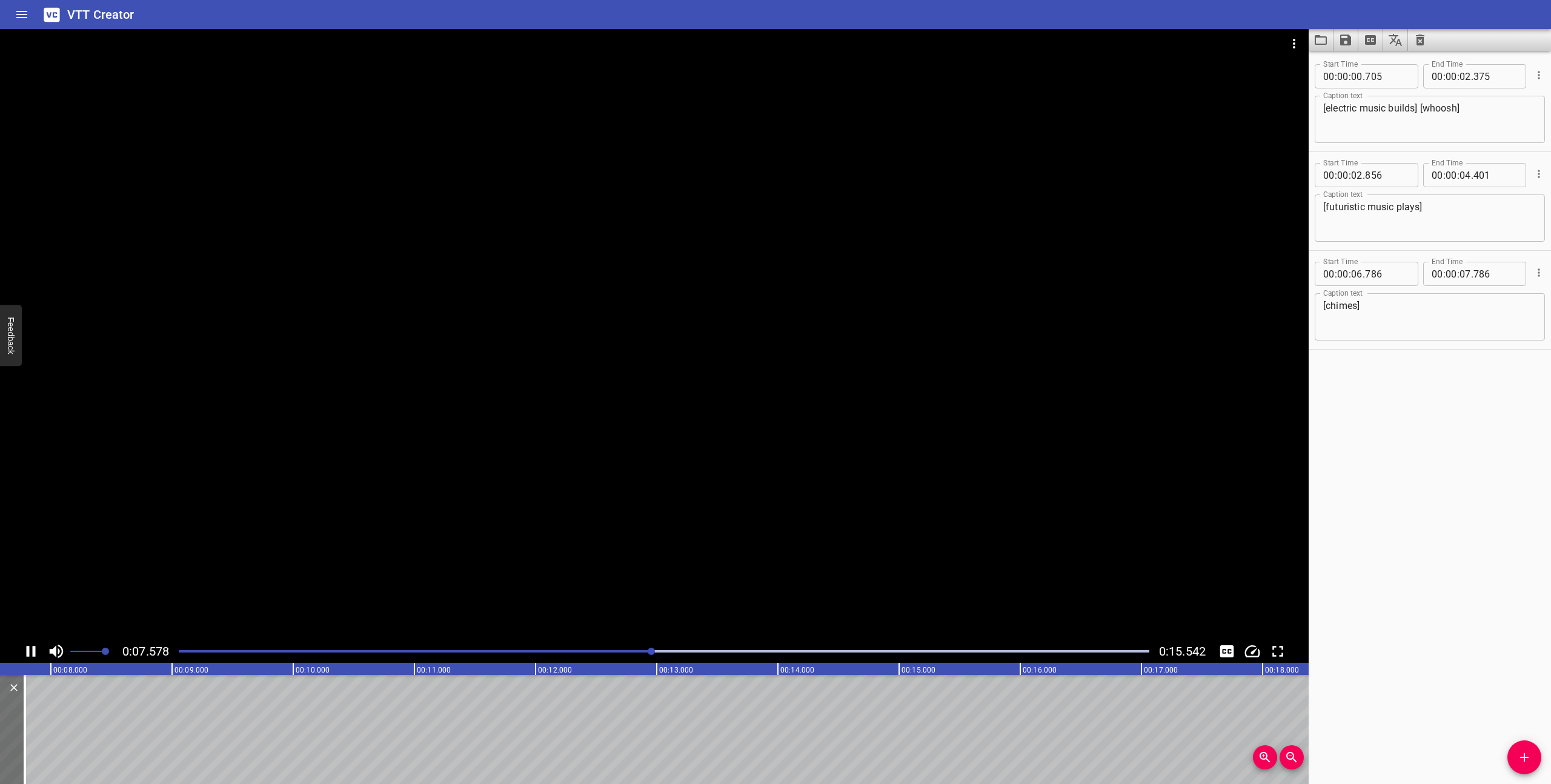
click at [28, 648] on icon "Play/Pause" at bounding box center [31, 651] width 9 height 11
click at [28, 648] on icon "Play/Pause" at bounding box center [31, 651] width 8 height 11
click at [28, 648] on icon "Play/Pause" at bounding box center [31, 651] width 9 height 11
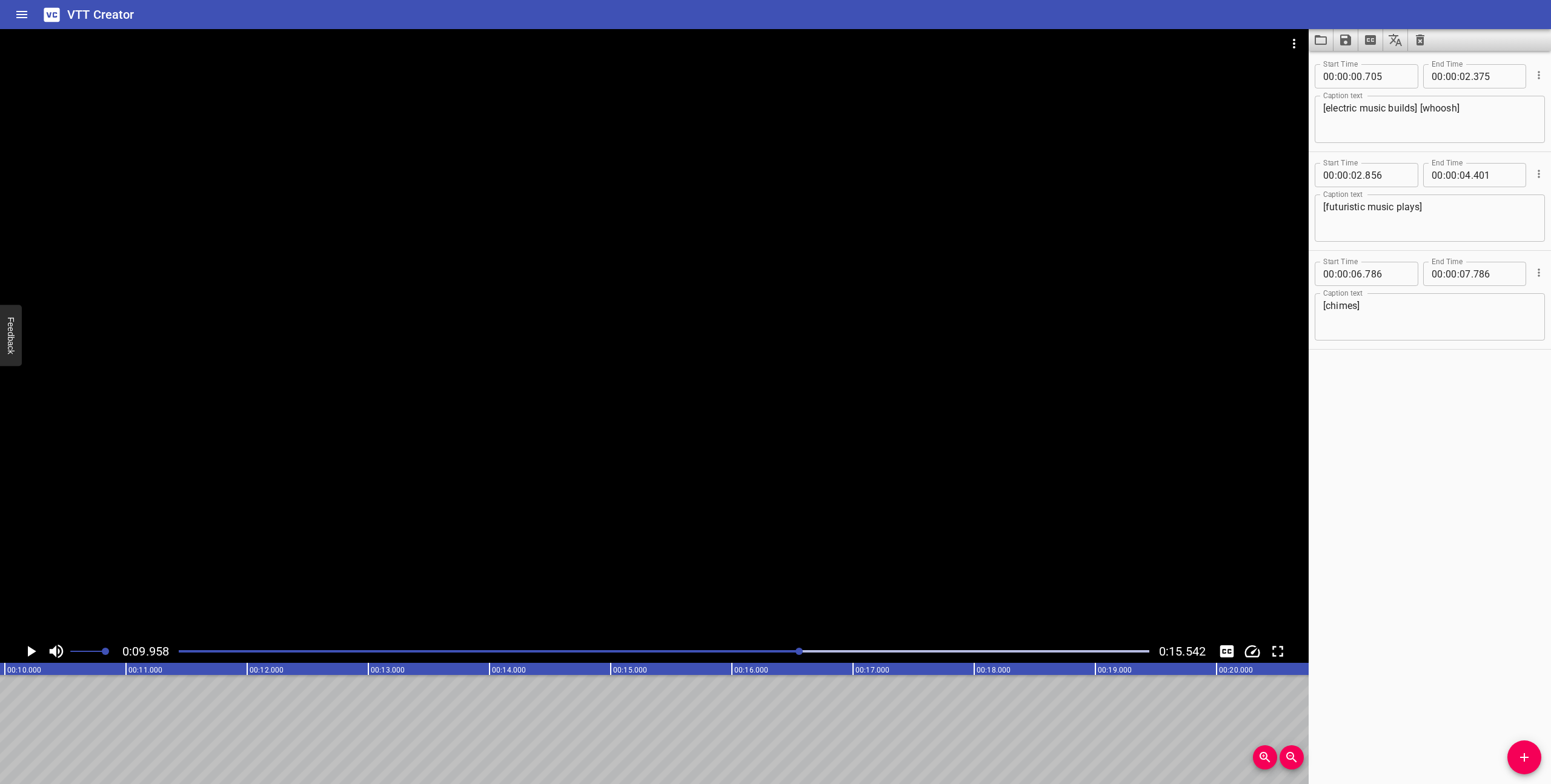
click at [1521, 750] on icon "Add Cue" at bounding box center [1524, 757] width 14 height 14
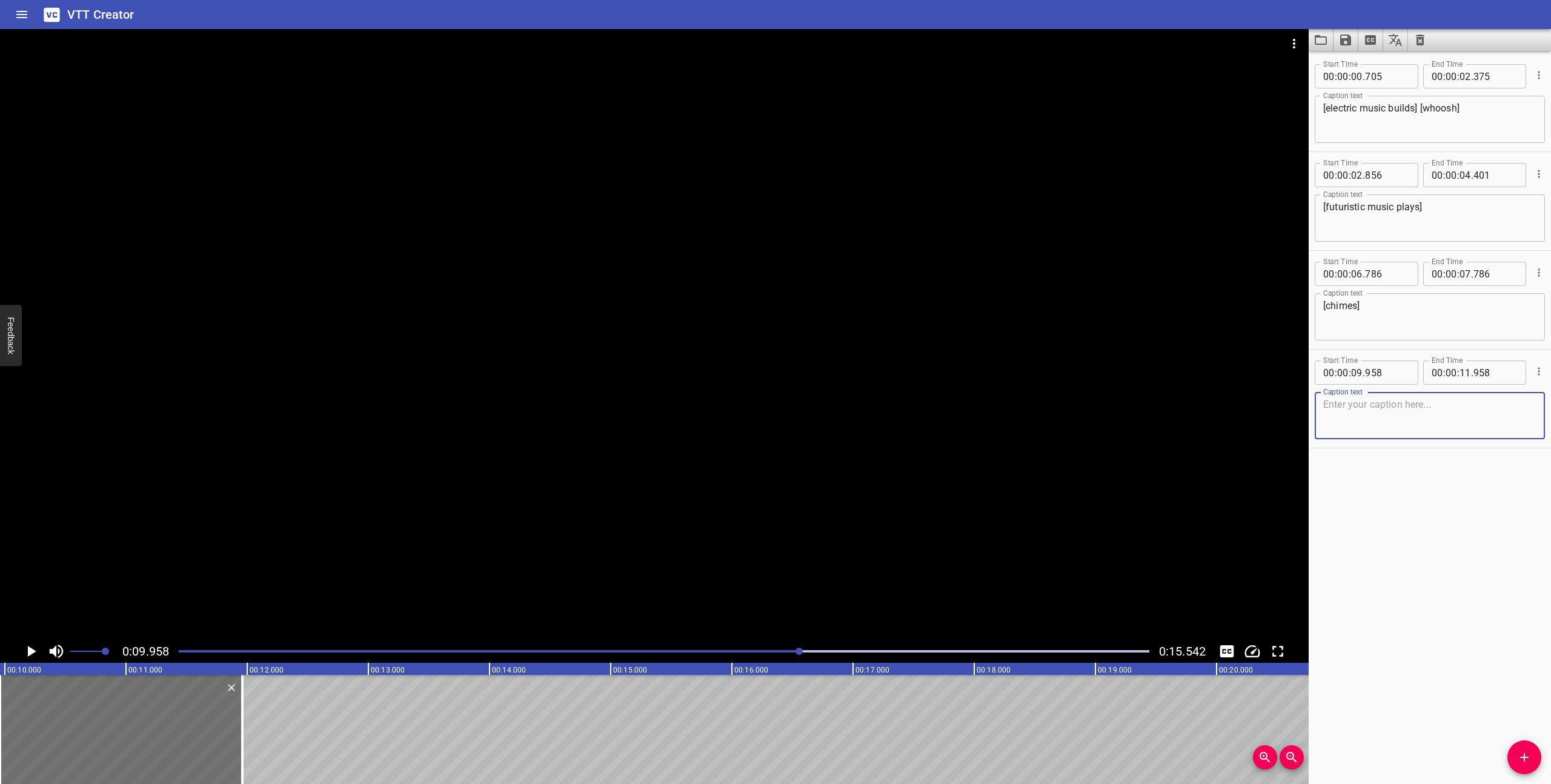
click at [1384, 420] on textarea at bounding box center [1430, 415] width 213 height 35
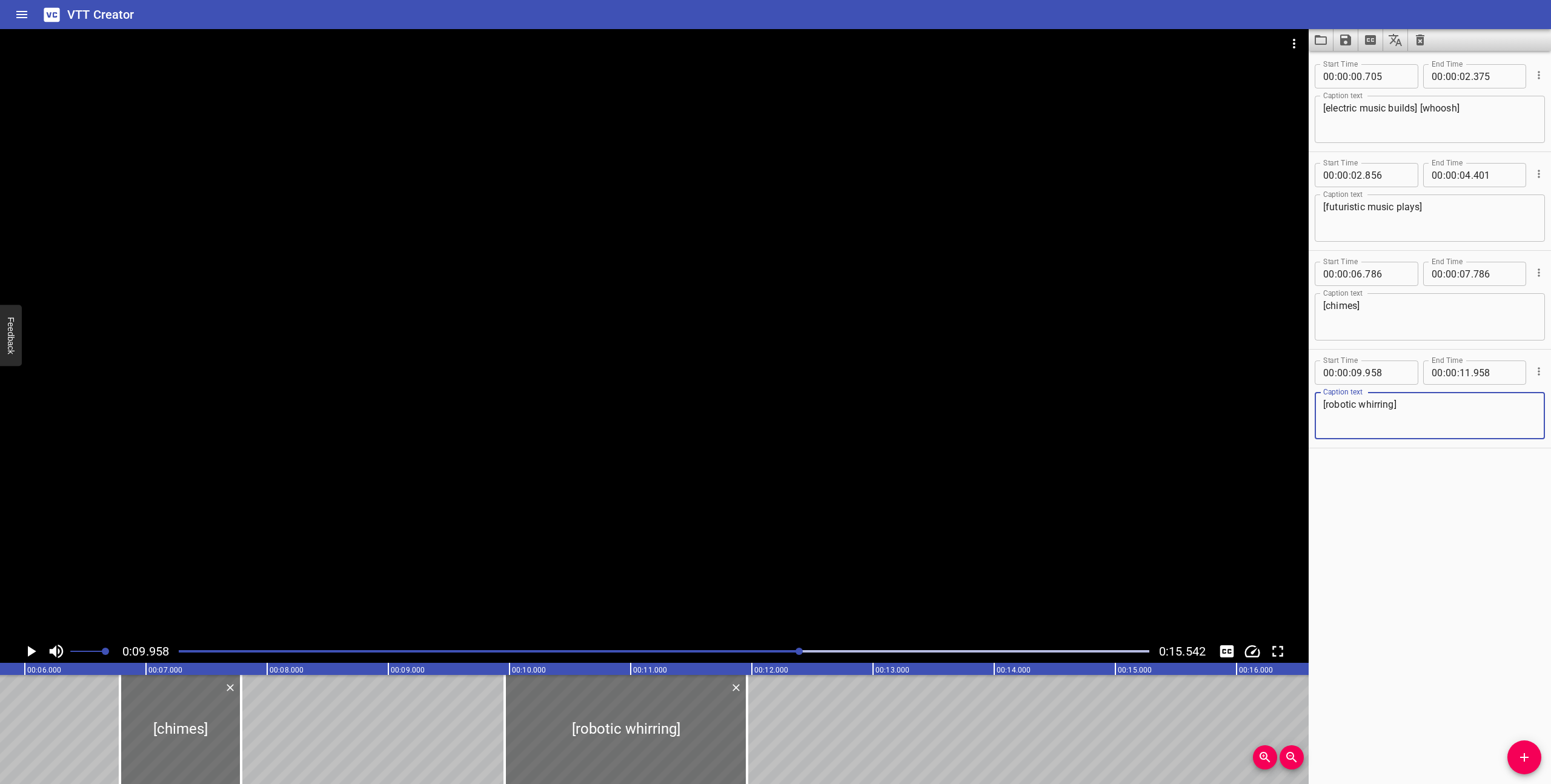
scroll to position [0, 640]
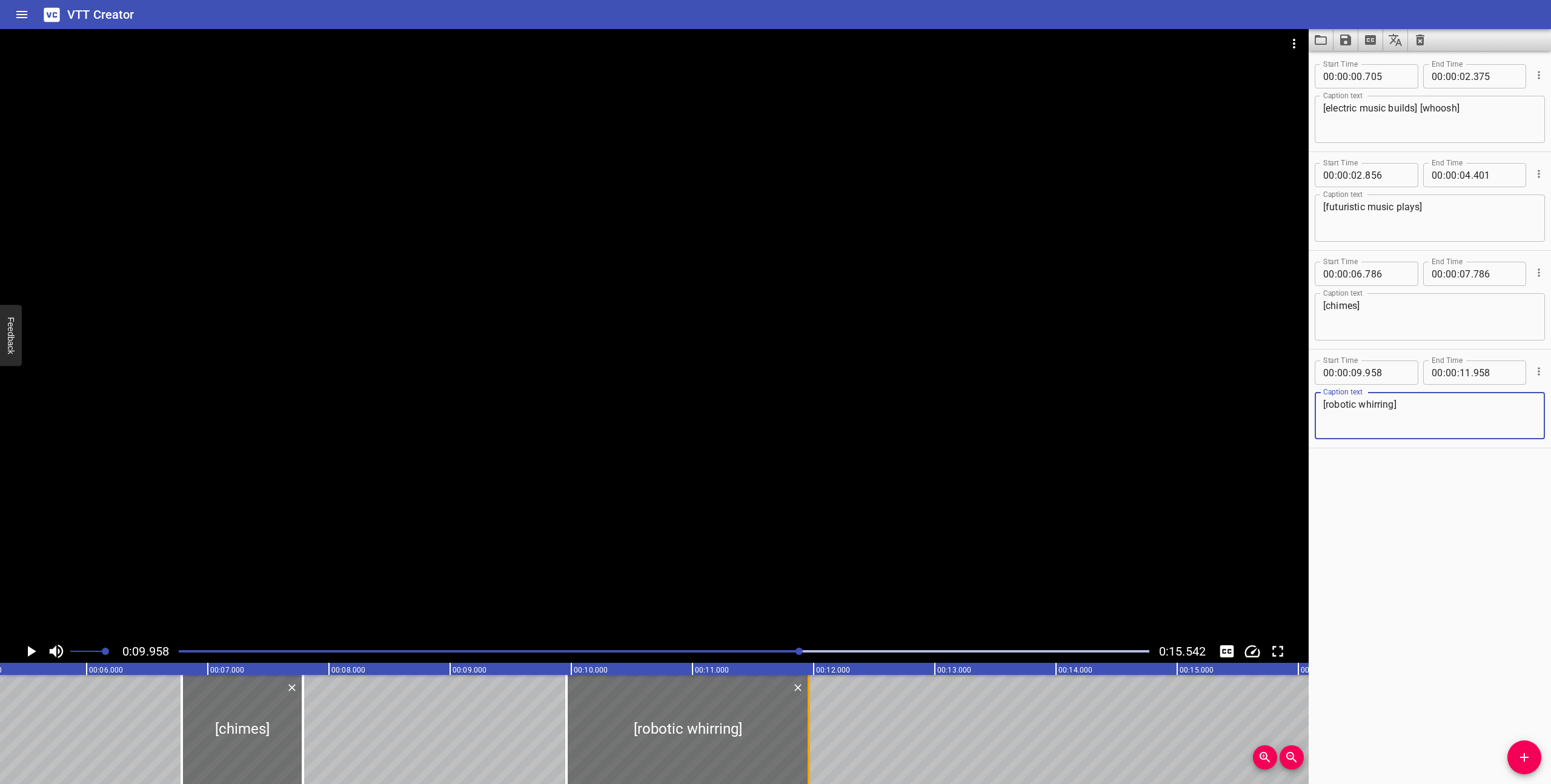
type textarea "[robotic whirring]"
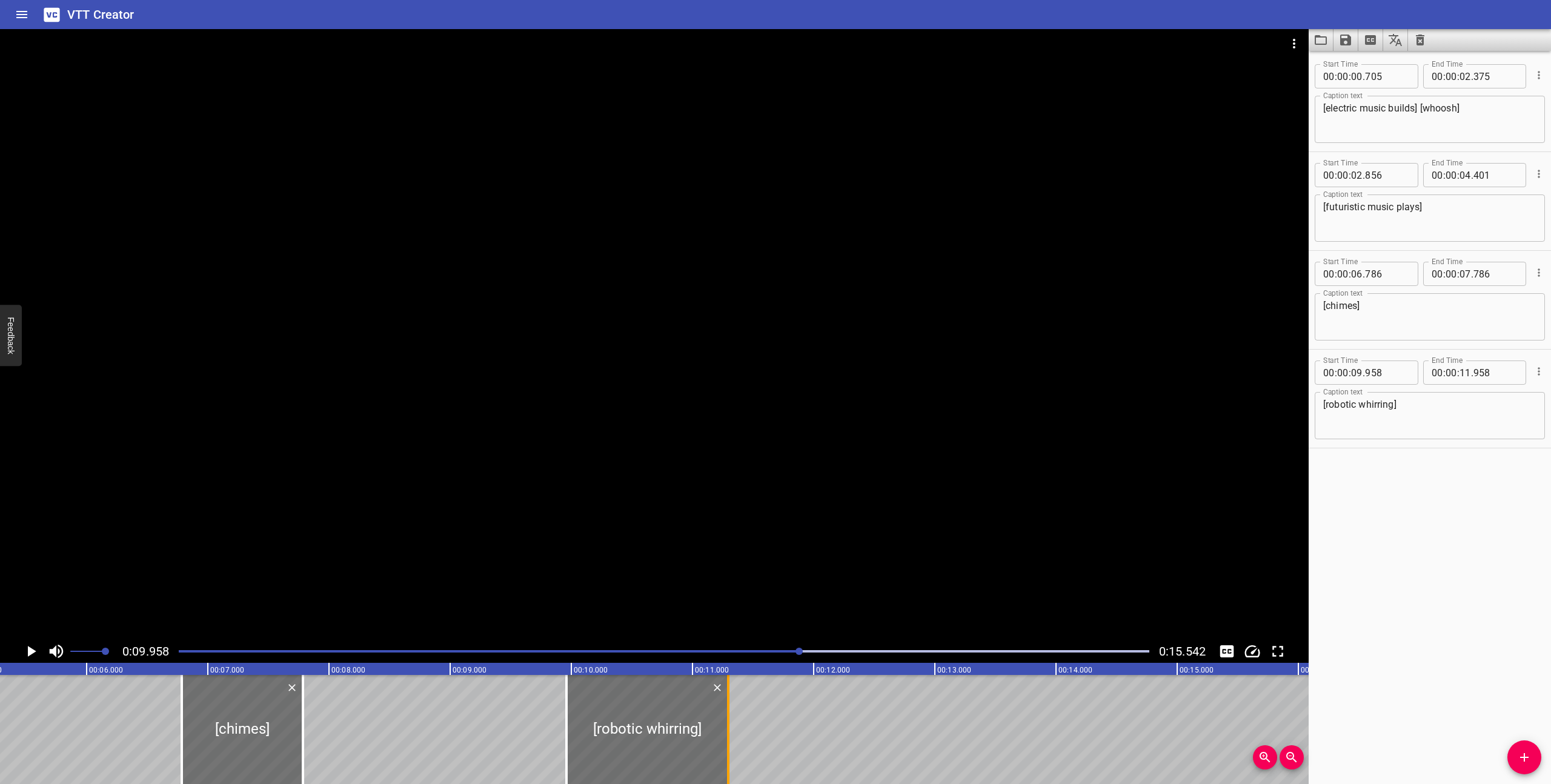
drag, startPoint x: 806, startPoint y: 749, endPoint x: 726, endPoint y: 753, distance: 80.1
click at [726, 753] on div at bounding box center [728, 729] width 12 height 109
type input "293"
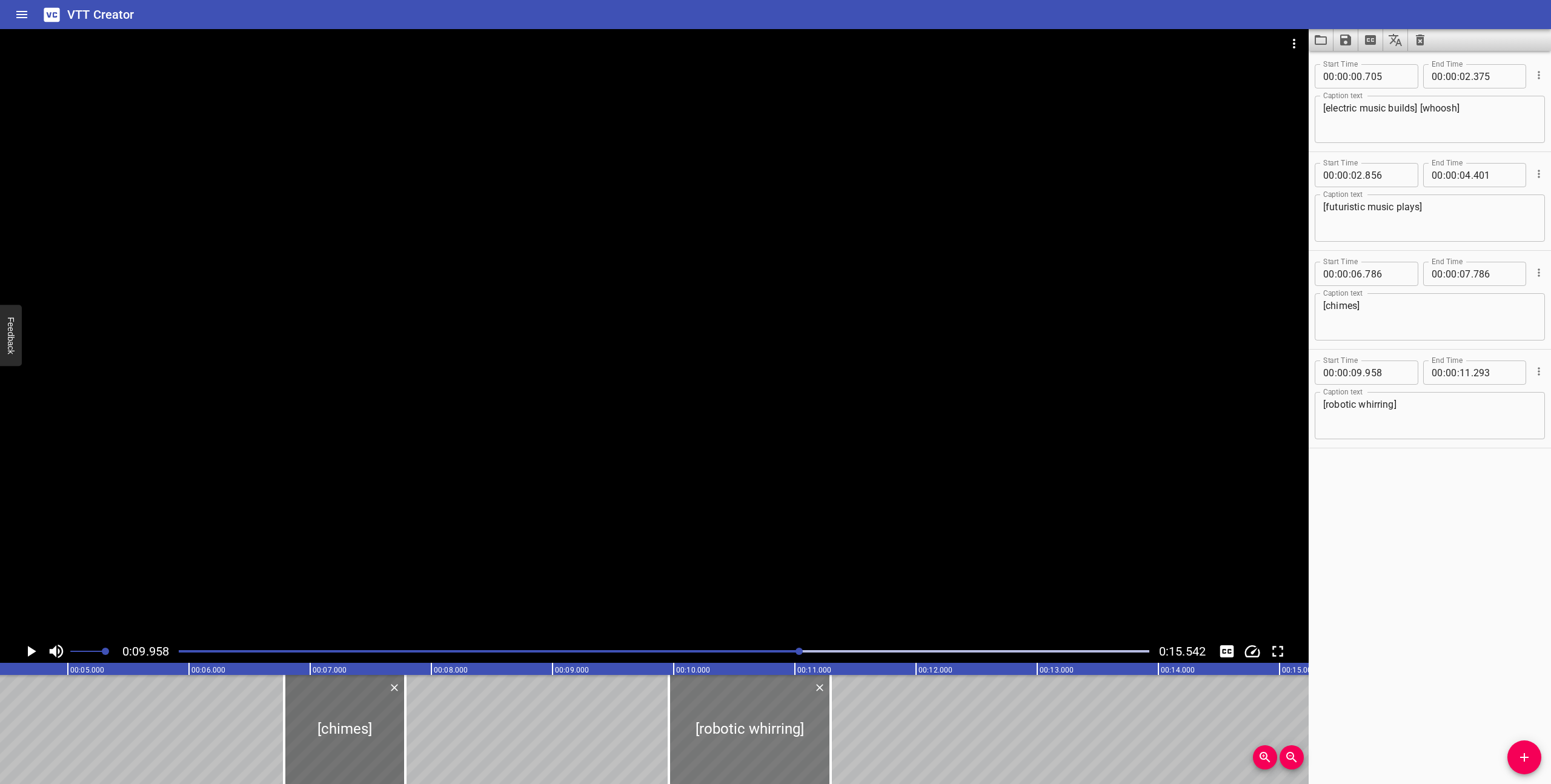
scroll to position [0, 536]
drag, startPoint x: 766, startPoint y: 747, endPoint x: 708, endPoint y: 743, distance: 58.1
click at [708, 743] on div at bounding box center [693, 729] width 162 height 109
type input "478"
type input "10"
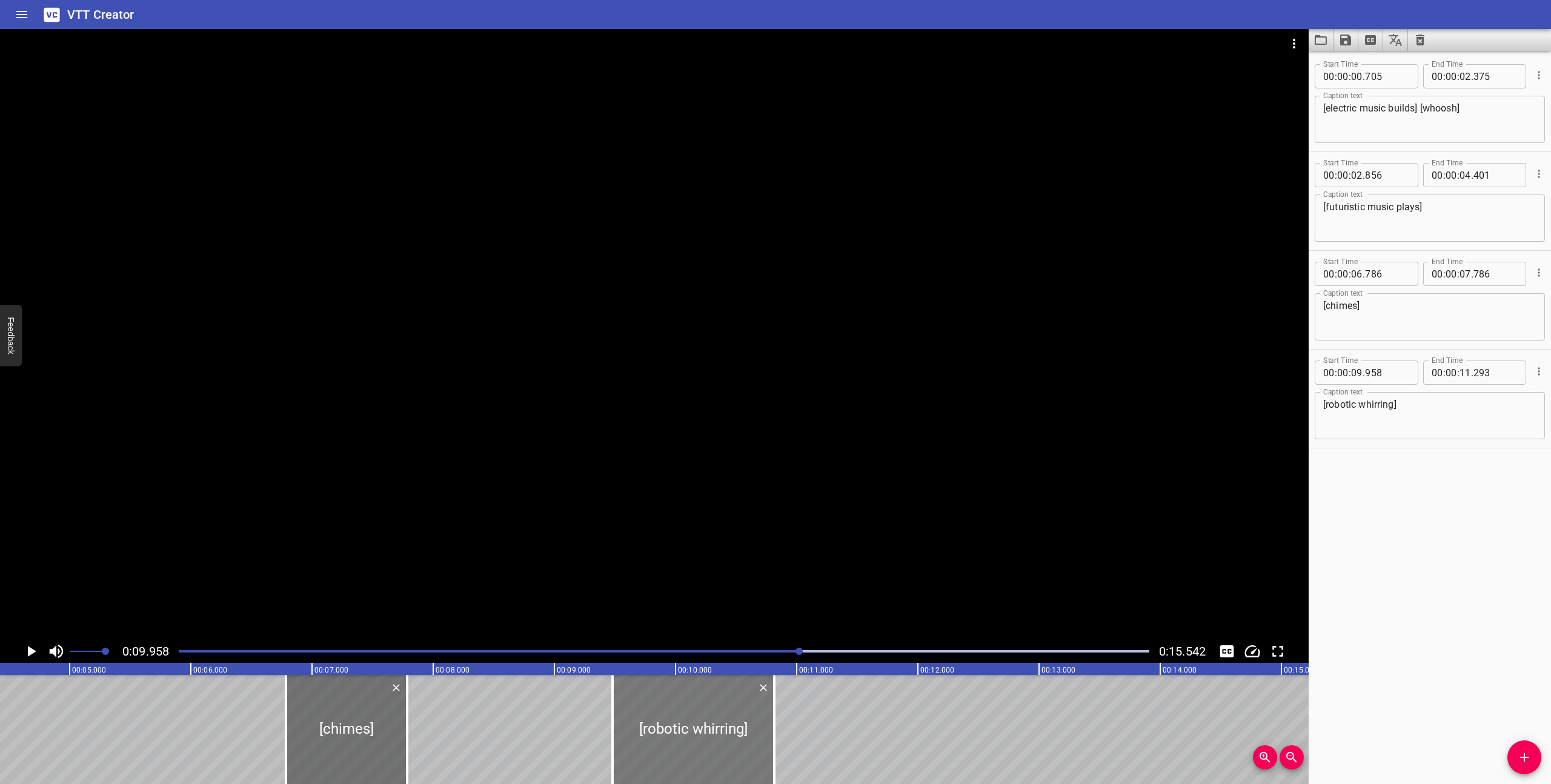
type input "813"
click at [655, 652] on div at bounding box center [664, 651] width 985 height 17
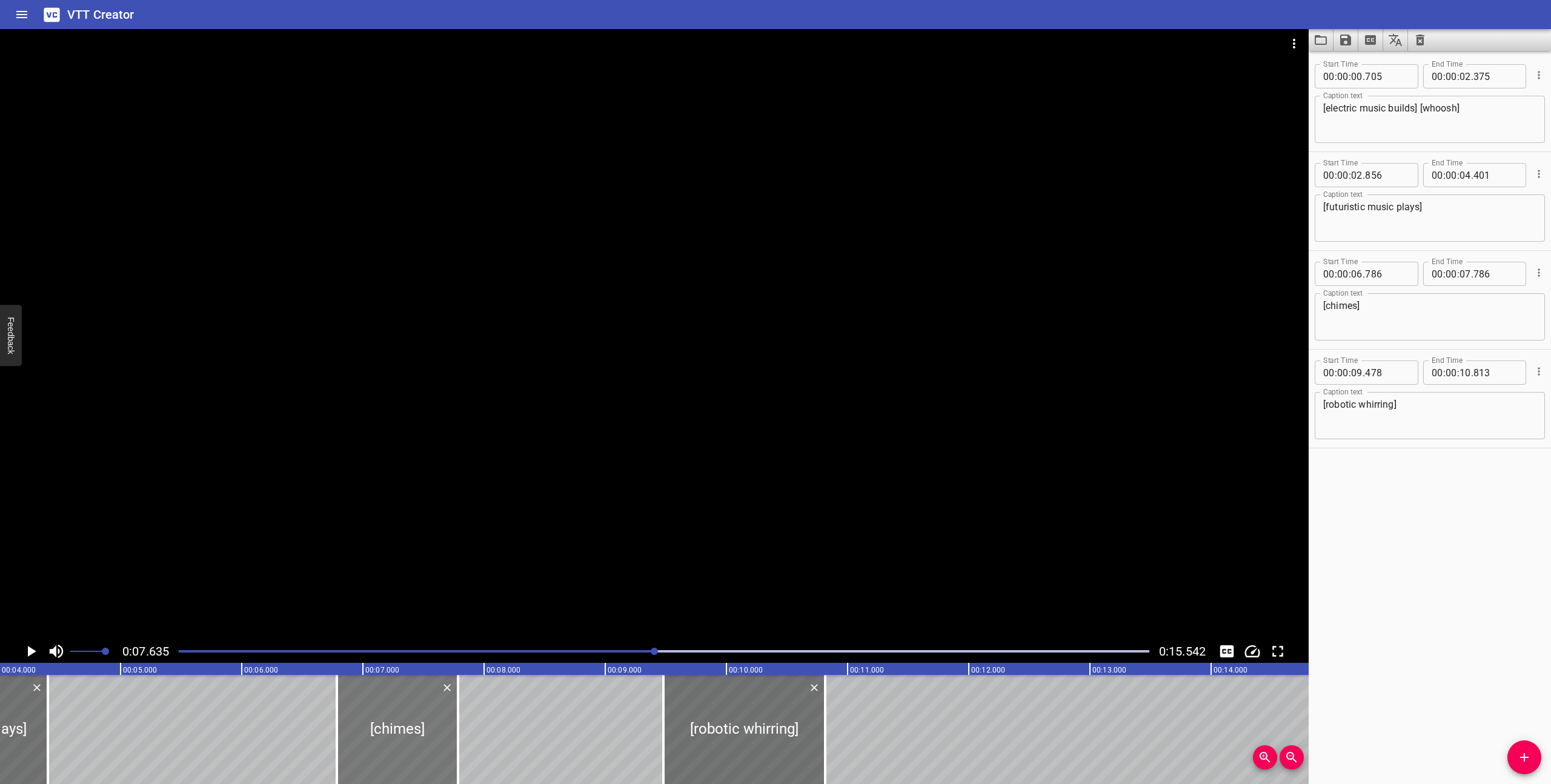
scroll to position [0, 470]
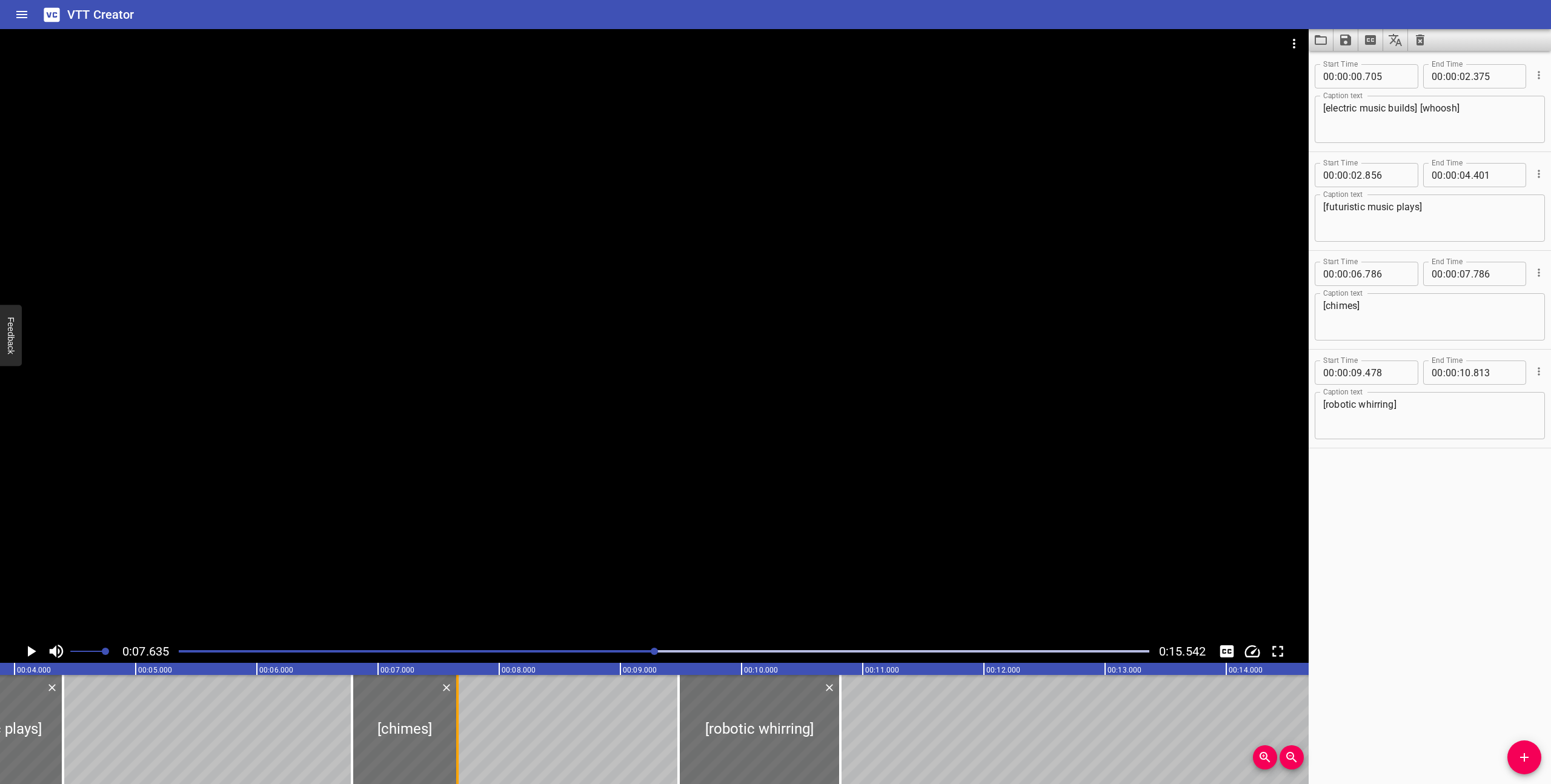
drag, startPoint x: 469, startPoint y: 741, endPoint x: 452, endPoint y: 741, distance: 17.0
click at [452, 741] on div at bounding box center [457, 729] width 12 height 109
type input "651"
click at [415, 749] on div at bounding box center [400, 729] width 105 height 109
type input "751"
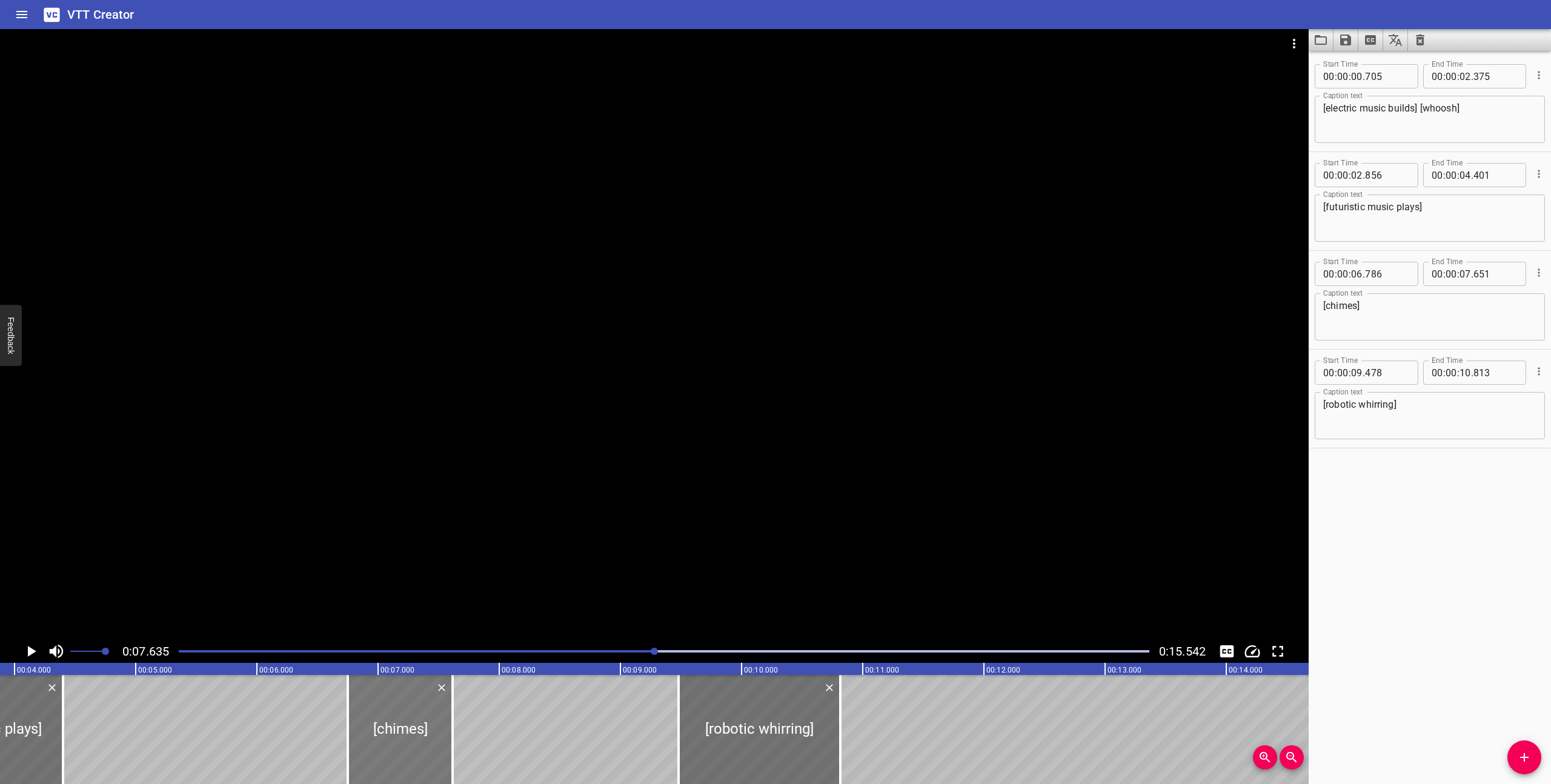
type input "616"
click at [590, 649] on div at bounding box center [664, 651] width 985 height 17
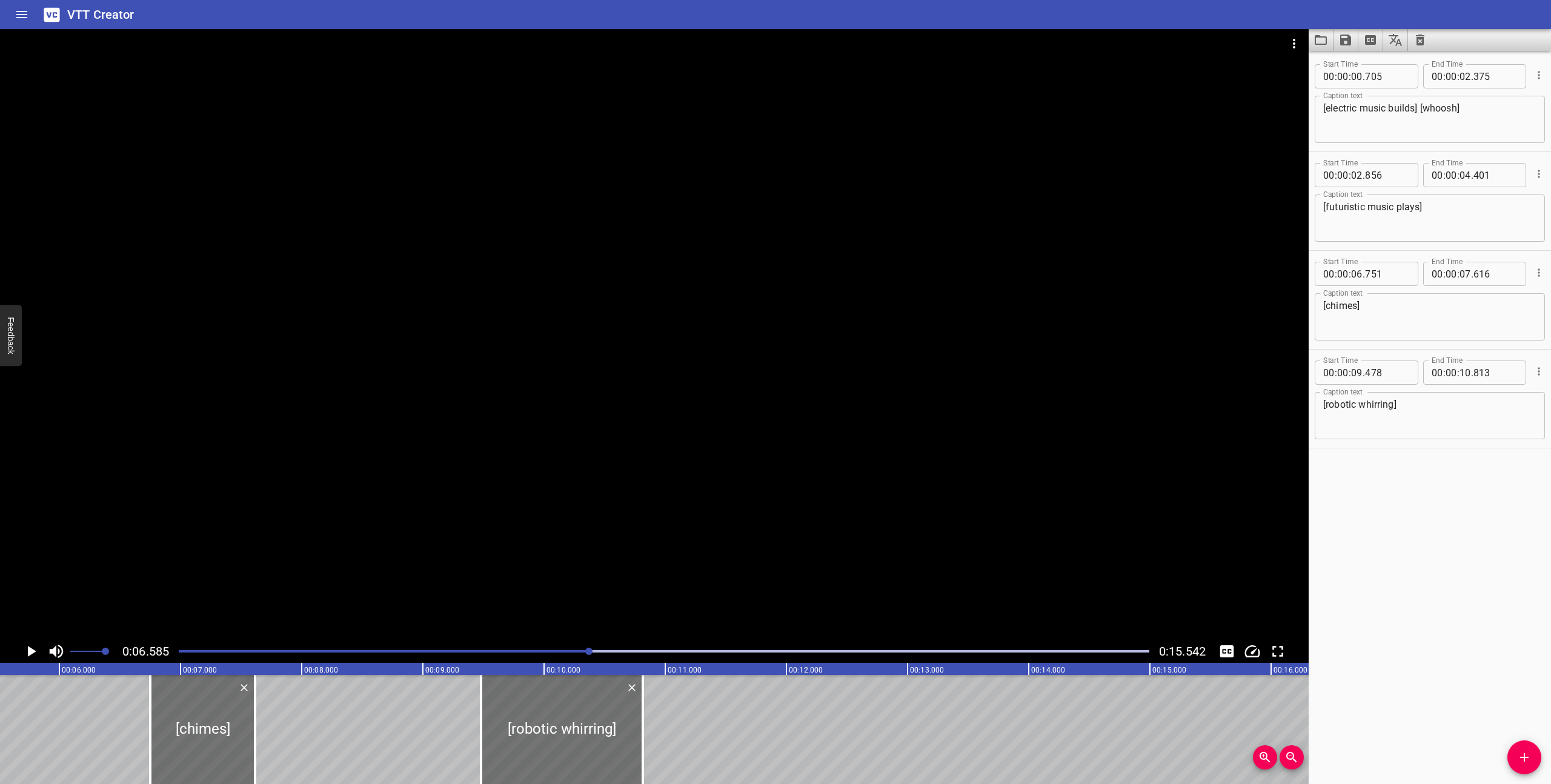
scroll to position [0, 798]
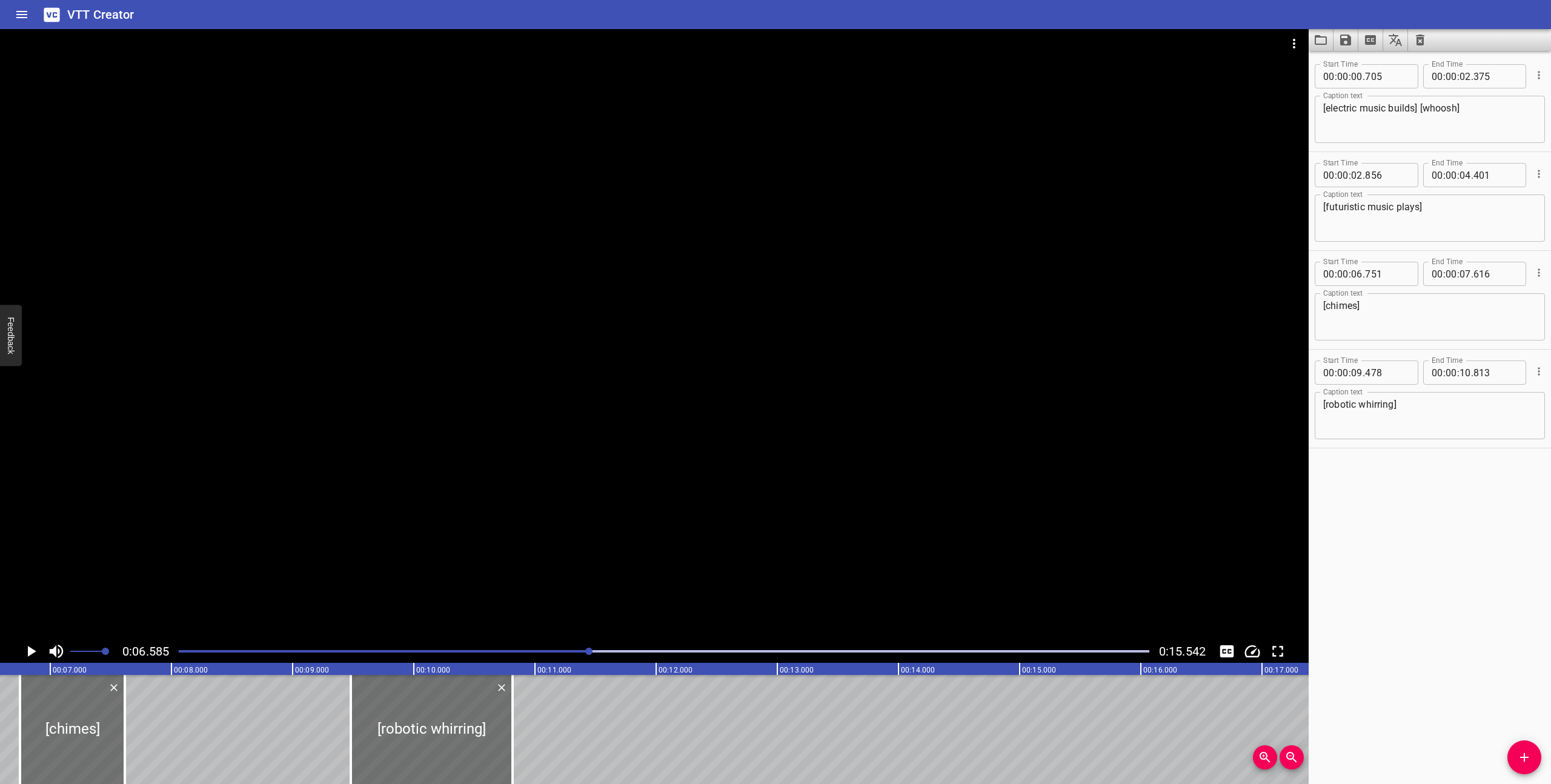
click at [28, 651] on icon "Play/Pause" at bounding box center [31, 651] width 8 height 11
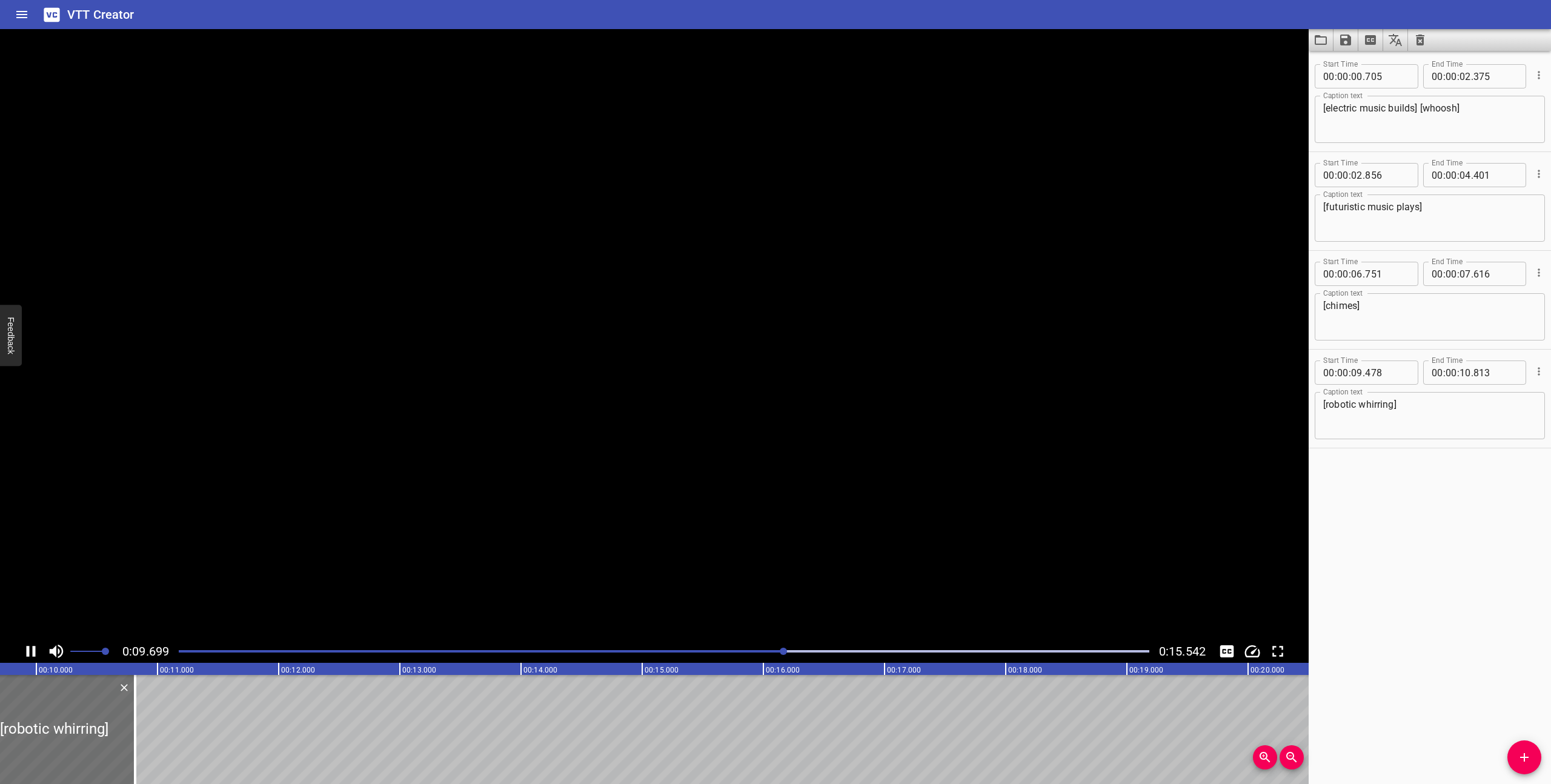
click at [28, 651] on icon "Play/Pause" at bounding box center [31, 651] width 9 height 11
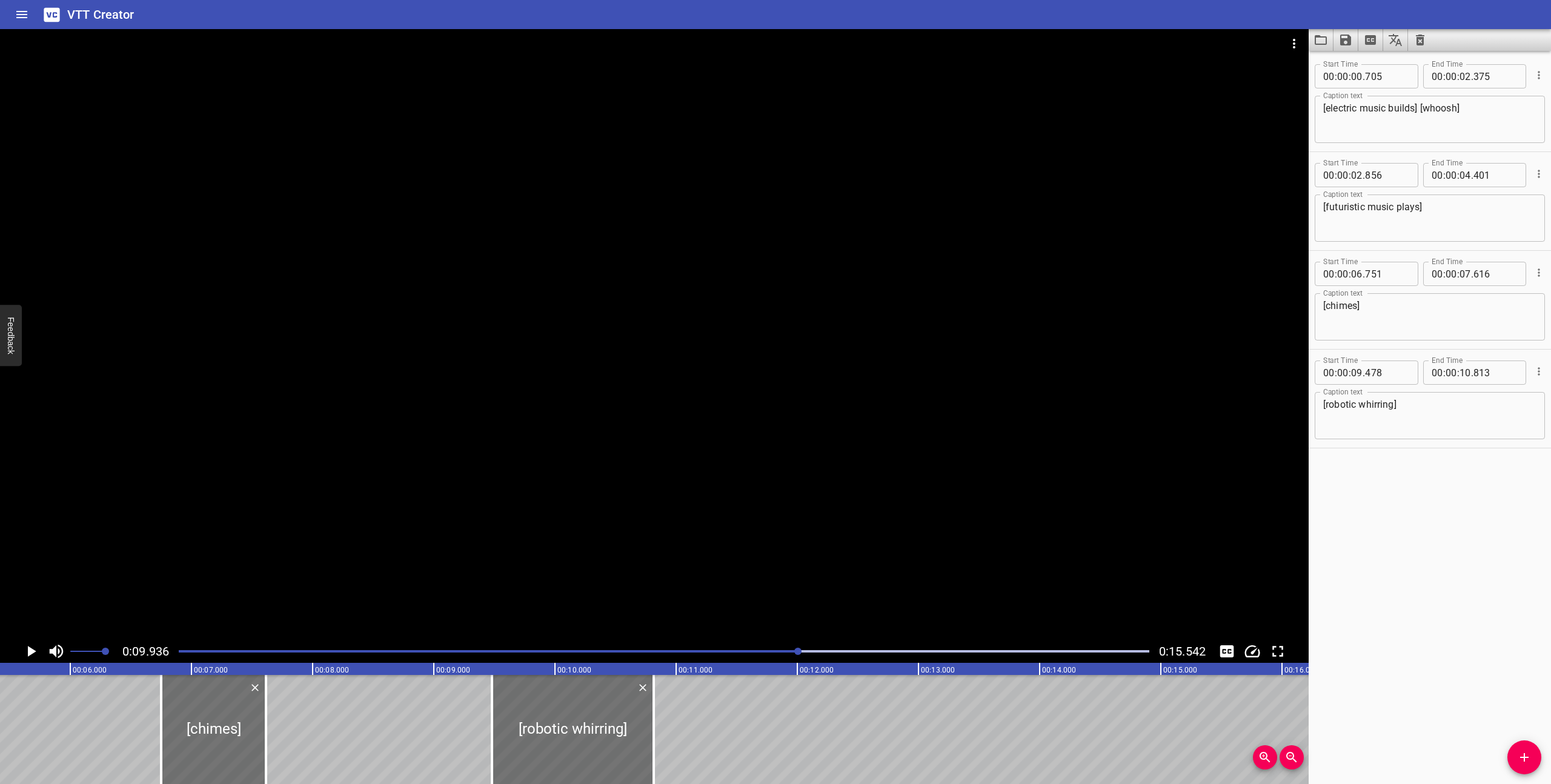
scroll to position [0, 578]
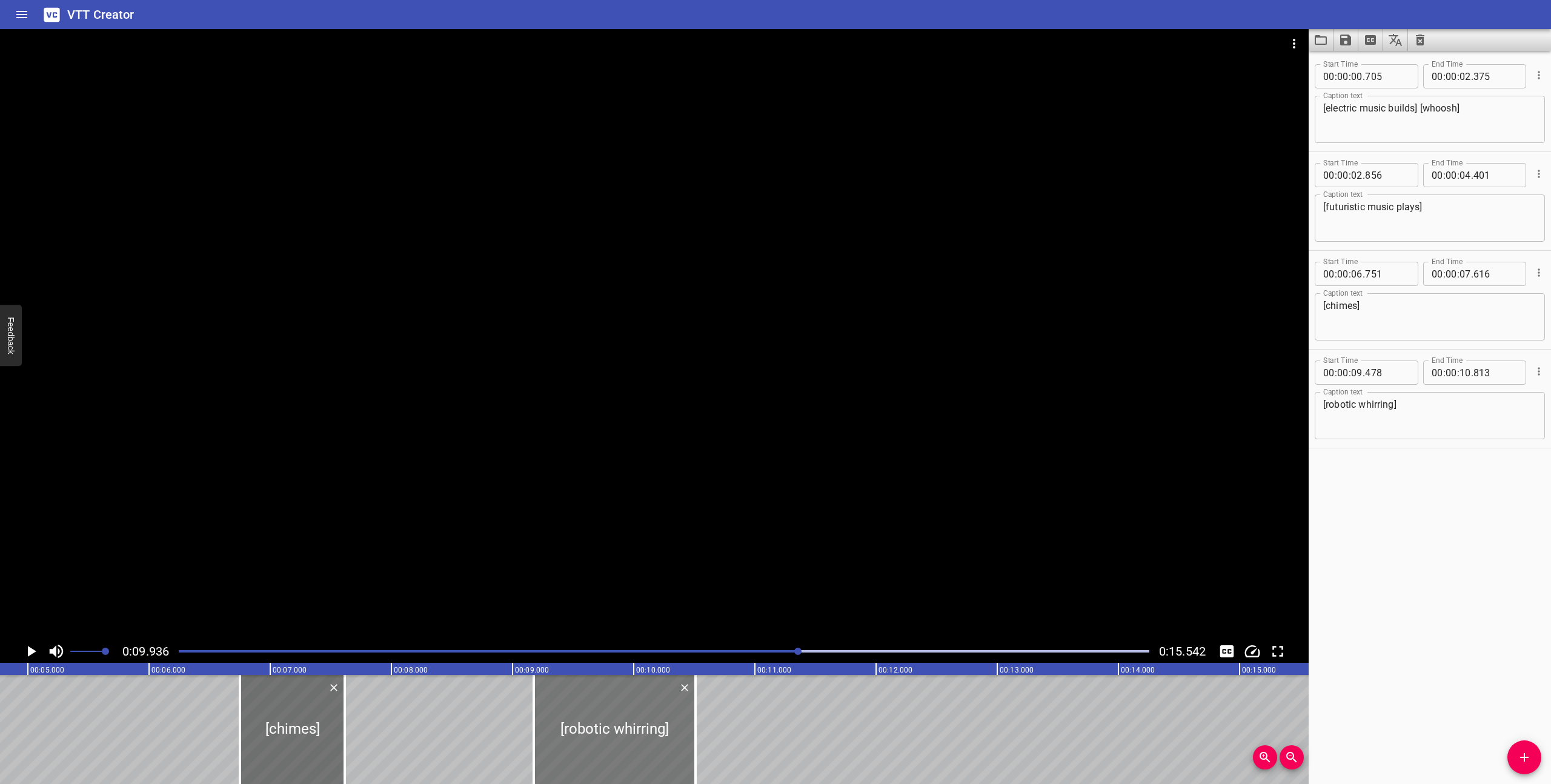
drag, startPoint x: 661, startPoint y: 765, endPoint x: 624, endPoint y: 761, distance: 37.2
click at [624, 761] on div at bounding box center [614, 729] width 162 height 109
type input "173"
type input "508"
click at [546, 651] on div "Play progress" at bounding box center [314, 651] width 970 height 3
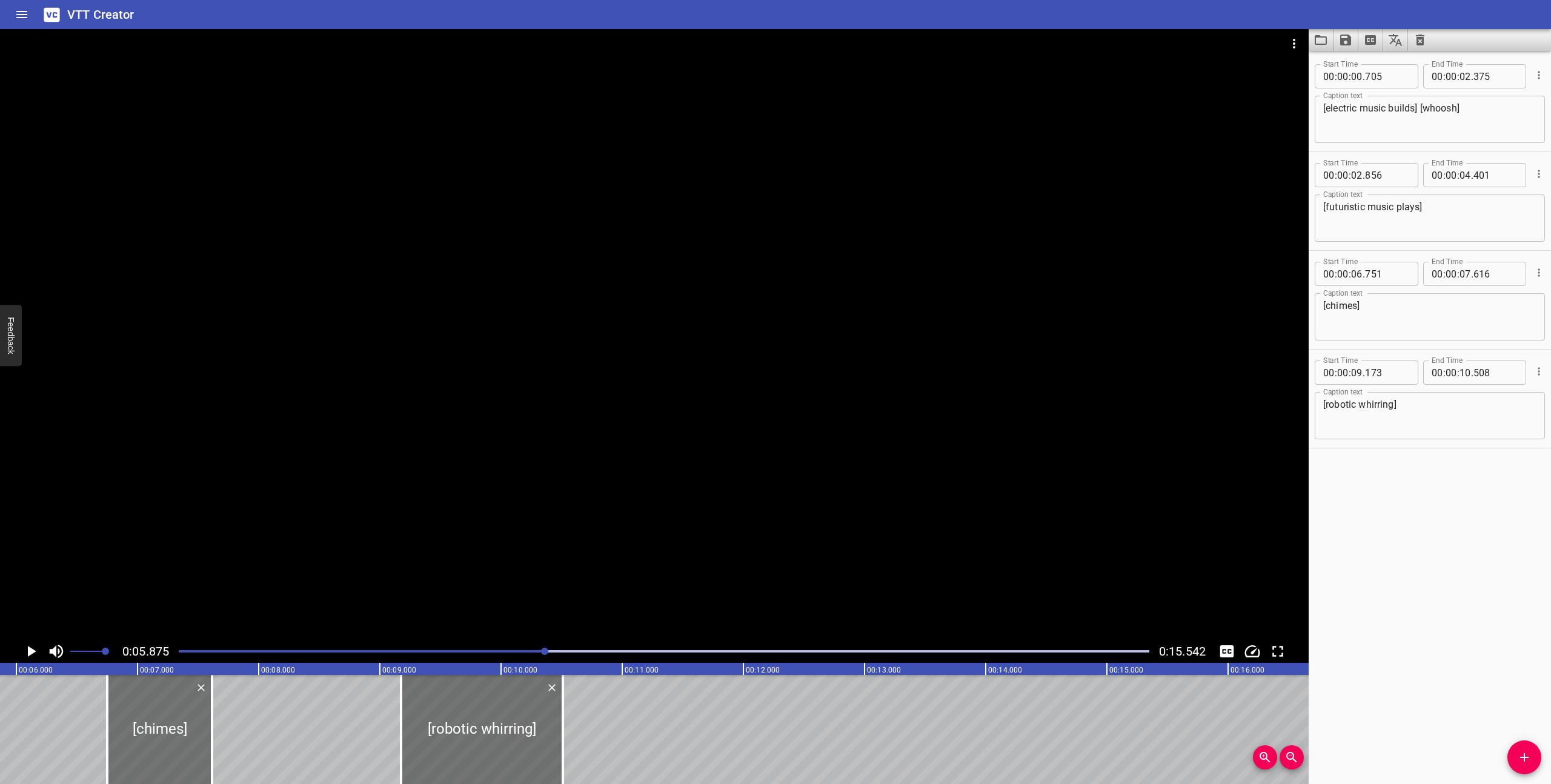
scroll to position [0, 712]
click at [25, 650] on icon "Play/Pause" at bounding box center [31, 651] width 18 height 18
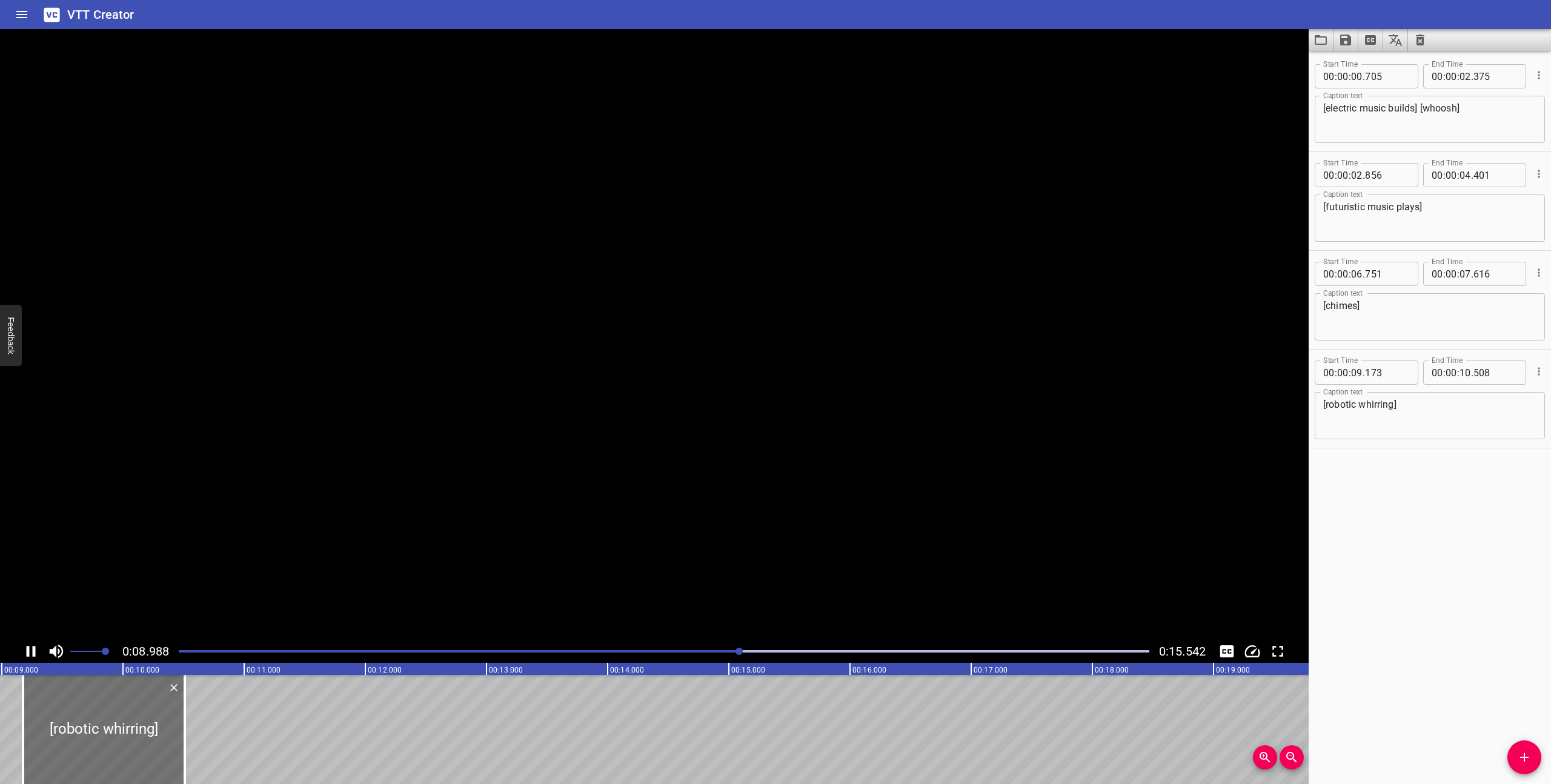
click at [25, 650] on icon "Play/Pause" at bounding box center [31, 651] width 18 height 18
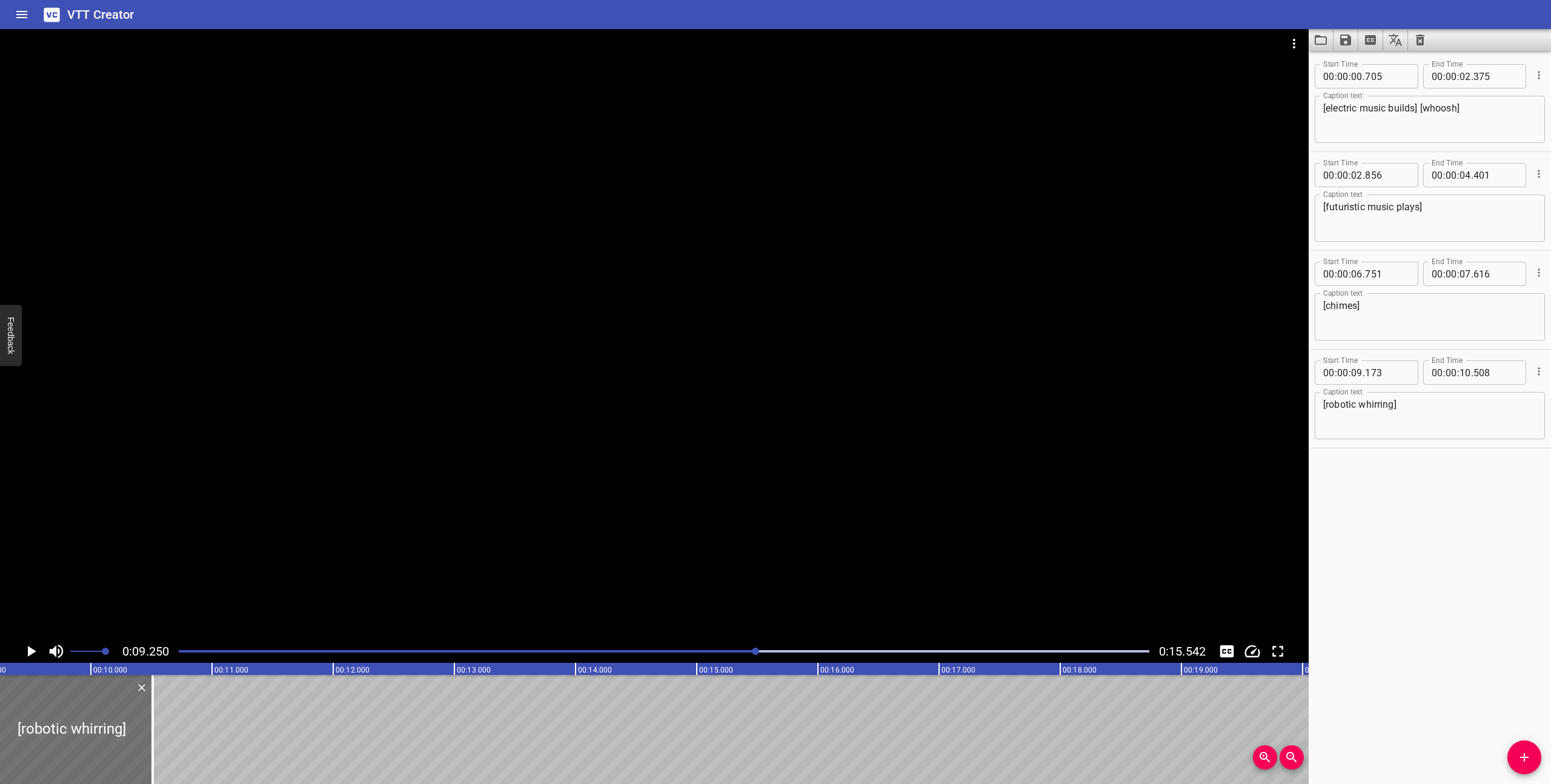
click at [25, 650] on icon "Play/Pause" at bounding box center [31, 651] width 18 height 18
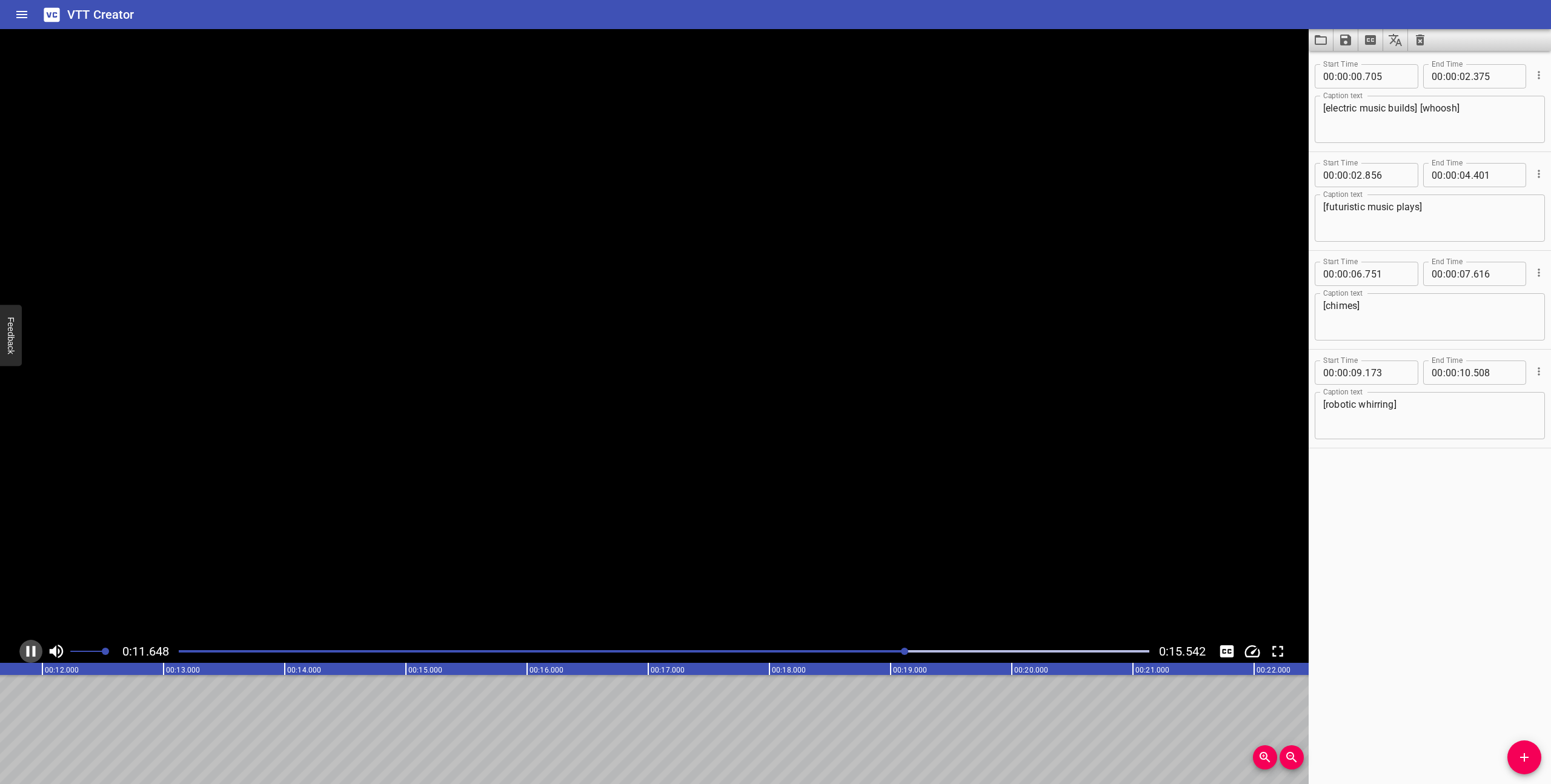
click at [25, 650] on icon "Play/Pause" at bounding box center [31, 651] width 18 height 18
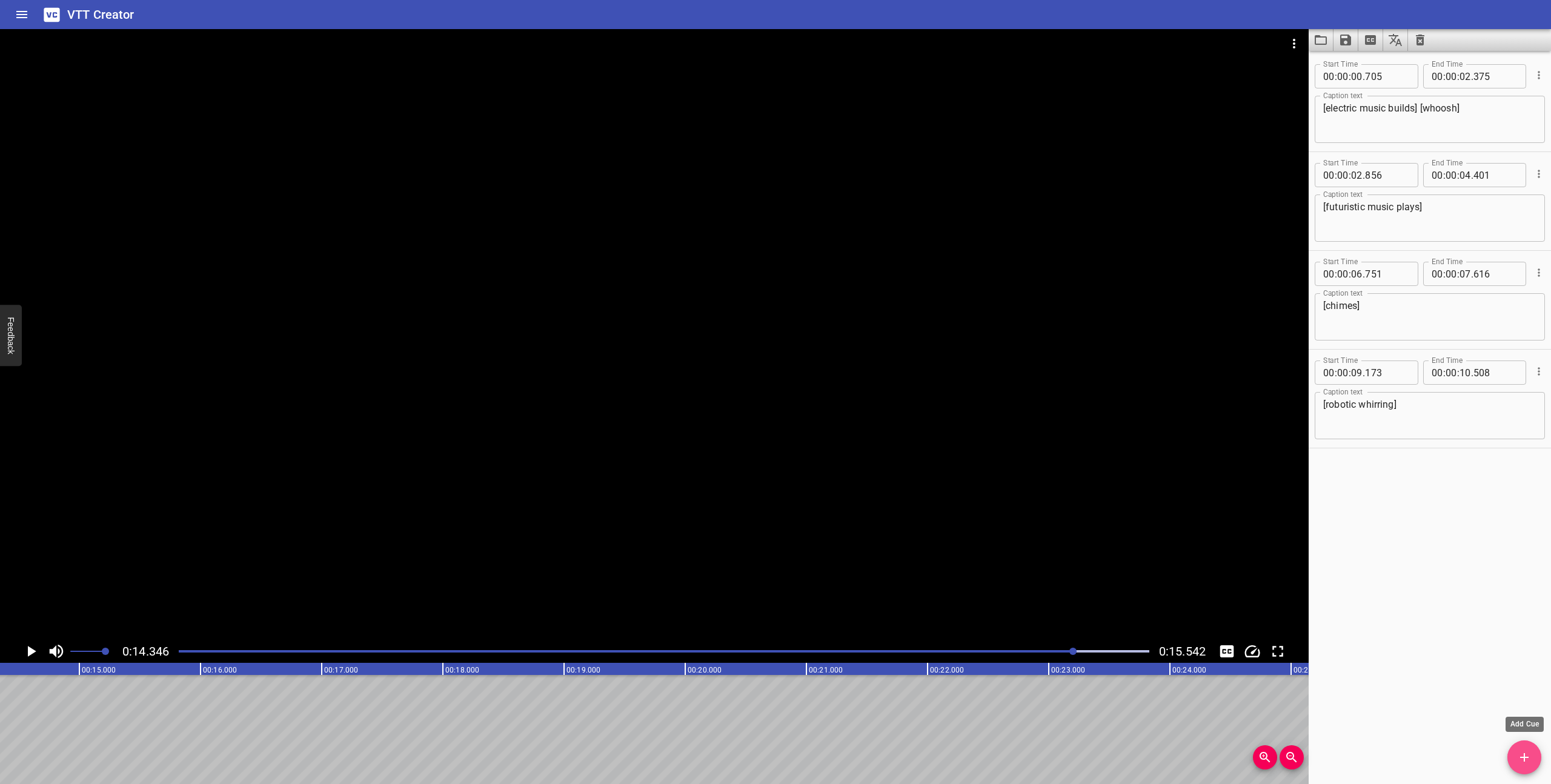
click at [1519, 759] on icon "Add Cue" at bounding box center [1524, 757] width 14 height 14
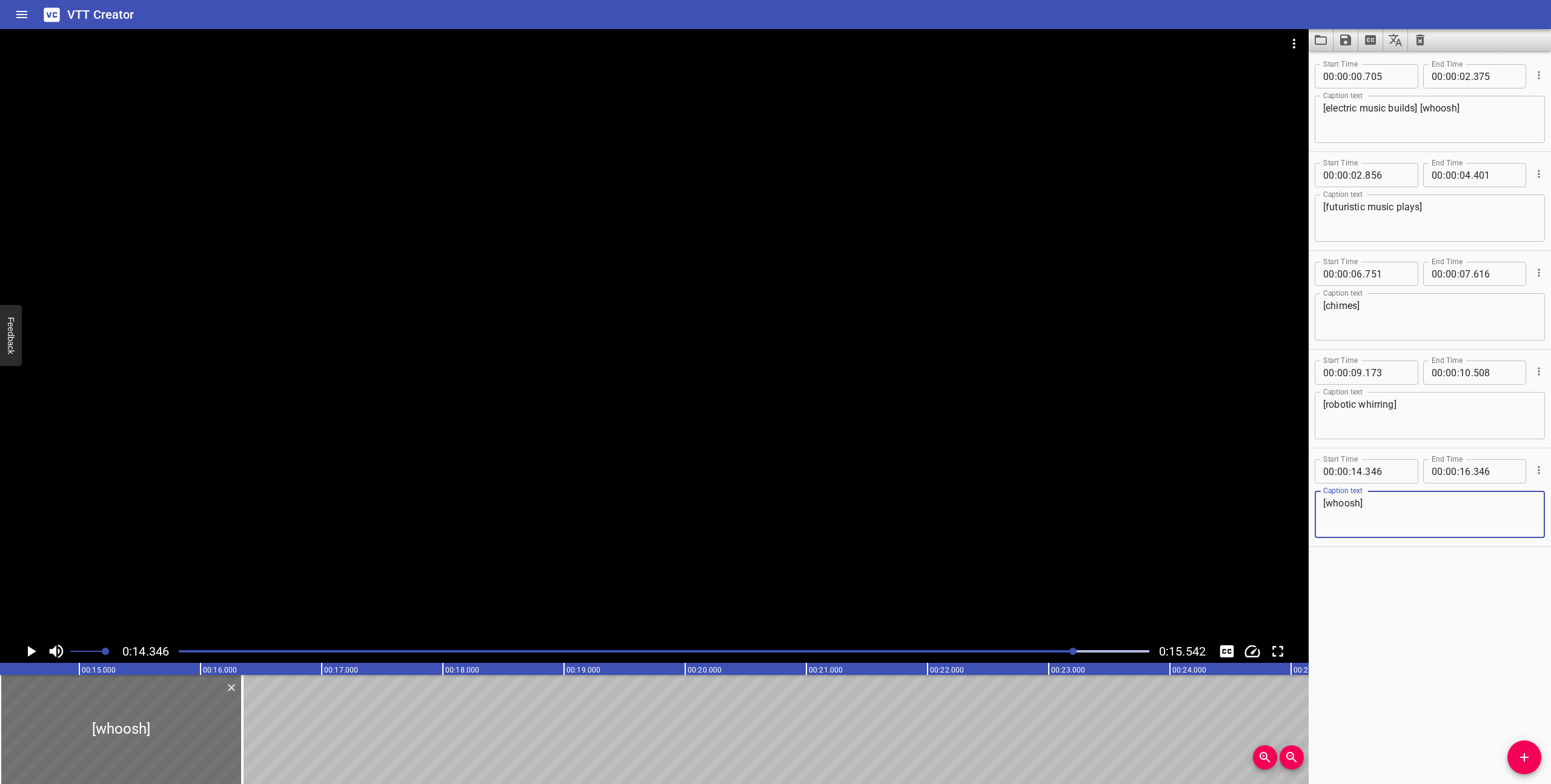
click at [847, 647] on div at bounding box center [664, 651] width 985 height 17
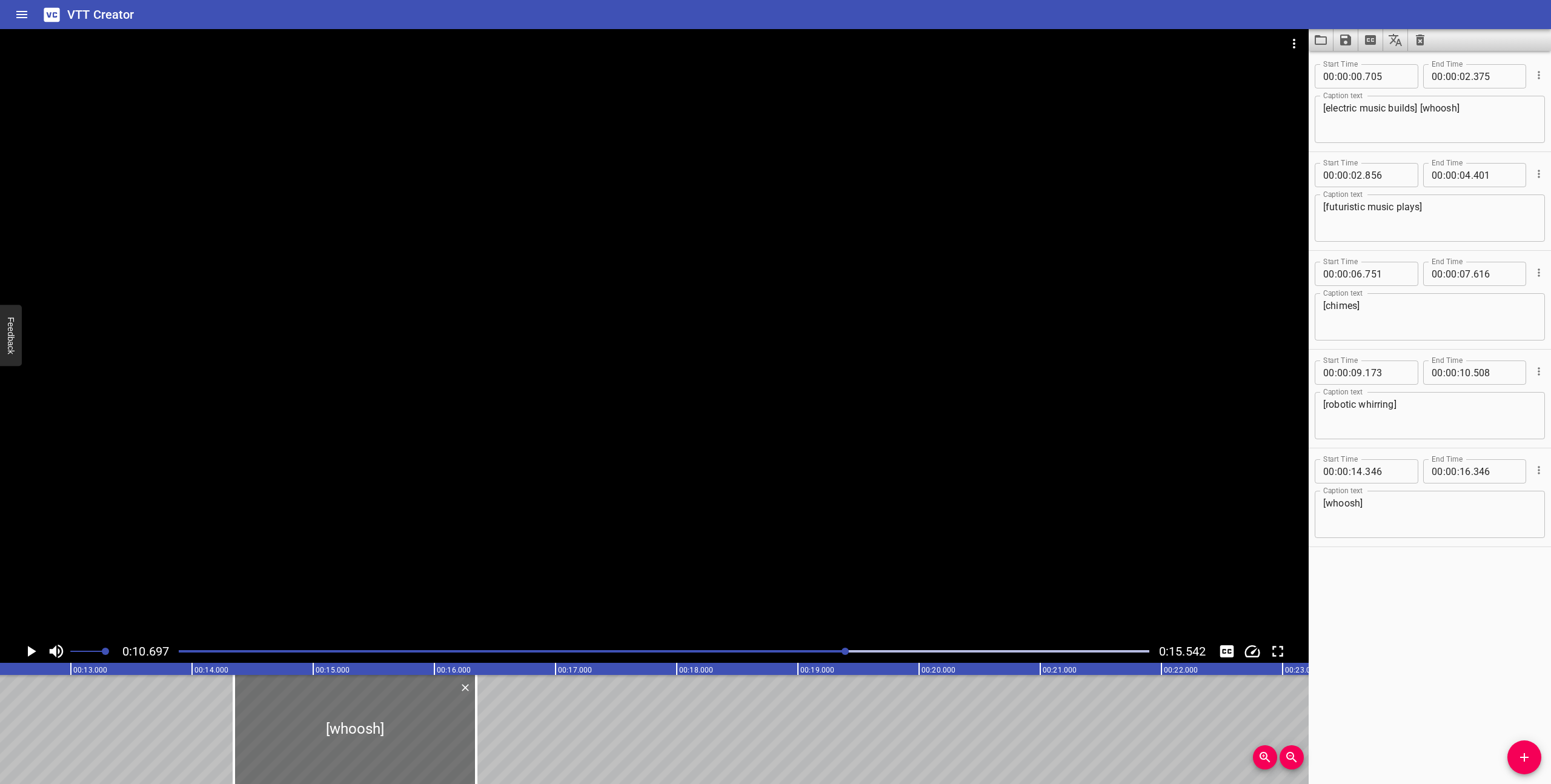
scroll to position [0, 1296]
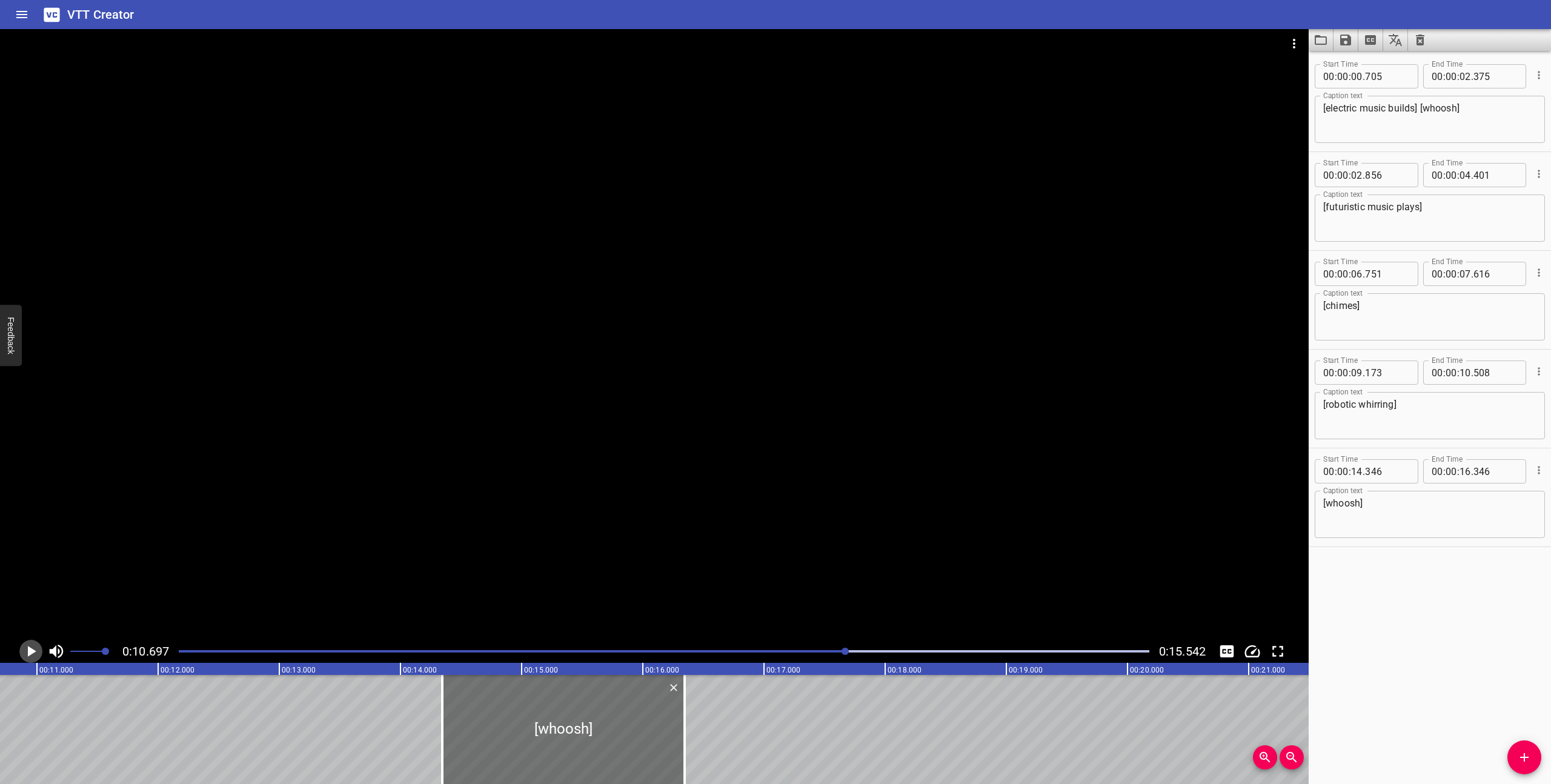
click at [33, 648] on icon "Play/Pause" at bounding box center [31, 651] width 18 height 18
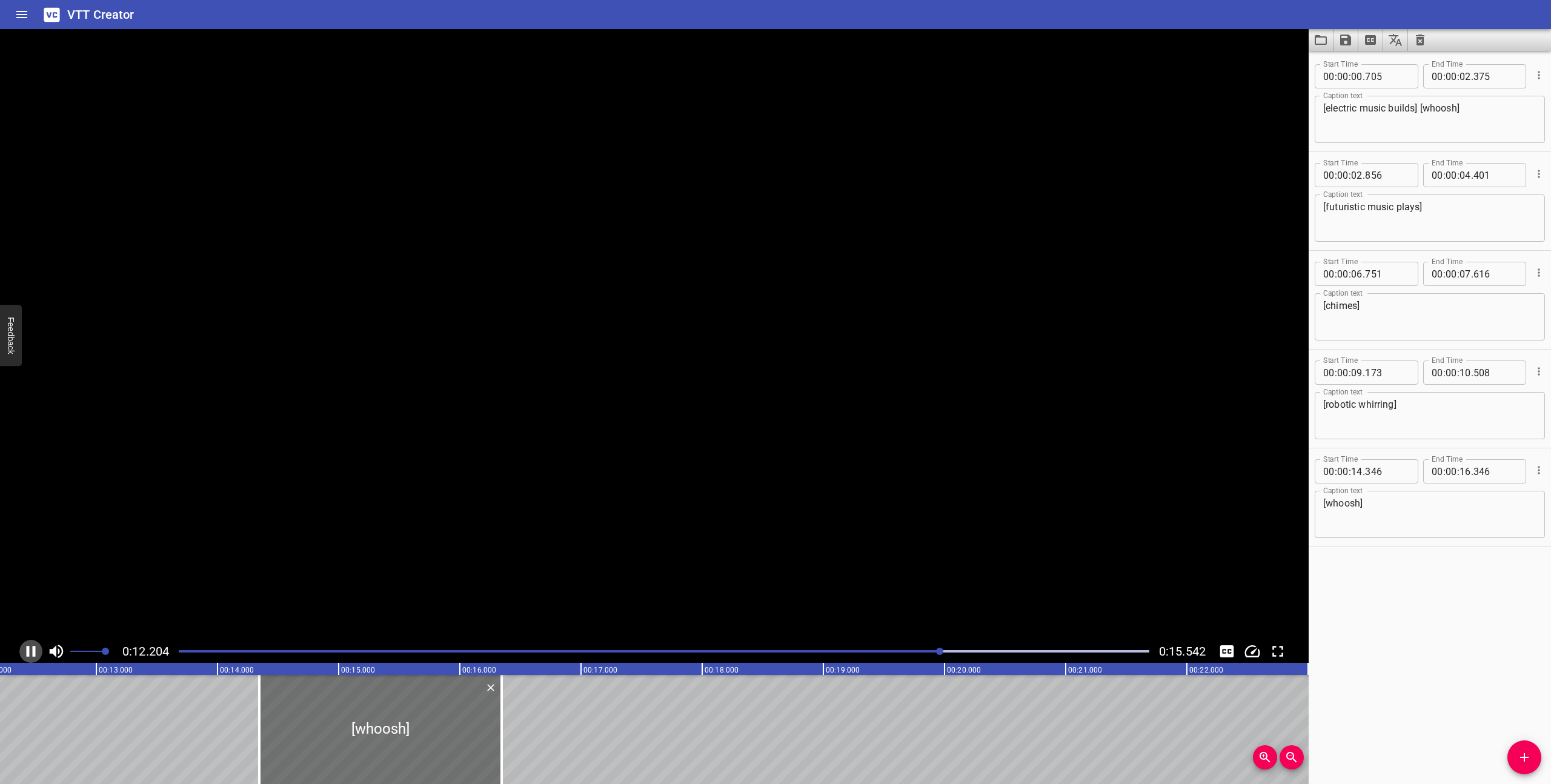
click at [33, 648] on icon "Play/Pause" at bounding box center [31, 651] width 9 height 11
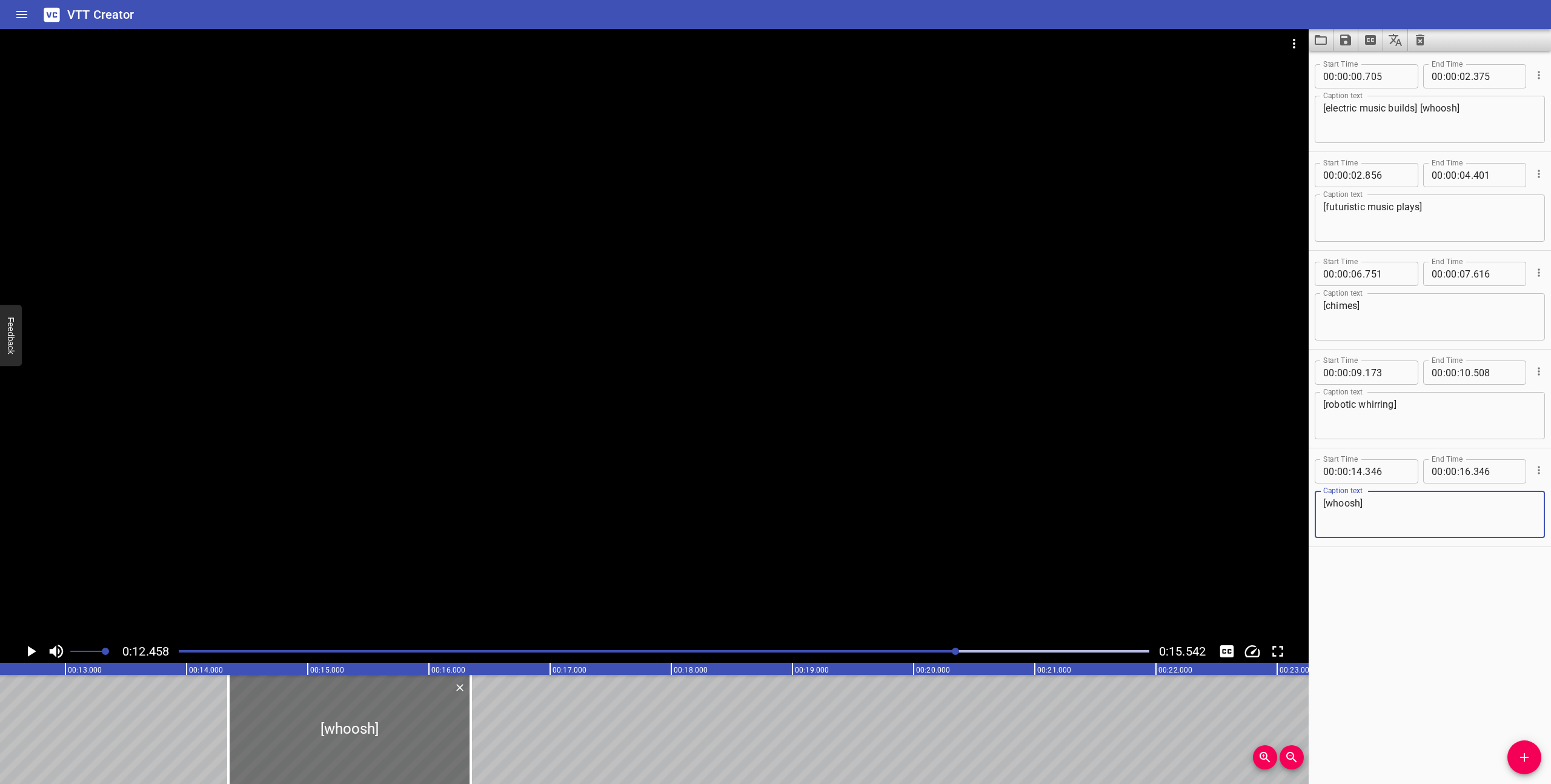
click at [1327, 501] on textarea "[whoosh]" at bounding box center [1430, 514] width 213 height 35
click at [1395, 503] on textarea "[portal whoosh]" at bounding box center [1430, 514] width 213 height 35
drag, startPoint x: 1395, startPoint y: 502, endPoint x: 1357, endPoint y: 503, distance: 38.0
click at [1357, 503] on textarea "[portal whoosh]" at bounding box center [1430, 514] width 213 height 35
type textarea "[portal whooshing]"
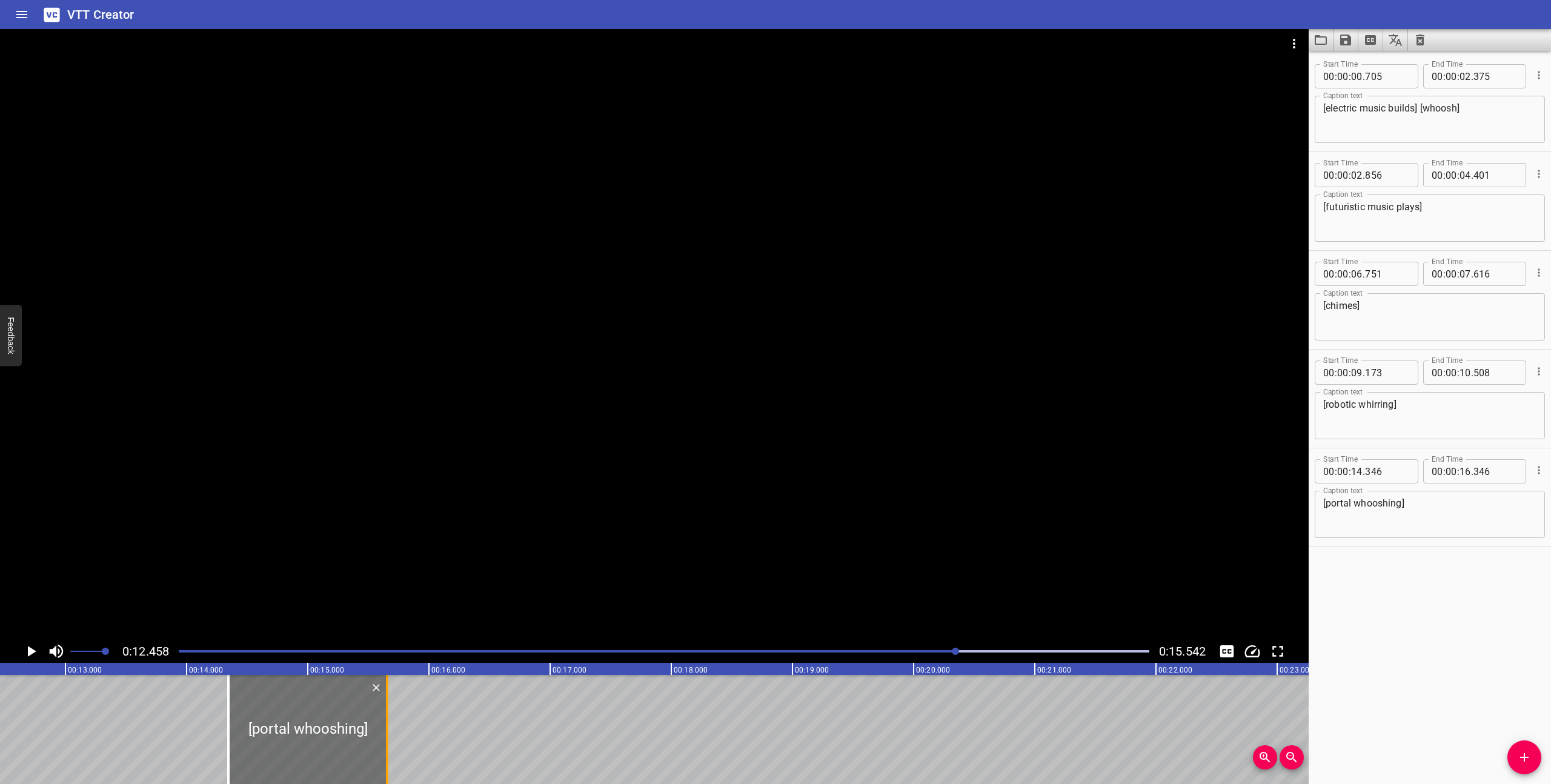
drag, startPoint x: 471, startPoint y: 748, endPoint x: 388, endPoint y: 742, distance: 83.2
click at [388, 742] on div at bounding box center [387, 729] width 3 height 109
type input "15"
type input "661"
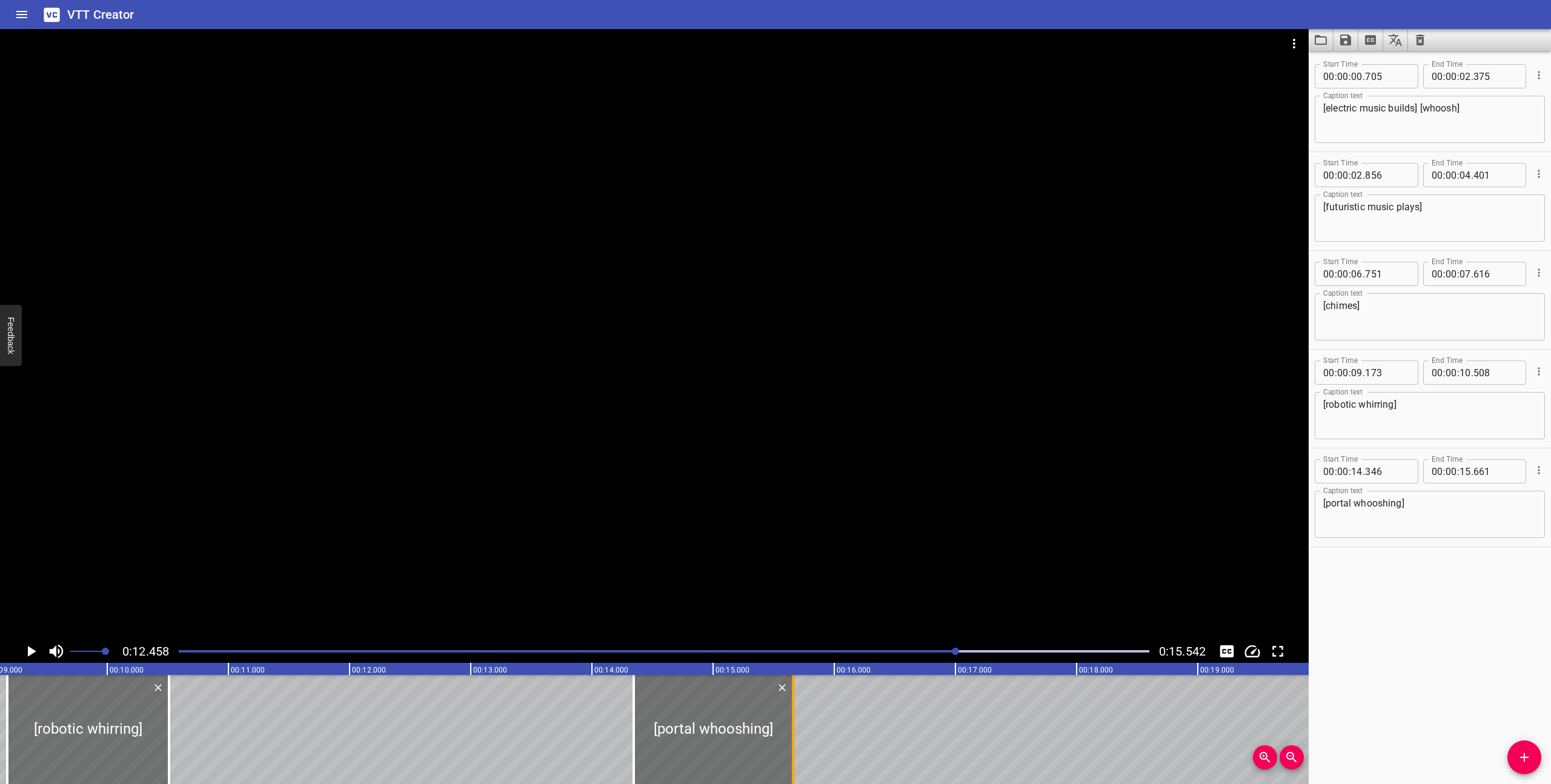
scroll to position [0, 1071]
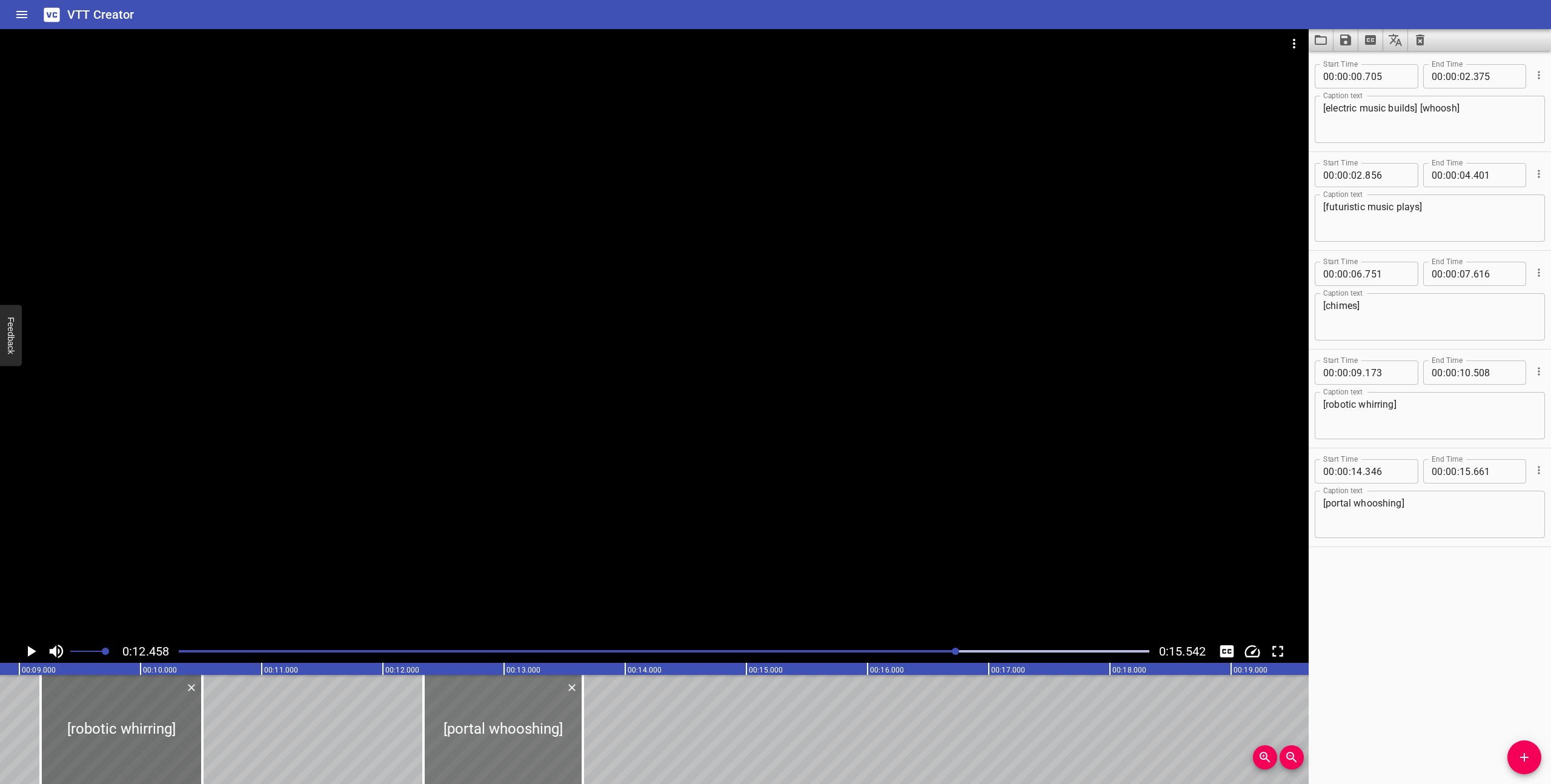
drag, startPoint x: 747, startPoint y: 733, endPoint x: 501, endPoint y: 727, distance: 246.1
click at [501, 727] on div at bounding box center [503, 729] width 160 height 109
type input "12"
type input "326"
type input "13"
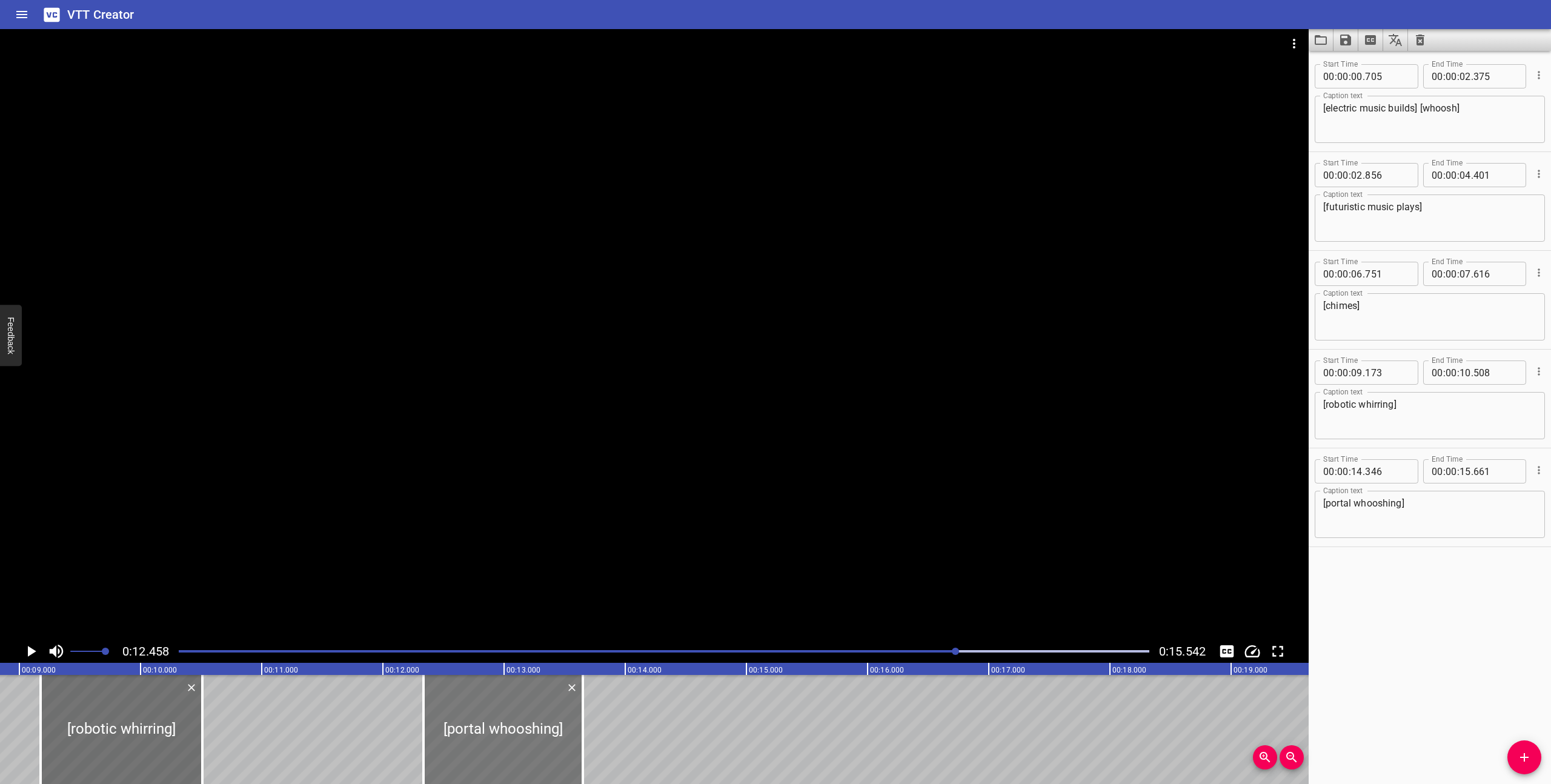
type input "641"
click at [488, 648] on div at bounding box center [664, 651] width 985 height 17
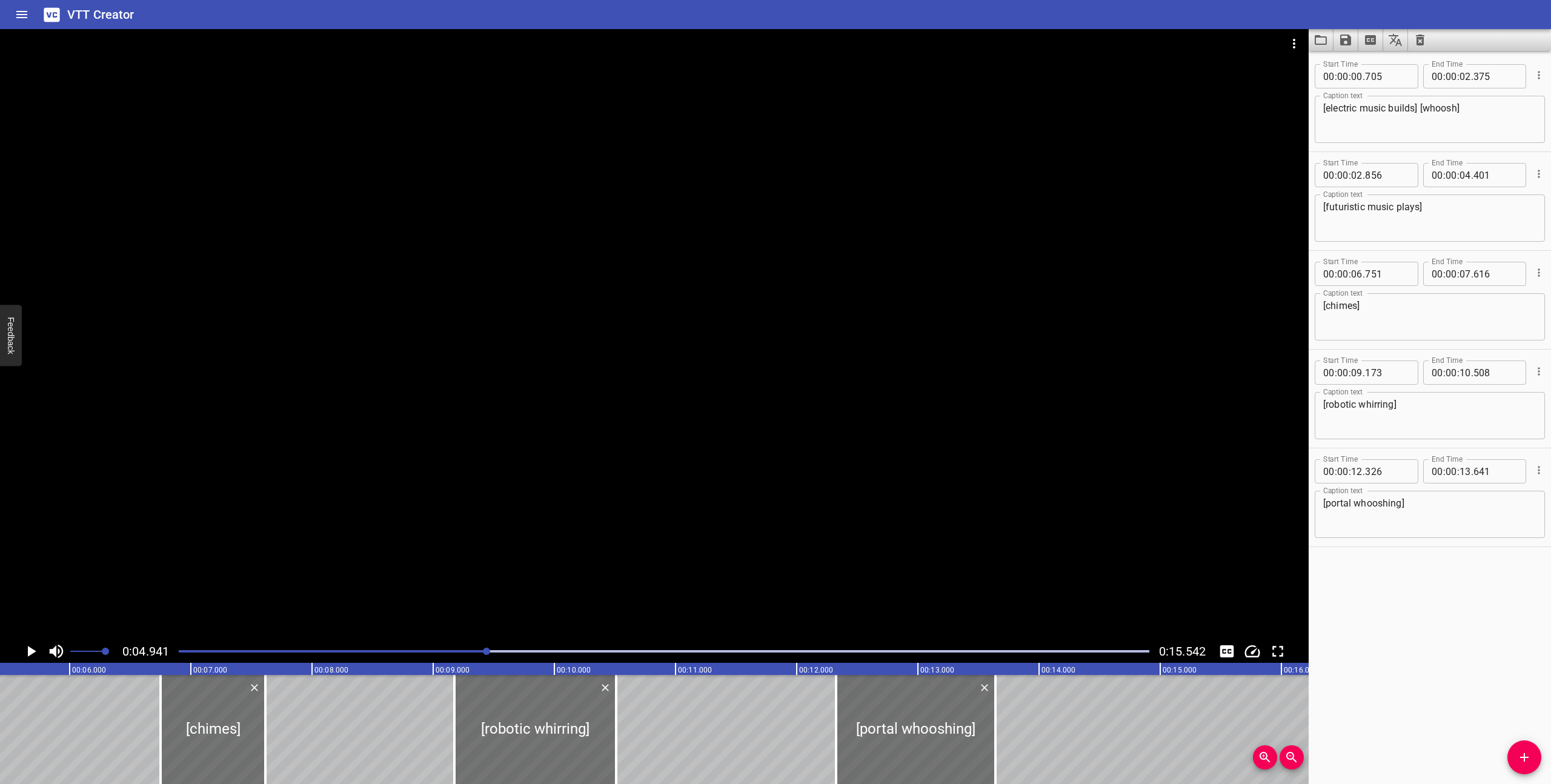
scroll to position [0, 598]
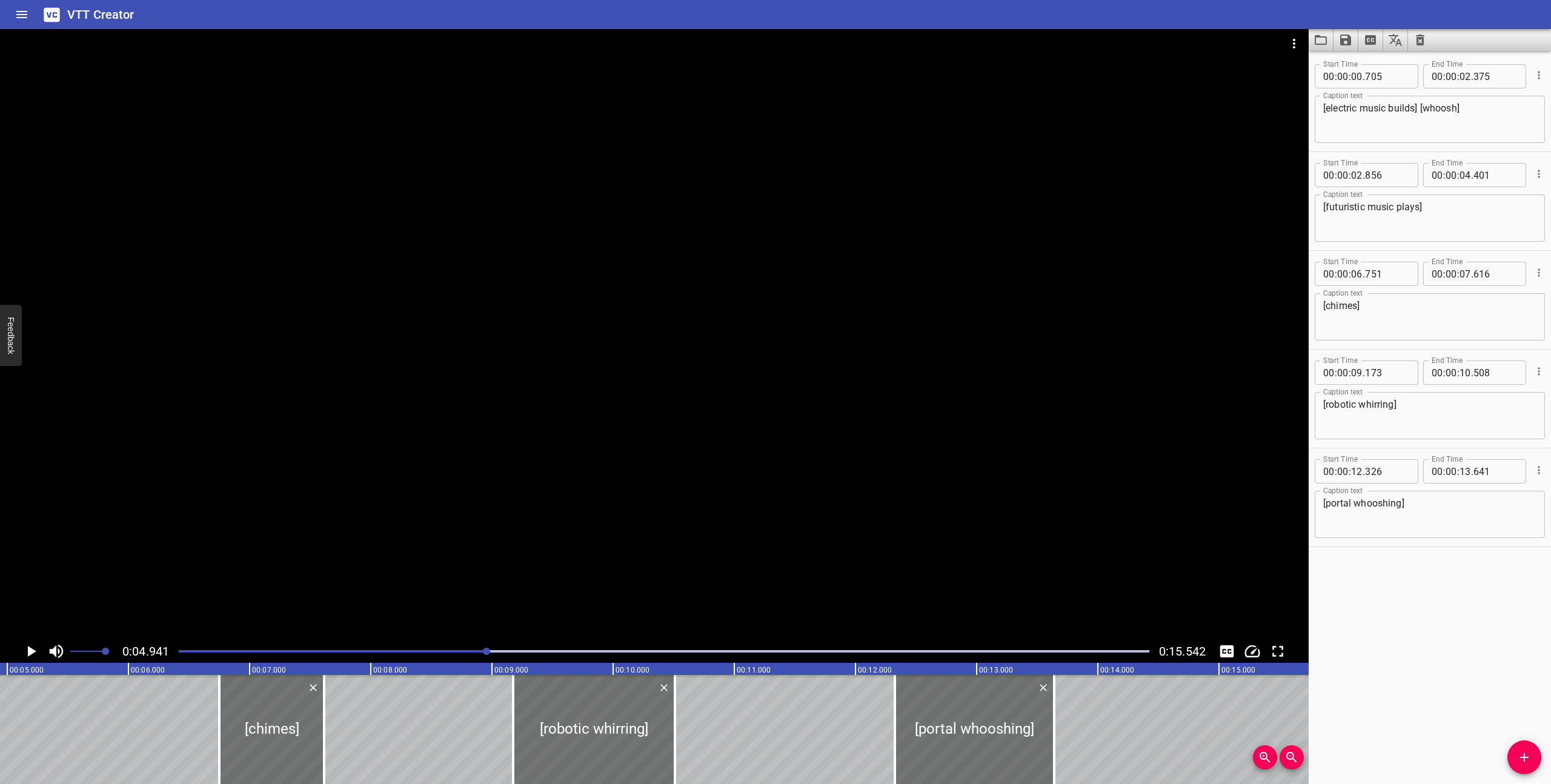
click at [31, 649] on icon "Play/Pause" at bounding box center [31, 651] width 8 height 11
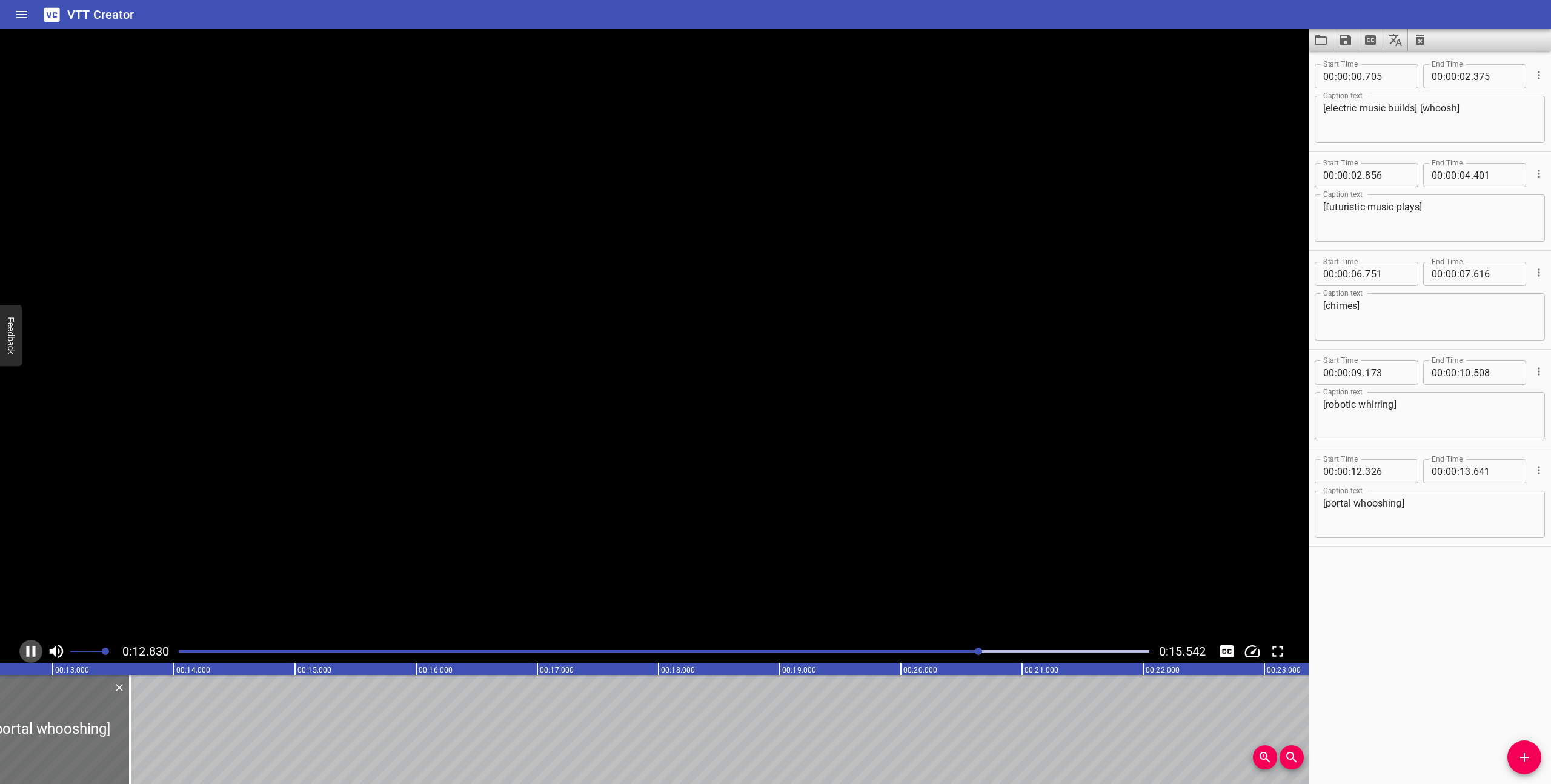
click at [31, 649] on icon "Play/Pause" at bounding box center [31, 651] width 18 height 18
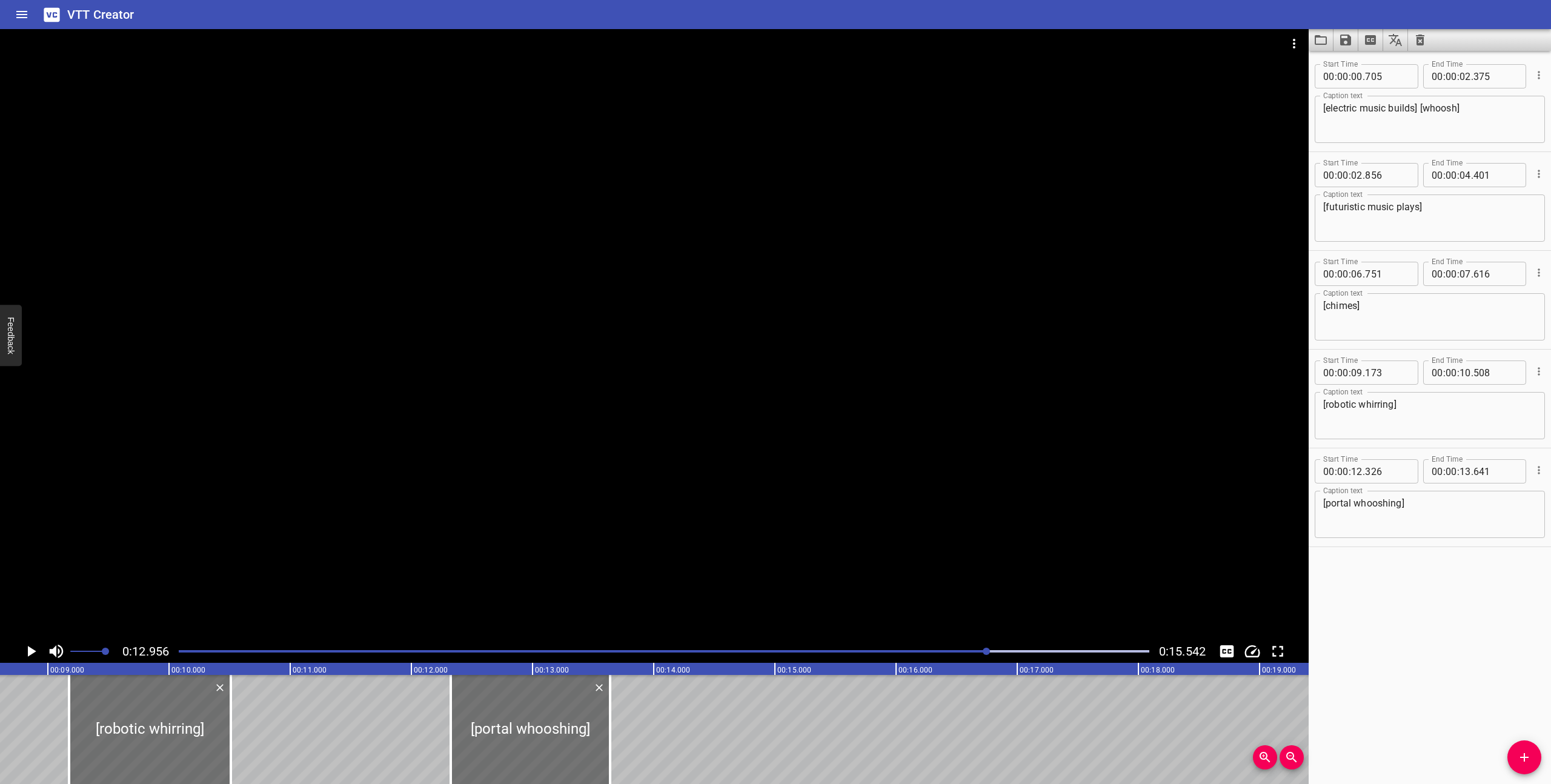
scroll to position [0, 1024]
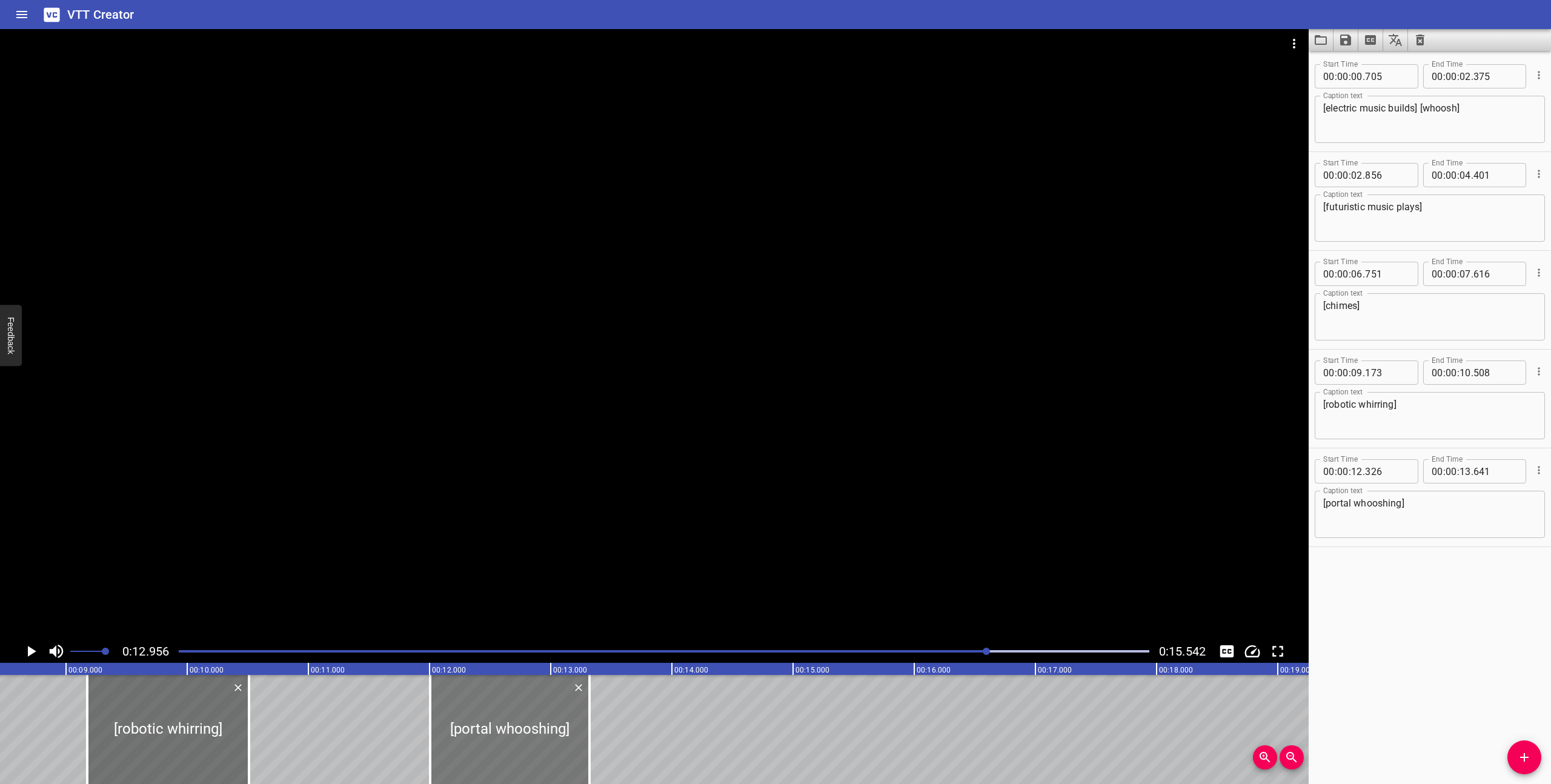
drag, startPoint x: 534, startPoint y: 745, endPoint x: 496, endPoint y: 745, distance: 38.0
click at [496, 745] on div at bounding box center [510, 729] width 160 height 109
type input "006"
type input "321"
click at [633, 651] on div "Play progress" at bounding box center [503, 651] width 970 height 3
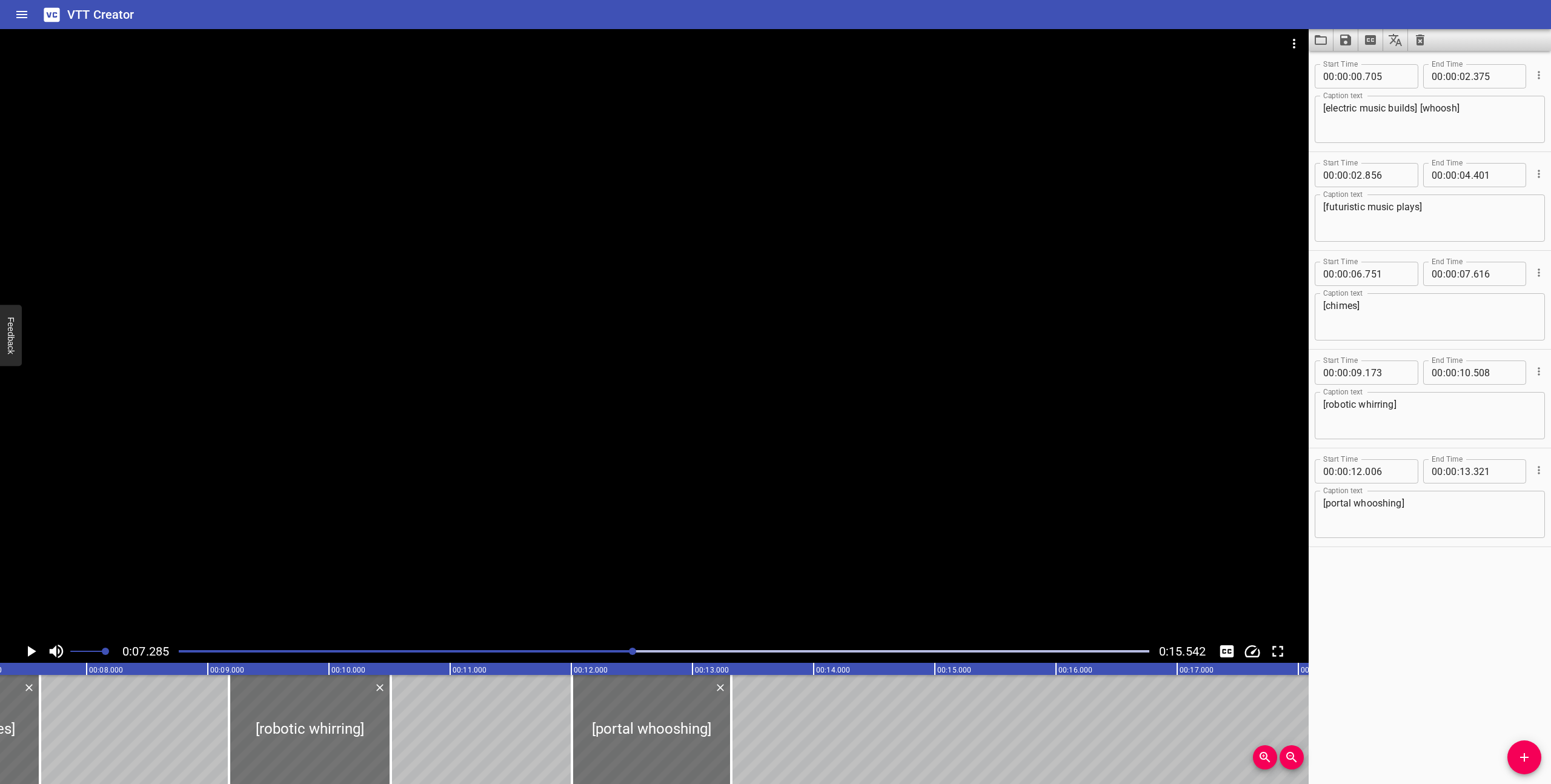
click at [619, 572] on div at bounding box center [654, 334] width 1308 height 611
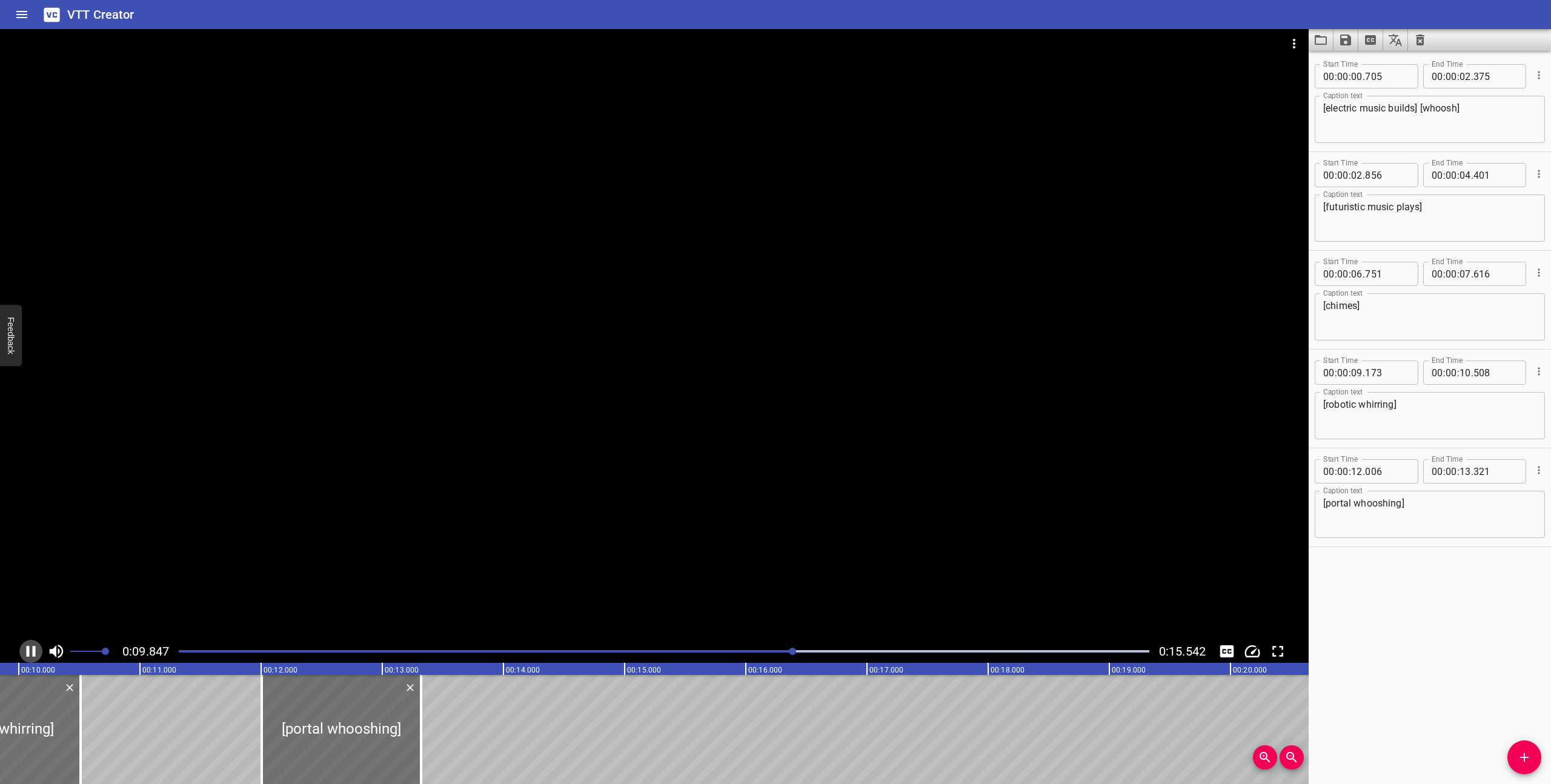
click at [25, 649] on icon "Play/Pause" at bounding box center [31, 651] width 18 height 18
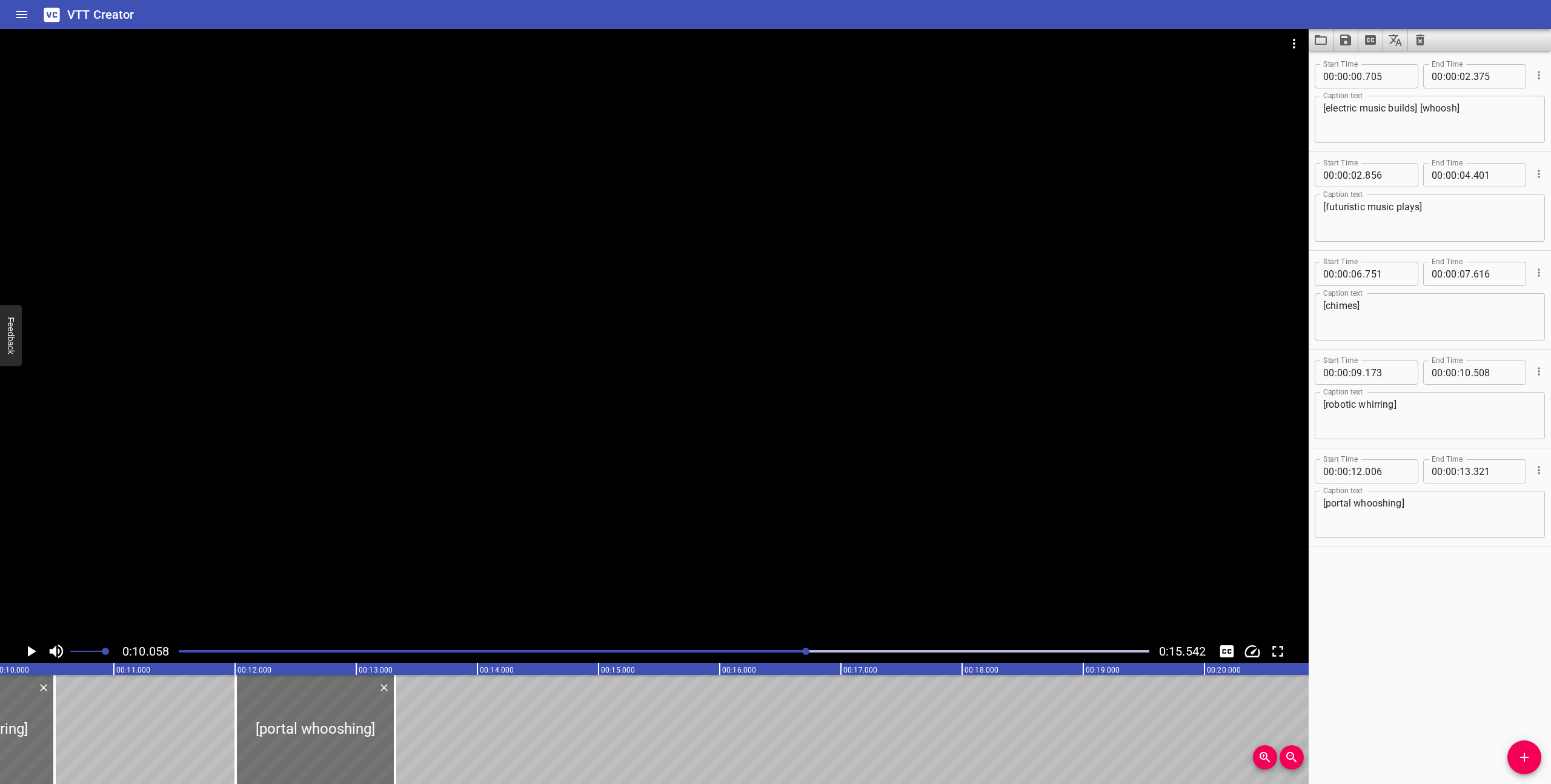
click at [28, 648] on icon "Play/Pause" at bounding box center [31, 651] width 8 height 11
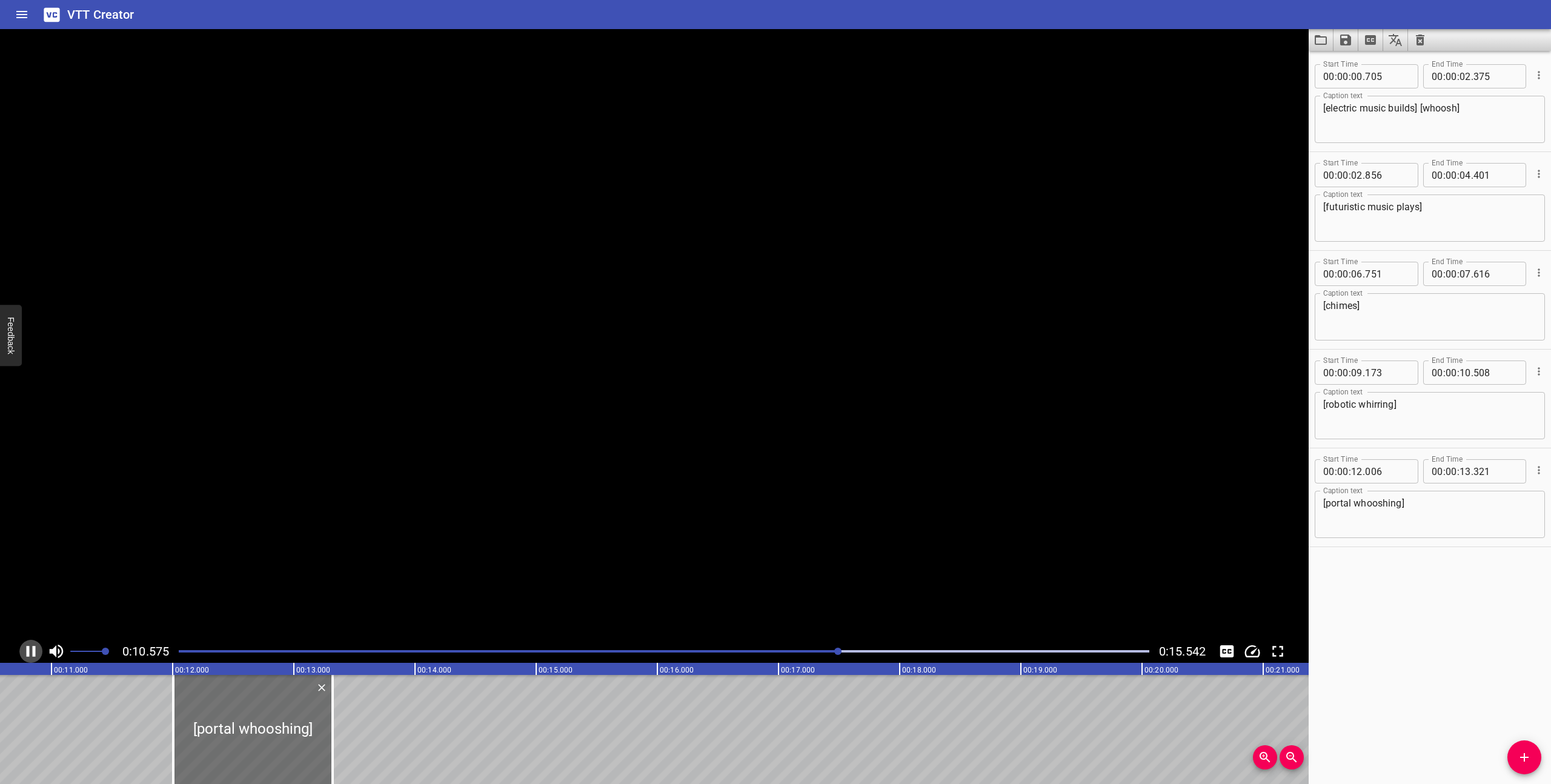
click at [28, 648] on icon "Play/Pause" at bounding box center [31, 651] width 9 height 11
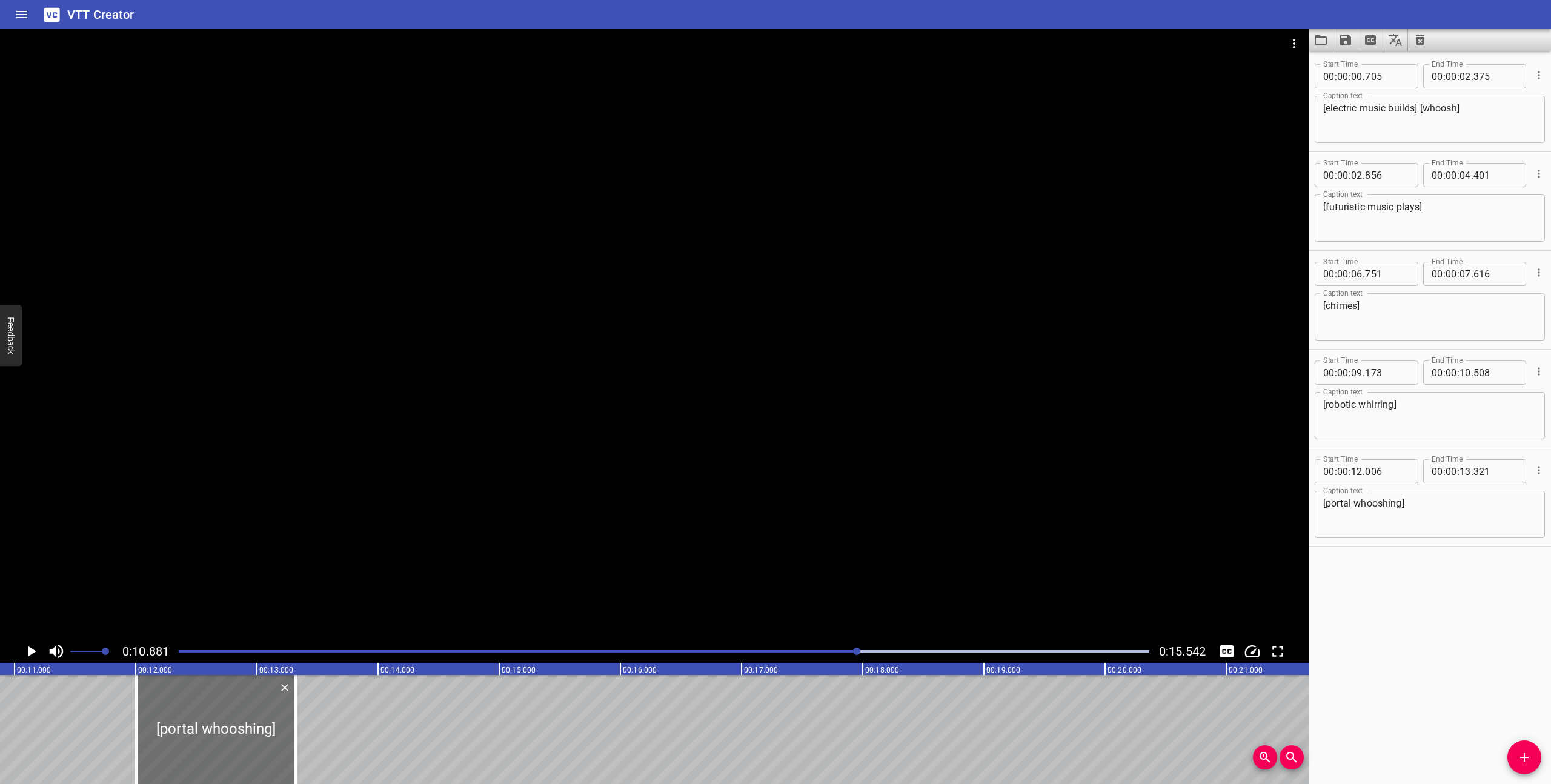
click at [28, 648] on icon "Play/Pause" at bounding box center [31, 651] width 8 height 11
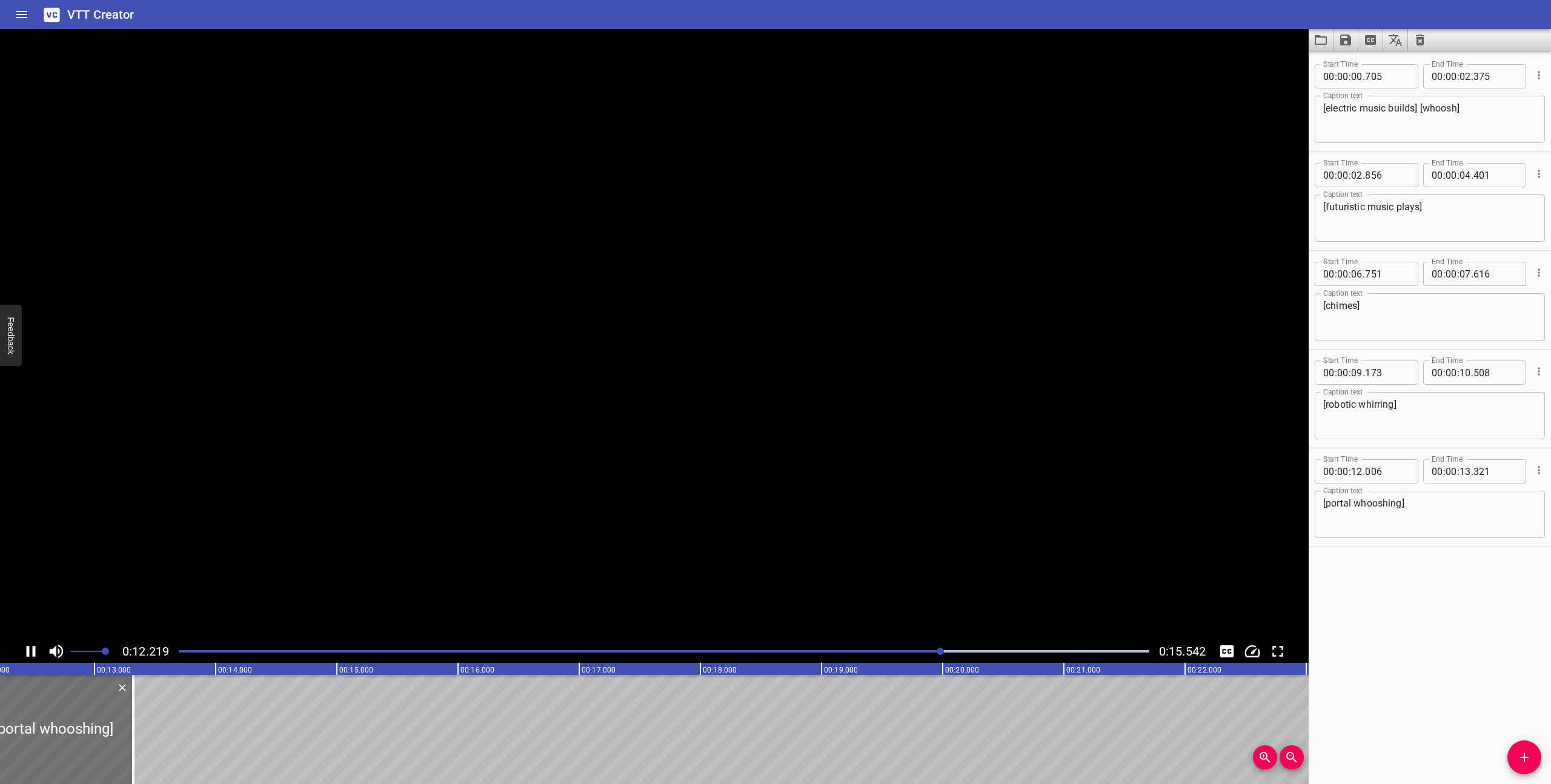
click at [28, 648] on icon "Play/Pause" at bounding box center [31, 651] width 9 height 11
click at [28, 648] on icon "Play/Pause" at bounding box center [31, 651] width 8 height 11
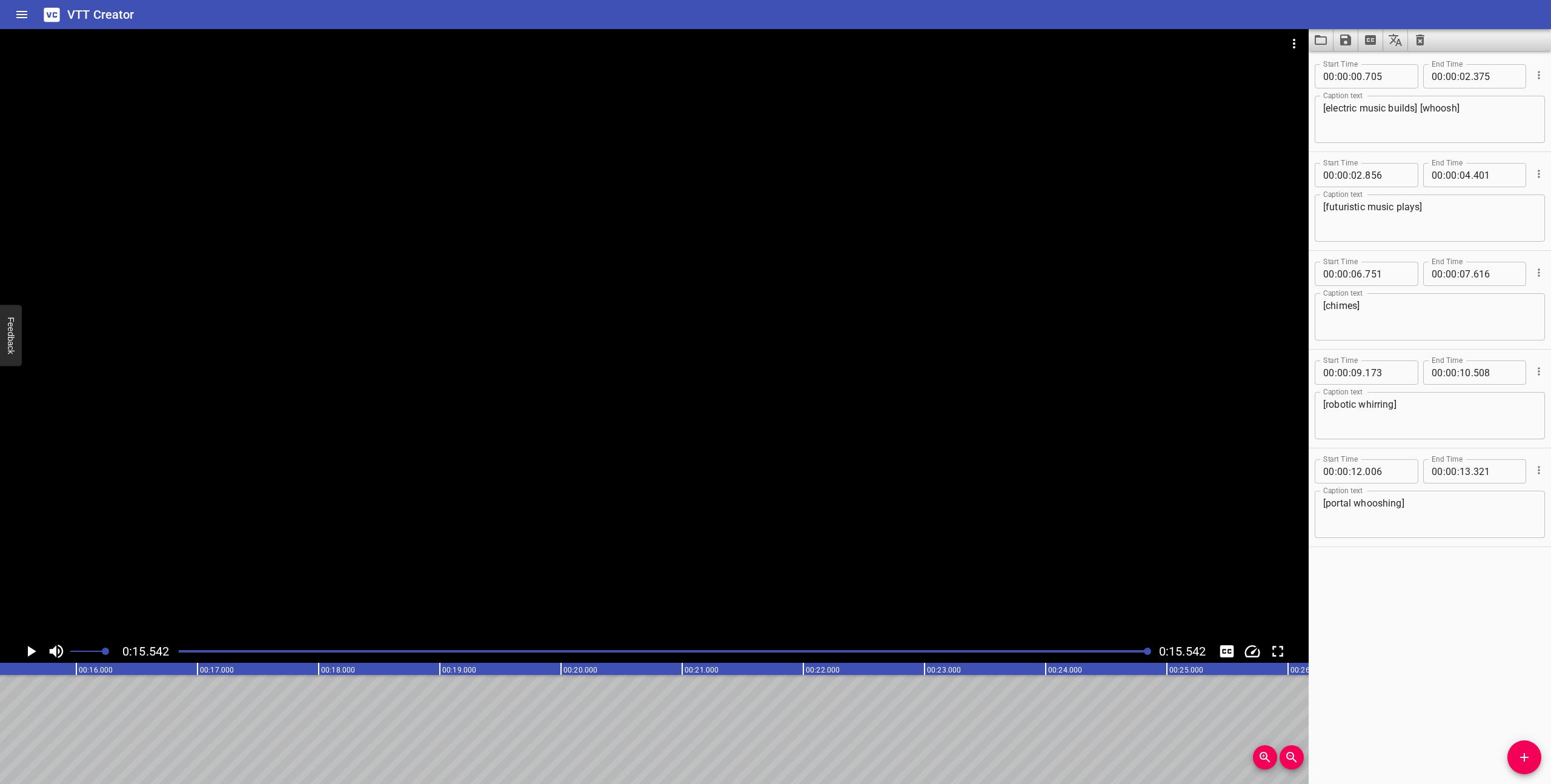
scroll to position [0, 1883]
click at [1352, 44] on icon "Save captions to file" at bounding box center [1345, 40] width 14 height 14
click at [1369, 67] on li "Save to VTT file" at bounding box center [1378, 67] width 89 height 22
